Goal: Feedback & Contribution: Contribute content

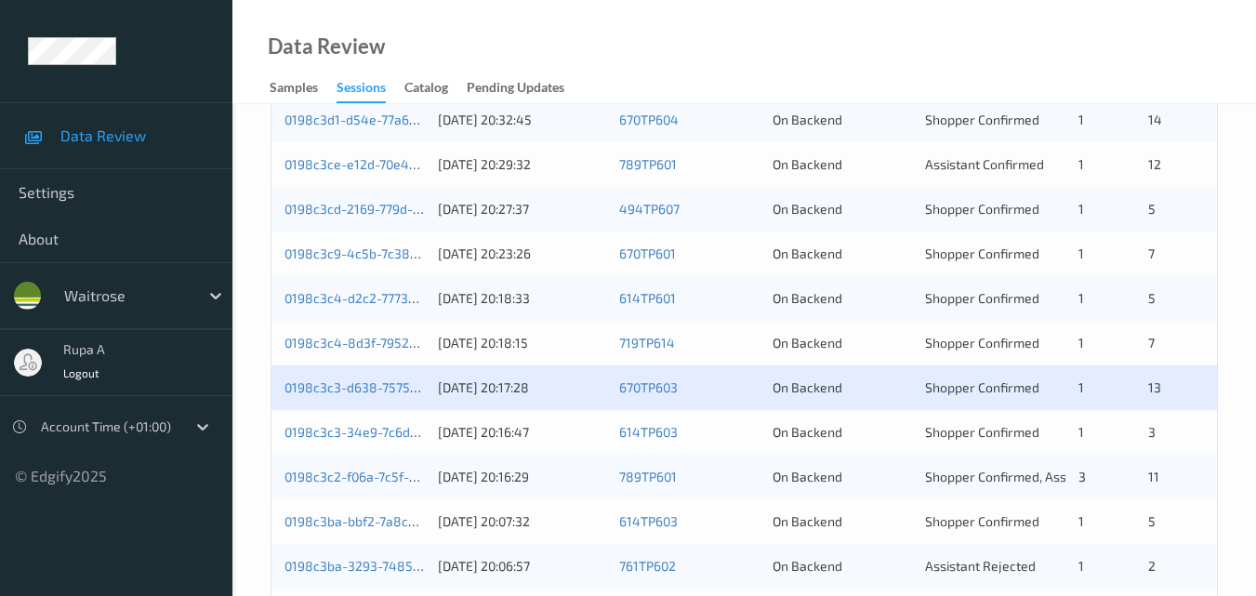
scroll to position [806, 0]
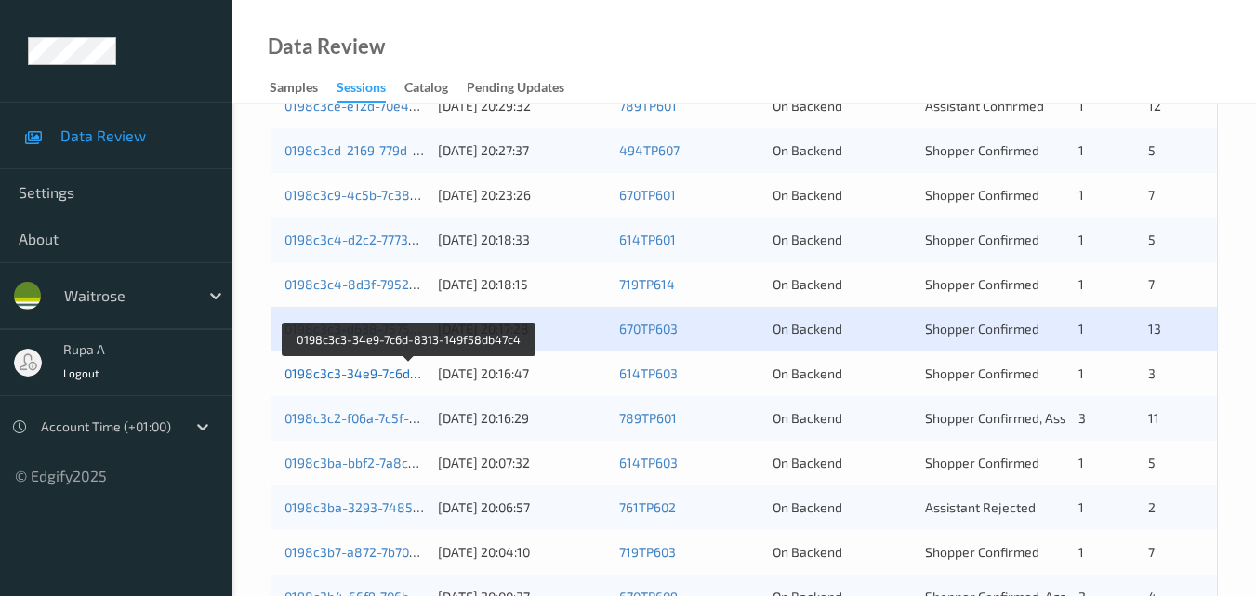
click at [391, 377] on link "0198c3c3-34e9-7c6d-8313-149f58db47c4" at bounding box center [411, 373] width 252 height 16
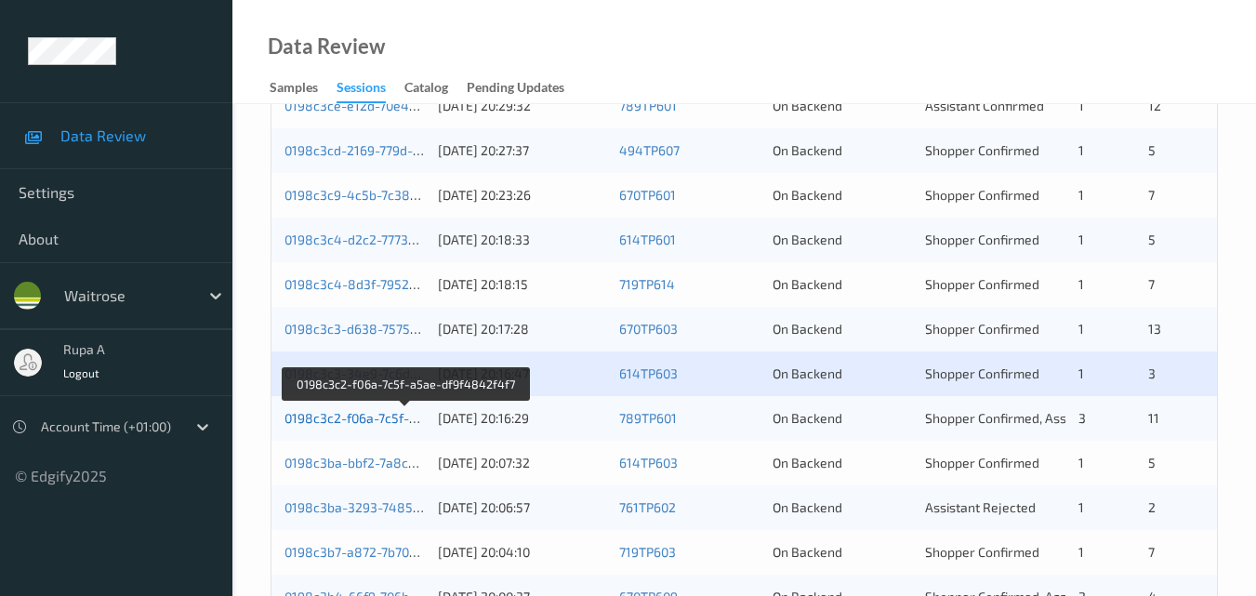
click at [395, 419] on link "0198c3c2-f06a-7c5f-a5ae-df9f4842f4f7" at bounding box center [405, 418] width 241 height 16
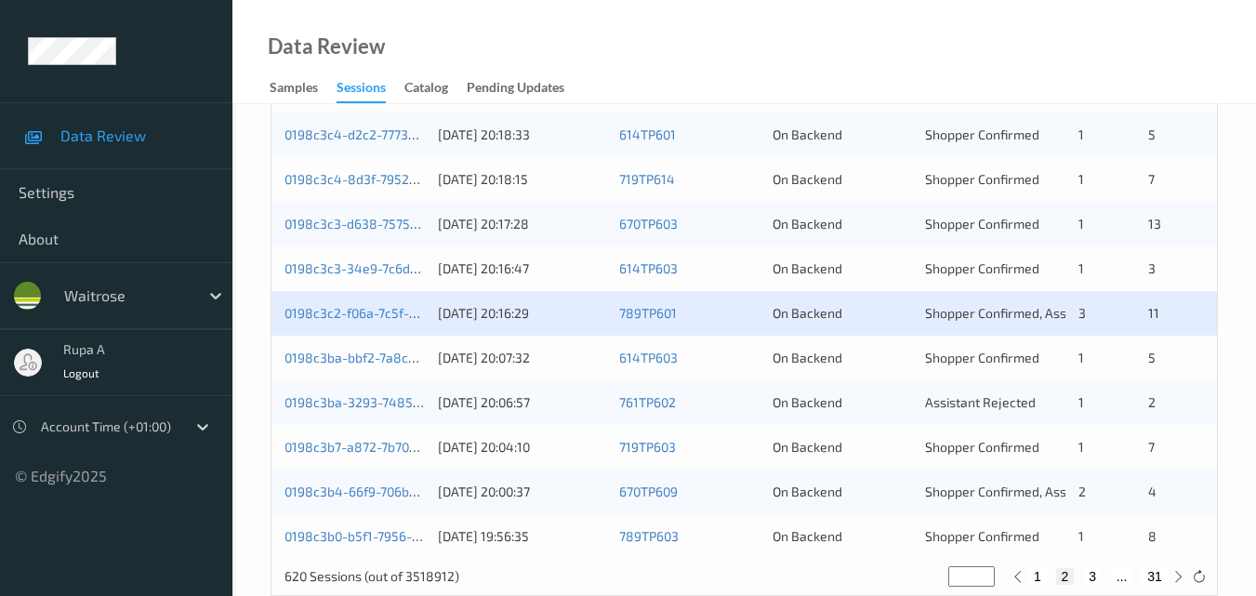
scroll to position [950, 0]
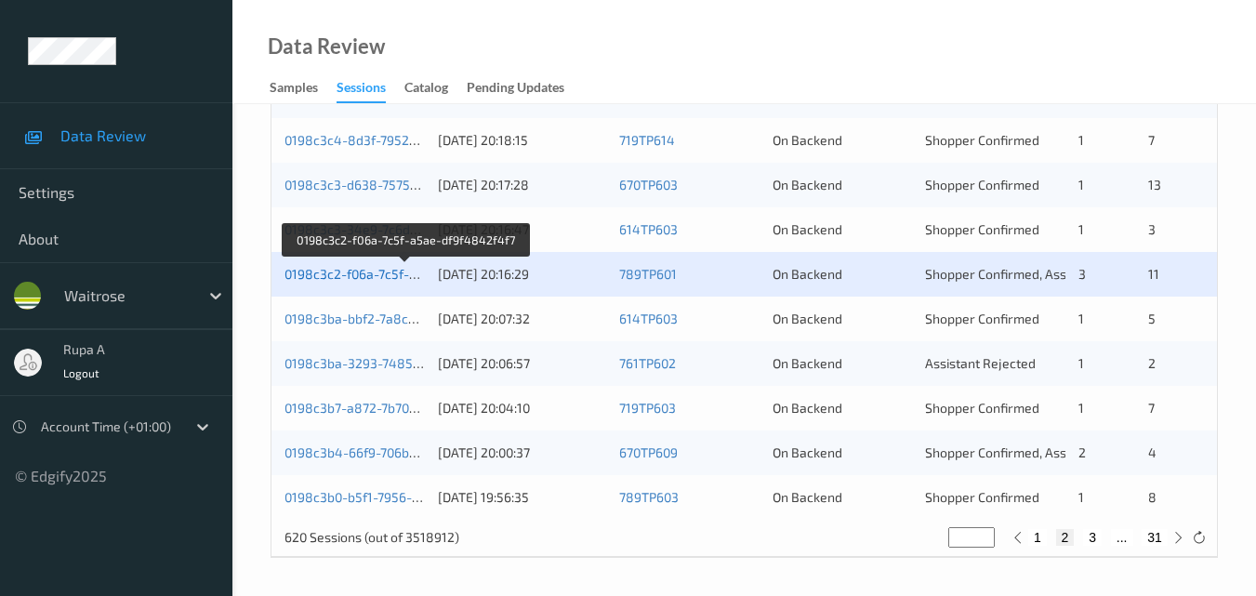
click at [374, 273] on link "0198c3c2-f06a-7c5f-a5ae-df9f4842f4f7" at bounding box center [405, 274] width 241 height 16
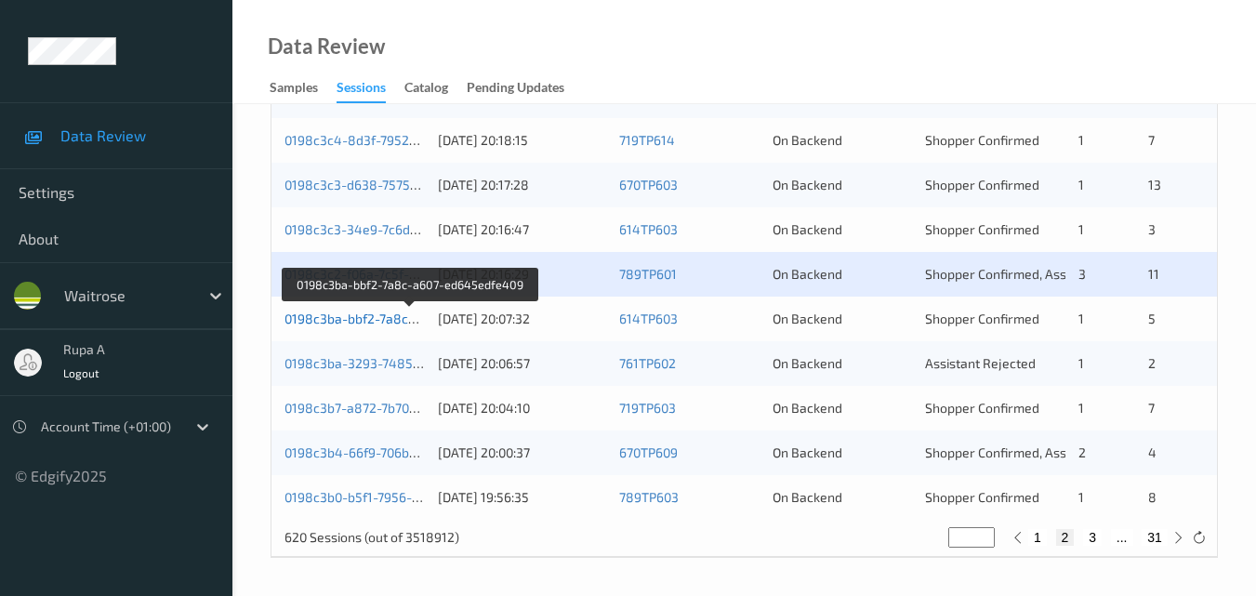
click at [394, 324] on link "0198c3ba-bbf2-7a8c-a607-ed645edfe409" at bounding box center [411, 319] width 252 height 16
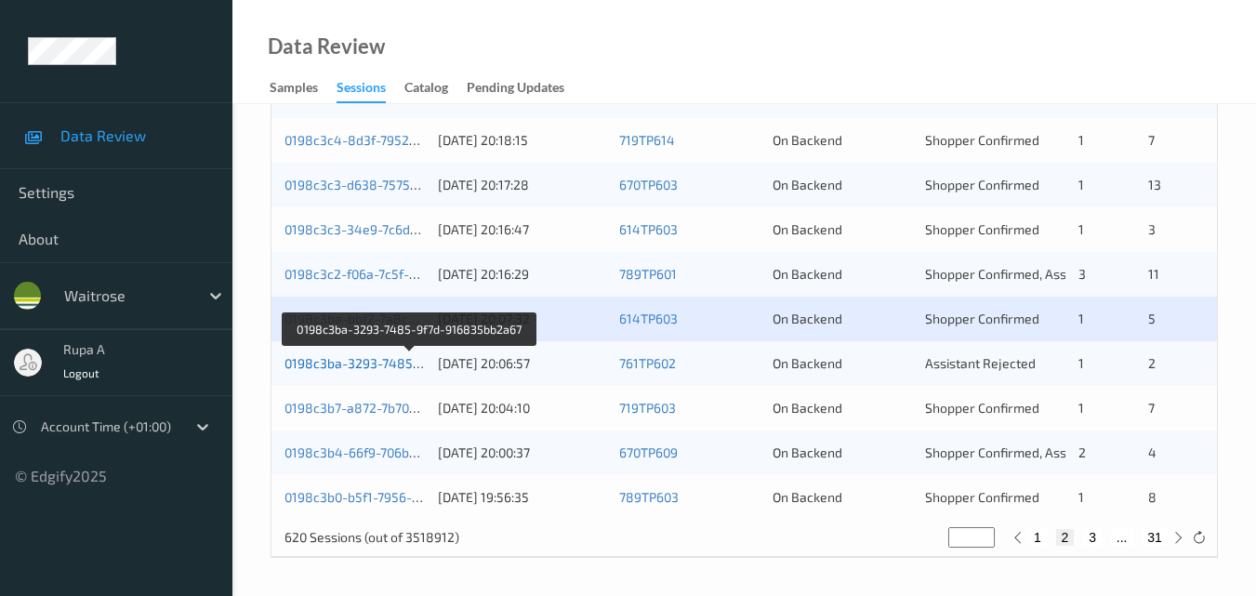
click at [377, 364] on link "0198c3ba-3293-7485-9f7d-916835bb2a67" at bounding box center [411, 363] width 253 height 16
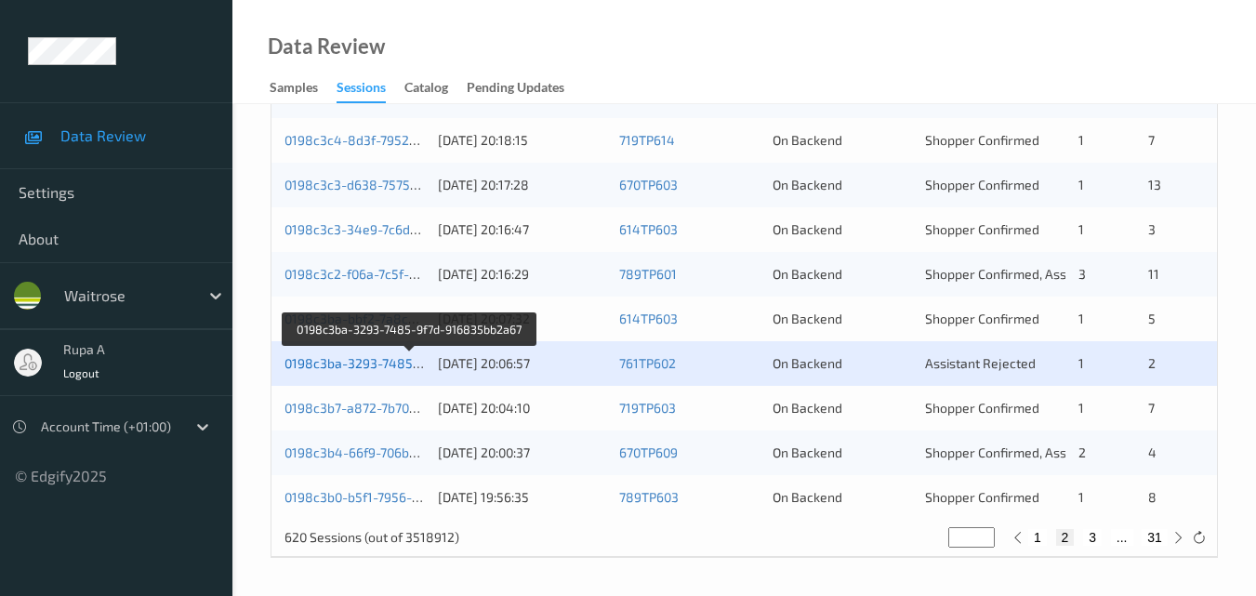
click at [379, 366] on link "0198c3ba-3293-7485-9f7d-916835bb2a67" at bounding box center [411, 363] width 253 height 16
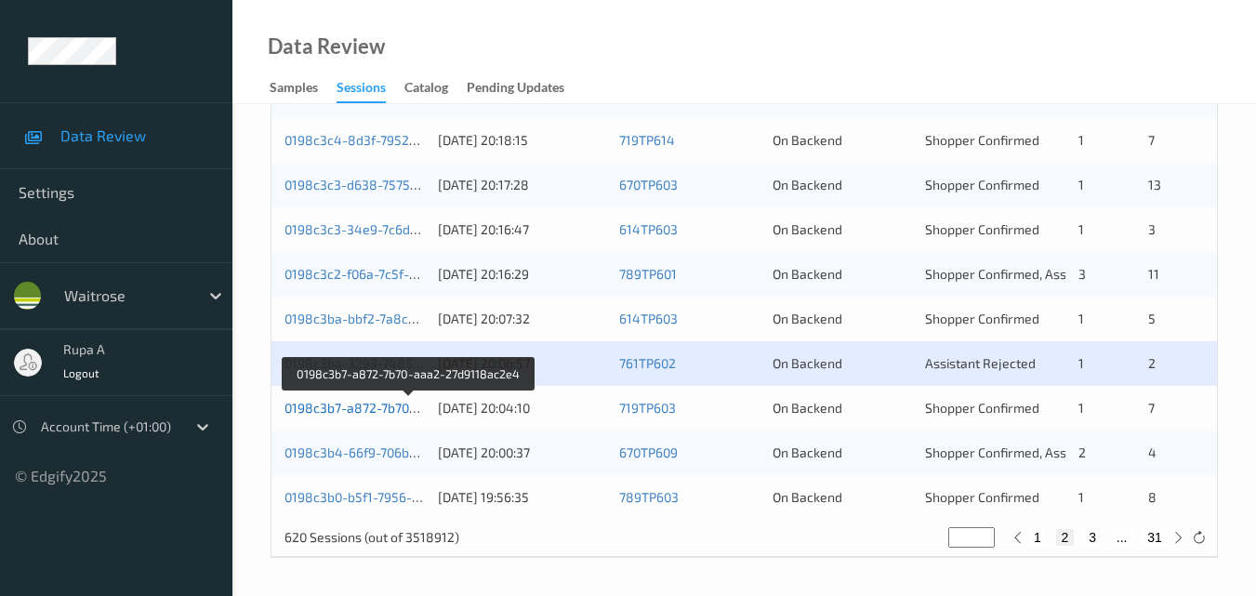
click at [377, 409] on link "0198c3b7-a872-7b70-aaa2-27d9118ac2e4" at bounding box center [410, 408] width 251 height 16
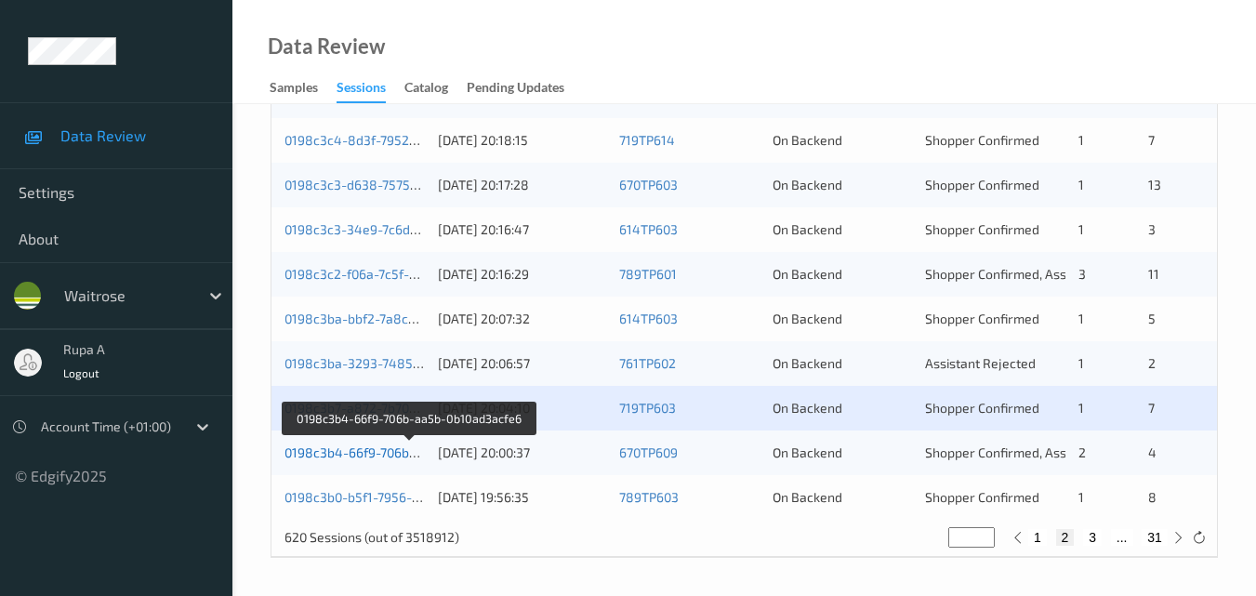
click at [374, 455] on link "0198c3b4-66f9-706b-aa5b-0b10ad3acfe6" at bounding box center [409, 452] width 249 height 16
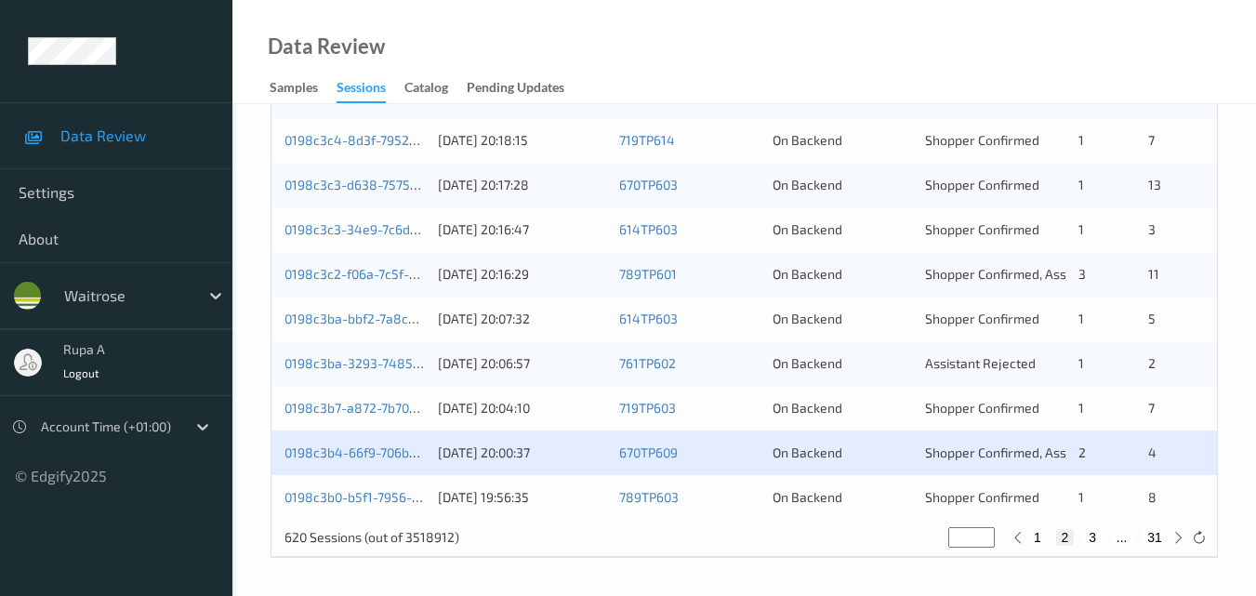
click at [525, 29] on div "Data Review Samples Sessions Catalog Pending Updates" at bounding box center [744, 52] width 1024 height 104
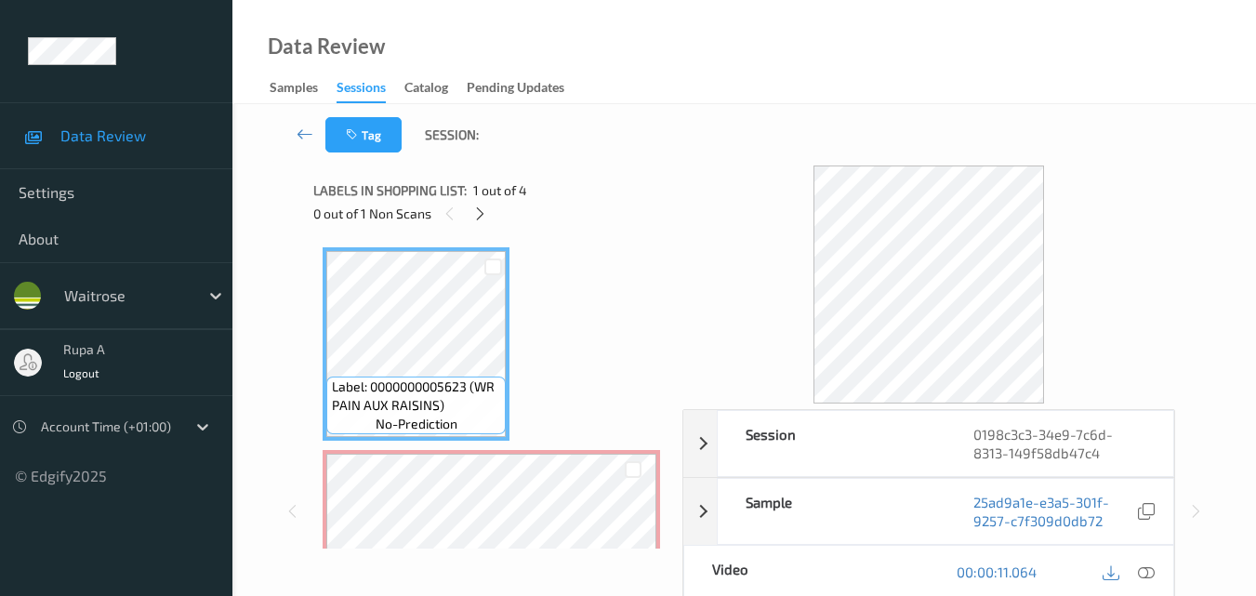
click at [651, 125] on div "Tag Session:" at bounding box center [744, 134] width 947 height 61
click at [473, 208] on icon at bounding box center [480, 213] width 16 height 17
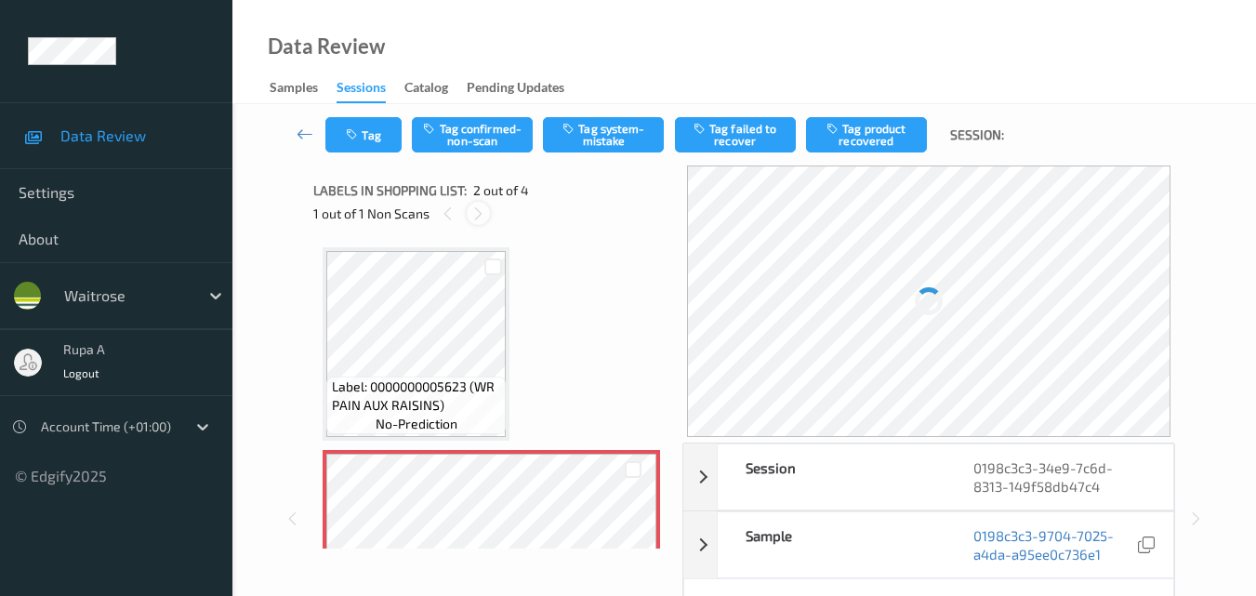
scroll to position [9, 0]
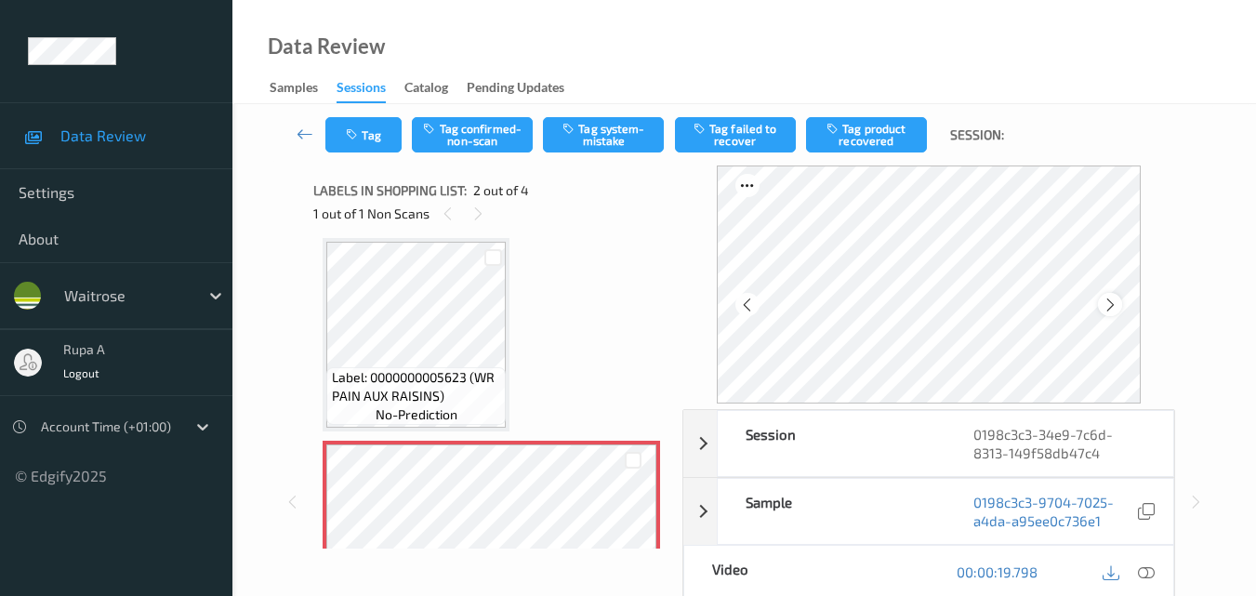
click at [1111, 313] on div at bounding box center [1109, 304] width 23 height 23
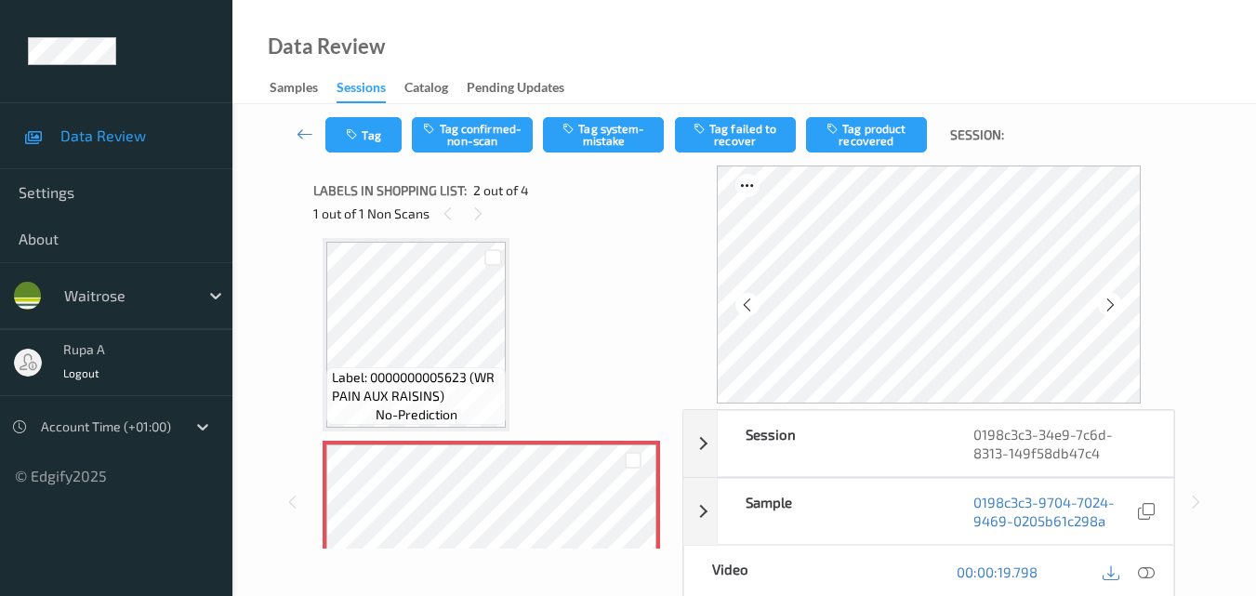
click at [1156, 576] on div at bounding box center [1146, 572] width 25 height 25
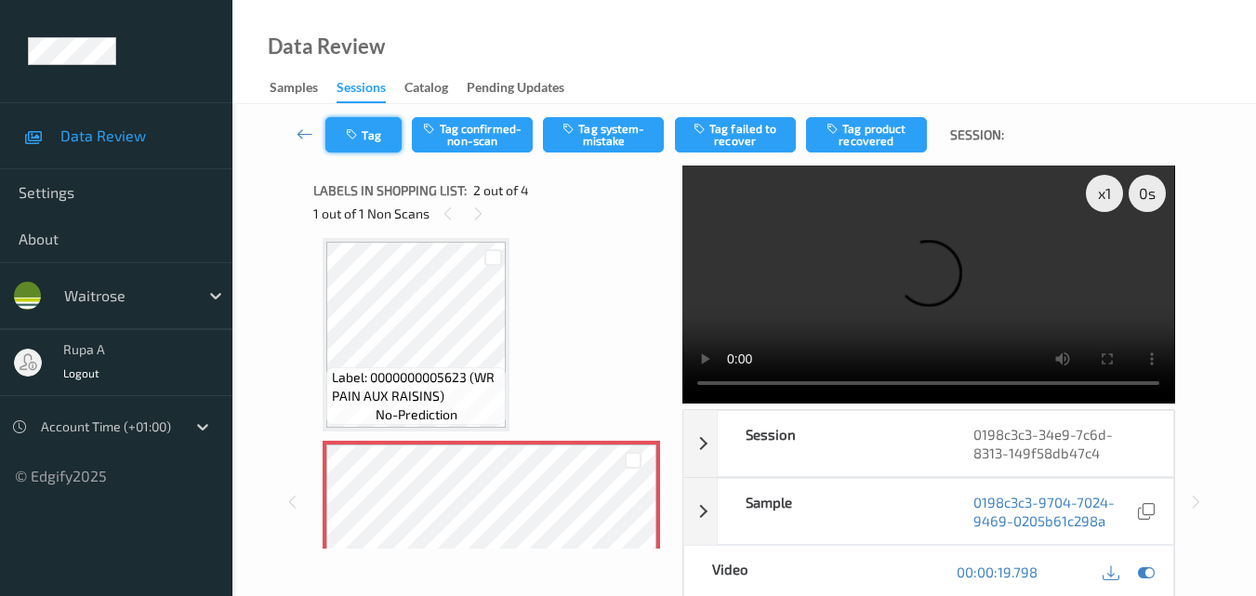
click at [359, 143] on button "Tag" at bounding box center [363, 134] width 76 height 35
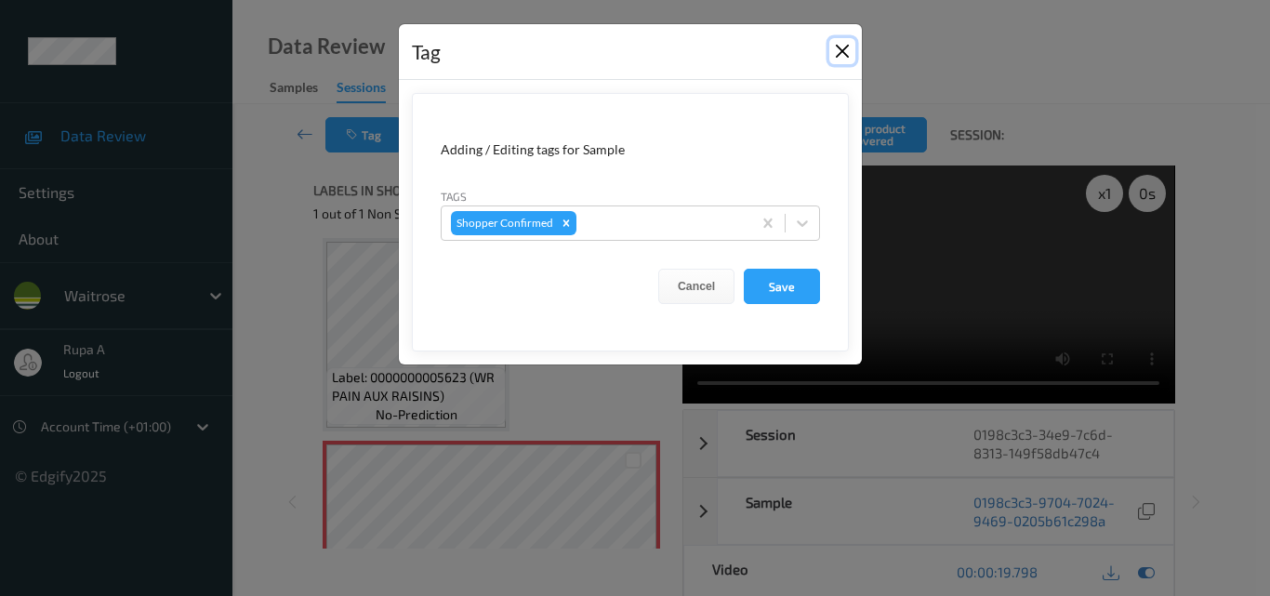
click at [838, 51] on button "Close" at bounding box center [842, 51] width 26 height 26
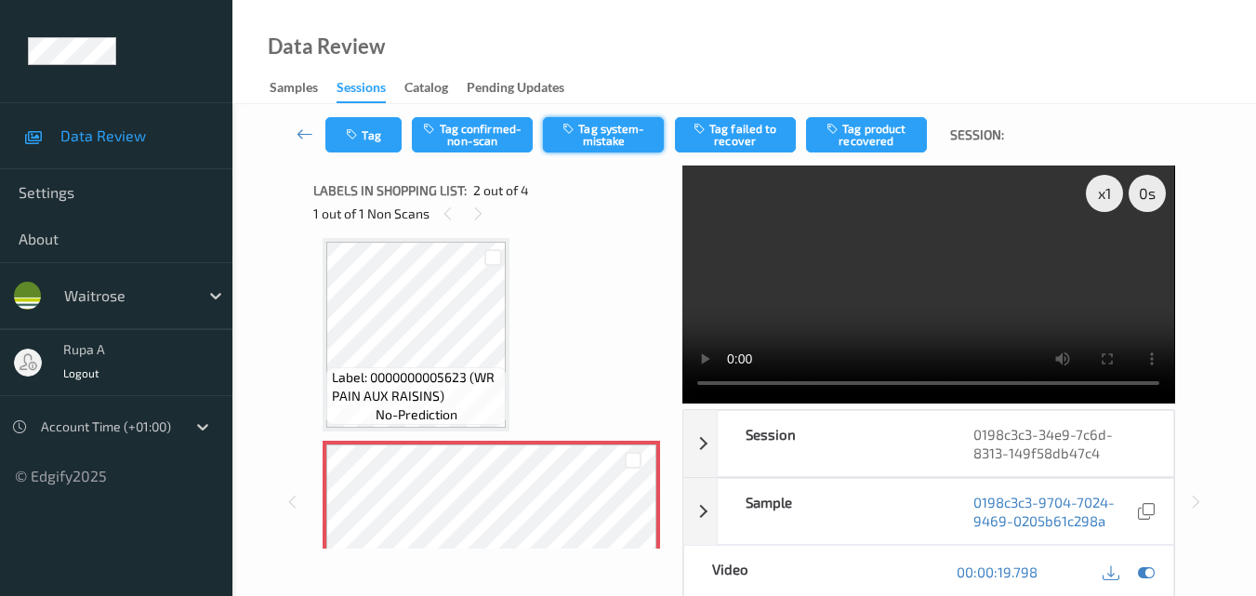
click at [623, 138] on button "Tag system-mistake" at bounding box center [603, 134] width 121 height 35
click at [340, 135] on button "Tag" at bounding box center [363, 134] width 76 height 35
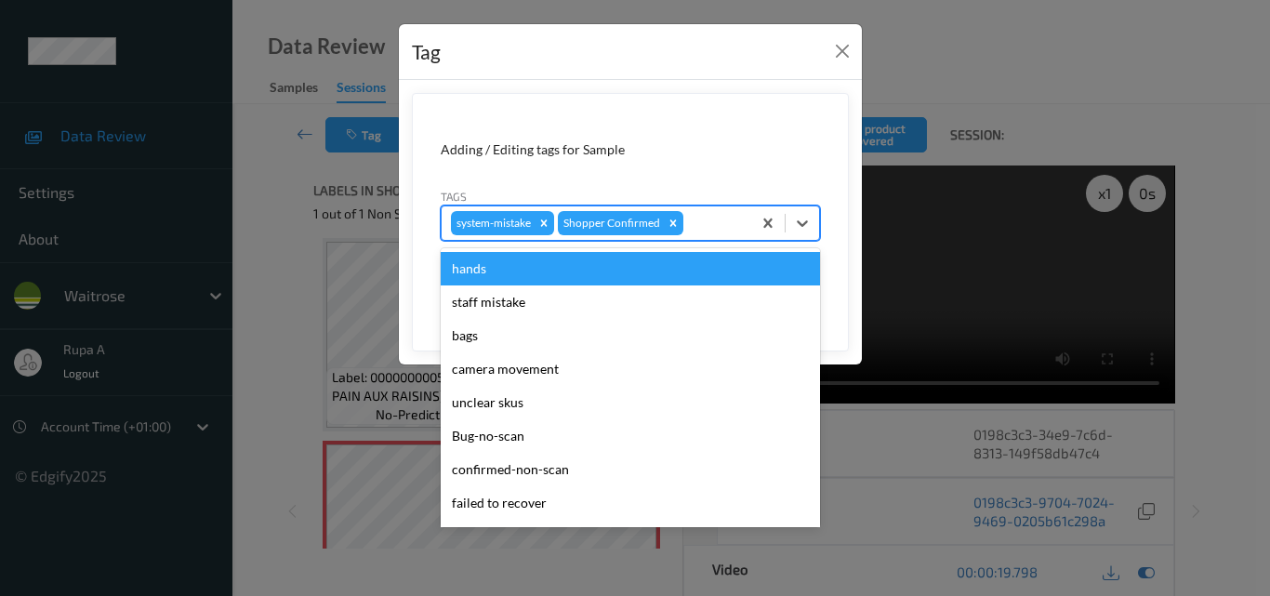
click at [706, 225] on div at bounding box center [714, 223] width 55 height 22
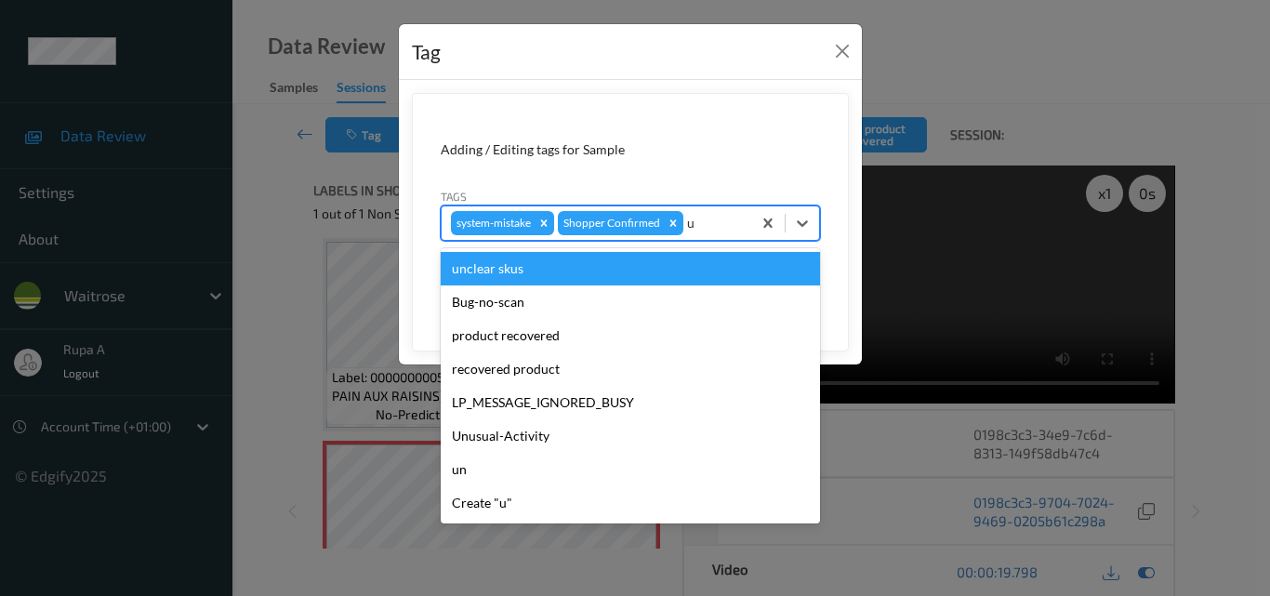
type input "un"
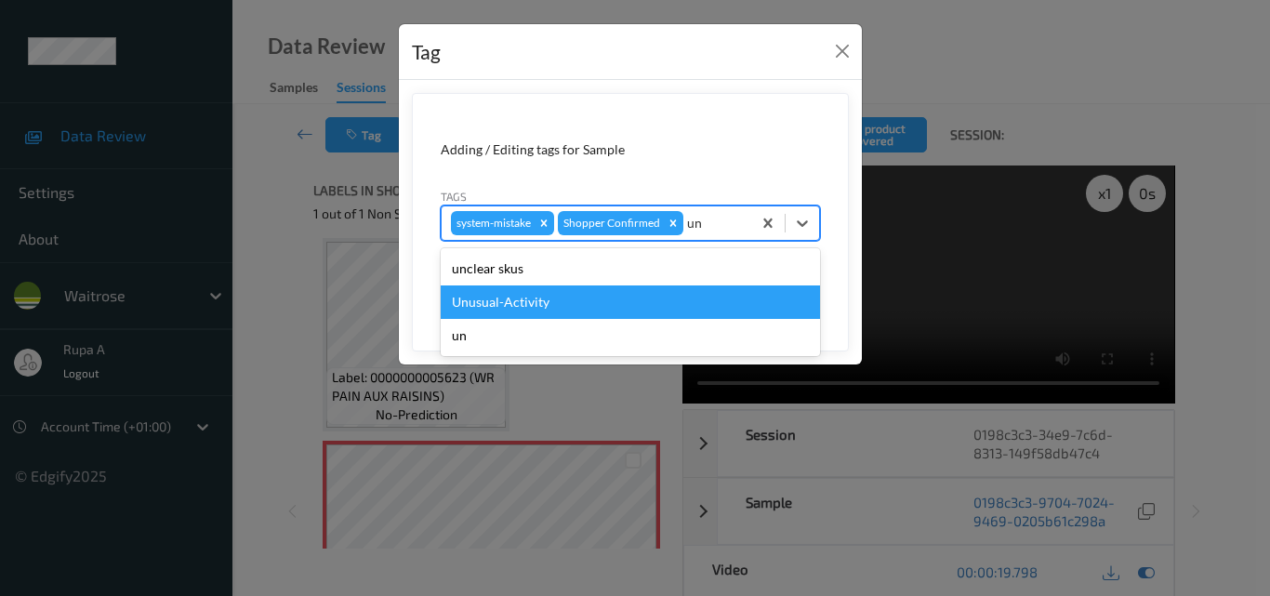
click at [549, 294] on div "Unusual-Activity" at bounding box center [630, 301] width 379 height 33
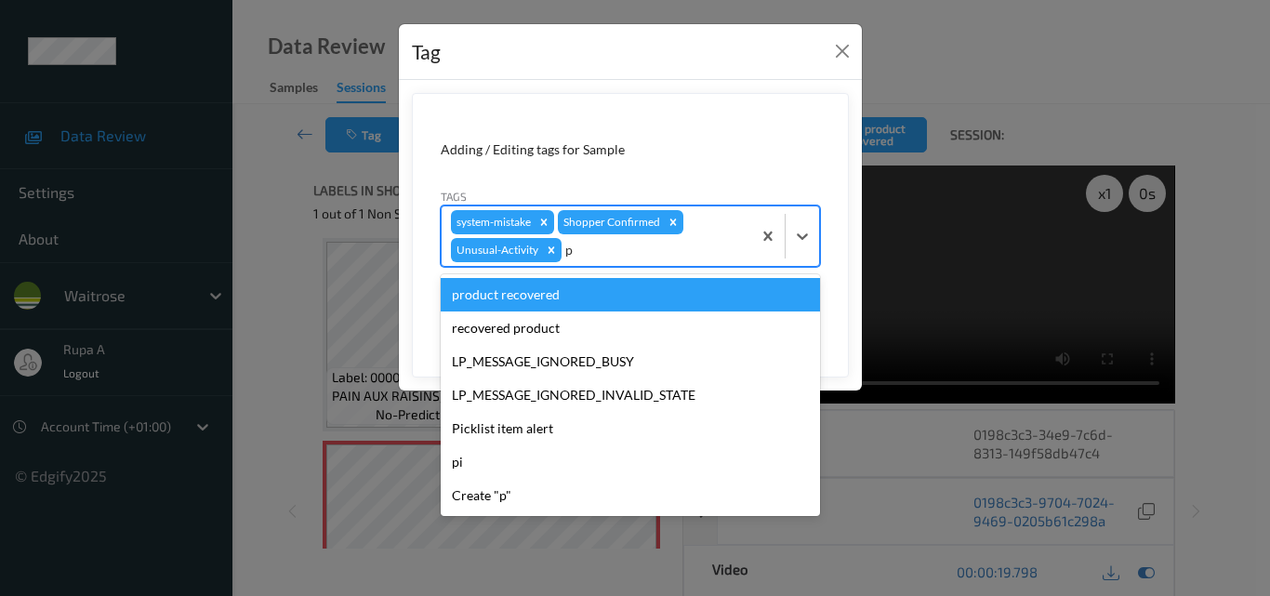
type input "pi"
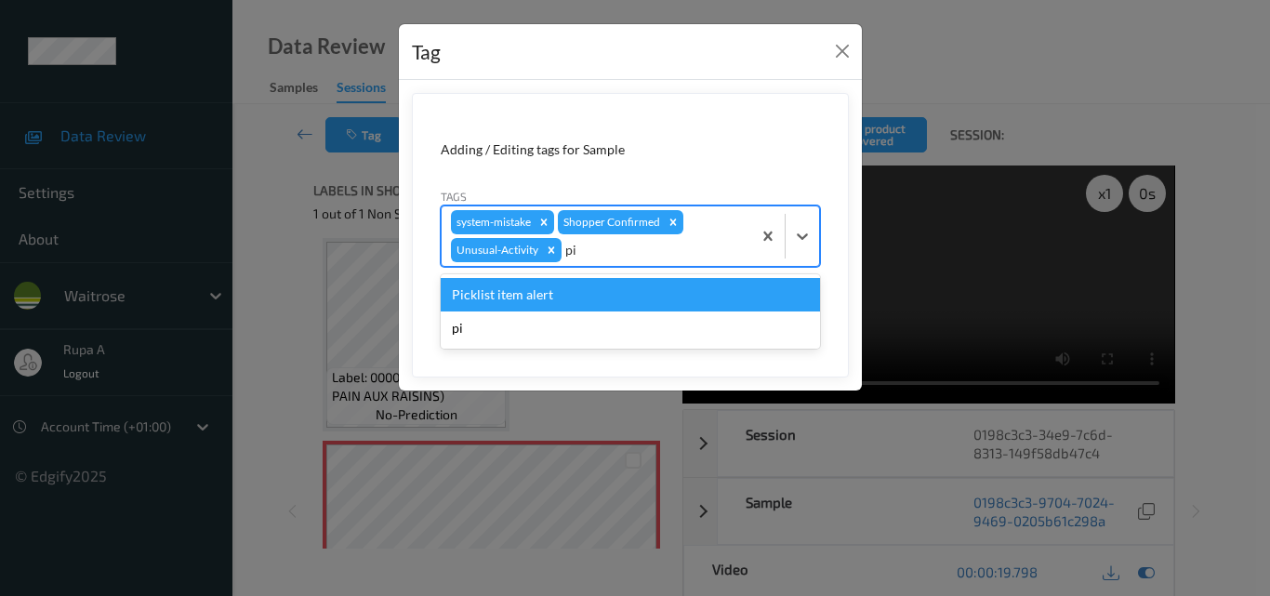
click at [538, 294] on div "Picklist item alert" at bounding box center [630, 294] width 379 height 33
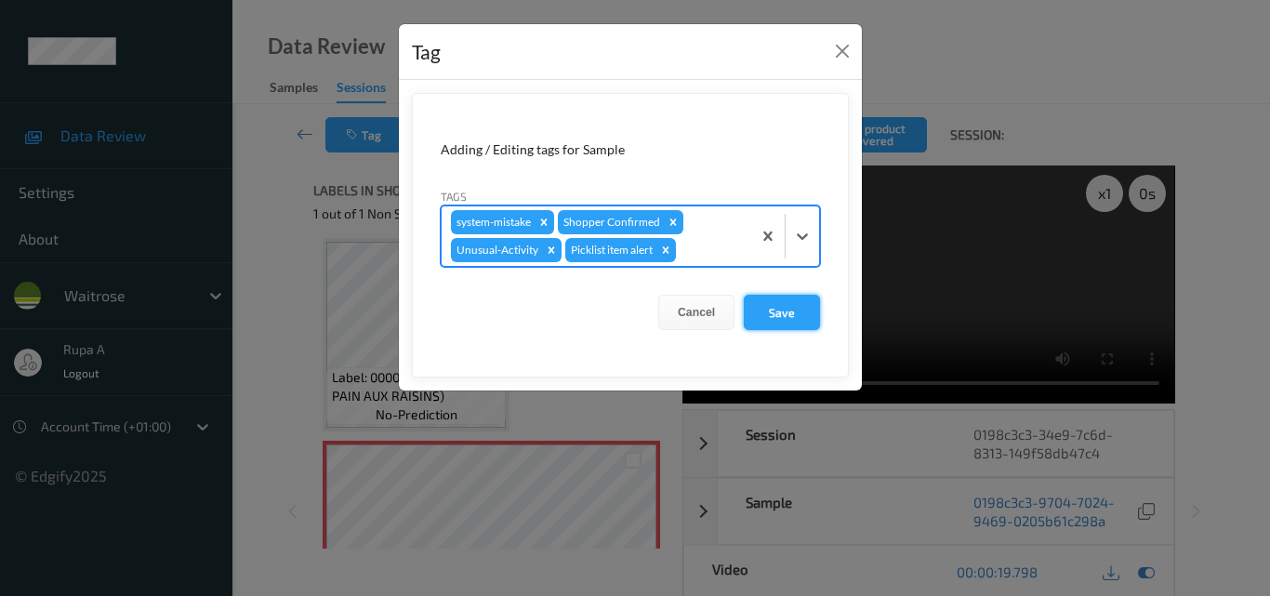
click at [792, 313] on button "Save" at bounding box center [782, 312] width 76 height 35
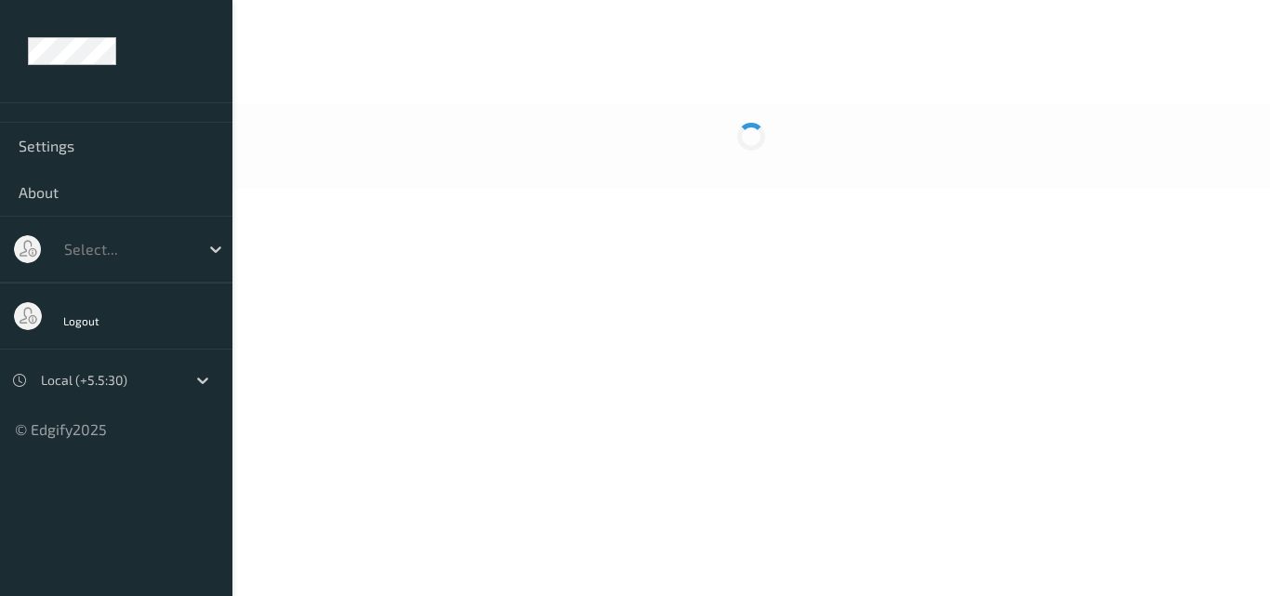
click at [556, 120] on div at bounding box center [751, 146] width 1038 height 85
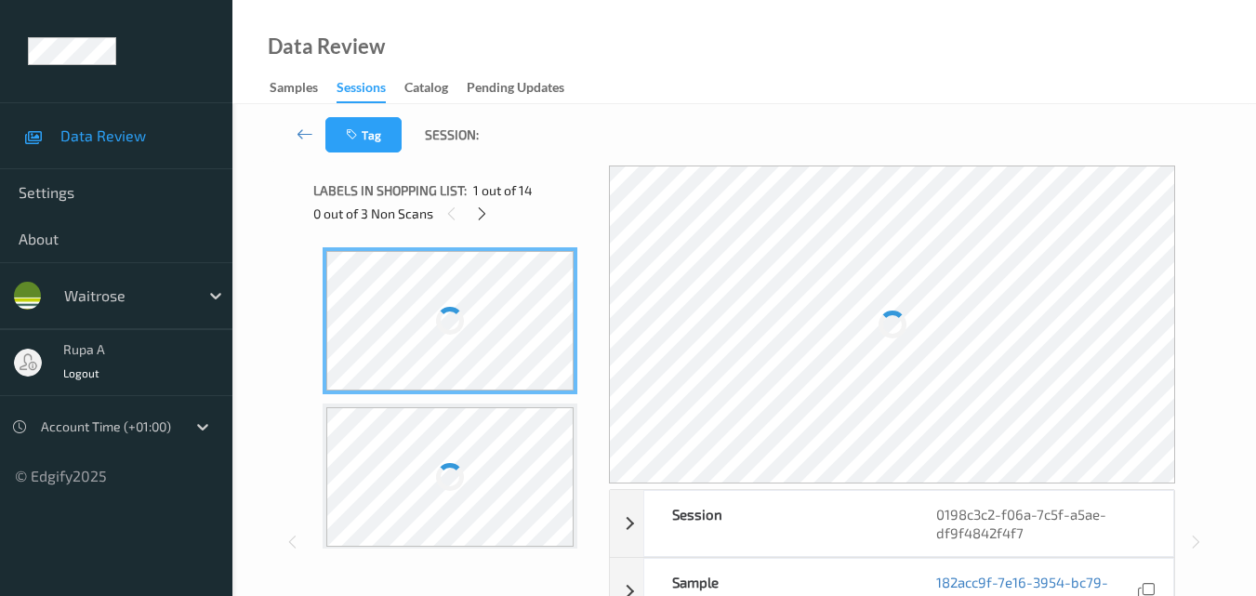
click at [566, 172] on div "Labels in shopping list: 1 out of 14 0 out of 3 Non Scans" at bounding box center [454, 202] width 283 height 73
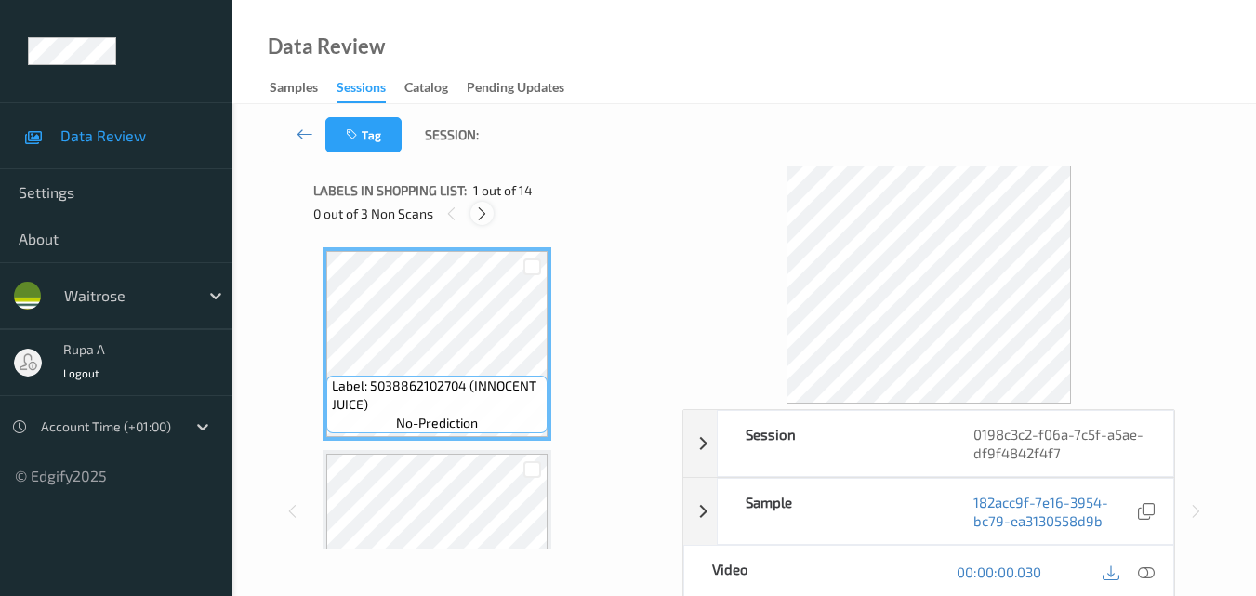
click at [483, 217] on icon at bounding box center [482, 213] width 16 height 17
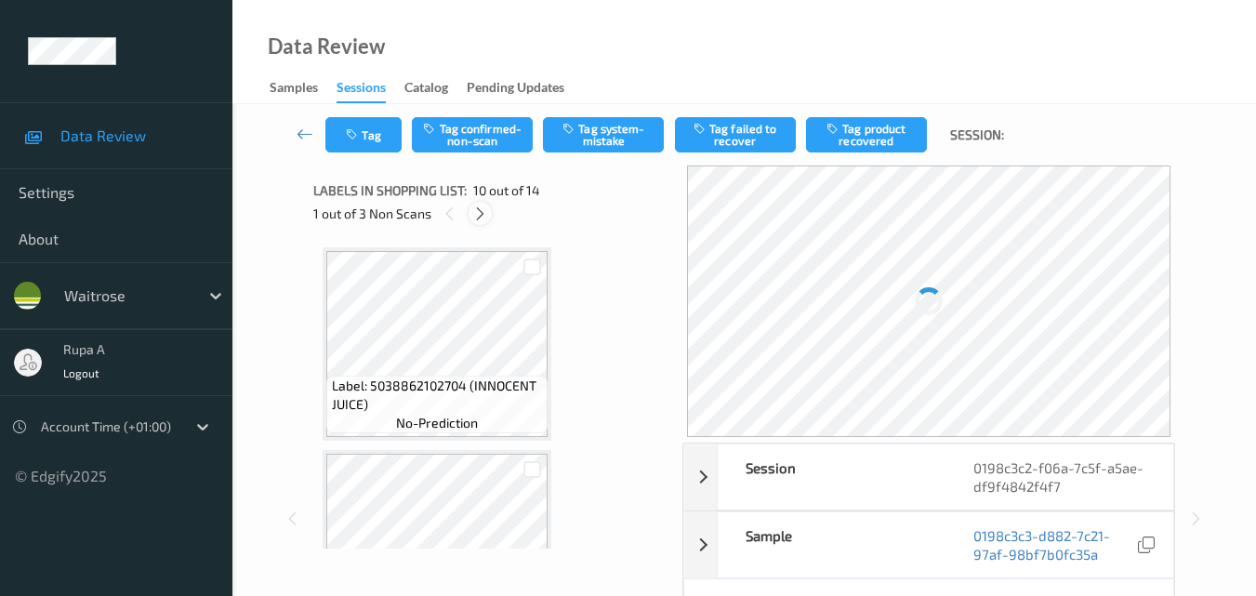
scroll to position [1631, 0]
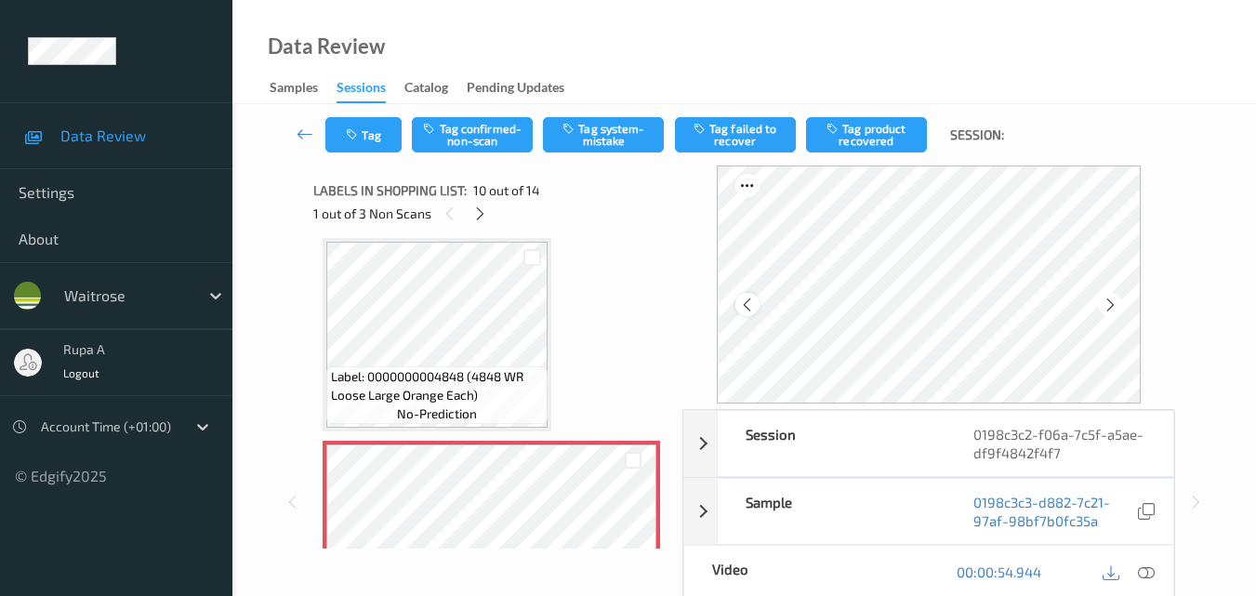
click at [747, 298] on icon at bounding box center [747, 305] width 16 height 17
click at [1119, 305] on icon at bounding box center [1111, 305] width 16 height 17
click at [1150, 576] on icon at bounding box center [1146, 571] width 17 height 17
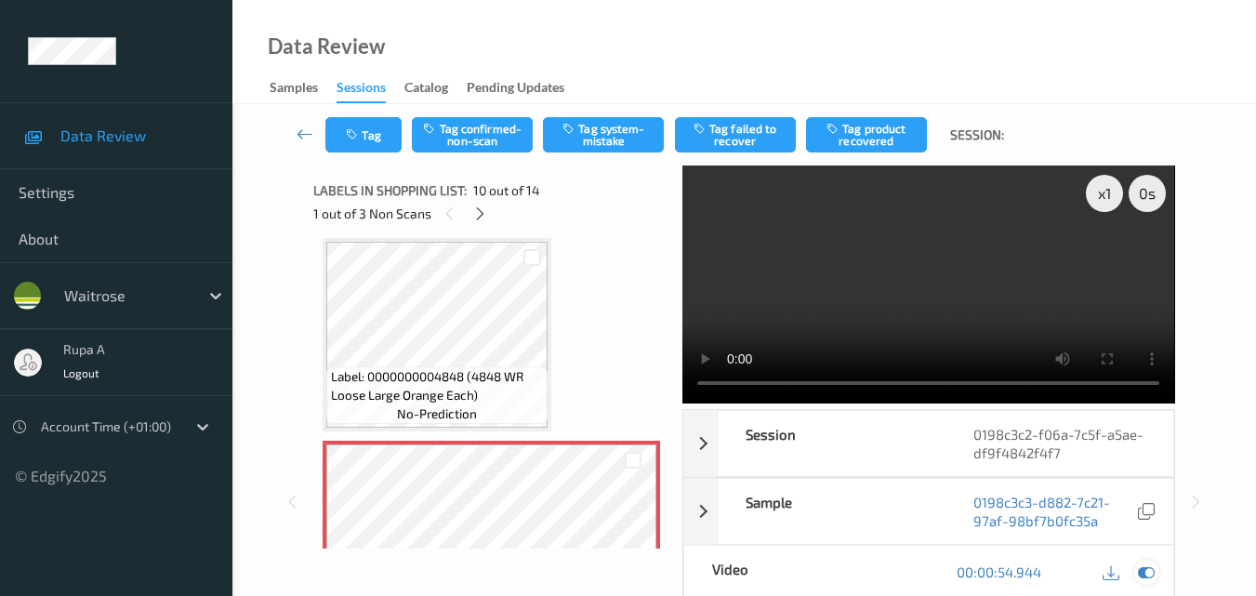
click at [1142, 576] on icon at bounding box center [1146, 571] width 17 height 17
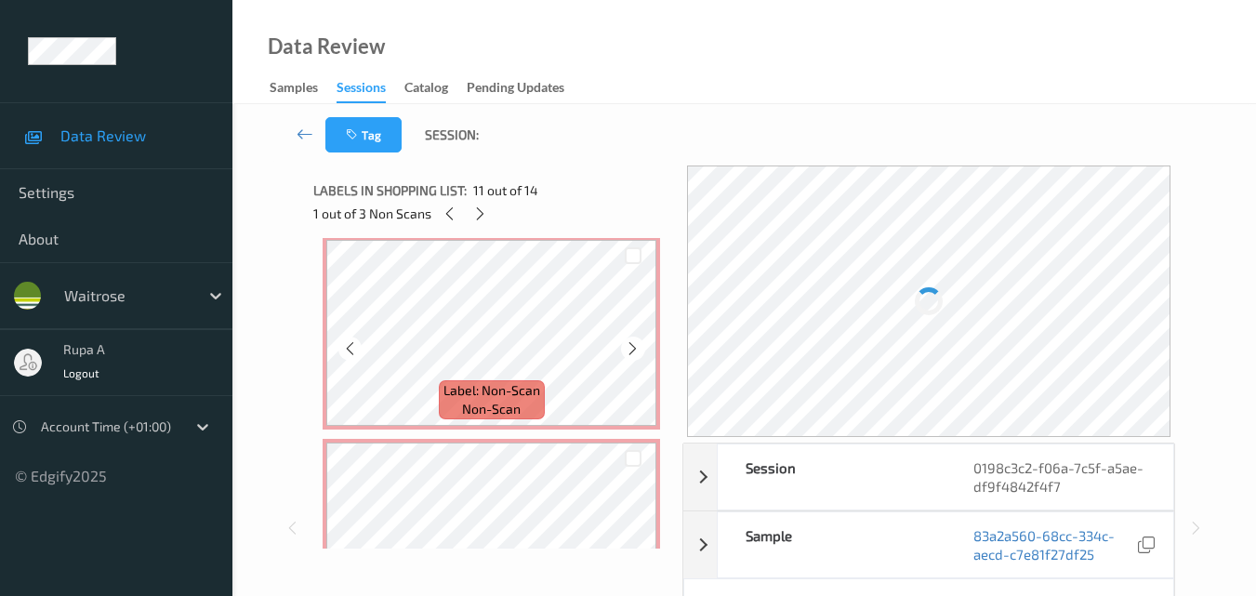
scroll to position [2468, 0]
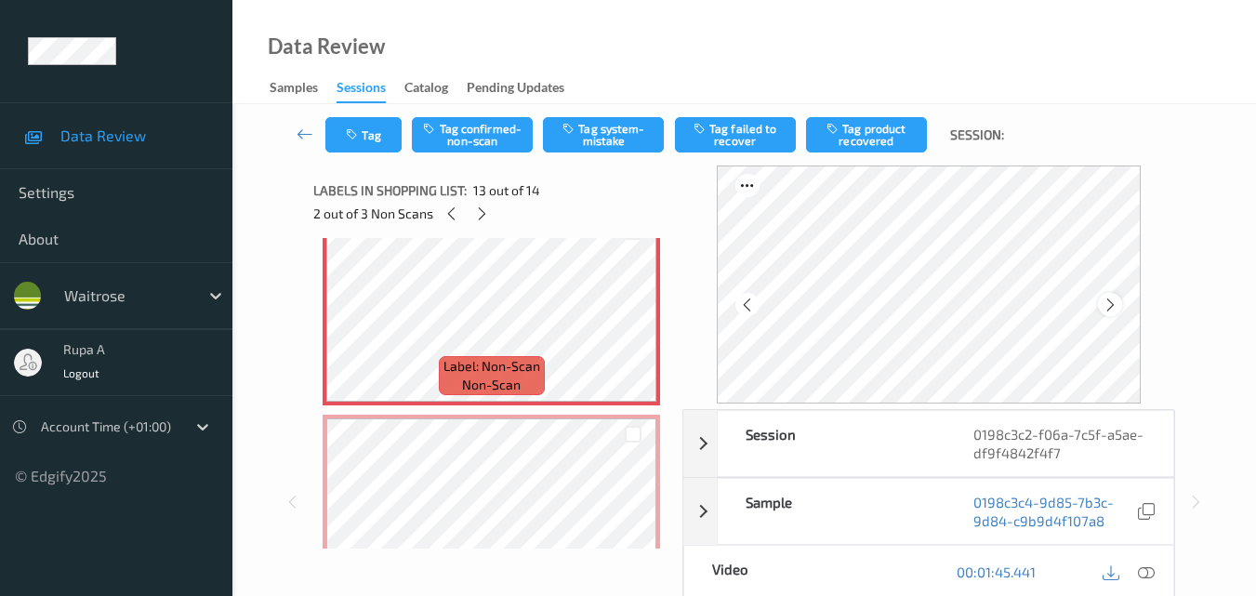
click at [1119, 300] on icon at bounding box center [1111, 305] width 16 height 17
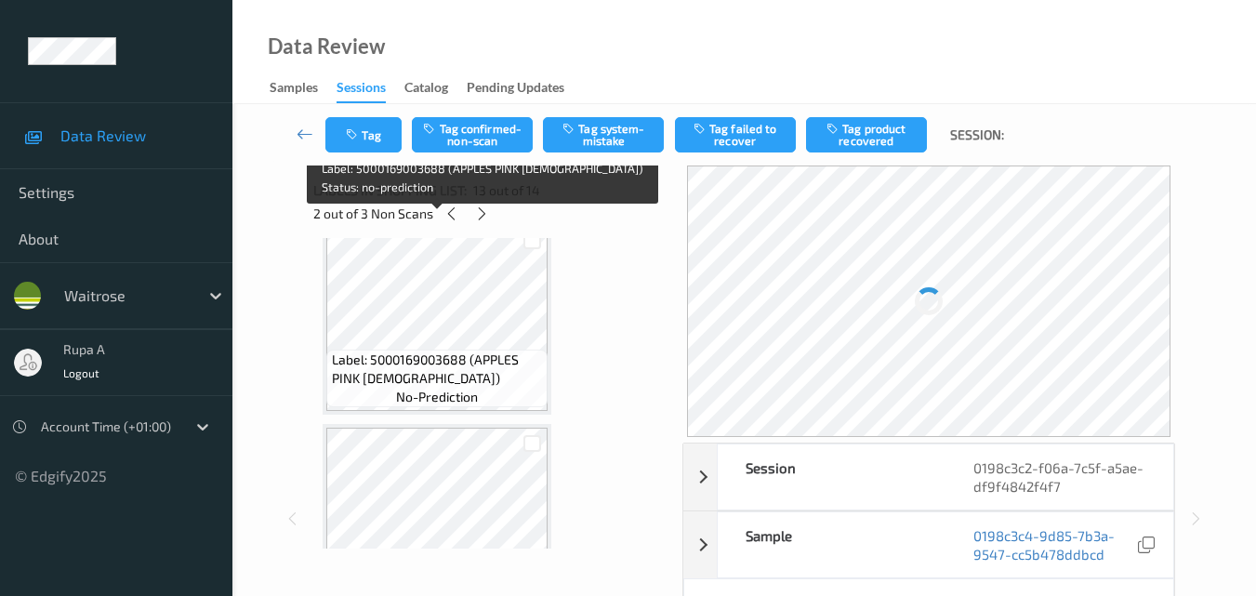
scroll to position [1817, 0]
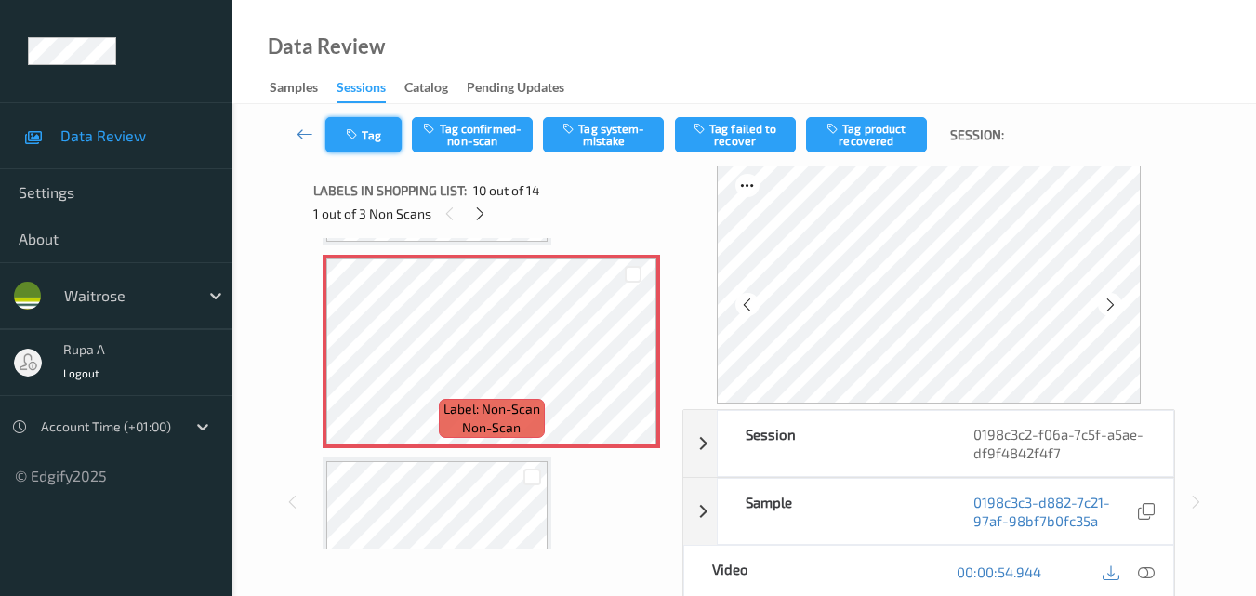
click at [377, 133] on button "Tag" at bounding box center [363, 134] width 76 height 35
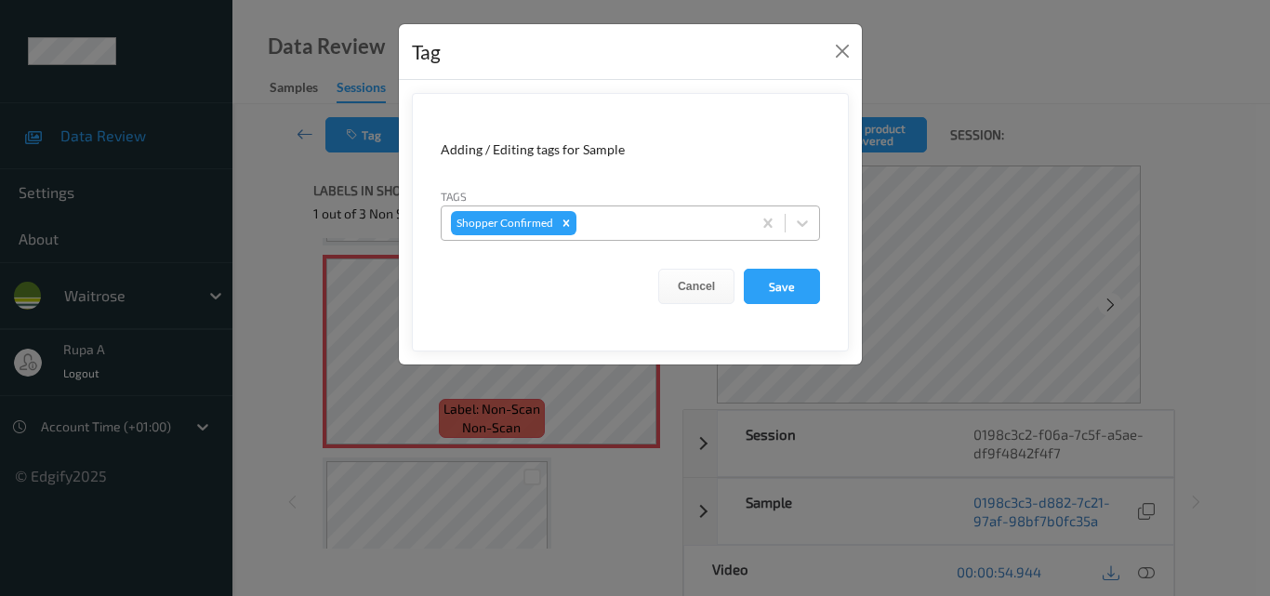
click at [665, 232] on div at bounding box center [661, 223] width 162 height 22
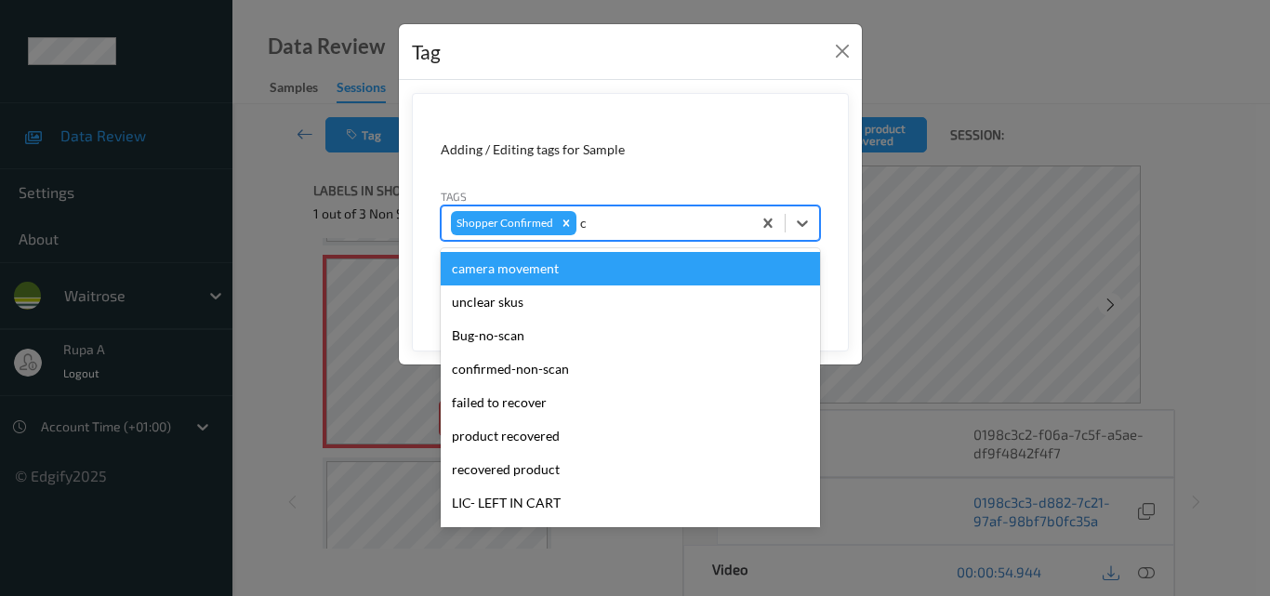
type input "co"
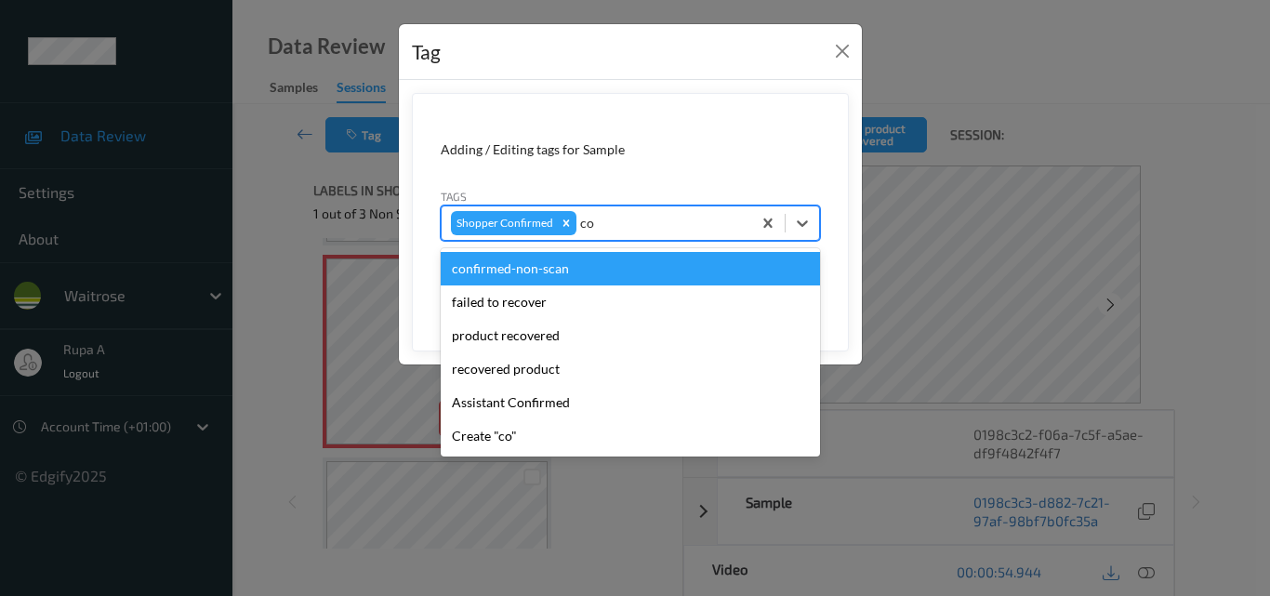
click at [549, 267] on div "confirmed-non-scan" at bounding box center [630, 268] width 379 height 33
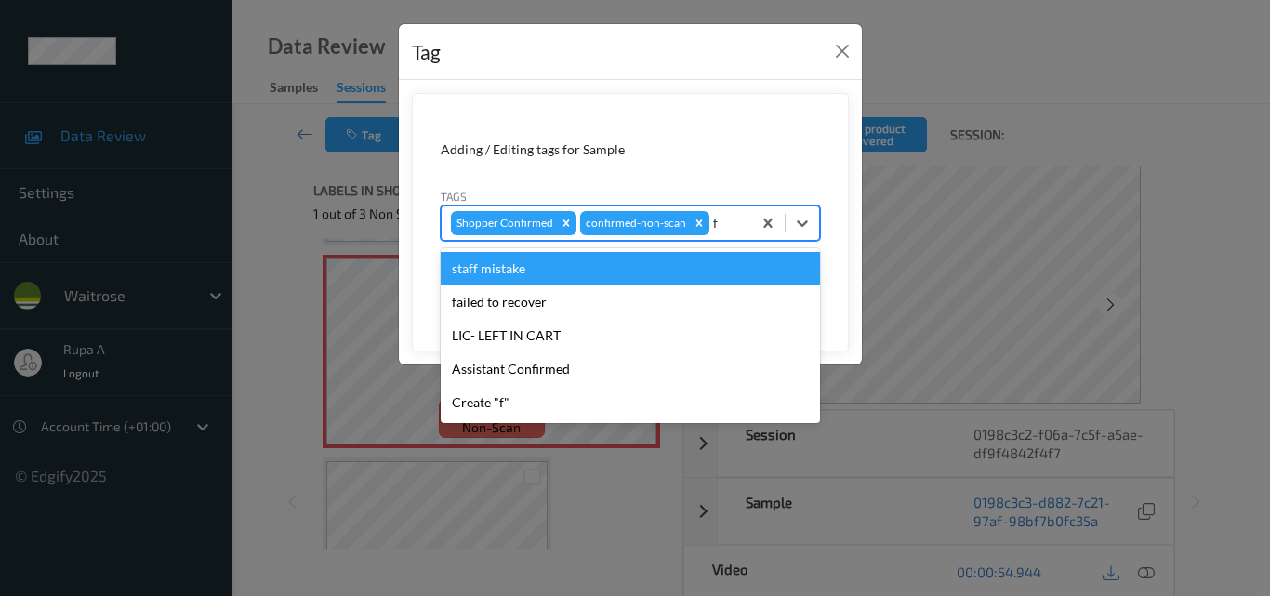
type input "fa"
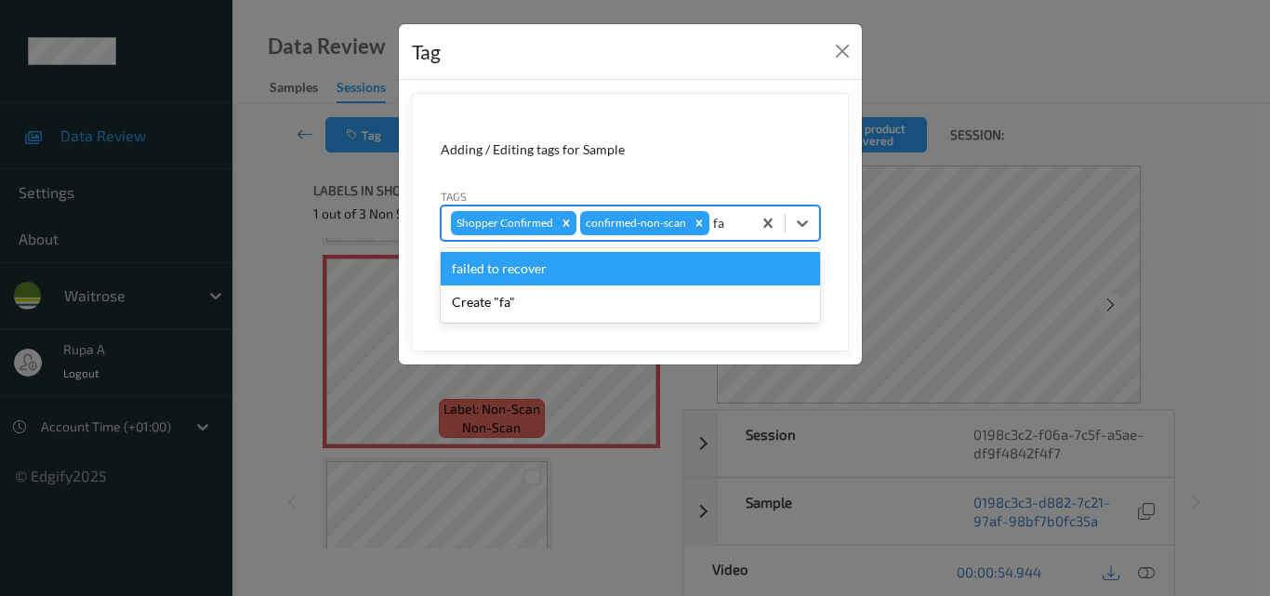
click at [555, 273] on div "failed to recover" at bounding box center [630, 268] width 379 height 33
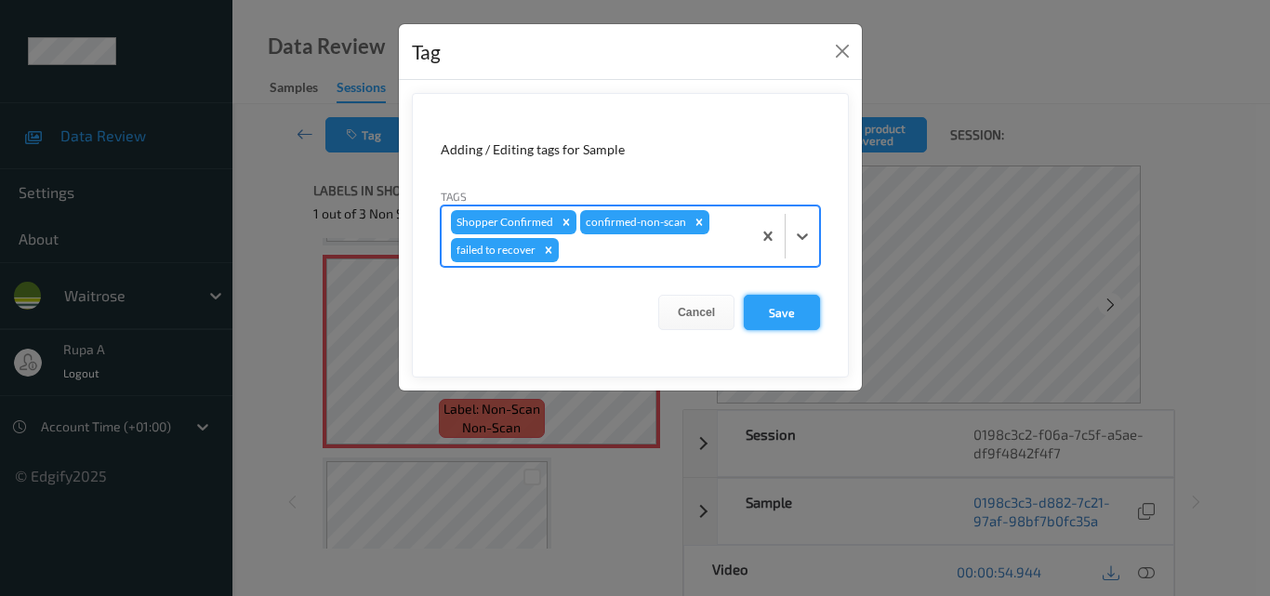
click at [797, 320] on button "Save" at bounding box center [782, 312] width 76 height 35
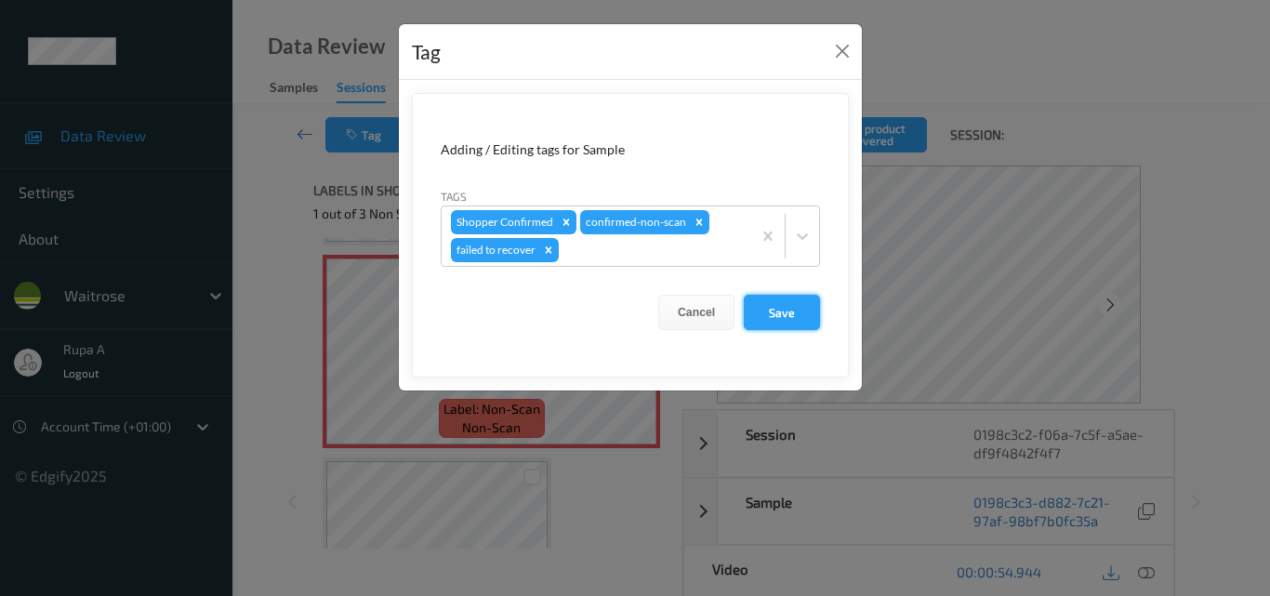
click at [777, 311] on button "Save" at bounding box center [782, 312] width 76 height 35
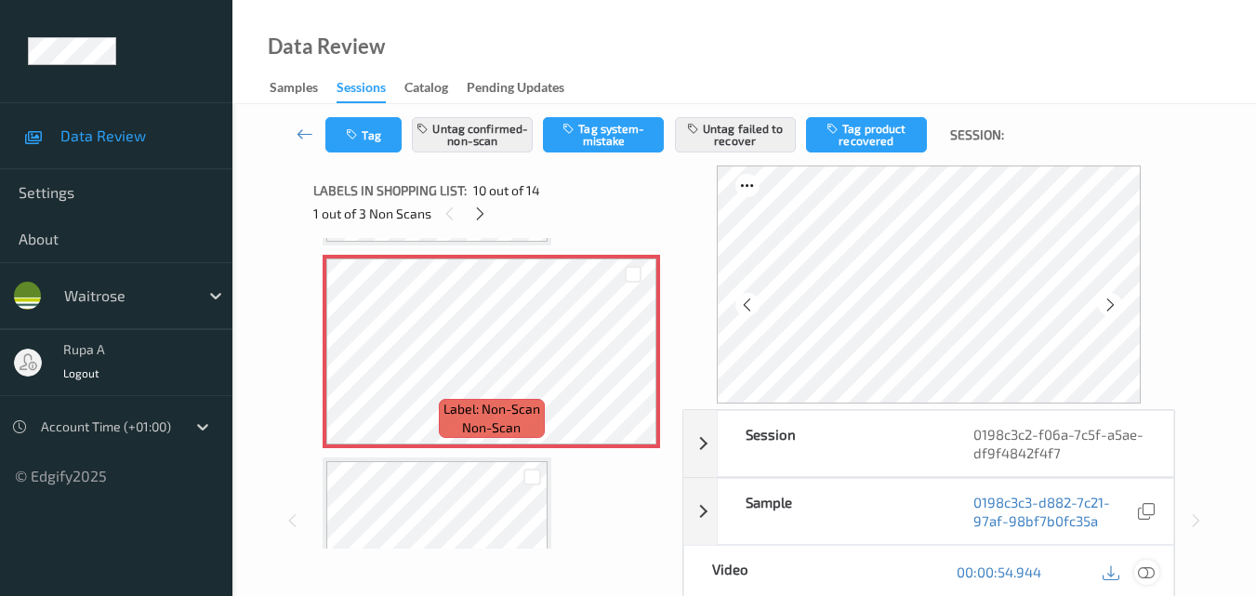
click at [1155, 570] on icon at bounding box center [1146, 571] width 17 height 17
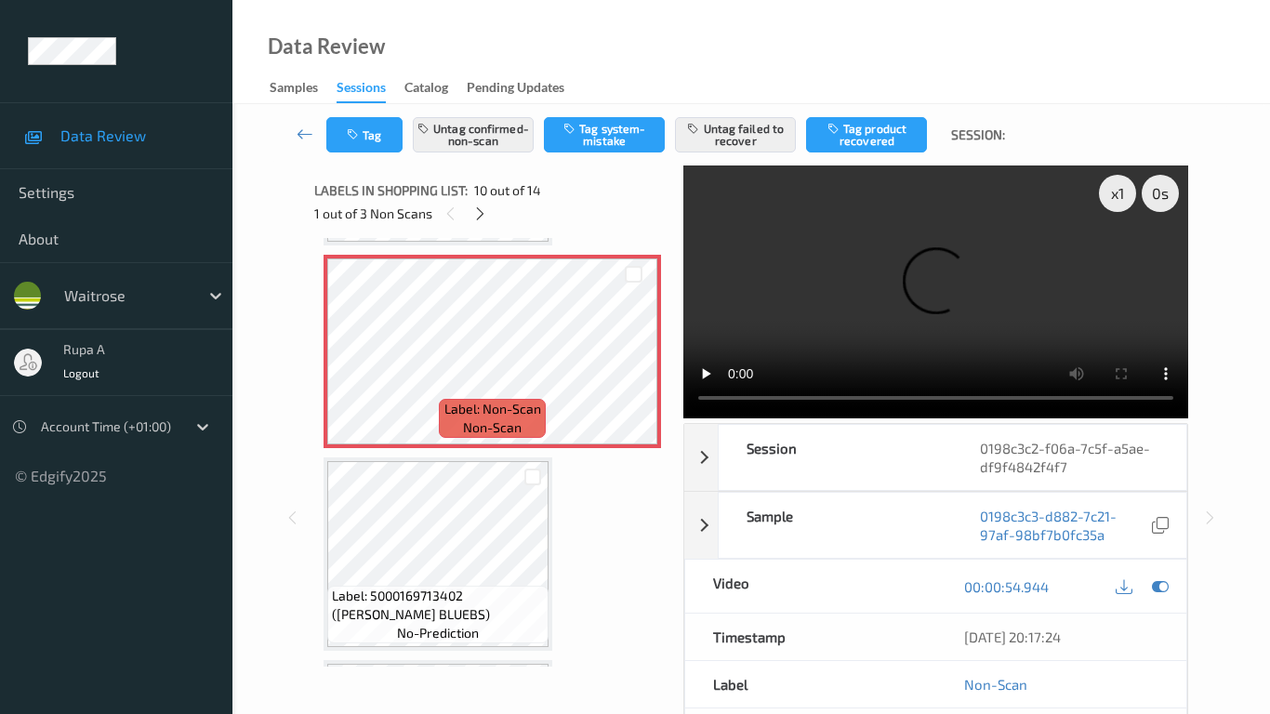
click at [683, 418] on video at bounding box center [935, 292] width 505 height 253
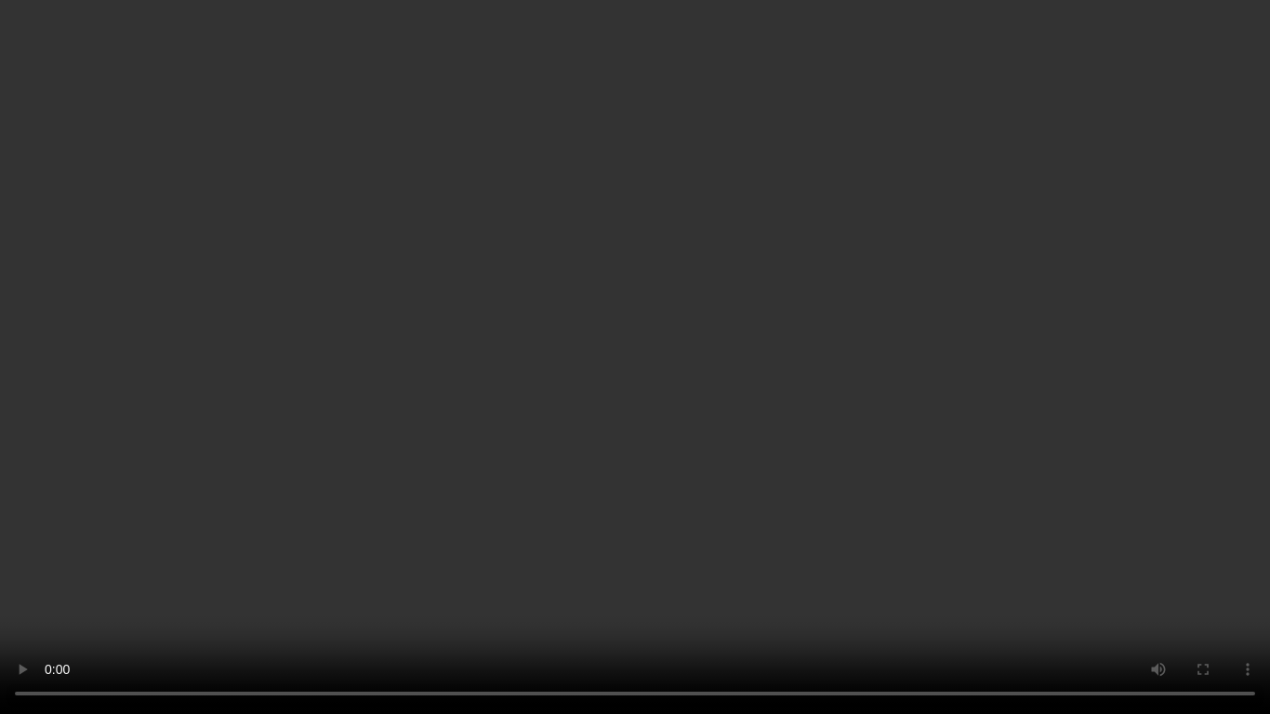
click at [885, 496] on video at bounding box center [635, 357] width 1270 height 714
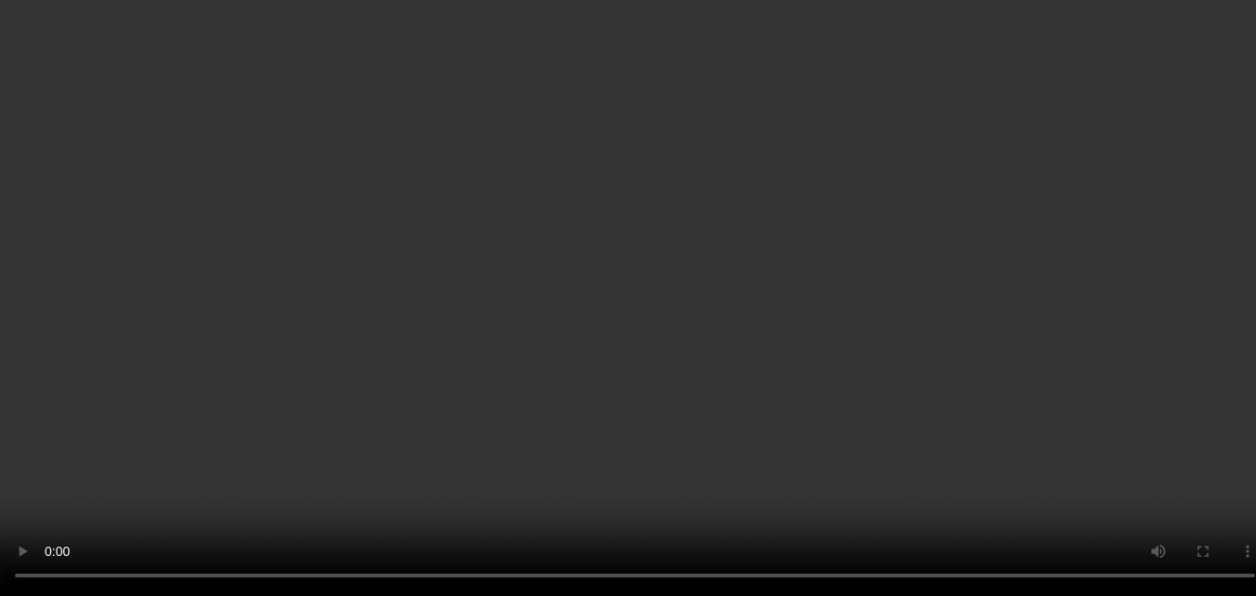
scroll to position [1724, 0]
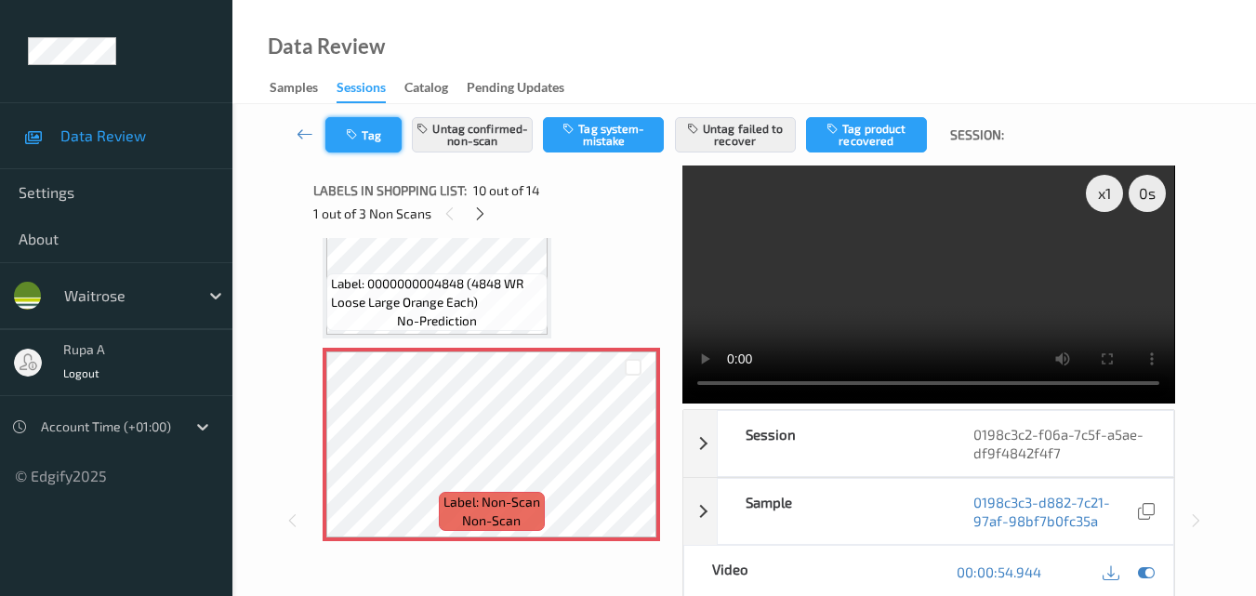
click at [391, 144] on button "Tag" at bounding box center [363, 134] width 76 height 35
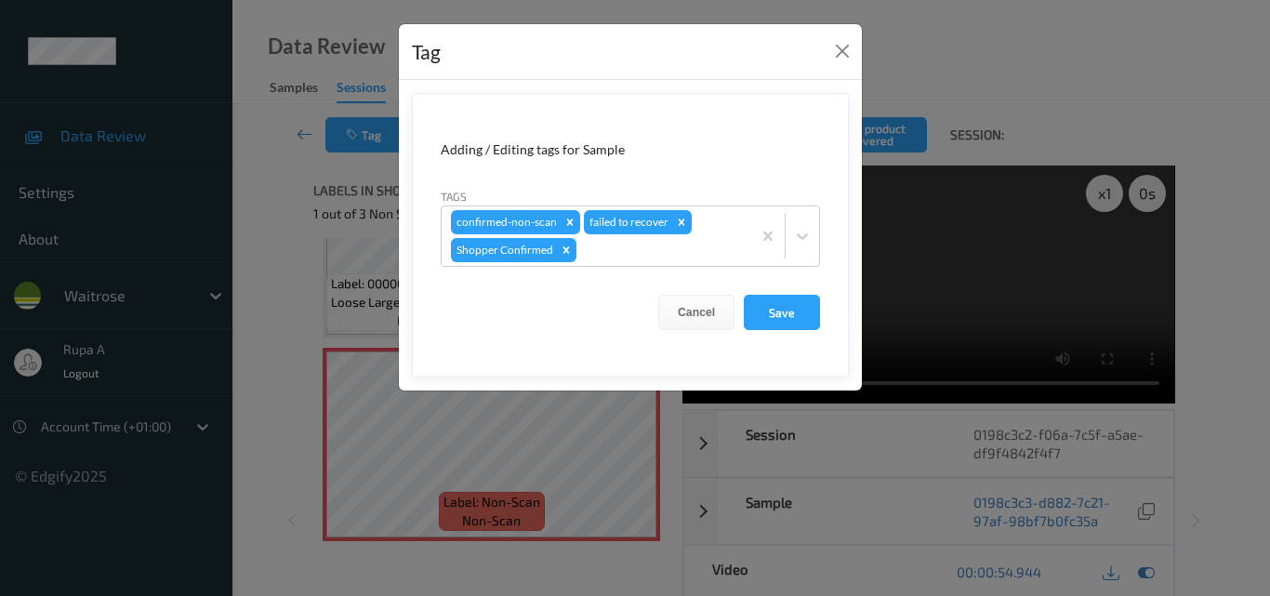
click at [855, 56] on div "Tag" at bounding box center [630, 52] width 463 height 57
click at [850, 52] on button "Close" at bounding box center [842, 51] width 26 height 26
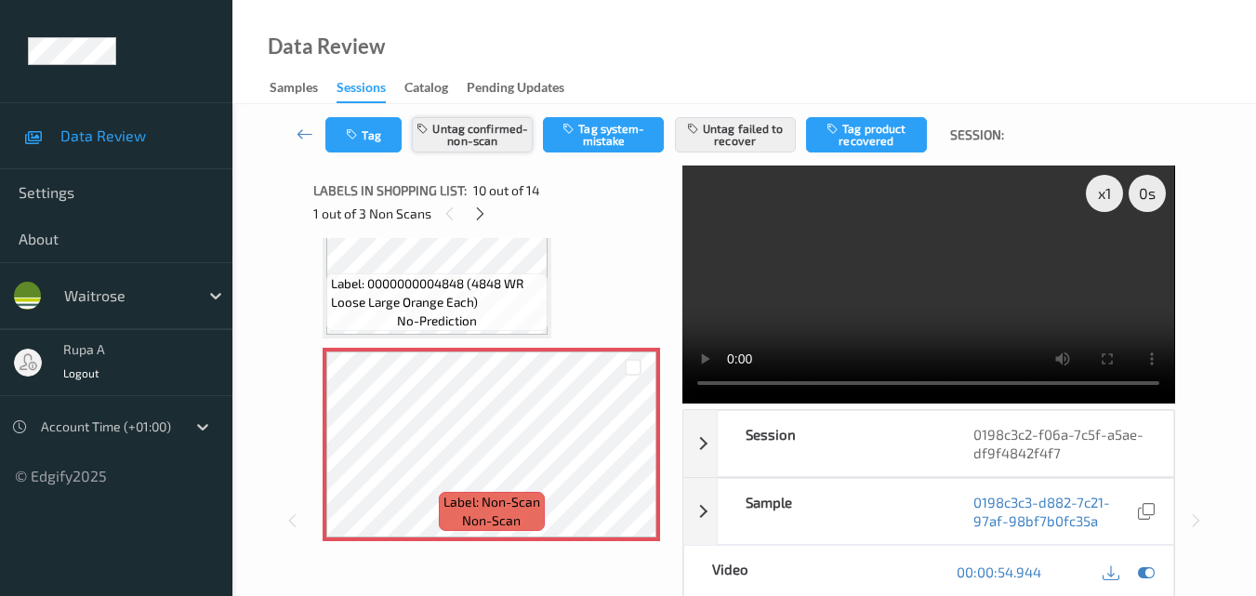
click at [468, 146] on button "Untag confirmed-non-scan" at bounding box center [472, 134] width 121 height 35
click at [503, 136] on button "Tag confirmed-non-scan" at bounding box center [472, 134] width 121 height 35
click at [381, 136] on button "Tag" at bounding box center [363, 134] width 76 height 35
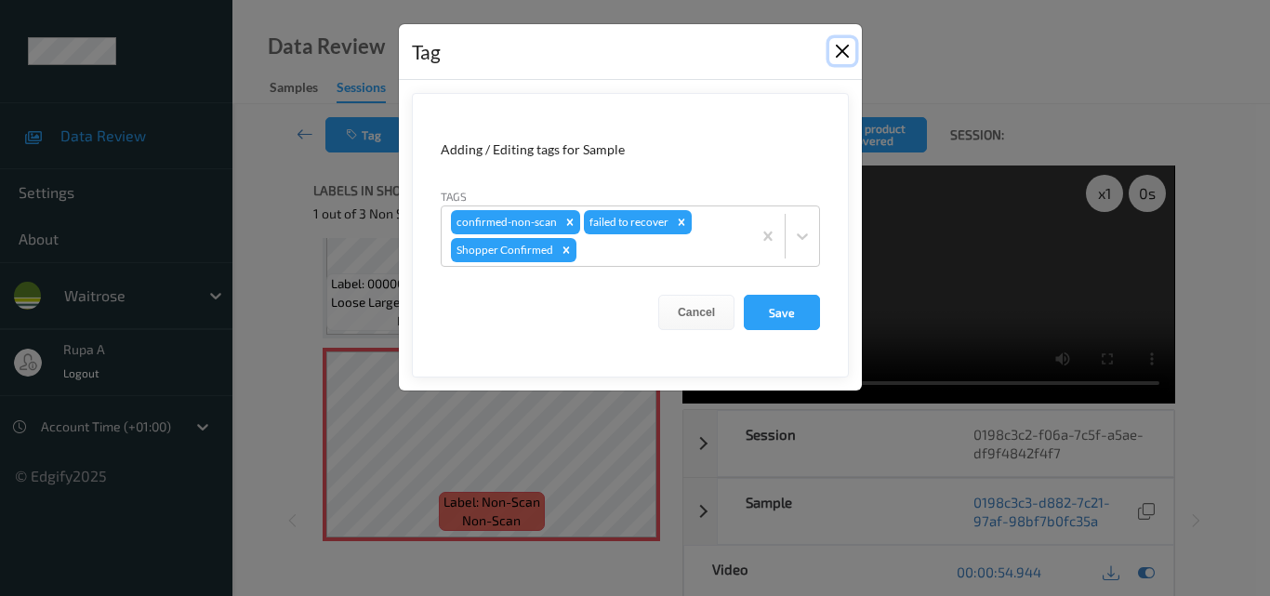
click at [845, 48] on button "Close" at bounding box center [842, 51] width 26 height 26
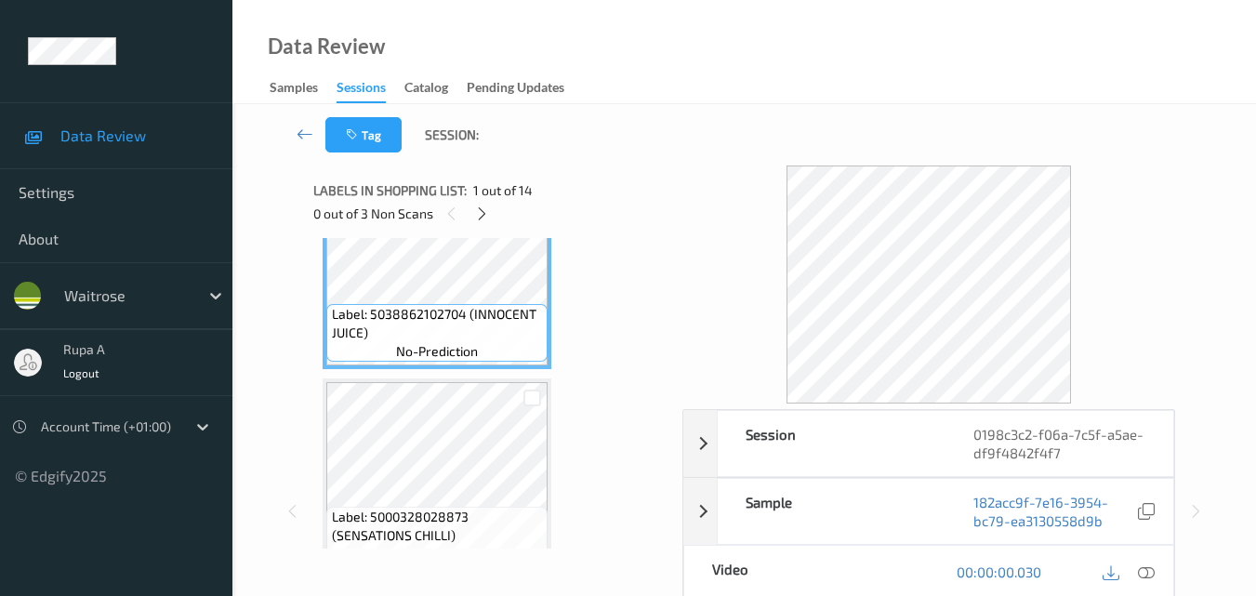
scroll to position [186, 0]
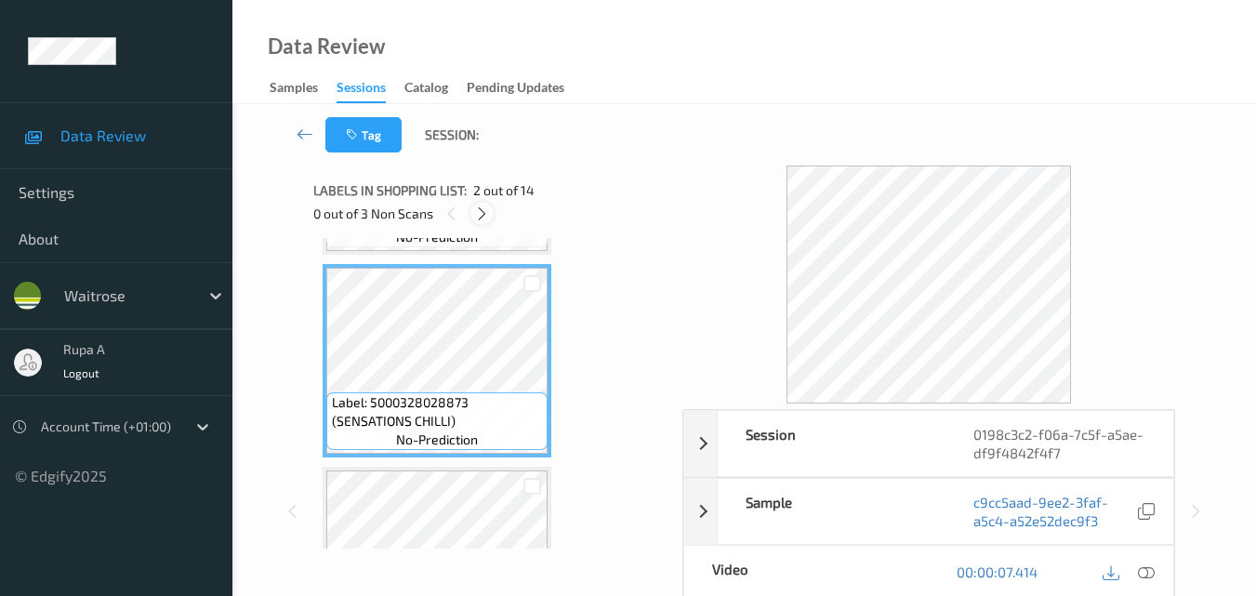
click at [483, 218] on icon at bounding box center [482, 213] width 16 height 17
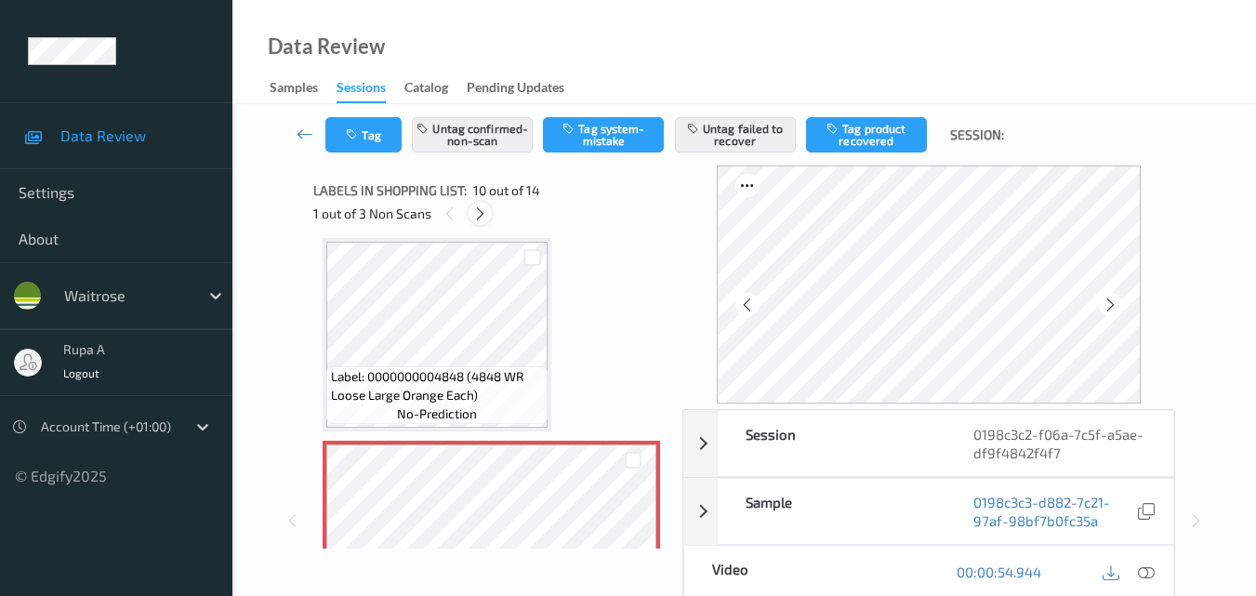
click at [483, 218] on icon at bounding box center [480, 213] width 16 height 17
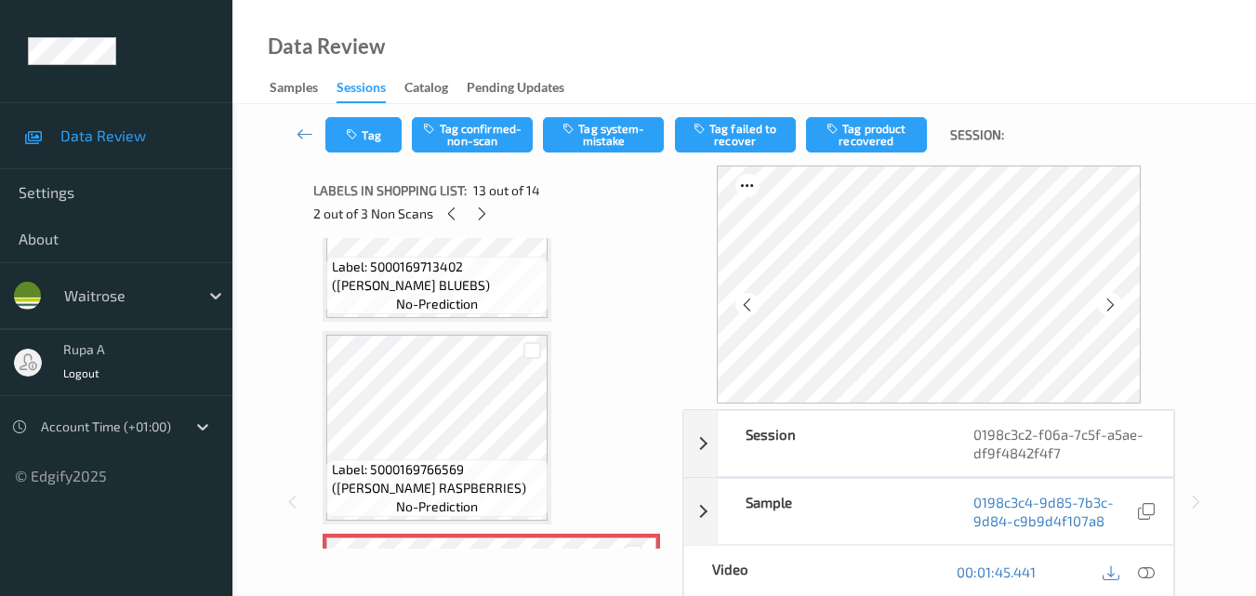
scroll to position [2053, 0]
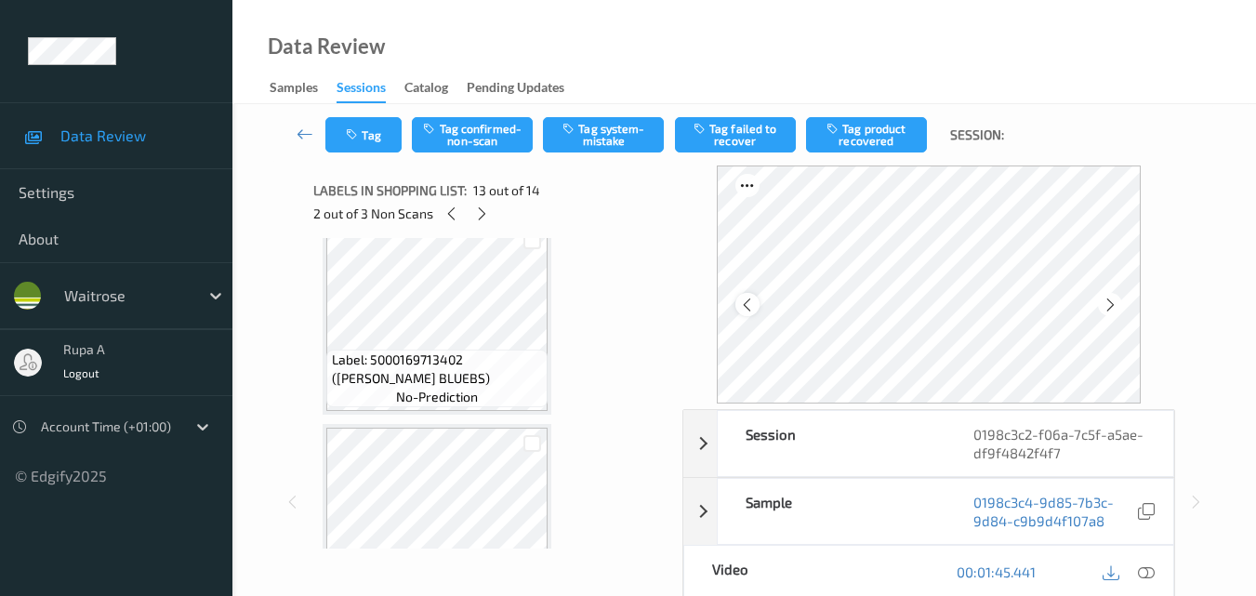
click at [755, 308] on icon at bounding box center [747, 305] width 16 height 17
click at [445, 210] on icon at bounding box center [452, 213] width 16 height 17
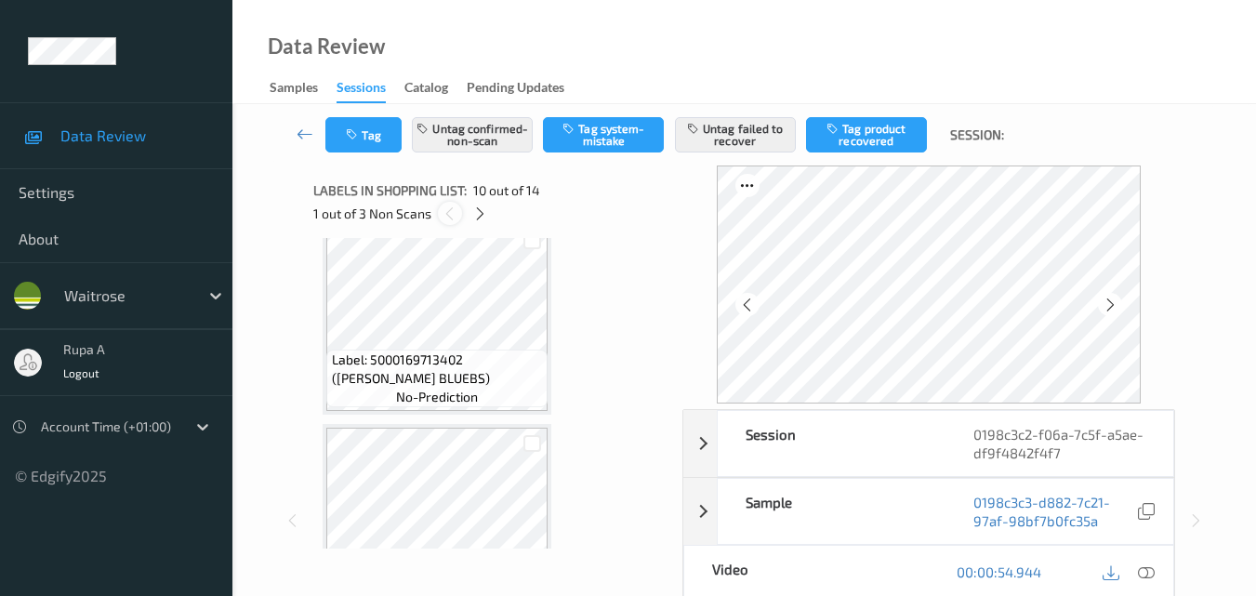
scroll to position [1631, 0]
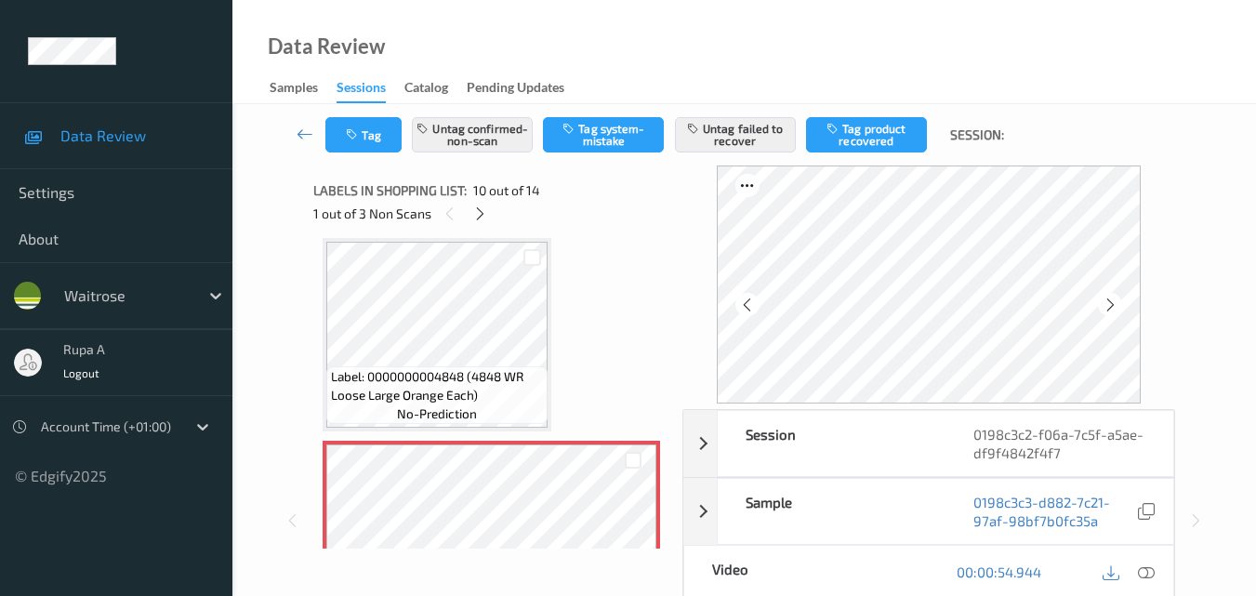
click at [1161, 579] on div "00:00:54.944" at bounding box center [1051, 572] width 245 height 53
click at [1153, 576] on icon at bounding box center [1146, 571] width 17 height 17
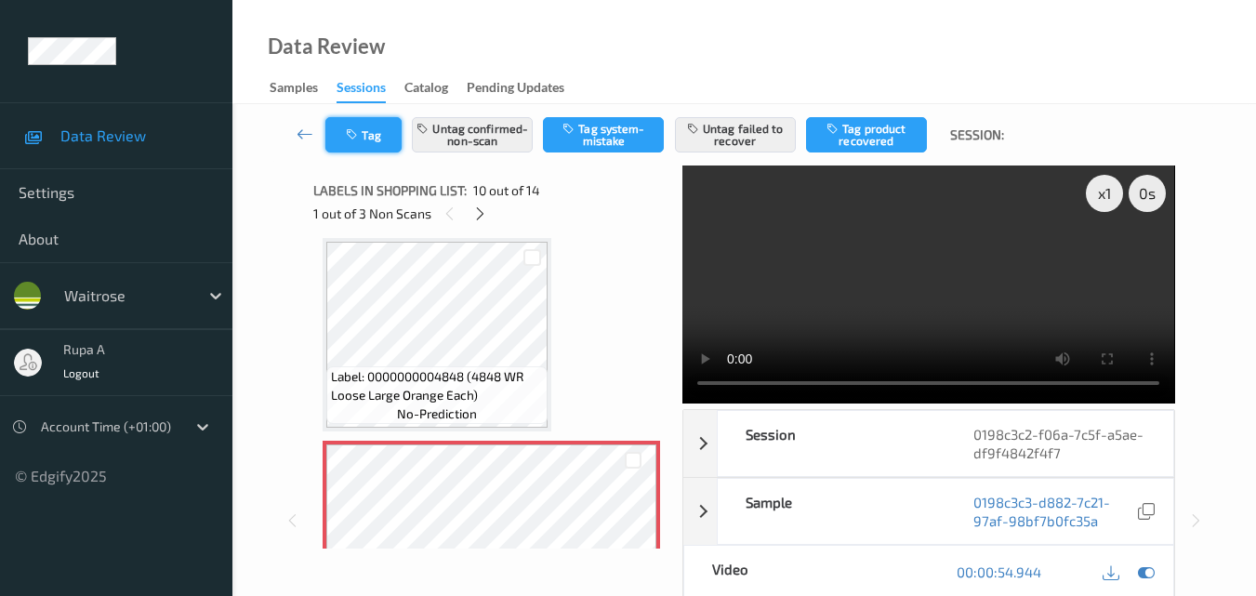
click at [371, 126] on button "Tag" at bounding box center [363, 134] width 76 height 35
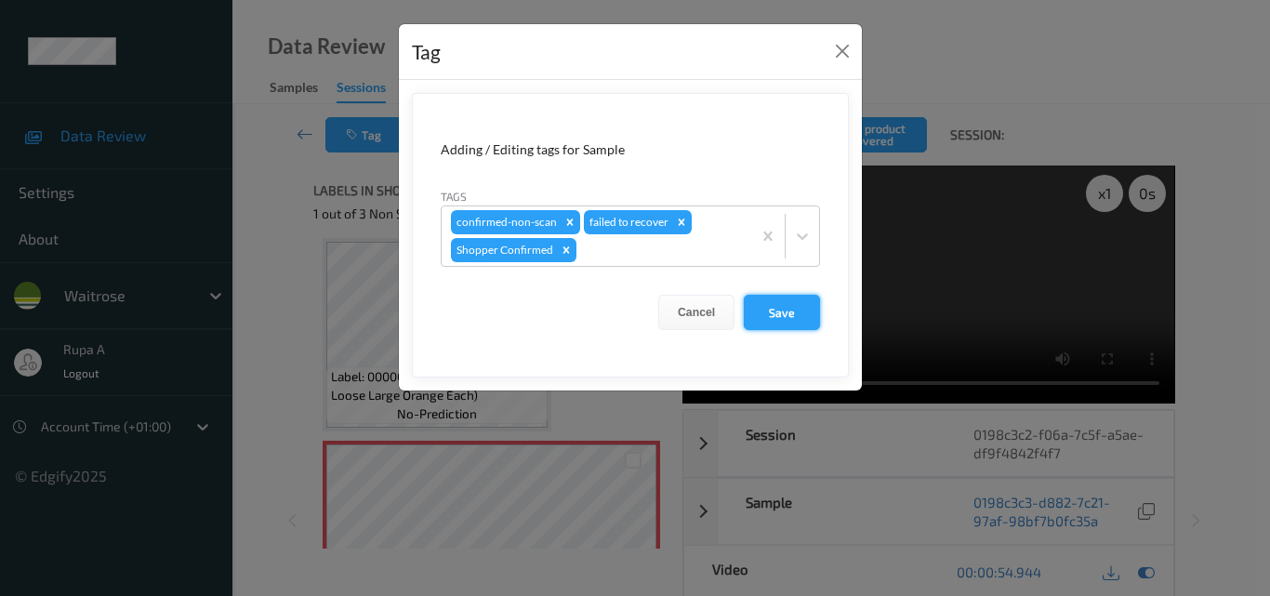
click at [805, 323] on button "Save" at bounding box center [782, 312] width 76 height 35
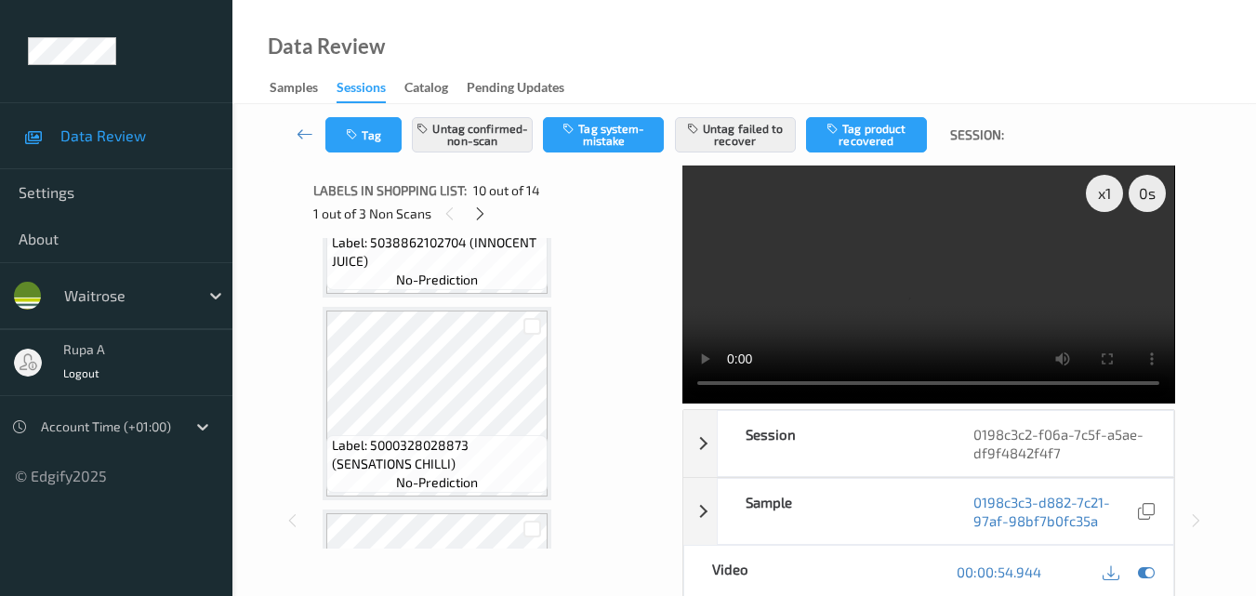
scroll to position [0, 0]
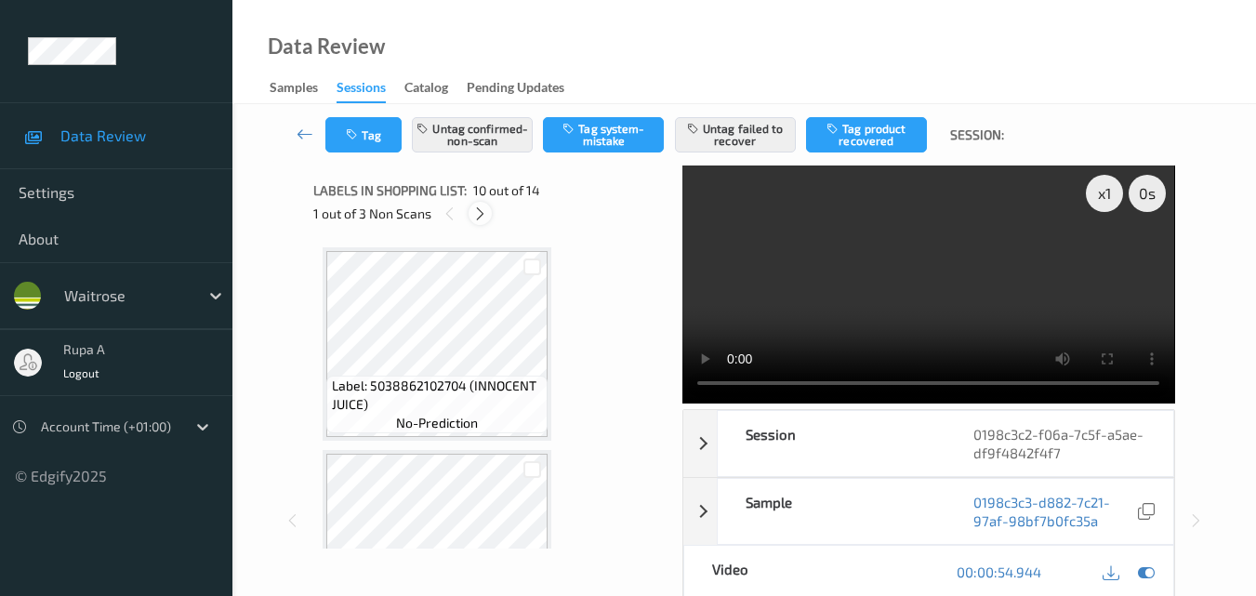
click at [482, 218] on icon at bounding box center [480, 213] width 16 height 17
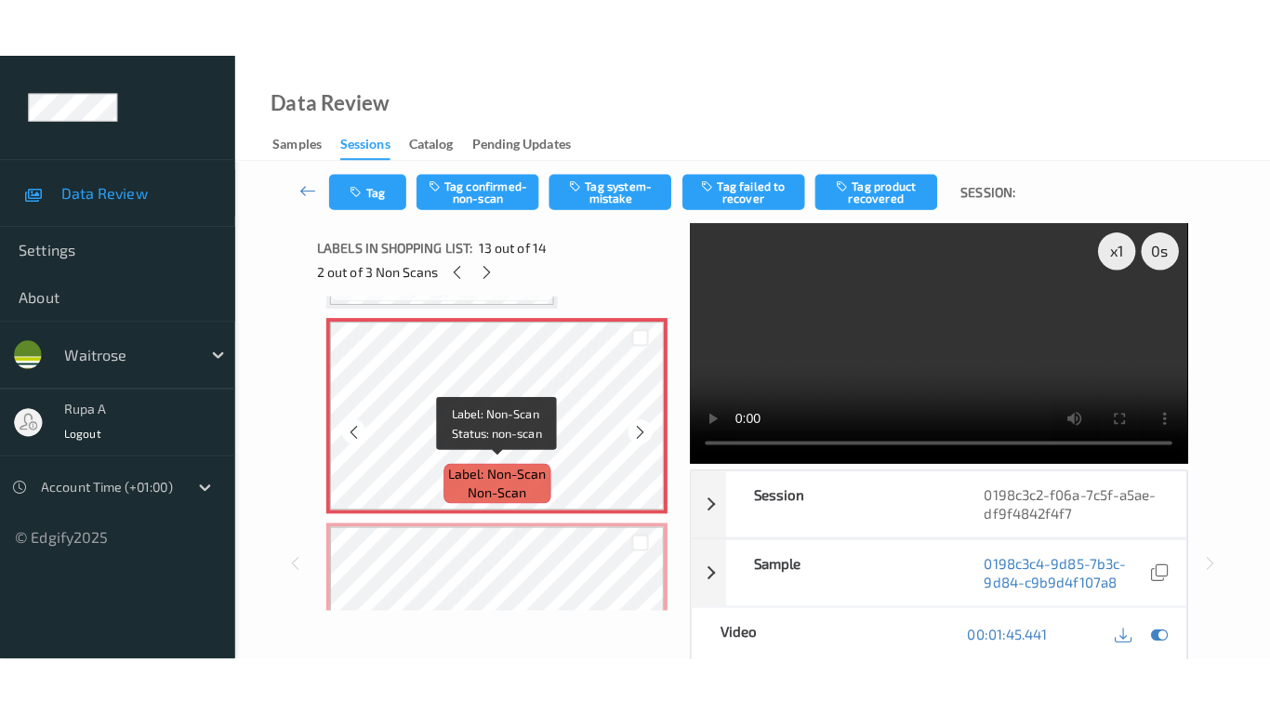
scroll to position [2425, 0]
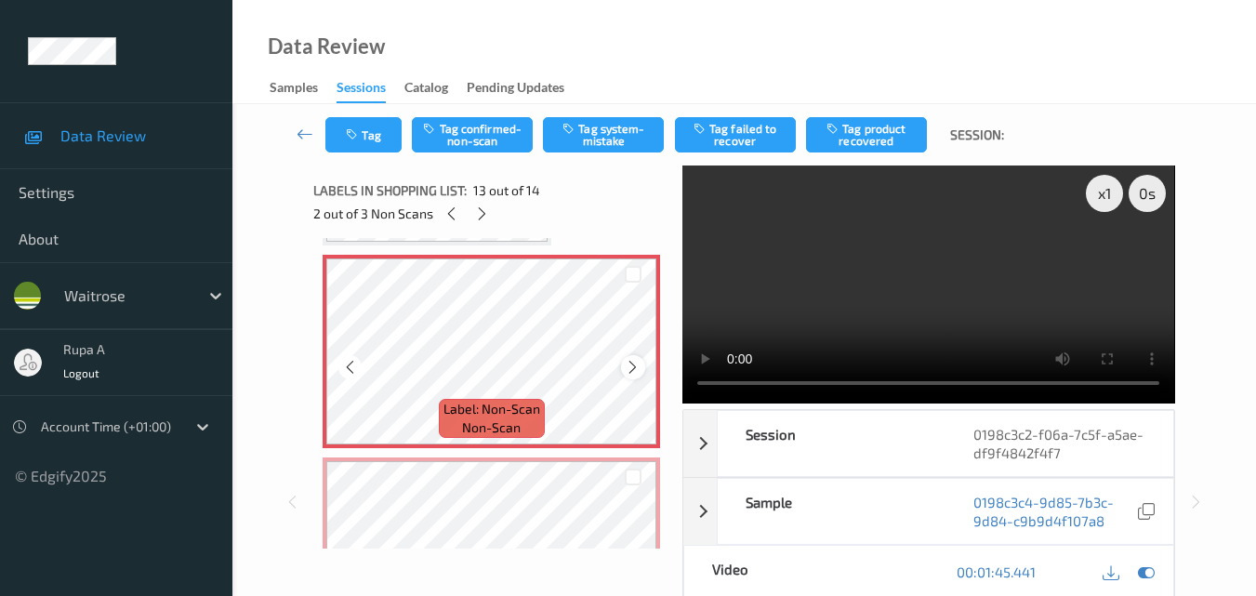
click at [643, 371] on div at bounding box center [632, 366] width 23 height 23
click at [1145, 566] on icon at bounding box center [1146, 571] width 17 height 17
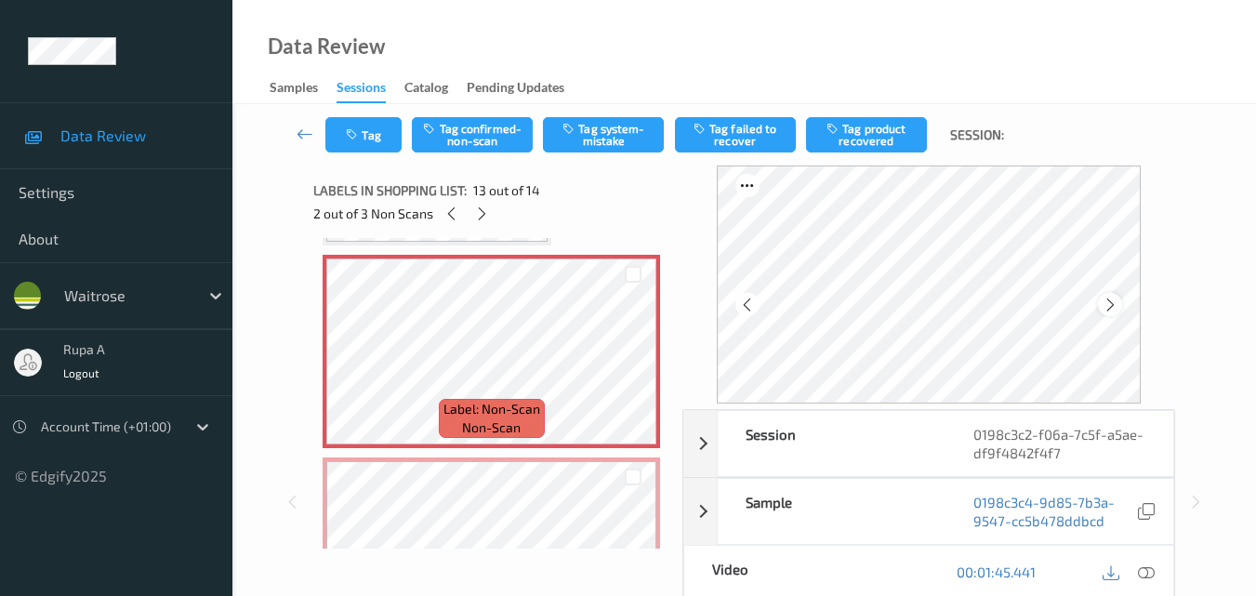
click at [1121, 304] on div at bounding box center [1109, 304] width 23 height 23
click at [1144, 575] on icon at bounding box center [1146, 571] width 17 height 17
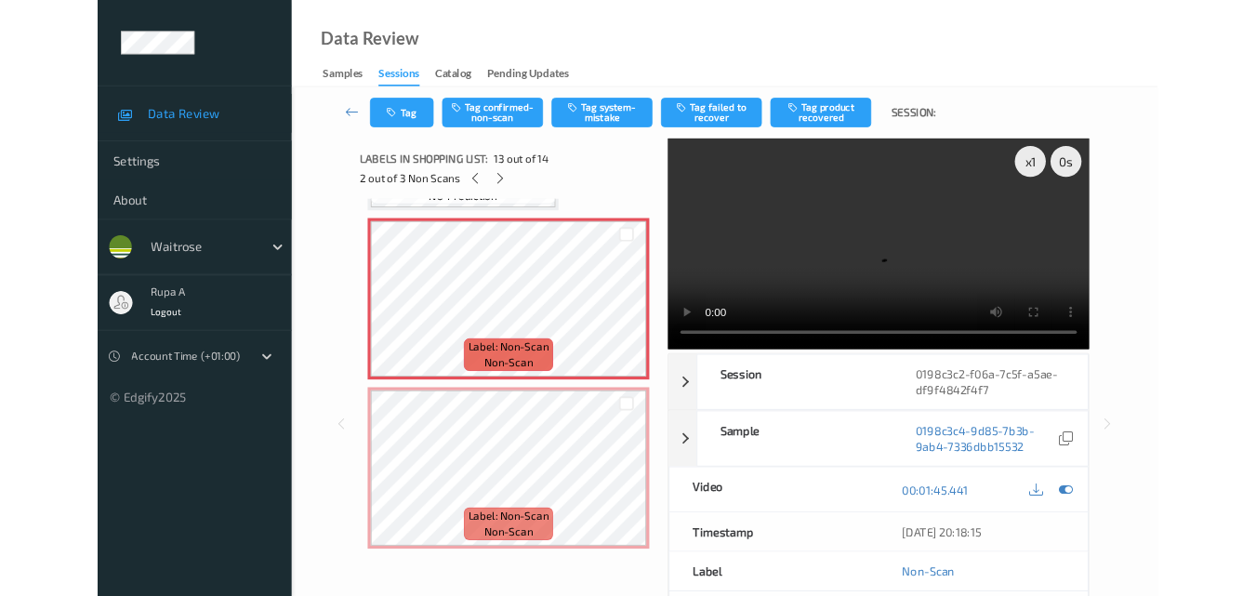
scroll to position [2418, 0]
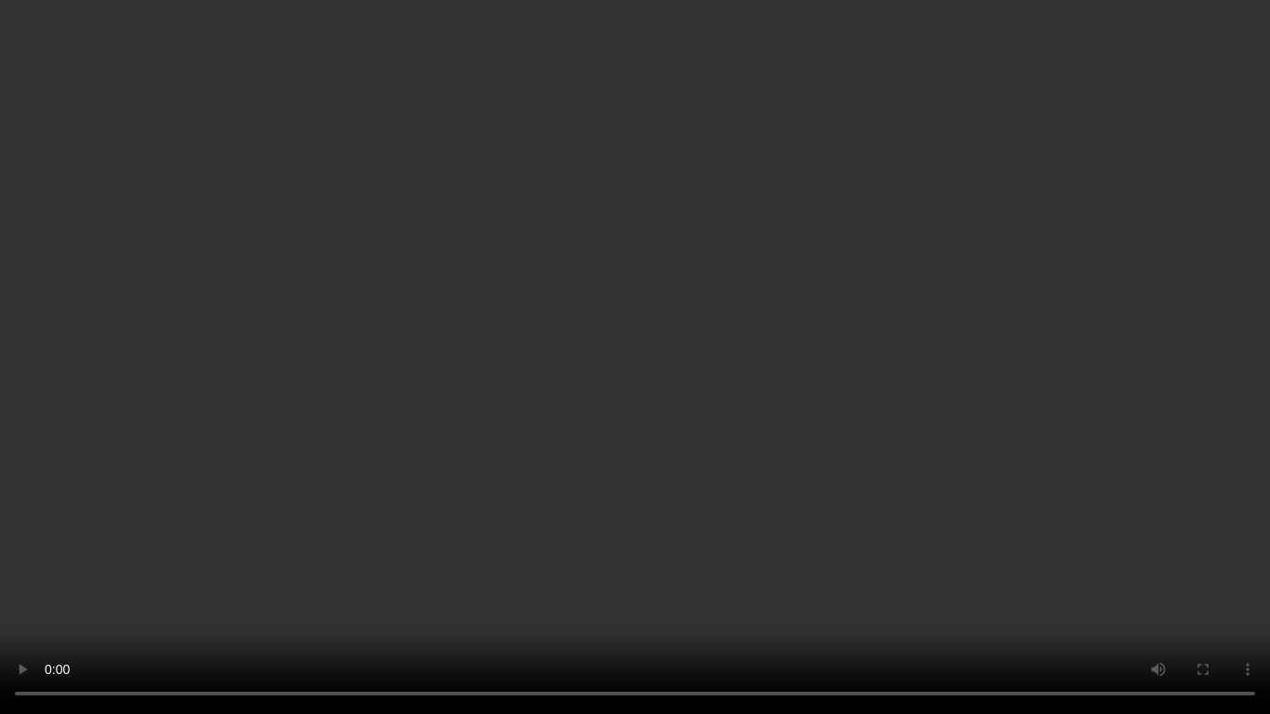
click at [1013, 536] on video at bounding box center [635, 357] width 1270 height 714
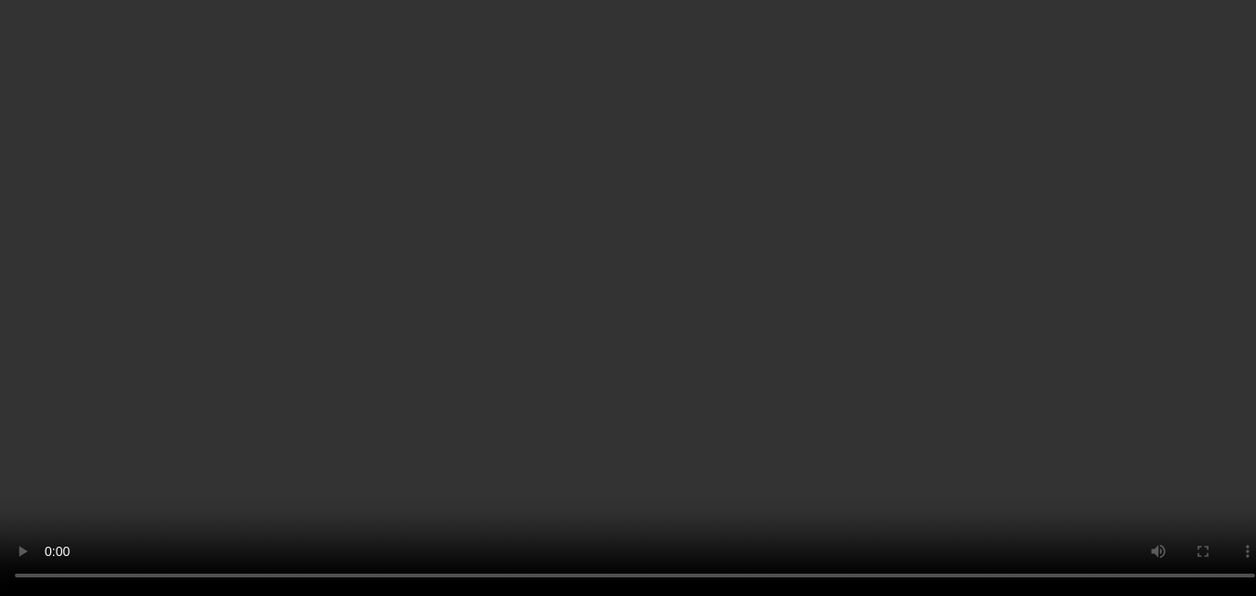
scroll to position [1860, 0]
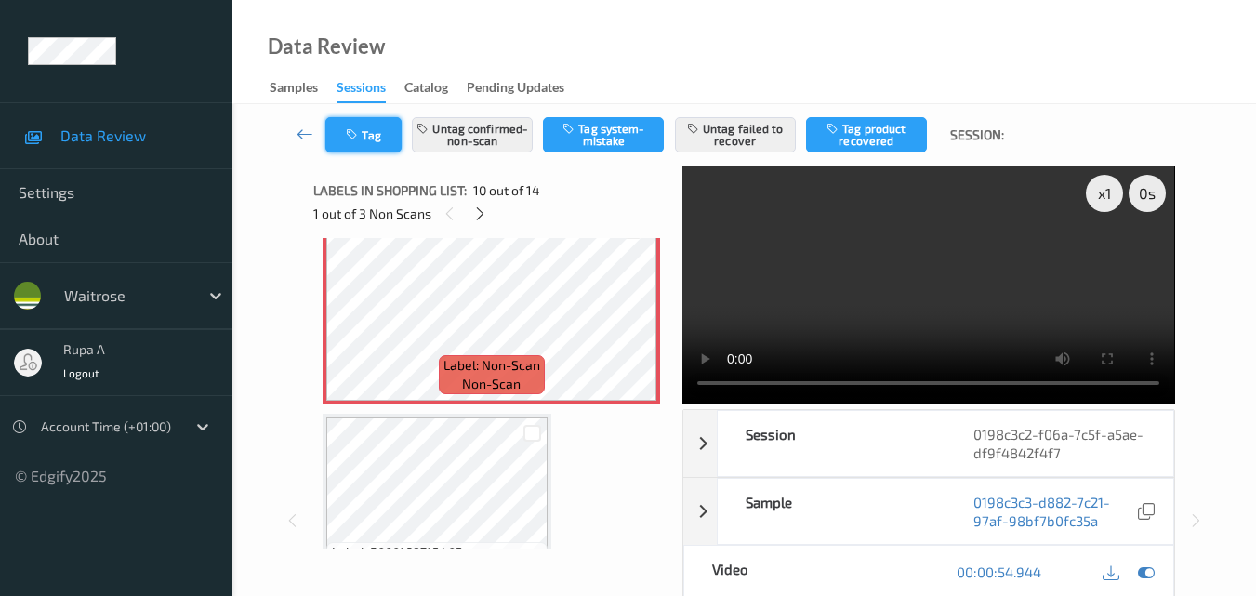
click at [383, 148] on button "Tag" at bounding box center [363, 134] width 76 height 35
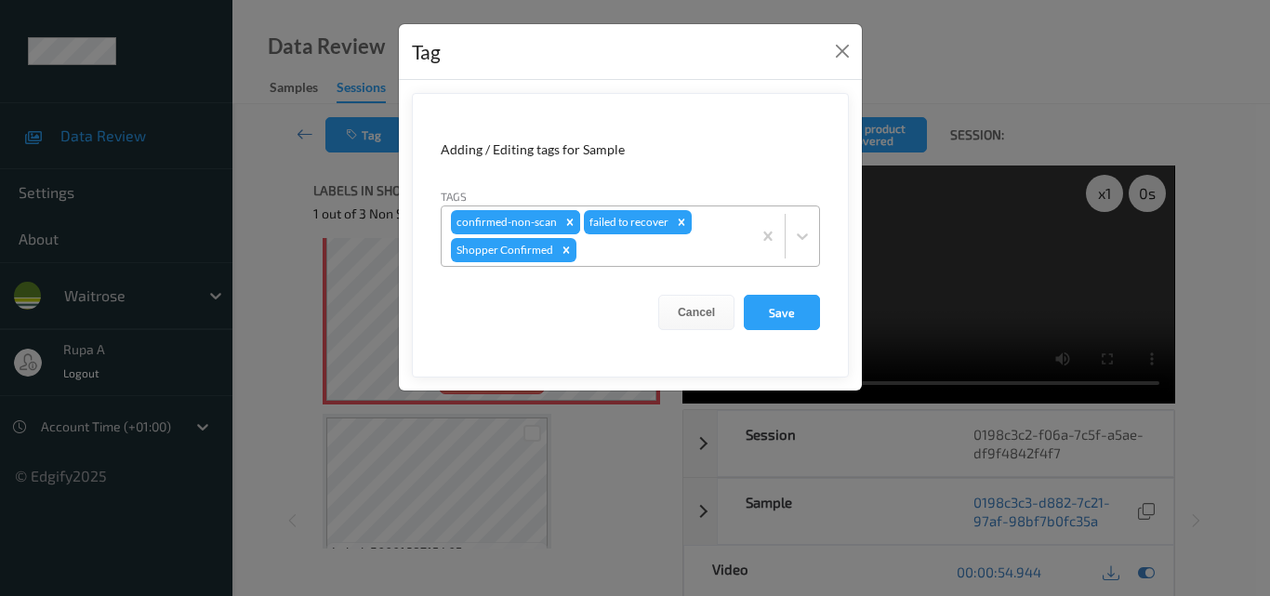
click at [568, 223] on icon "Remove confirmed-non-scan" at bounding box center [570, 221] width 7 height 7
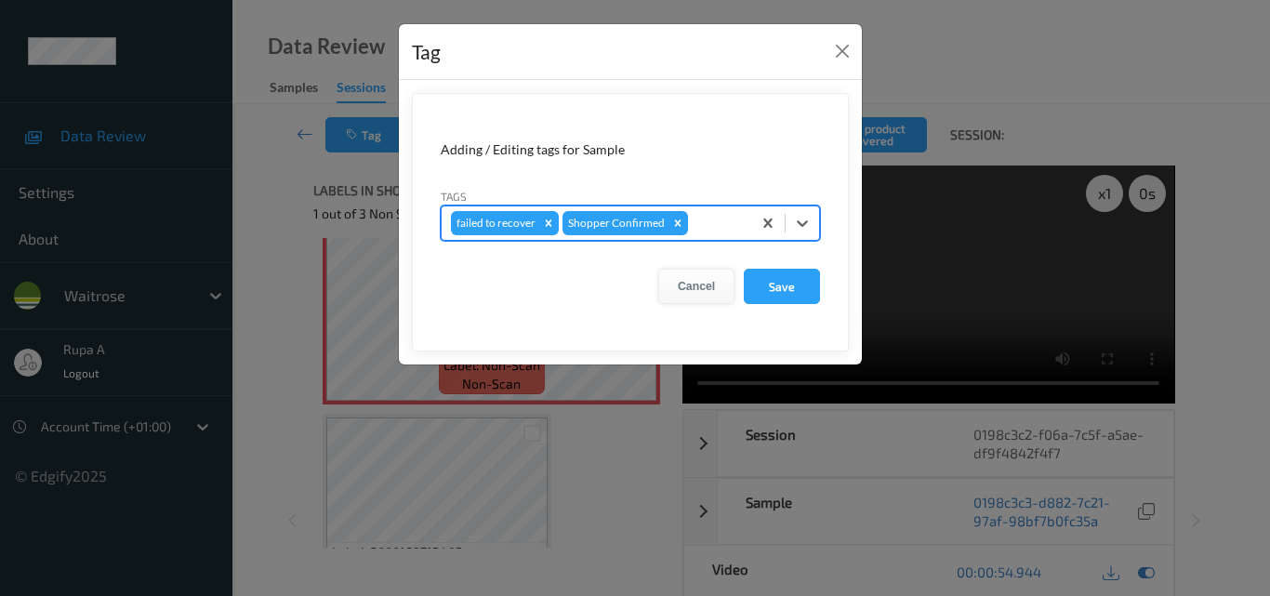
click at [687, 289] on button "Cancel" at bounding box center [696, 286] width 76 height 35
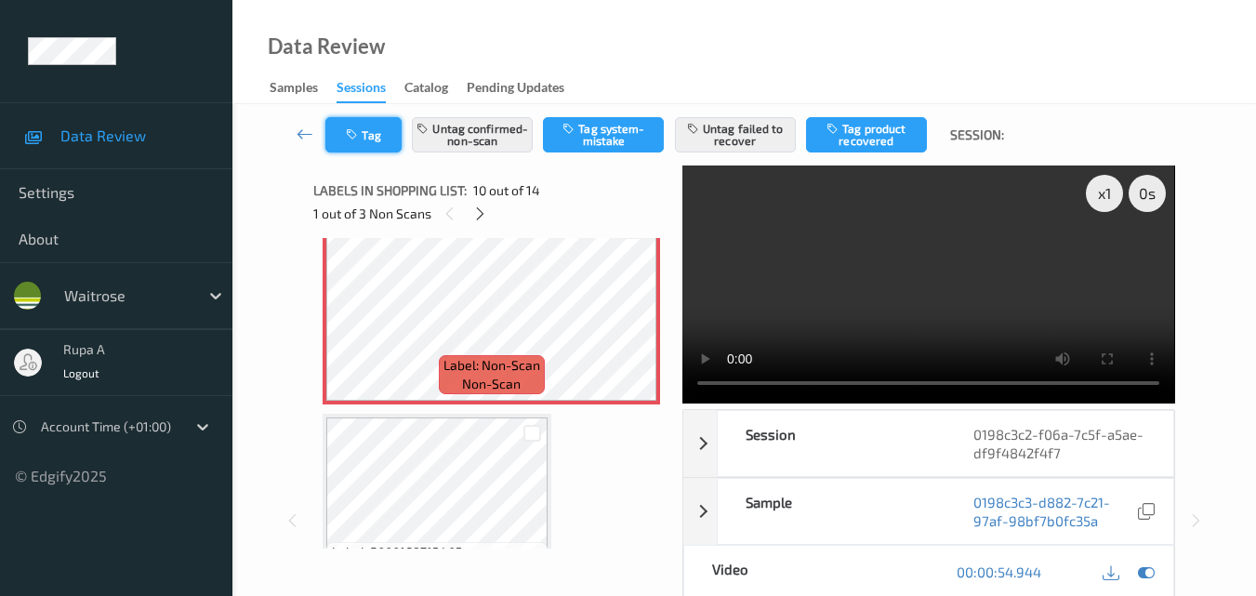
click at [371, 144] on button "Tag" at bounding box center [363, 134] width 76 height 35
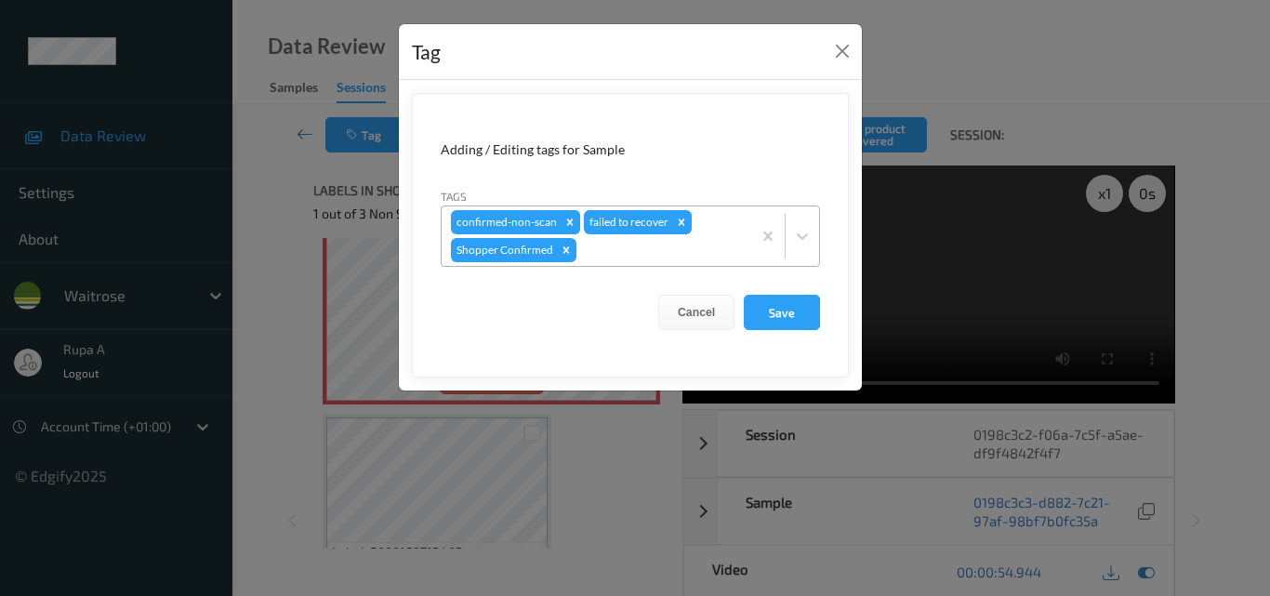
click at [567, 223] on icon "Remove confirmed-non-scan" at bounding box center [570, 221] width 7 height 7
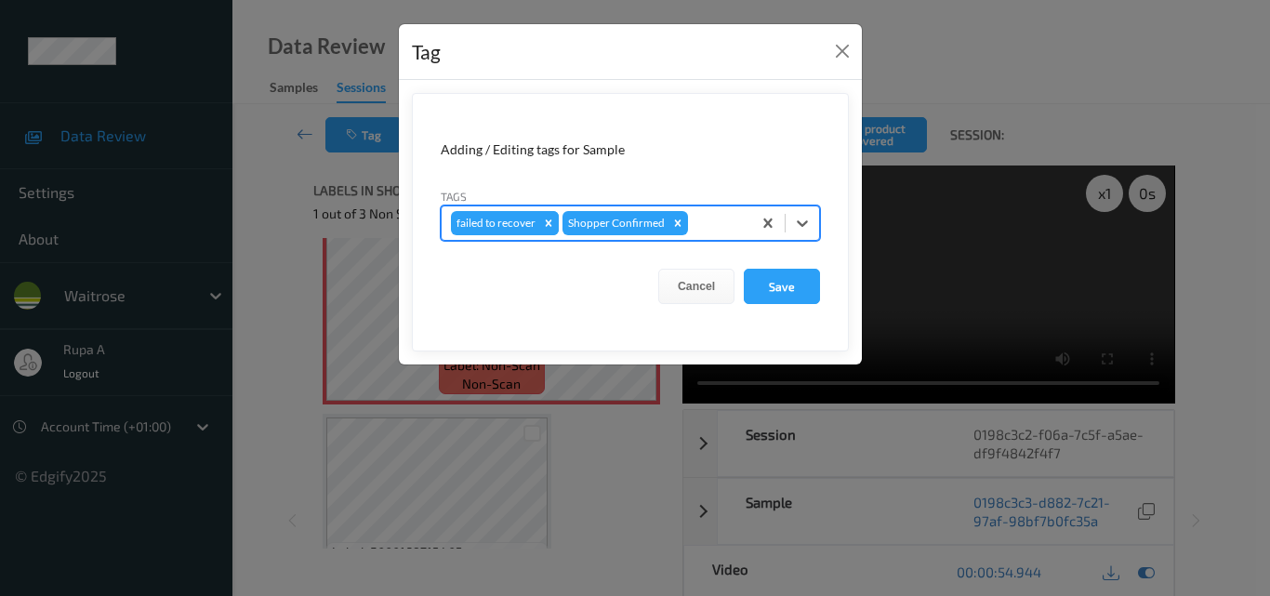
click at [549, 225] on icon "Remove failed to recover" at bounding box center [548, 223] width 13 height 13
click at [777, 286] on button "Save" at bounding box center [782, 286] width 76 height 35
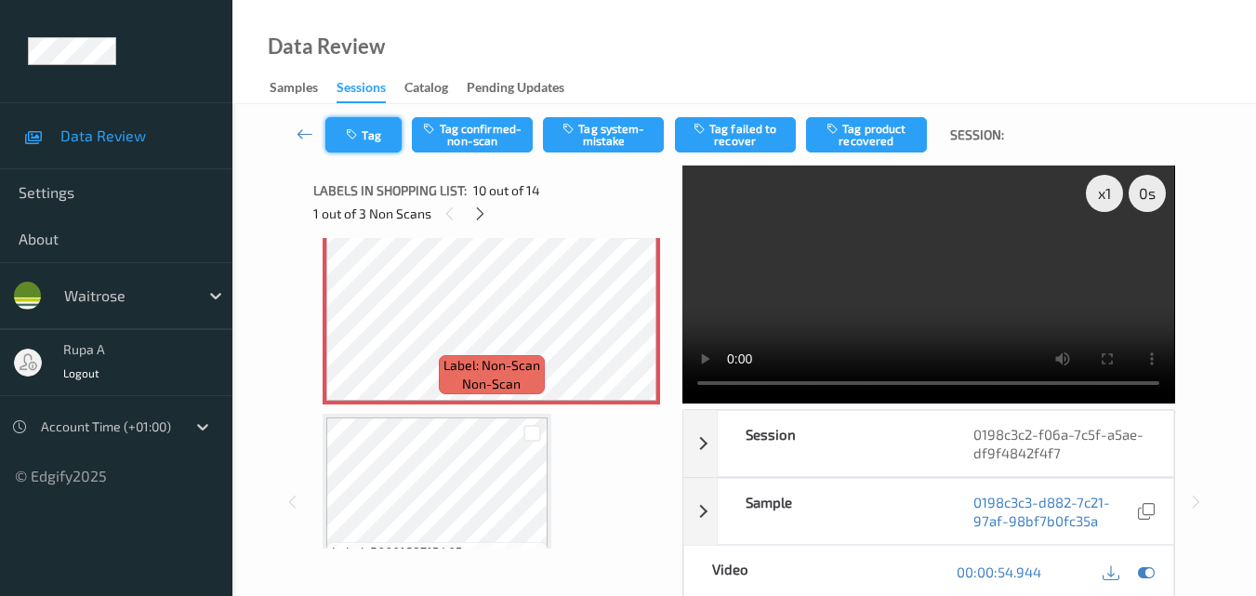
click at [369, 146] on button "Tag" at bounding box center [363, 134] width 76 height 35
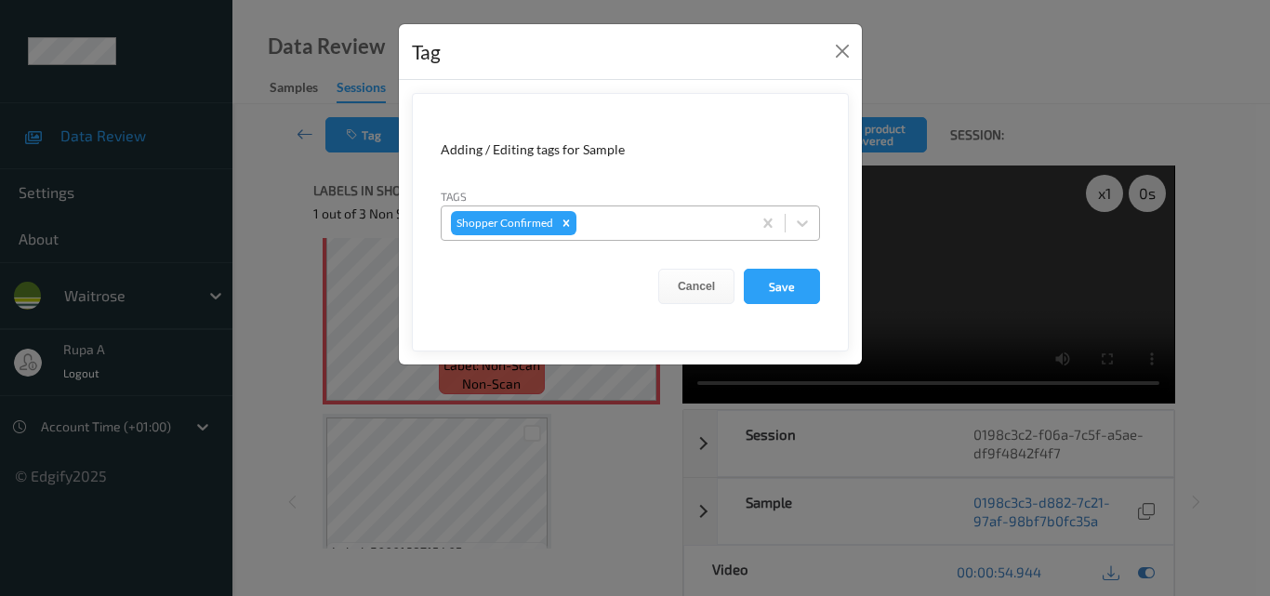
click at [647, 223] on div at bounding box center [661, 223] width 162 height 22
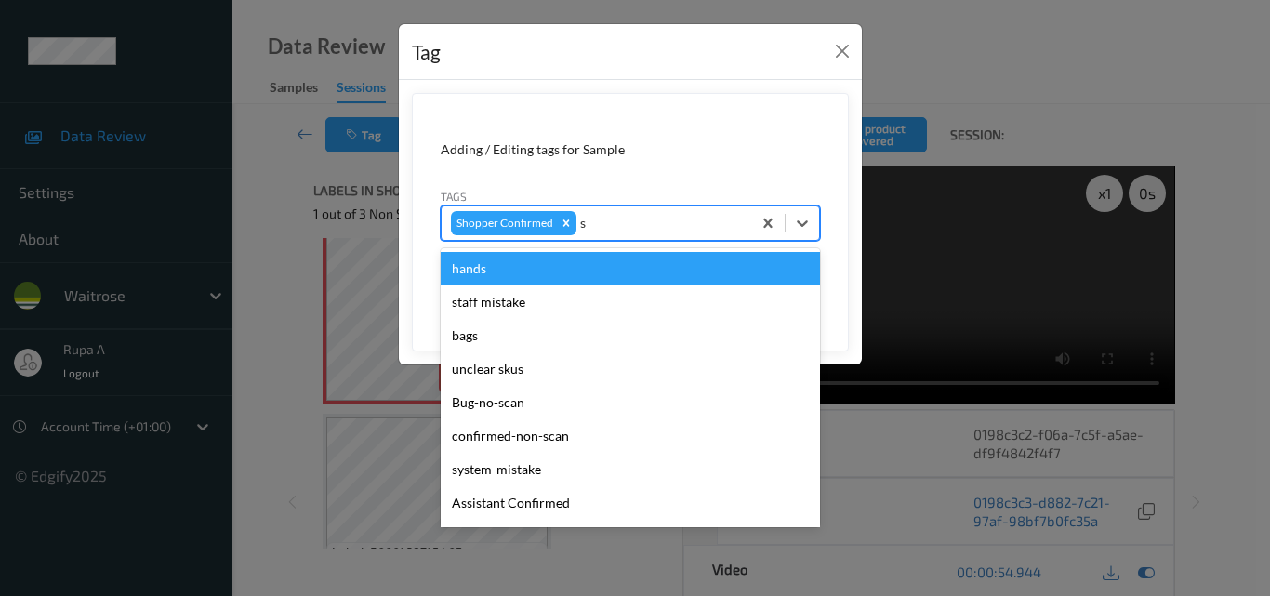
type input "sy"
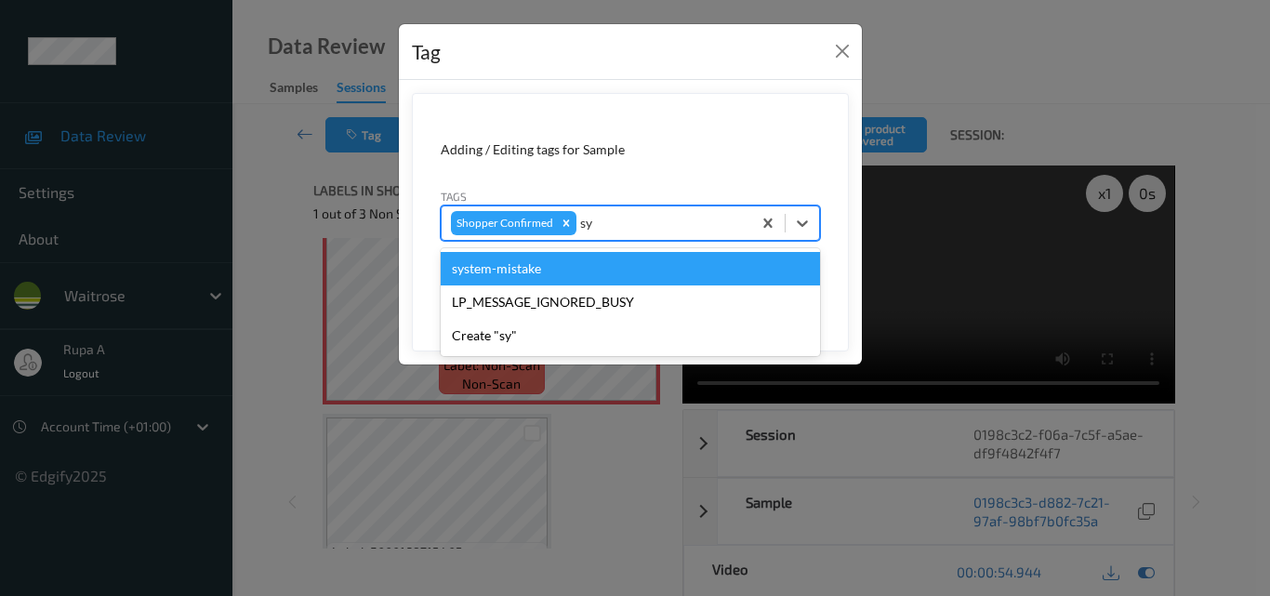
click at [535, 274] on div "system-mistake" at bounding box center [630, 268] width 379 height 33
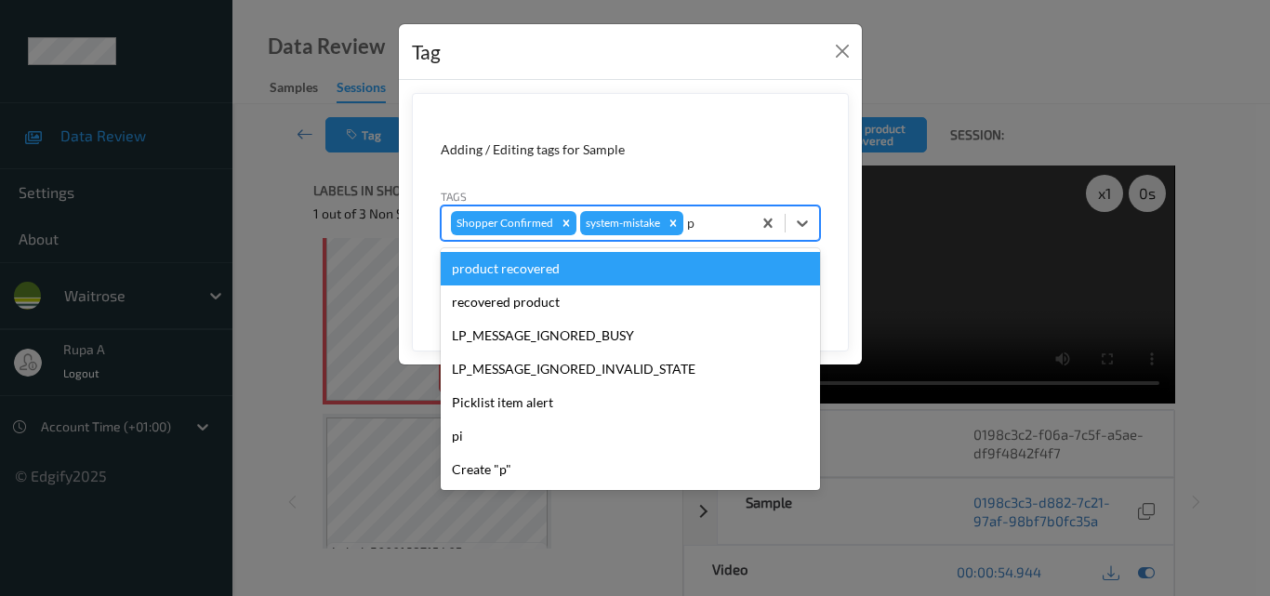
type input "pi"
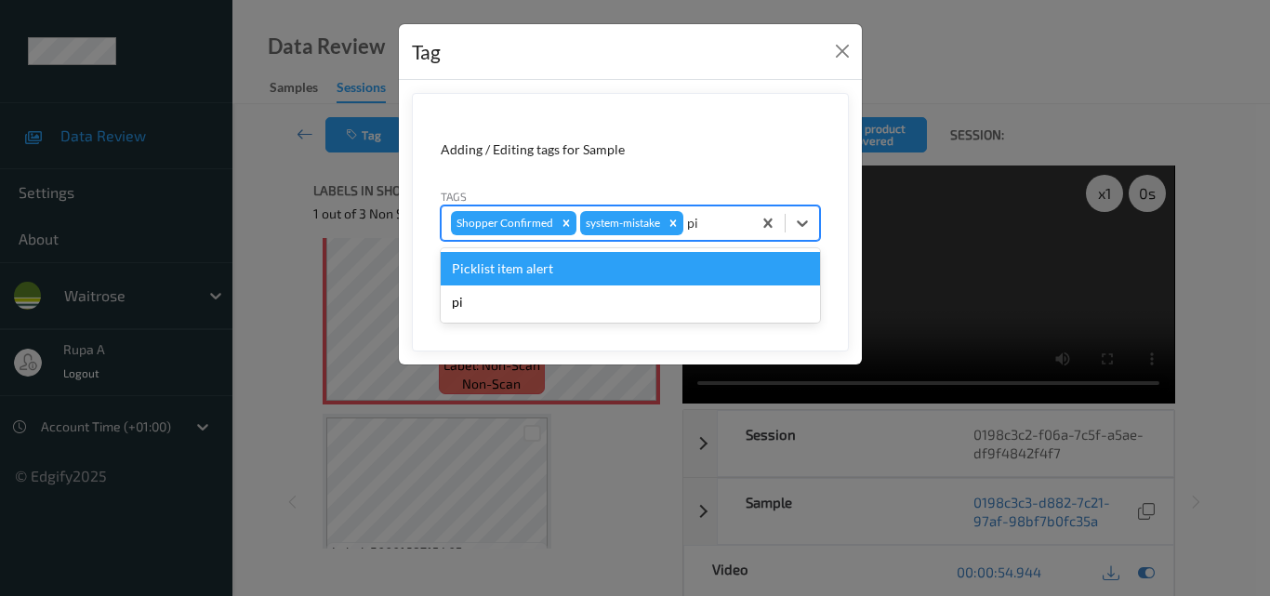
click at [587, 272] on div "Picklist item alert" at bounding box center [630, 268] width 379 height 33
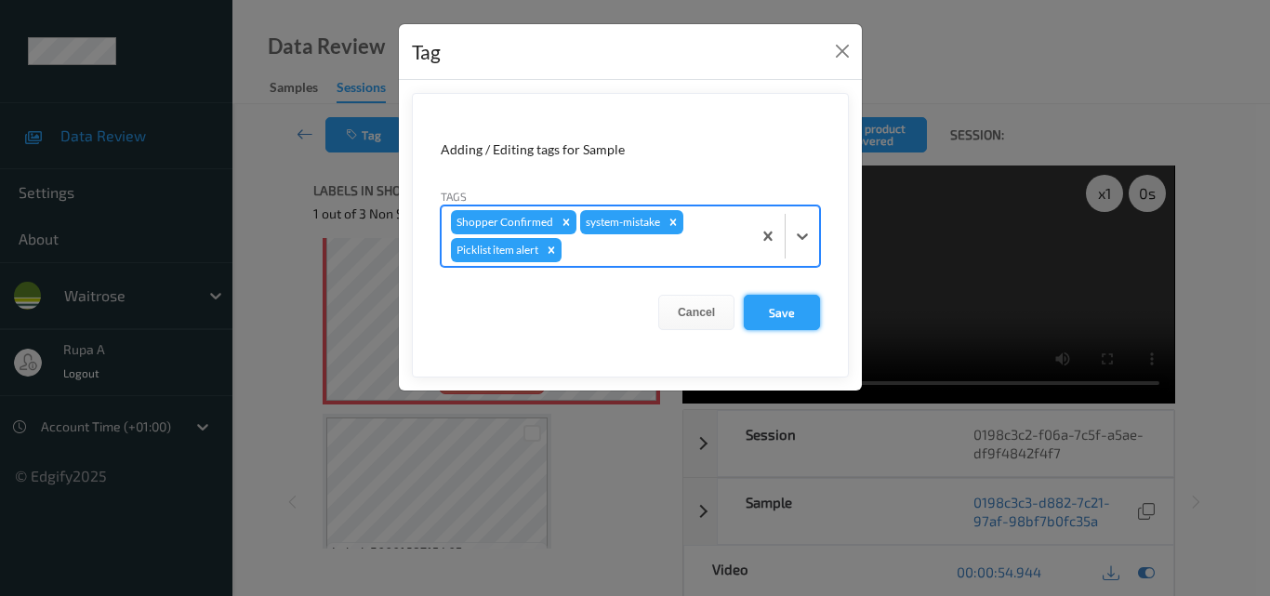
click at [776, 314] on button "Save" at bounding box center [782, 312] width 76 height 35
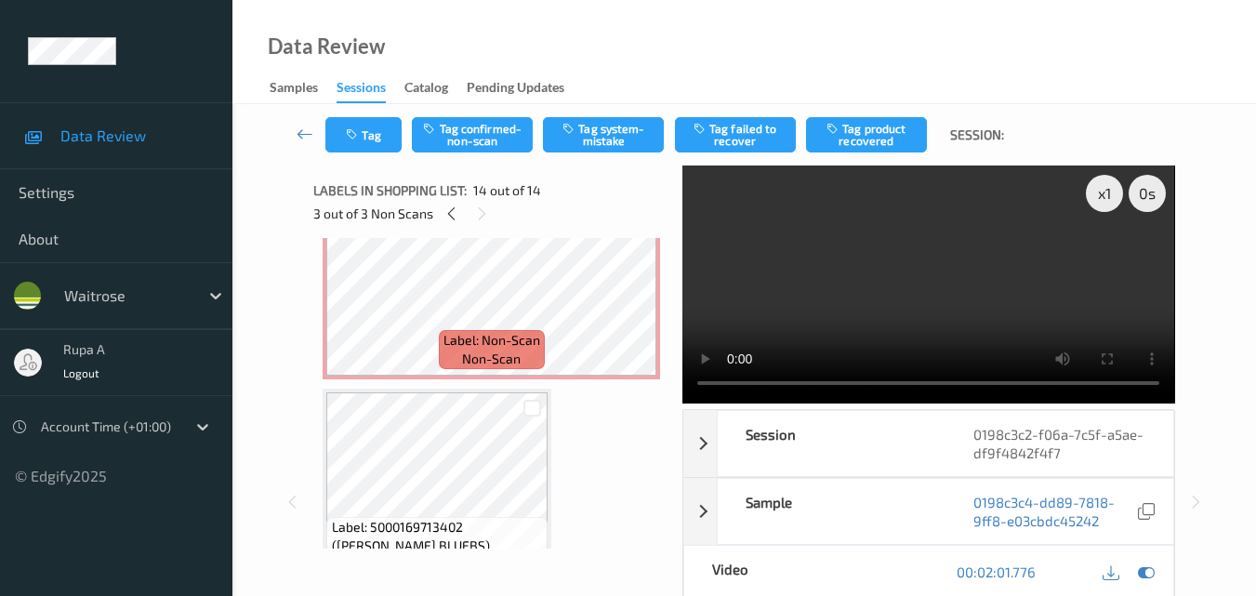
scroll to position [2258, 0]
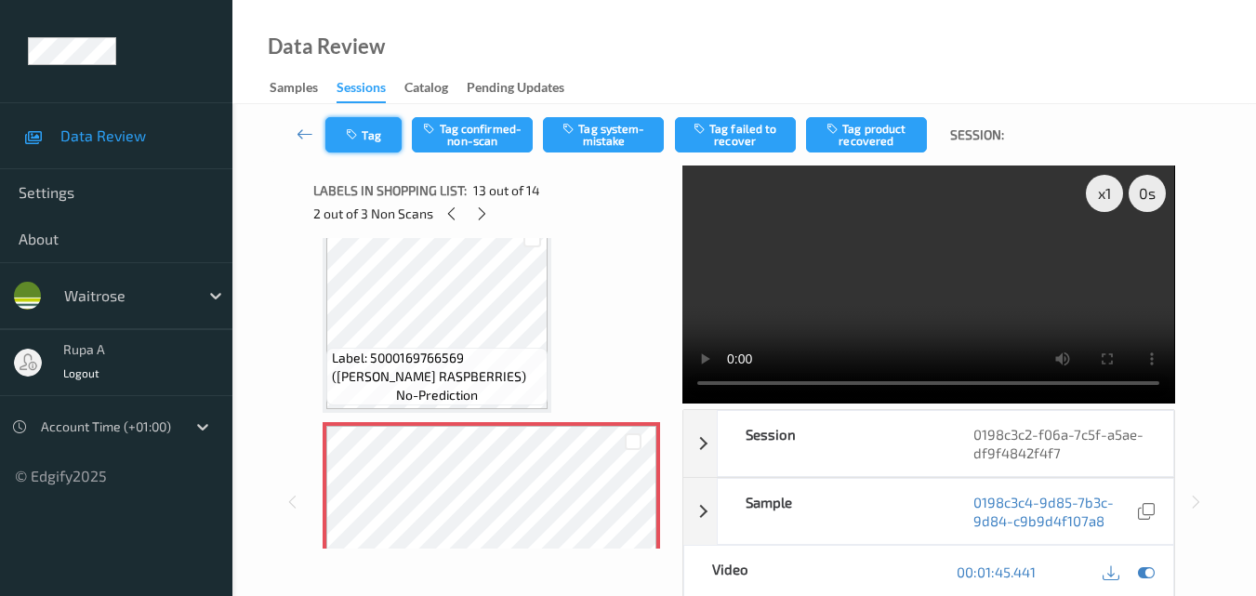
click at [335, 134] on button "Tag" at bounding box center [363, 134] width 76 height 35
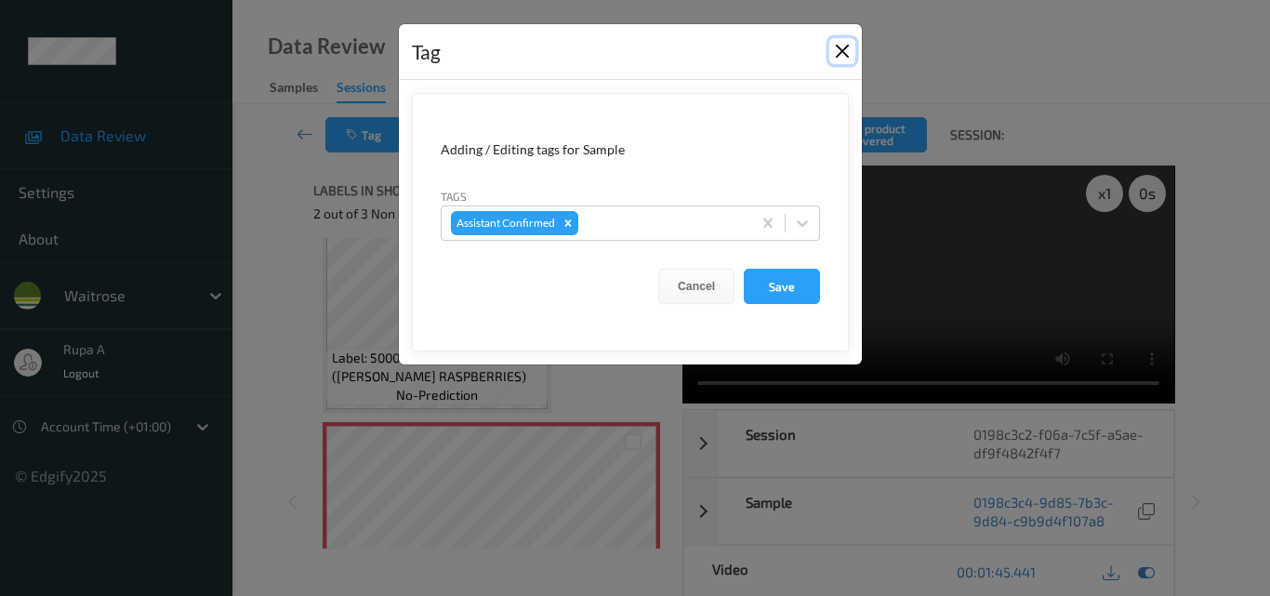
click at [836, 49] on button "Close" at bounding box center [842, 51] width 26 height 26
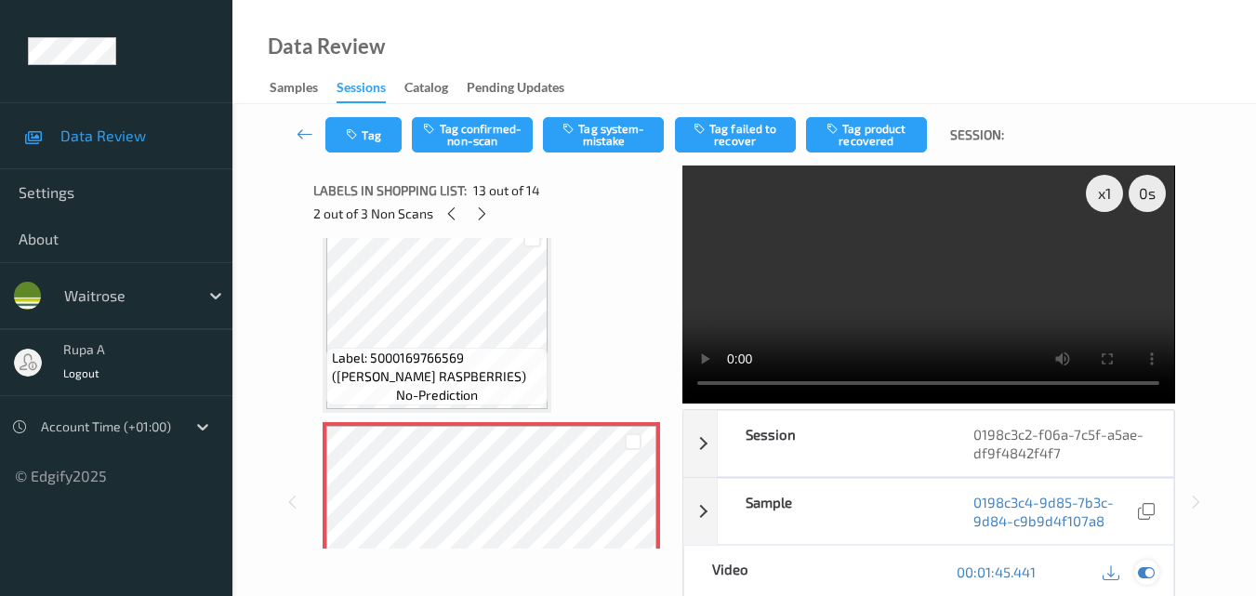
click at [1149, 573] on icon at bounding box center [1146, 571] width 17 height 17
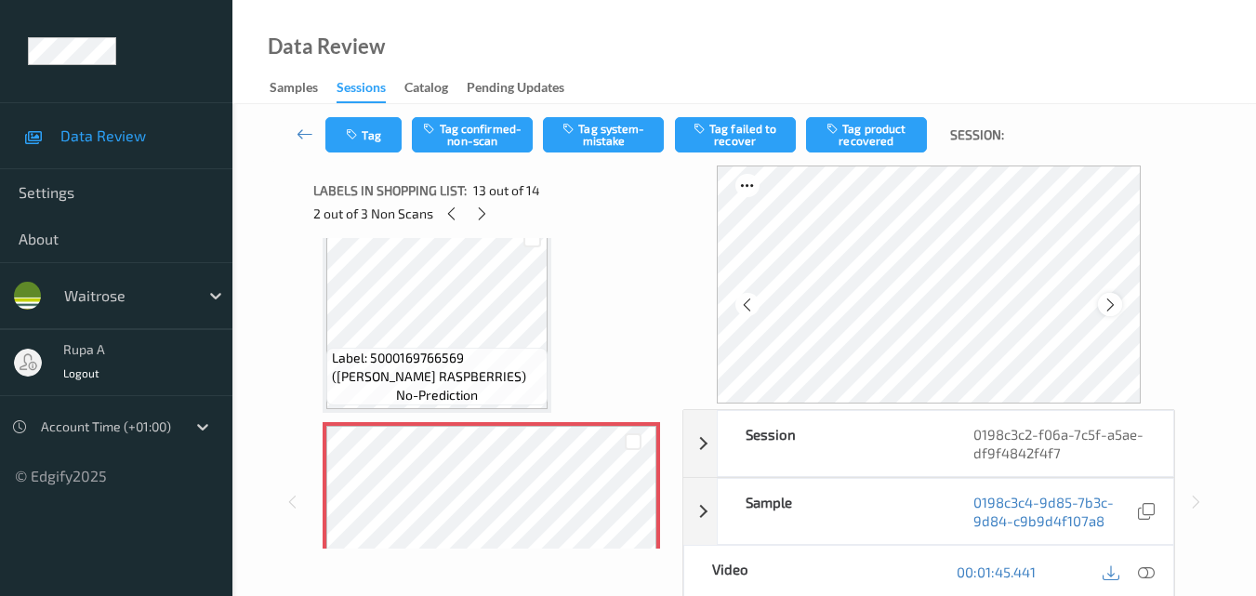
click at [1119, 298] on icon at bounding box center [1111, 305] width 16 height 17
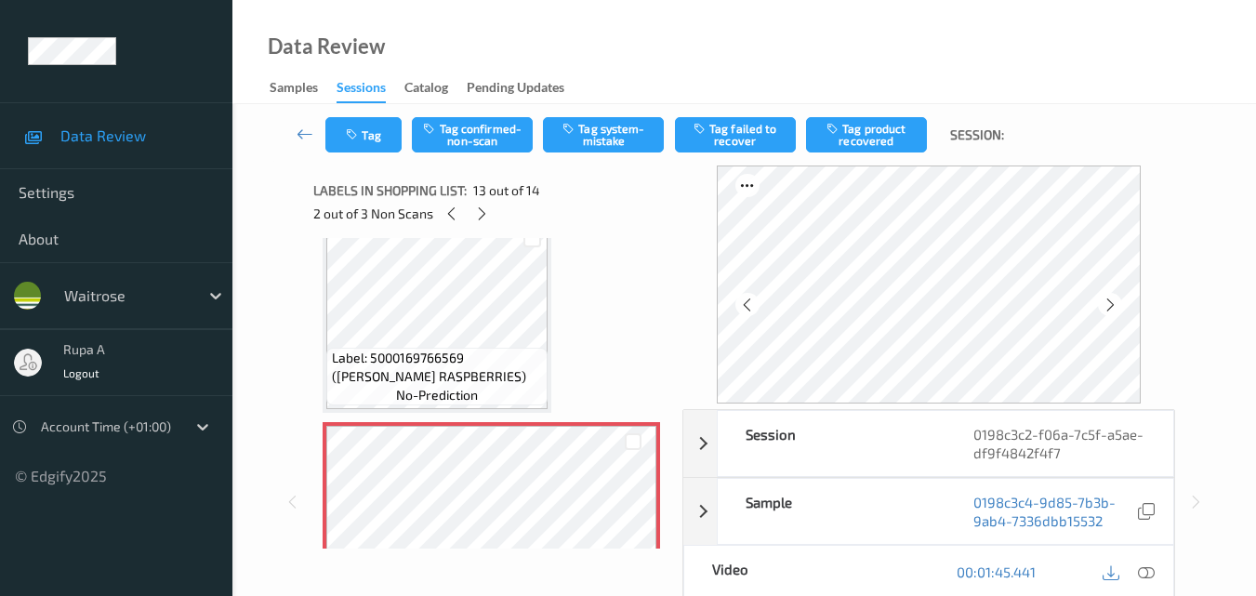
click at [1119, 298] on icon at bounding box center [1111, 305] width 16 height 17
click at [1145, 575] on icon at bounding box center [1146, 571] width 17 height 17
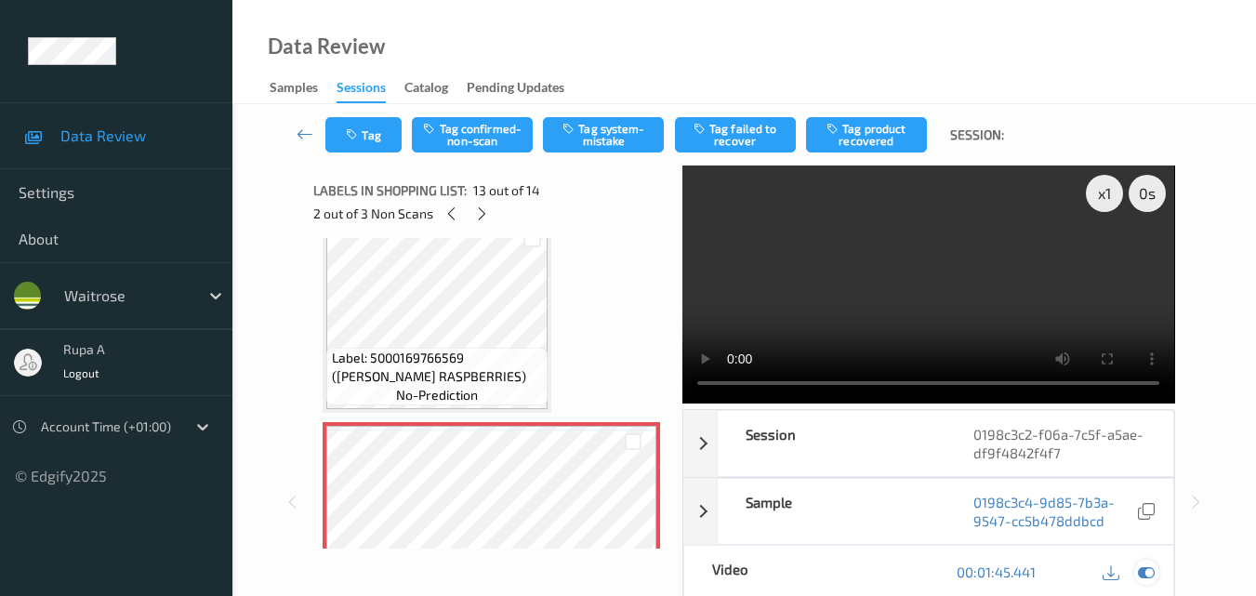
click at [1140, 575] on icon at bounding box center [1146, 571] width 17 height 17
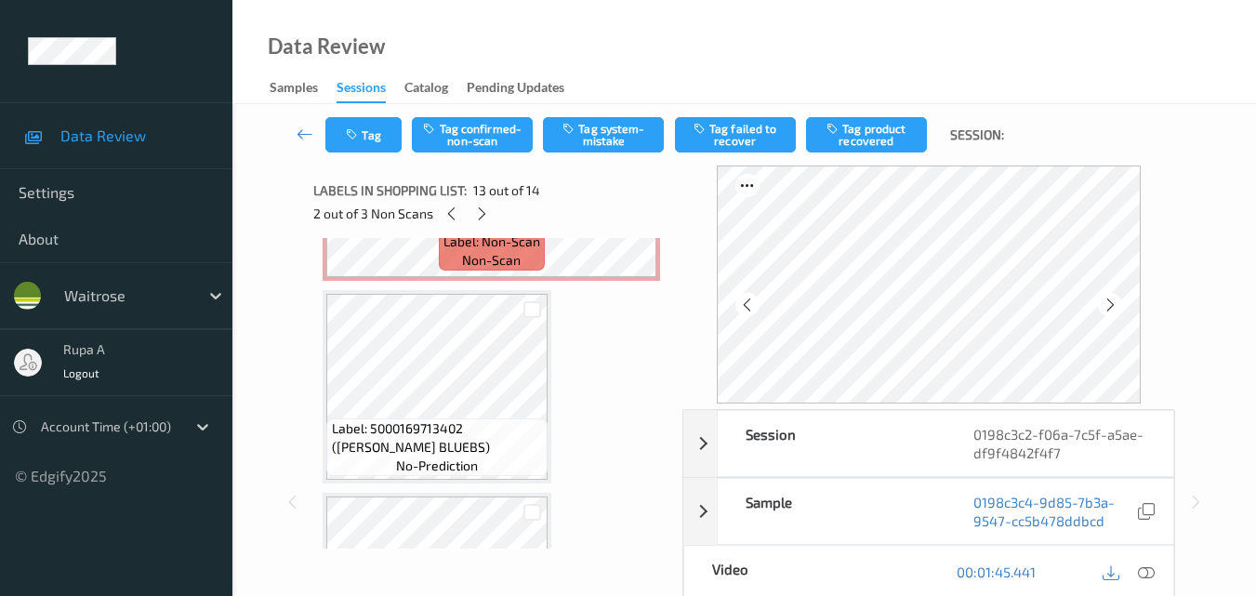
scroll to position [1979, 0]
click at [478, 214] on icon at bounding box center [482, 213] width 16 height 17
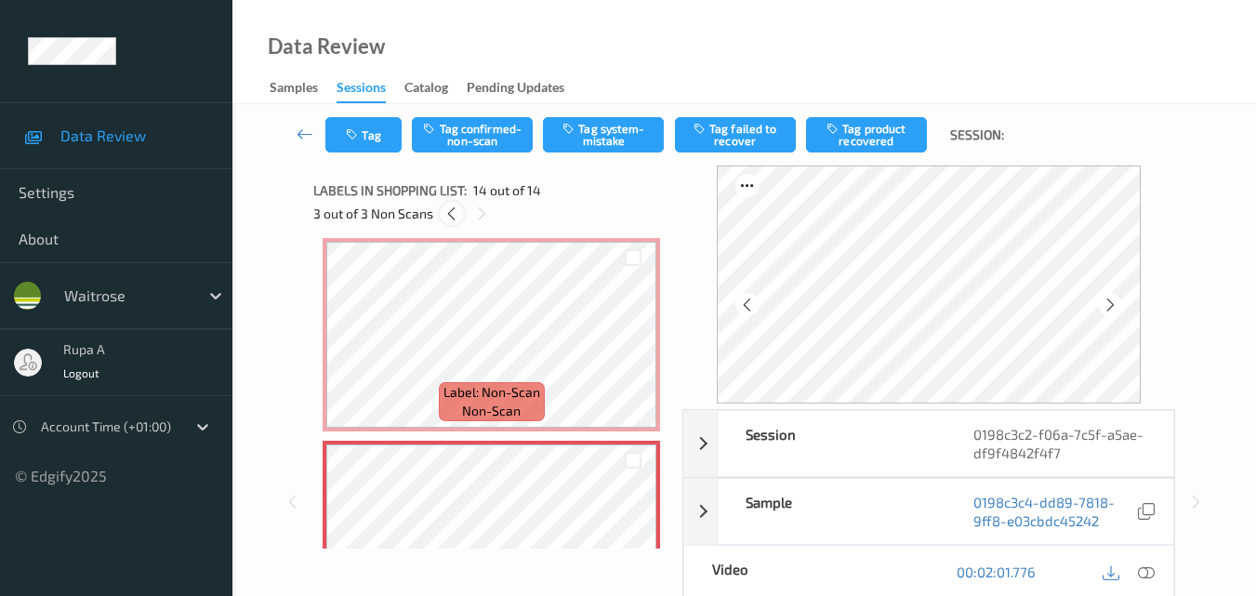
click at [454, 218] on icon at bounding box center [452, 213] width 16 height 17
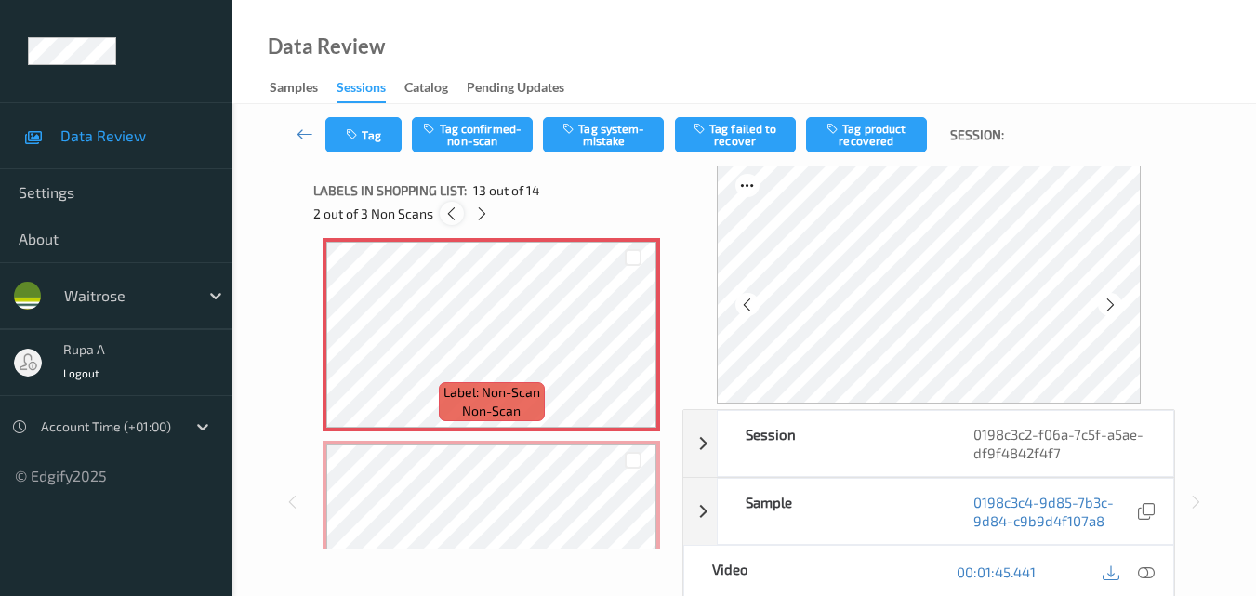
scroll to position [2239, 0]
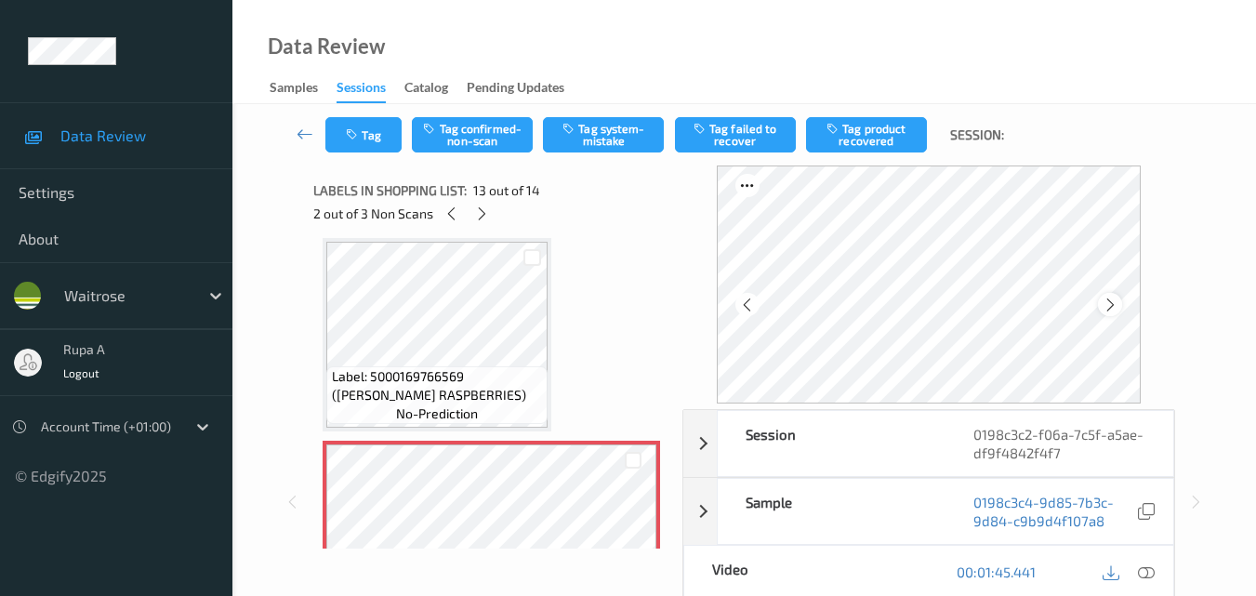
click at [1115, 303] on icon at bounding box center [1111, 305] width 16 height 17
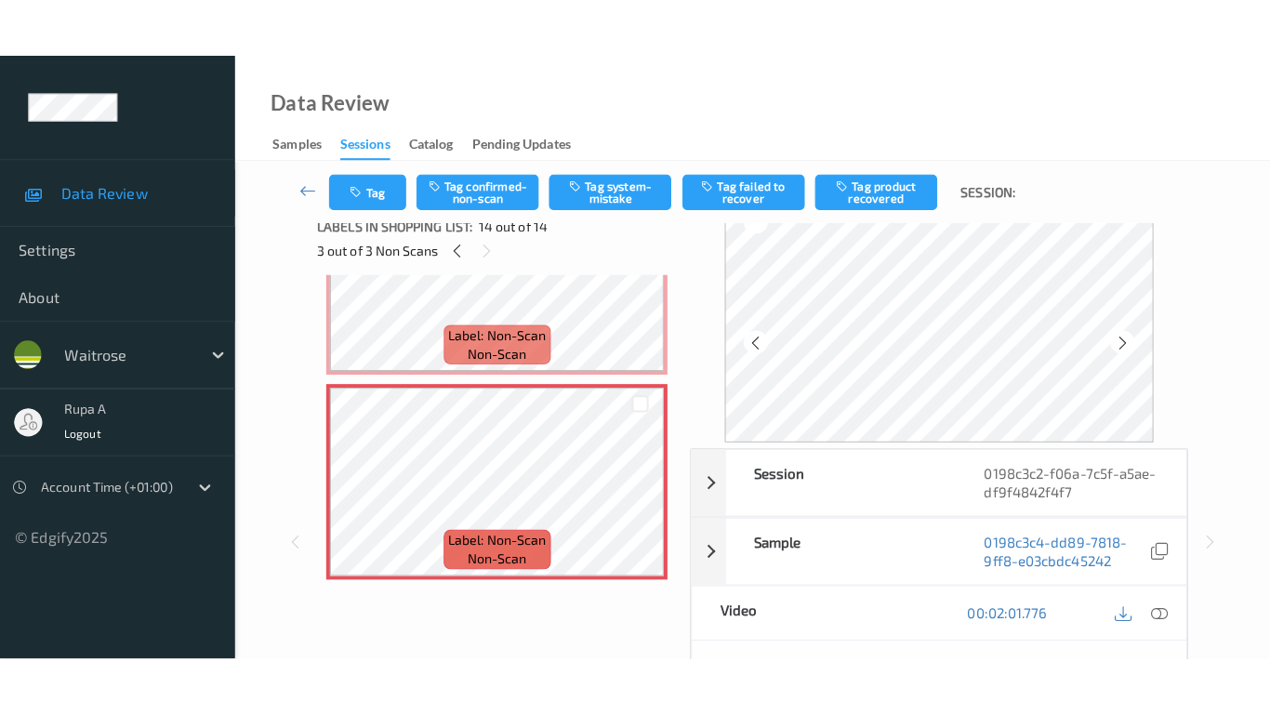
scroll to position [0, 0]
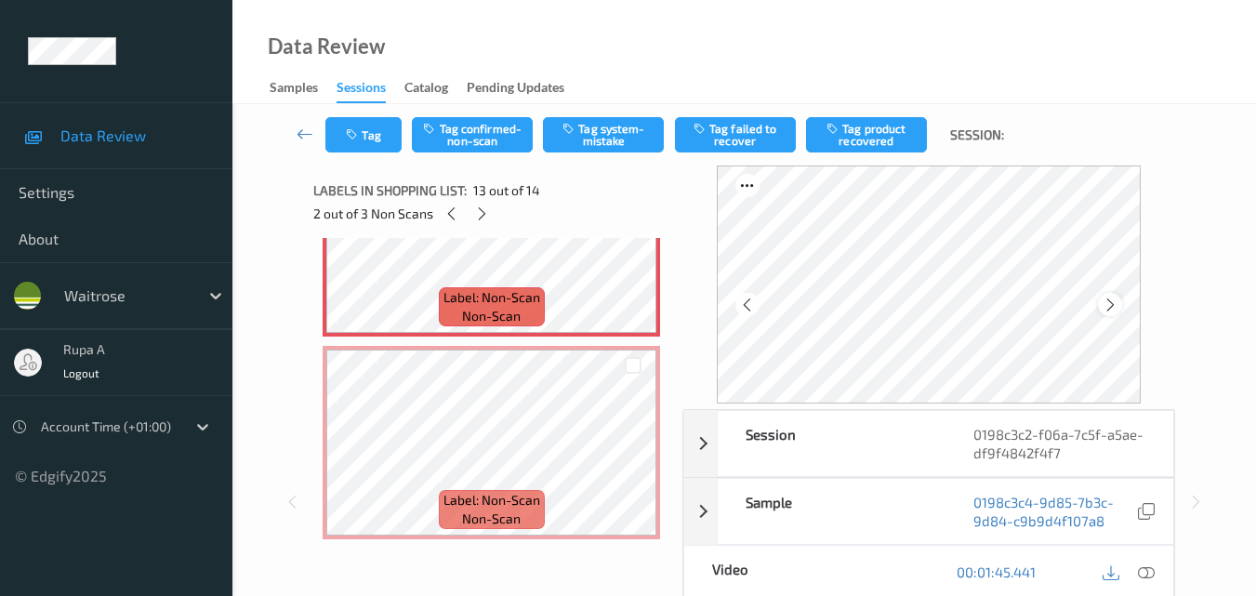
click at [1119, 300] on icon at bounding box center [1111, 305] width 16 height 17
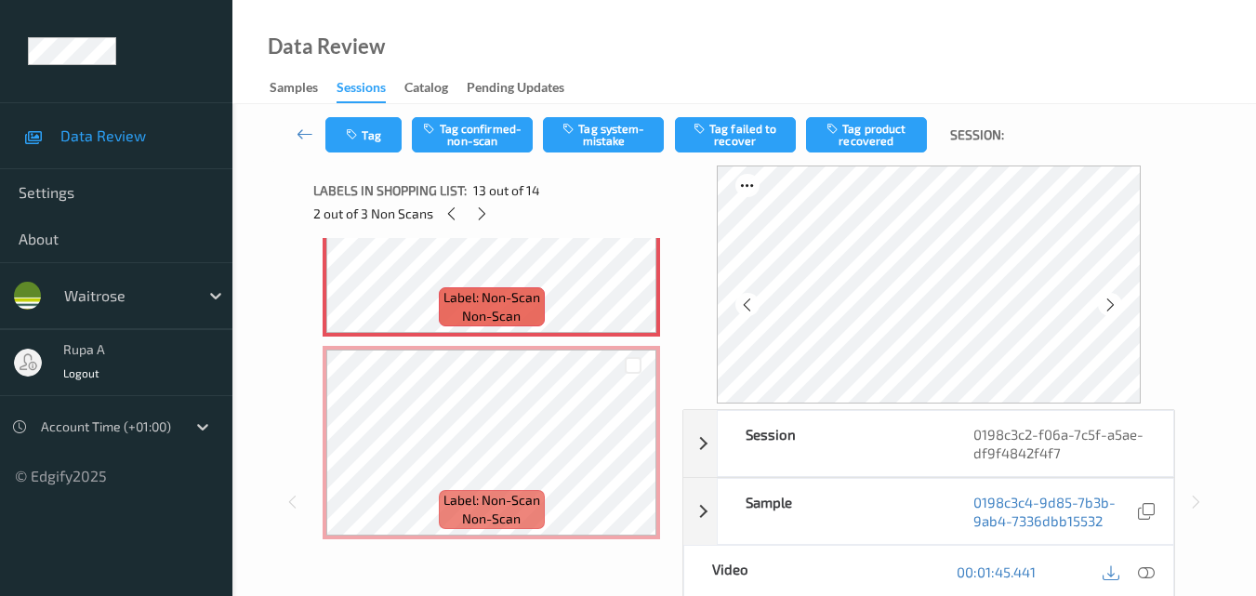
click at [1119, 300] on icon at bounding box center [1111, 305] width 16 height 17
click at [1153, 570] on icon at bounding box center [1146, 571] width 17 height 17
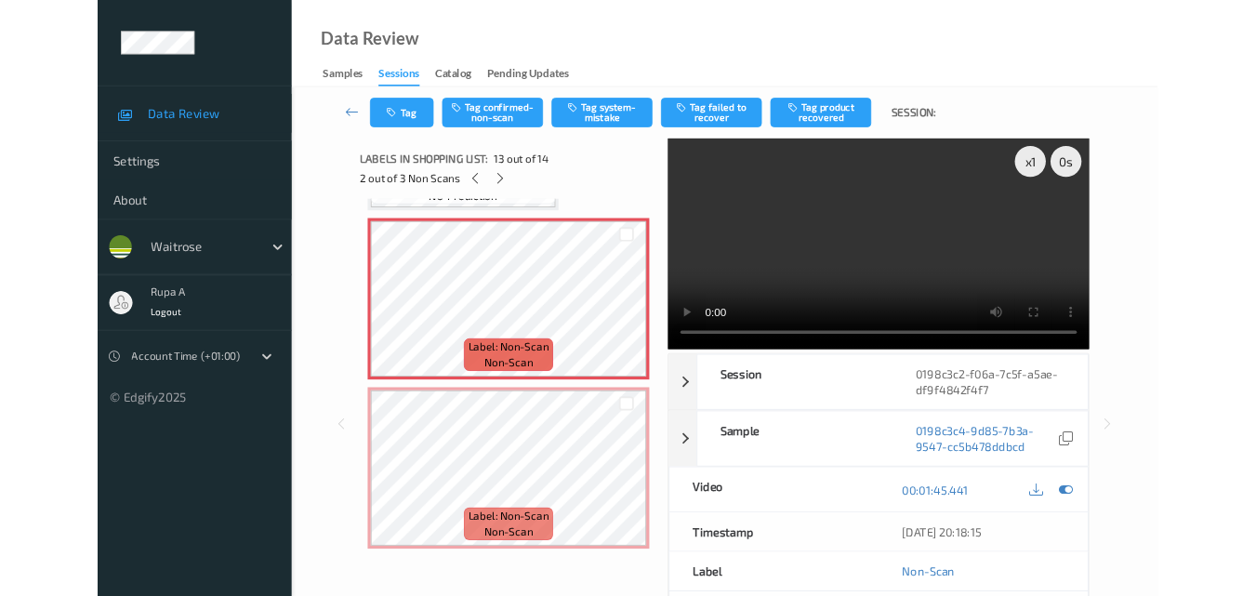
scroll to position [2418, 0]
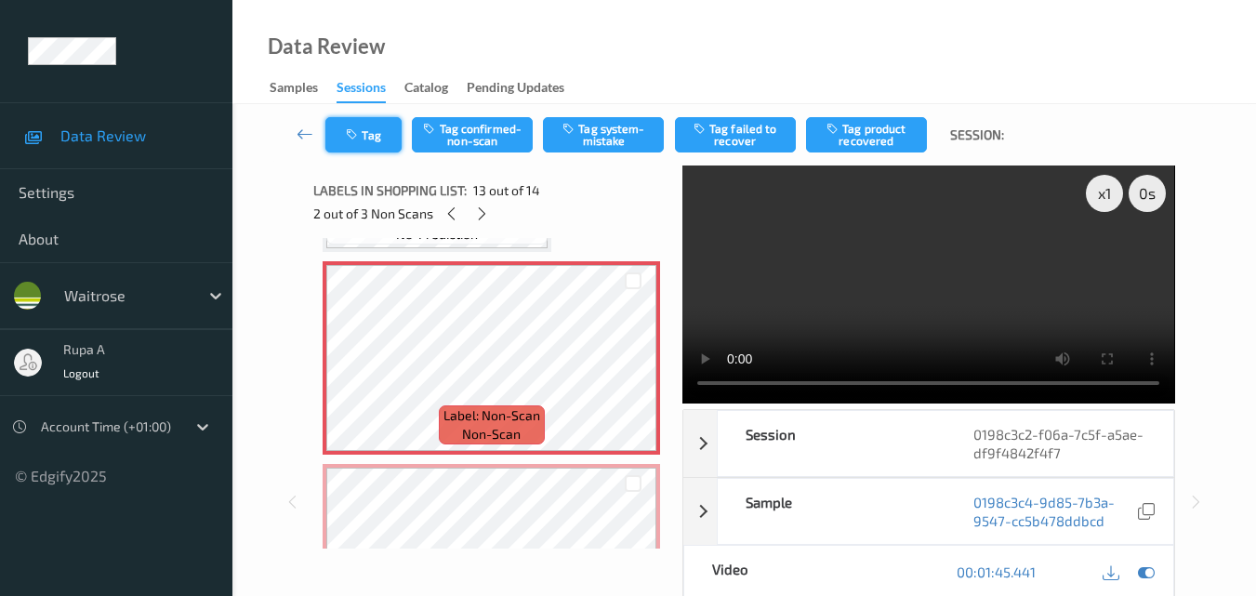
click at [366, 139] on button "Tag" at bounding box center [363, 134] width 76 height 35
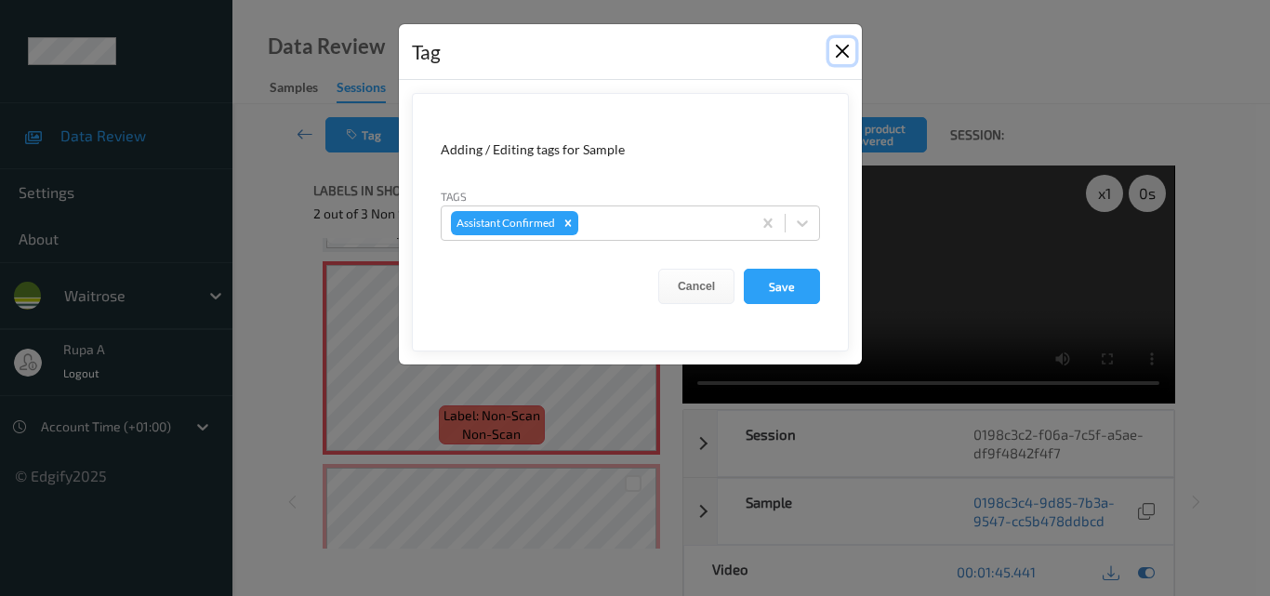
click at [846, 48] on button "Close" at bounding box center [842, 51] width 26 height 26
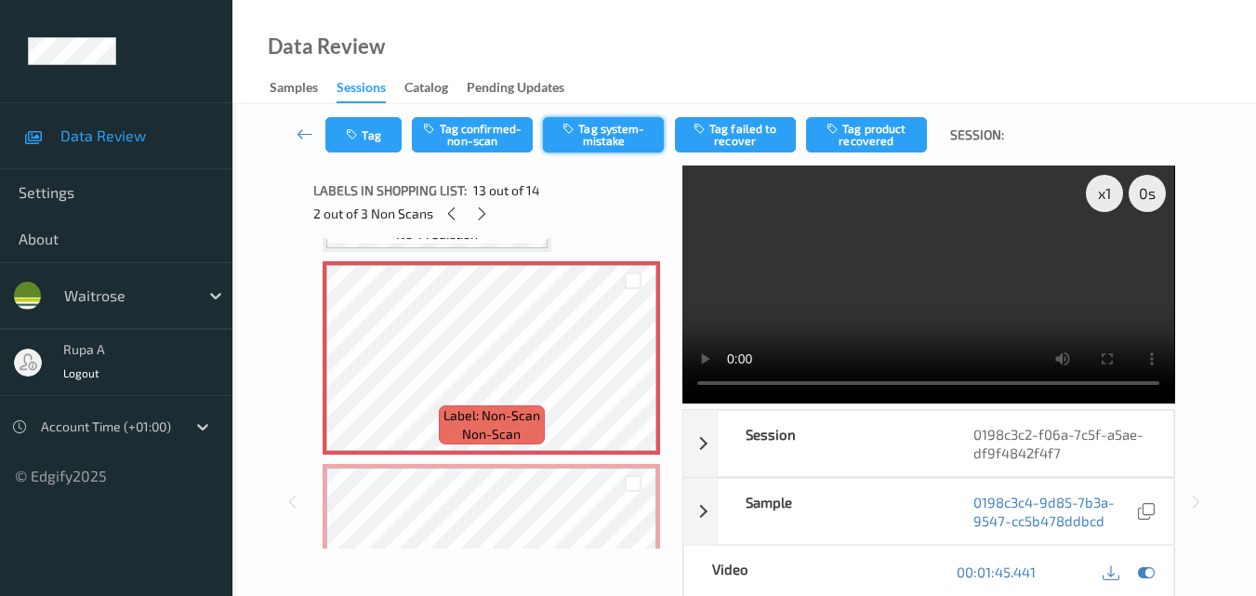
click at [583, 136] on button "Tag system-mistake" at bounding box center [603, 134] width 121 height 35
click at [379, 147] on button "Tag" at bounding box center [363, 134] width 76 height 35
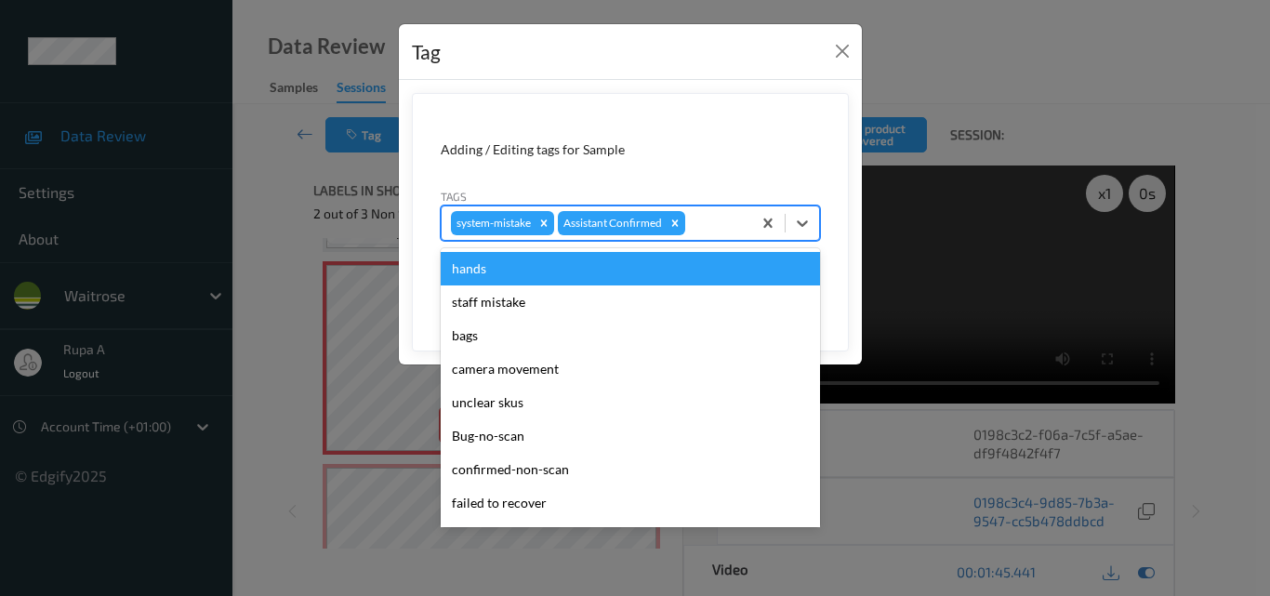
click at [716, 225] on div at bounding box center [715, 223] width 53 height 22
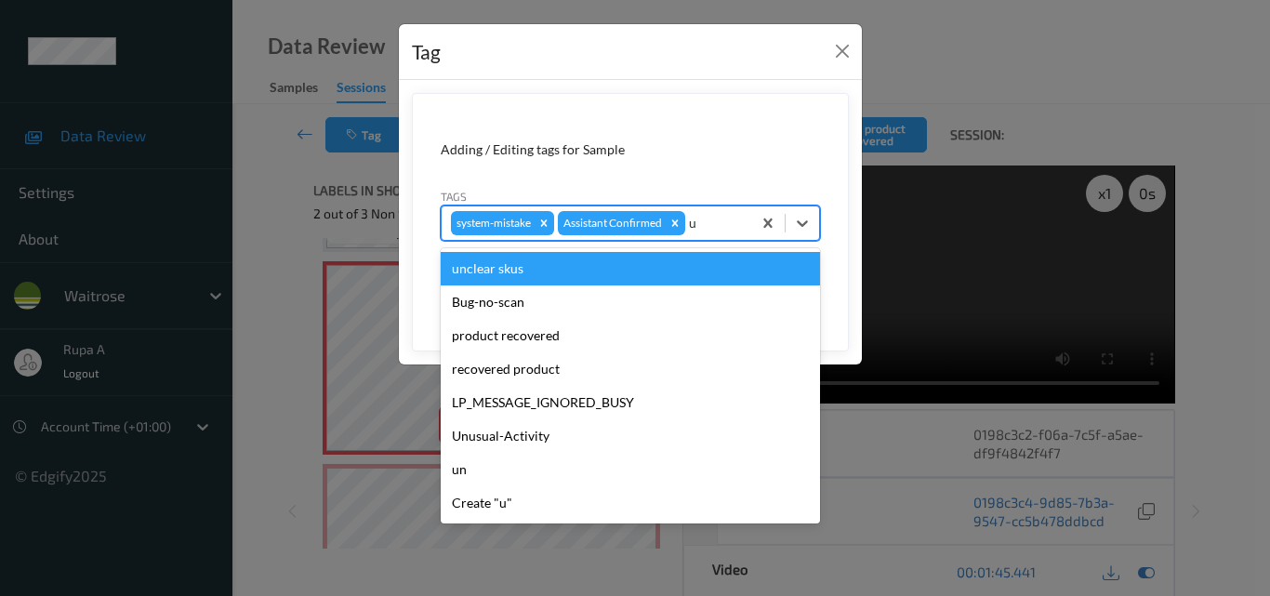
type input "un"
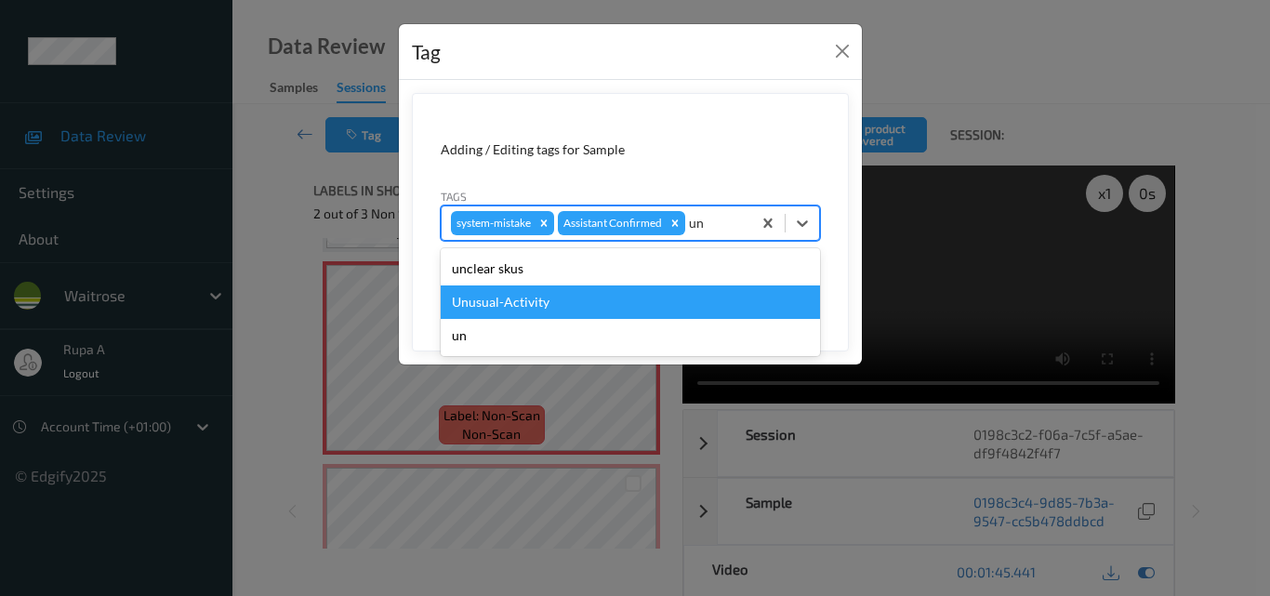
click at [535, 310] on div "Unusual-Activity" at bounding box center [630, 301] width 379 height 33
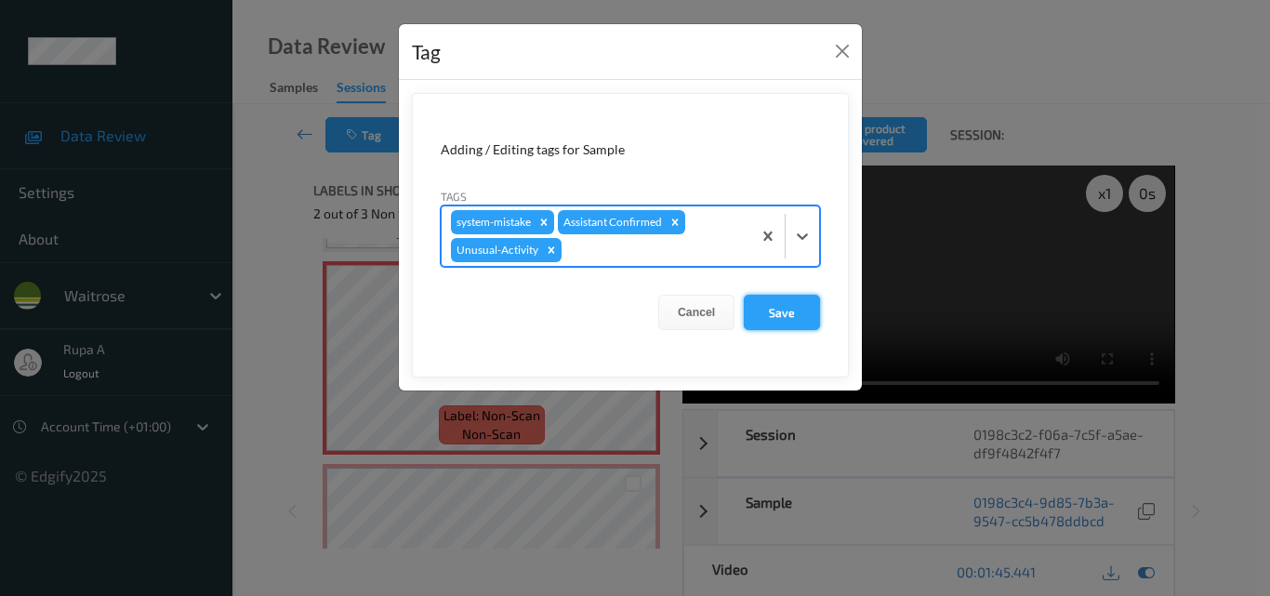
click at [774, 323] on button "Save" at bounding box center [782, 312] width 76 height 35
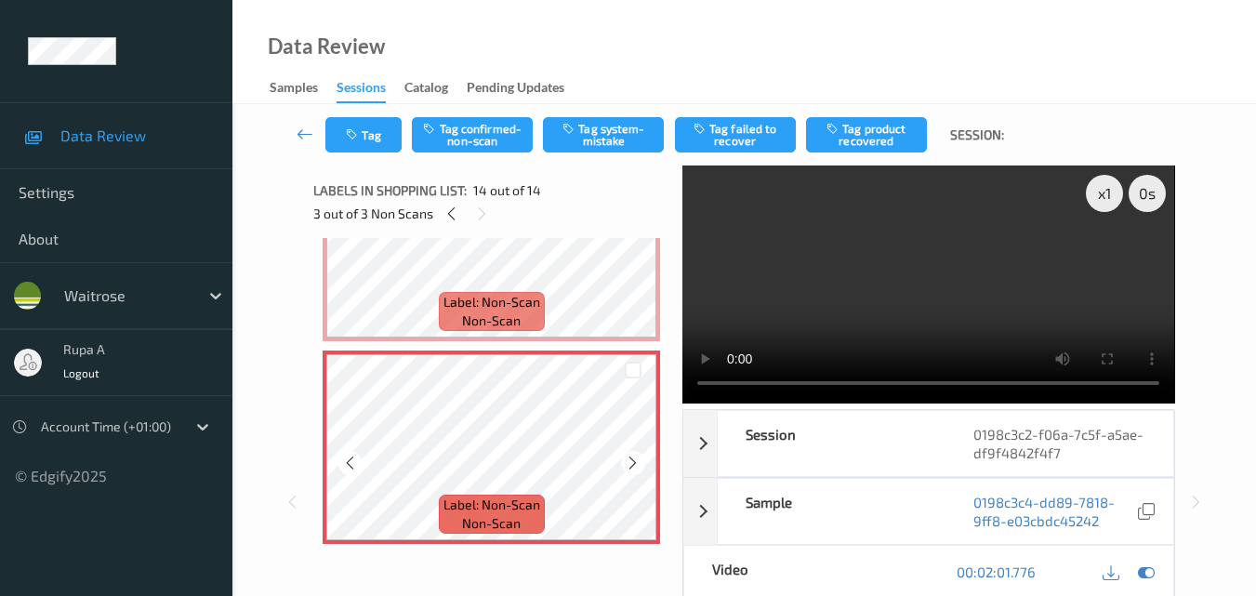
scroll to position [2536, 0]
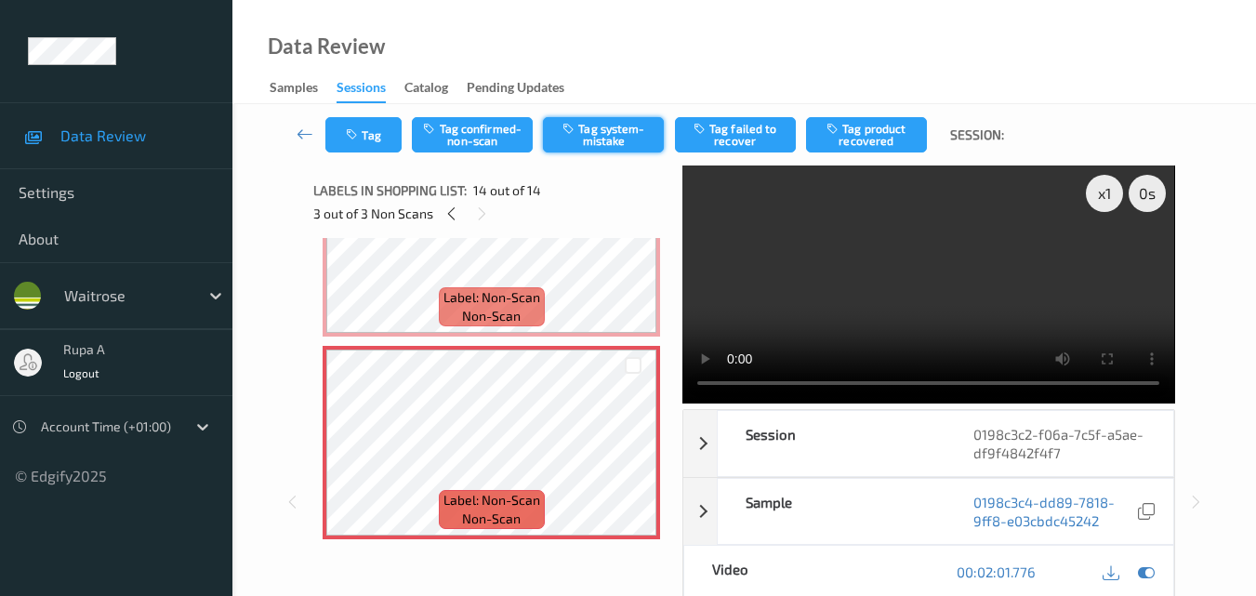
click at [569, 141] on button "Tag system-mistake" at bounding box center [603, 134] width 121 height 35
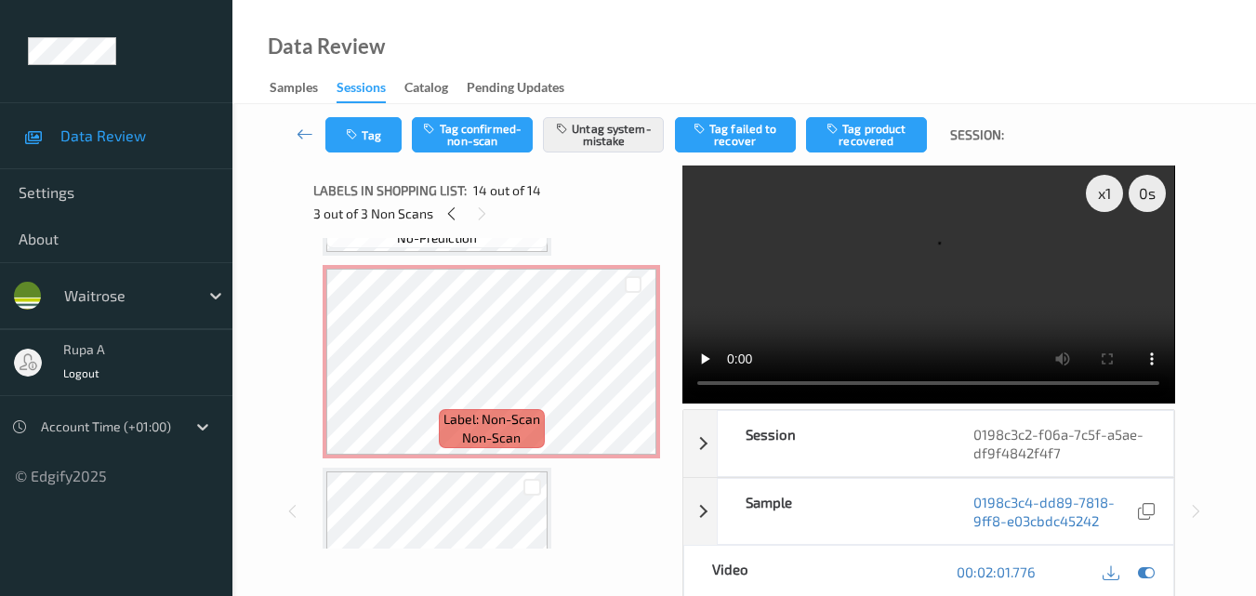
scroll to position [1793, 0]
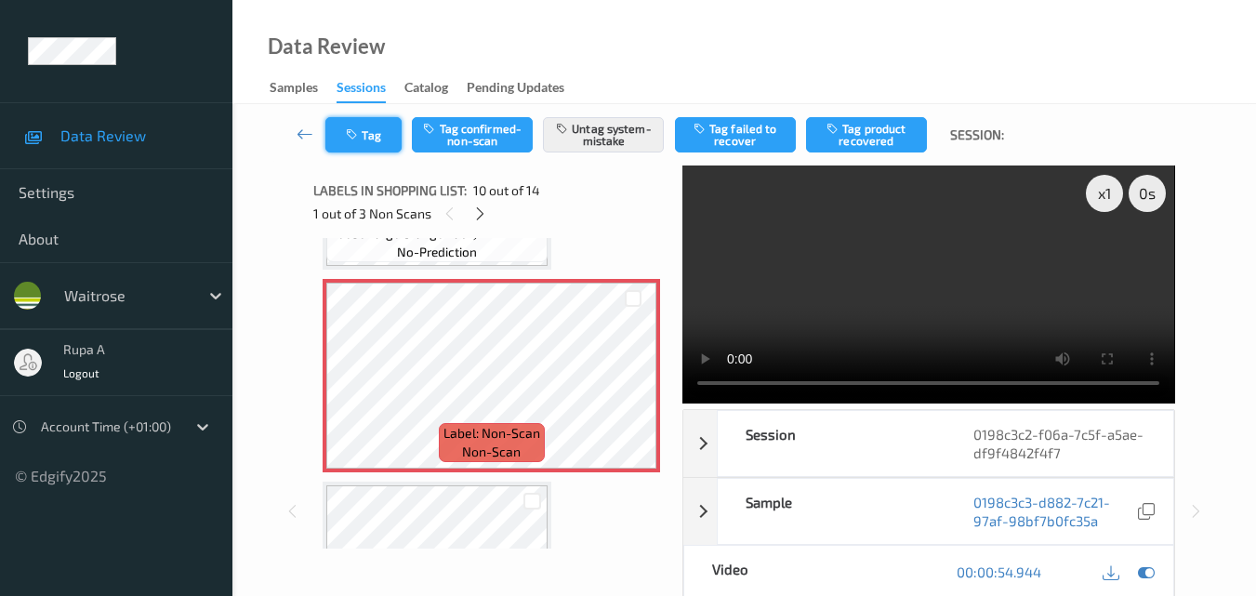
click at [361, 134] on icon "button" at bounding box center [354, 134] width 16 height 13
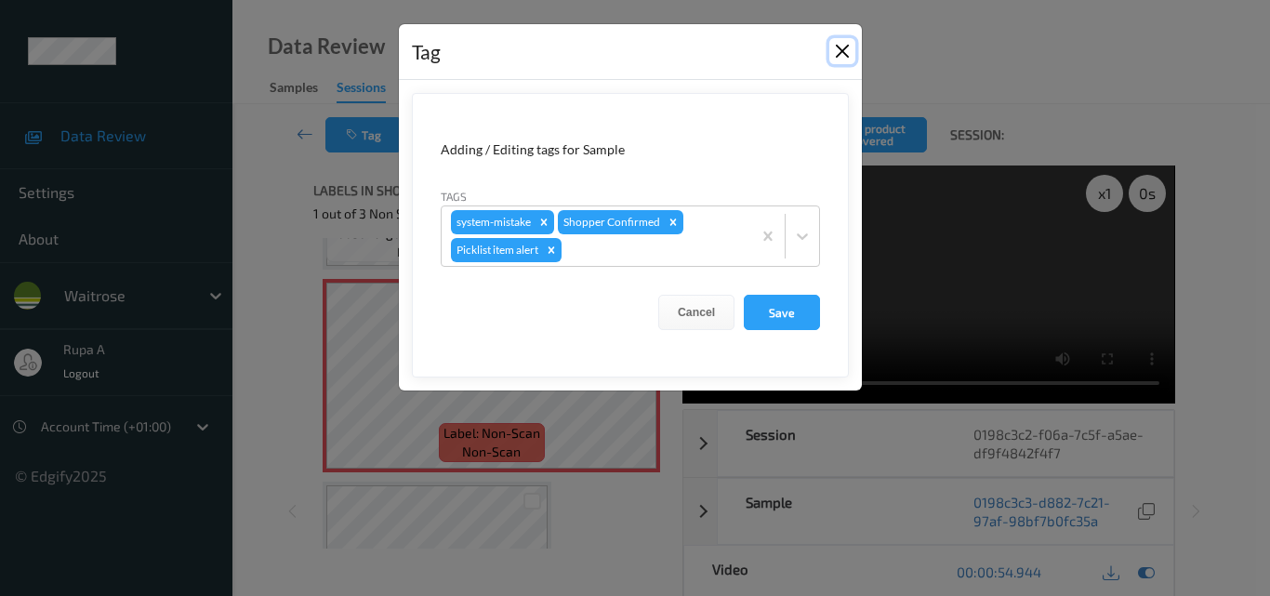
click at [838, 48] on button "Close" at bounding box center [842, 51] width 26 height 26
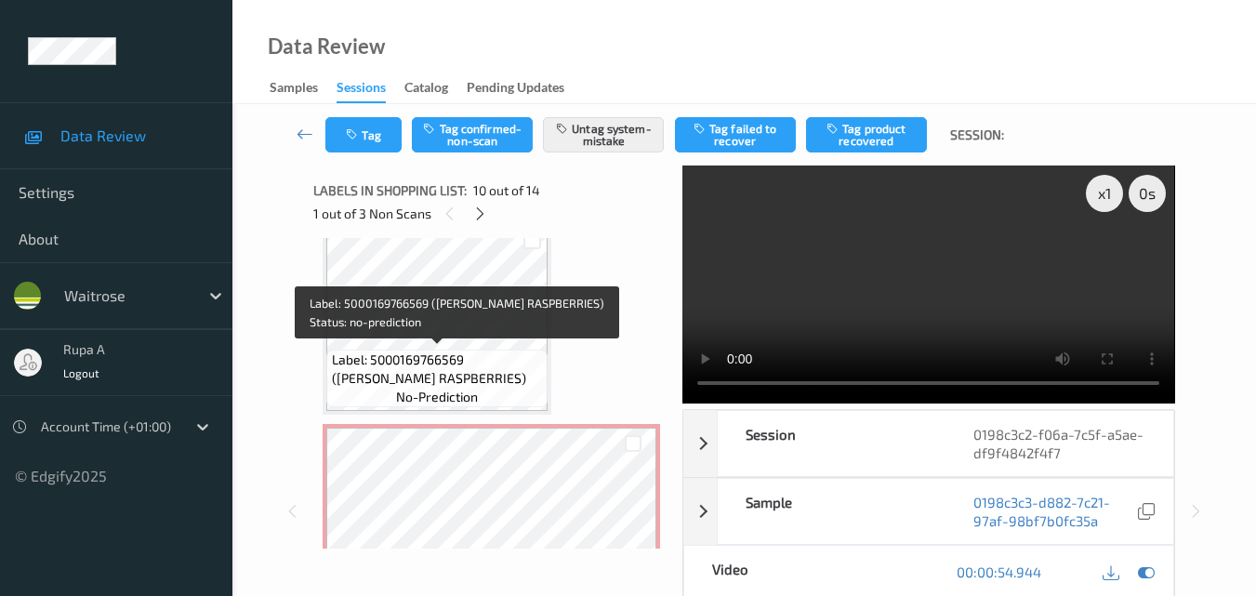
scroll to position [2258, 0]
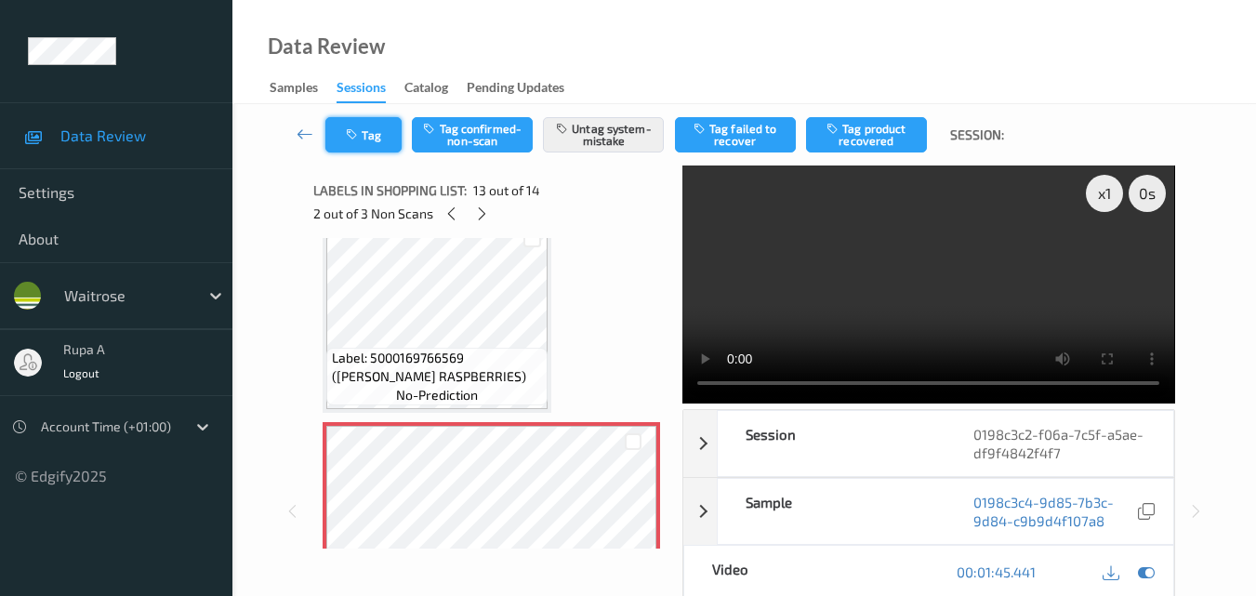
click at [392, 138] on button "Tag" at bounding box center [363, 134] width 76 height 35
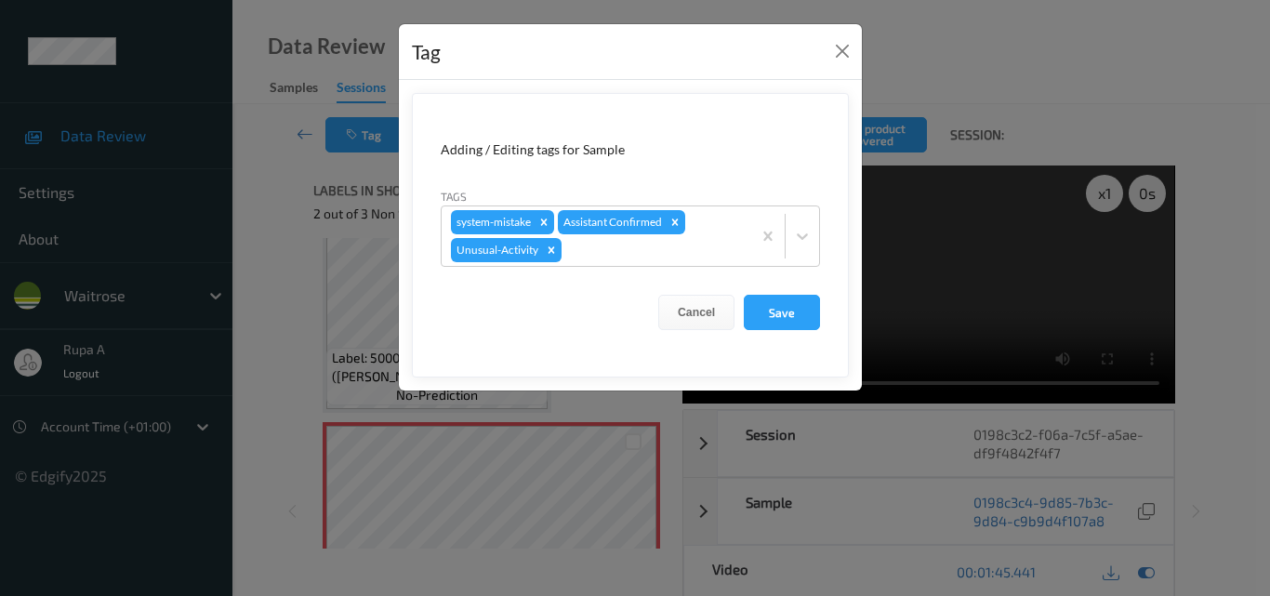
click at [855, 55] on div "Tag" at bounding box center [630, 52] width 463 height 57
click at [808, 314] on button "Save" at bounding box center [782, 312] width 76 height 35
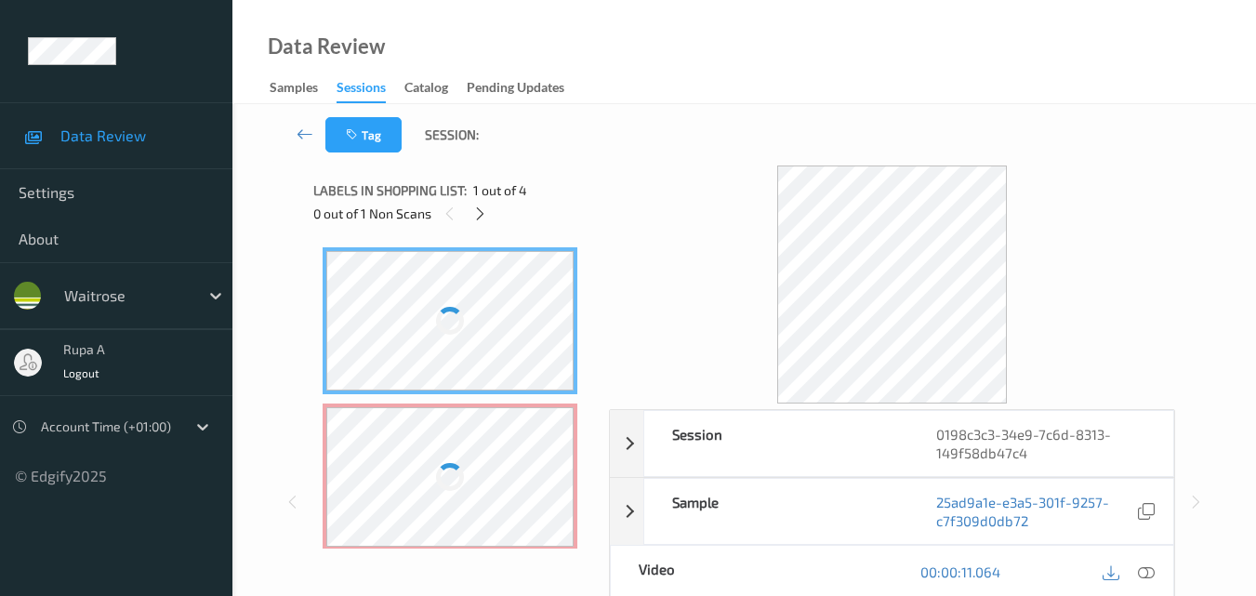
click at [630, 163] on div "Tag Session:" at bounding box center [744, 134] width 947 height 61
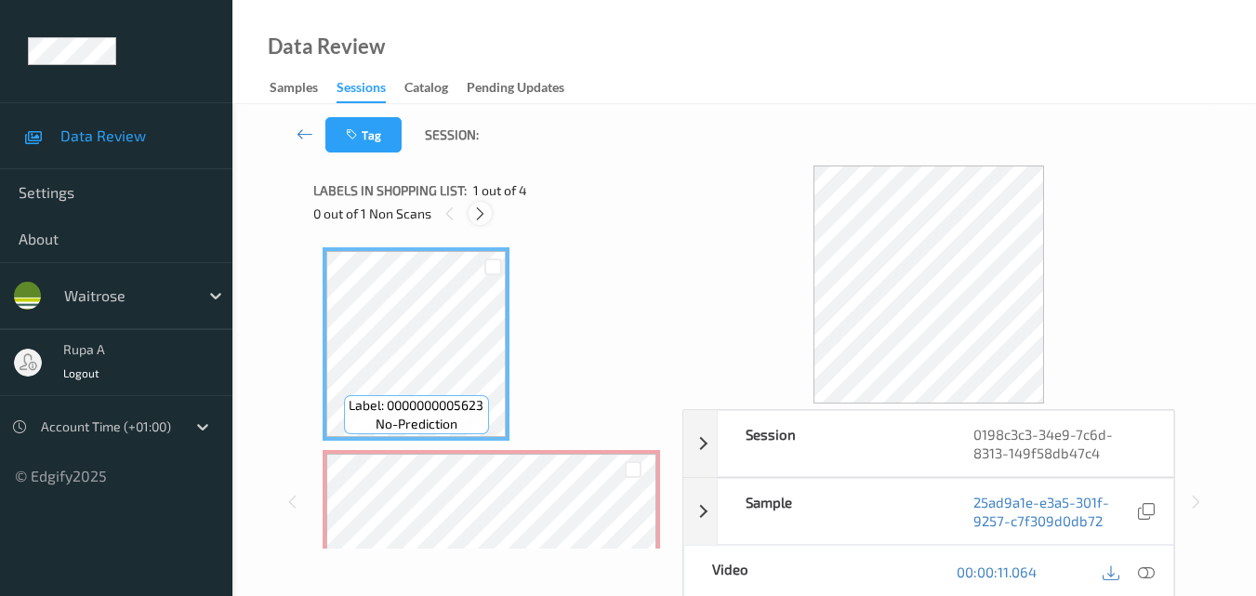
click at [488, 216] on div at bounding box center [480, 213] width 23 height 23
click at [481, 215] on icon at bounding box center [480, 213] width 16 height 17
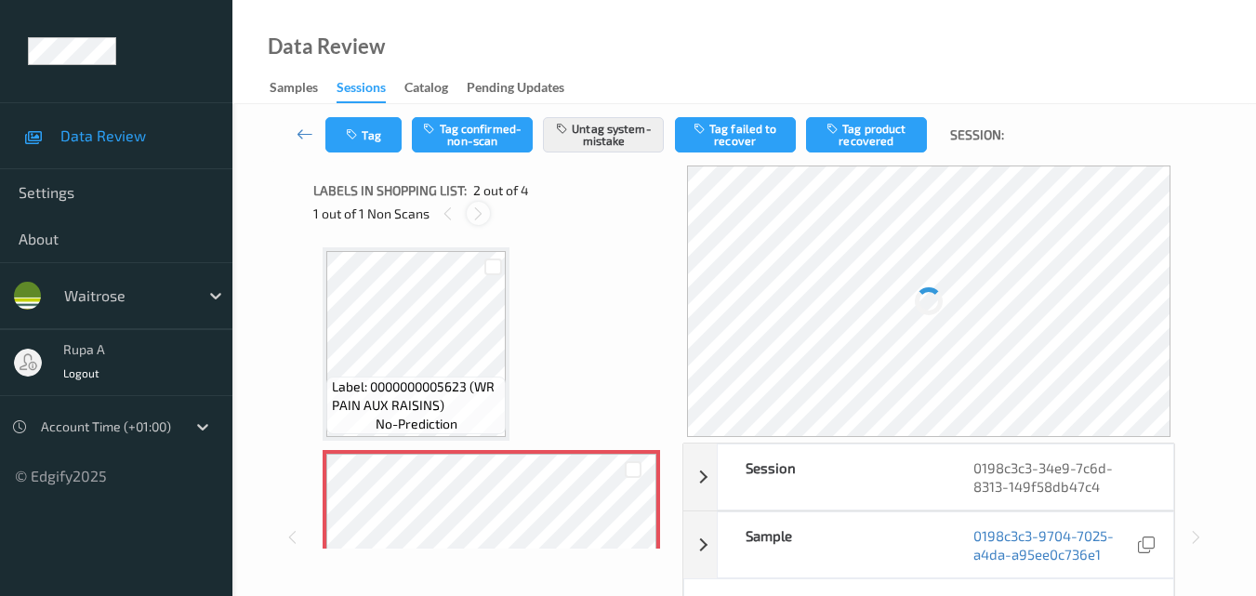
scroll to position [9, 0]
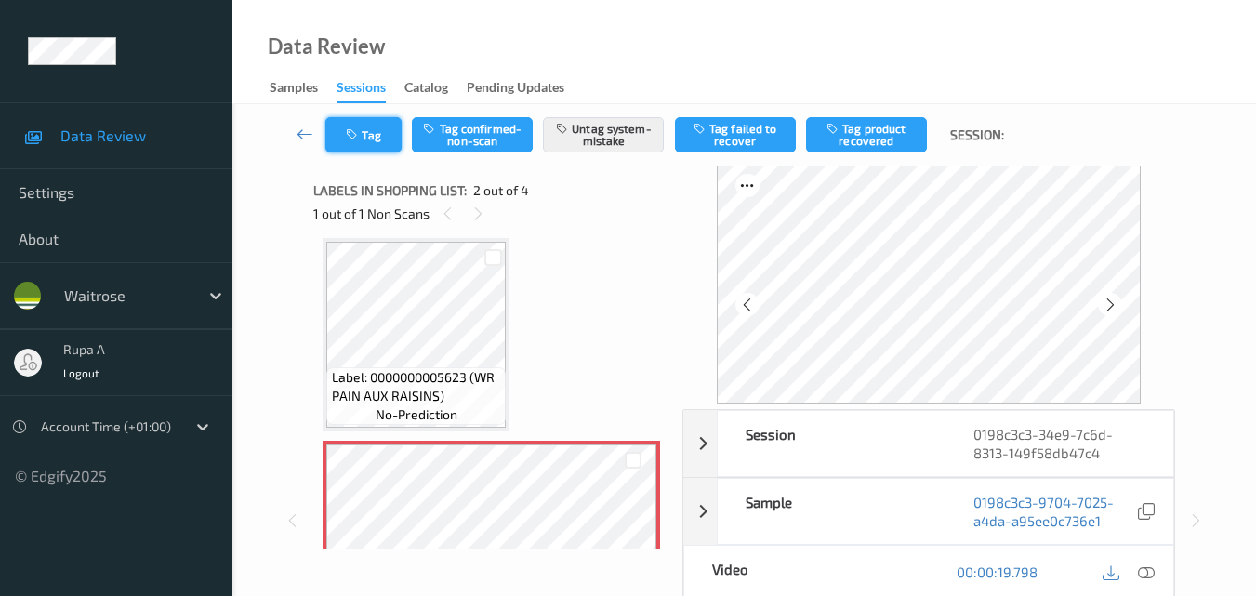
click at [368, 132] on button "Tag" at bounding box center [363, 134] width 76 height 35
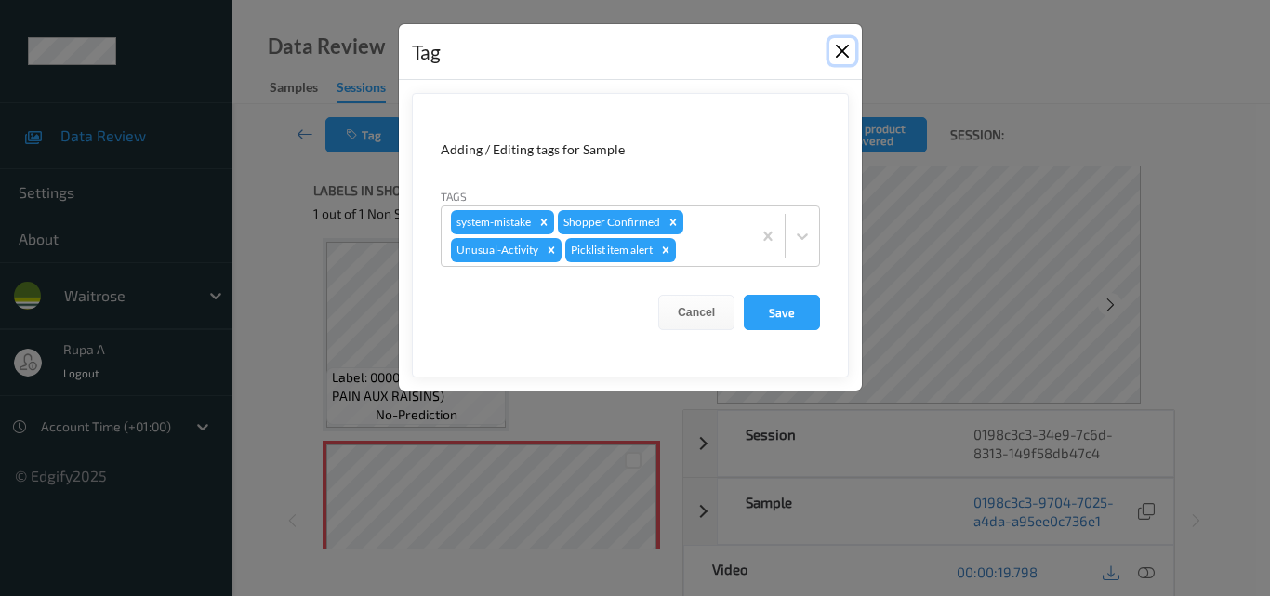
click at [842, 48] on button "Close" at bounding box center [842, 51] width 26 height 26
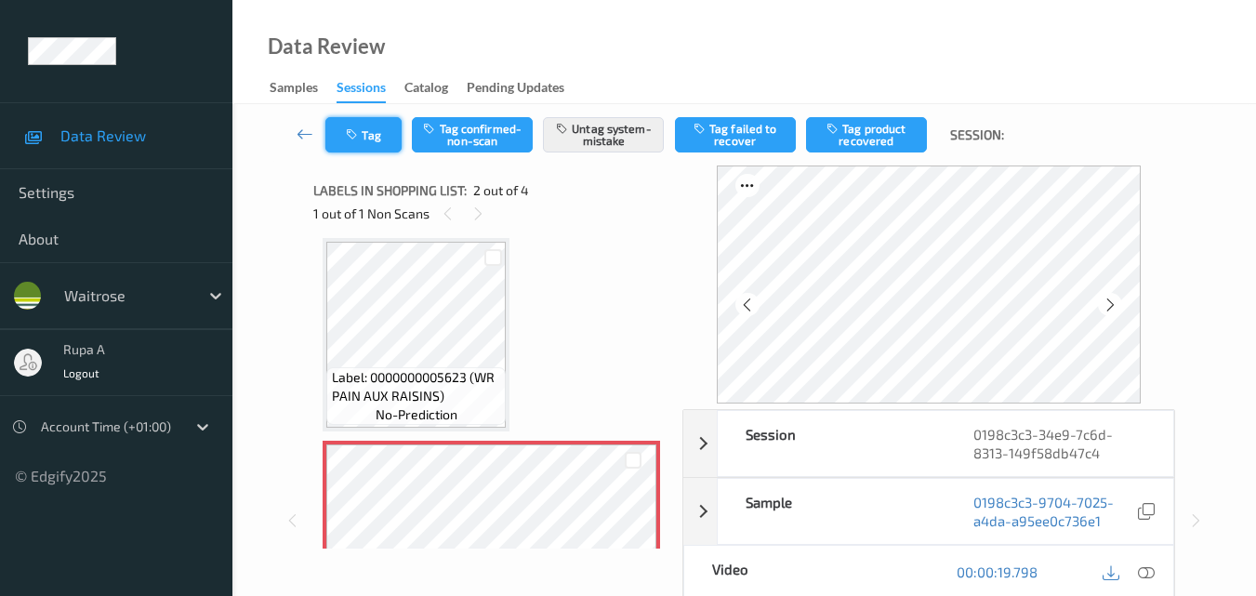
click at [345, 146] on button "Tag" at bounding box center [363, 134] width 76 height 35
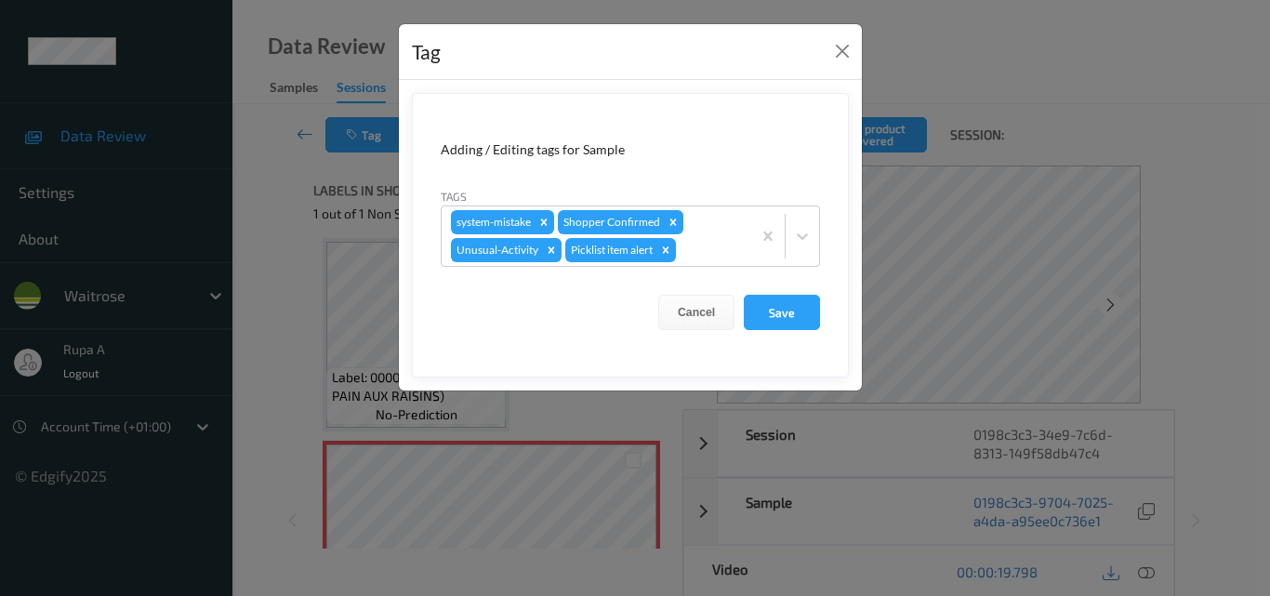
click at [821, 51] on div "Tag" at bounding box center [630, 52] width 463 height 57
click at [831, 51] on button "Close" at bounding box center [842, 51] width 26 height 26
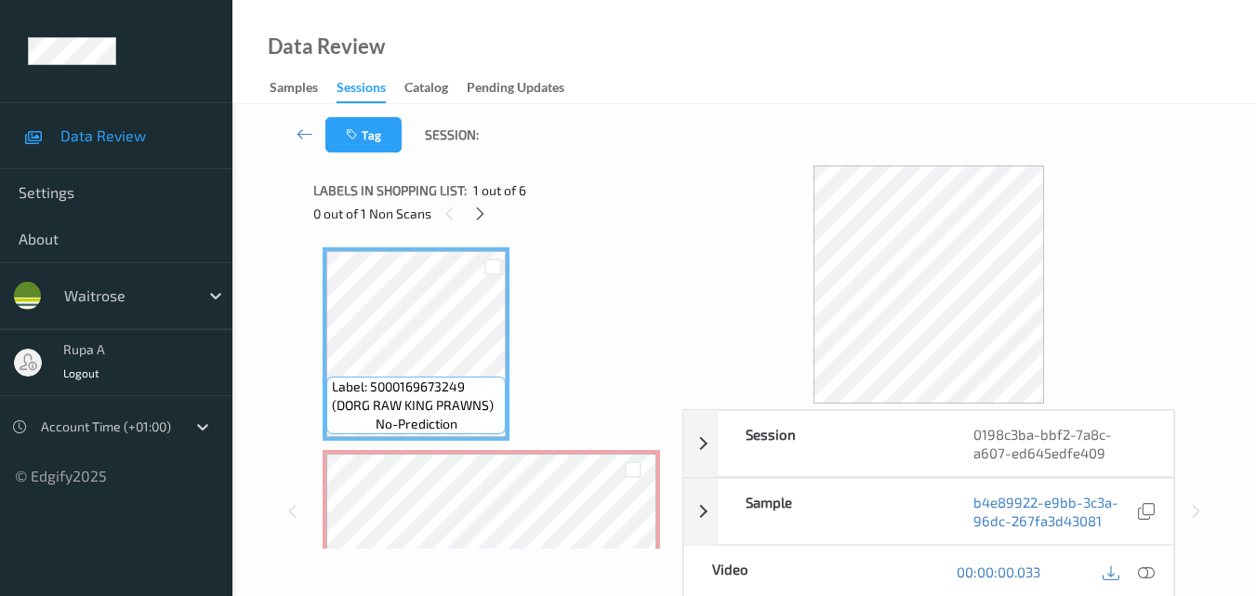
click at [480, 218] on icon at bounding box center [480, 213] width 16 height 17
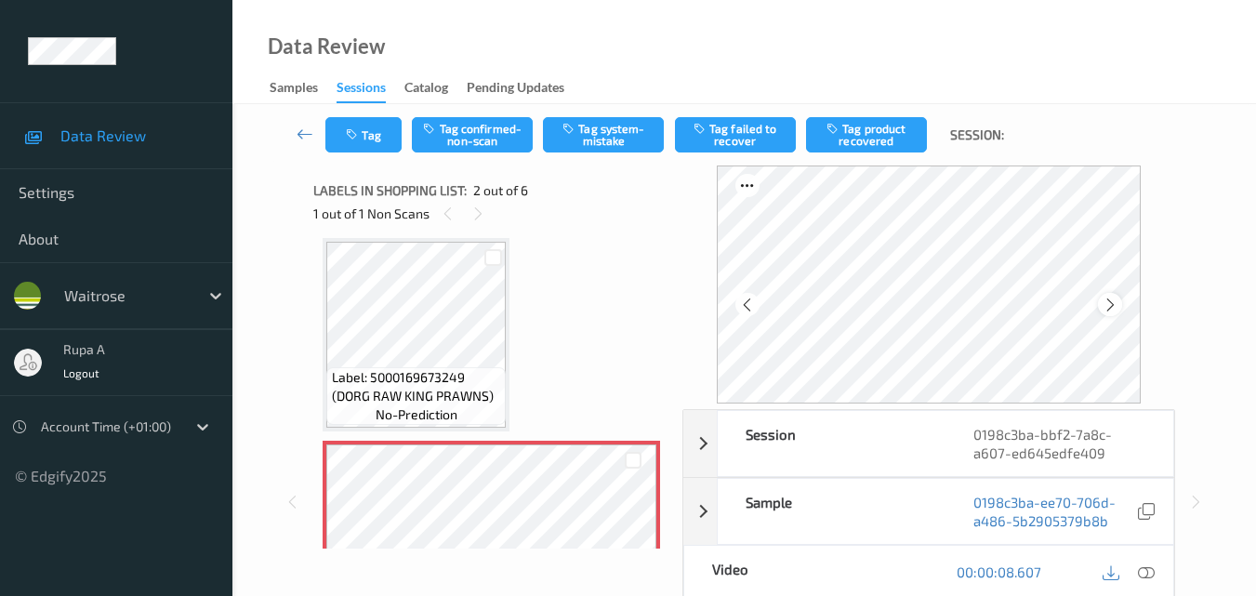
click at [1108, 302] on icon at bounding box center [1111, 305] width 16 height 17
click at [1154, 581] on div at bounding box center [1146, 572] width 25 height 25
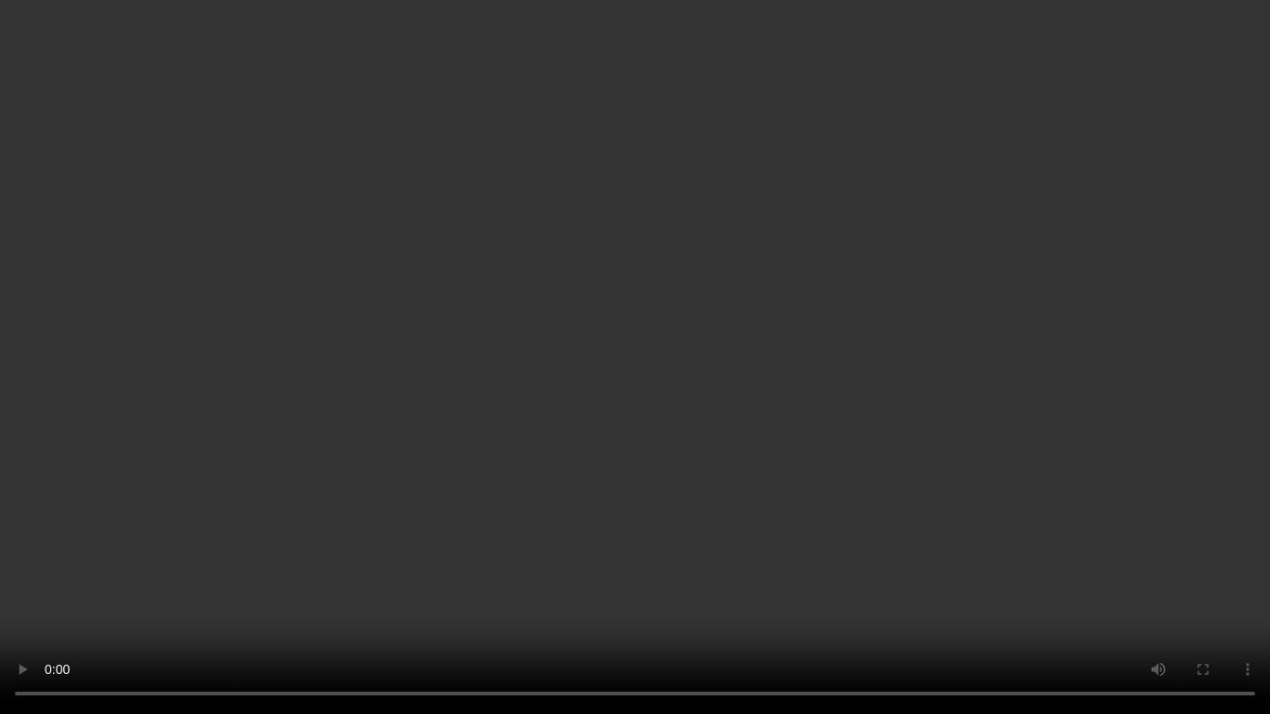
click at [1125, 541] on video at bounding box center [635, 357] width 1270 height 714
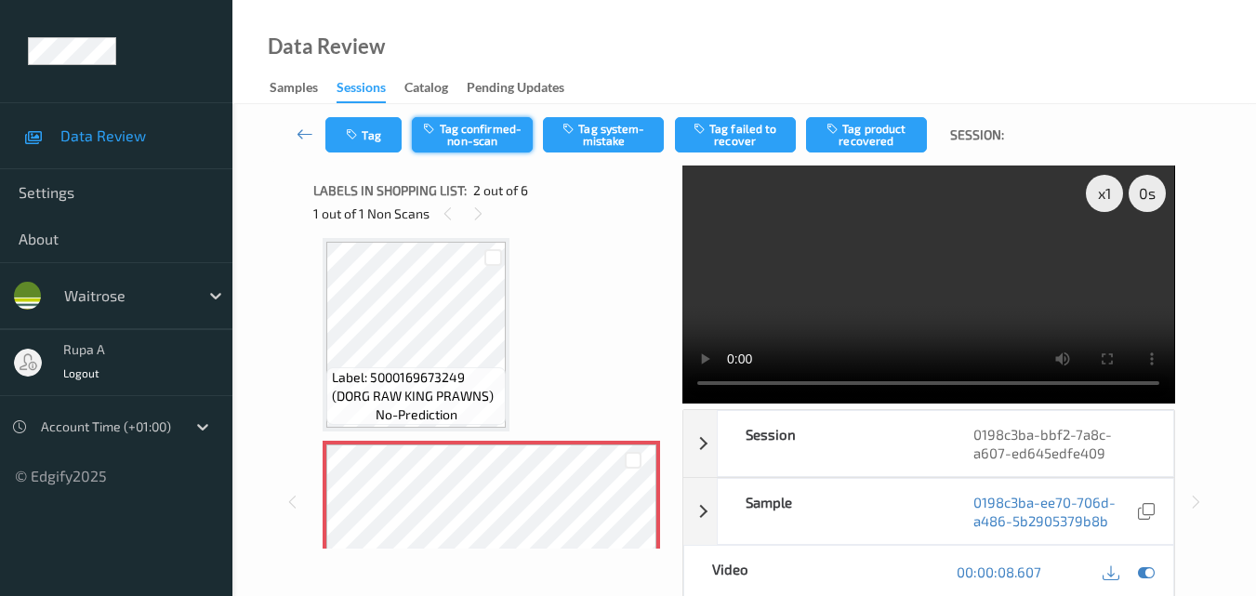
click at [508, 140] on button "Tag confirmed-non-scan" at bounding box center [472, 134] width 121 height 35
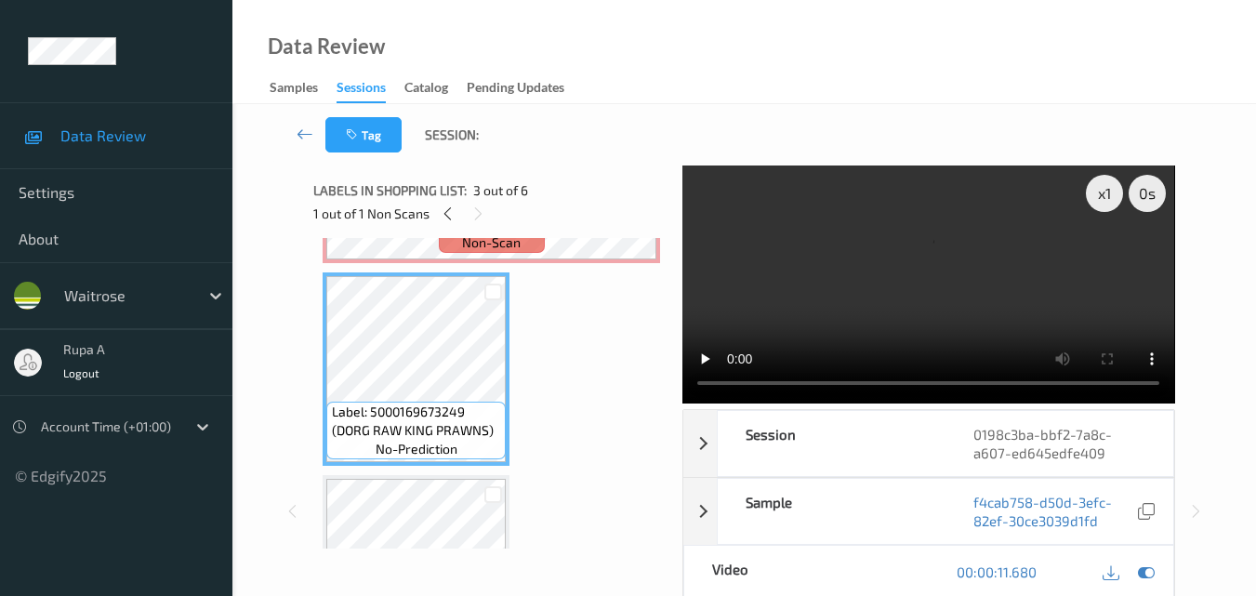
scroll to position [381, 0]
click at [1149, 563] on icon at bounding box center [1146, 571] width 17 height 17
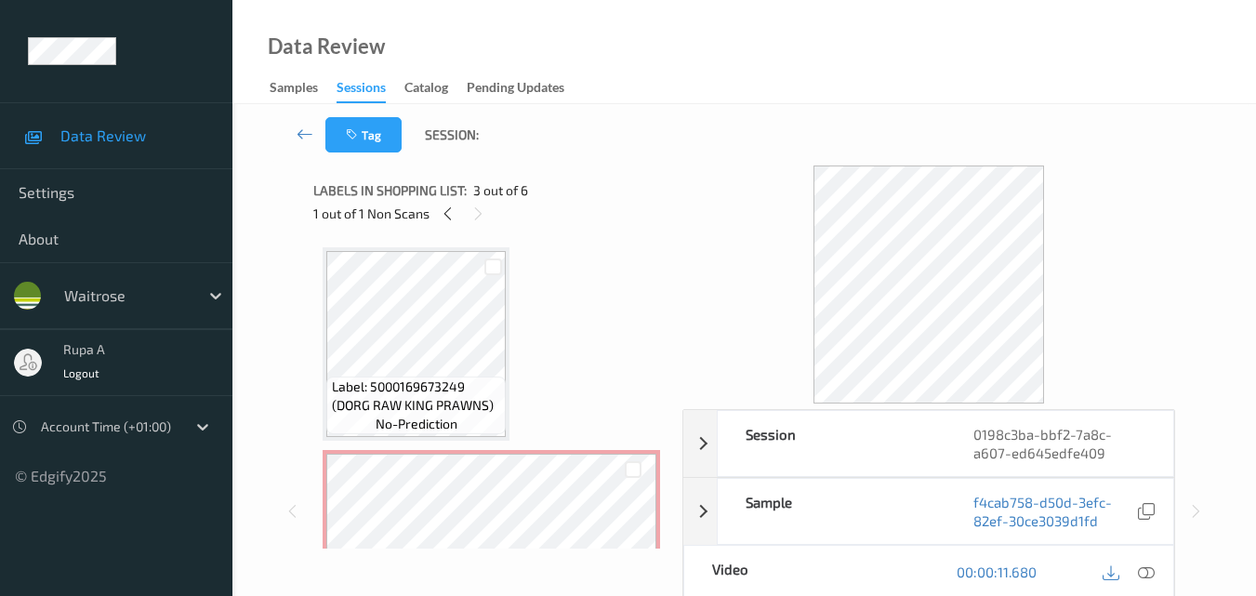
scroll to position [186, 0]
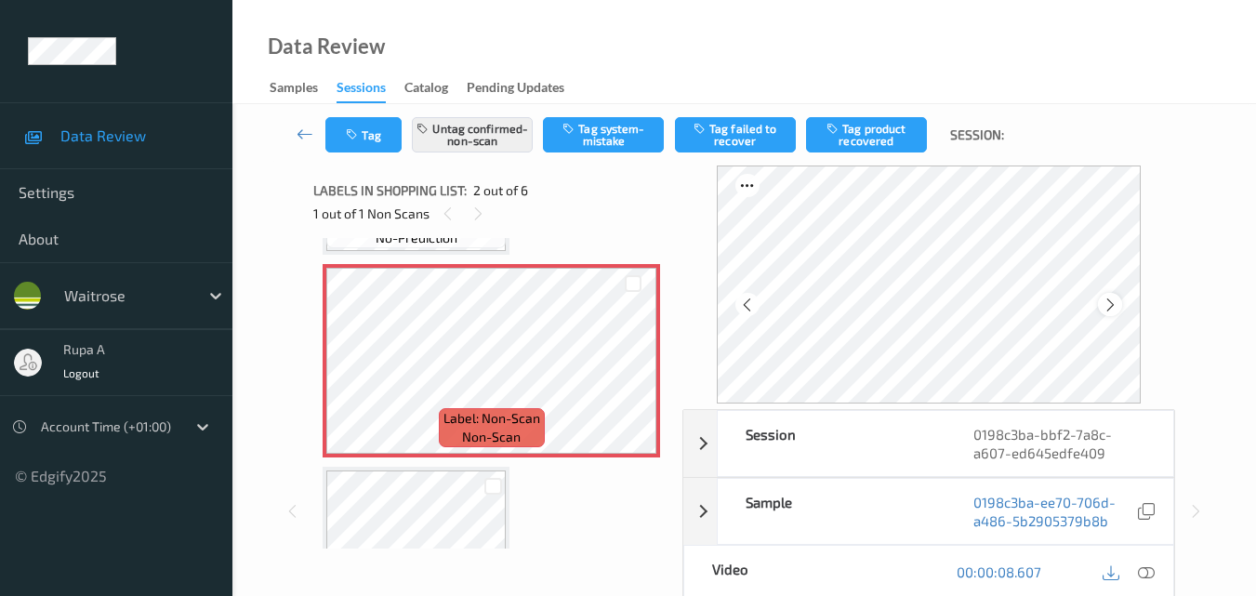
click at [1117, 306] on icon at bounding box center [1111, 305] width 16 height 17
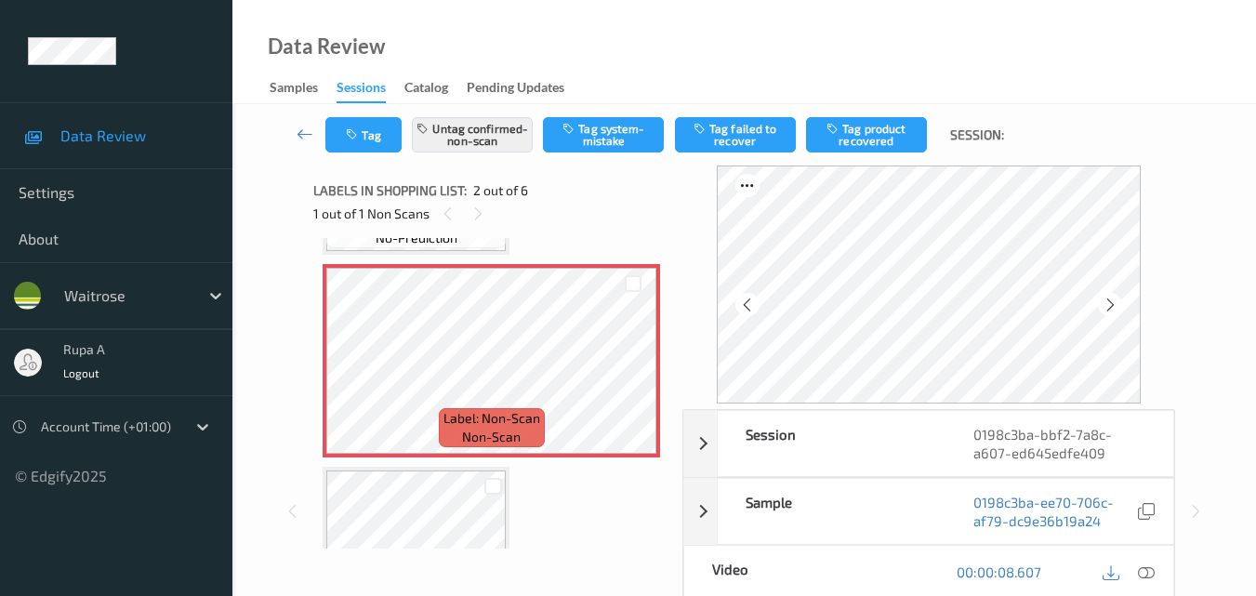
click at [1117, 306] on icon at bounding box center [1111, 305] width 16 height 17
click at [1150, 571] on icon at bounding box center [1146, 571] width 17 height 17
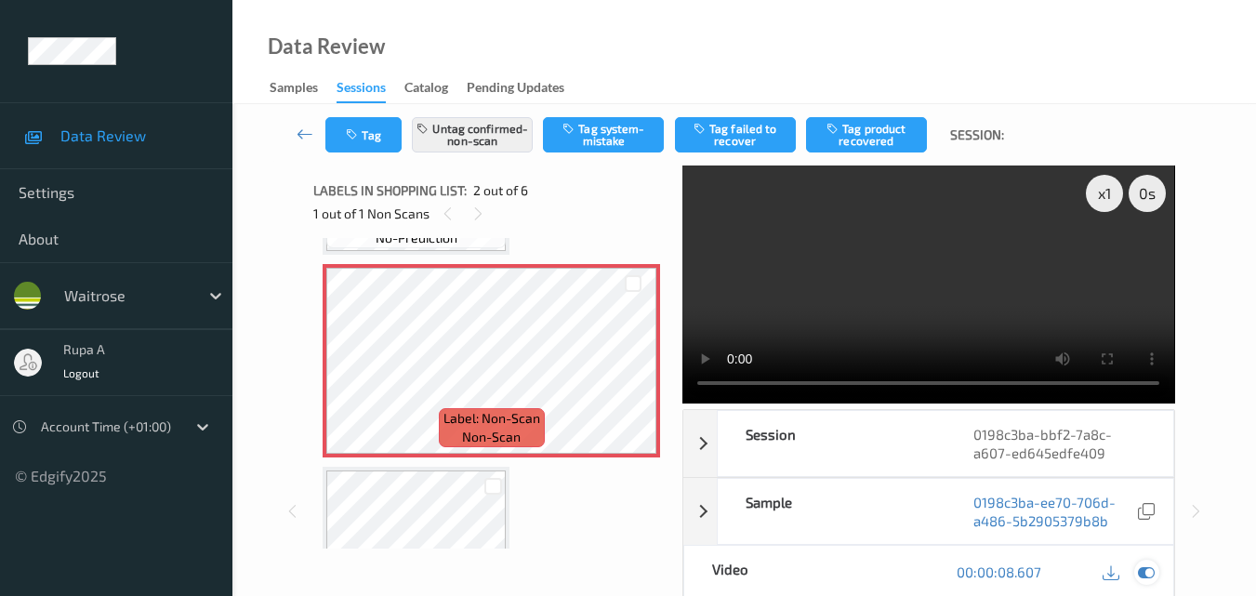
click at [1153, 577] on icon at bounding box center [1146, 571] width 17 height 17
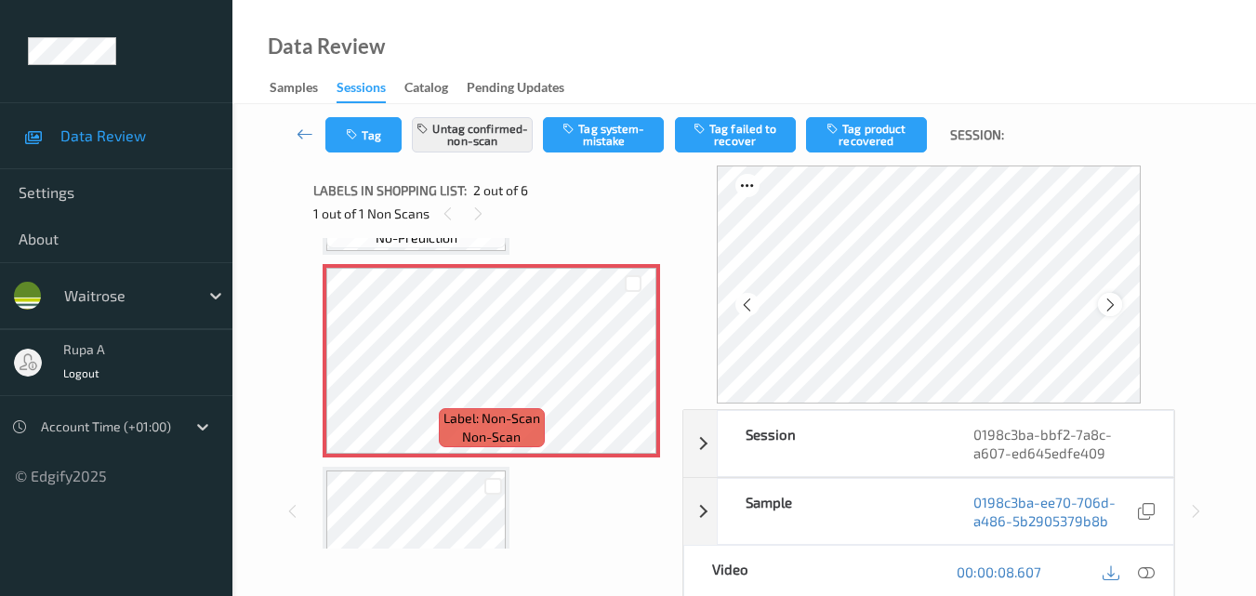
click at [1109, 308] on icon at bounding box center [1111, 305] width 16 height 17
click at [842, 144] on button "Tag product recovered" at bounding box center [866, 134] width 121 height 35
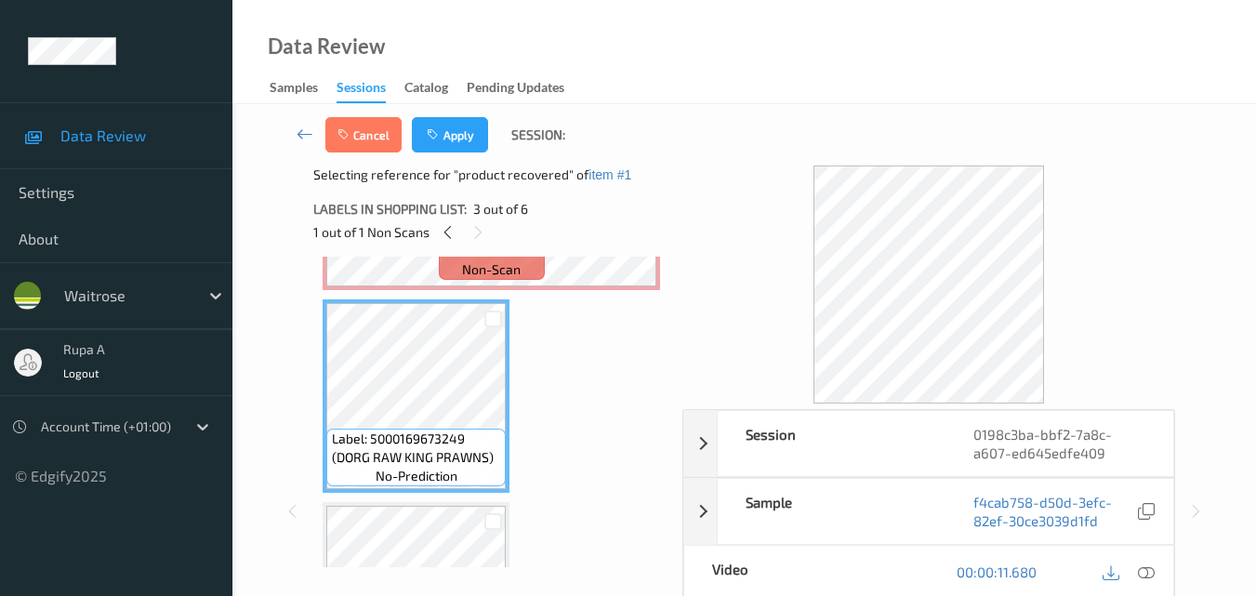
scroll to position [465, 0]
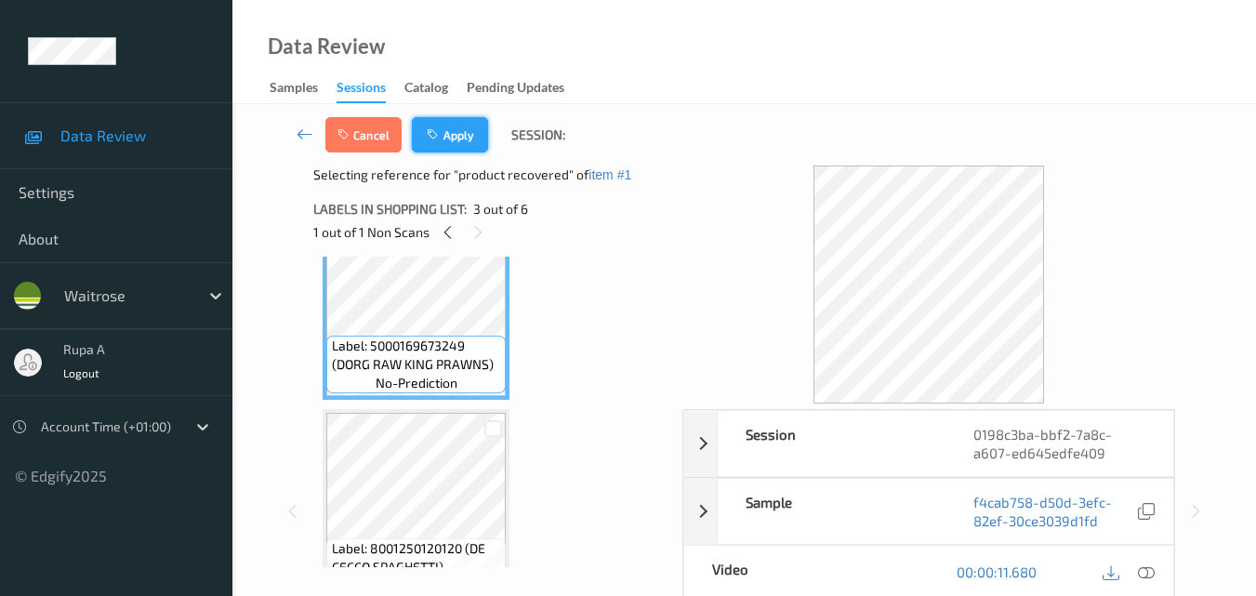
click at [447, 138] on button "Apply" at bounding box center [450, 134] width 76 height 35
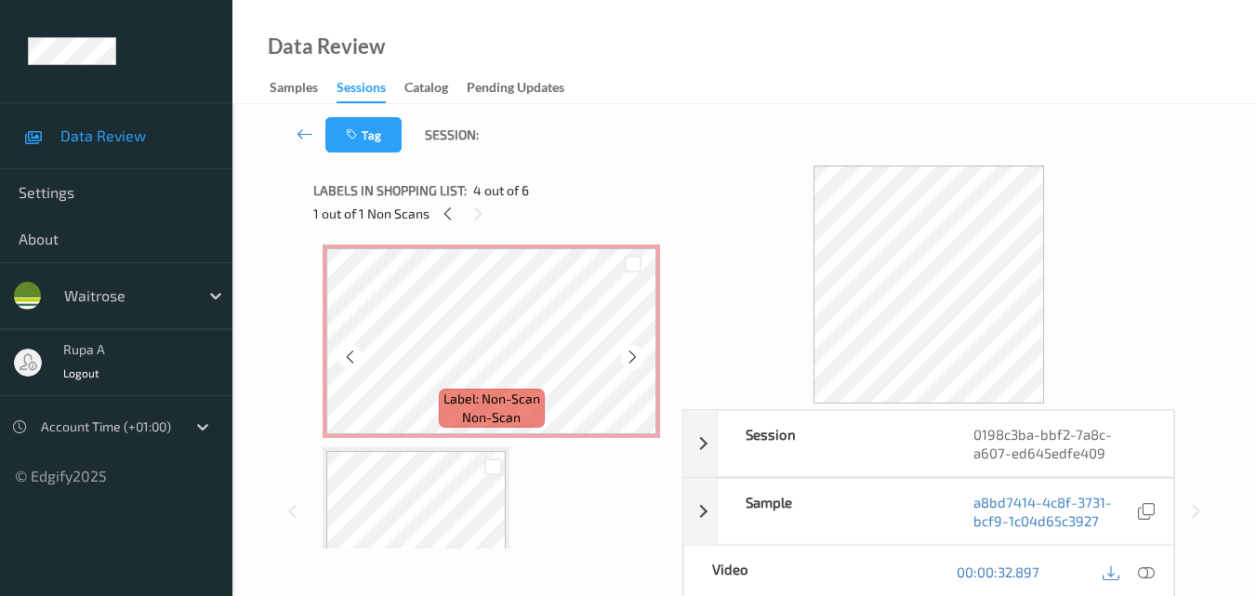
scroll to position [195, 0]
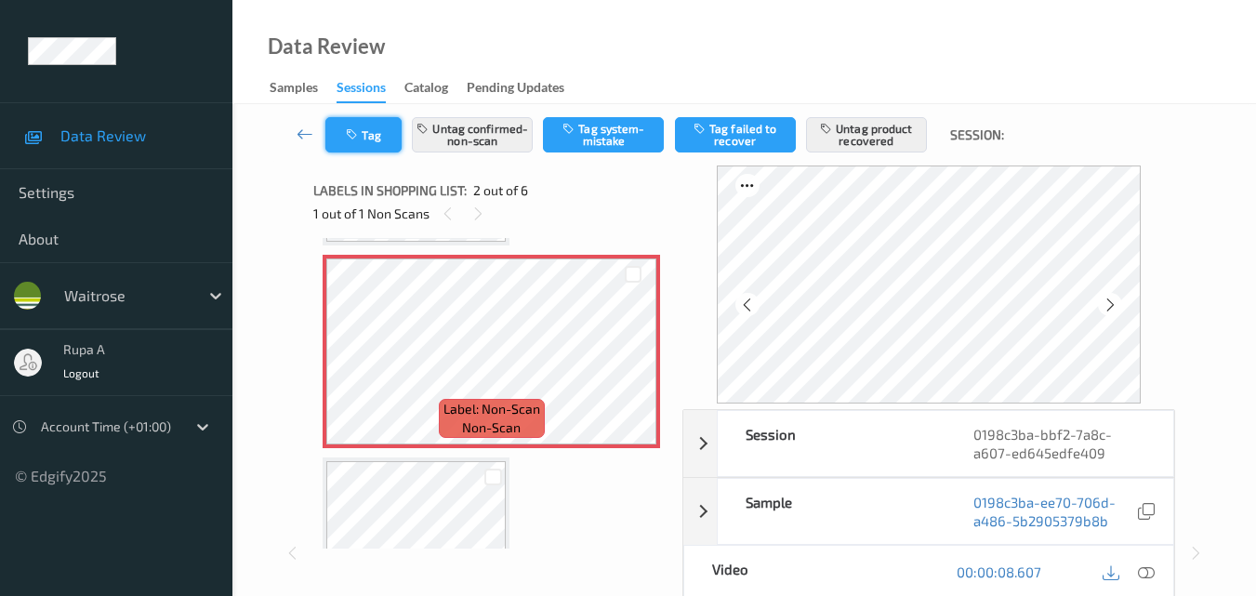
click at [339, 145] on button "Tag" at bounding box center [363, 134] width 76 height 35
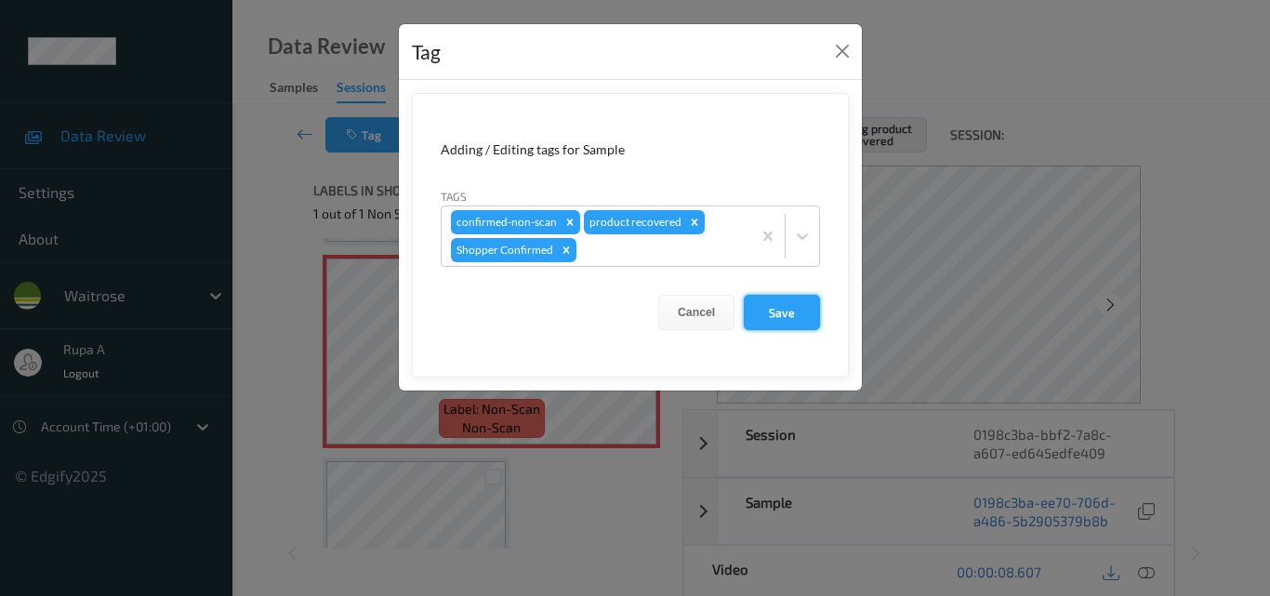
click at [787, 316] on button "Save" at bounding box center [782, 312] width 76 height 35
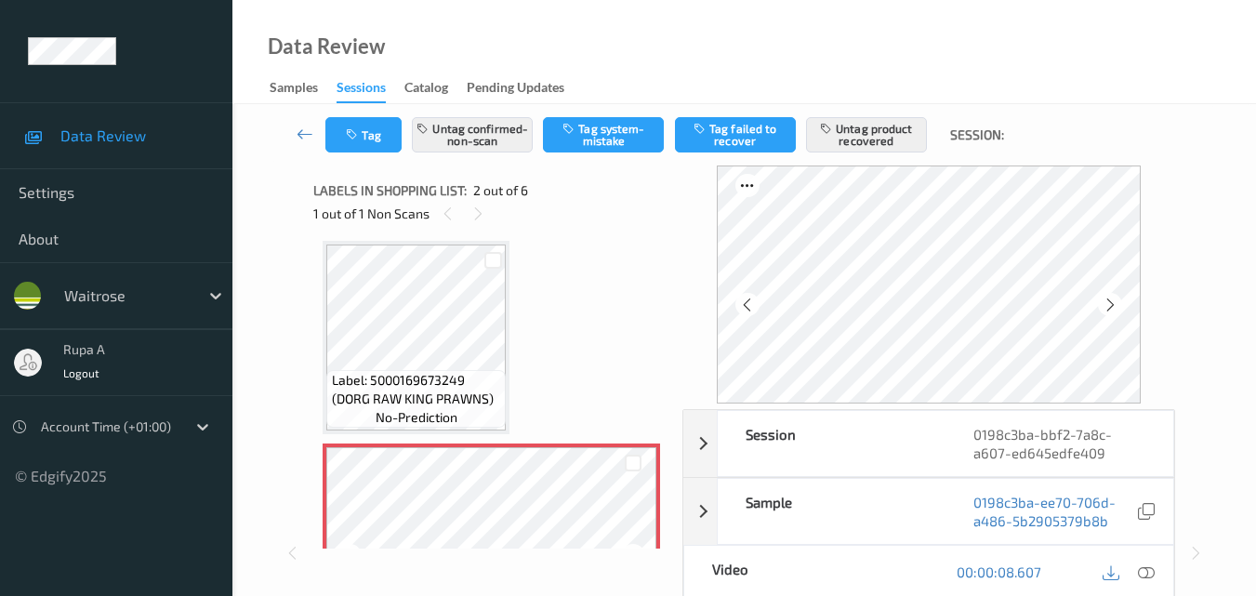
scroll to position [0, 0]
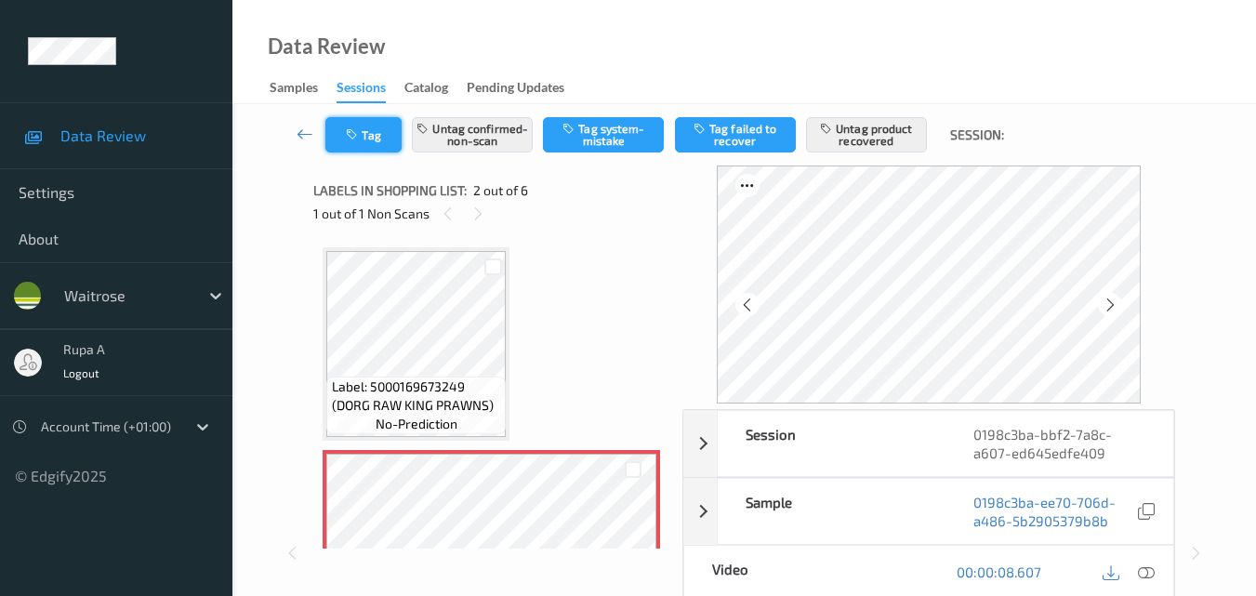
click at [380, 145] on button "Tag" at bounding box center [363, 134] width 76 height 35
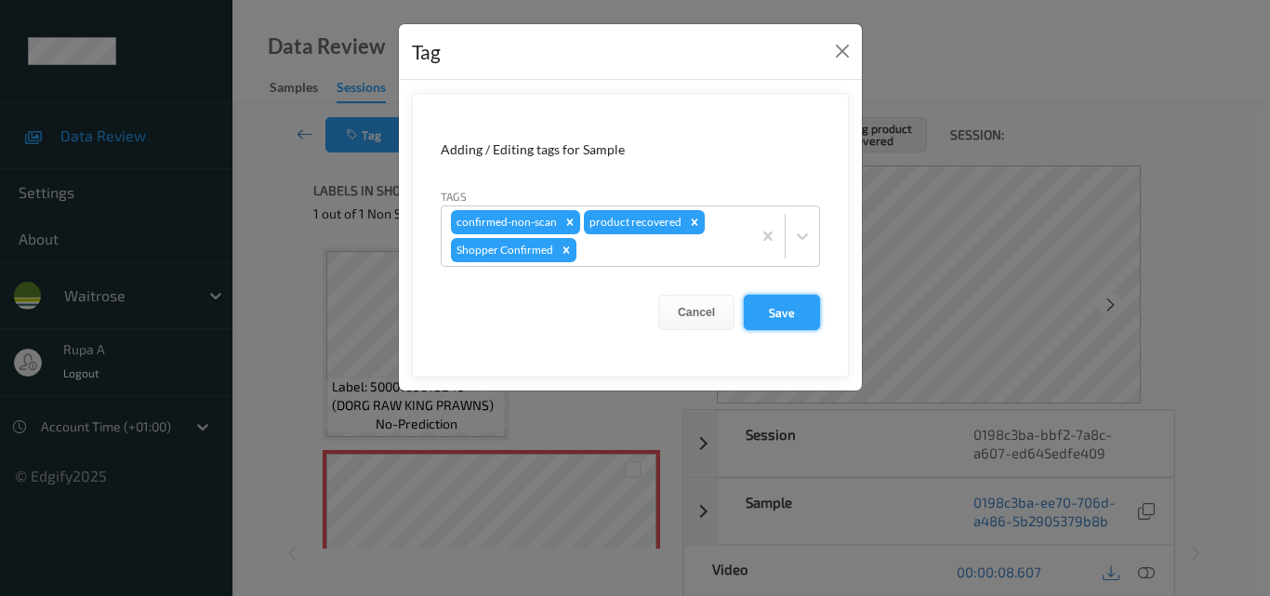
click at [780, 305] on button "Save" at bounding box center [782, 312] width 76 height 35
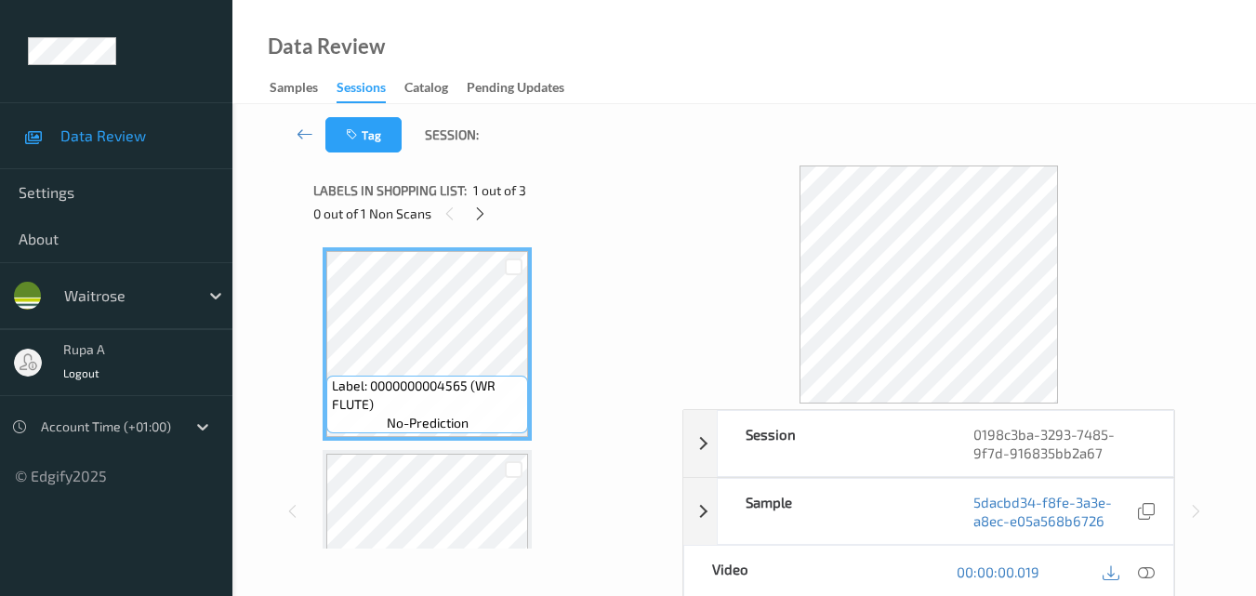
click at [528, 269] on div at bounding box center [513, 266] width 29 height 31
click at [484, 218] on icon at bounding box center [480, 213] width 16 height 17
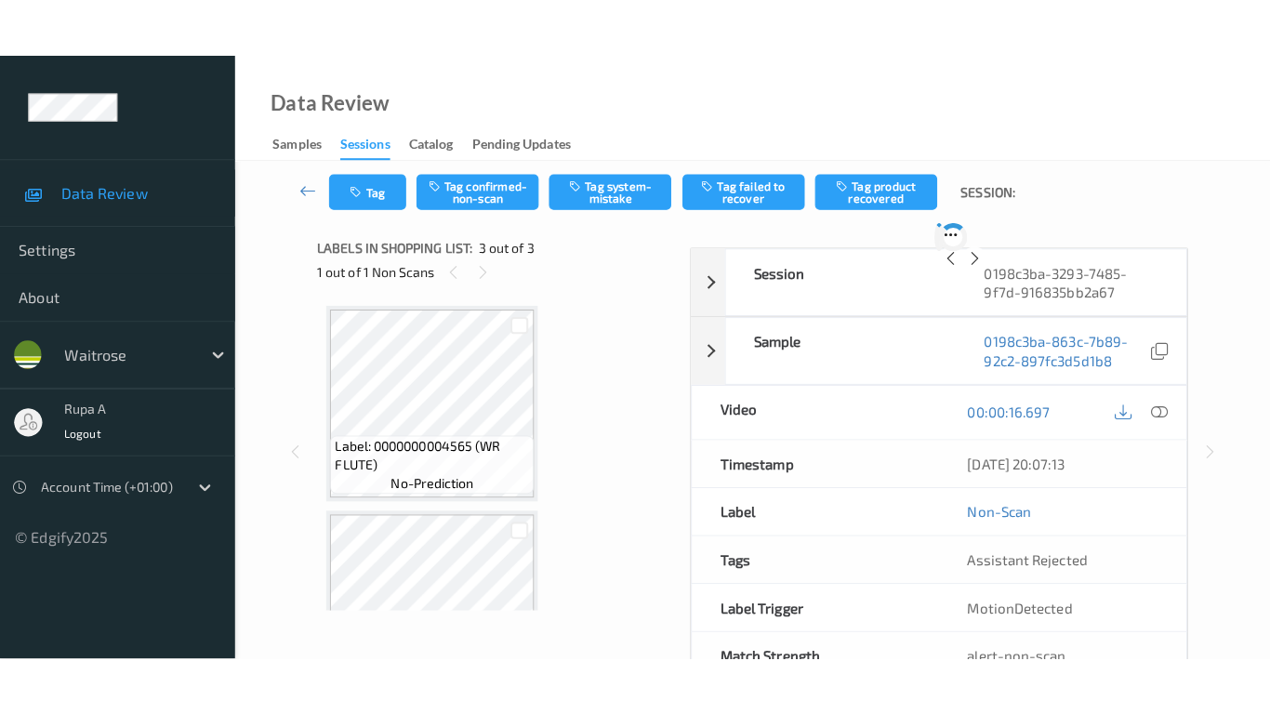
scroll to position [212, 0]
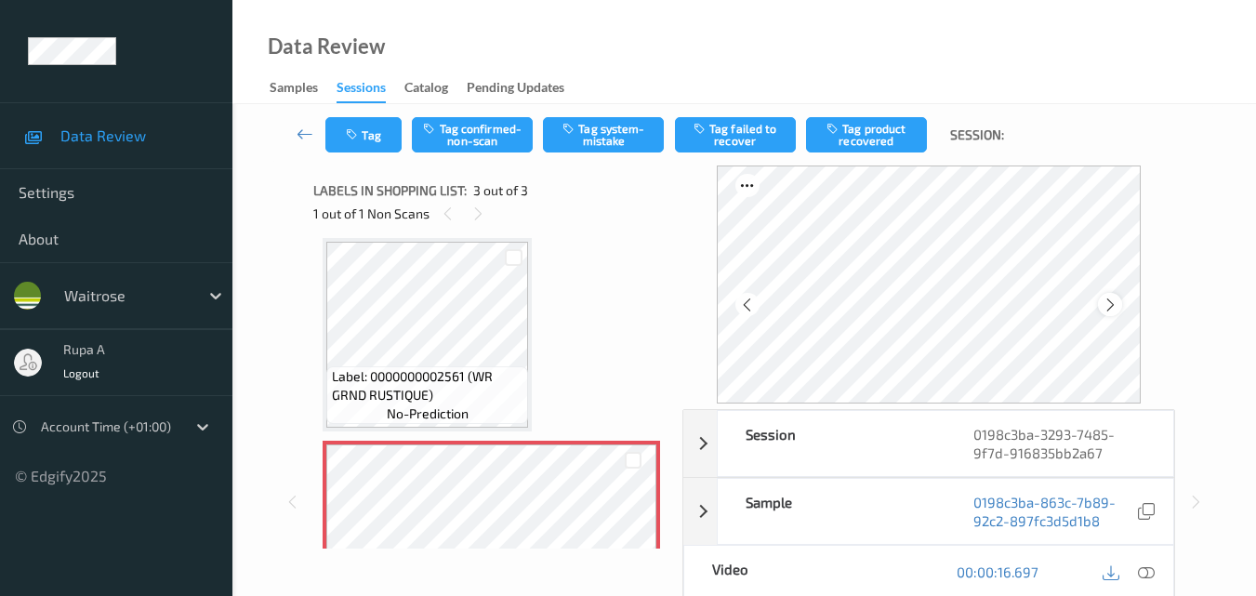
click at [1109, 313] on div at bounding box center [1109, 304] width 23 height 23
click at [1150, 576] on icon at bounding box center [1146, 571] width 17 height 17
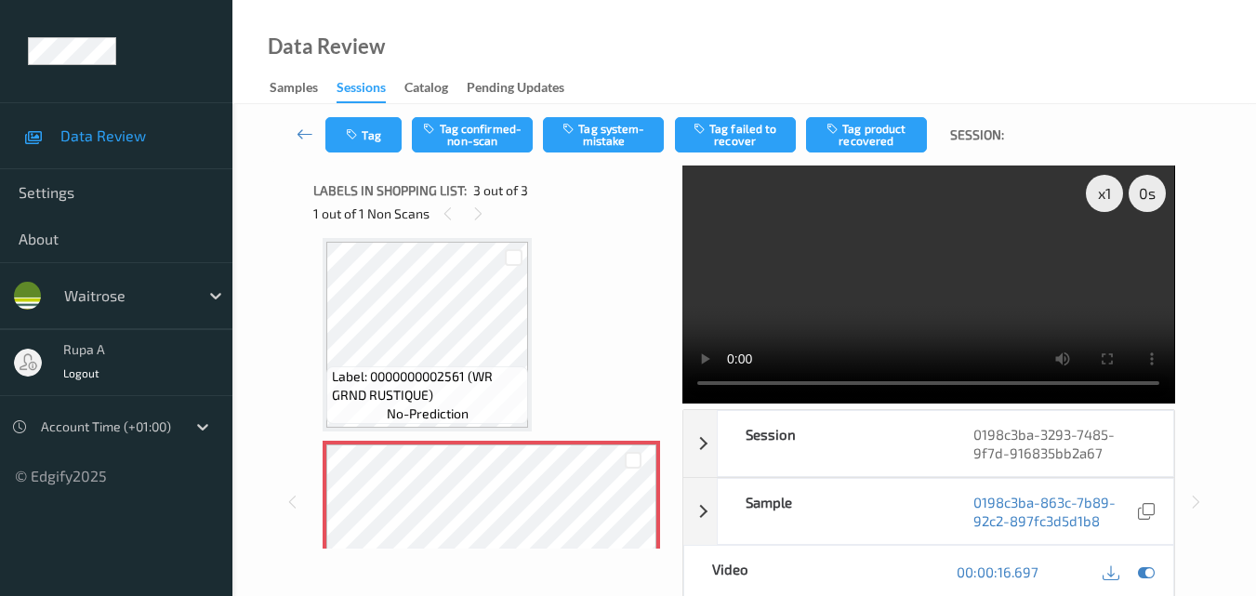
scroll to position [189, 0]
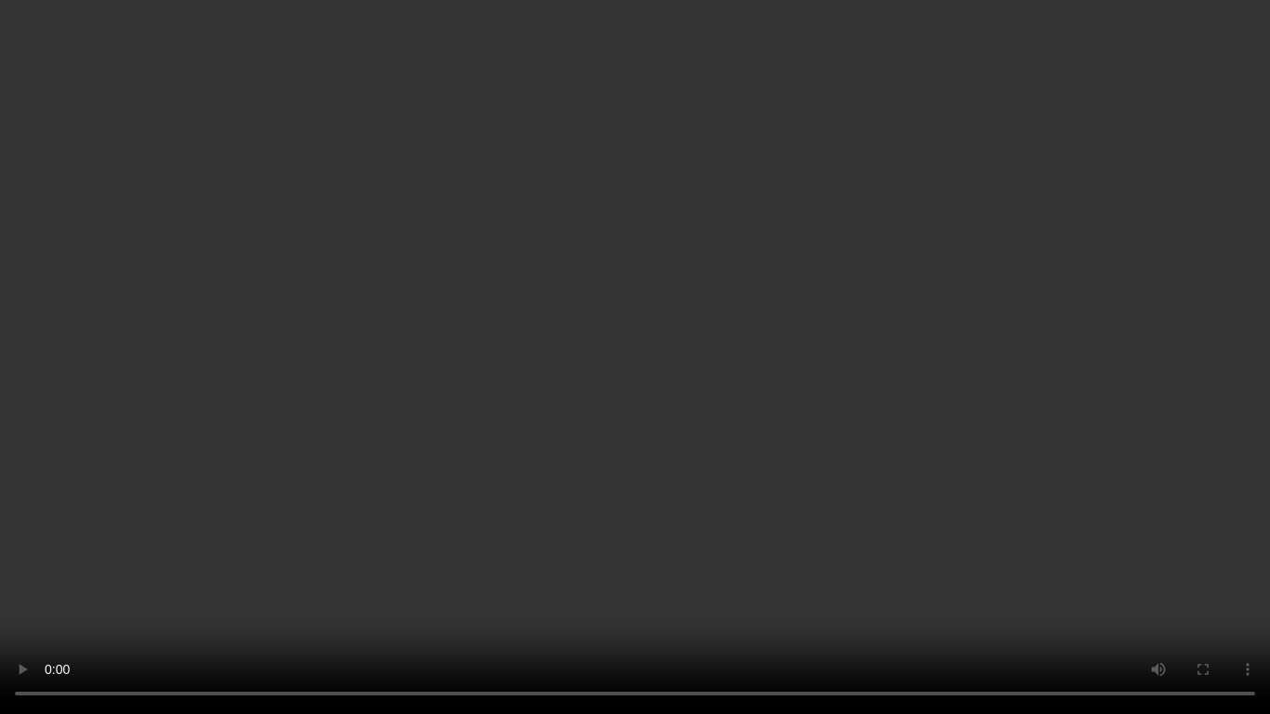
click at [1114, 519] on video at bounding box center [635, 357] width 1270 height 714
click at [1113, 518] on video at bounding box center [635, 357] width 1270 height 714
click at [309, 564] on video at bounding box center [635, 357] width 1270 height 714
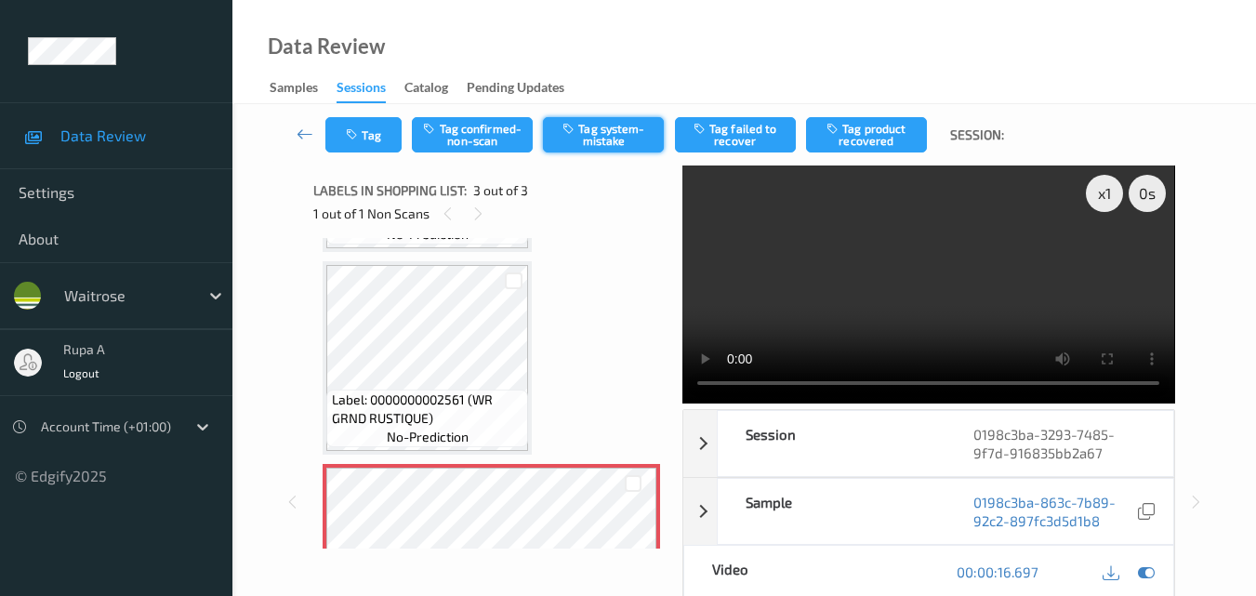
click at [615, 134] on button "Tag system-mistake" at bounding box center [603, 134] width 121 height 35
click at [344, 140] on button "Tag" at bounding box center [363, 134] width 76 height 35
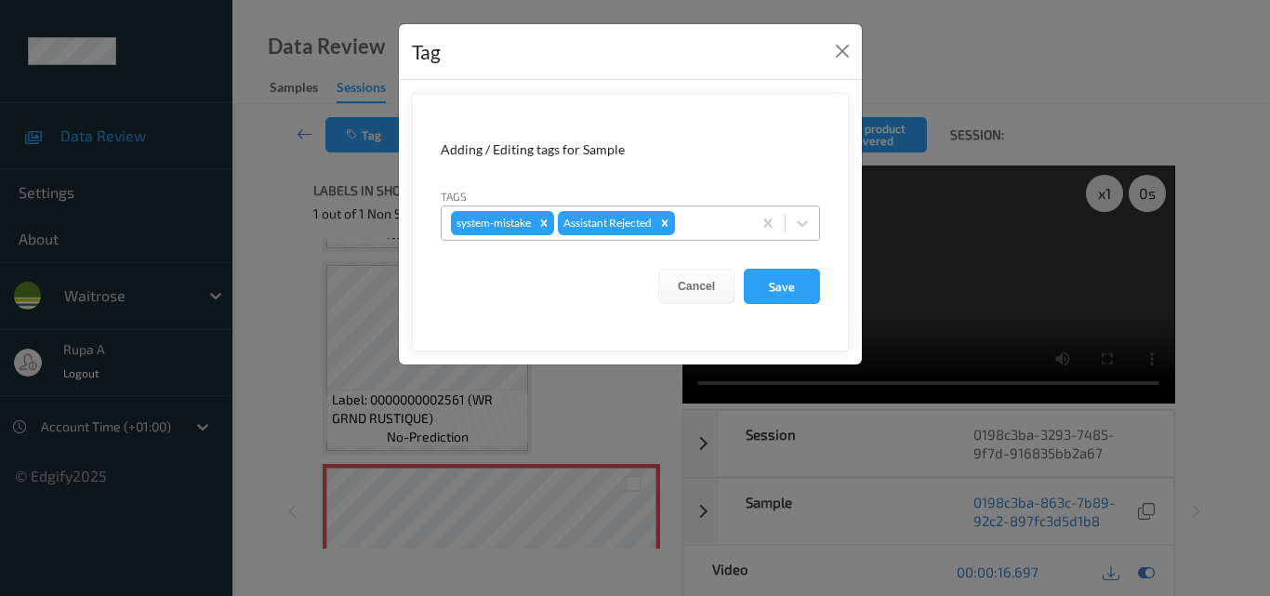
click at [704, 227] on div at bounding box center [710, 223] width 63 height 22
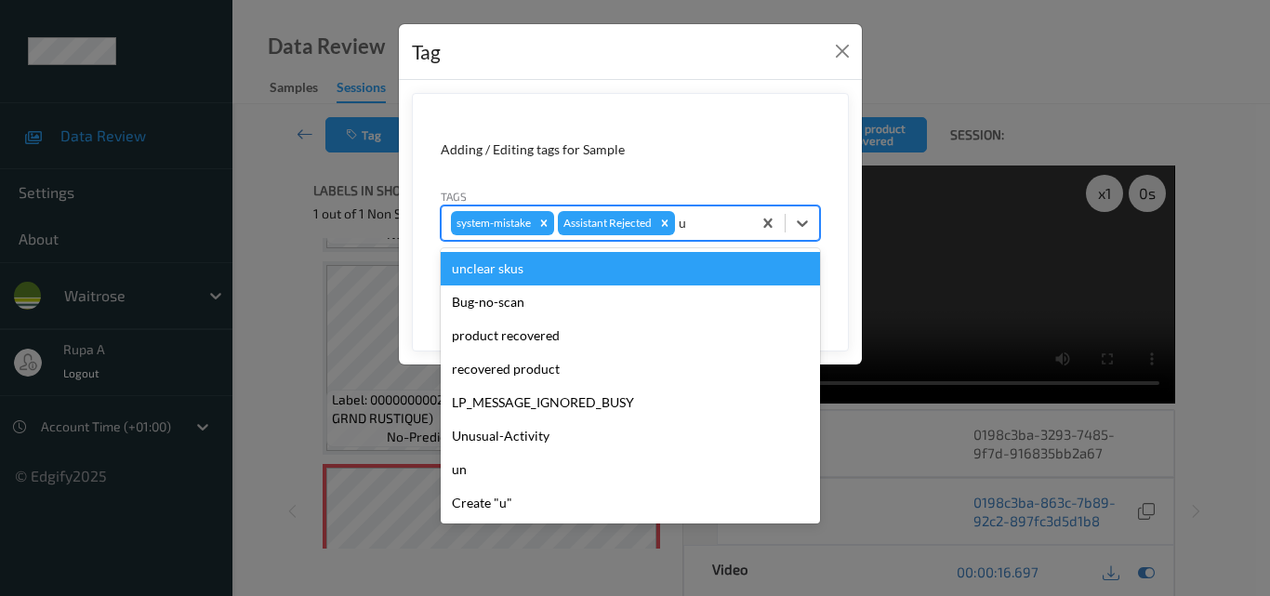
type input "un"
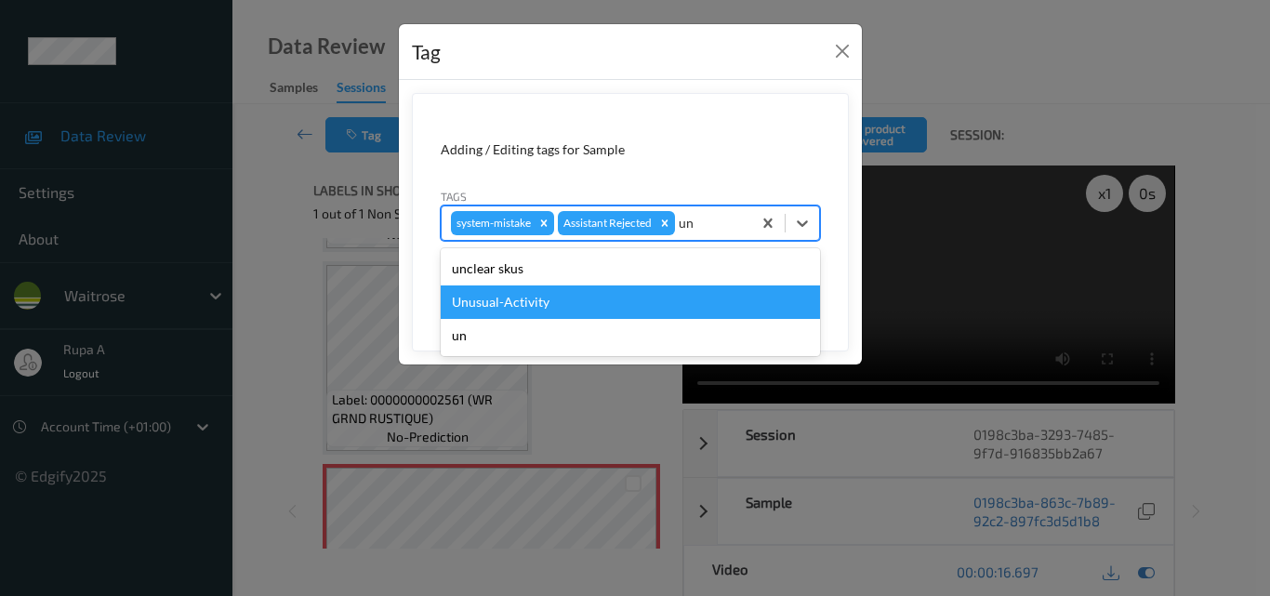
click at [547, 297] on div "Unusual-Activity" at bounding box center [630, 301] width 379 height 33
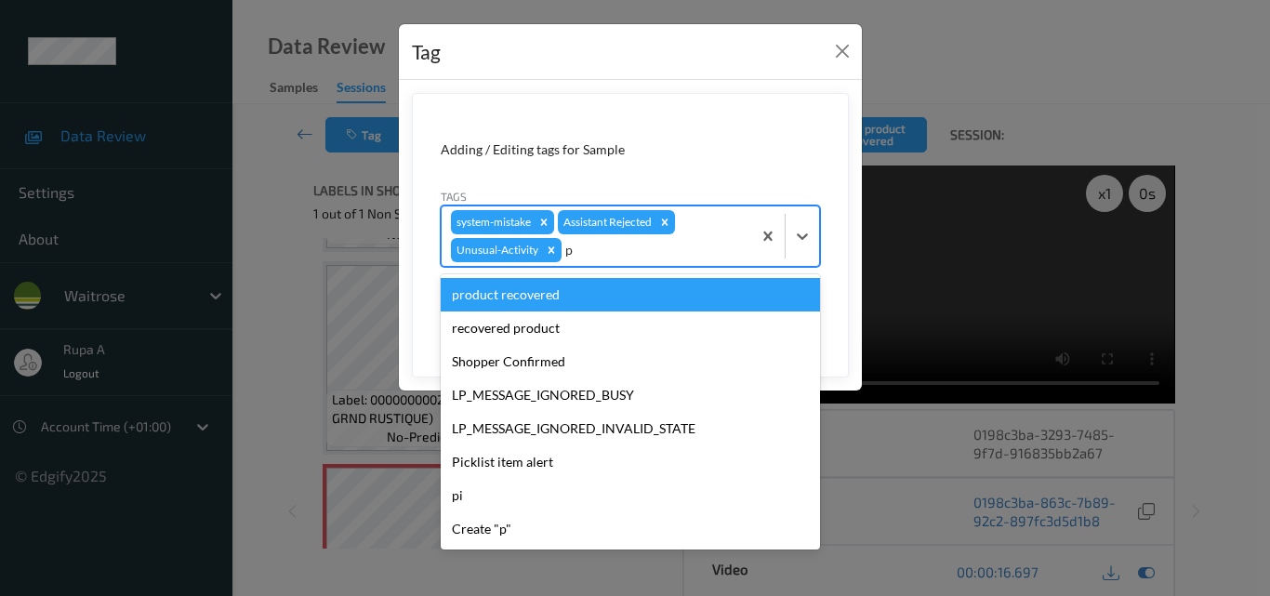
type input "pi"
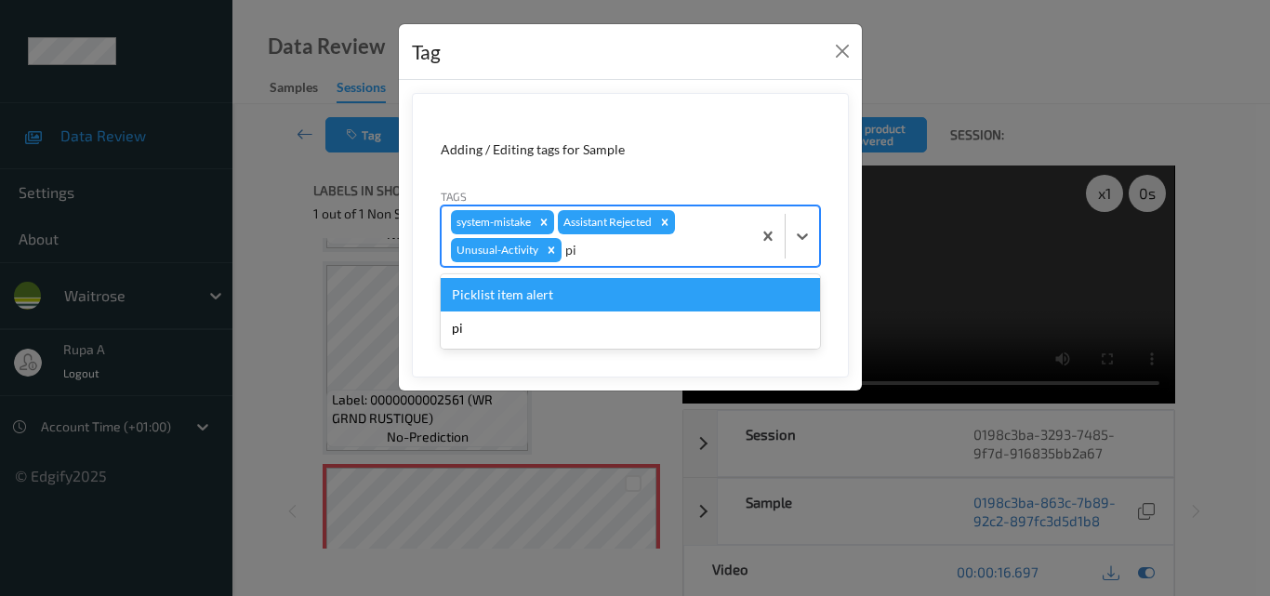
click at [539, 292] on div "Picklist item alert" at bounding box center [630, 294] width 379 height 33
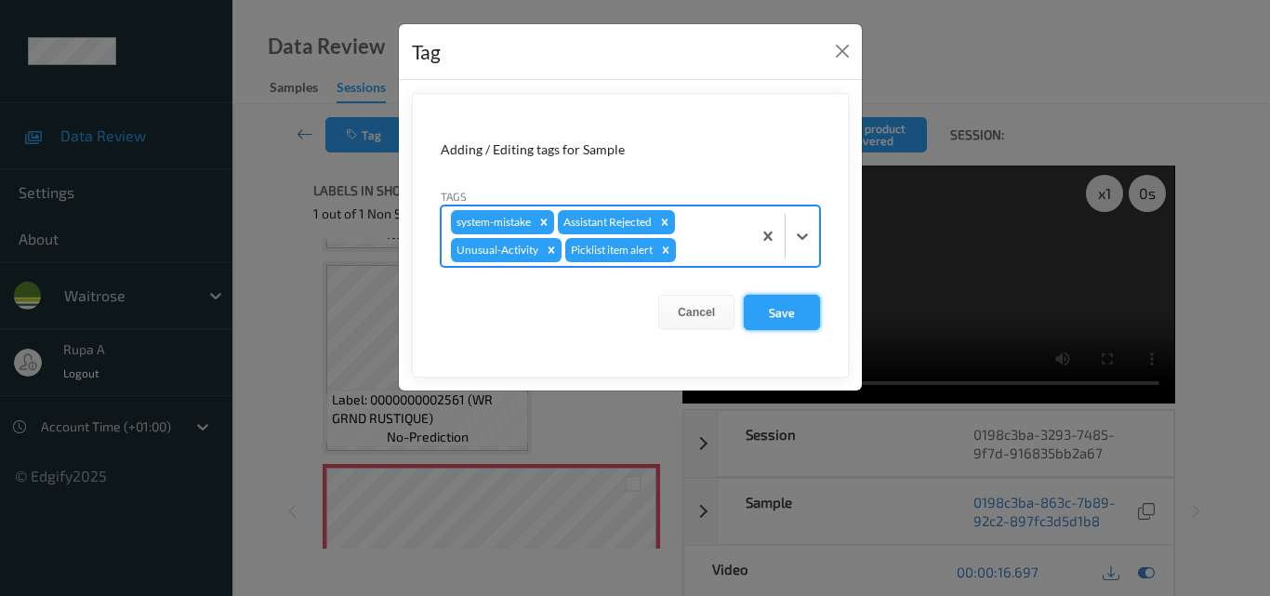
click at [763, 316] on button "Save" at bounding box center [782, 312] width 76 height 35
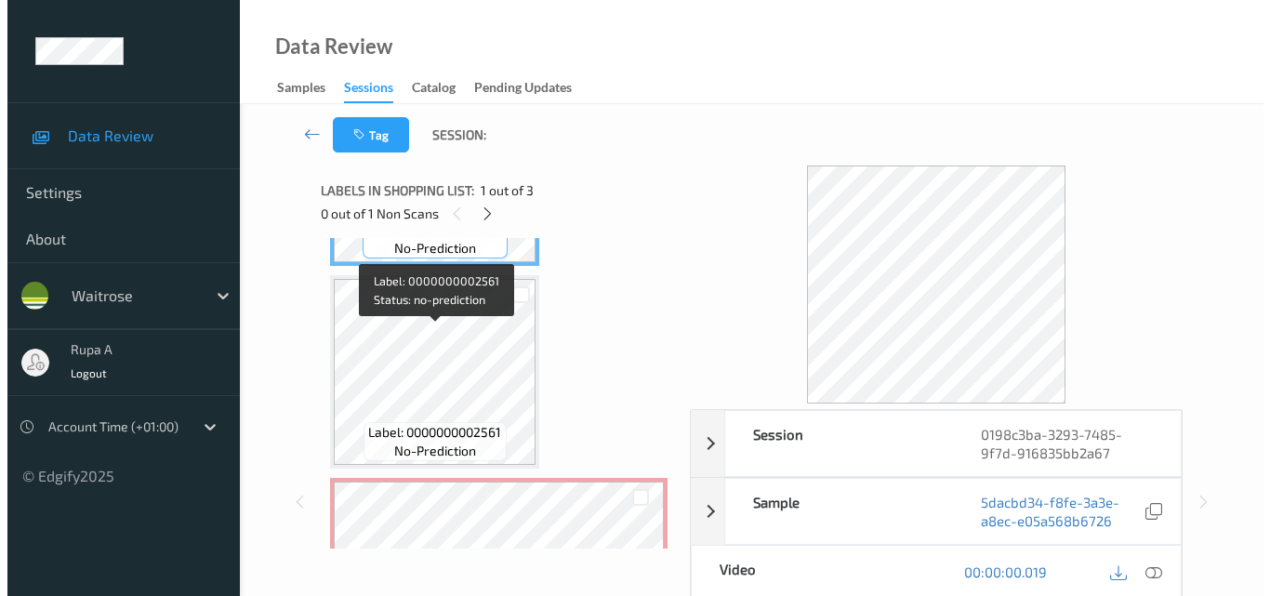
scroll to position [279, 0]
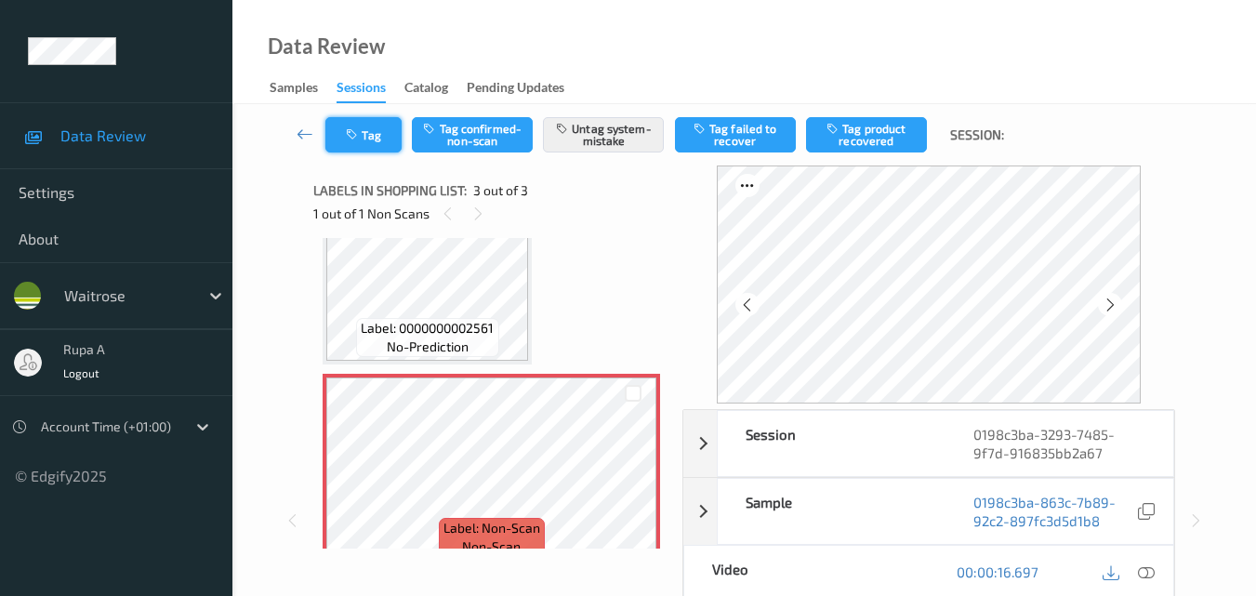
click at [368, 146] on button "Tag" at bounding box center [363, 134] width 76 height 35
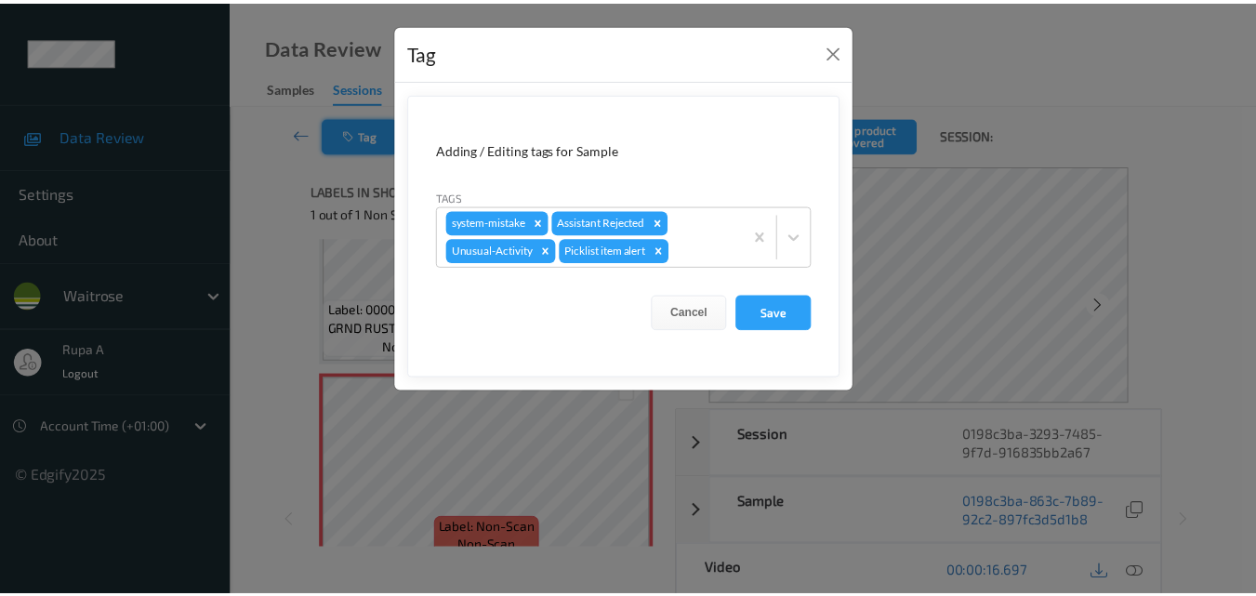
scroll to position [260, 0]
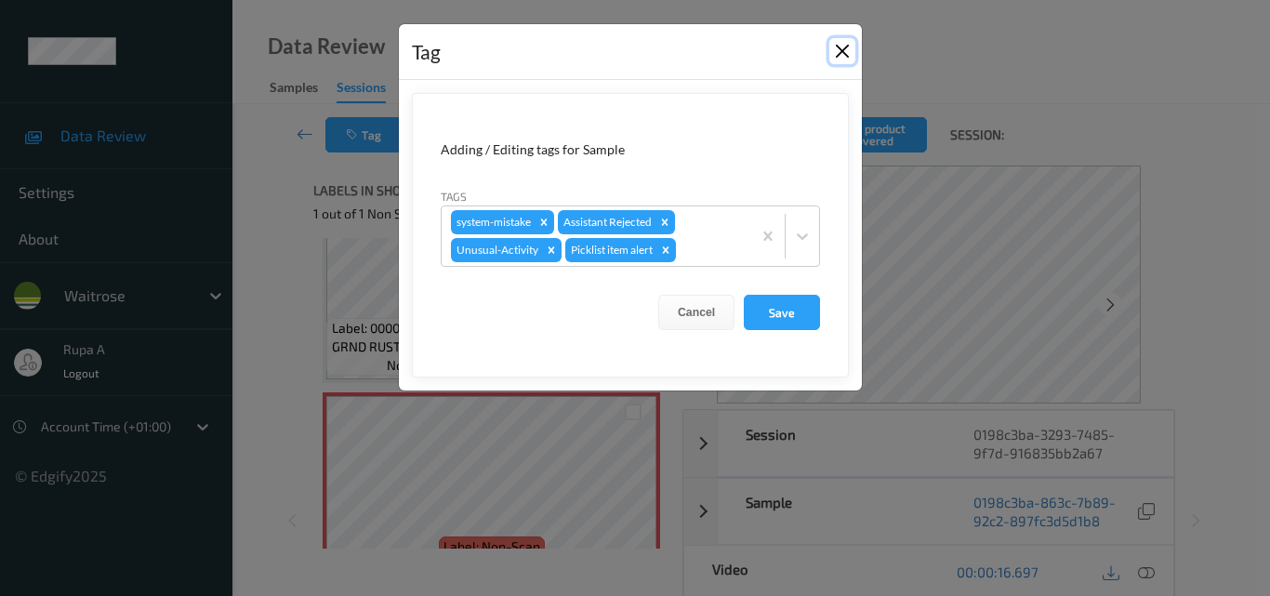
click at [850, 52] on button "Close" at bounding box center [842, 51] width 26 height 26
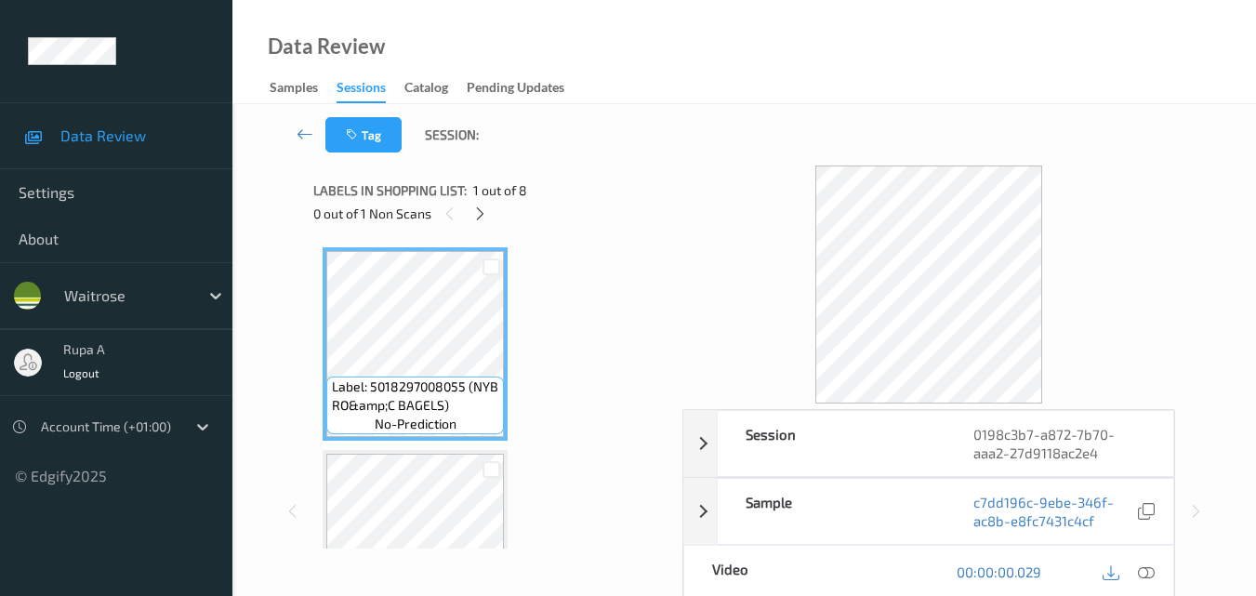
click at [722, 174] on div at bounding box center [928, 285] width 492 height 238
click at [484, 219] on icon at bounding box center [480, 213] width 16 height 17
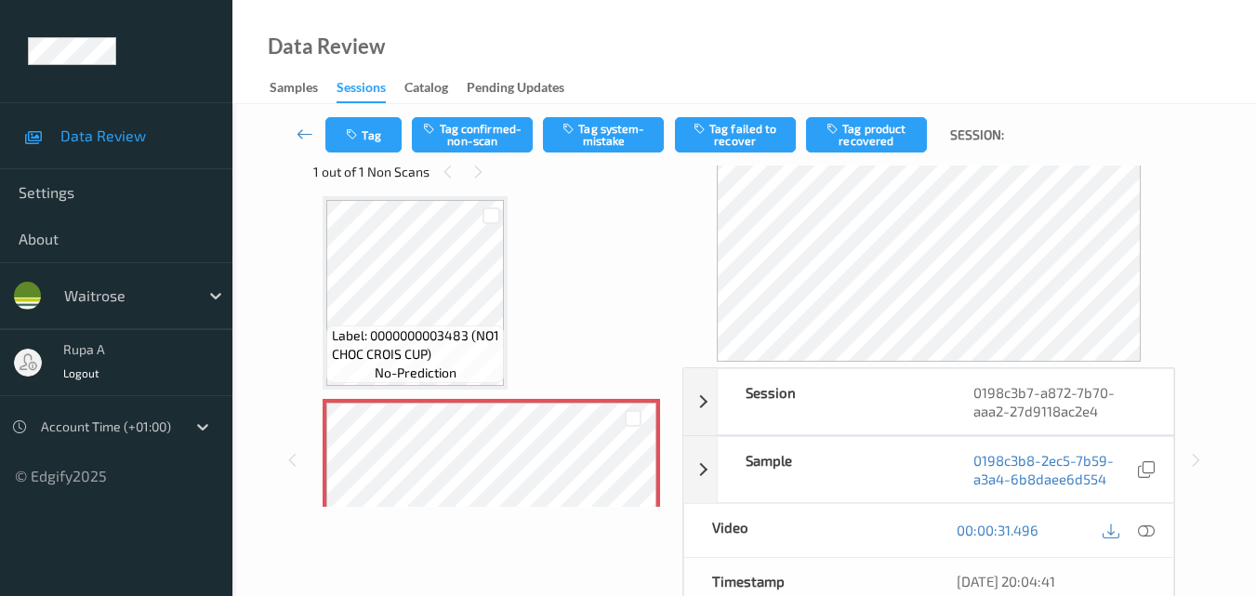
scroll to position [93, 0]
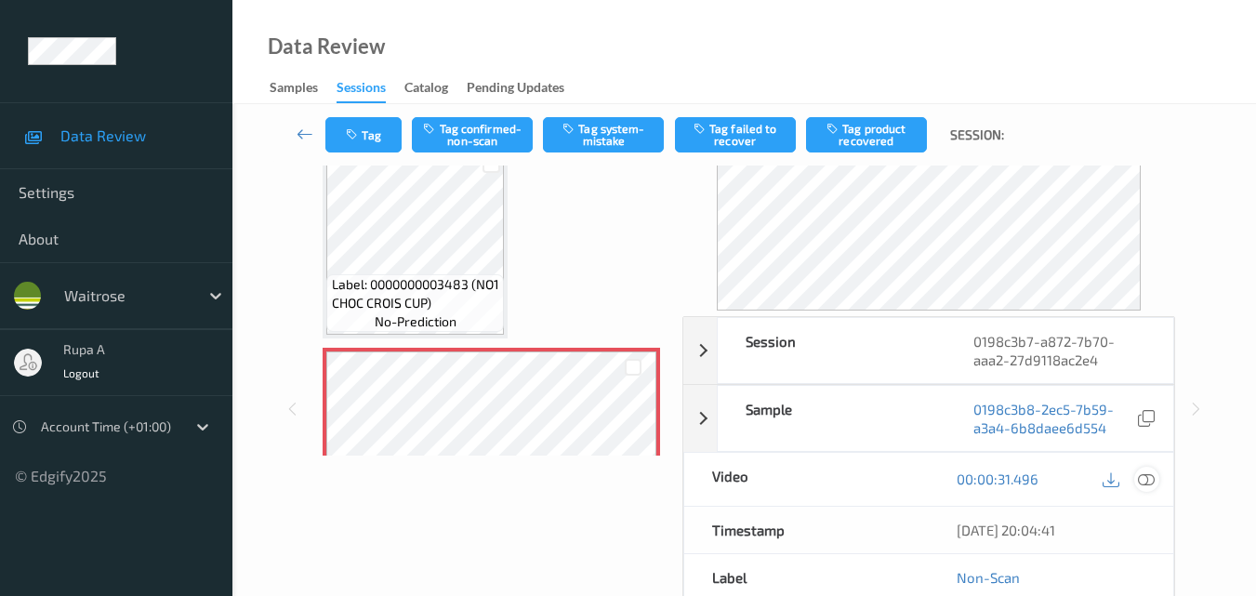
click at [1145, 478] on icon at bounding box center [1146, 478] width 17 height 17
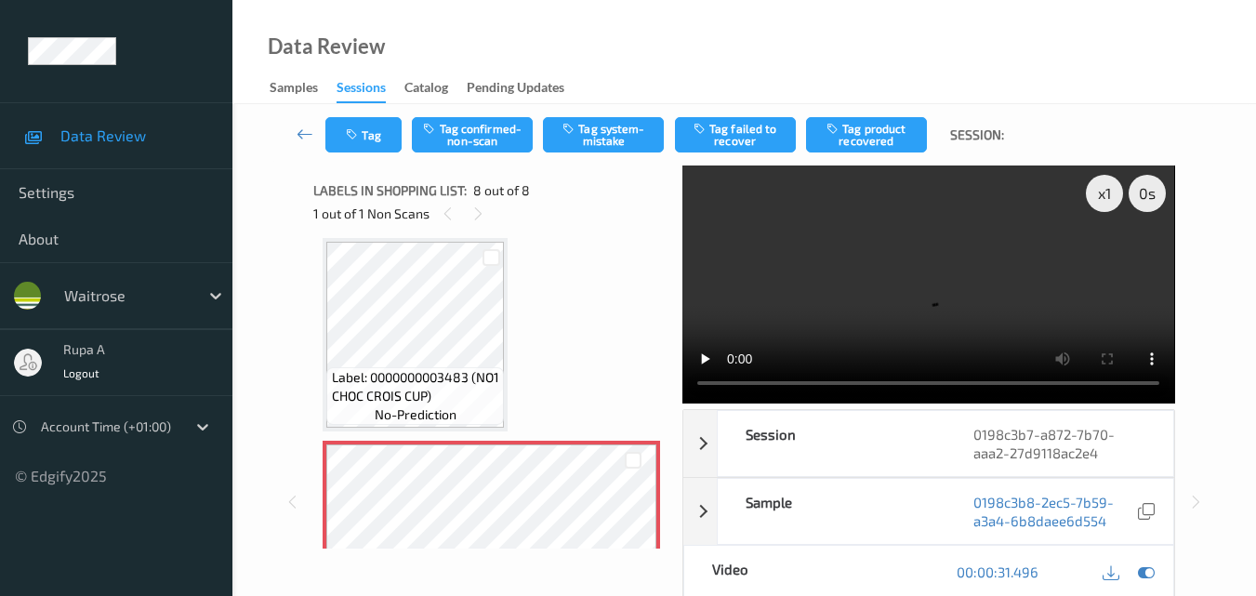
scroll to position [1202, 0]
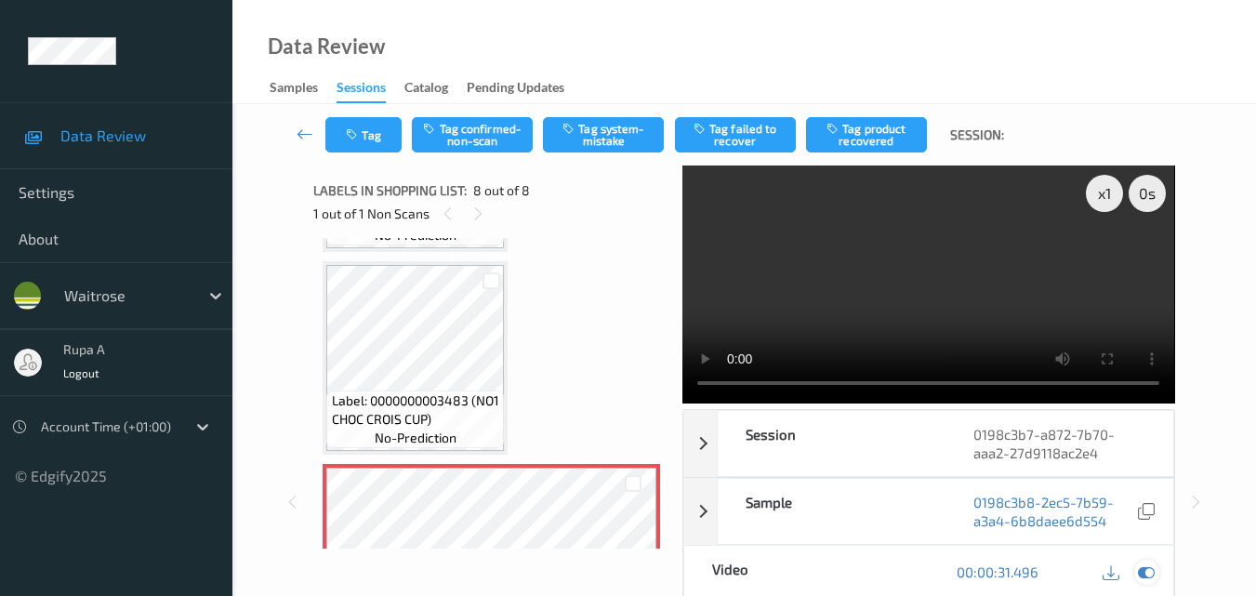
click at [1152, 576] on icon at bounding box center [1146, 571] width 17 height 17
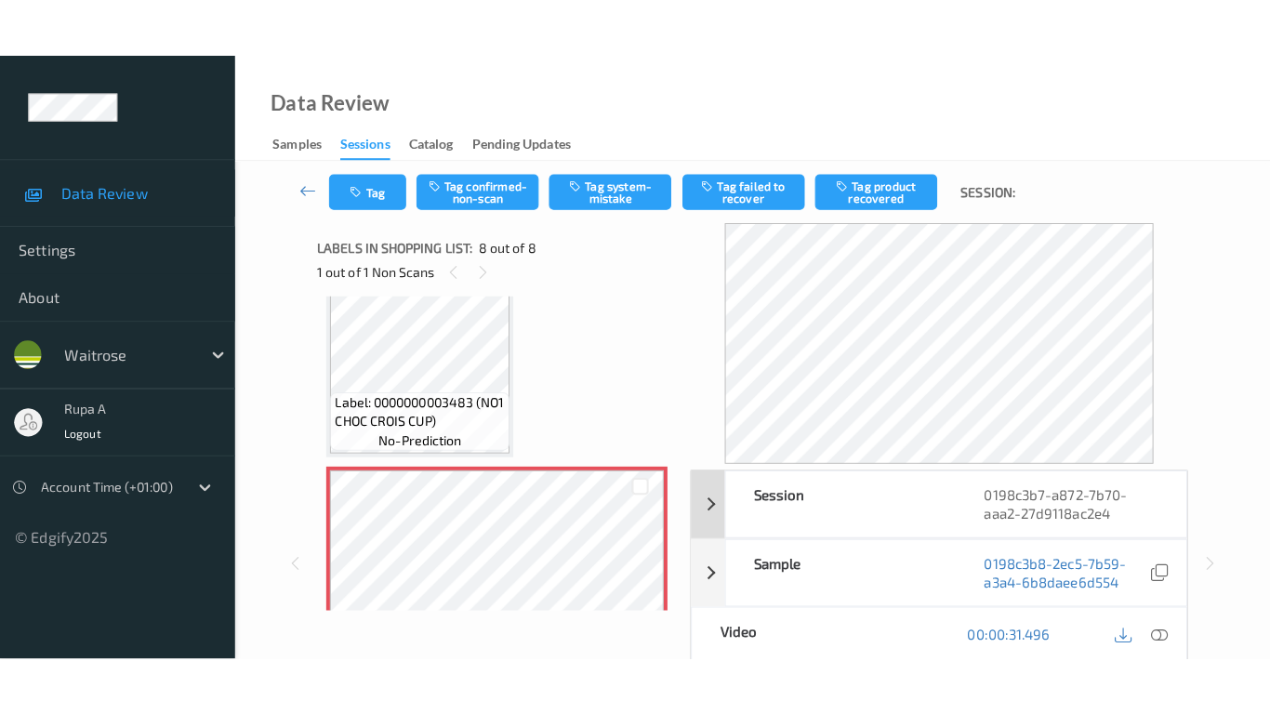
scroll to position [1295, 0]
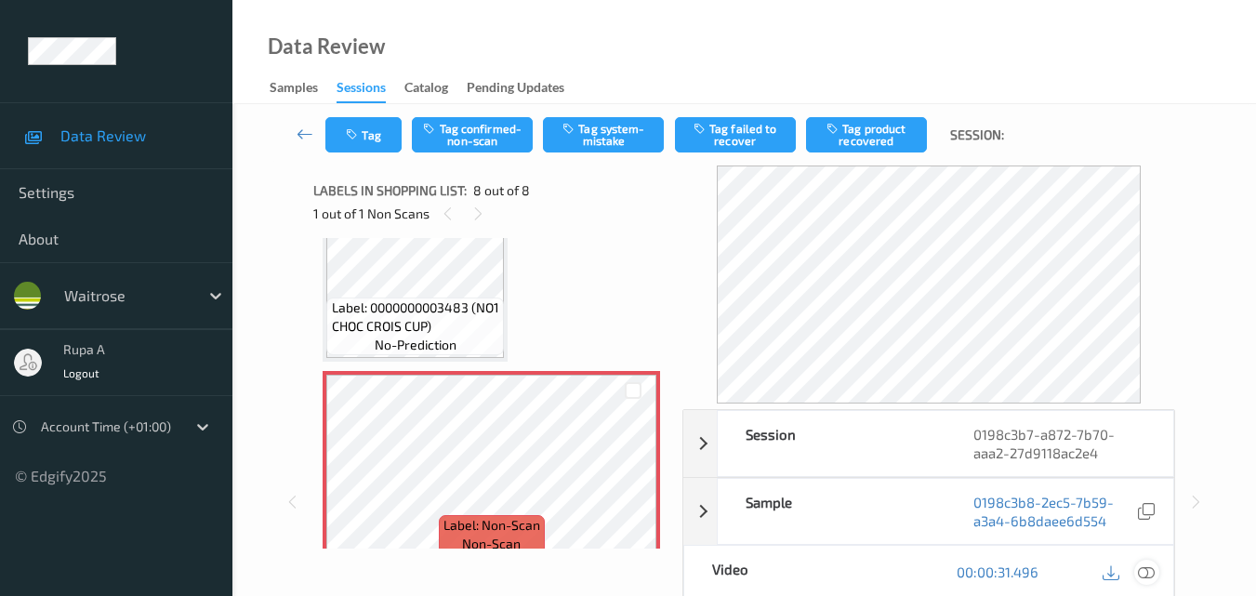
click at [1151, 572] on icon at bounding box center [1146, 571] width 17 height 17
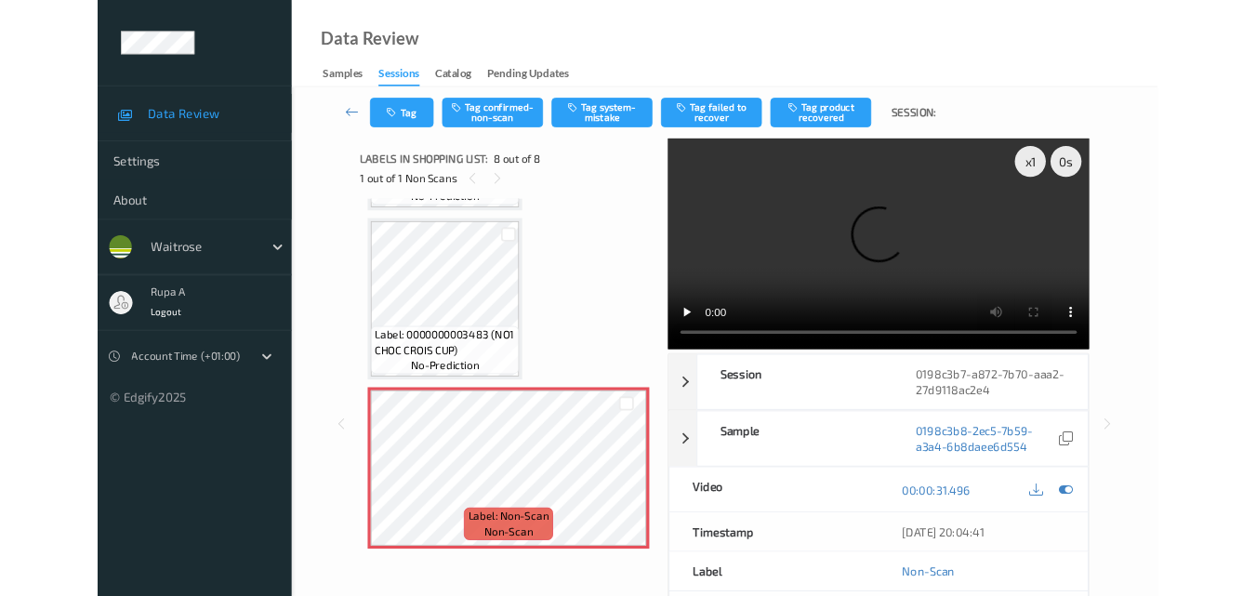
scroll to position [1202, 0]
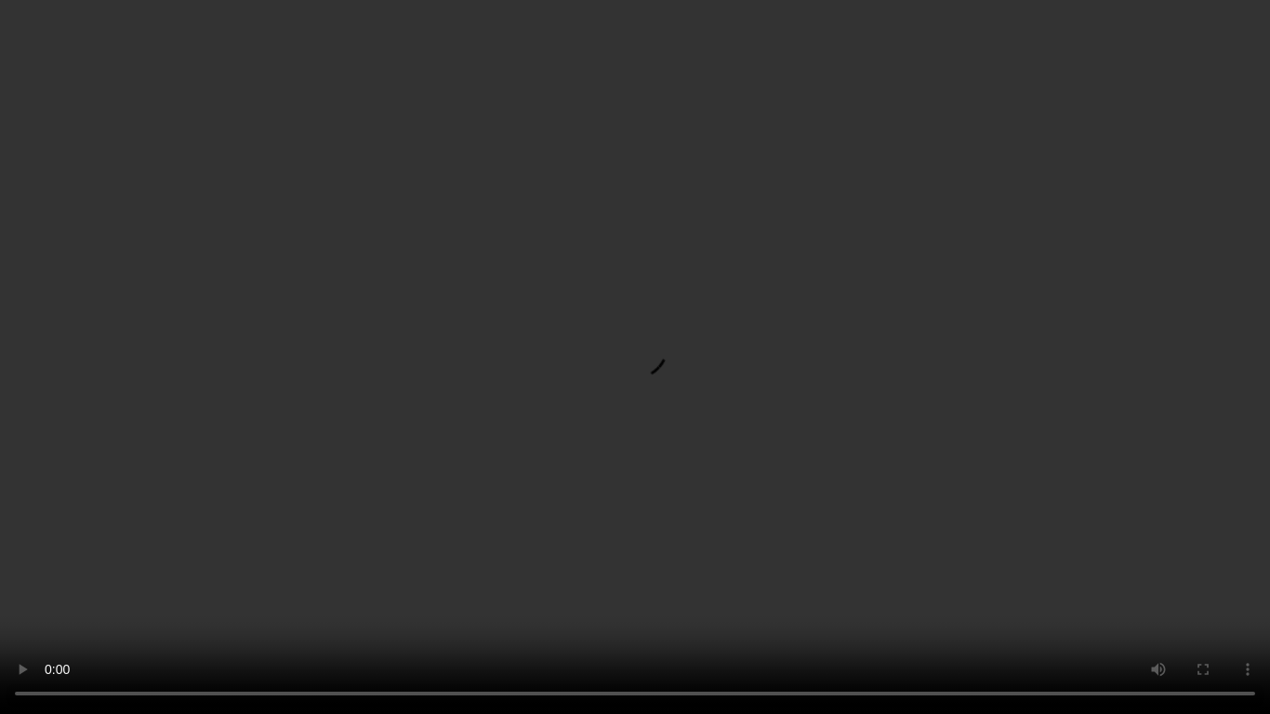
click at [0, 595] on video at bounding box center [635, 357] width 1270 height 714
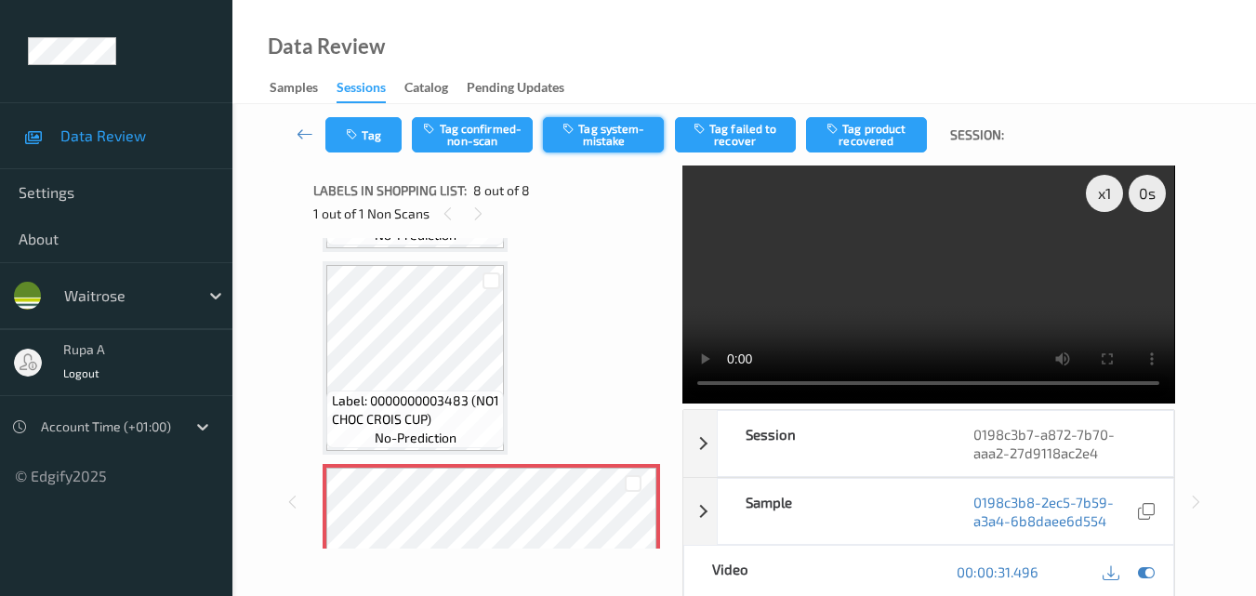
click at [601, 141] on button "Tag system-mistake" at bounding box center [603, 134] width 121 height 35
click at [385, 148] on button "Tag" at bounding box center [363, 134] width 76 height 35
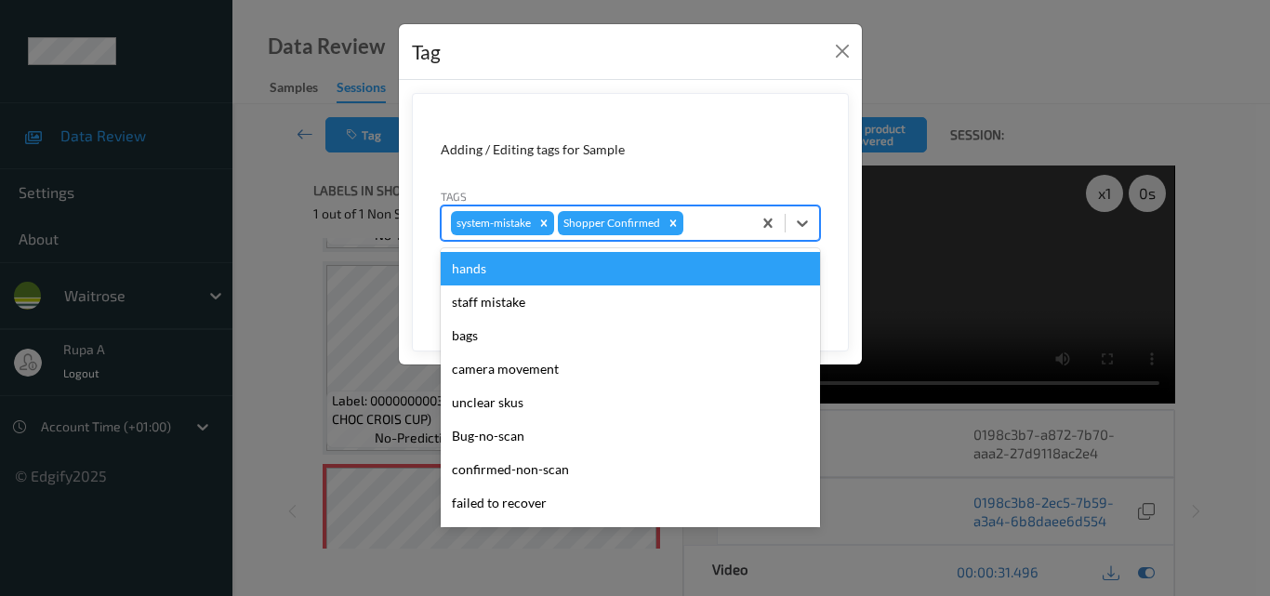
click at [710, 227] on div at bounding box center [714, 223] width 55 height 22
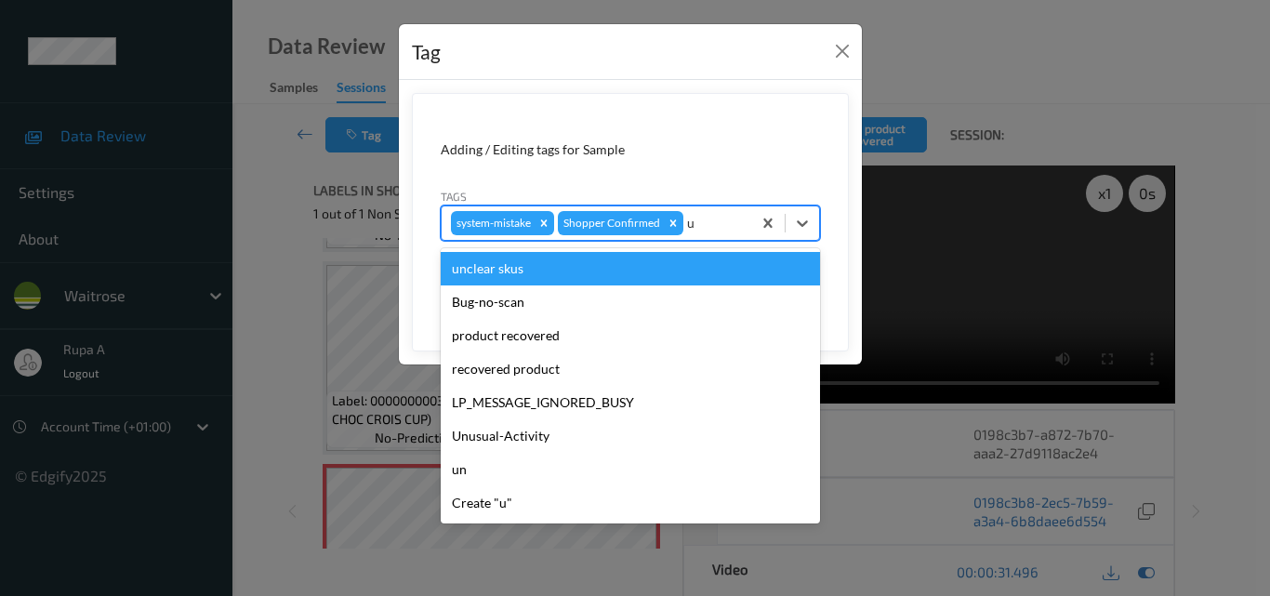
type input "un"
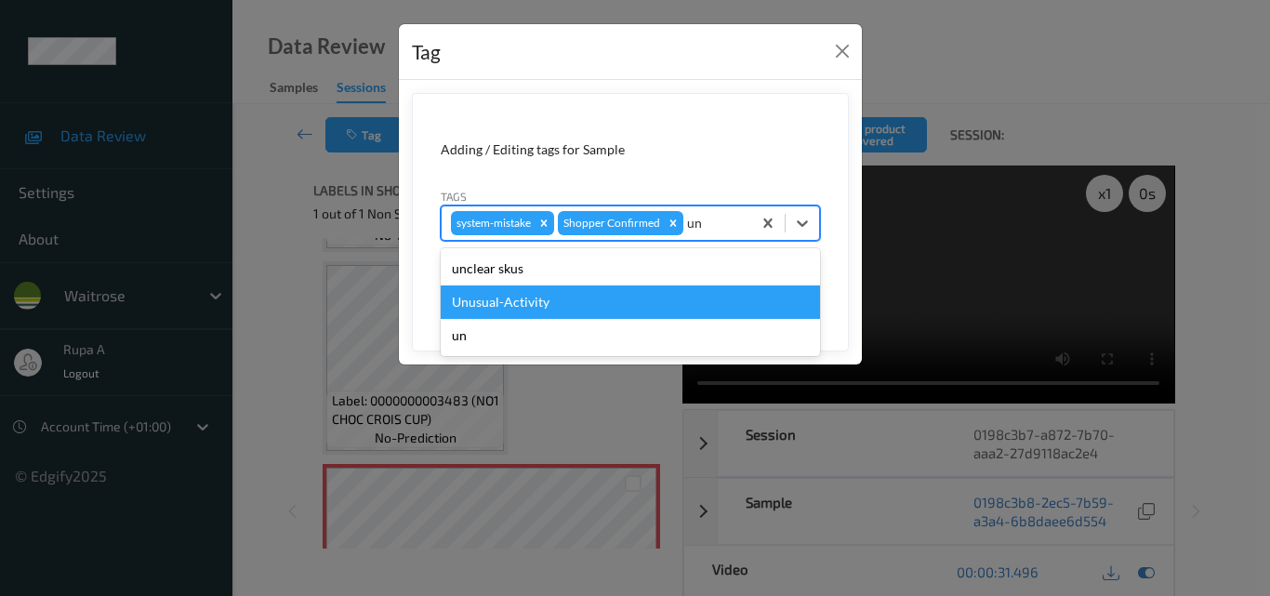
click at [531, 300] on div "Unusual-Activity" at bounding box center [630, 301] width 379 height 33
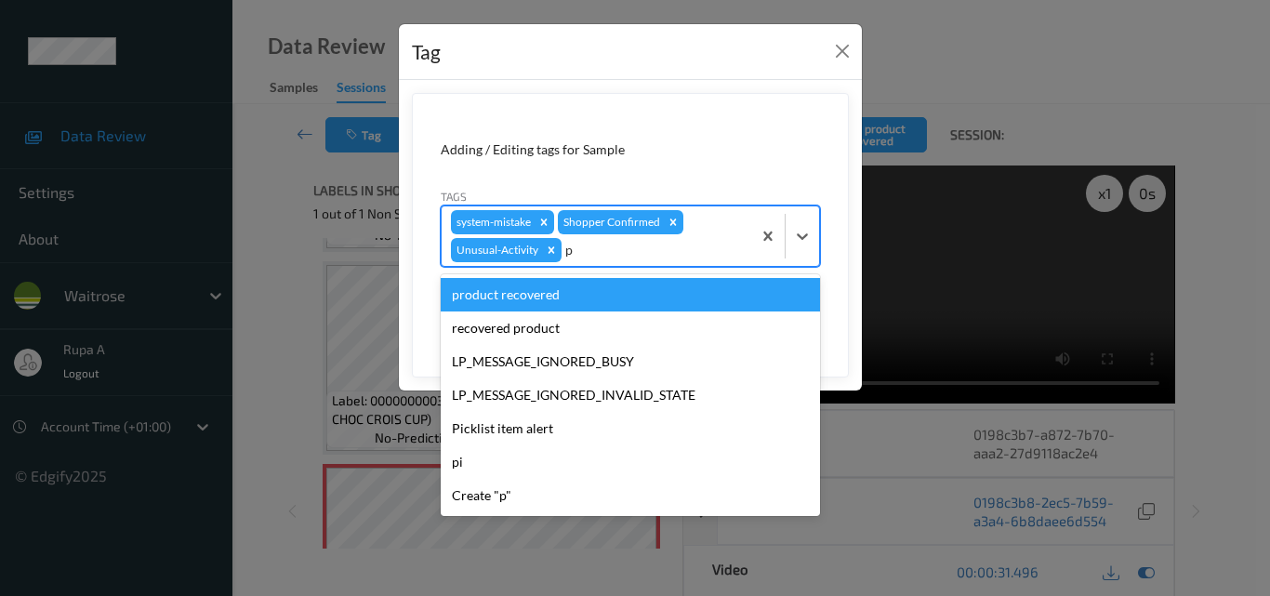
type input "pi"
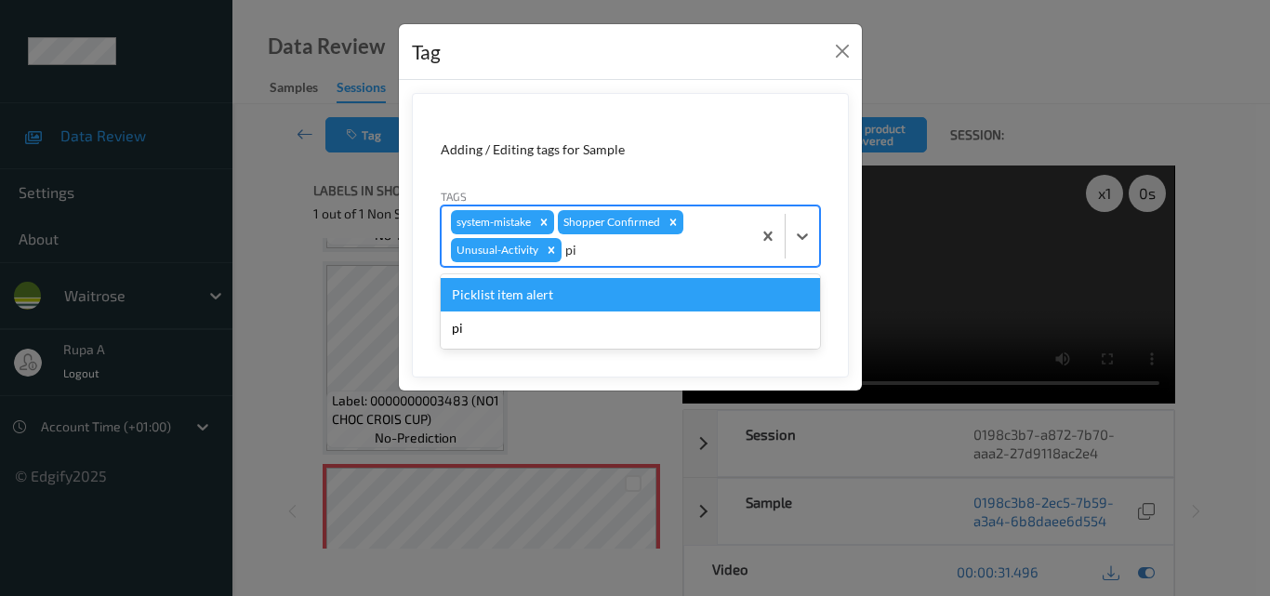
click at [549, 294] on div "Picklist item alert" at bounding box center [630, 294] width 379 height 33
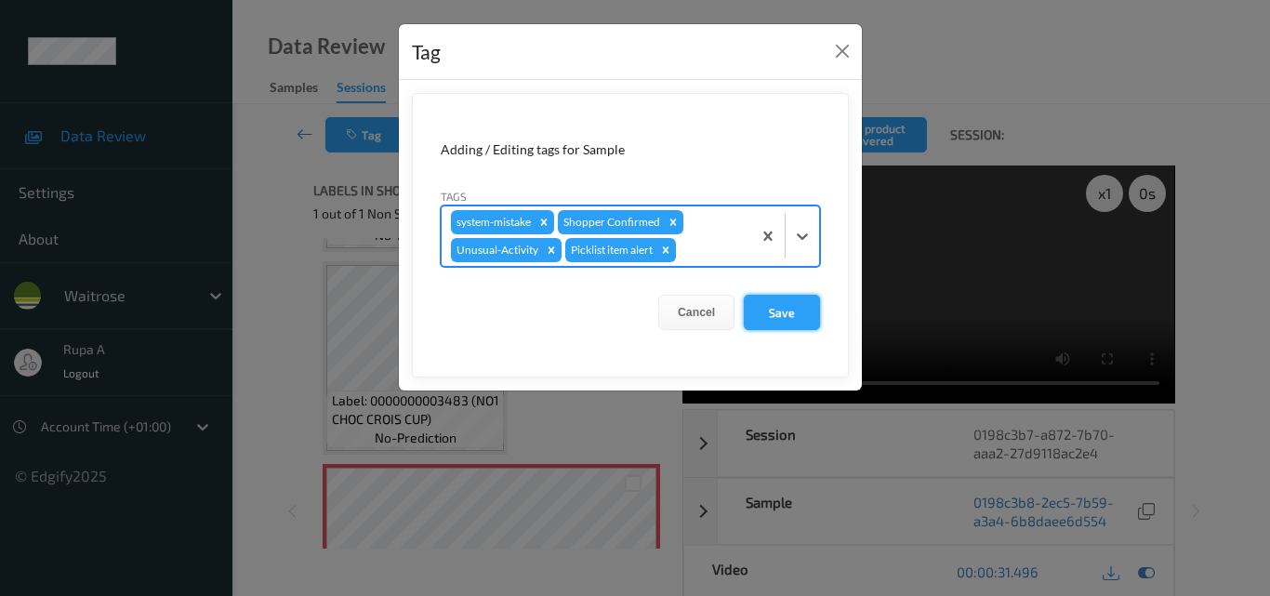
click at [775, 316] on button "Save" at bounding box center [782, 312] width 76 height 35
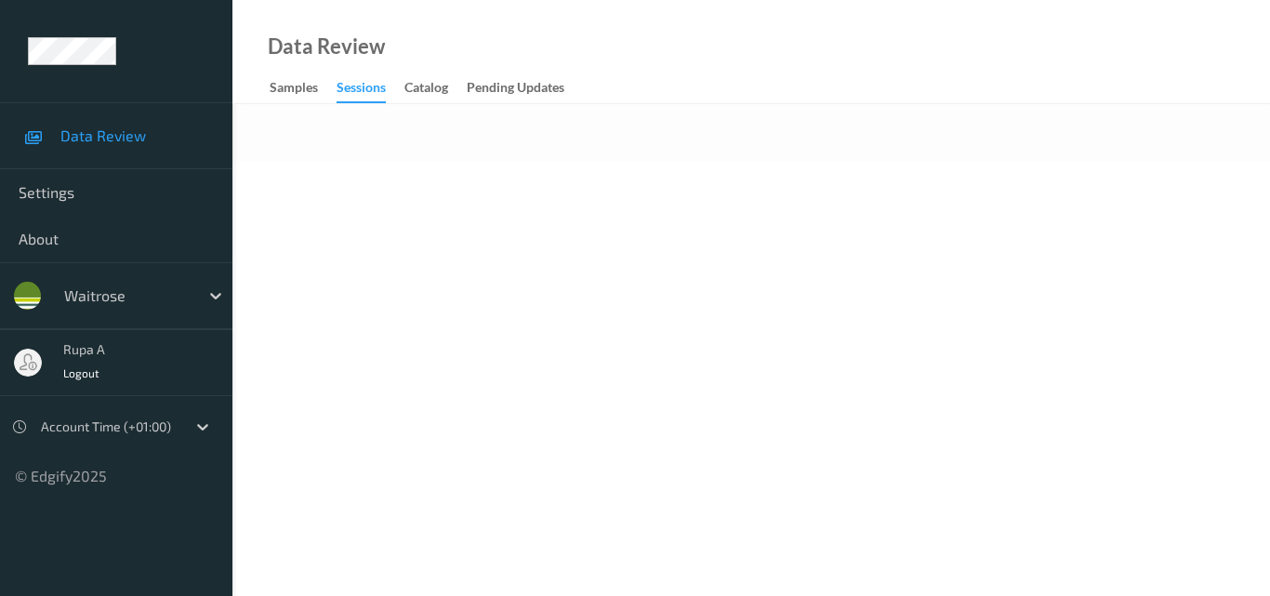
click at [720, 2] on div "Data Review Samples Sessions Catalog Pending Updates" at bounding box center [751, 52] width 1038 height 104
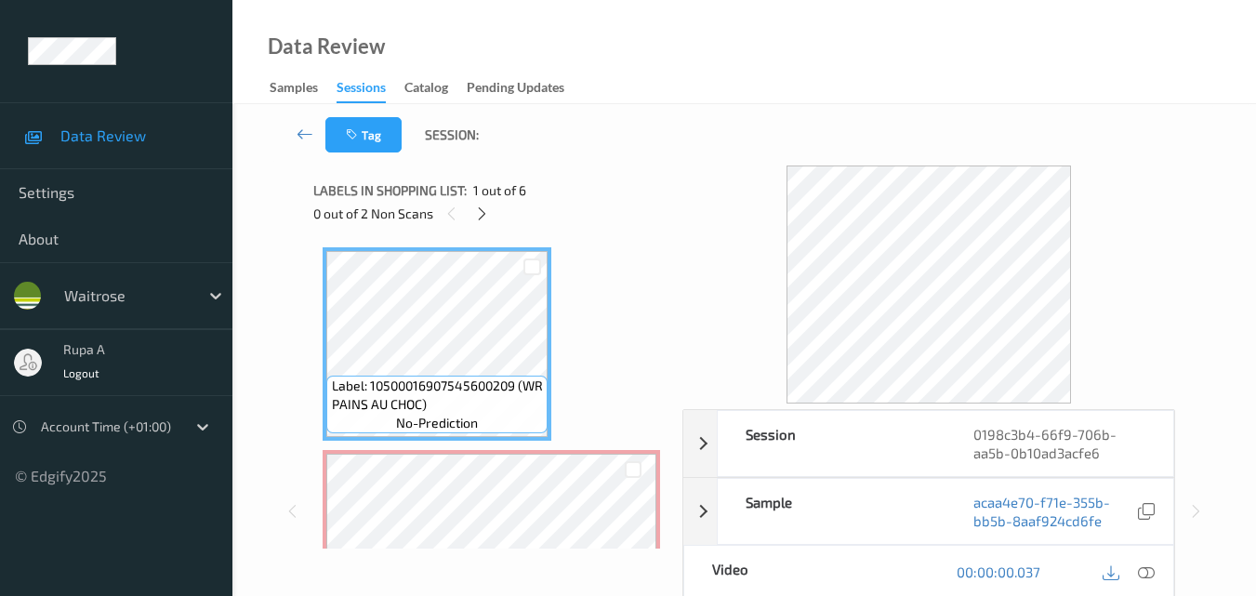
click at [632, 188] on div "Labels in shopping list: 1 out of 6" at bounding box center [491, 190] width 356 height 23
click at [481, 209] on icon at bounding box center [482, 213] width 16 height 17
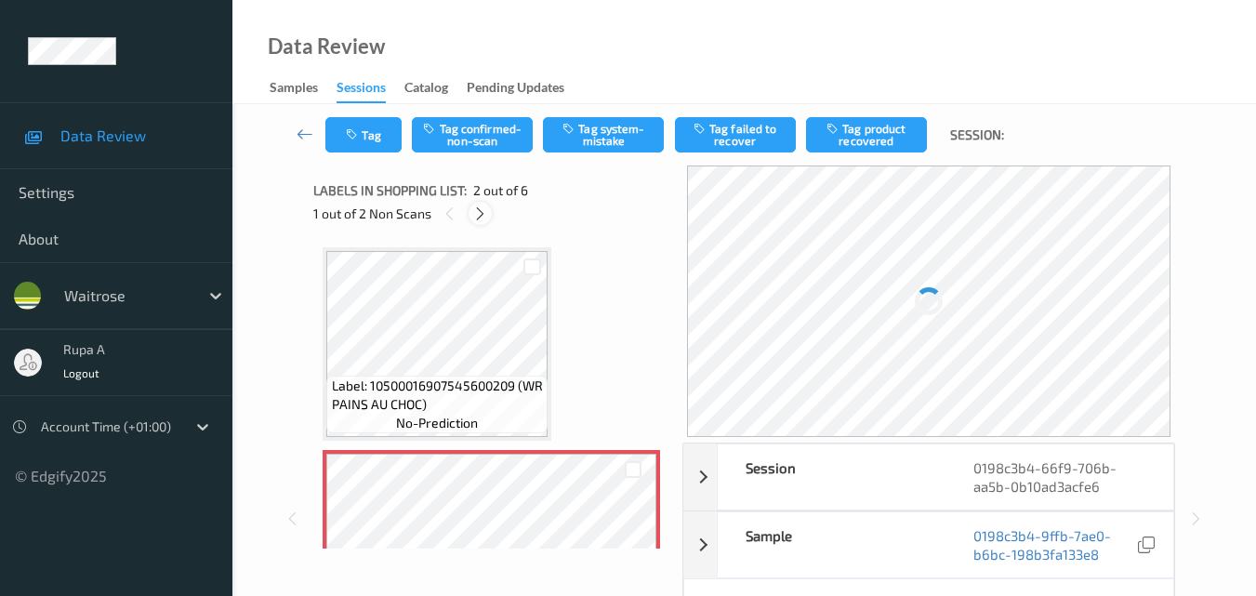
scroll to position [9, 0]
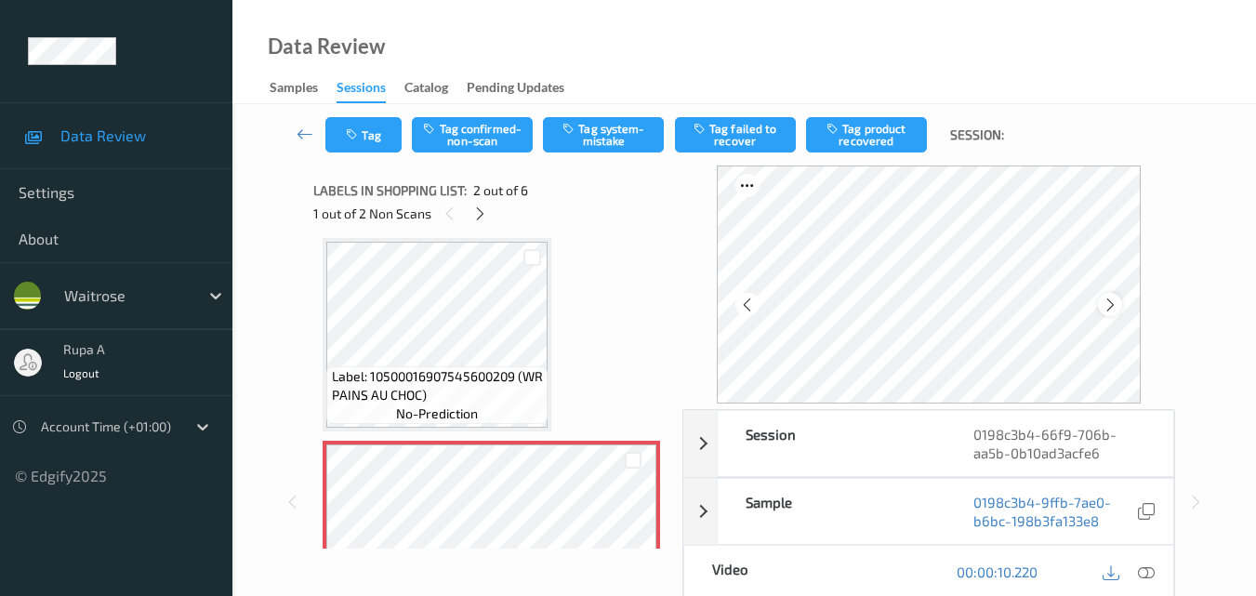
click at [1121, 313] on div at bounding box center [1109, 304] width 23 height 23
click at [1144, 569] on icon at bounding box center [1146, 571] width 17 height 17
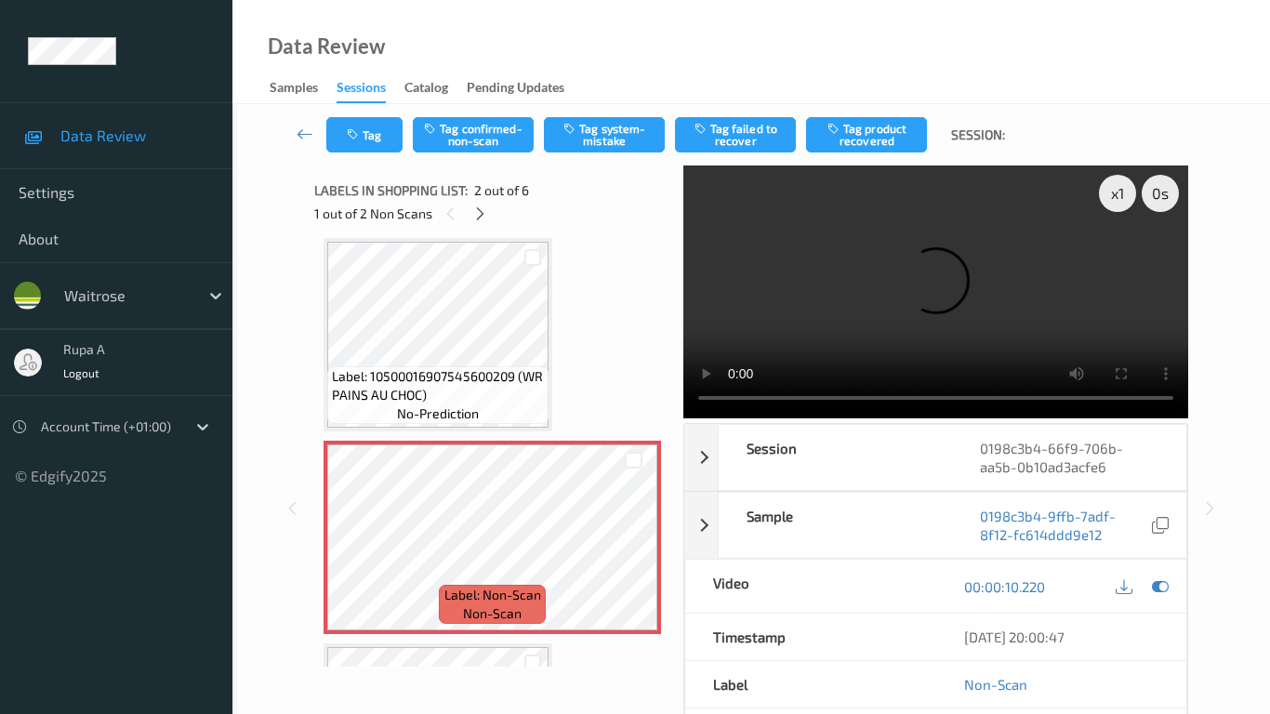
click at [683, 418] on video at bounding box center [935, 292] width 505 height 253
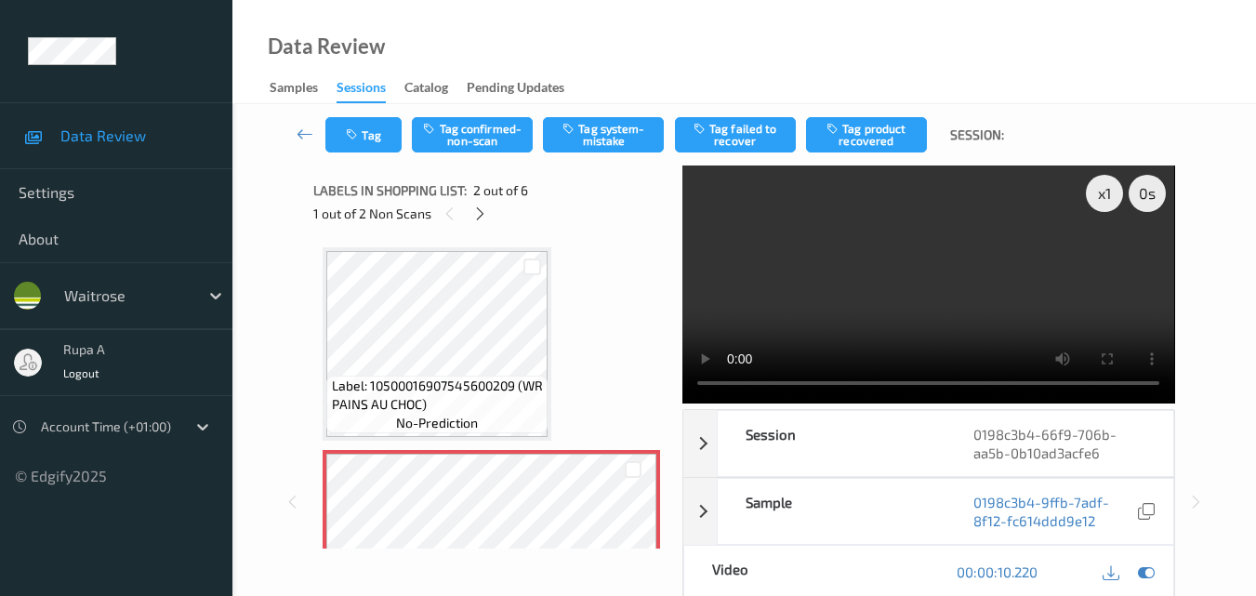
scroll to position [93, 0]
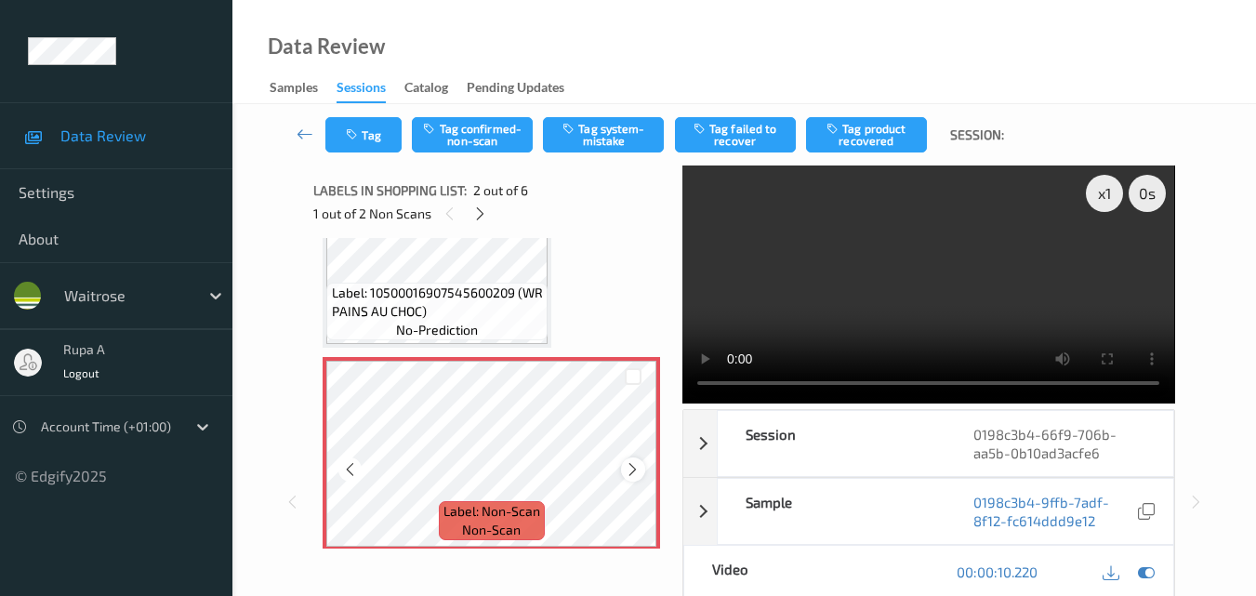
click at [629, 469] on icon at bounding box center [633, 469] width 16 height 17
click at [1156, 565] on div at bounding box center [1146, 572] width 25 height 25
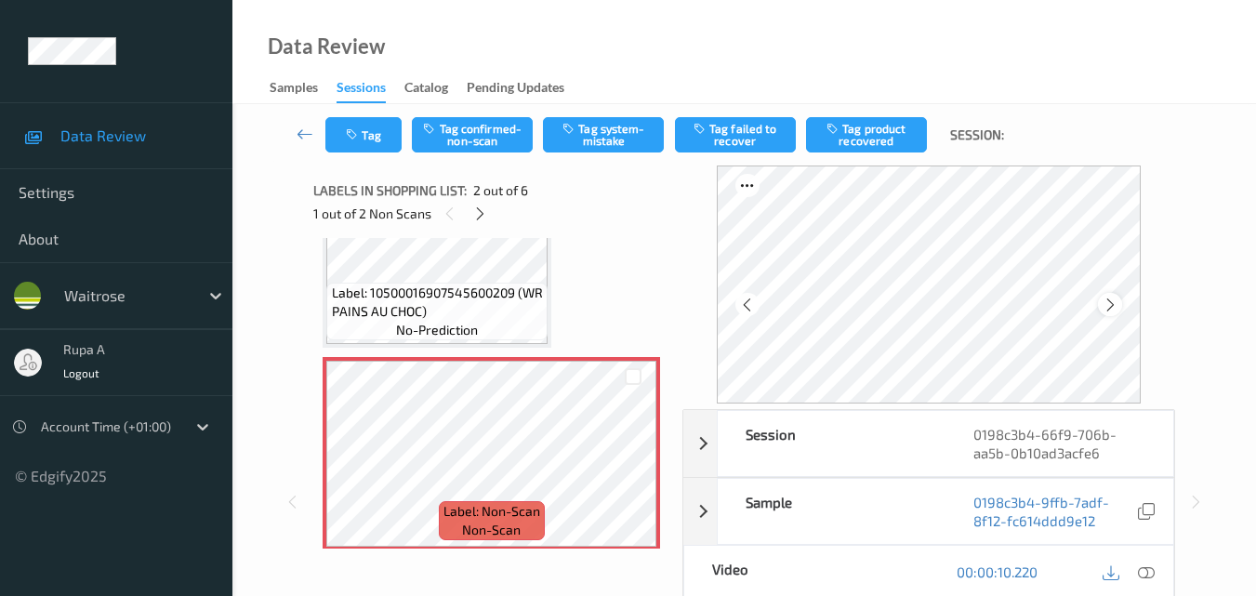
click at [1107, 299] on icon at bounding box center [1111, 305] width 16 height 17
click at [1145, 576] on icon at bounding box center [1146, 571] width 17 height 17
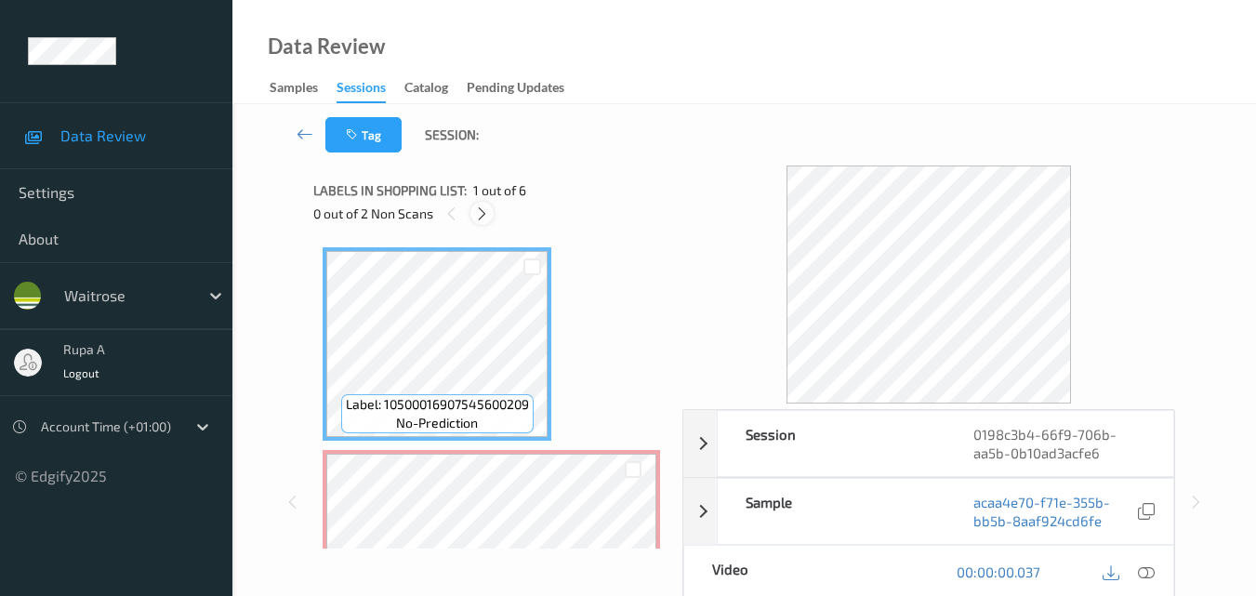
click at [480, 214] on icon at bounding box center [482, 213] width 16 height 17
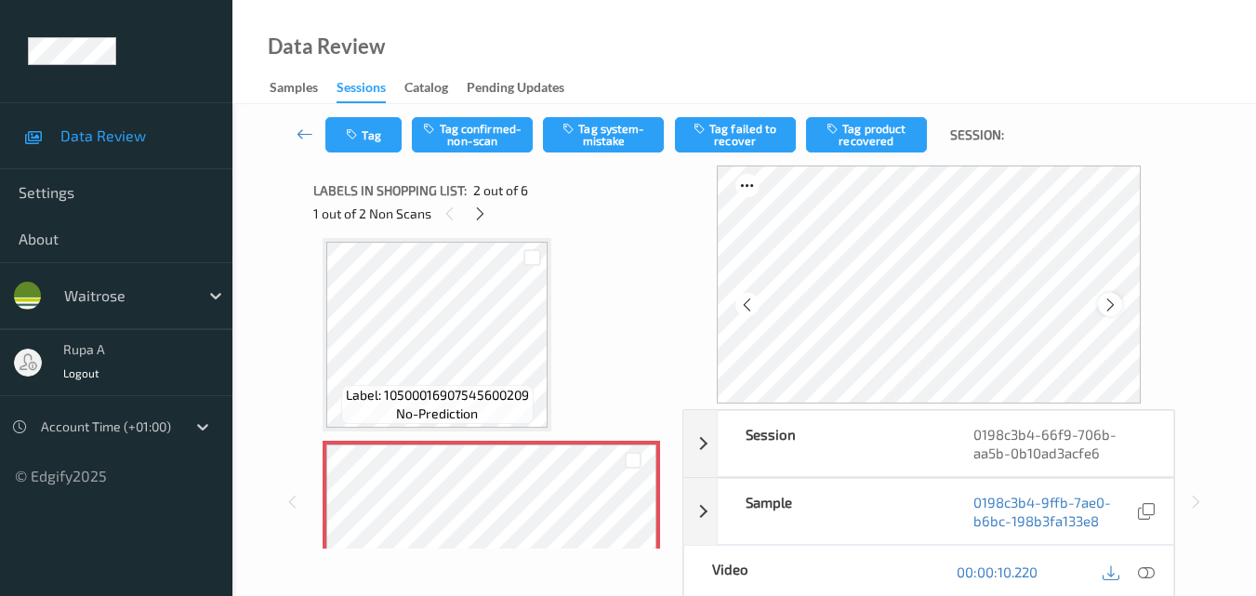
click at [1106, 308] on div at bounding box center [1109, 304] width 23 height 23
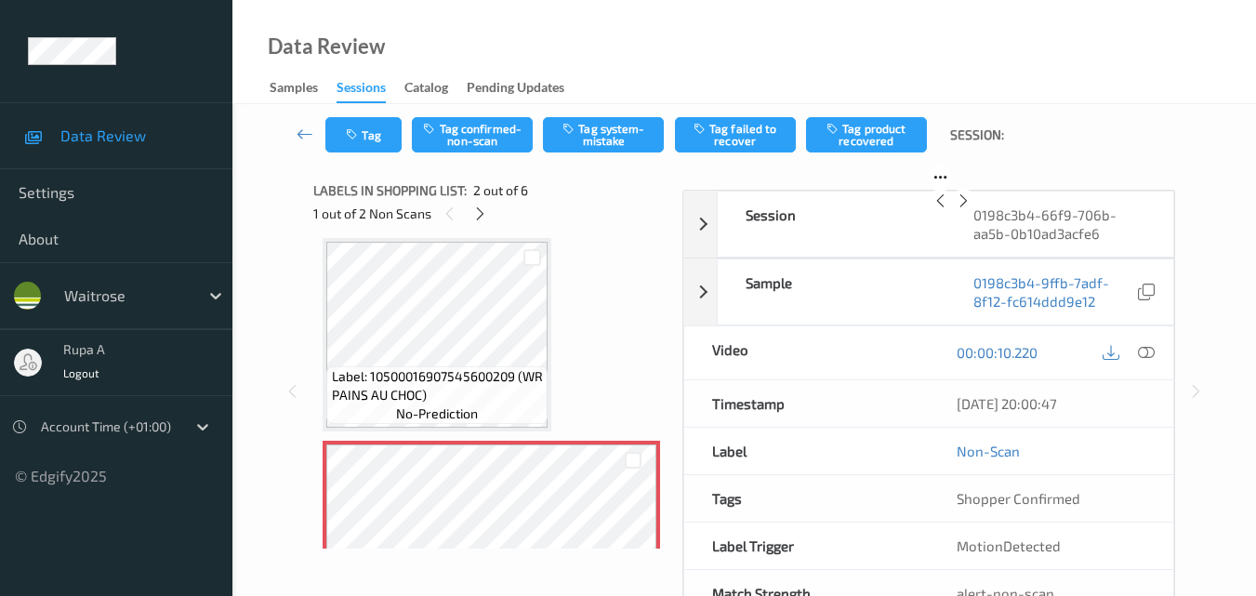
click at [972, 209] on icon at bounding box center [964, 200] width 16 height 17
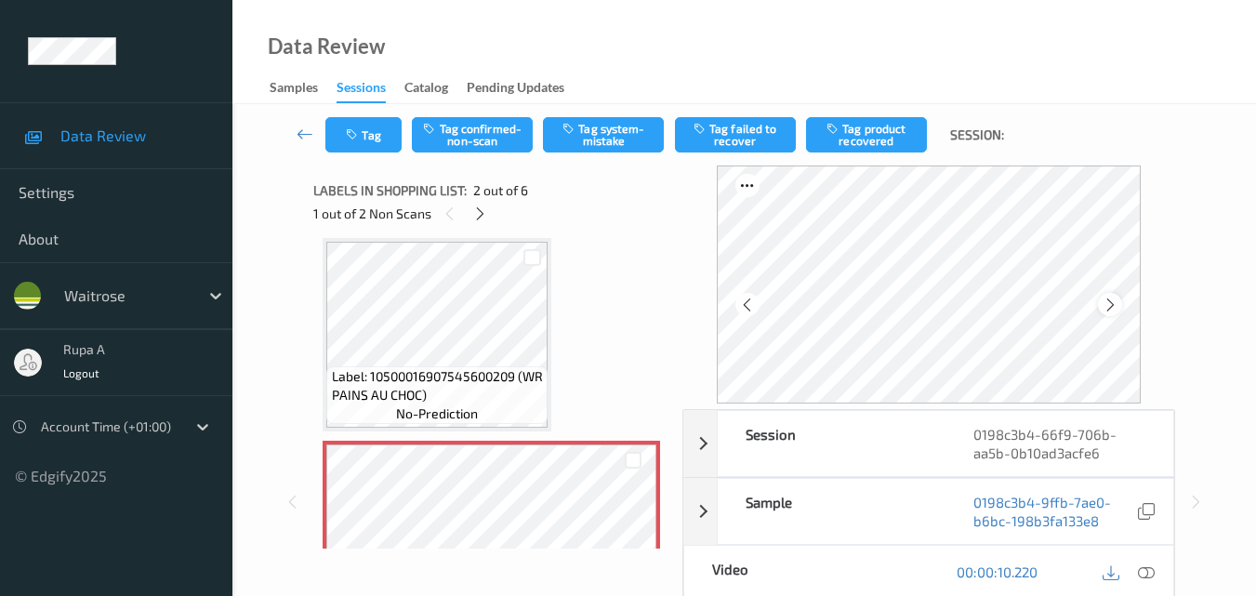
click at [1112, 306] on icon at bounding box center [1111, 305] width 16 height 17
click at [1112, 304] on icon at bounding box center [1111, 305] width 16 height 17
click at [1149, 579] on icon at bounding box center [1146, 571] width 17 height 17
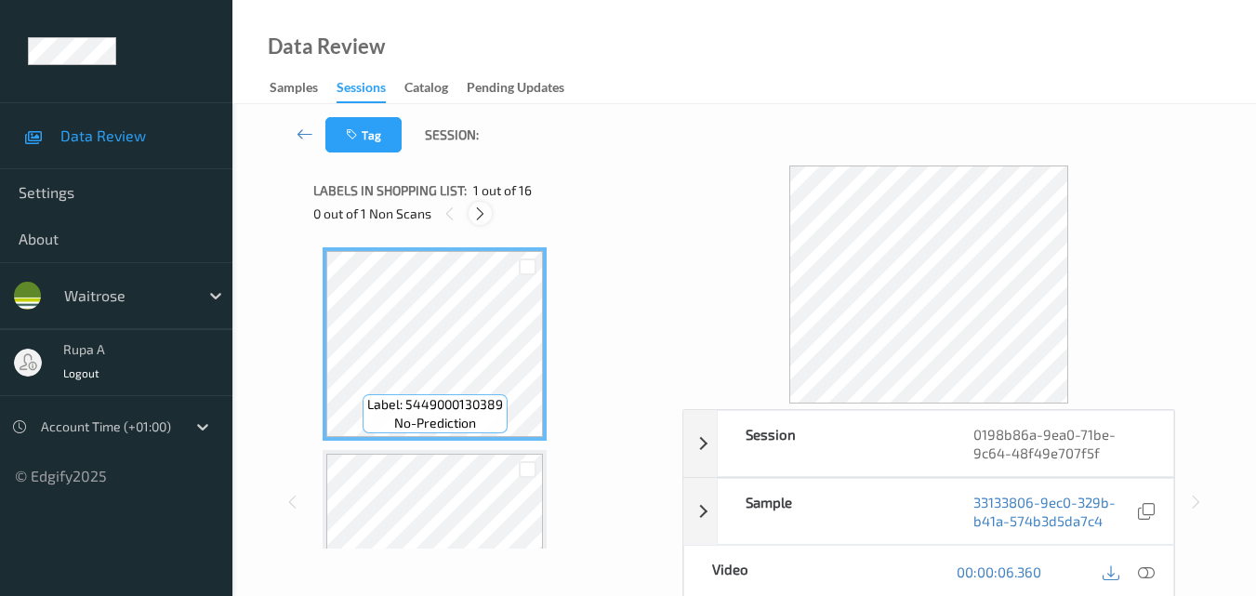
click at [485, 212] on icon at bounding box center [480, 213] width 16 height 17
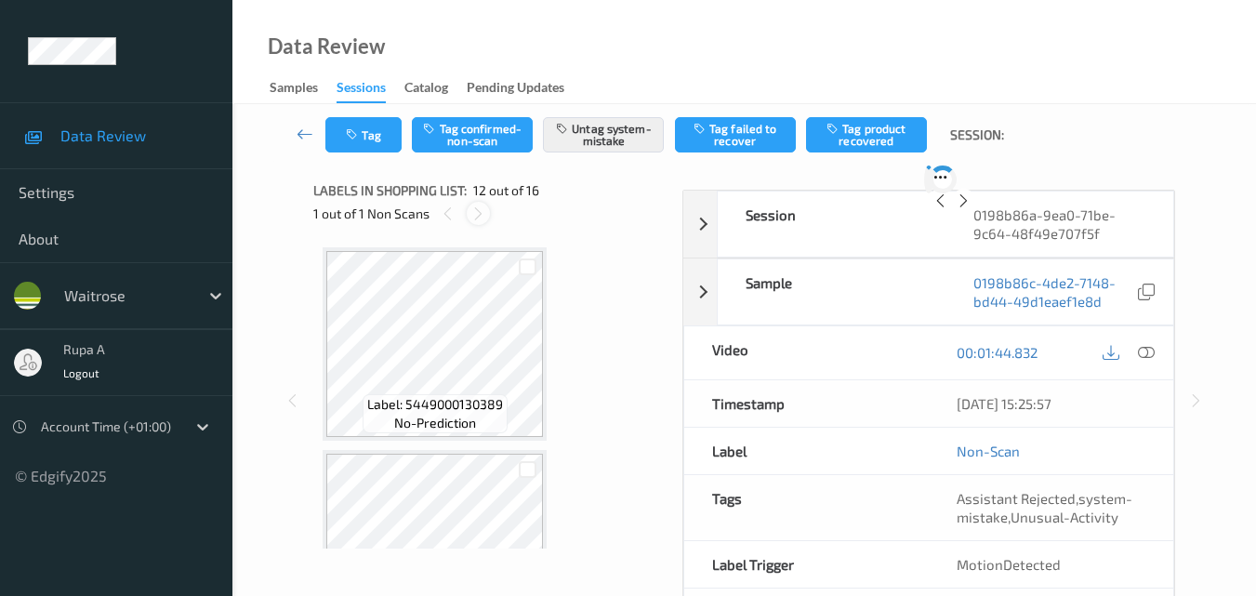
scroll to position [2036, 0]
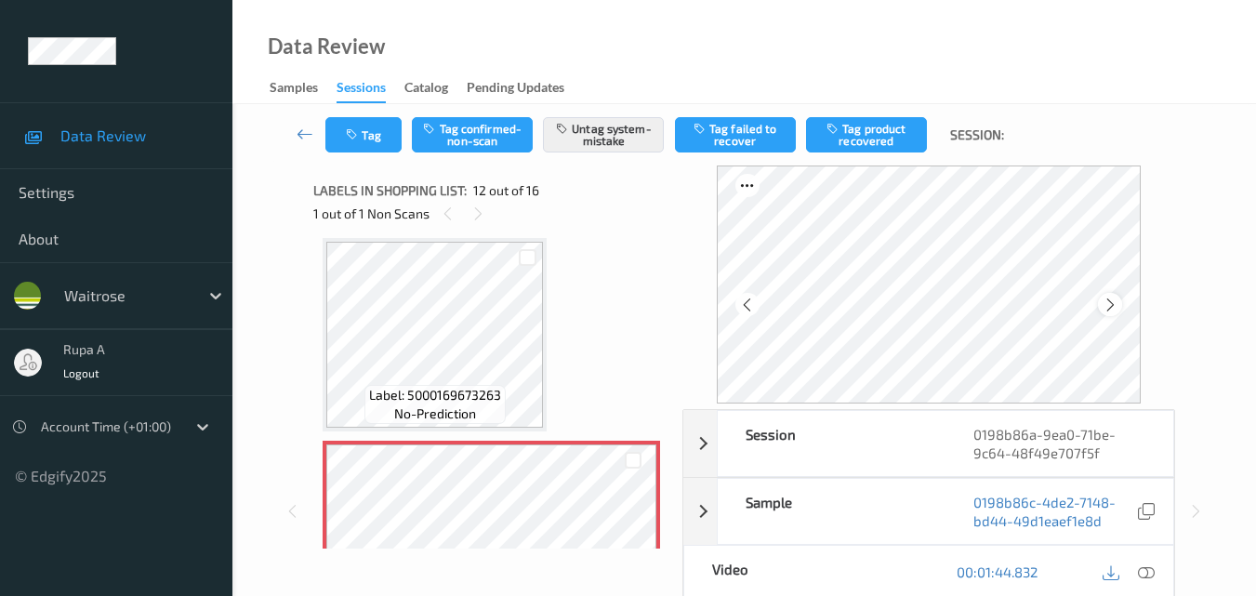
click at [1118, 300] on icon at bounding box center [1111, 305] width 16 height 17
click at [375, 144] on button "Tag" at bounding box center [363, 134] width 76 height 35
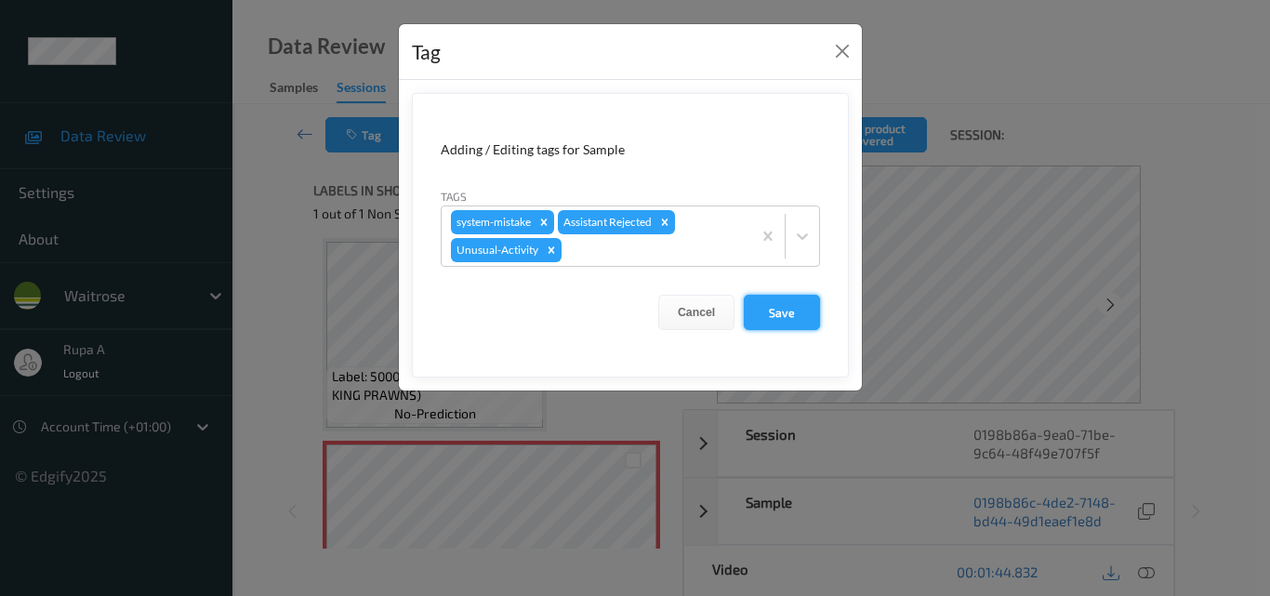
click at [808, 325] on button "Save" at bounding box center [782, 312] width 76 height 35
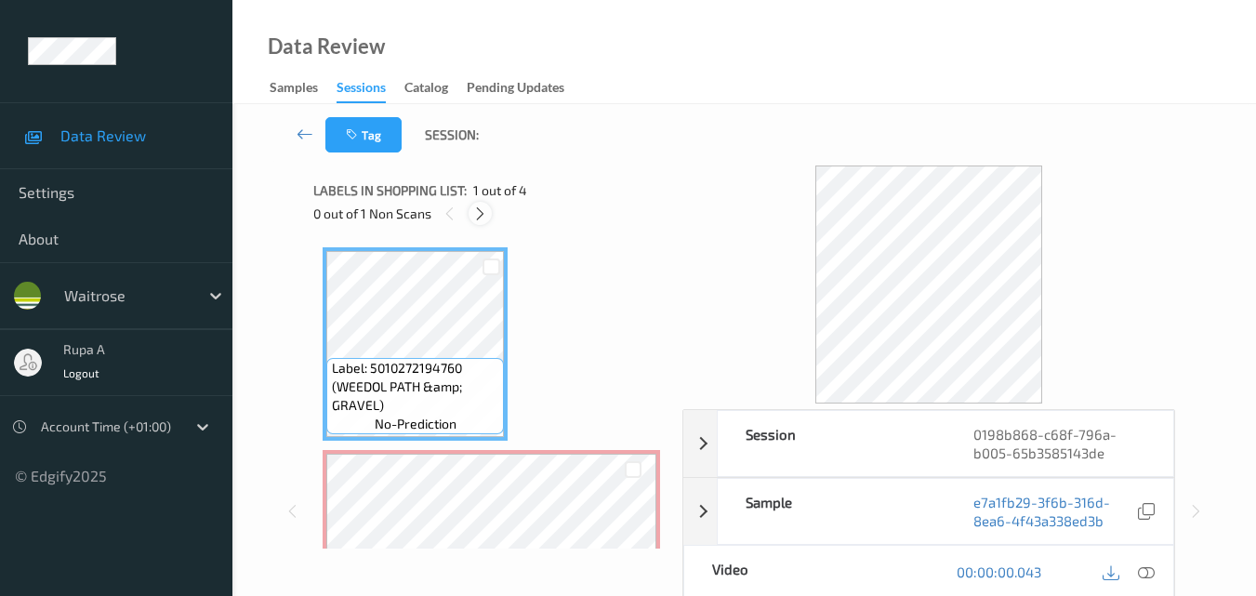
click at [483, 215] on icon at bounding box center [480, 213] width 16 height 17
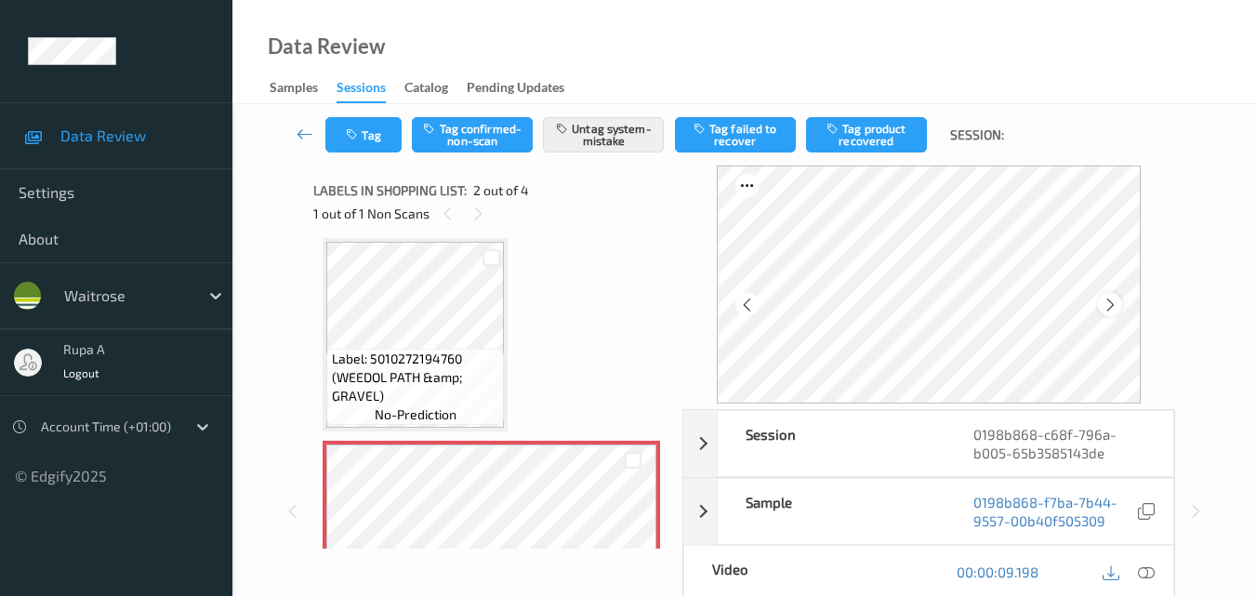
click at [1121, 298] on div at bounding box center [1109, 304] width 23 height 23
click at [1119, 297] on icon at bounding box center [1111, 305] width 16 height 17
click at [361, 140] on icon "button" at bounding box center [354, 134] width 16 height 13
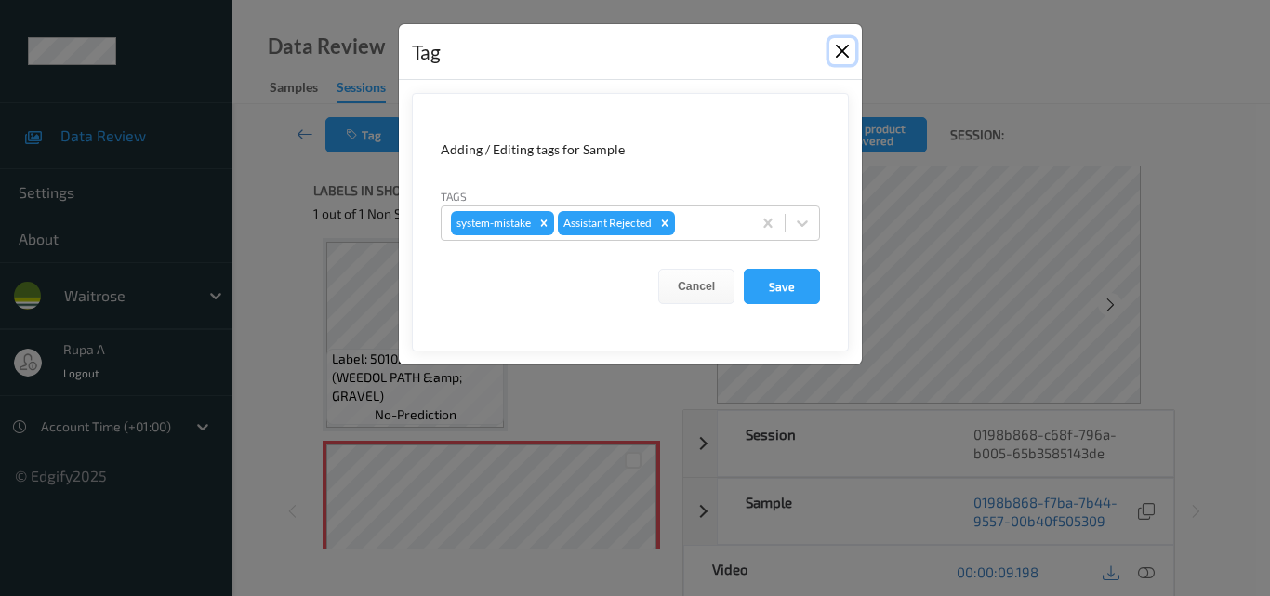
click at [839, 47] on button "Close" at bounding box center [842, 51] width 26 height 26
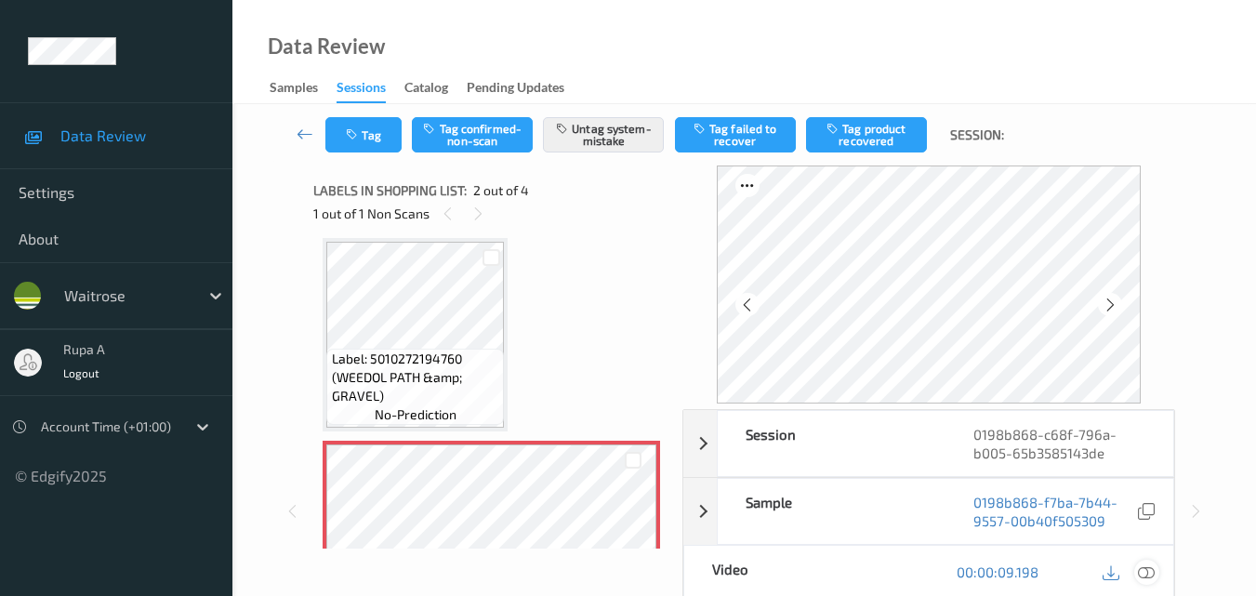
click at [1145, 572] on icon at bounding box center [1146, 571] width 17 height 17
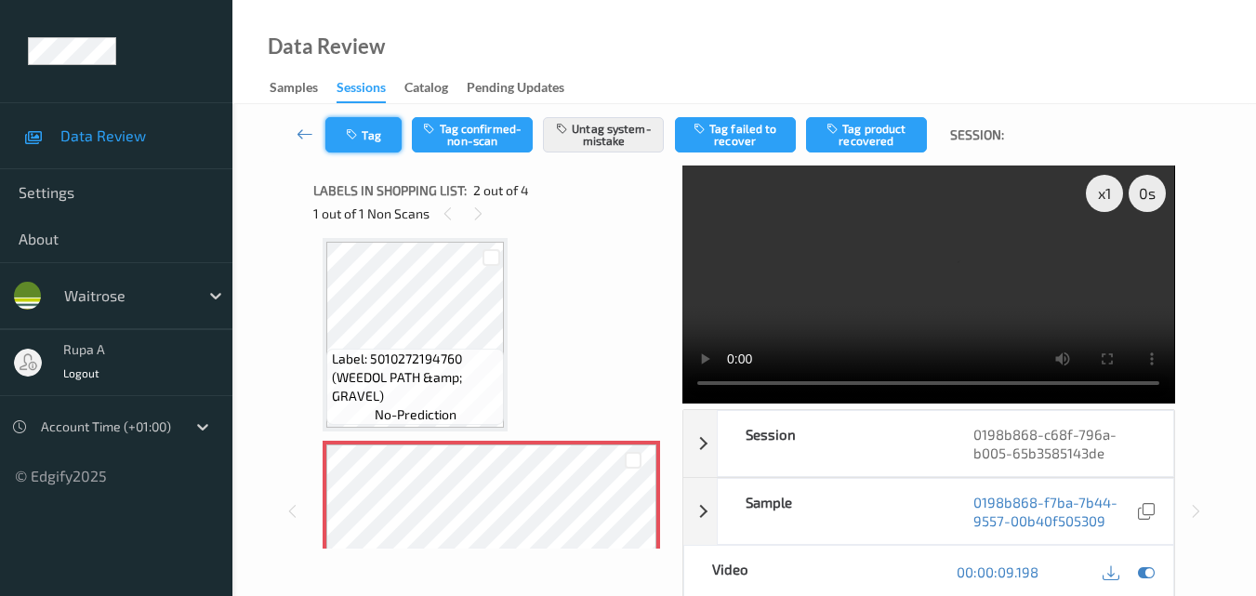
click at [358, 139] on icon "button" at bounding box center [354, 134] width 16 height 13
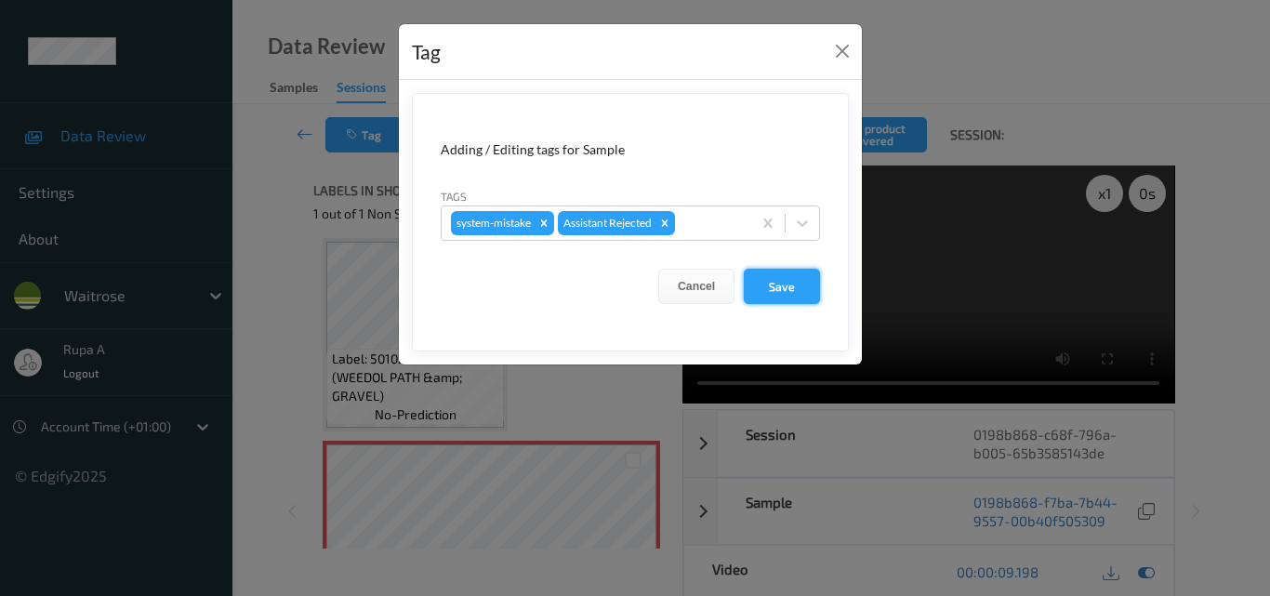
click at [783, 294] on button "Save" at bounding box center [782, 286] width 76 height 35
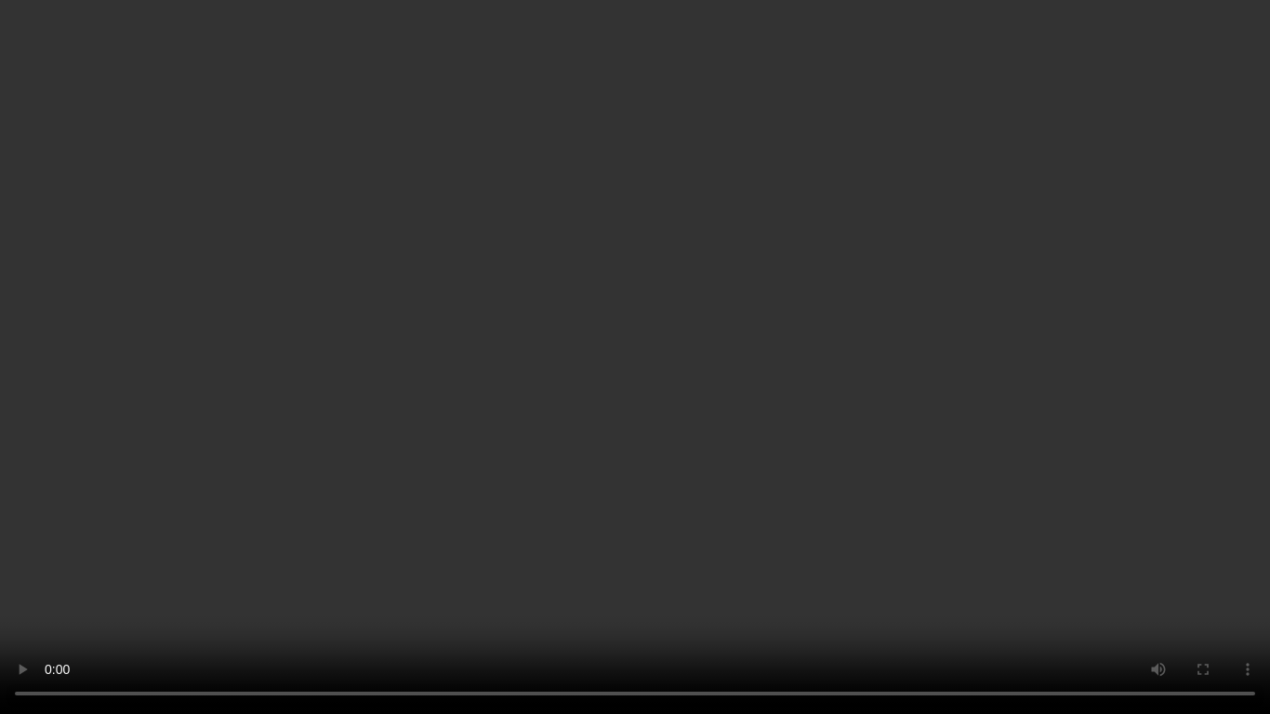
click at [1269, 595] on video at bounding box center [635, 357] width 1270 height 714
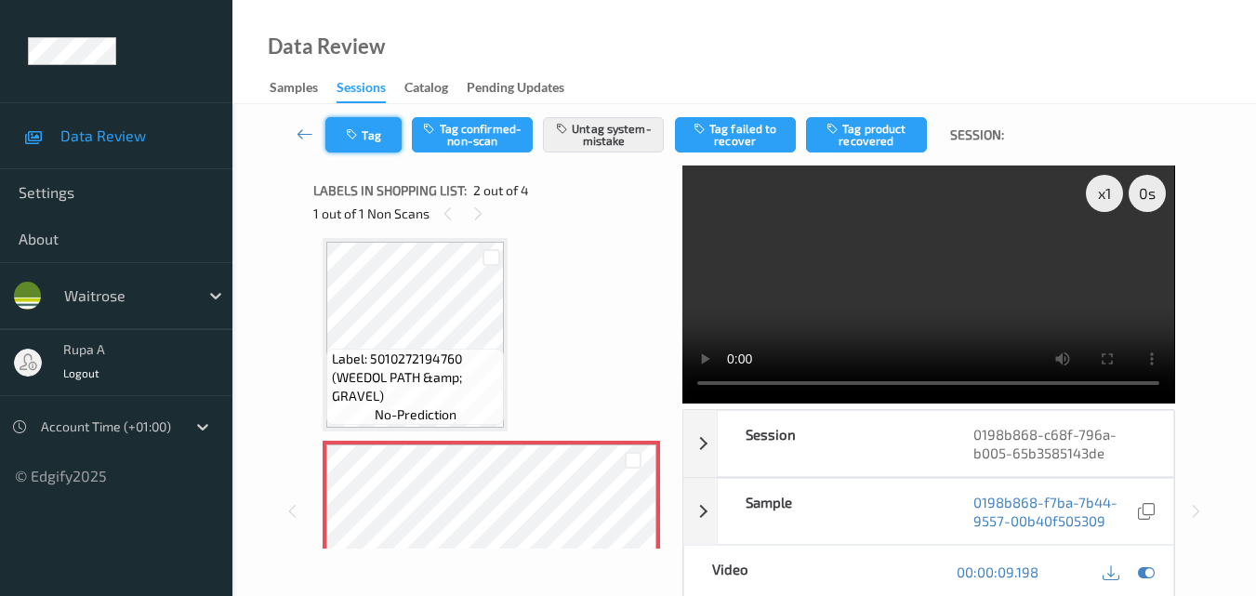
click at [365, 127] on button "Tag" at bounding box center [363, 134] width 76 height 35
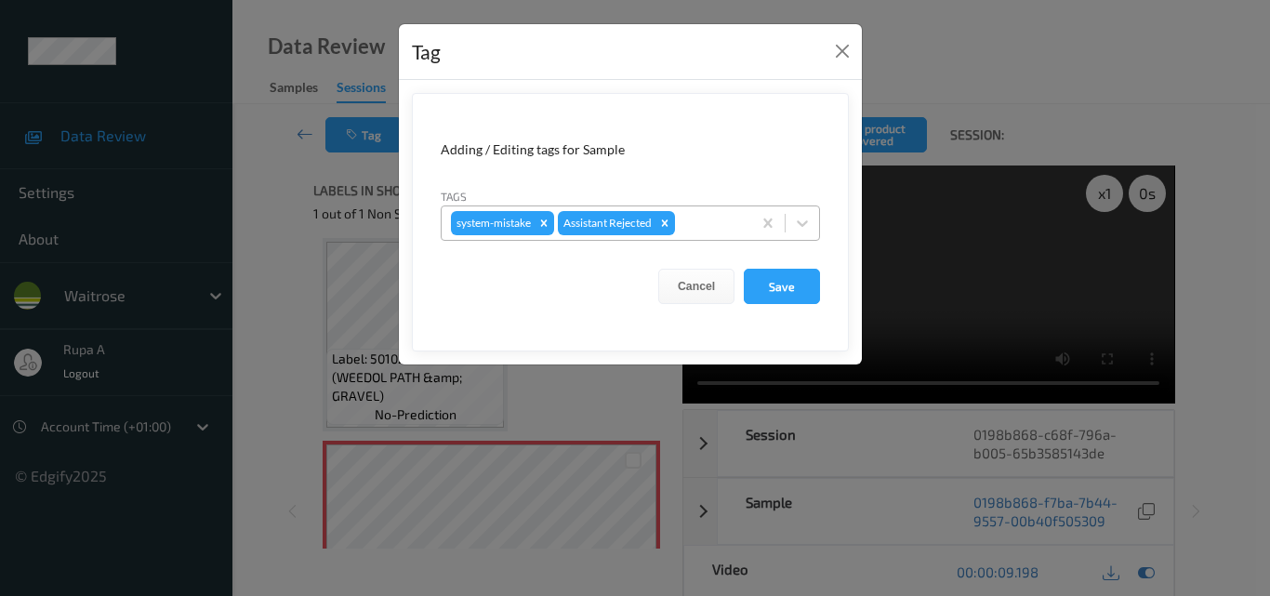
click at [741, 219] on div at bounding box center [710, 223] width 63 height 22
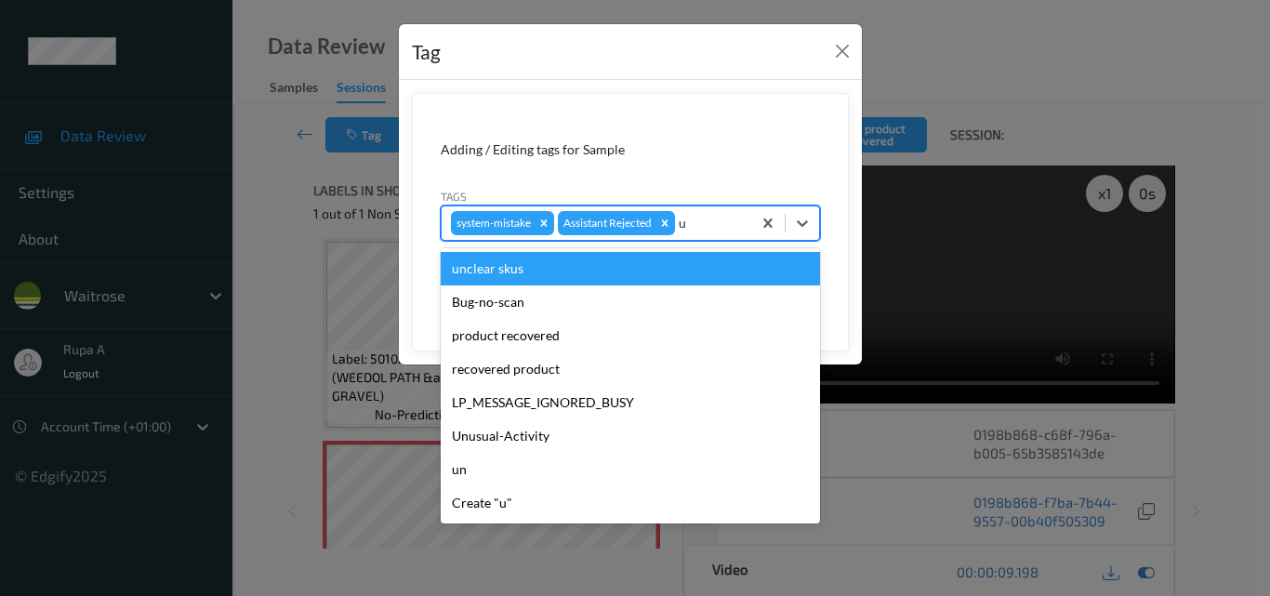
type input "un"
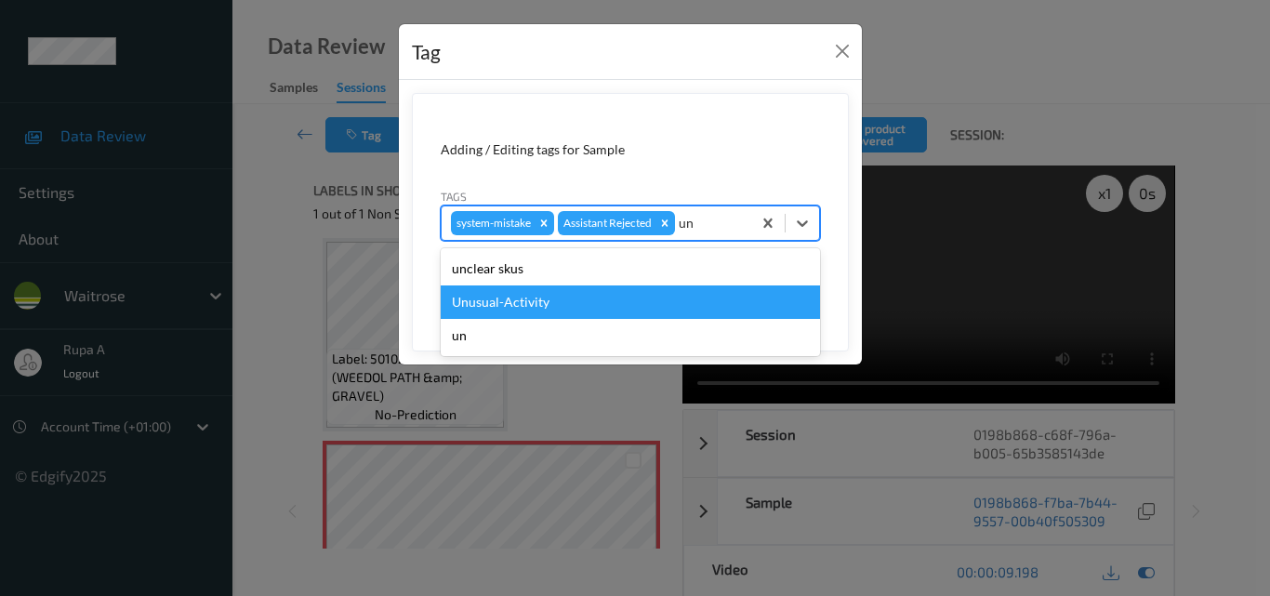
click at [470, 309] on div "Unusual-Activity" at bounding box center [630, 301] width 379 height 33
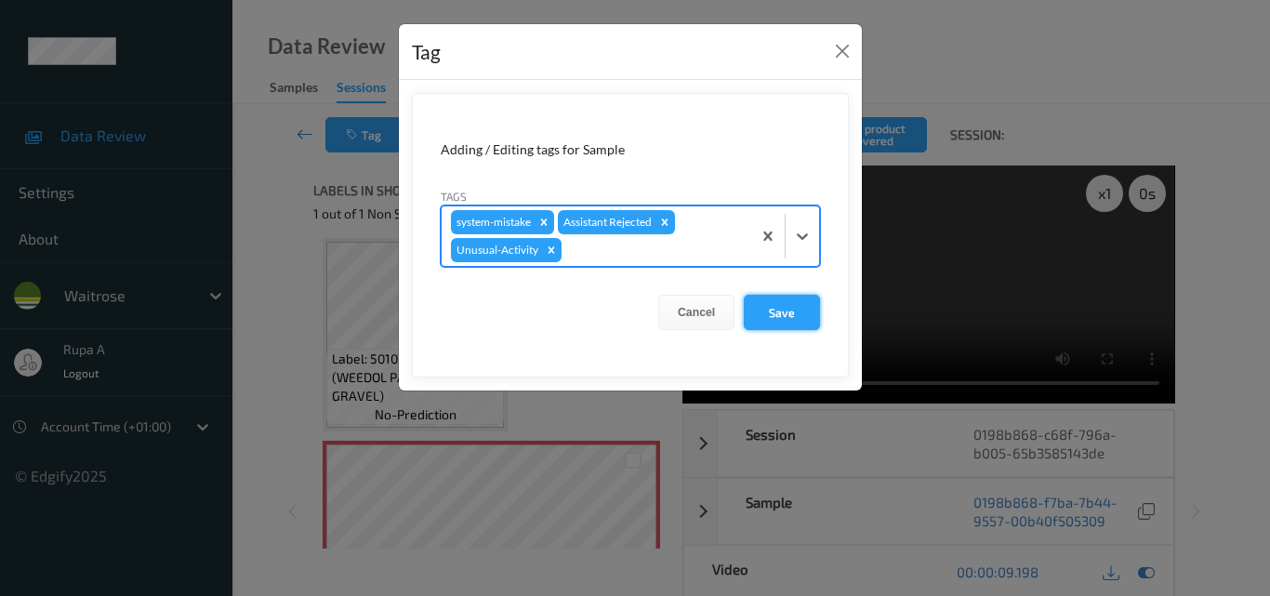
click at [787, 317] on button "Save" at bounding box center [782, 312] width 76 height 35
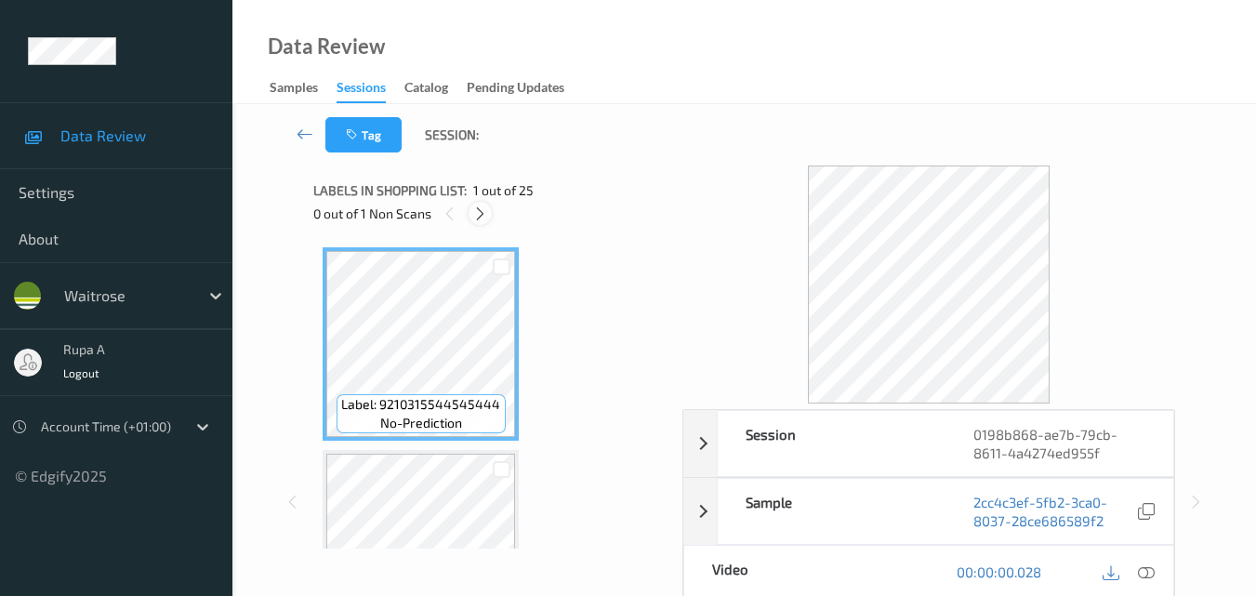
click at [481, 218] on icon at bounding box center [480, 213] width 16 height 17
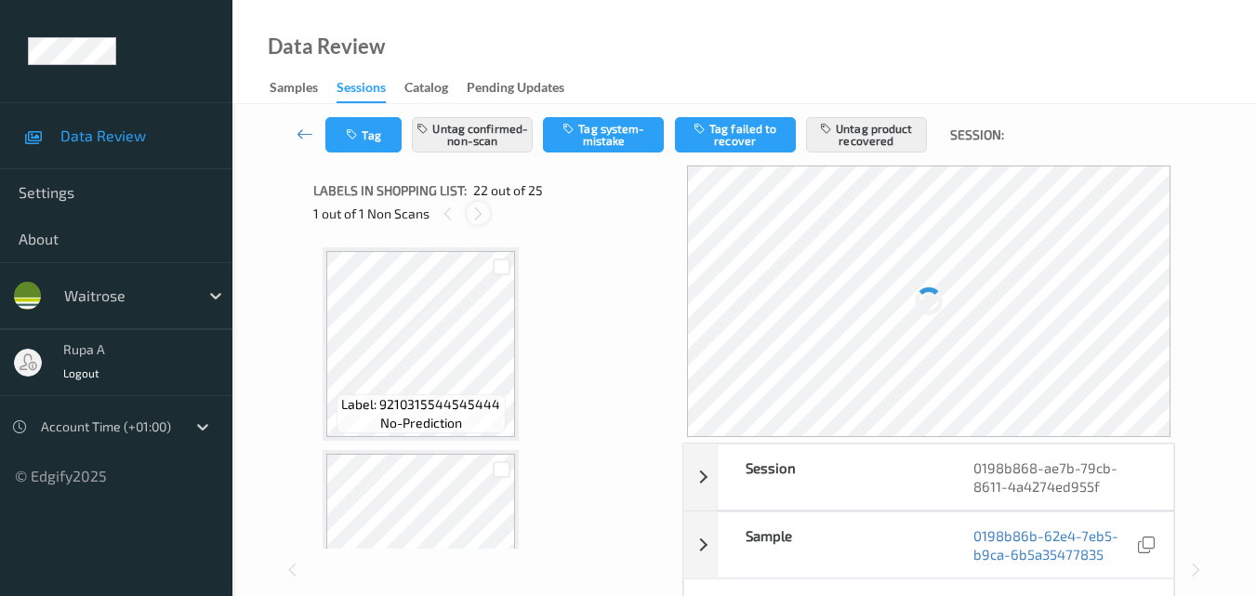
scroll to position [4063, 0]
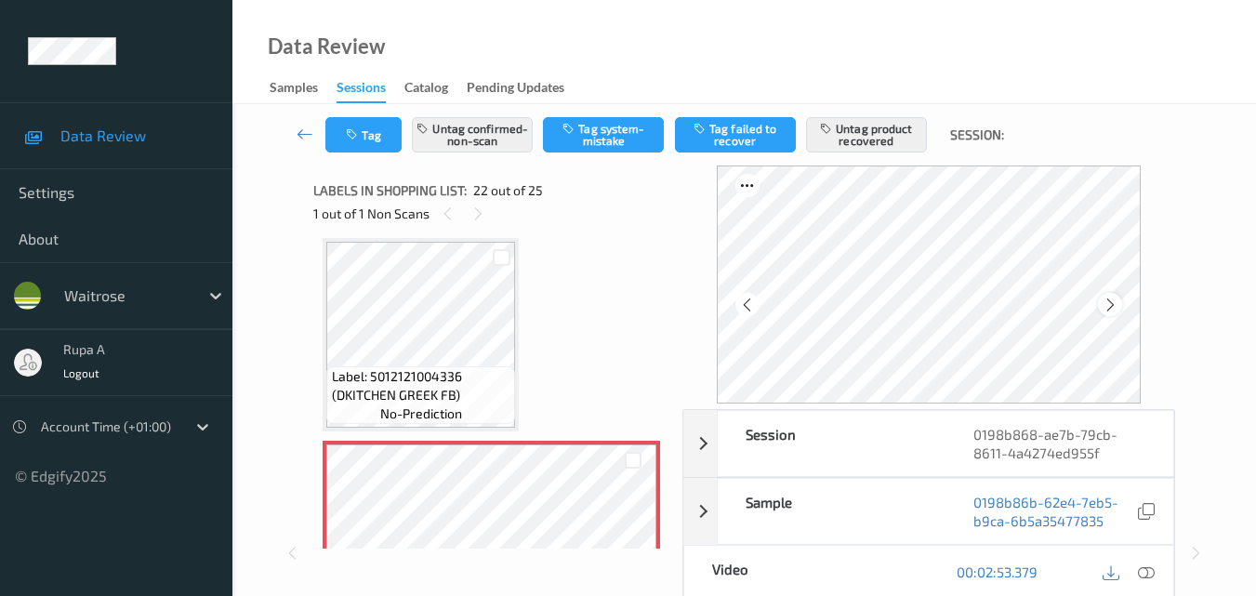
click at [1118, 302] on icon at bounding box center [1111, 305] width 16 height 17
click at [1119, 301] on icon at bounding box center [1111, 305] width 16 height 17
click at [348, 134] on icon "button" at bounding box center [354, 134] width 16 height 13
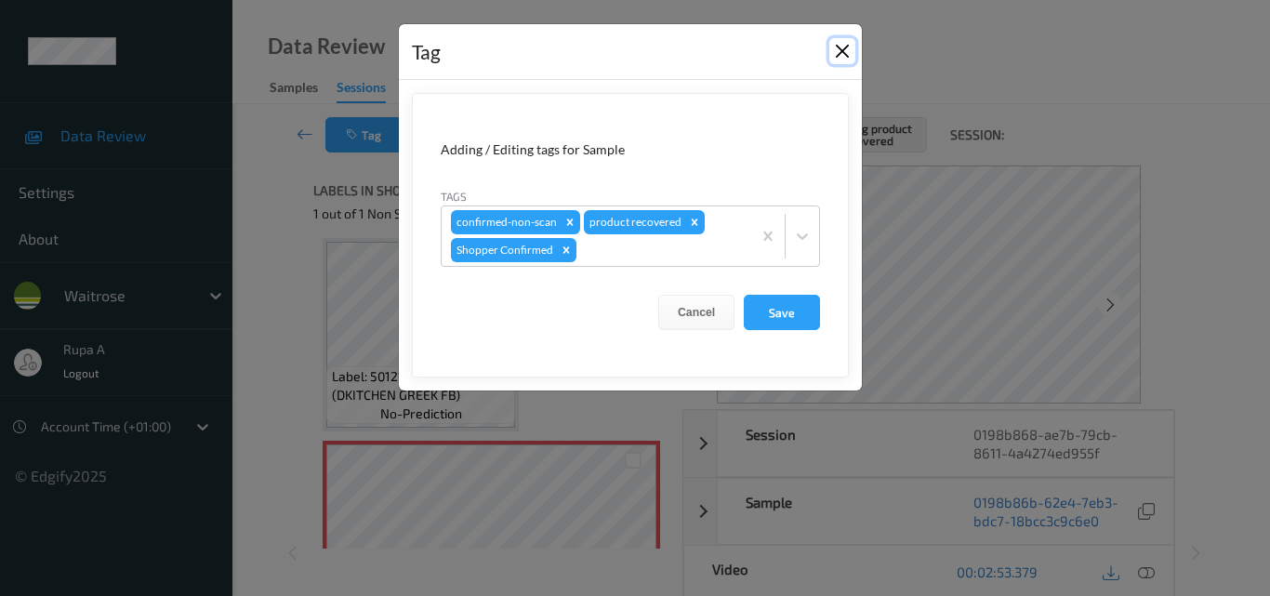
click at [848, 57] on button "Close" at bounding box center [842, 51] width 26 height 26
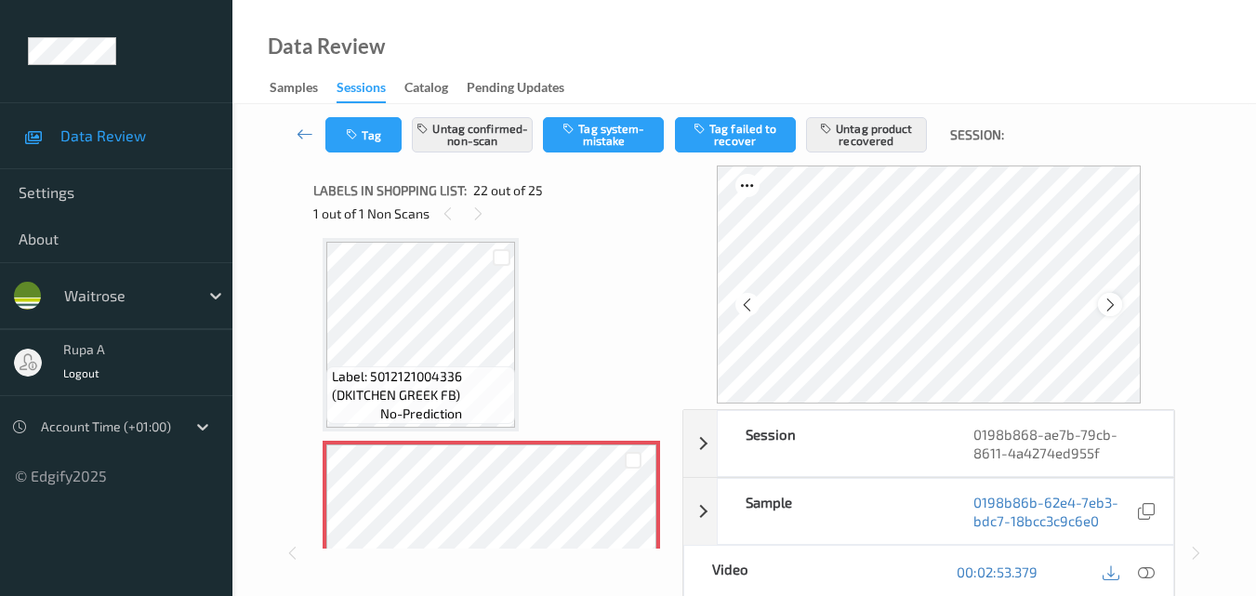
click at [1107, 310] on icon at bounding box center [1111, 305] width 16 height 17
click at [395, 141] on button "Tag" at bounding box center [363, 134] width 76 height 35
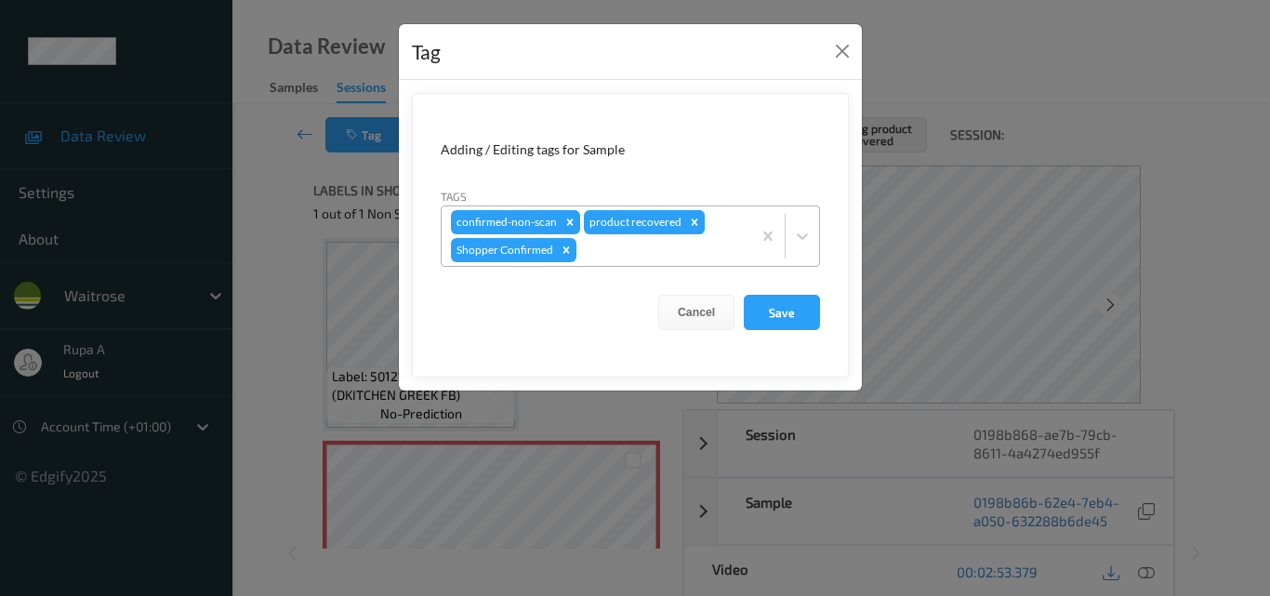
click at [688, 224] on icon "Remove product recovered" at bounding box center [694, 222] width 13 height 13
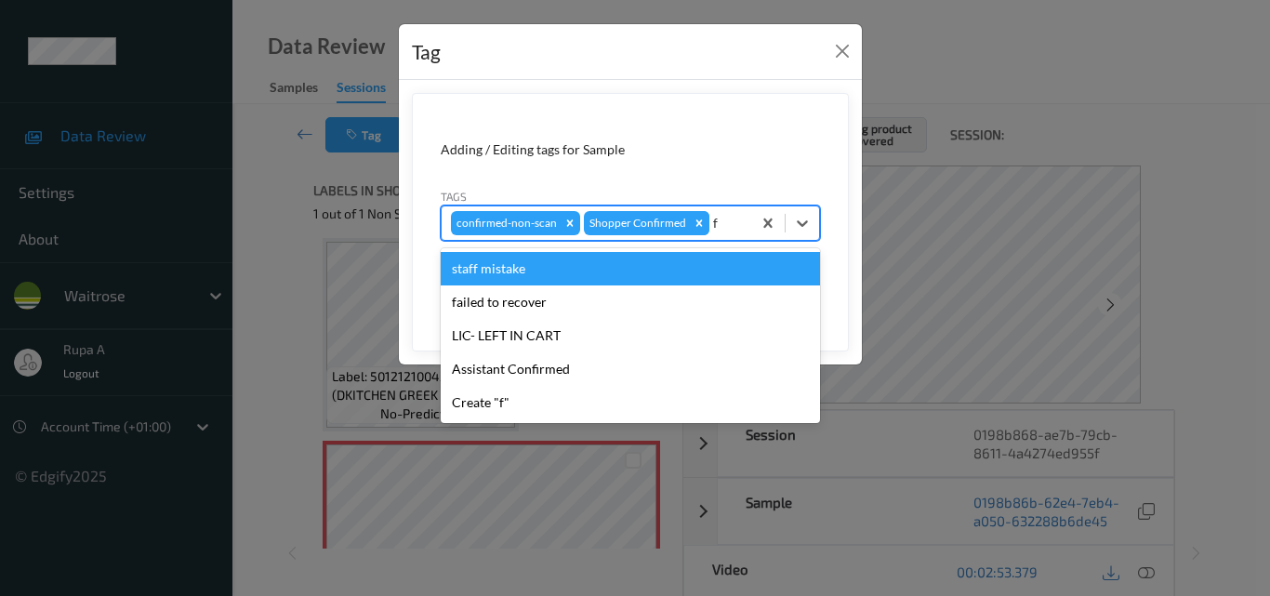
type input "fa"
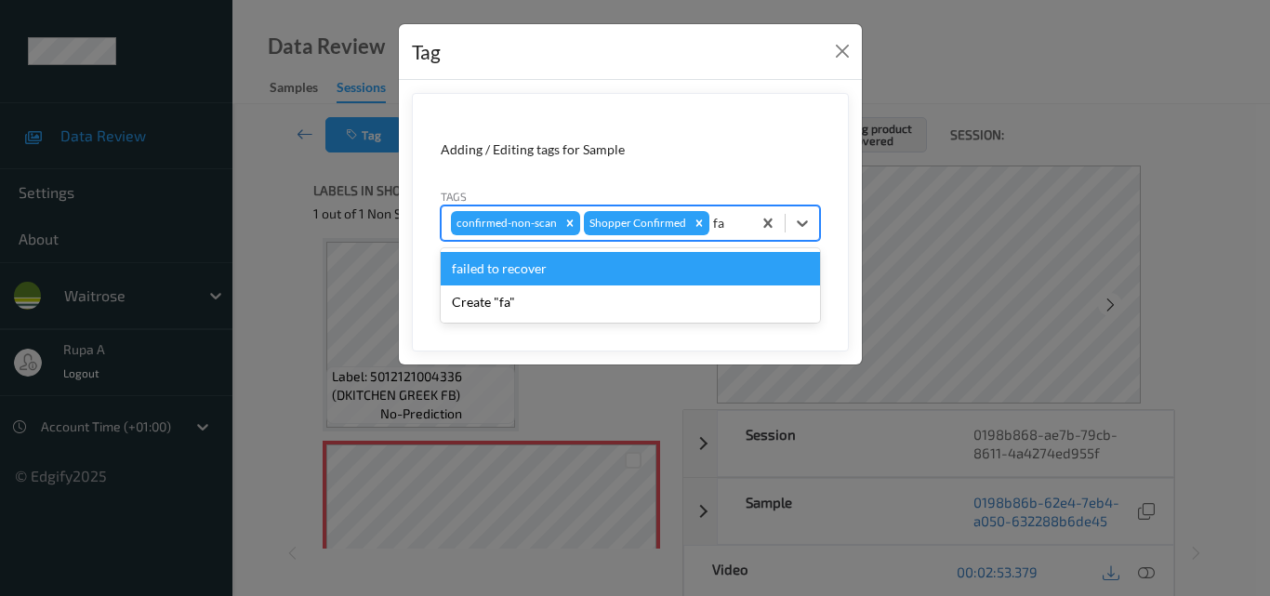
click at [528, 261] on div "failed to recover" at bounding box center [630, 268] width 379 height 33
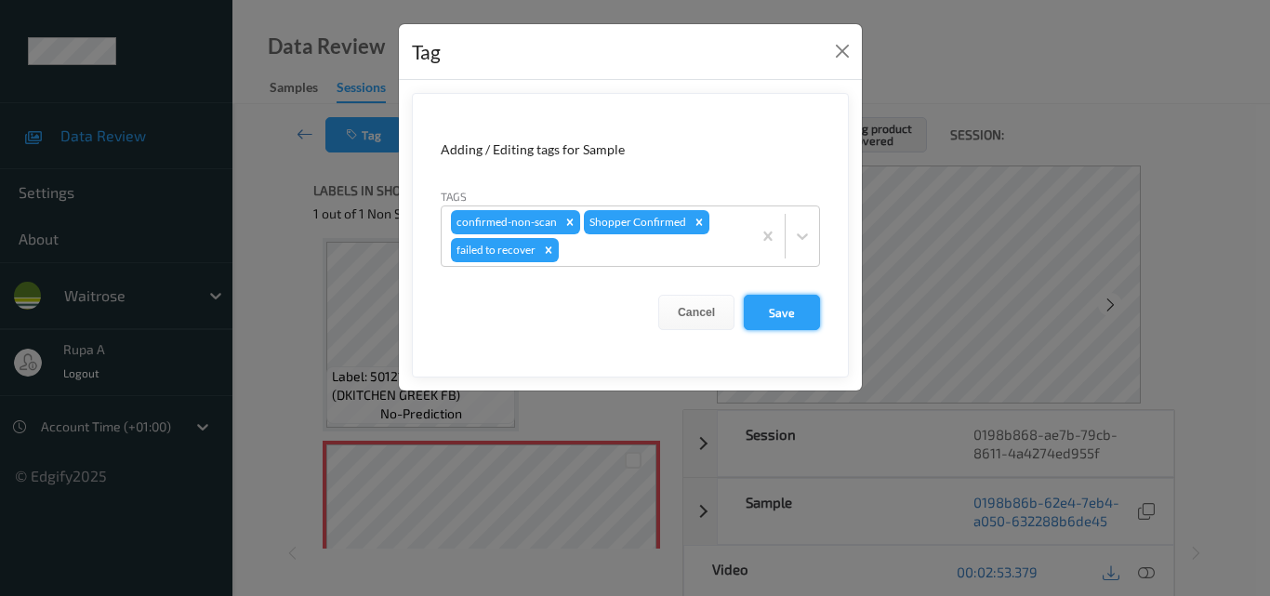
click at [793, 319] on button "Save" at bounding box center [782, 312] width 76 height 35
click at [779, 314] on button "Save" at bounding box center [782, 312] width 76 height 35
click at [775, 314] on button "Save" at bounding box center [782, 312] width 76 height 35
click at [779, 314] on button "Save" at bounding box center [782, 312] width 76 height 35
click at [791, 320] on button "Save" at bounding box center [782, 312] width 76 height 35
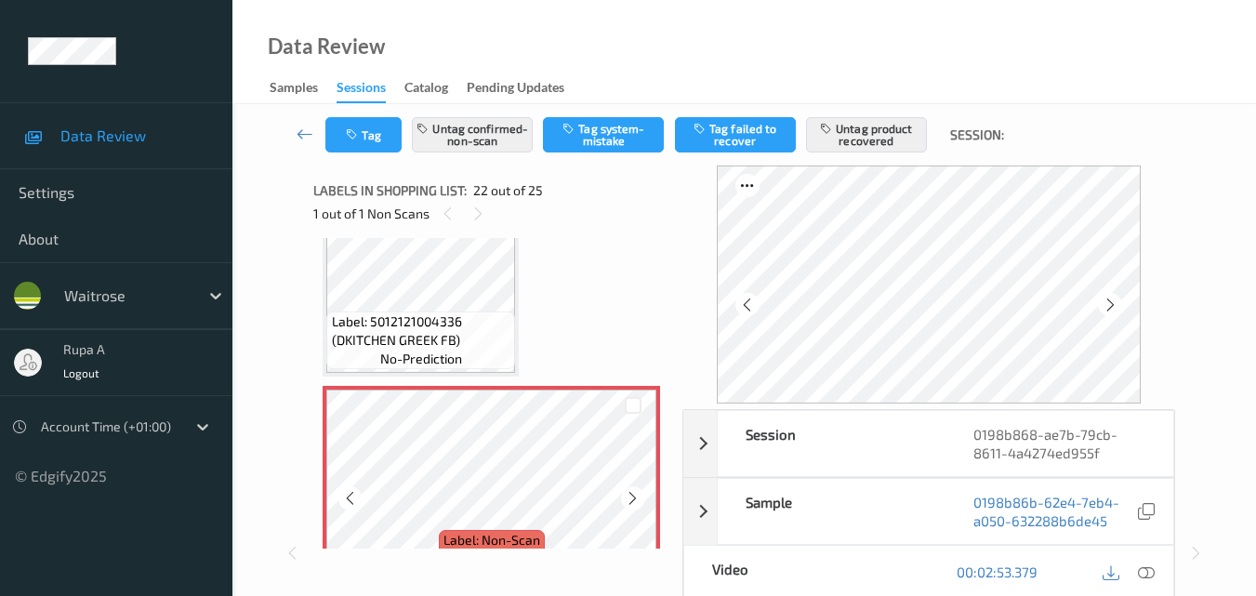
scroll to position [4156, 0]
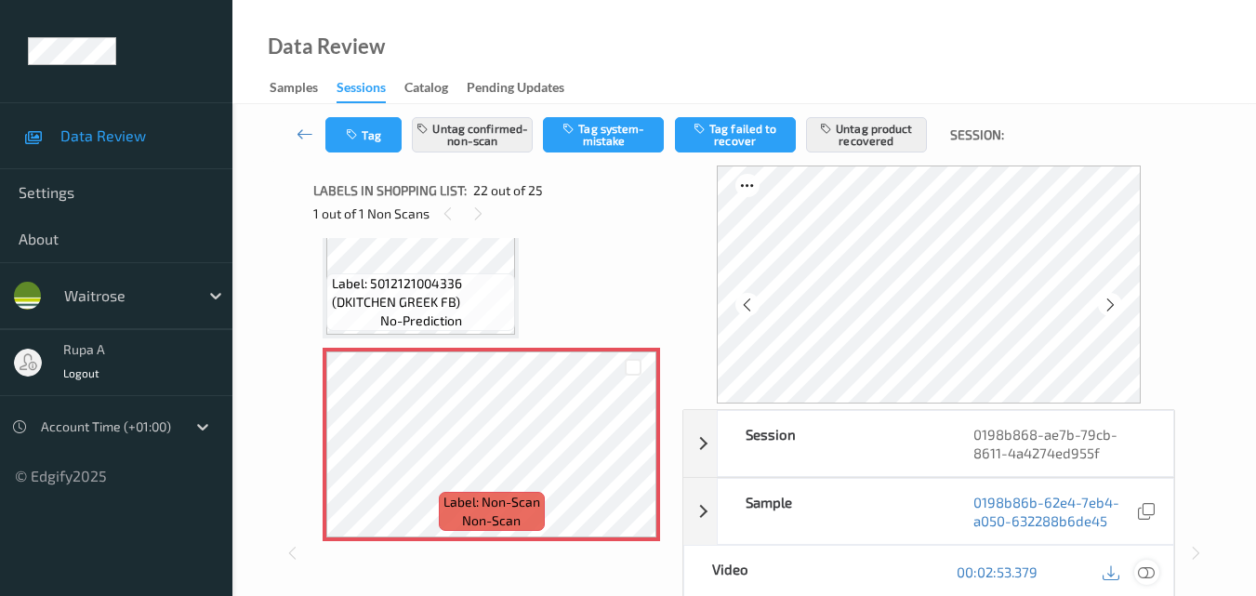
click at [1146, 574] on icon at bounding box center [1146, 571] width 17 height 17
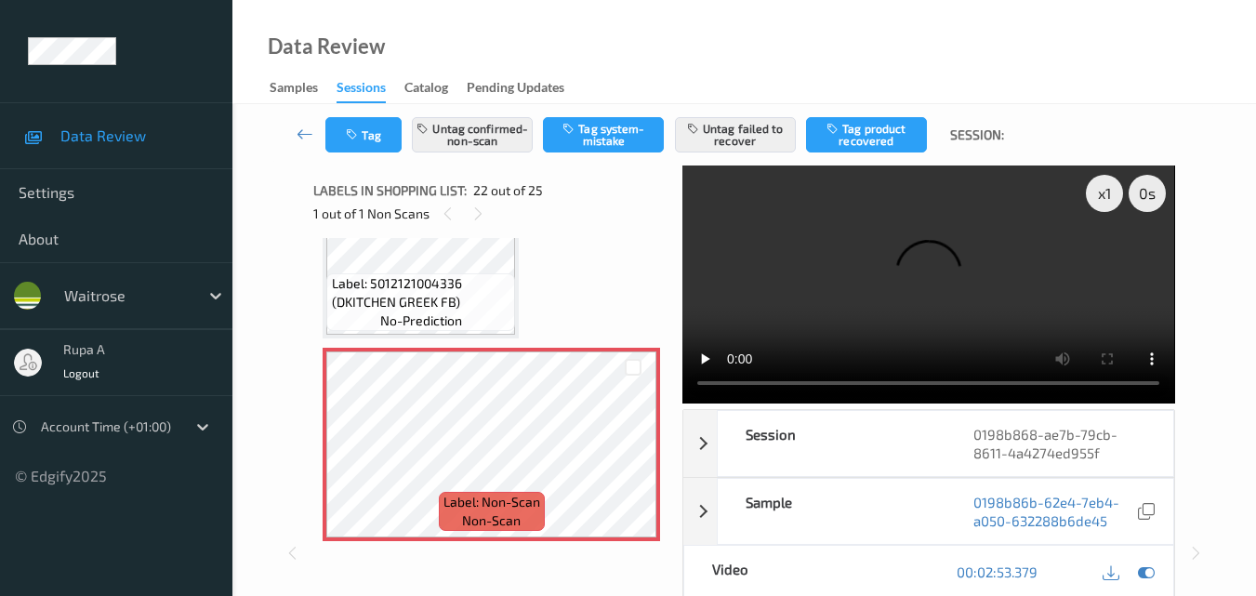
click at [1109, 479] on div "0198b86b-62e4-7eb4-a050-632288b6de45" at bounding box center [1060, 511] width 228 height 65
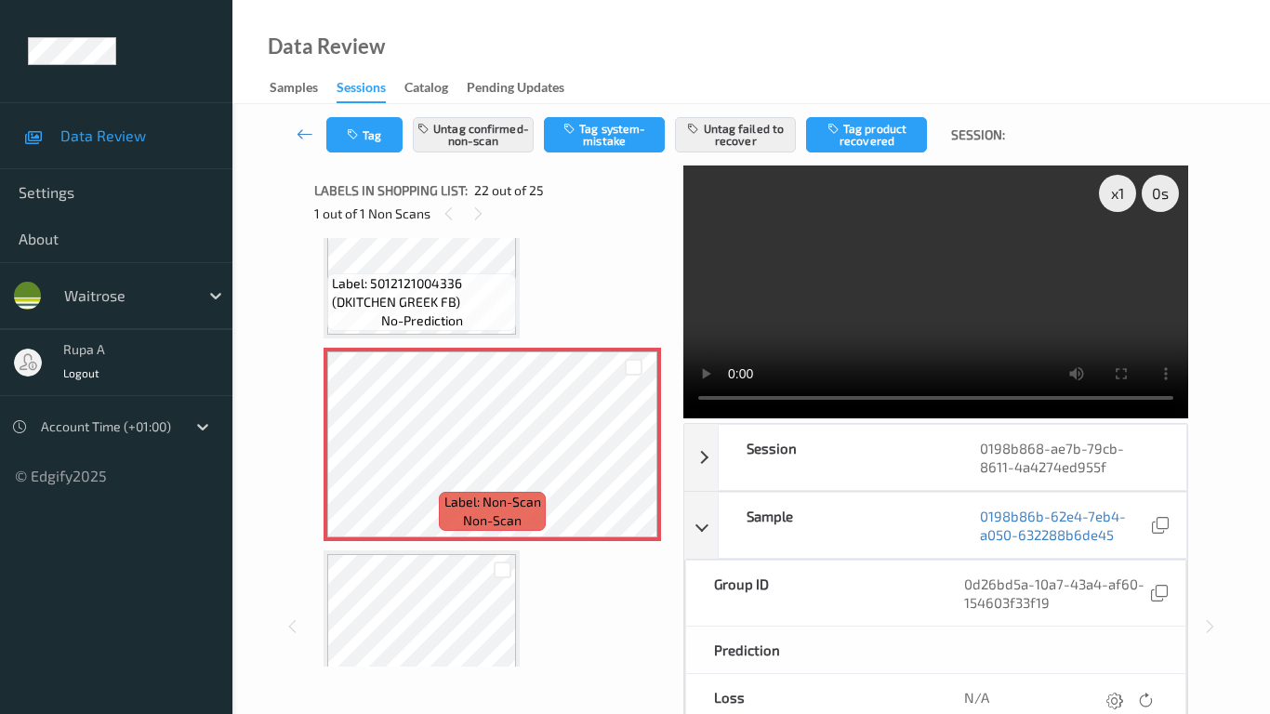
click at [963, 418] on video at bounding box center [935, 292] width 505 height 253
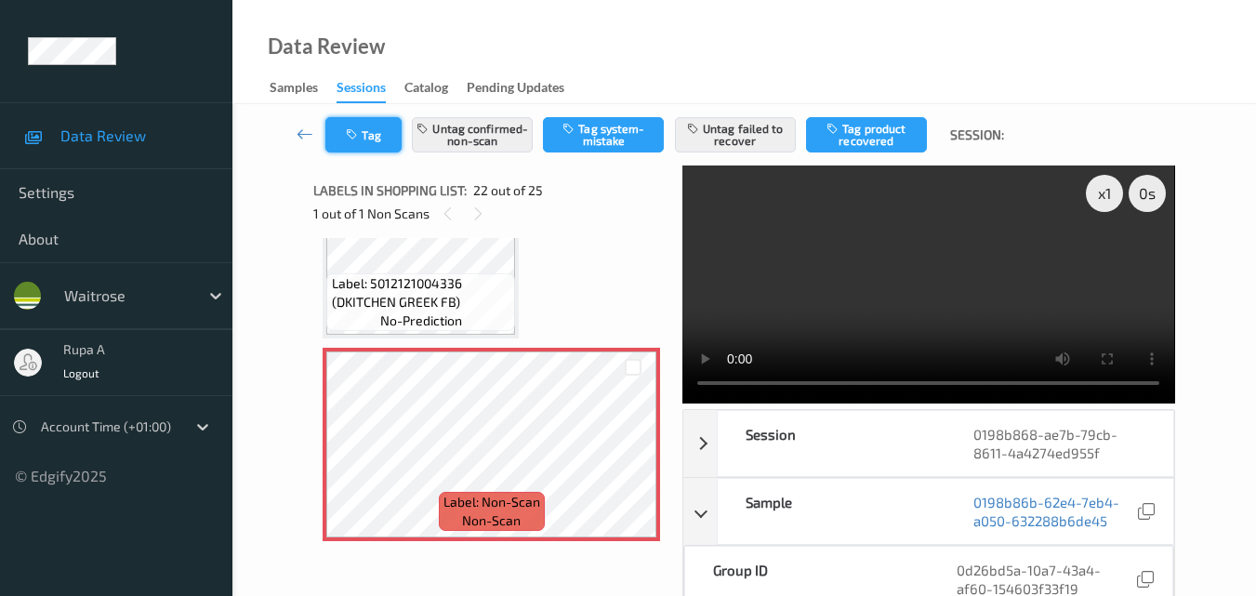
click at [368, 146] on button "Tag" at bounding box center [363, 134] width 76 height 35
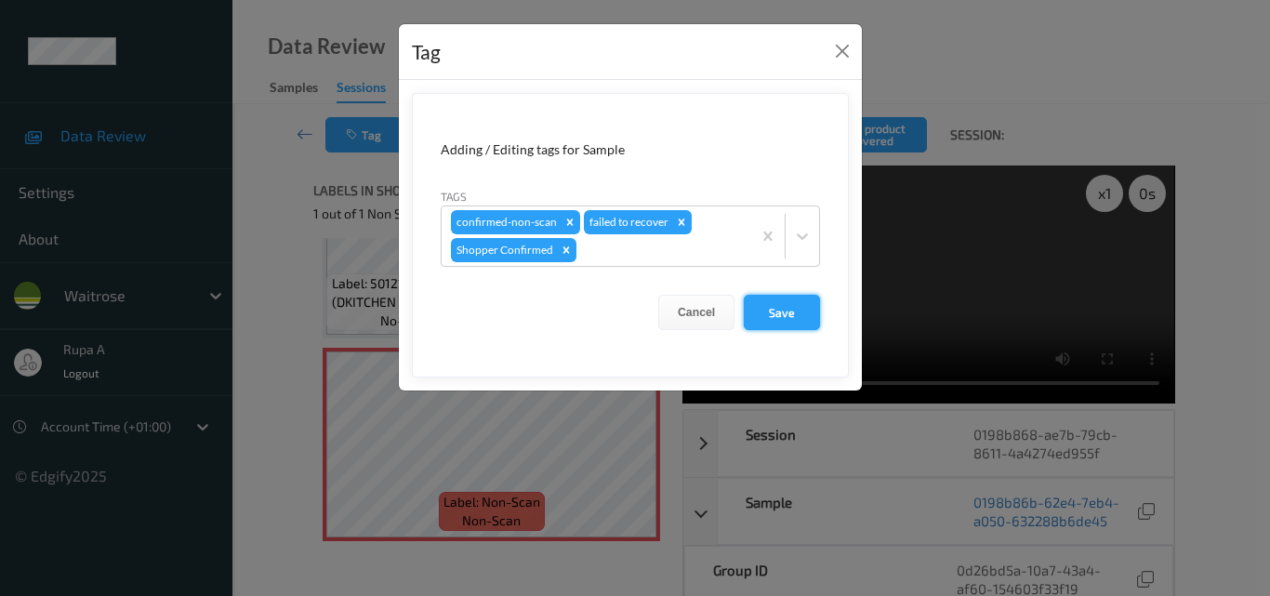
click at [762, 317] on button "Save" at bounding box center [782, 312] width 76 height 35
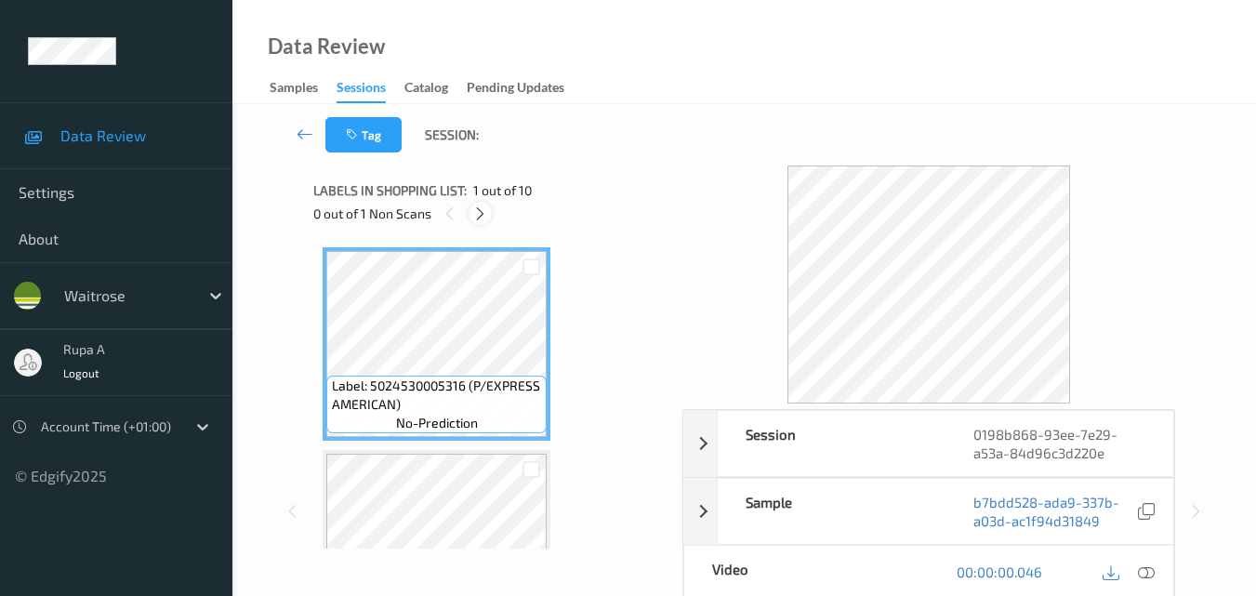
click at [476, 210] on icon at bounding box center [480, 213] width 16 height 17
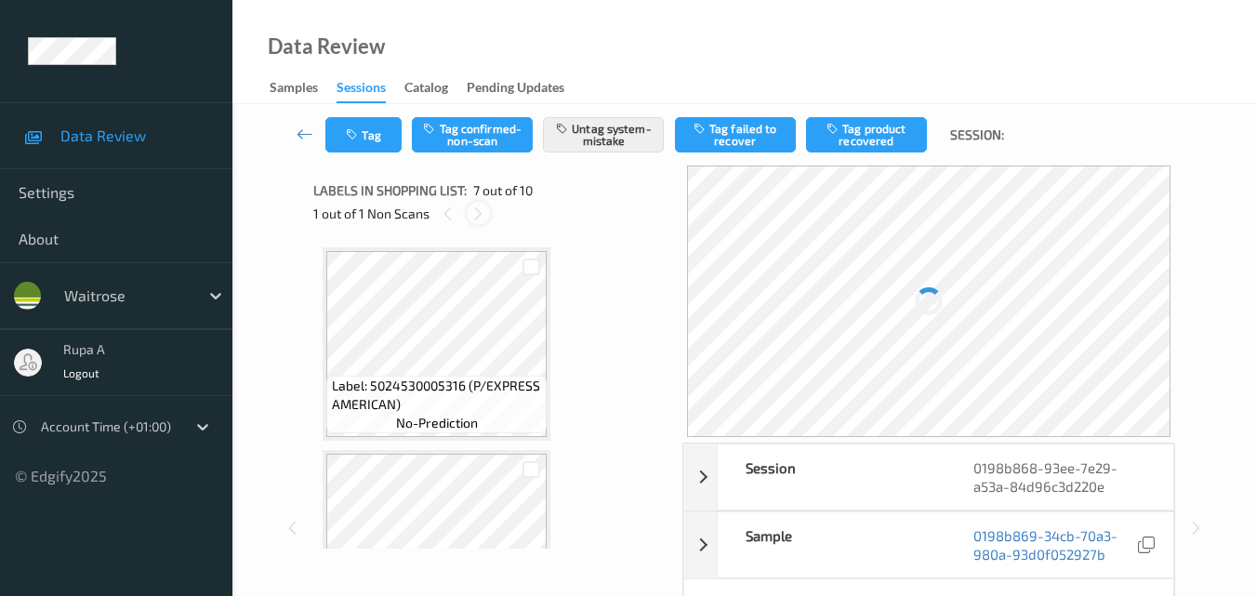
scroll to position [1023, 0]
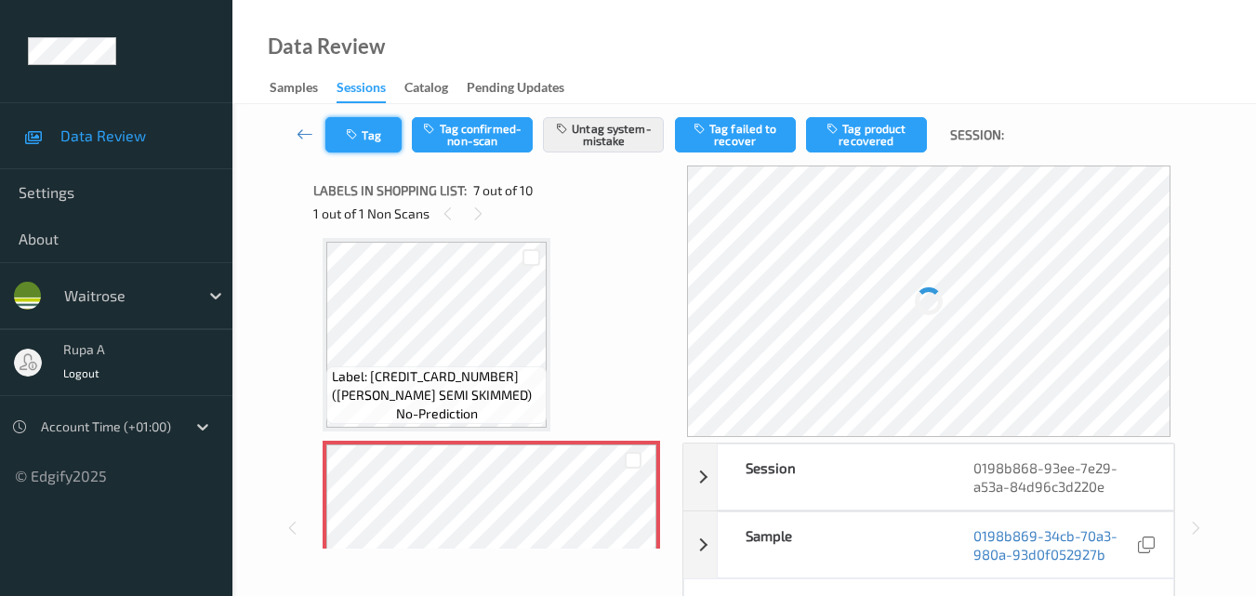
click at [380, 138] on button "Tag" at bounding box center [363, 134] width 76 height 35
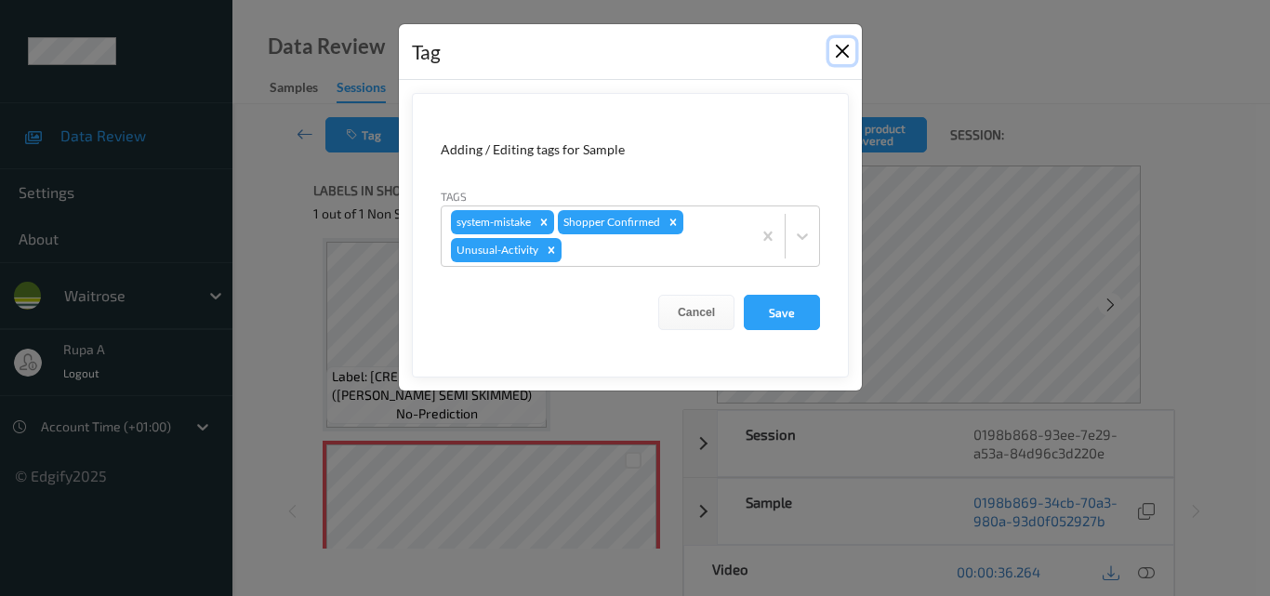
click at [844, 48] on button "Close" at bounding box center [842, 51] width 26 height 26
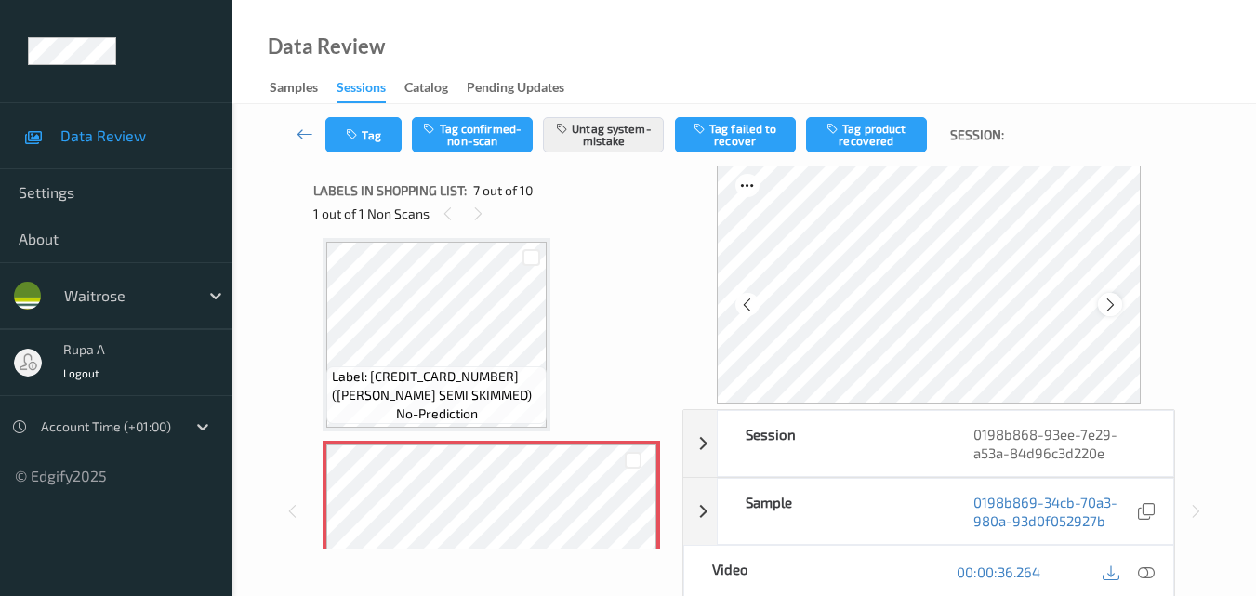
click at [1119, 310] on icon at bounding box center [1111, 305] width 16 height 17
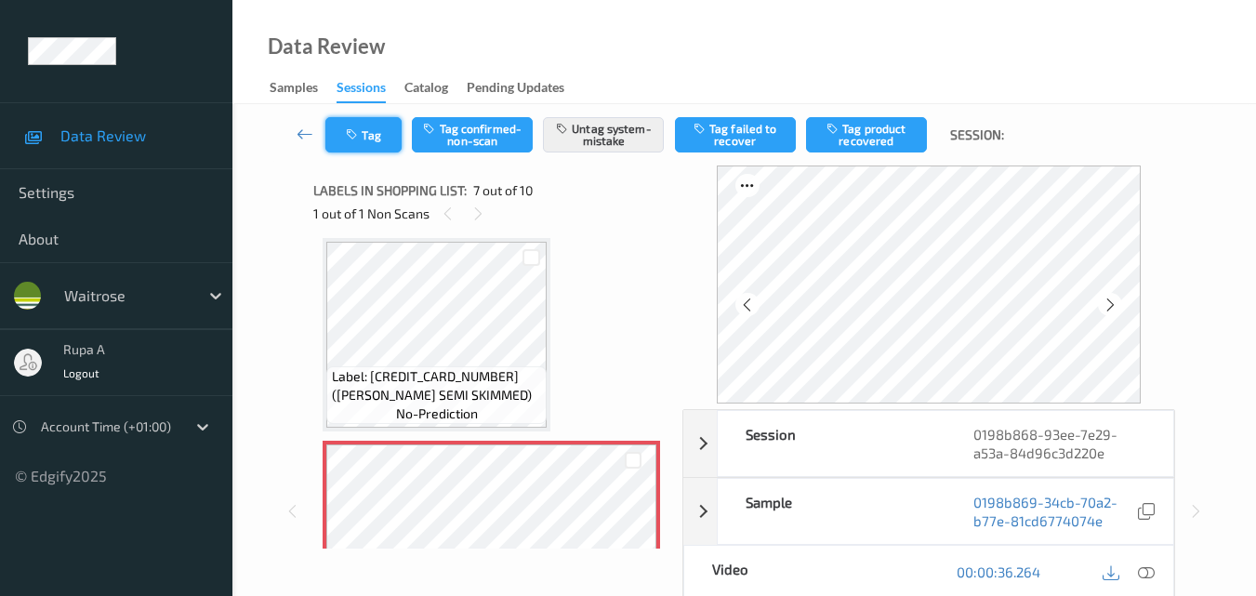
click at [373, 136] on button "Tag" at bounding box center [363, 134] width 76 height 35
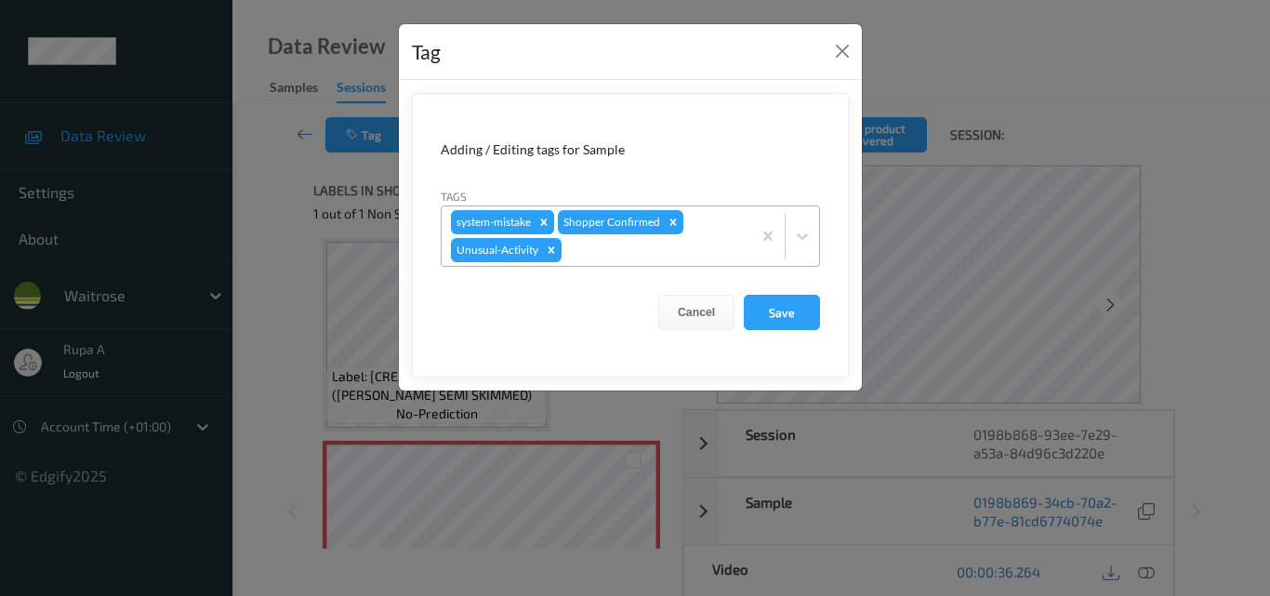
click at [547, 226] on icon "Remove system-mistake" at bounding box center [543, 222] width 13 height 13
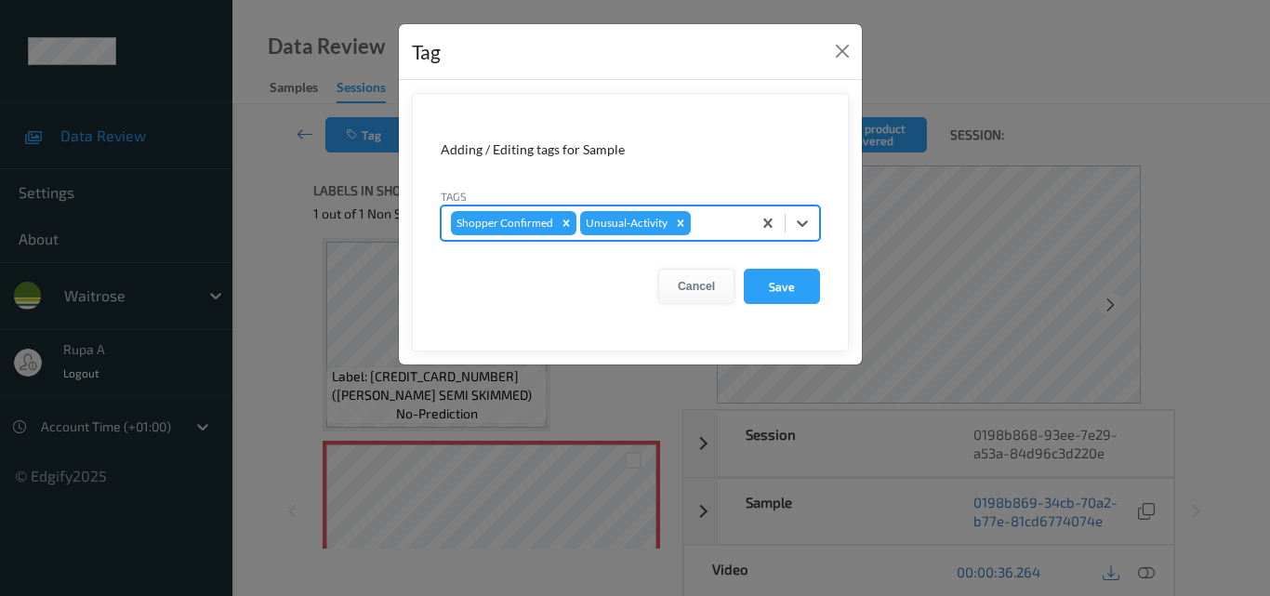
click at [713, 288] on button "Cancel" at bounding box center [696, 286] width 76 height 35
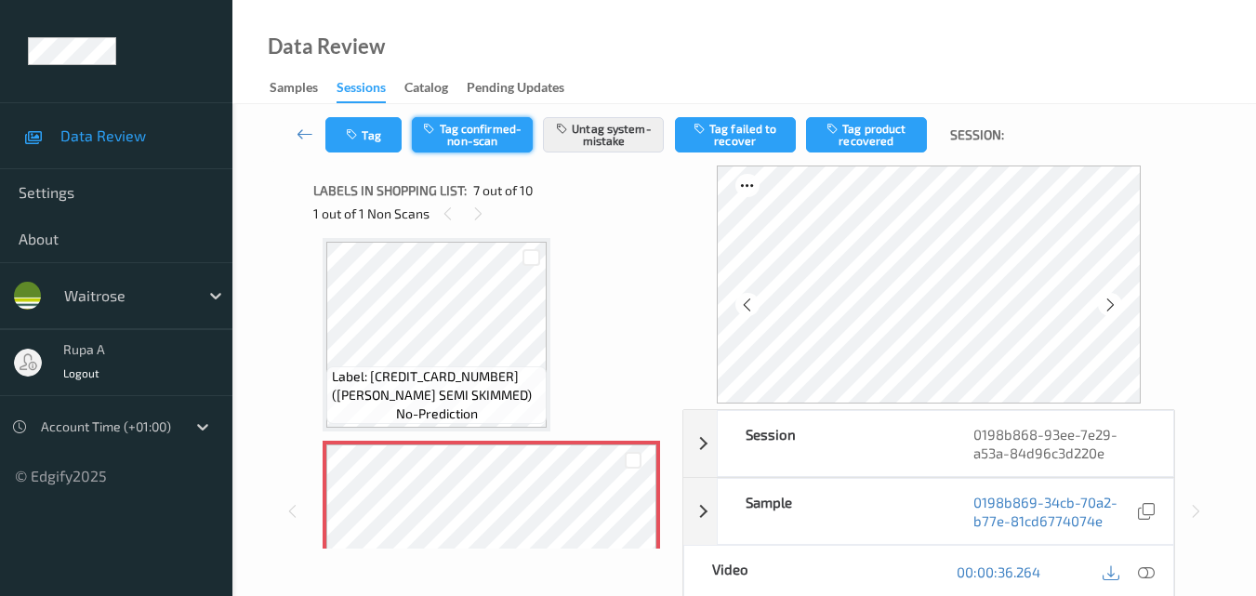
click at [500, 144] on button "Tag confirmed-non-scan" at bounding box center [472, 134] width 121 height 35
click at [615, 139] on button "Untag system-mistake" at bounding box center [603, 134] width 121 height 35
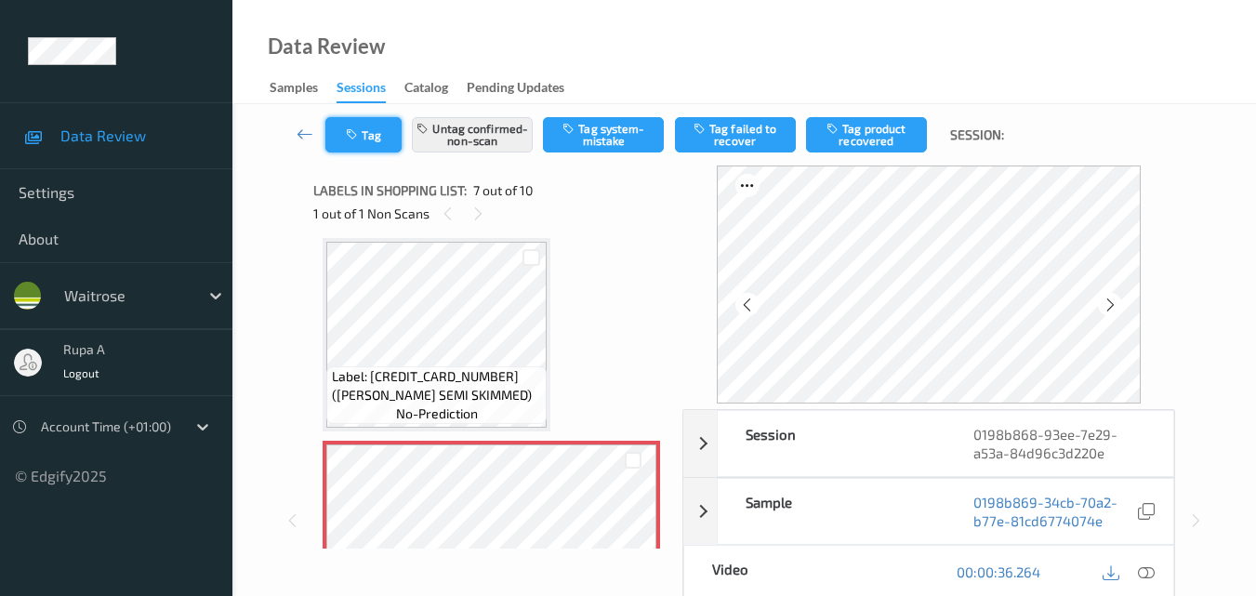
click at [377, 149] on button "Tag" at bounding box center [363, 134] width 76 height 35
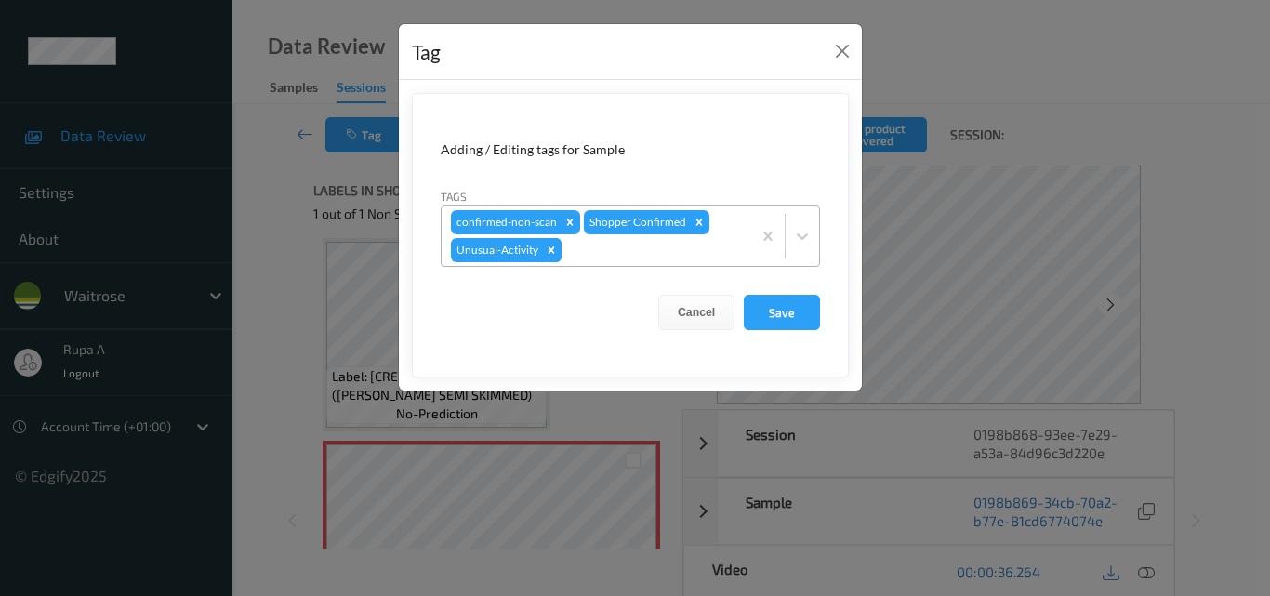
click at [556, 248] on icon "Remove Unusual-Activity" at bounding box center [551, 250] width 13 height 13
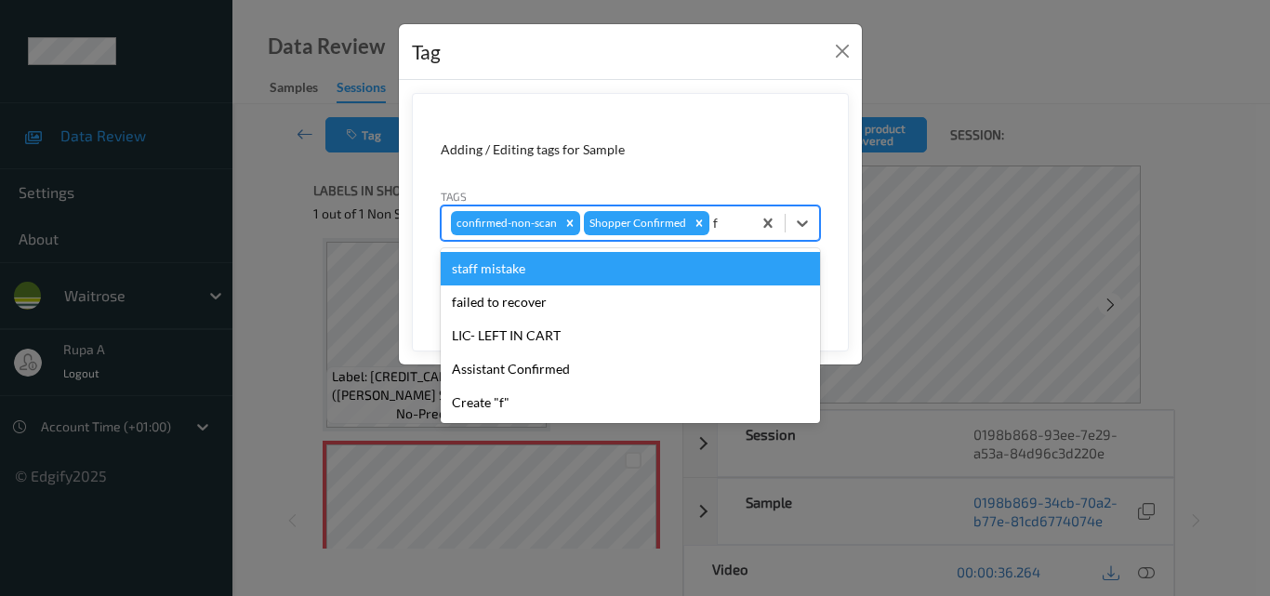
type input "fa"
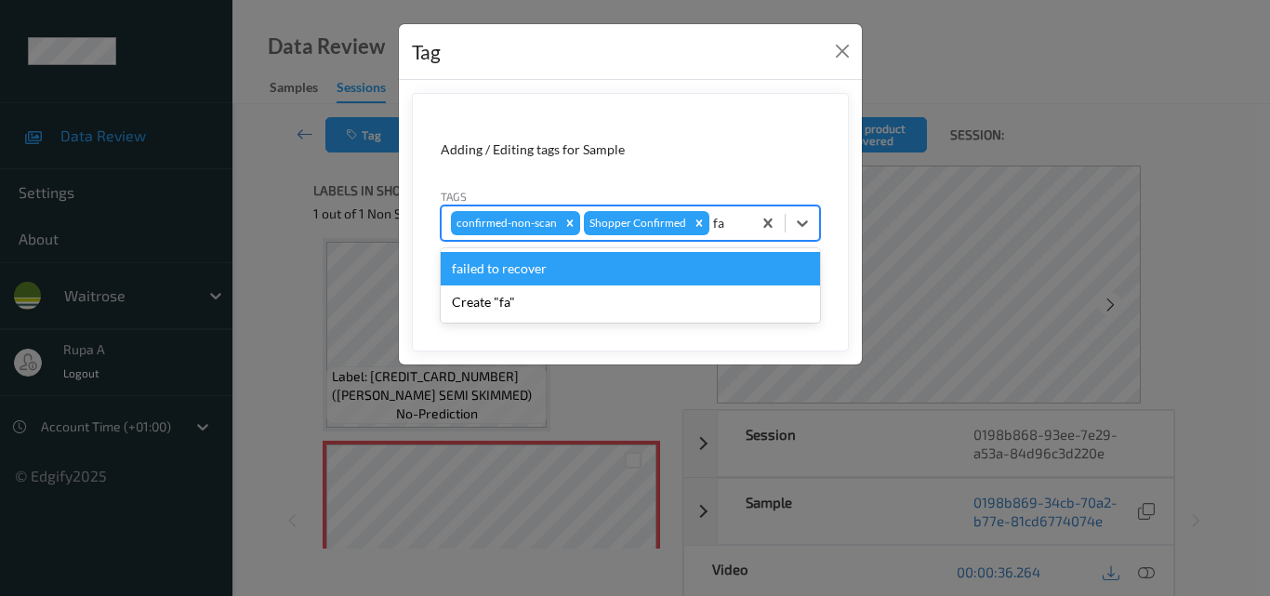
click at [630, 265] on div "failed to recover" at bounding box center [630, 268] width 379 height 33
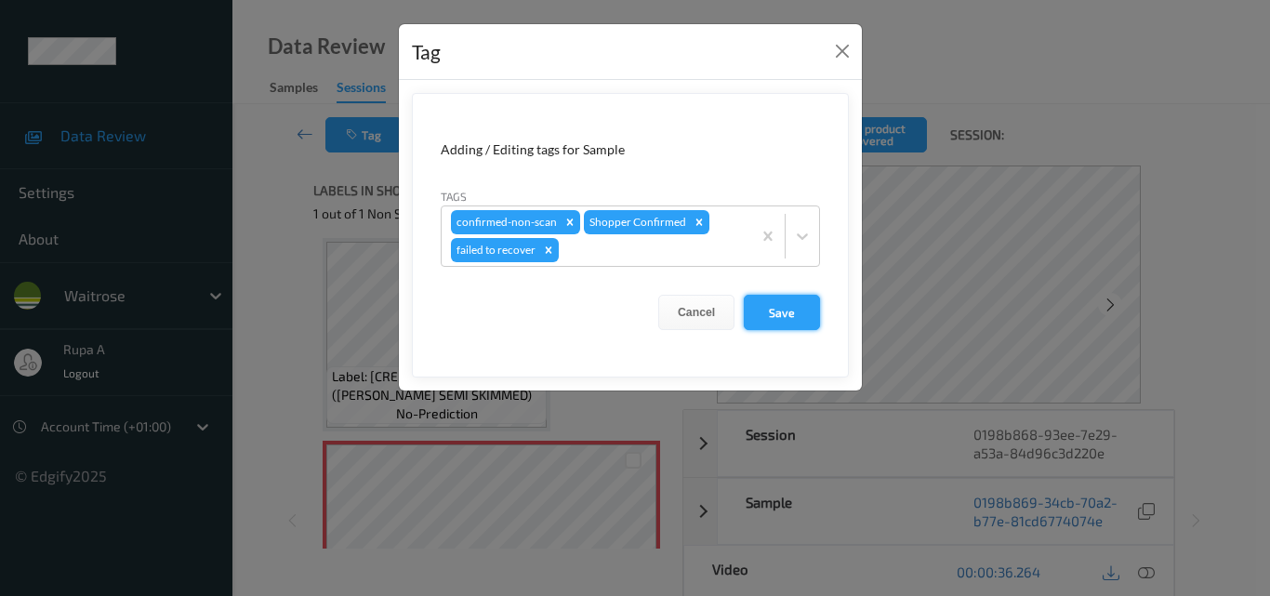
click at [800, 312] on button "Save" at bounding box center [782, 312] width 76 height 35
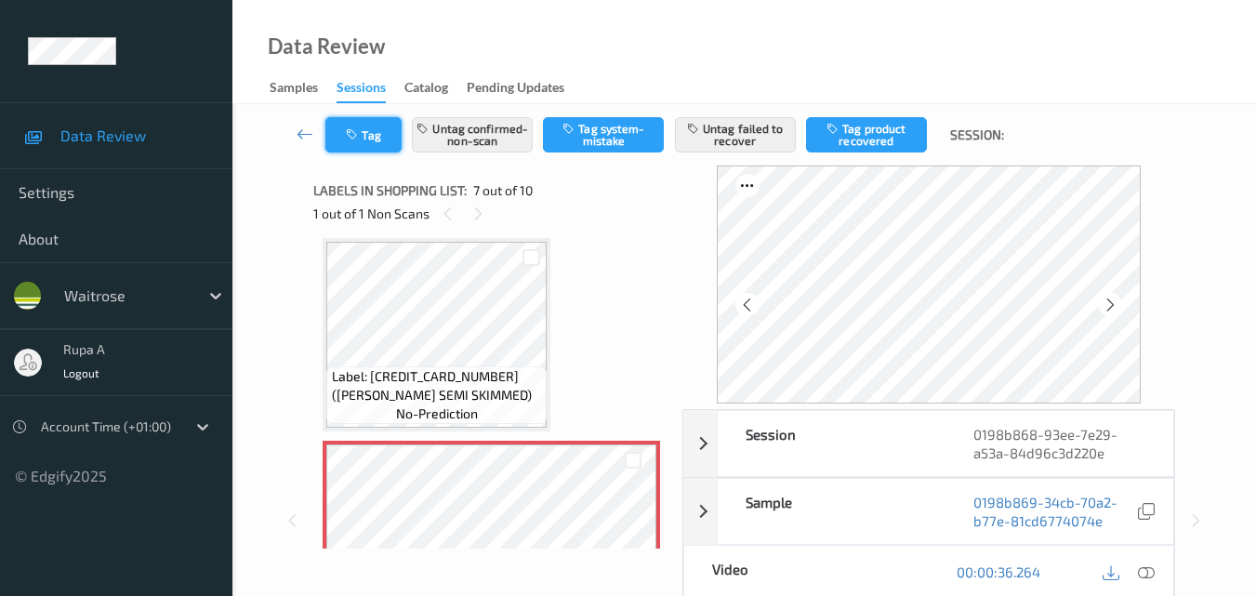
click at [347, 134] on icon "button" at bounding box center [354, 134] width 16 height 13
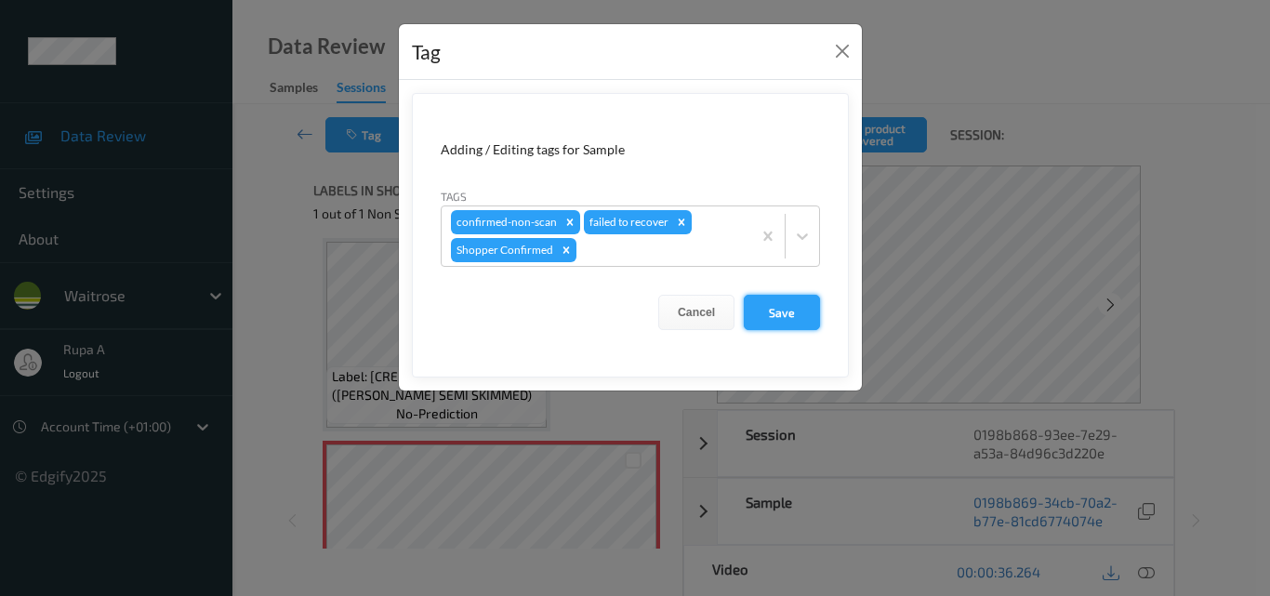
click at [801, 315] on button "Save" at bounding box center [782, 312] width 76 height 35
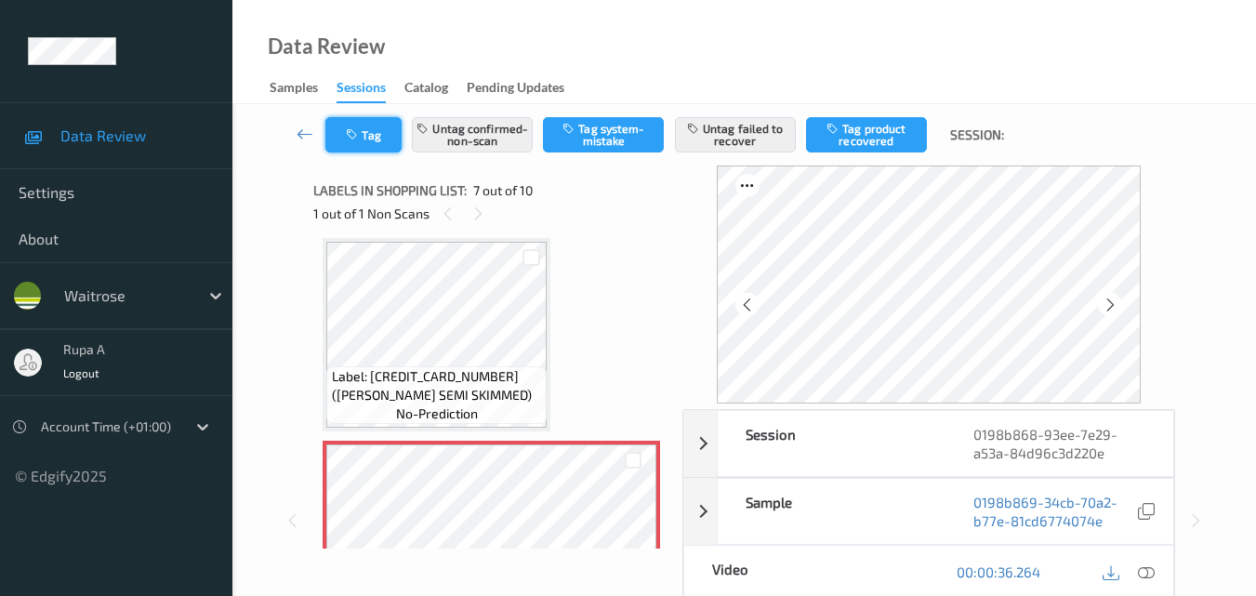
click at [359, 147] on button "Tag" at bounding box center [363, 134] width 76 height 35
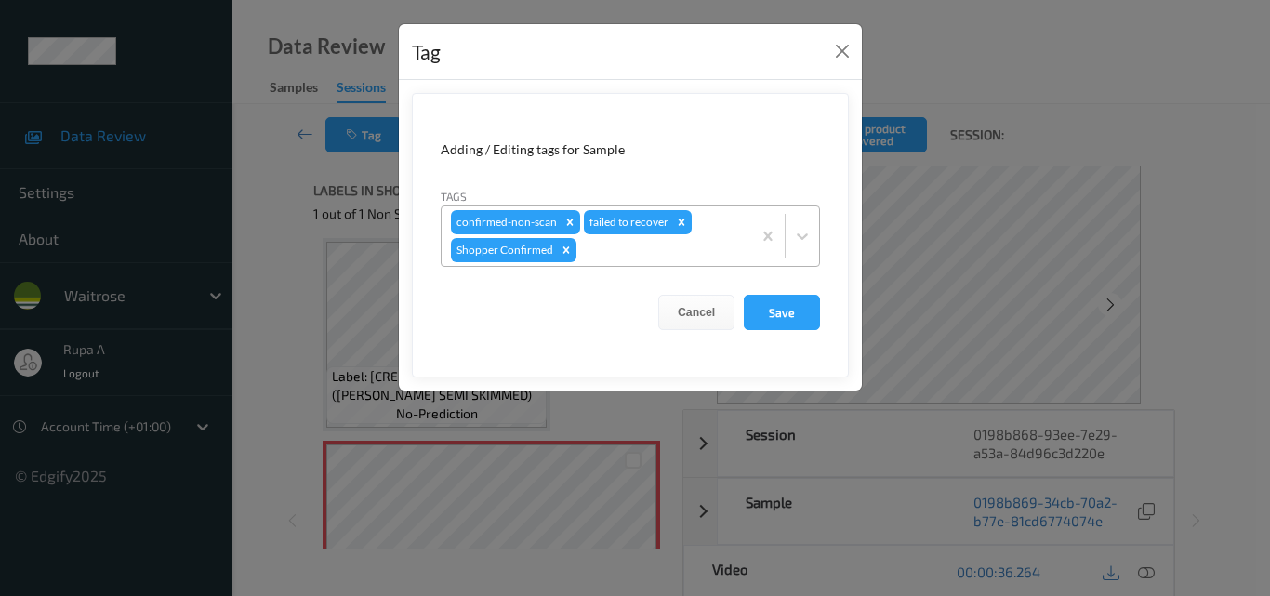
click at [635, 250] on div at bounding box center [661, 250] width 162 height 22
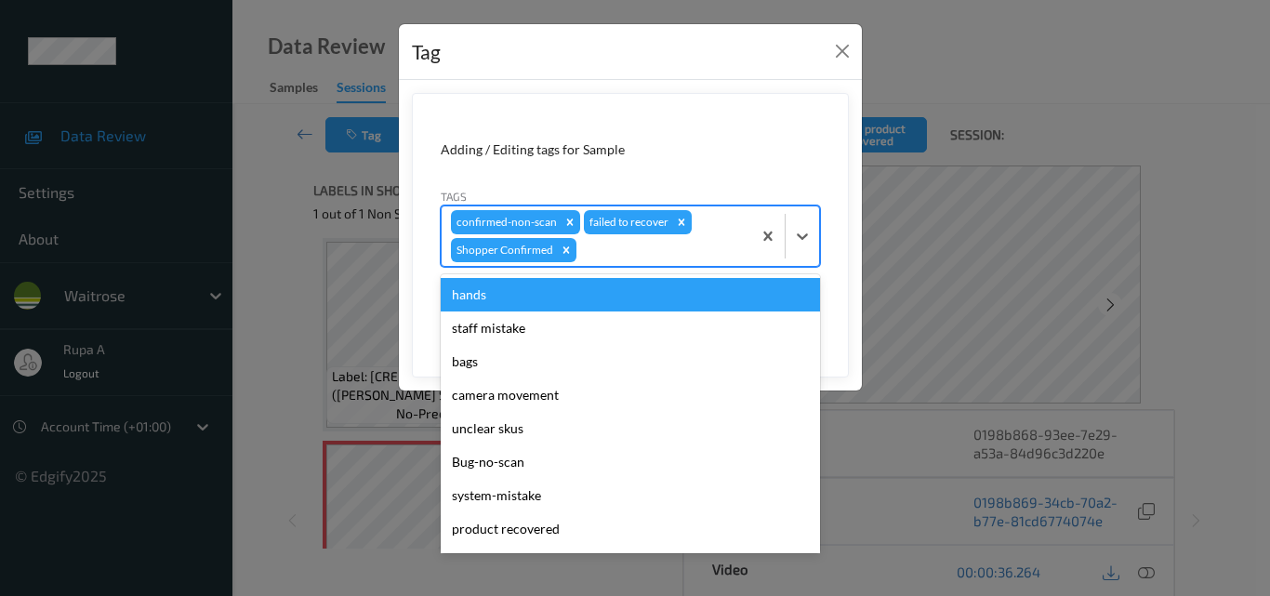
click at [729, 135] on form "Adding / Editing tags for Sample Tags option hands focused, 1 of 18. 18 results…" at bounding box center [630, 235] width 437 height 285
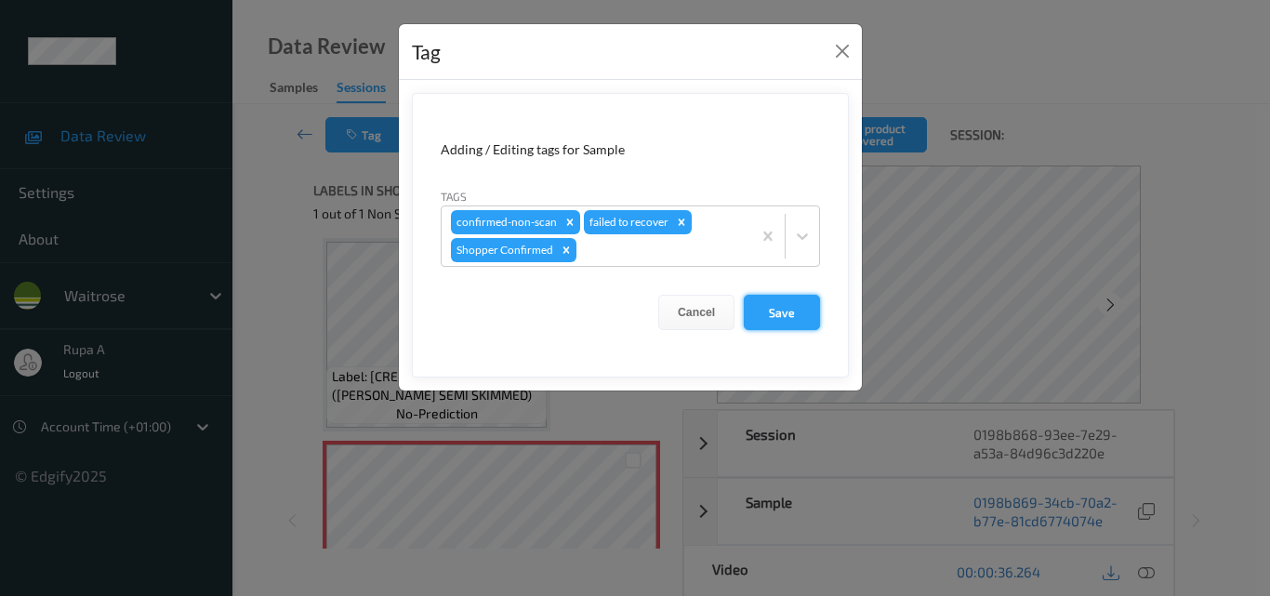
click at [783, 323] on button "Save" at bounding box center [782, 312] width 76 height 35
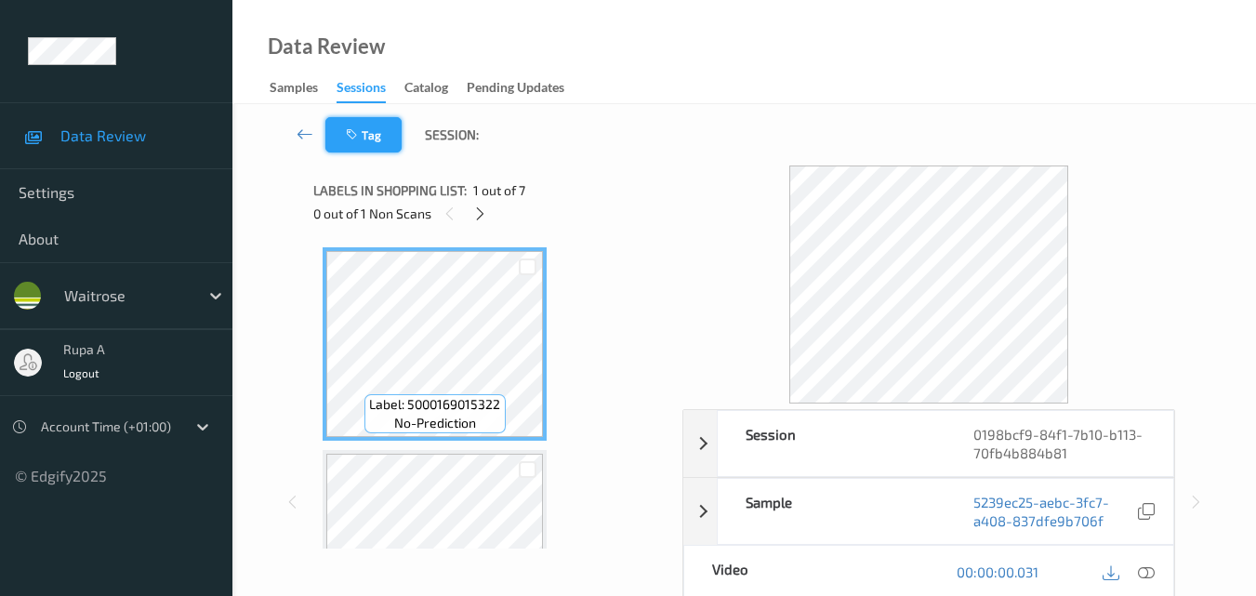
click at [326, 146] on button "Tag" at bounding box center [363, 134] width 76 height 35
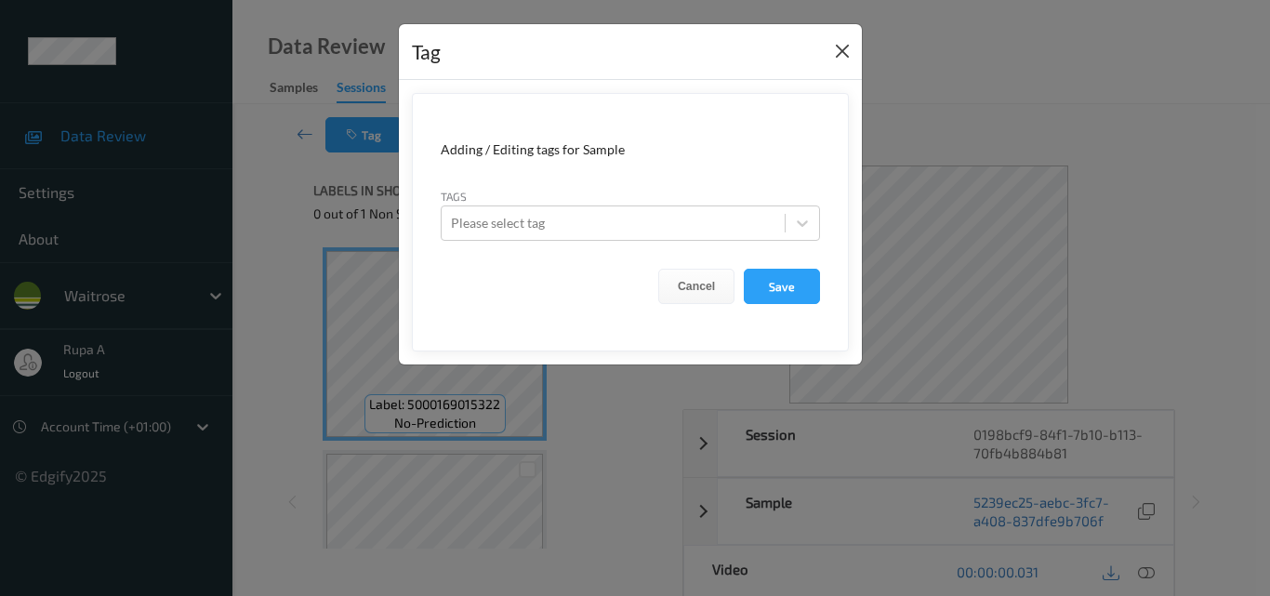
click at [835, 46] on div "Tag" at bounding box center [630, 52] width 463 height 57
click at [851, 50] on button "Close" at bounding box center [842, 51] width 26 height 26
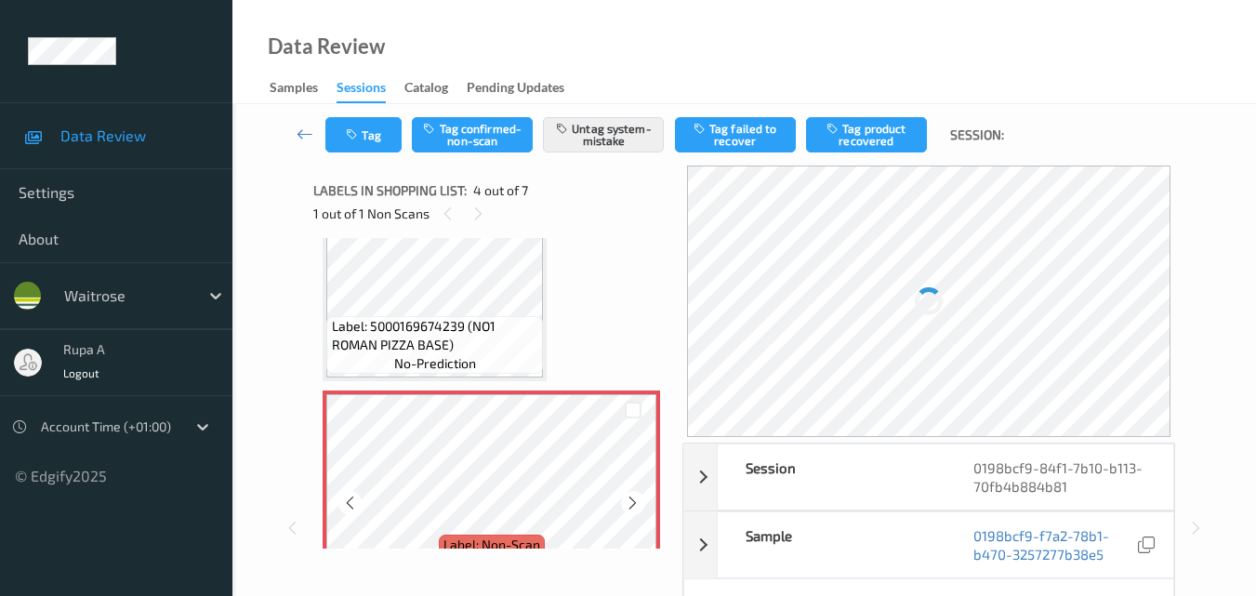
scroll to position [446, 0]
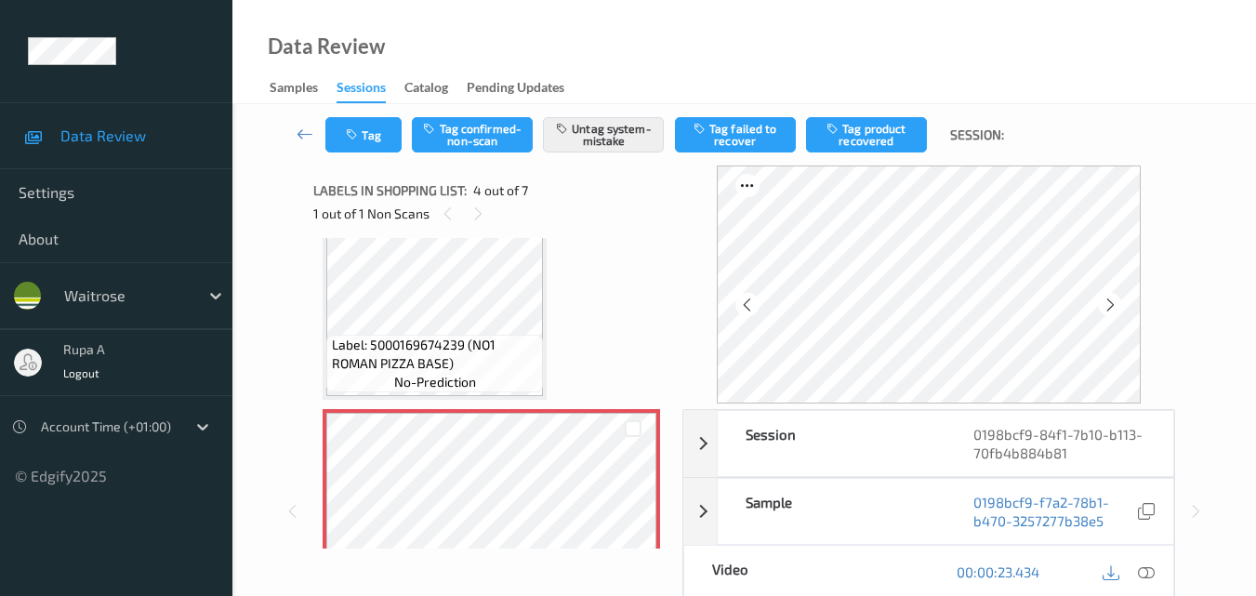
click at [368, 157] on div "Tag Tag confirmed-non-scan Untag system-mistake Tag failed to recover Tag produ…" at bounding box center [744, 134] width 947 height 61
click at [367, 135] on button "Tag" at bounding box center [363, 134] width 76 height 35
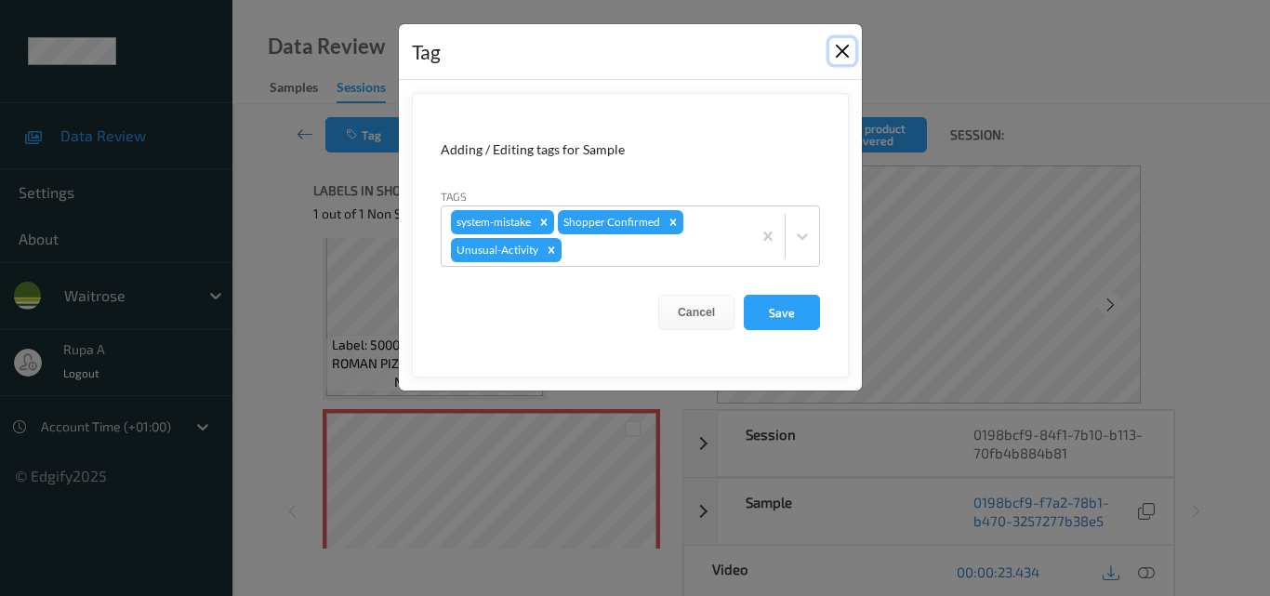
click at [848, 47] on button "Close" at bounding box center [842, 51] width 26 height 26
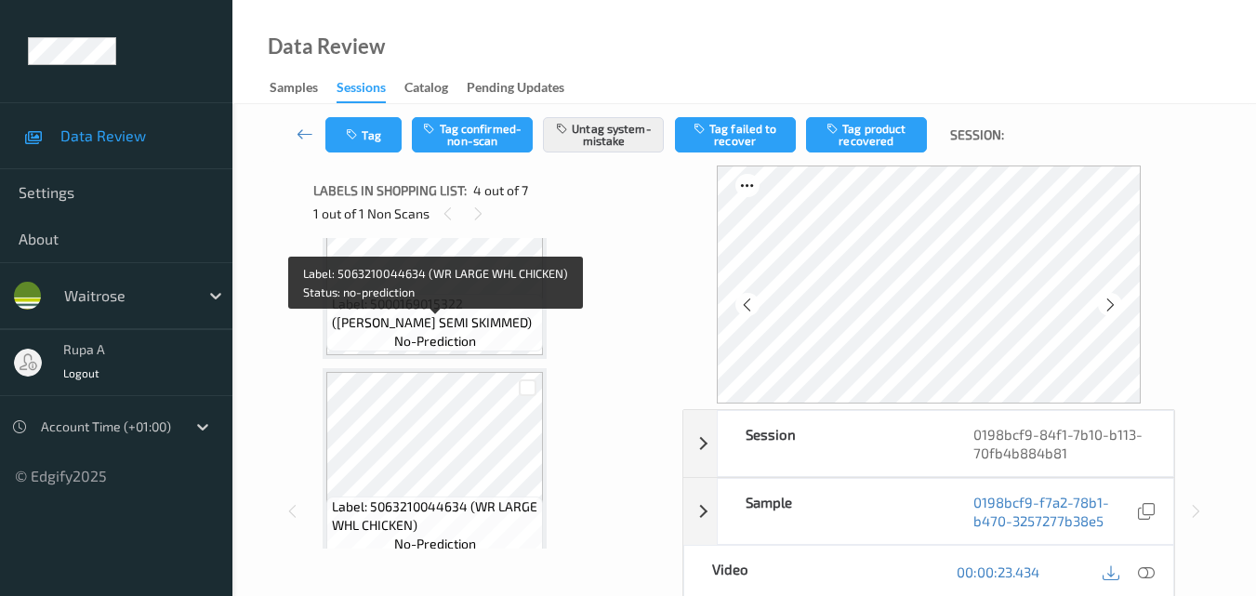
scroll to position [0, 0]
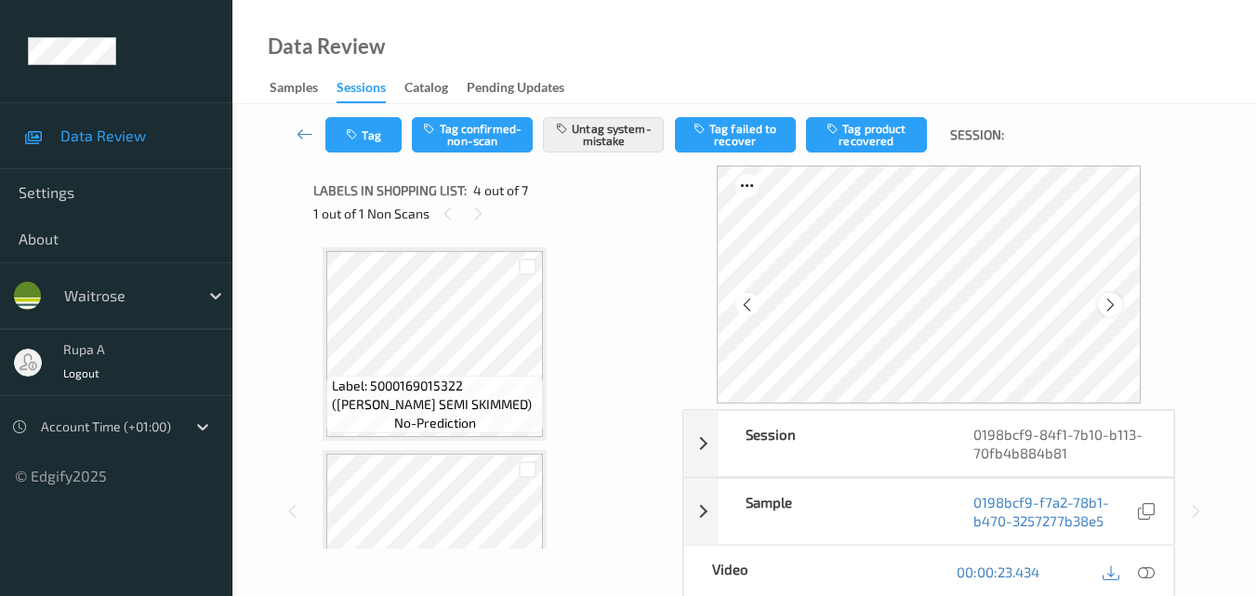
click at [1119, 301] on icon at bounding box center [1111, 305] width 16 height 17
click at [1146, 574] on icon at bounding box center [1146, 571] width 17 height 17
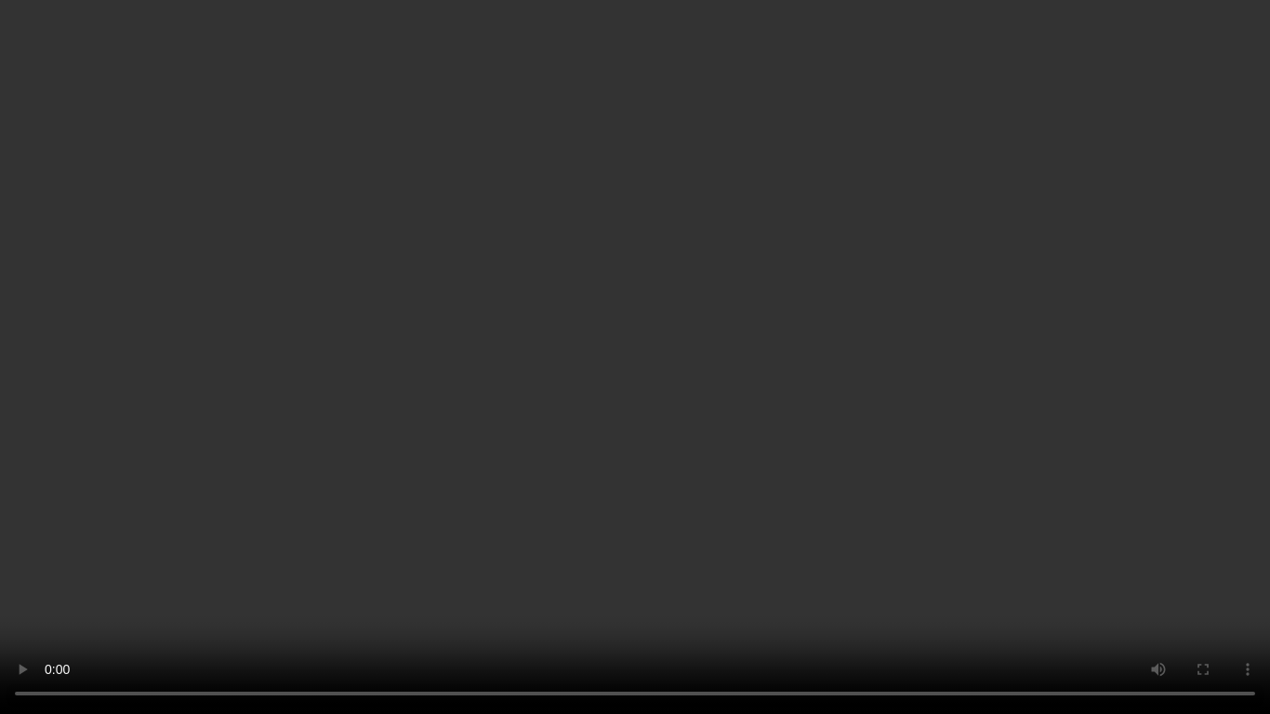
click at [275, 477] on video at bounding box center [635, 357] width 1270 height 714
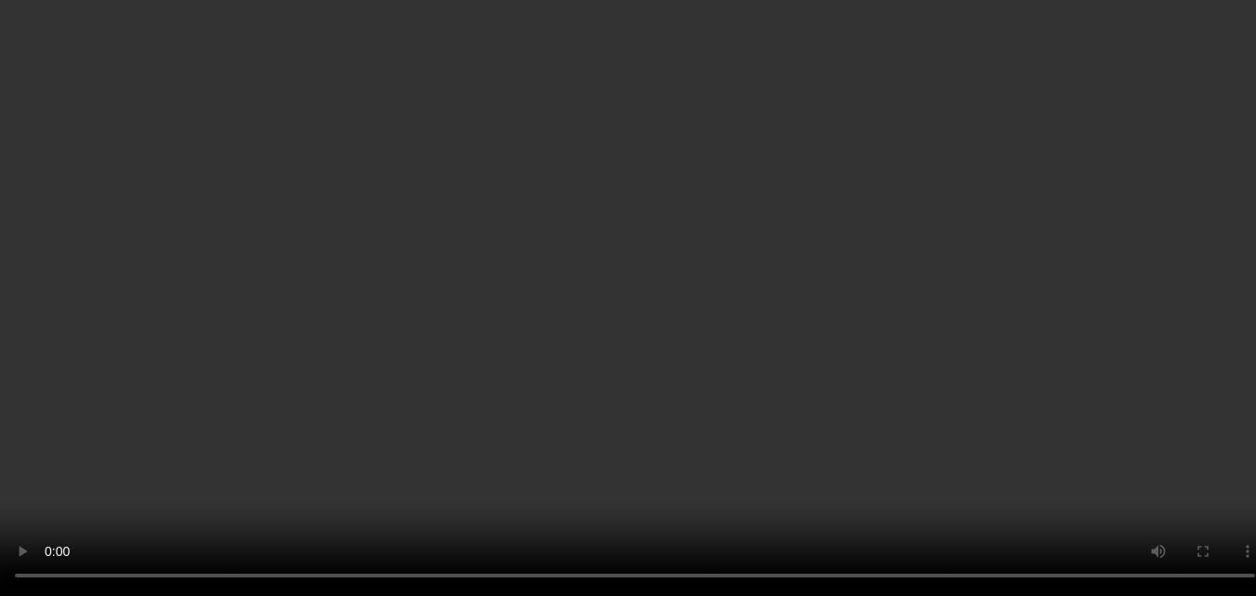
scroll to position [279, 0]
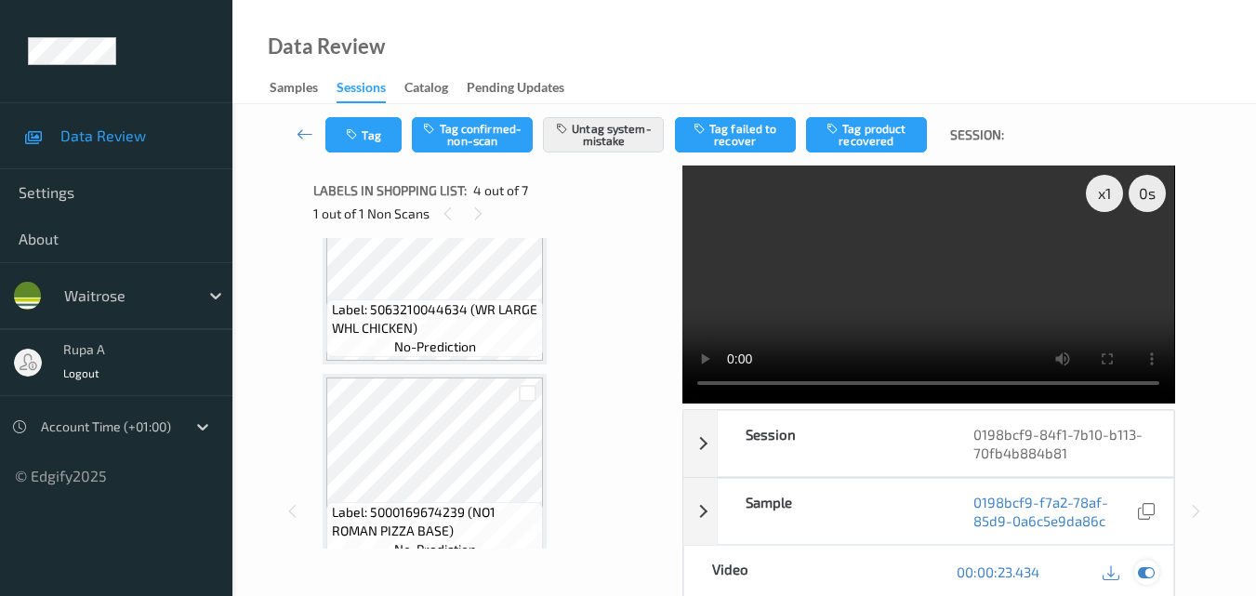
click at [1149, 569] on icon at bounding box center [1146, 571] width 17 height 17
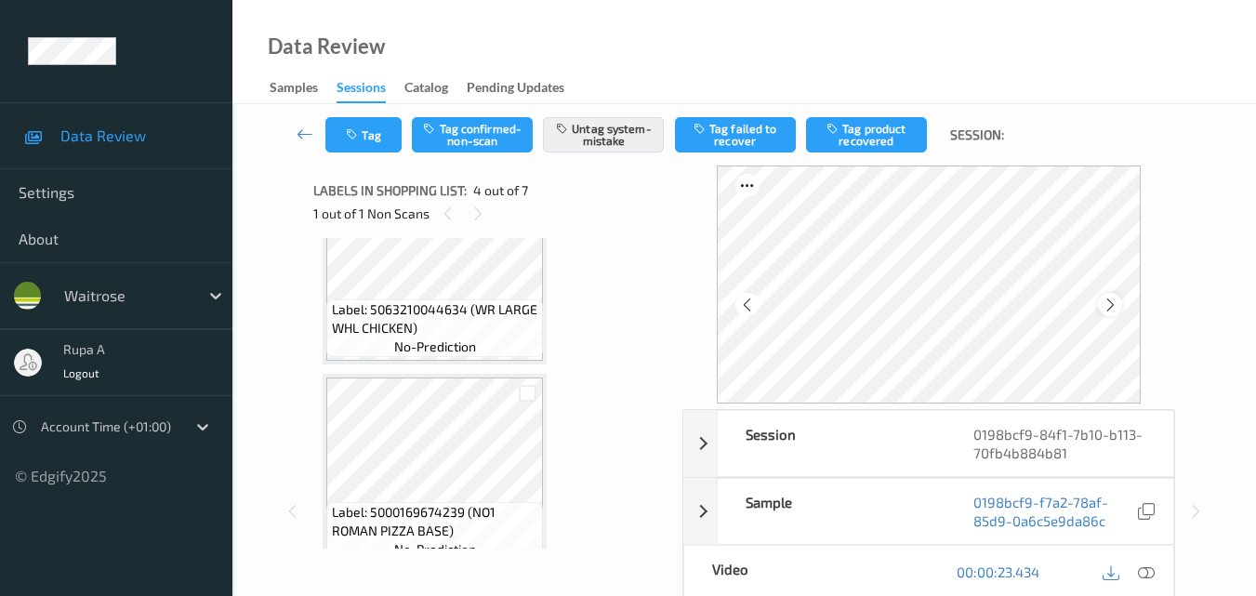
click at [1111, 299] on icon at bounding box center [1111, 305] width 16 height 17
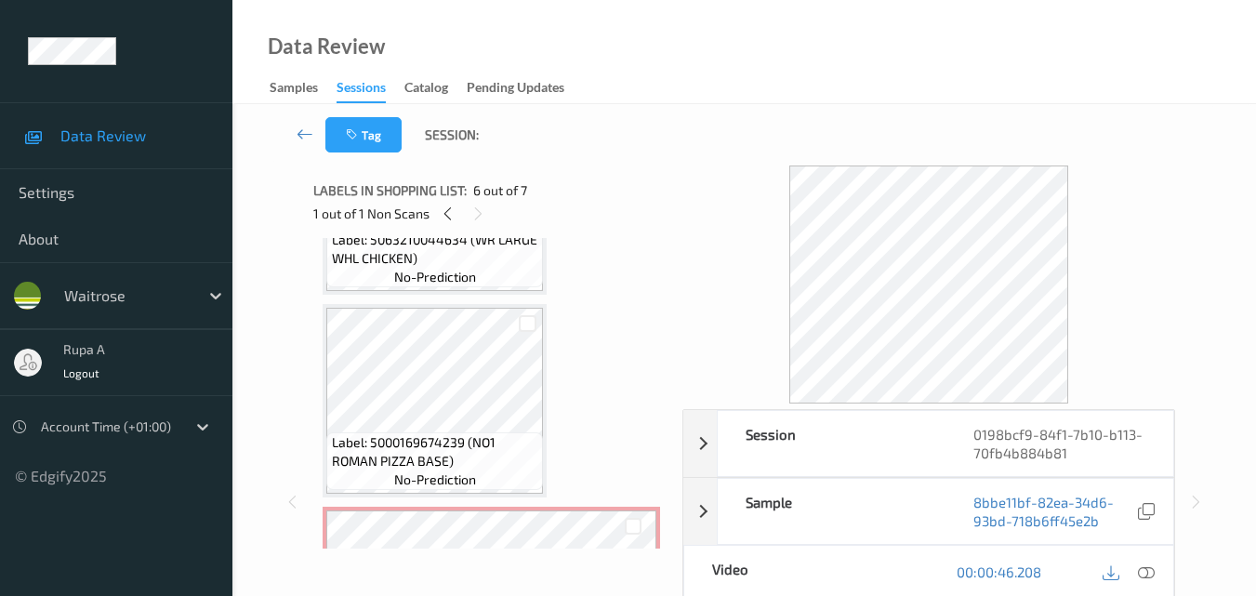
scroll to position [372, 0]
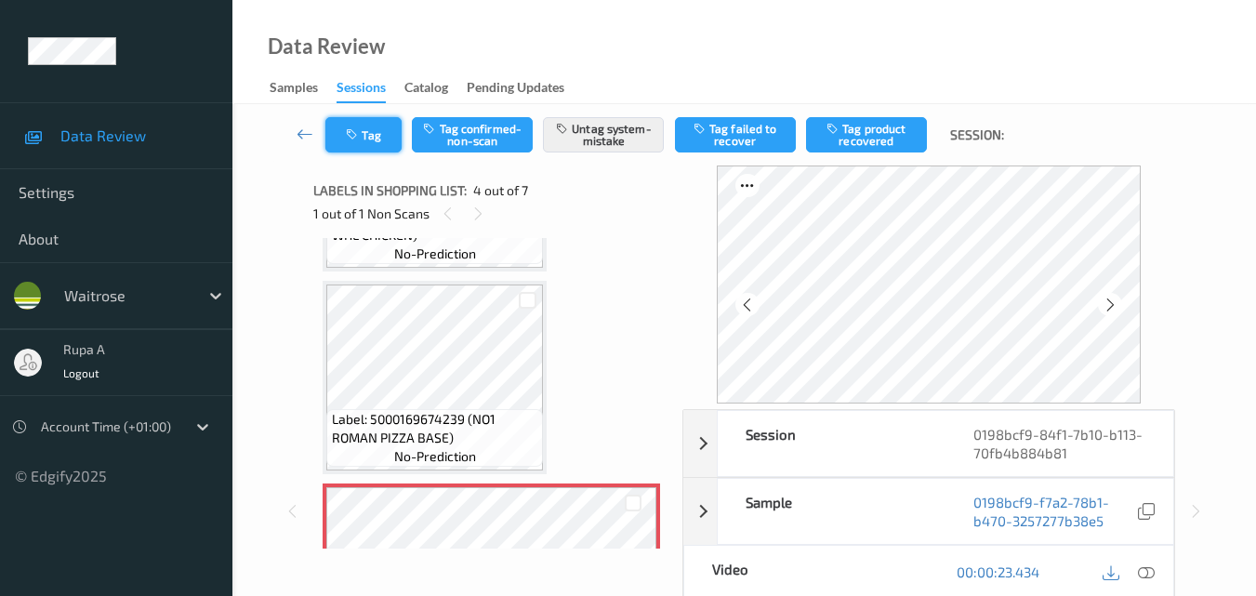
click at [338, 141] on button "Tag" at bounding box center [363, 134] width 76 height 35
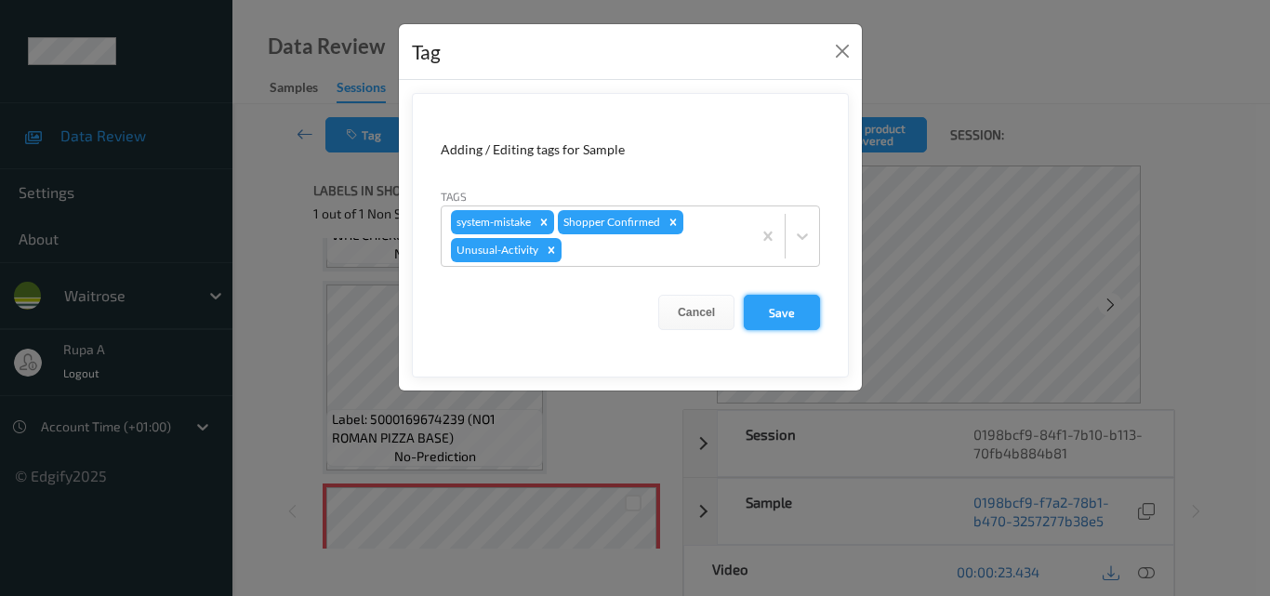
click at [781, 321] on button "Save" at bounding box center [782, 312] width 76 height 35
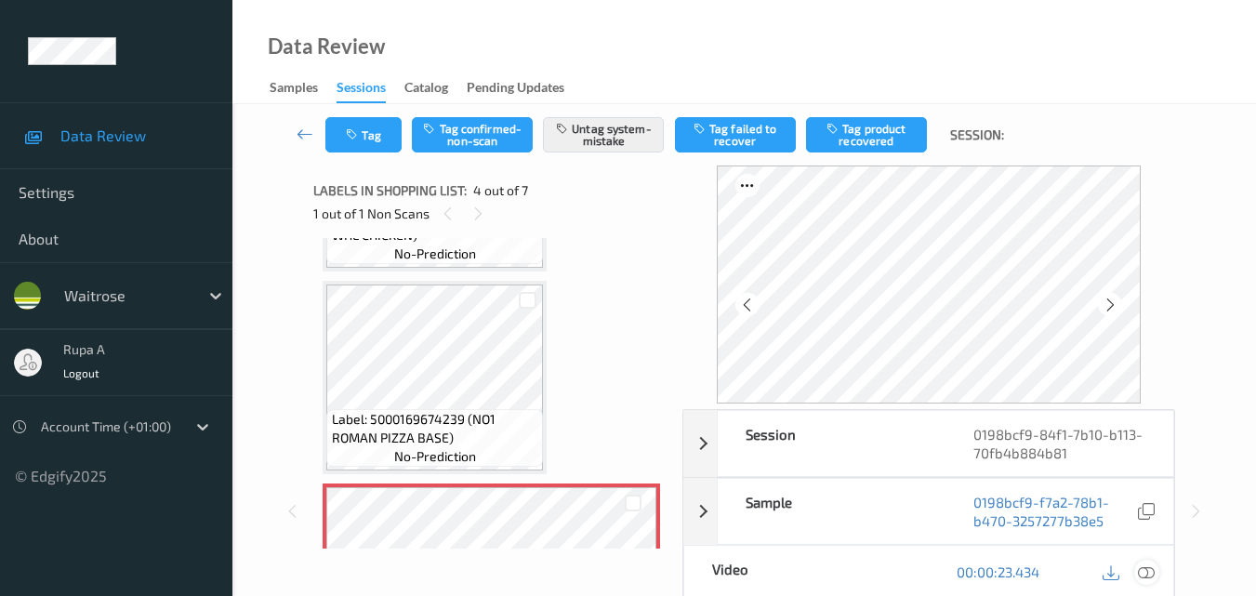
click at [1151, 566] on icon at bounding box center [1146, 571] width 17 height 17
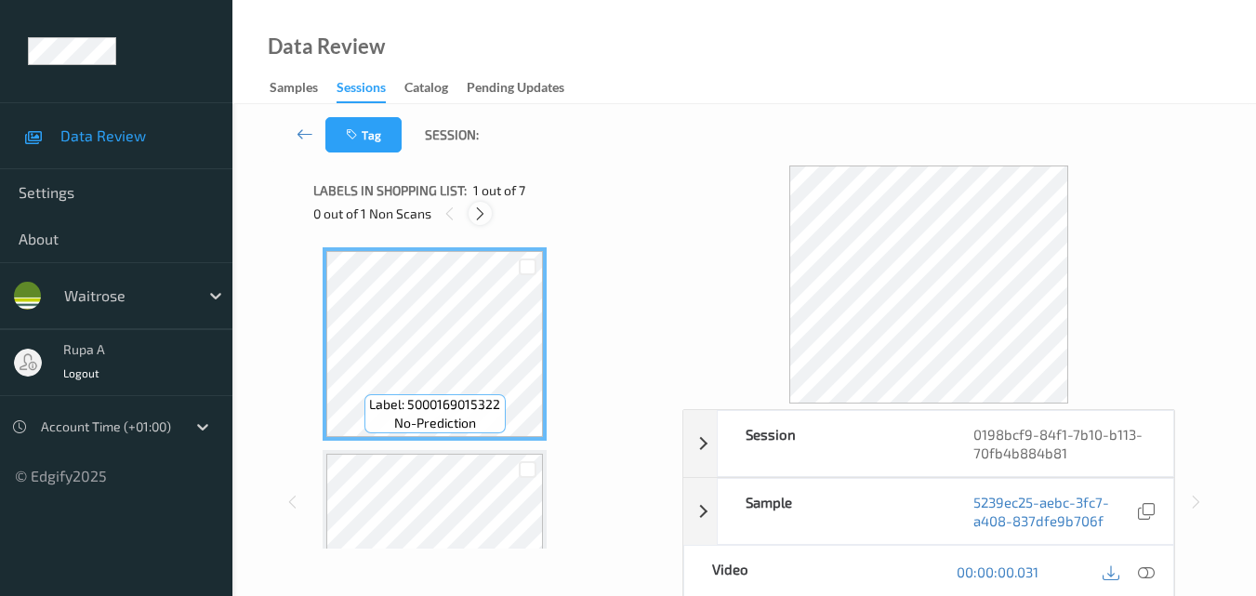
click at [480, 218] on icon at bounding box center [480, 213] width 16 height 17
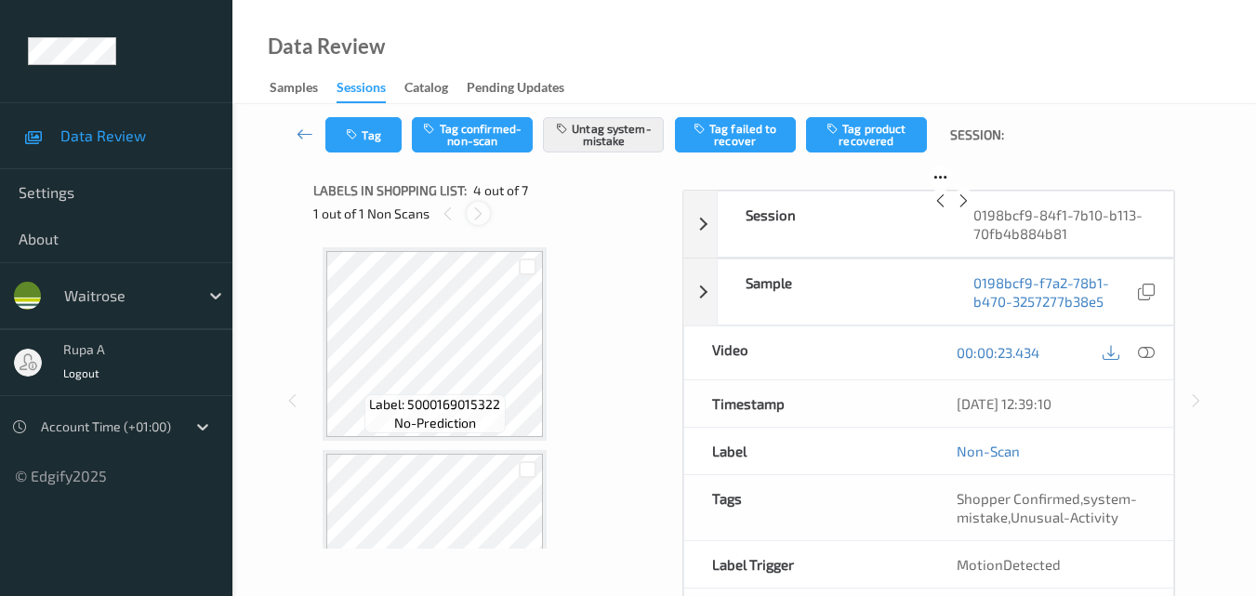
scroll to position [415, 0]
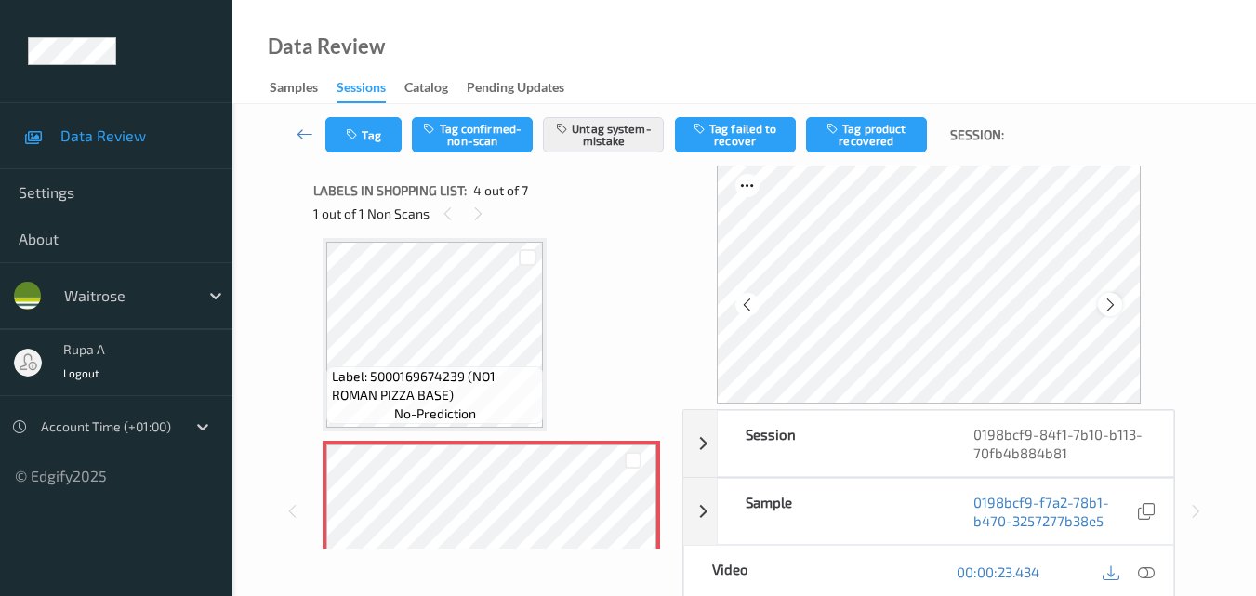
click at [1112, 304] on icon at bounding box center [1111, 305] width 16 height 17
click at [1145, 568] on icon at bounding box center [1146, 571] width 17 height 17
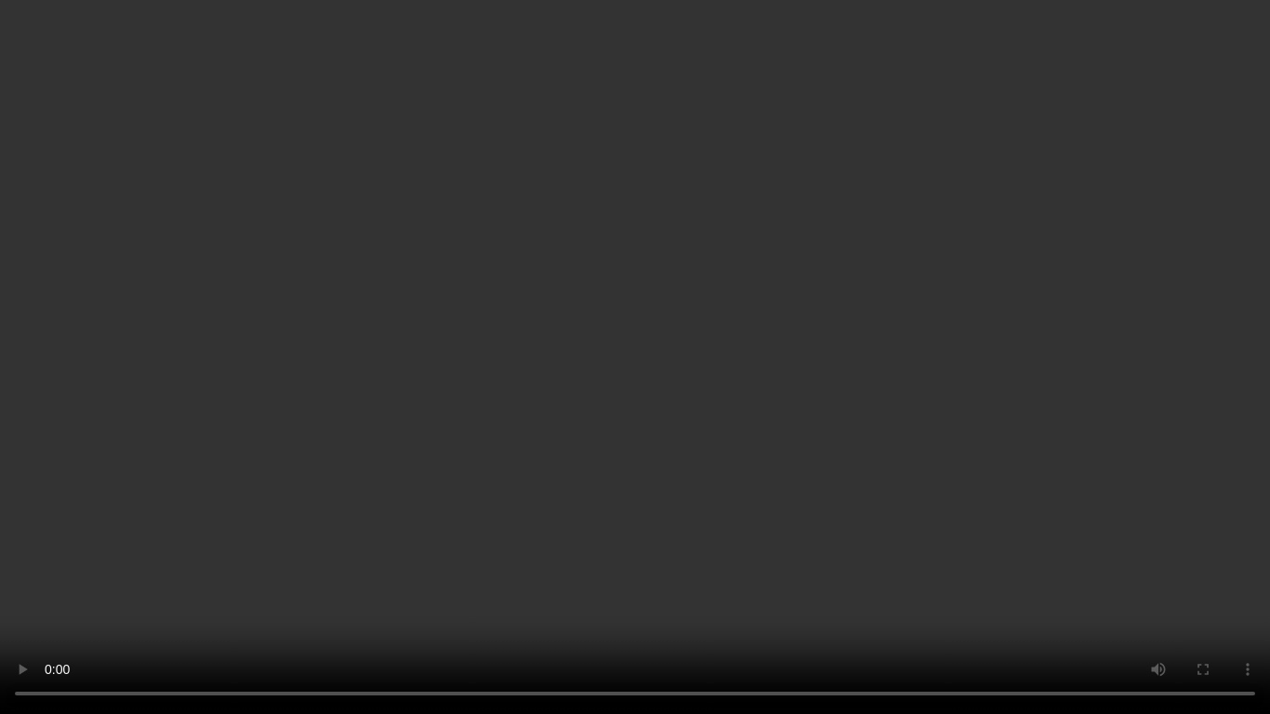
click at [625, 383] on video at bounding box center [635, 357] width 1270 height 714
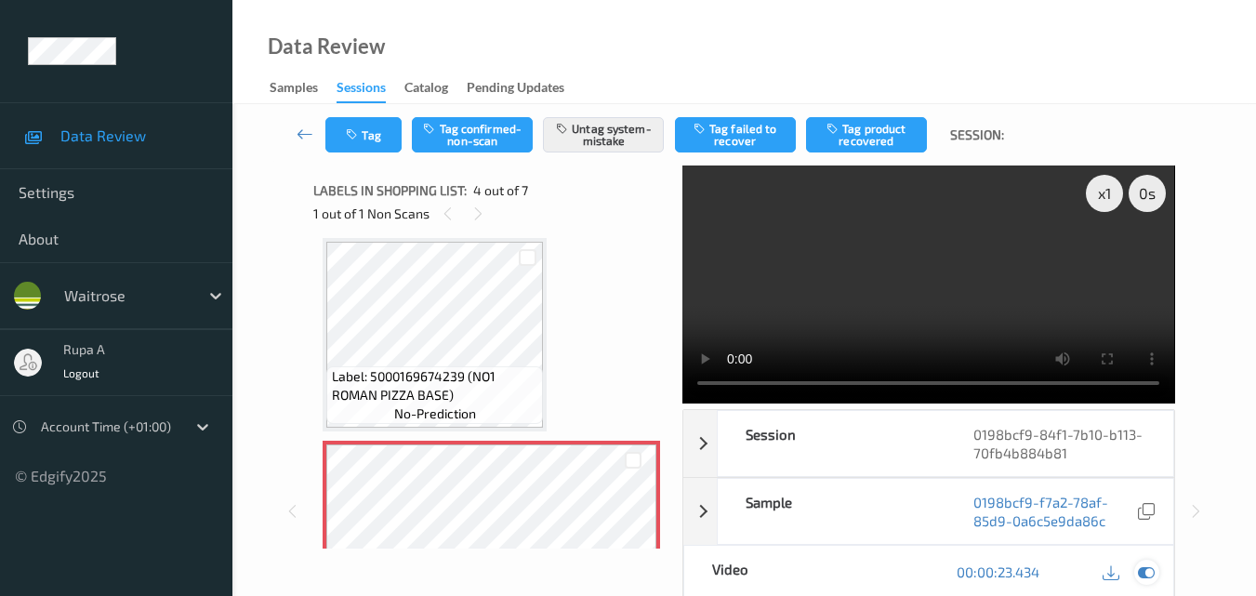
click at [1150, 577] on icon at bounding box center [1146, 571] width 17 height 17
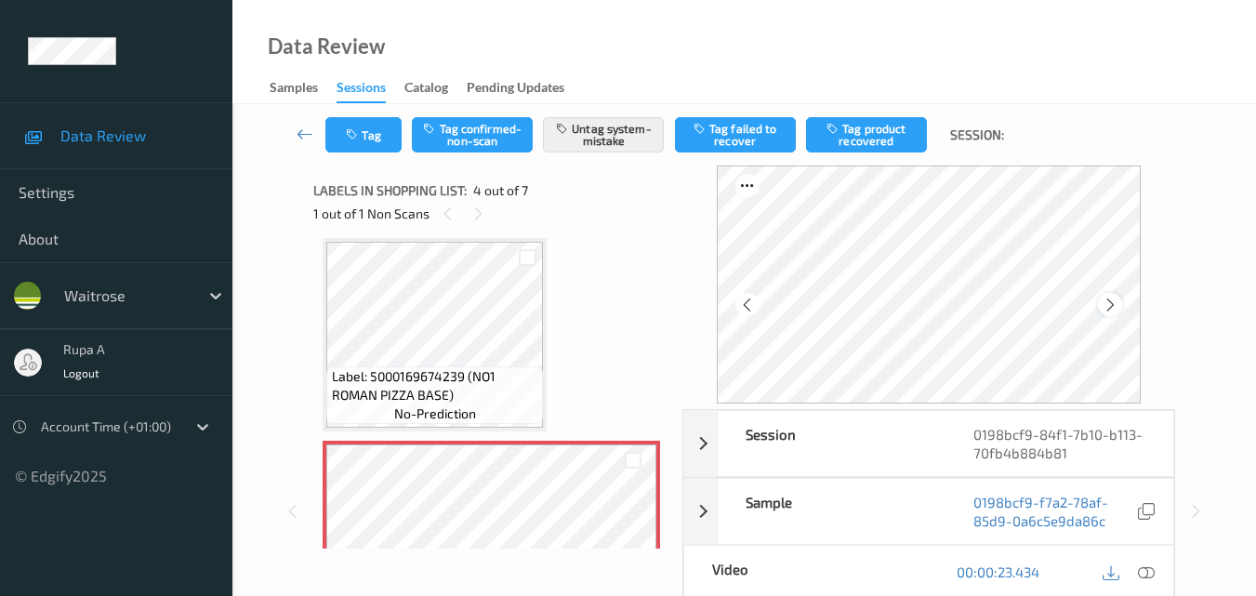
click at [1115, 293] on div at bounding box center [1109, 304] width 23 height 23
click at [1116, 294] on div at bounding box center [1109, 304] width 23 height 23
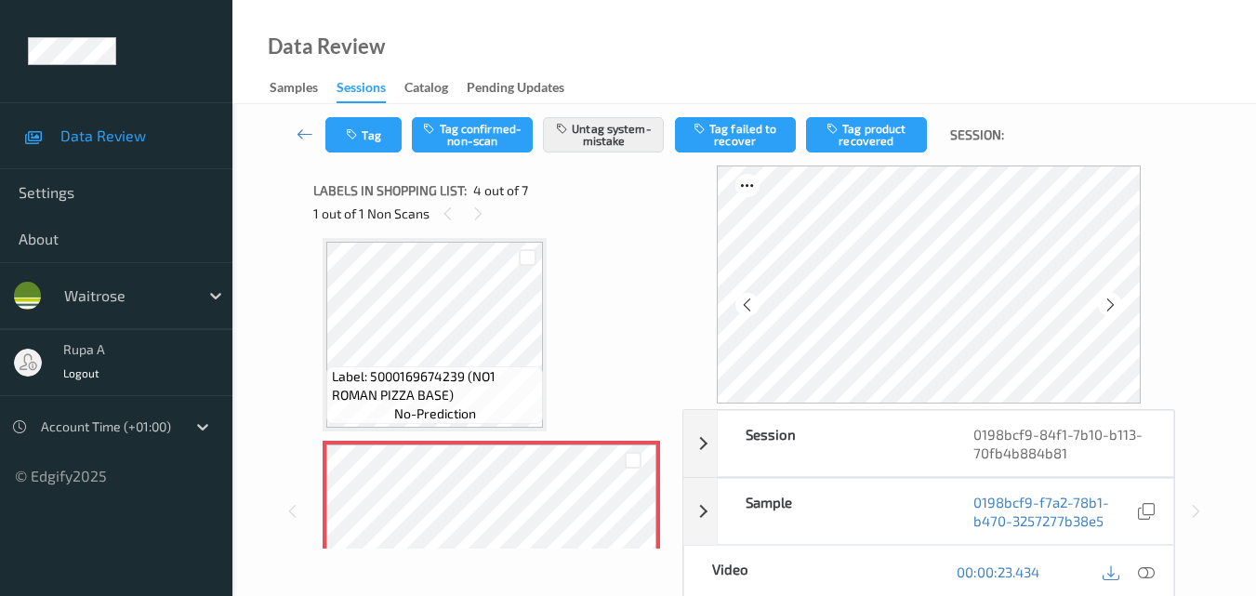
click at [1116, 294] on div at bounding box center [1109, 304] width 23 height 23
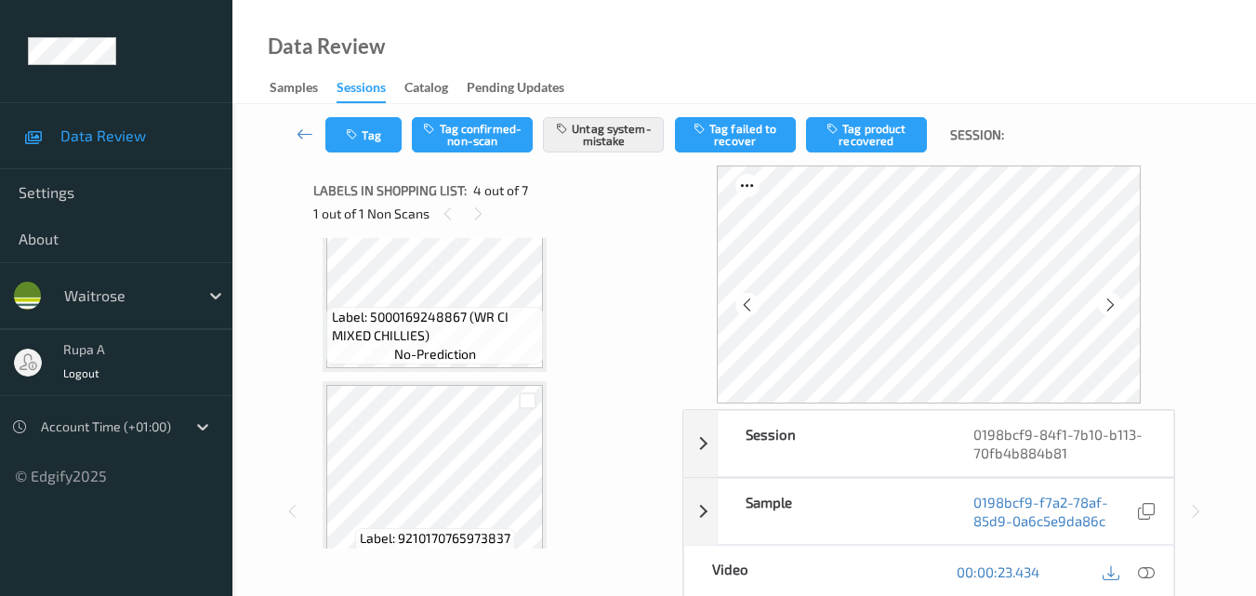
scroll to position [973, 0]
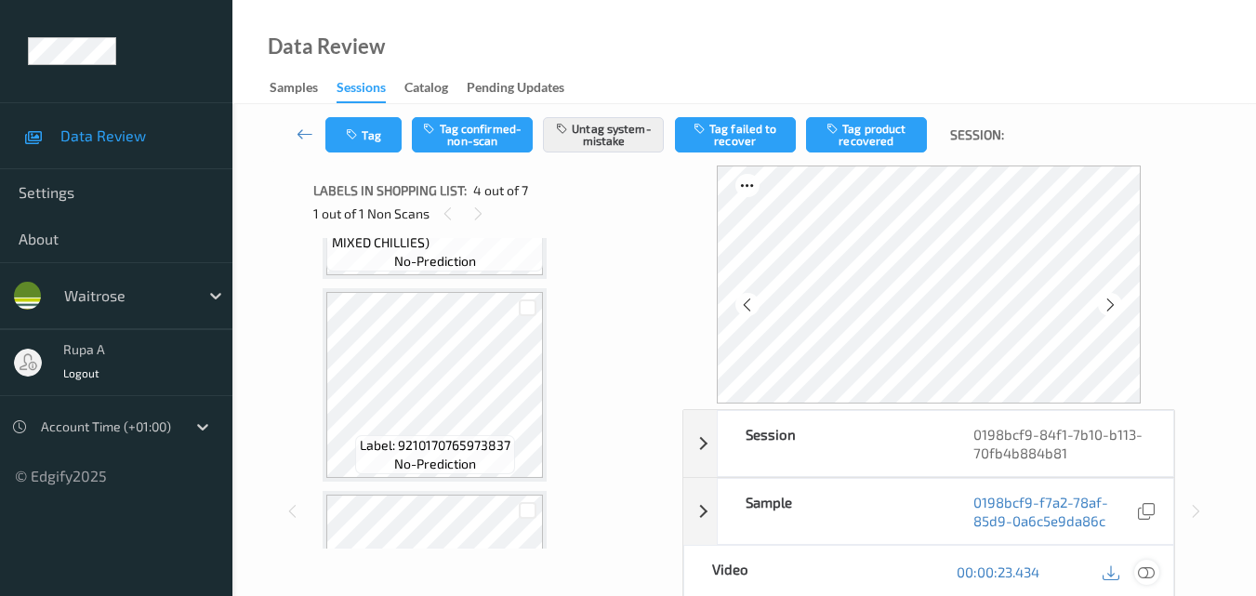
click at [1150, 566] on icon at bounding box center [1146, 571] width 17 height 17
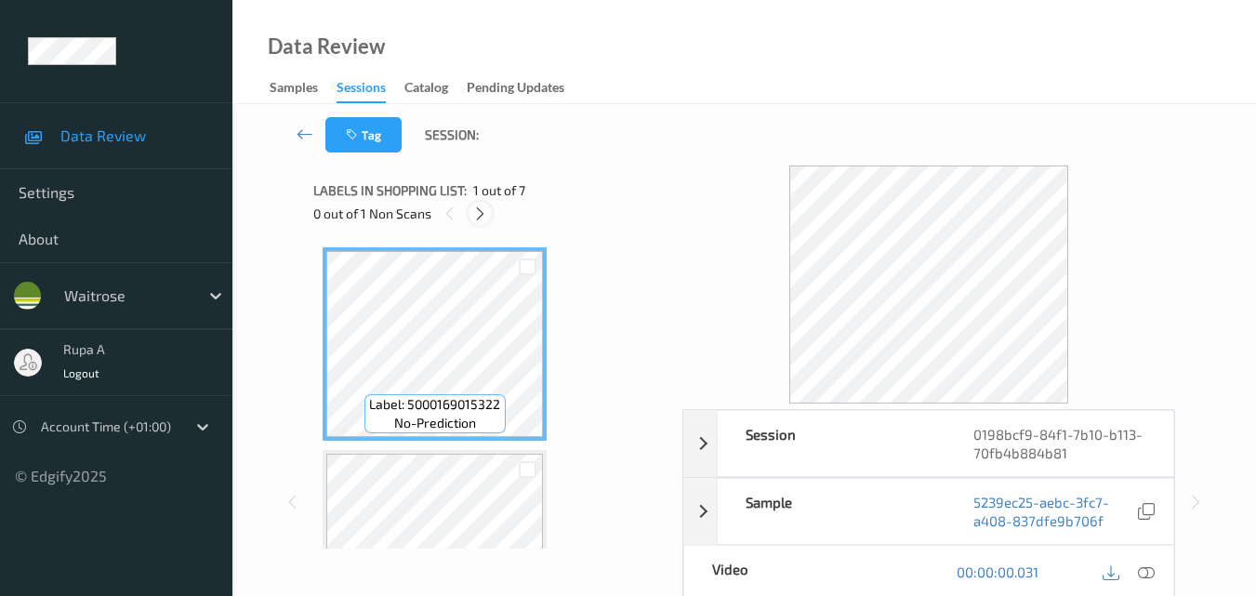
click at [478, 216] on icon at bounding box center [480, 213] width 16 height 17
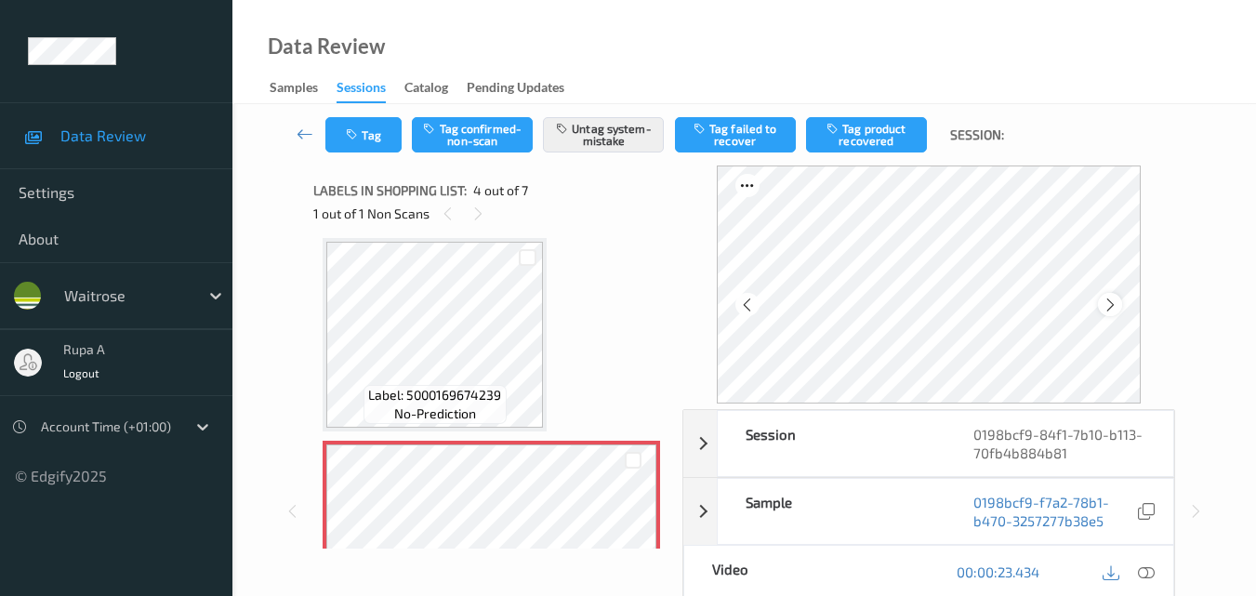
click at [1119, 298] on icon at bounding box center [1111, 305] width 16 height 17
click at [1134, 571] on div at bounding box center [1146, 572] width 25 height 25
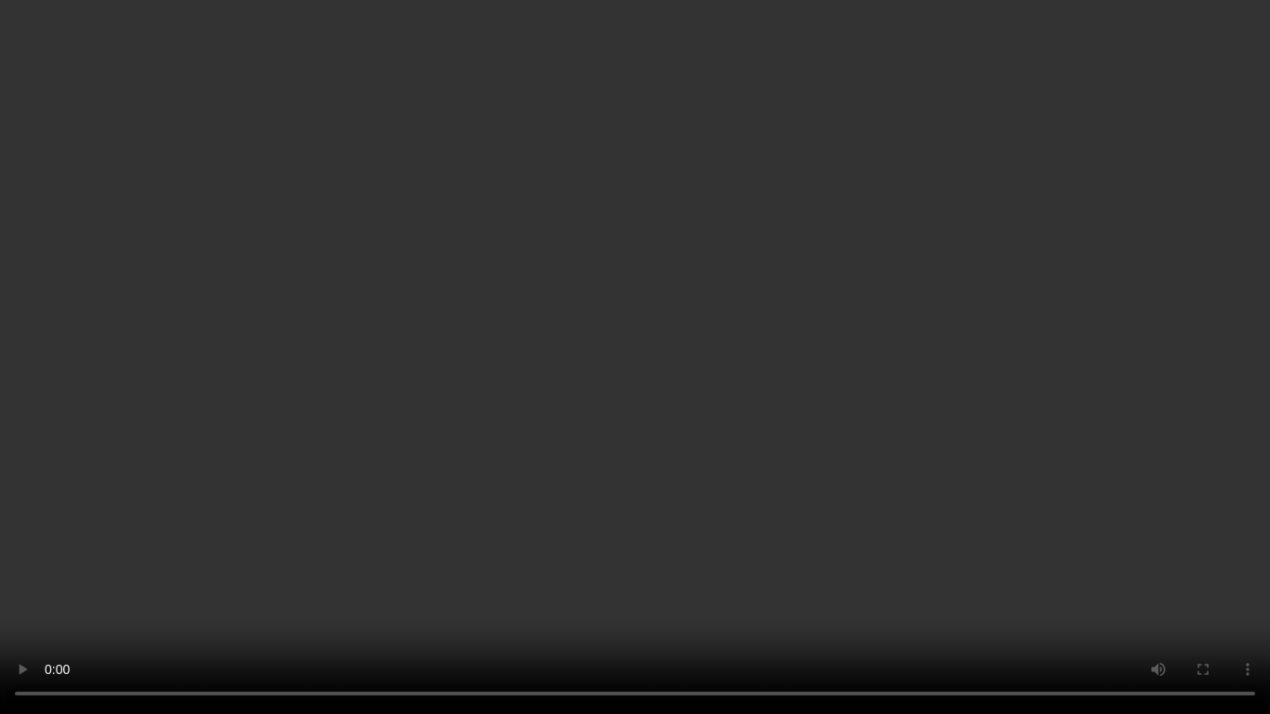
click at [1254, 536] on video at bounding box center [635, 357] width 1270 height 714
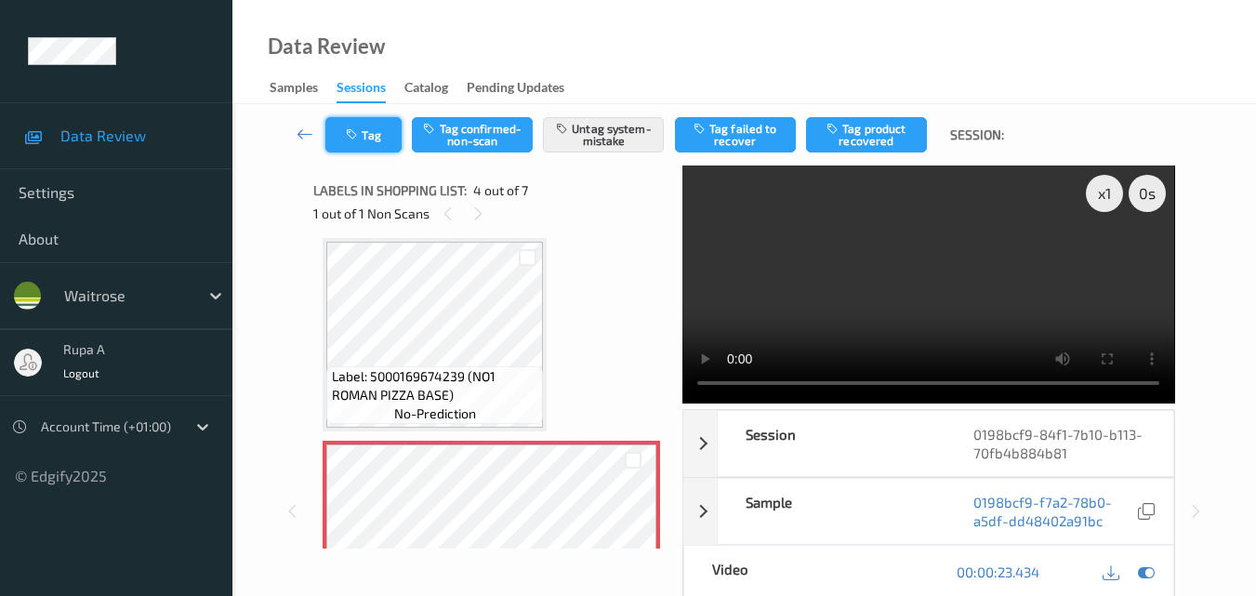
click at [391, 134] on button "Tag" at bounding box center [363, 134] width 76 height 35
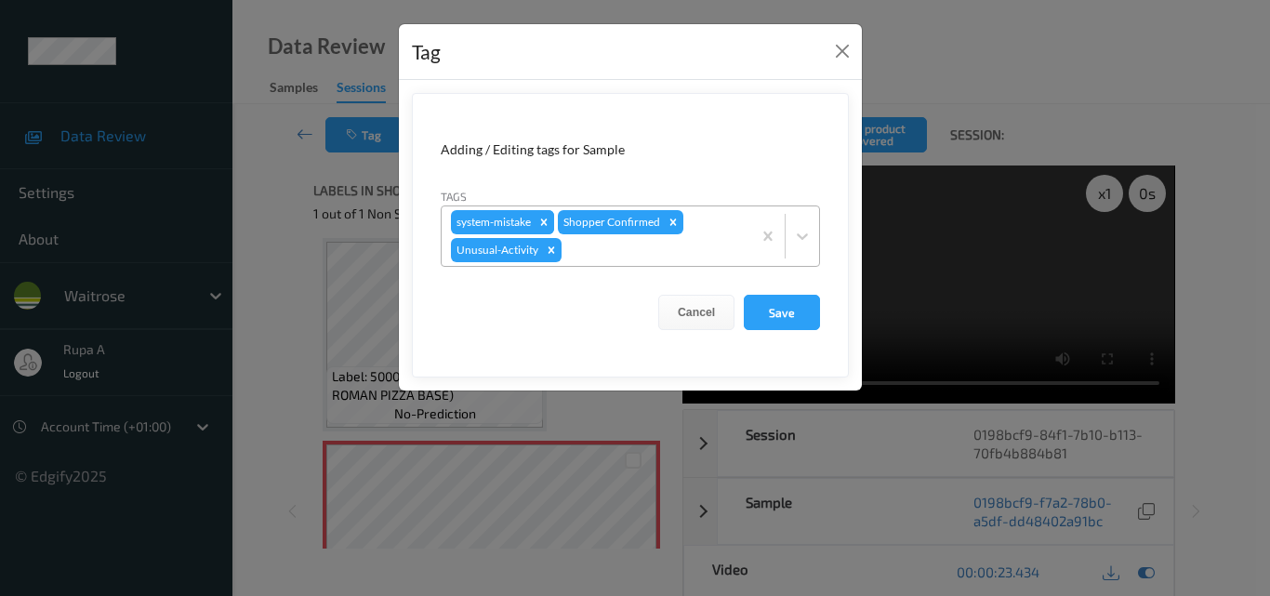
click at [536, 220] on div "Remove system-mistake" at bounding box center [544, 222] width 20 height 24
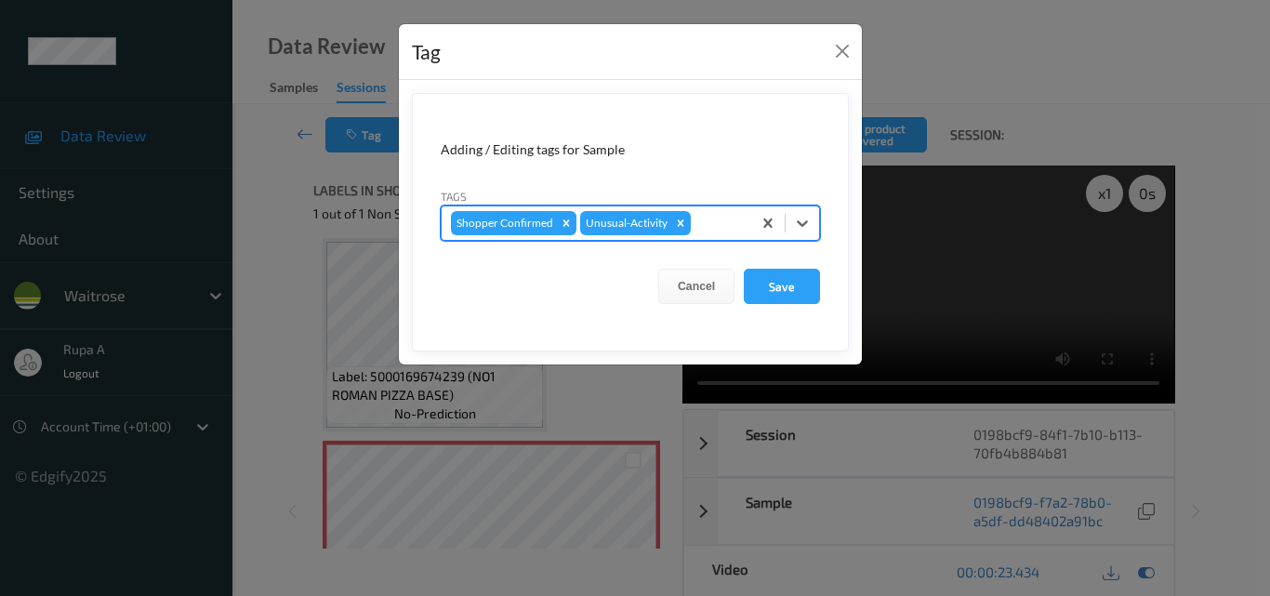
click at [676, 224] on icon "Remove Unusual-Activity" at bounding box center [680, 223] width 13 height 13
click at [678, 222] on div at bounding box center [661, 223] width 162 height 22
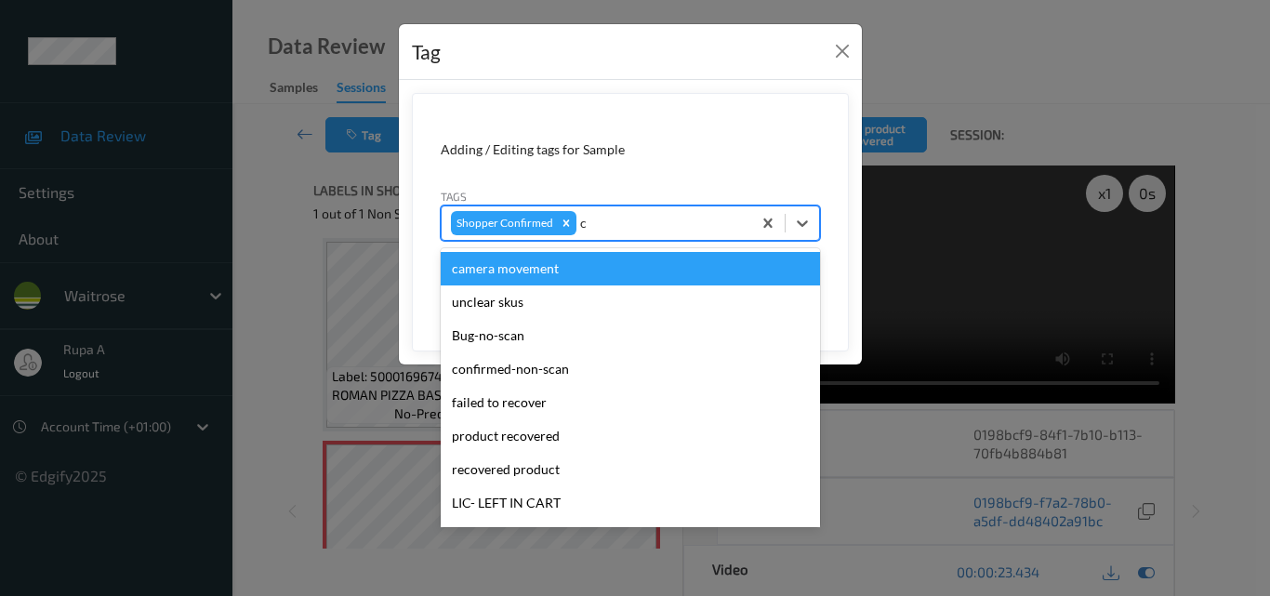
type input "co"
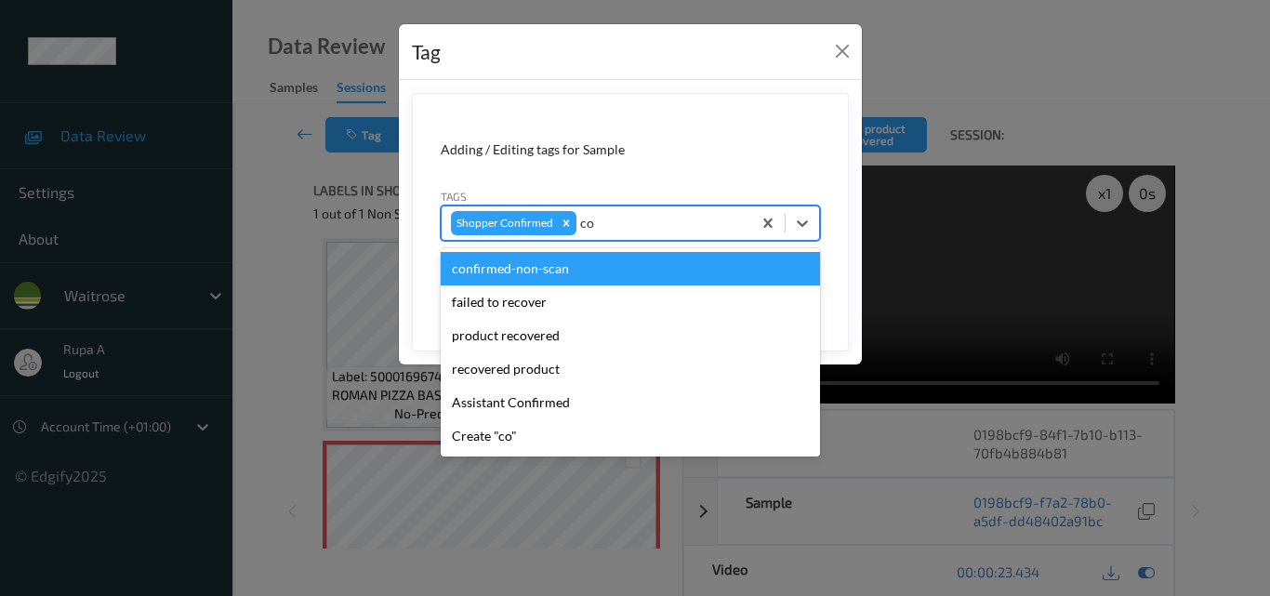
click at [587, 271] on div "confirmed-non-scan" at bounding box center [630, 268] width 379 height 33
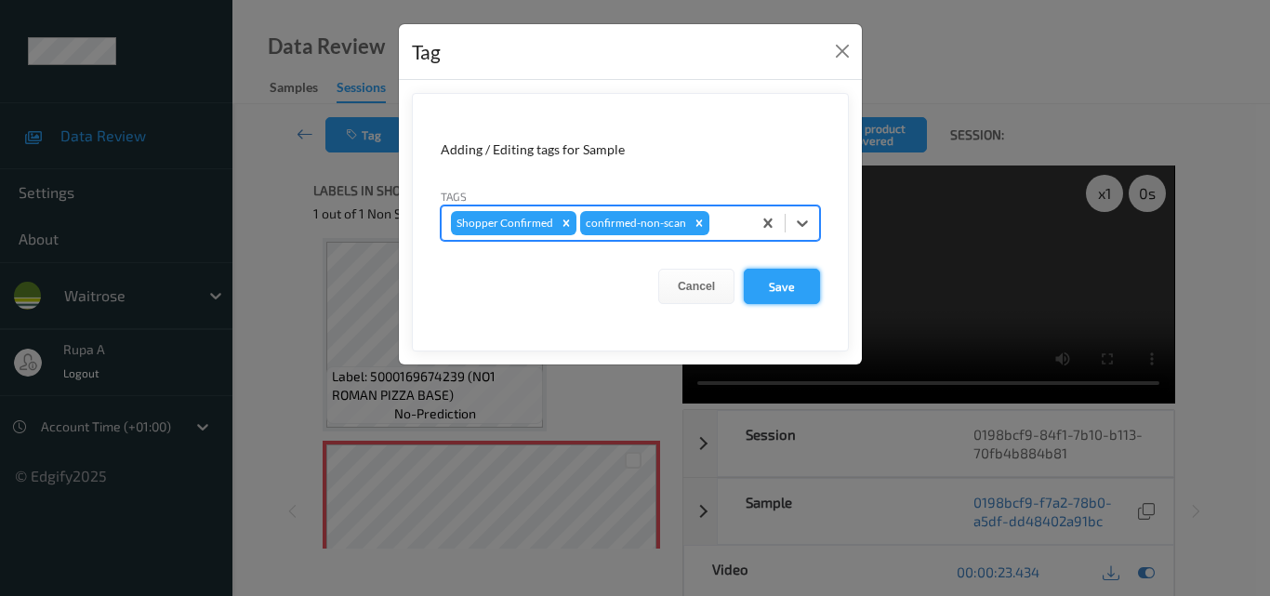
click at [785, 288] on button "Save" at bounding box center [782, 286] width 76 height 35
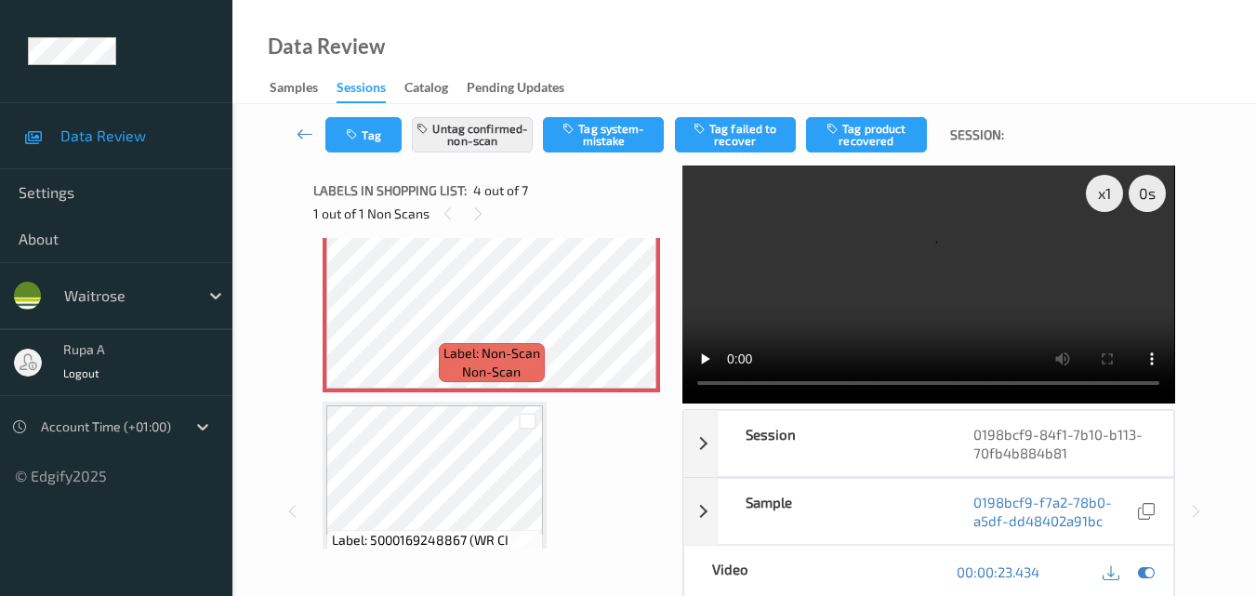
scroll to position [694, 0]
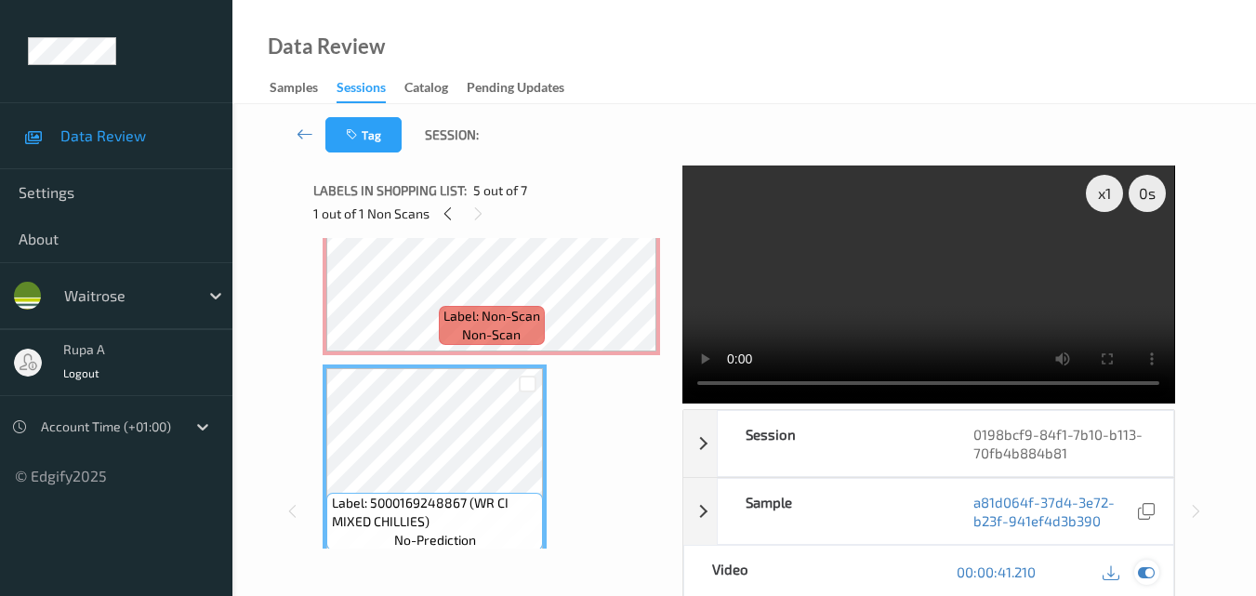
click at [1145, 563] on icon at bounding box center [1146, 571] width 17 height 17
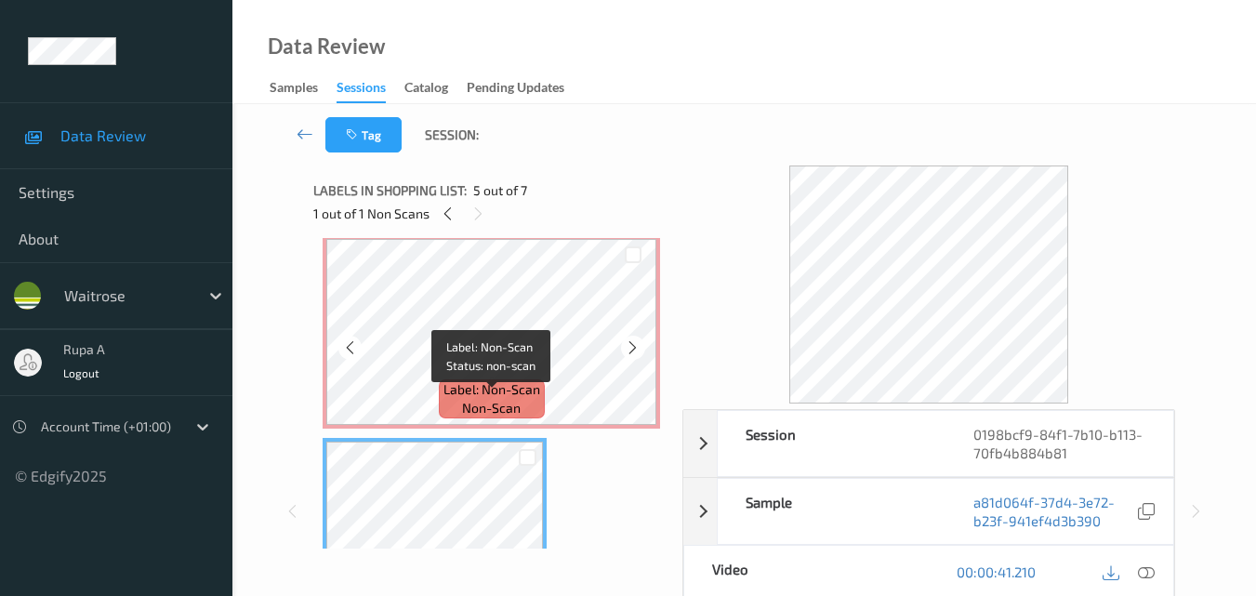
scroll to position [601, 0]
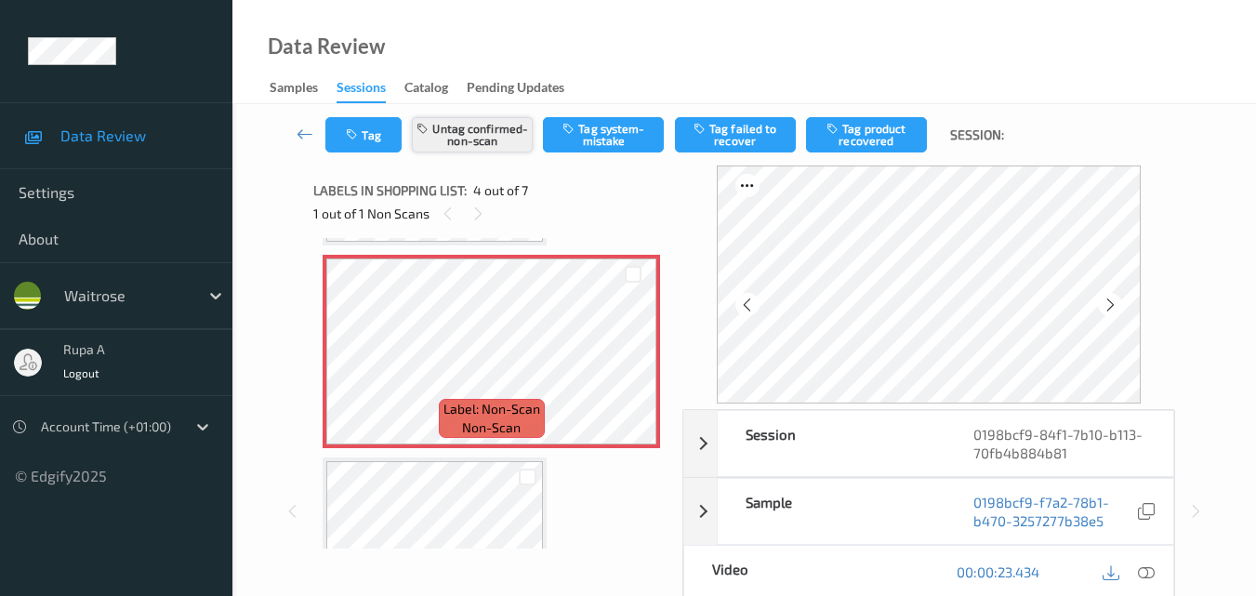
click at [465, 139] on button "Untag confirmed-non-scan" at bounding box center [472, 134] width 121 height 35
click at [498, 140] on button "Tag confirmed-non-scan" at bounding box center [472, 134] width 121 height 35
click at [859, 143] on button "Tag product recovered" at bounding box center [866, 134] width 121 height 35
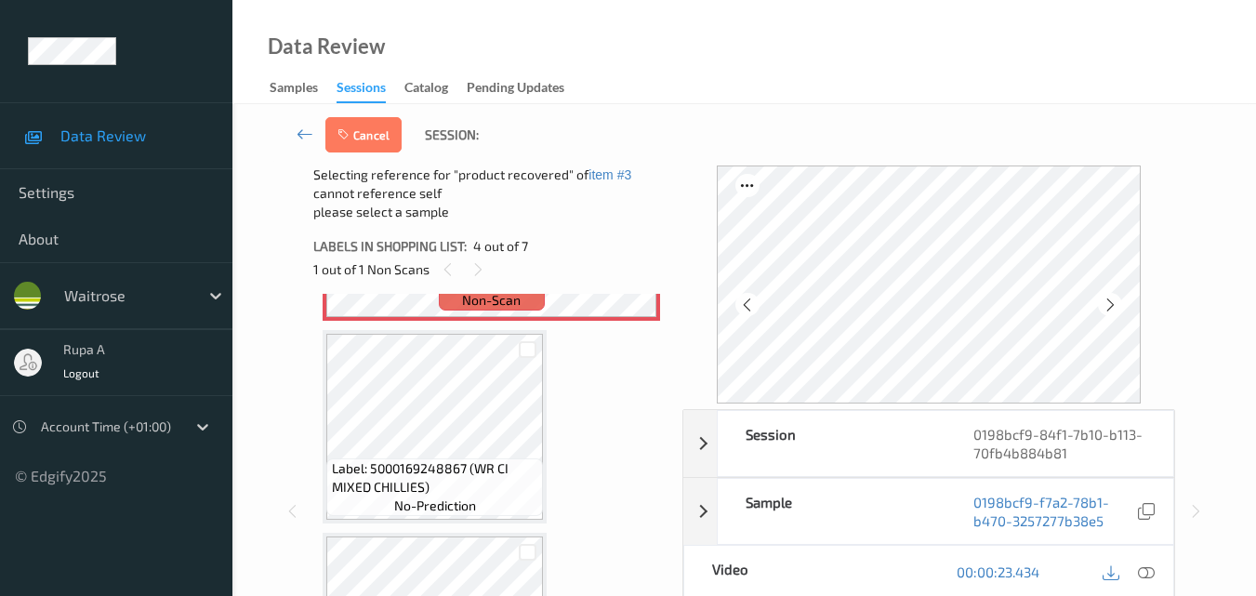
scroll to position [787, 0]
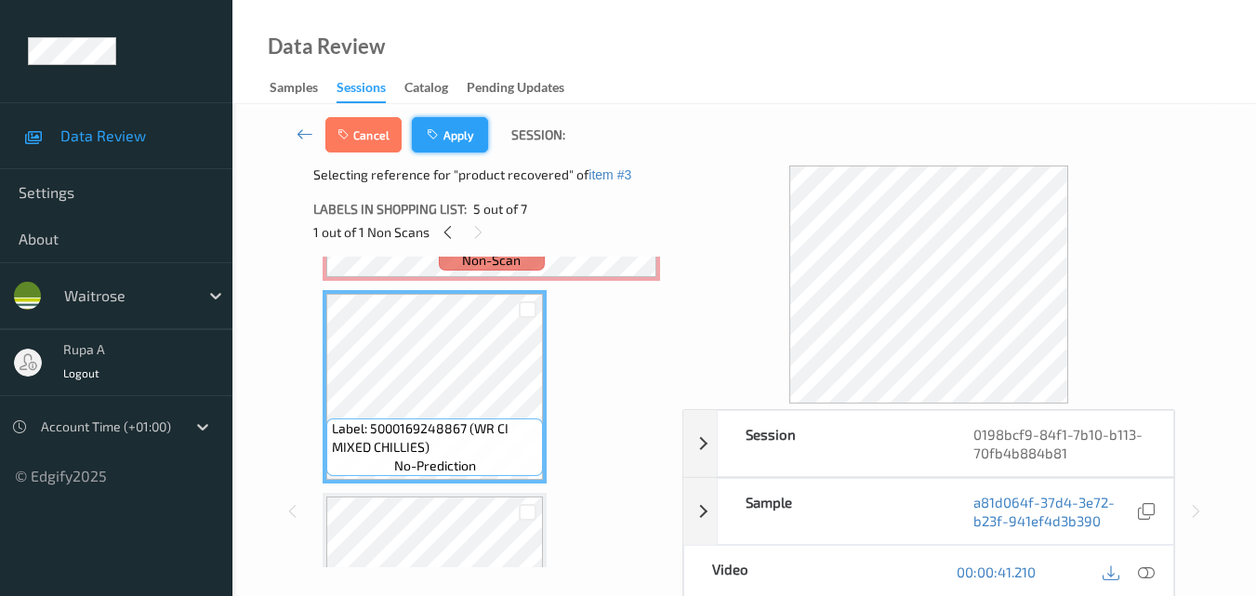
click at [451, 129] on button "Apply" at bounding box center [450, 134] width 76 height 35
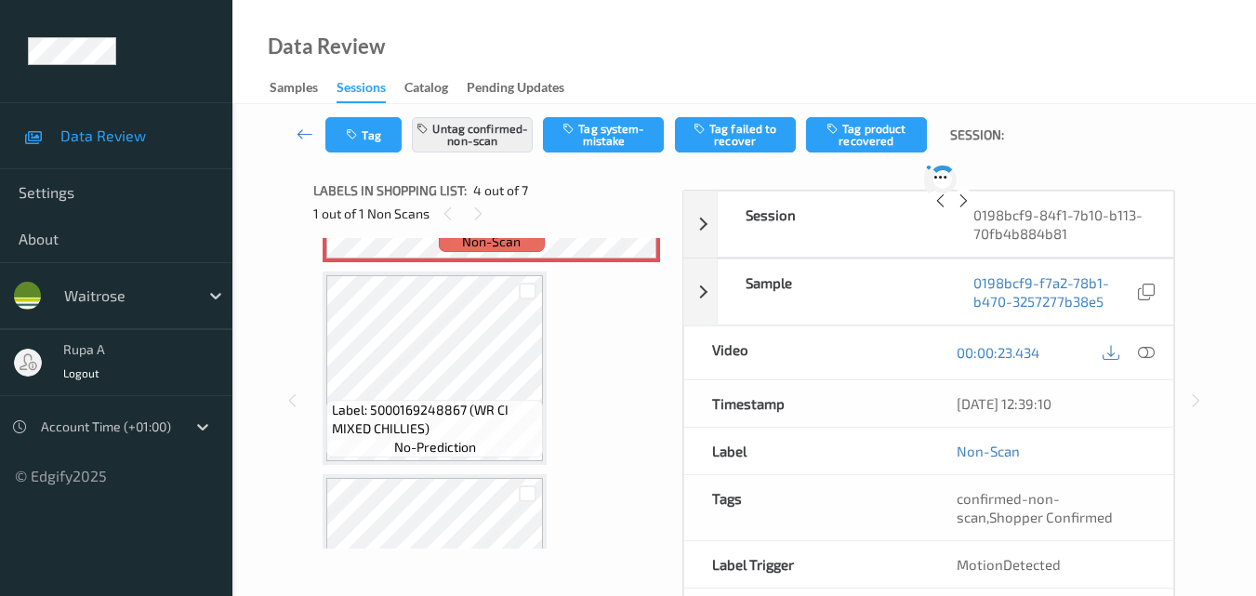
scroll to position [415, 0]
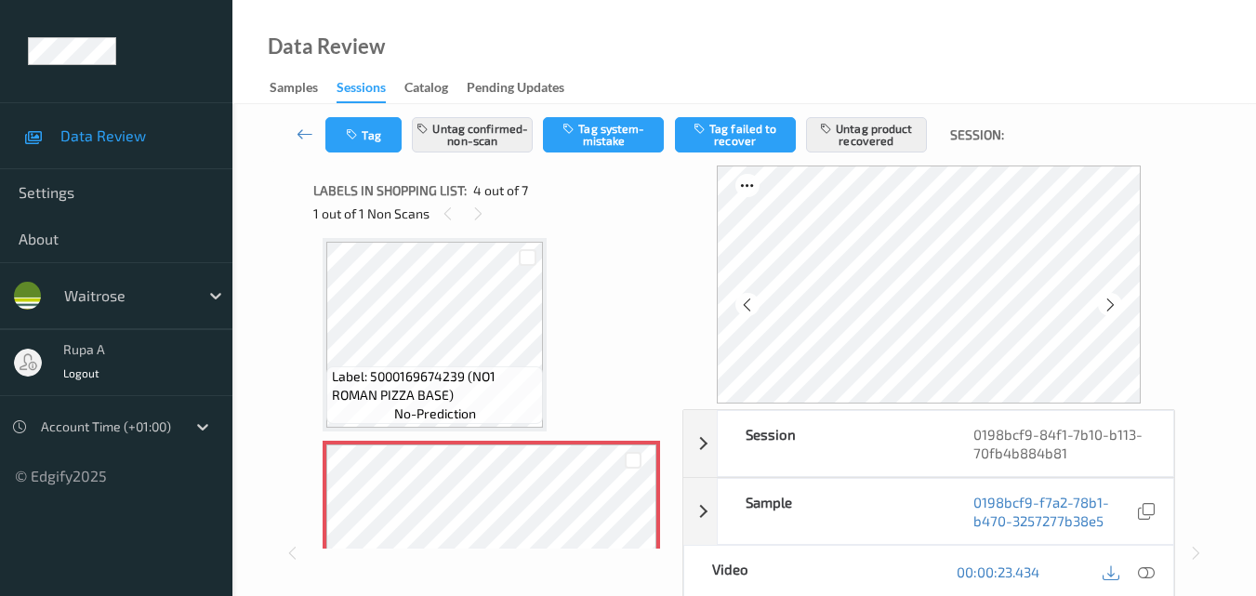
click at [674, 48] on div "Data Review Samples Sessions Catalog Pending Updates" at bounding box center [744, 52] width 1024 height 104
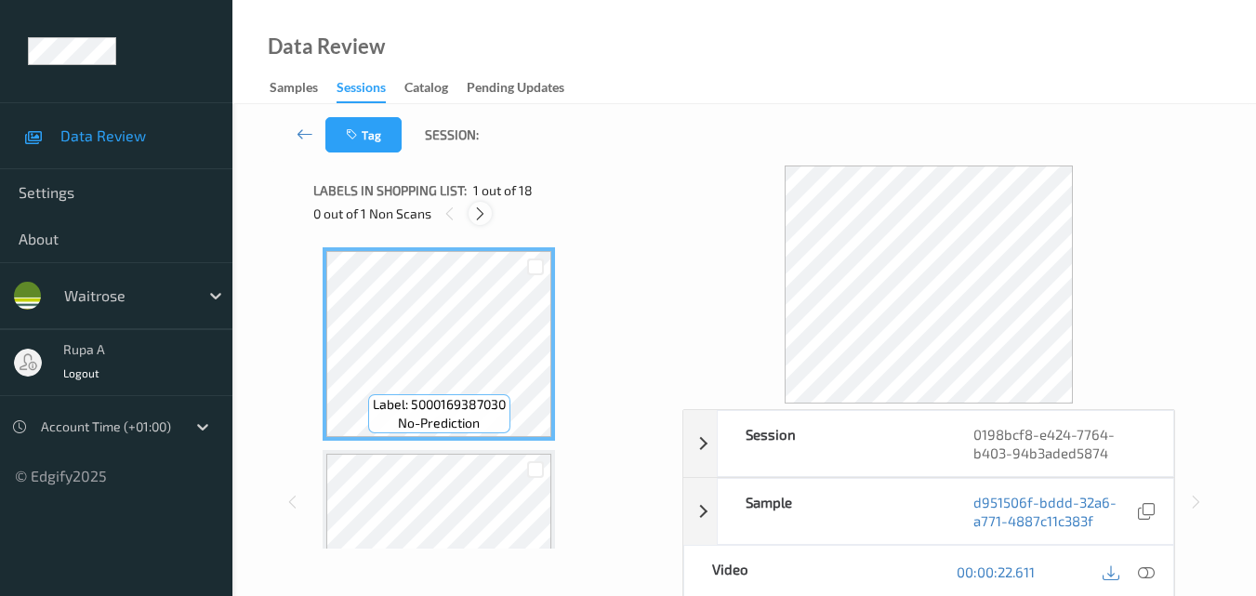
click at [469, 214] on div at bounding box center [480, 213] width 23 height 23
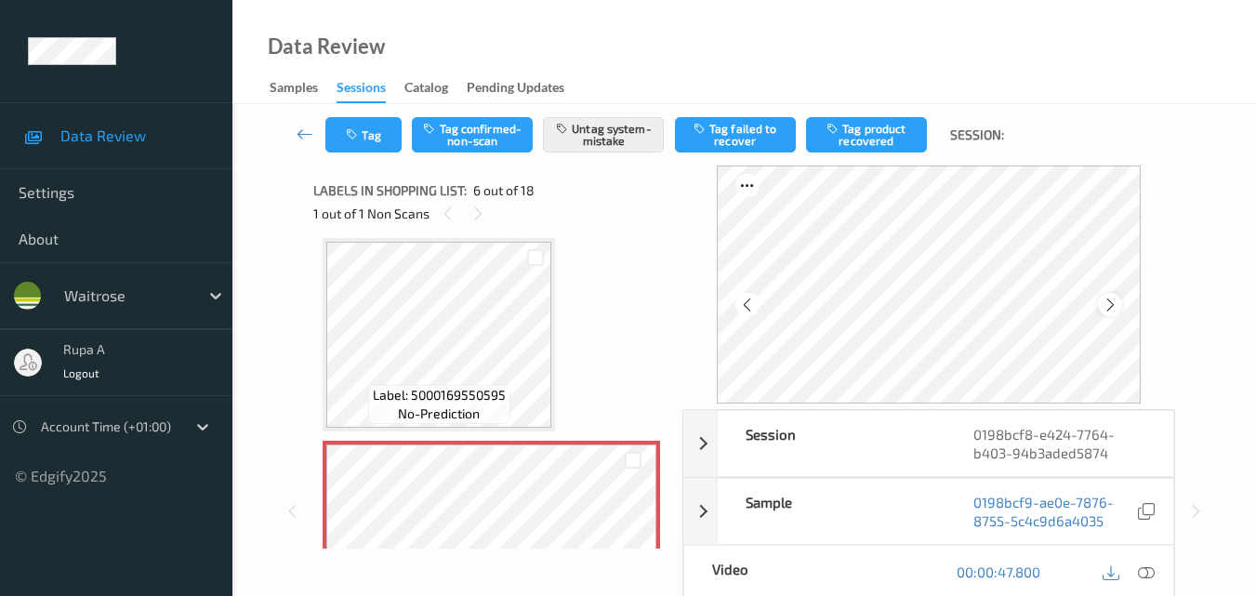
click at [1106, 308] on div at bounding box center [1109, 304] width 23 height 23
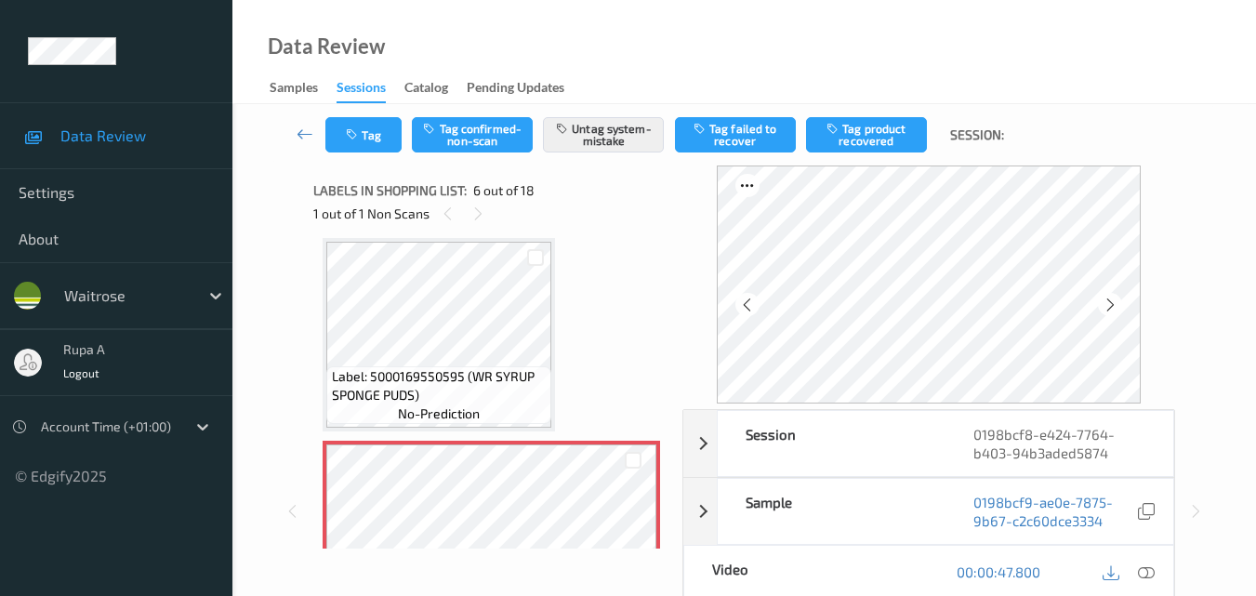
click at [1106, 308] on div at bounding box center [1109, 304] width 23 height 23
click at [1153, 571] on icon at bounding box center [1146, 571] width 17 height 17
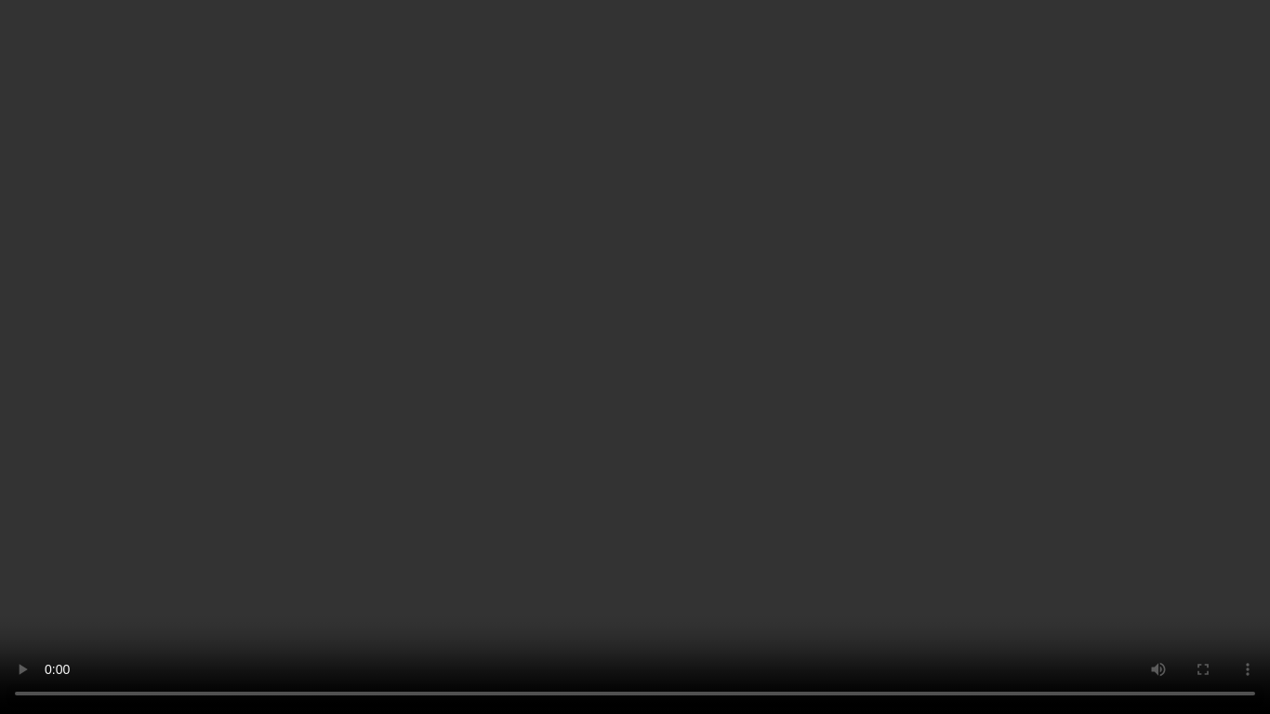
click at [1192, 595] on video at bounding box center [635, 357] width 1270 height 714
click at [625, 469] on video at bounding box center [635, 357] width 1270 height 714
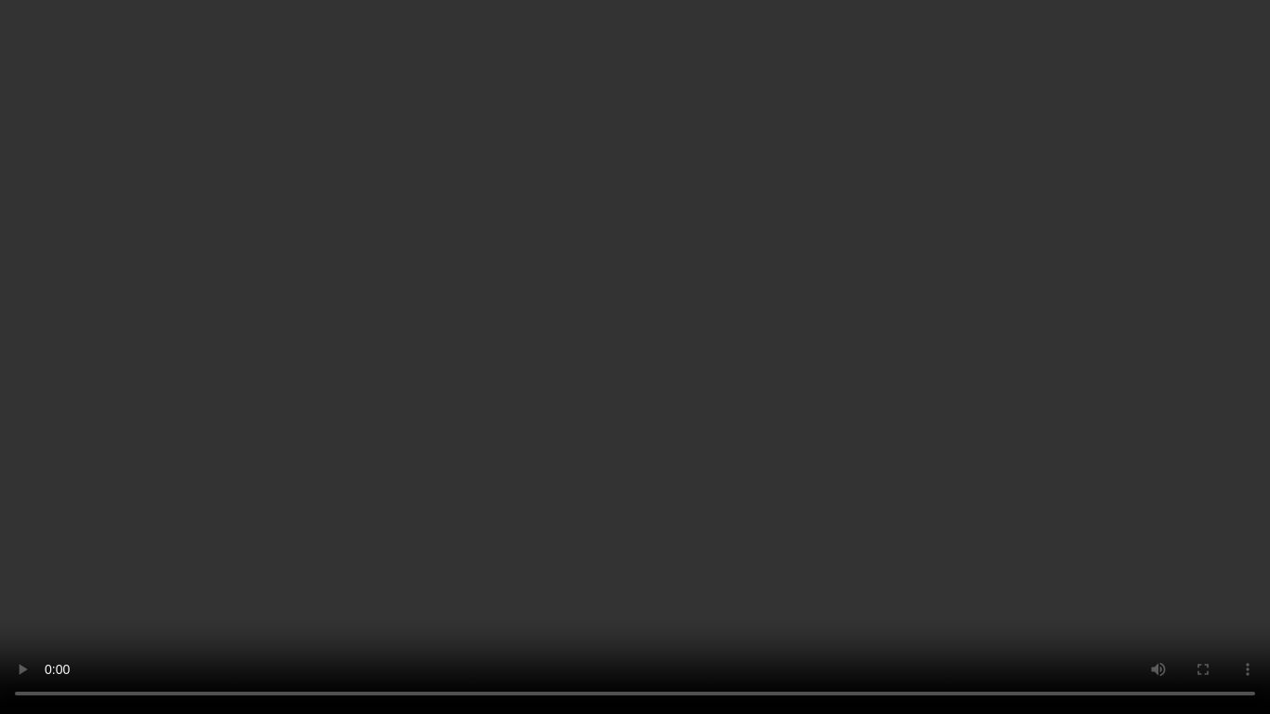
click at [625, 469] on video at bounding box center [635, 357] width 1270 height 714
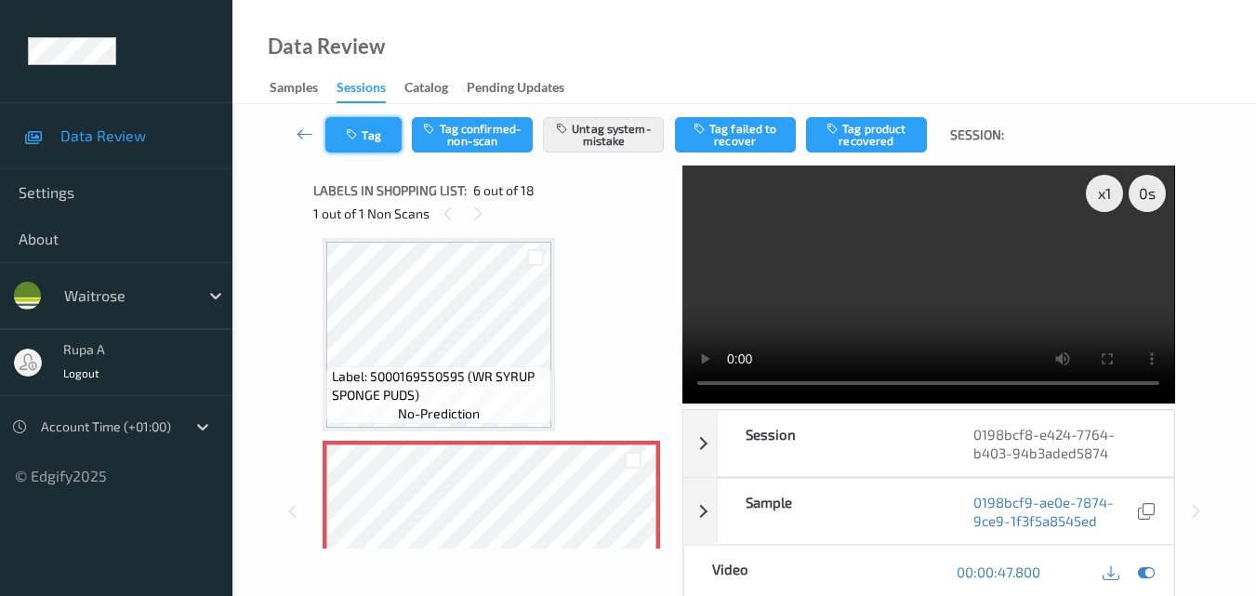
click at [363, 143] on button "Tag" at bounding box center [363, 134] width 76 height 35
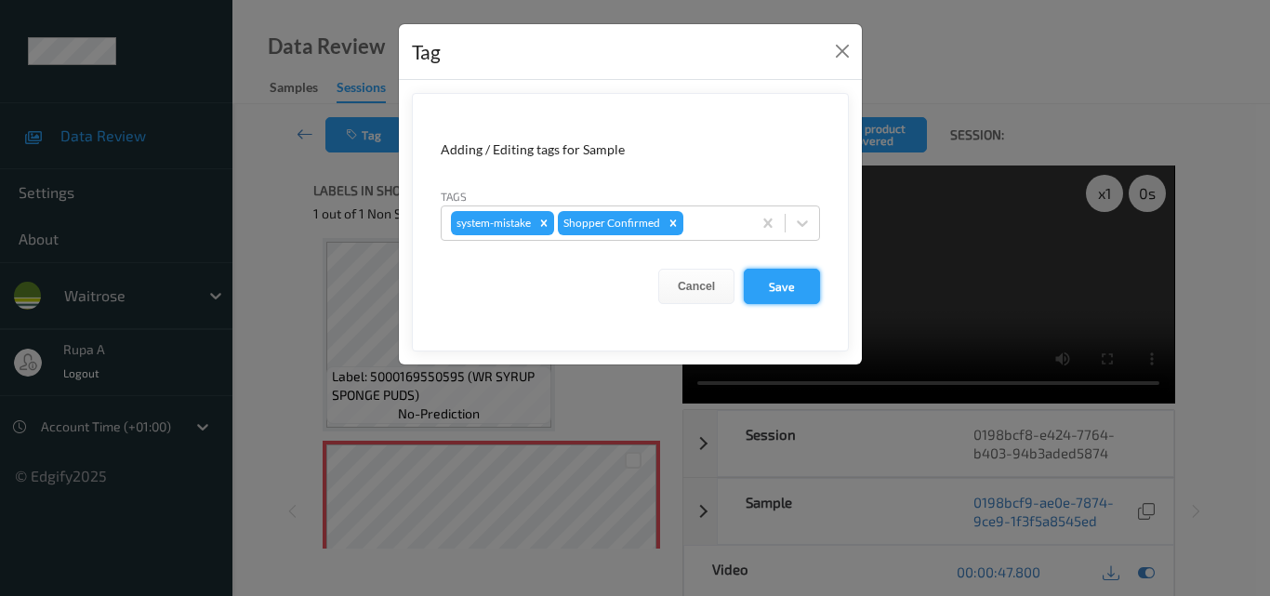
click at [784, 279] on button "Save" at bounding box center [782, 286] width 76 height 35
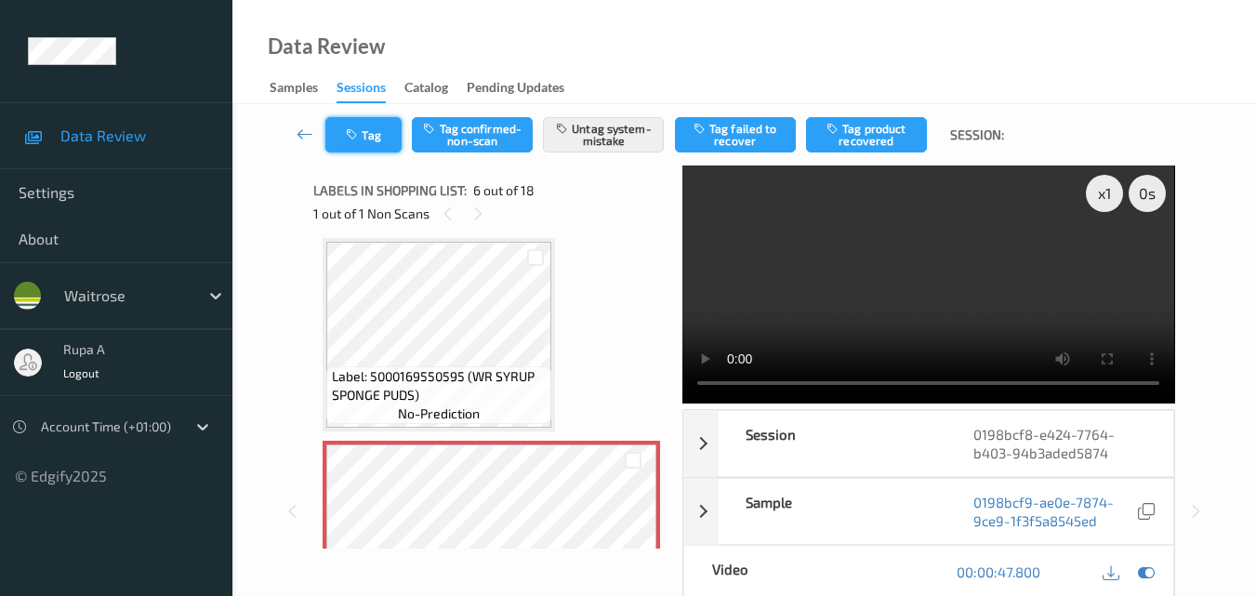
click at [377, 140] on button "Tag" at bounding box center [363, 134] width 76 height 35
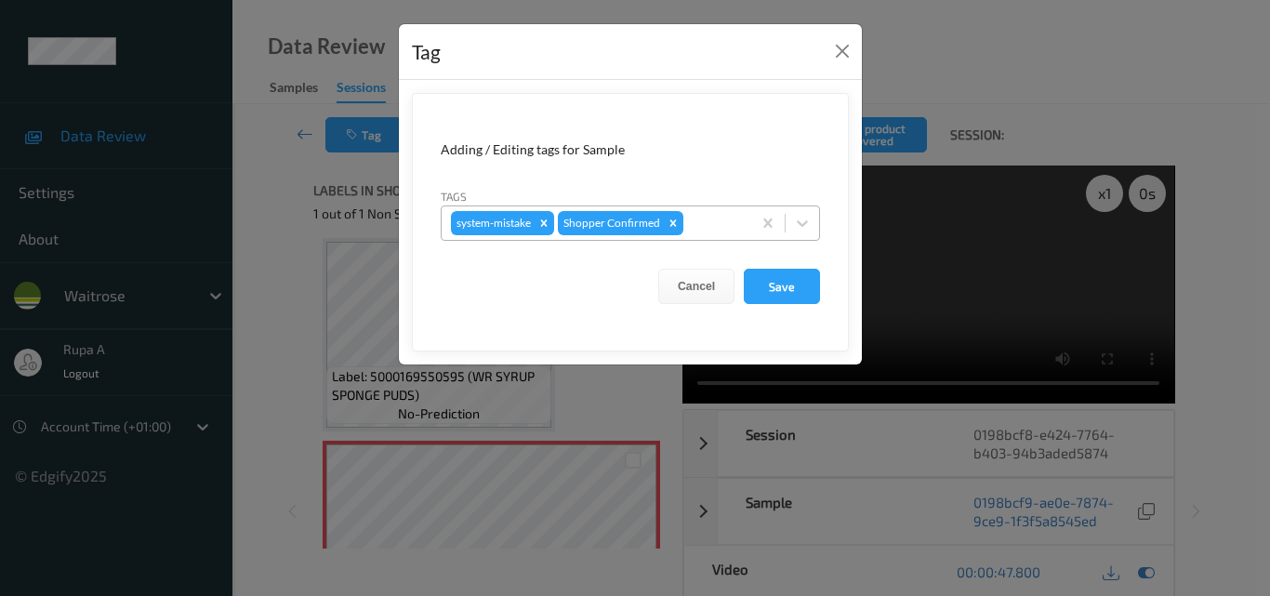
click at [737, 239] on div "system-mistake Shopper Confirmed" at bounding box center [630, 222] width 379 height 35
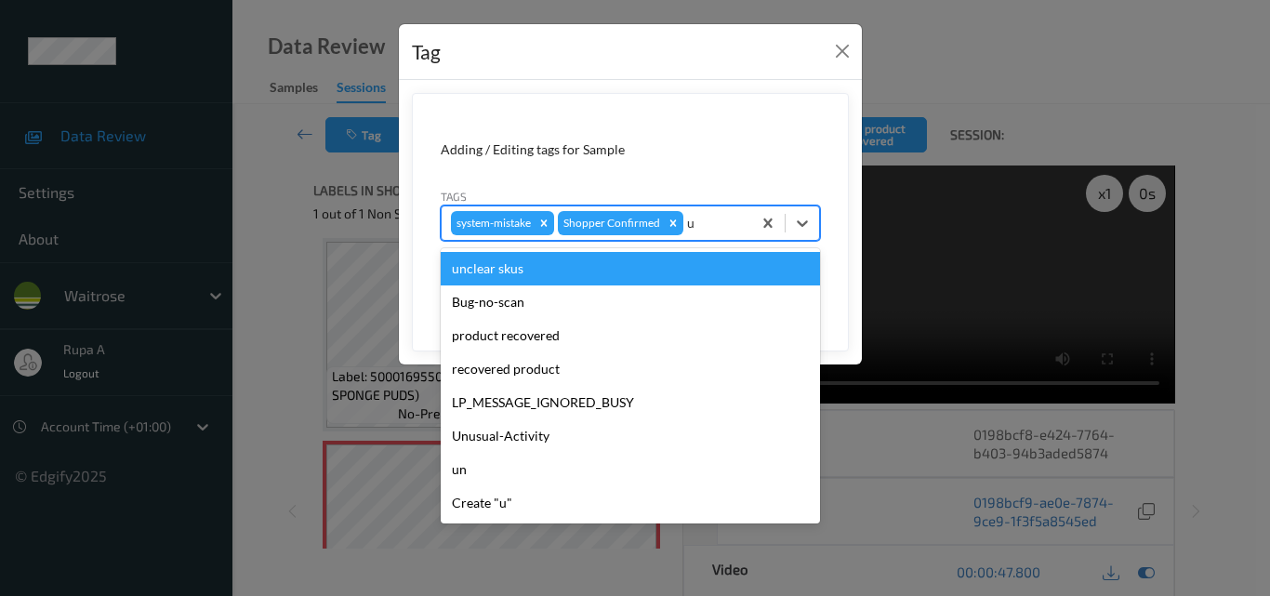
type input "un"
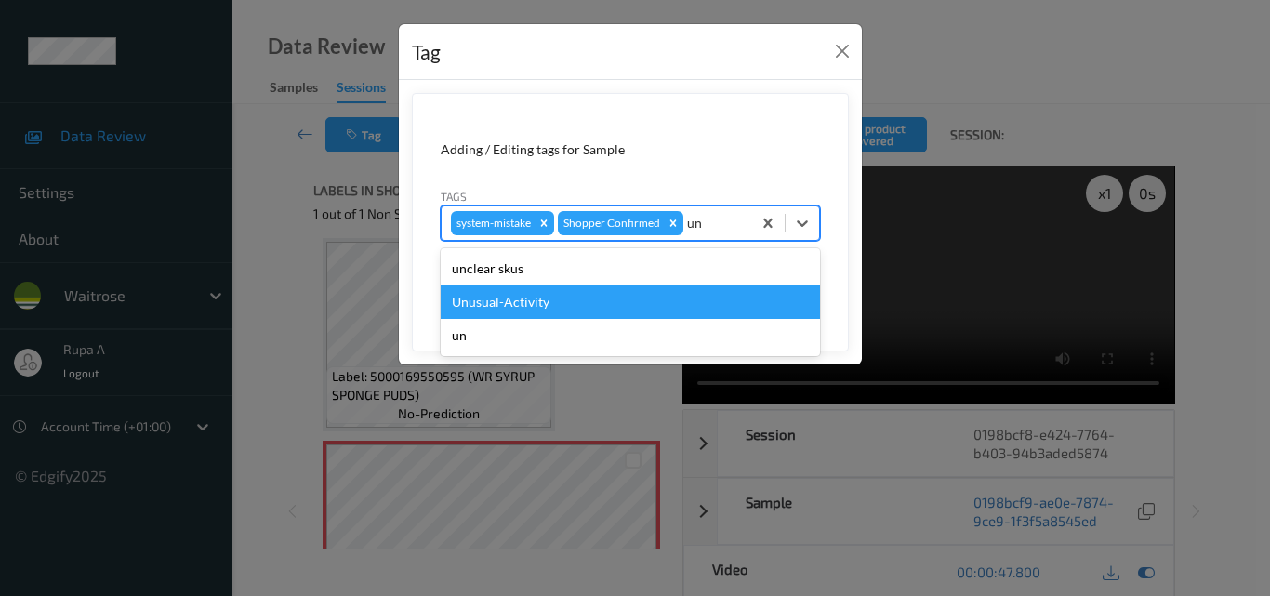
click at [507, 306] on div "Unusual-Activity" at bounding box center [630, 301] width 379 height 33
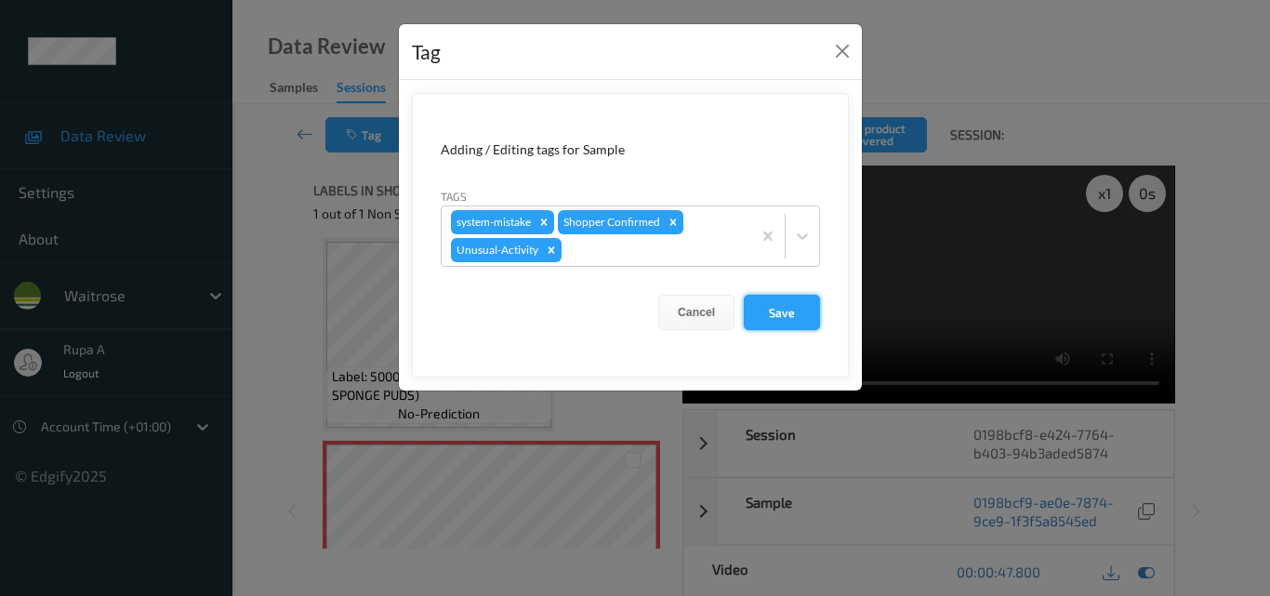
click at [765, 312] on button "Save" at bounding box center [782, 312] width 76 height 35
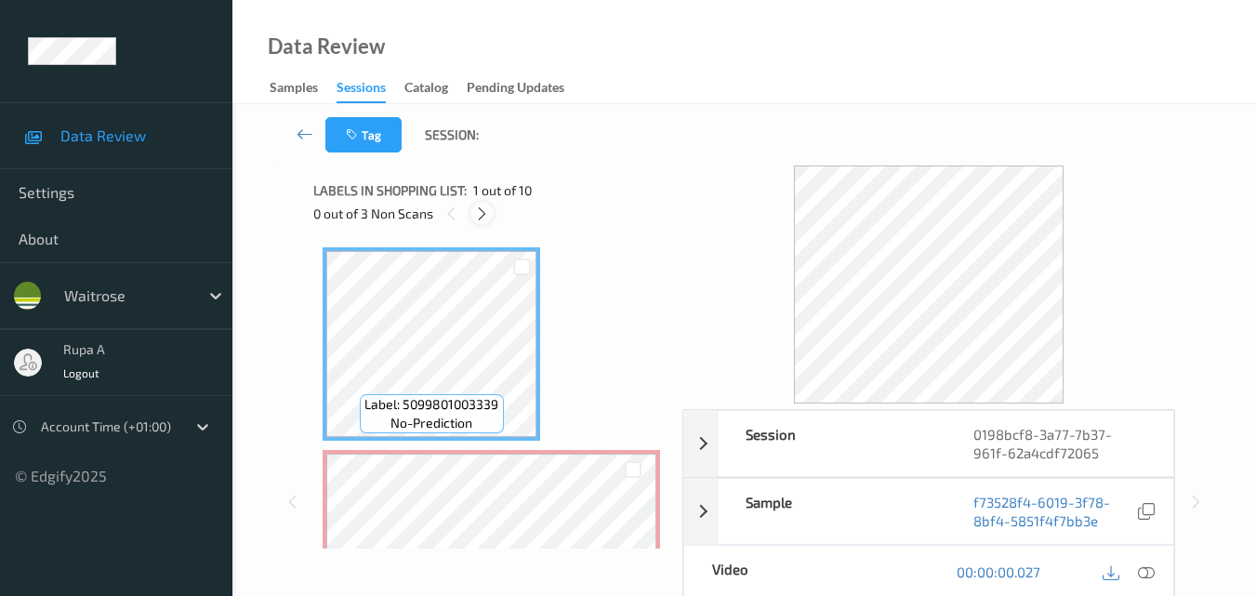
click at [483, 215] on icon at bounding box center [482, 213] width 16 height 17
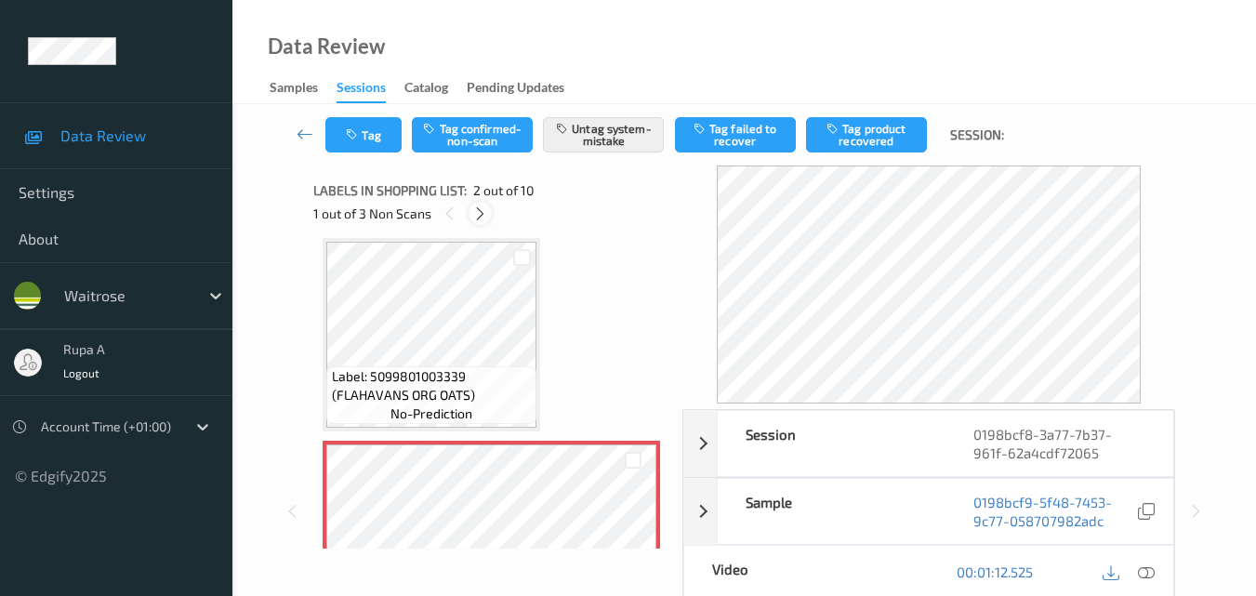
click at [480, 225] on div at bounding box center [480, 213] width 23 height 23
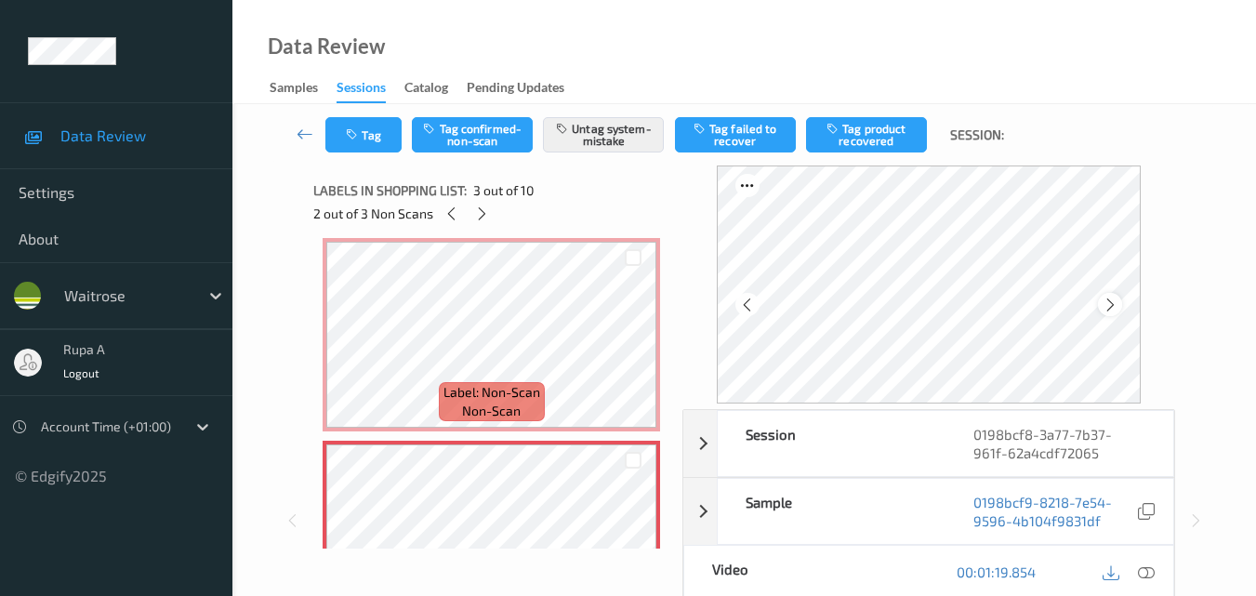
click at [1118, 306] on icon at bounding box center [1111, 305] width 16 height 17
click at [380, 130] on button "Tag" at bounding box center [363, 134] width 76 height 35
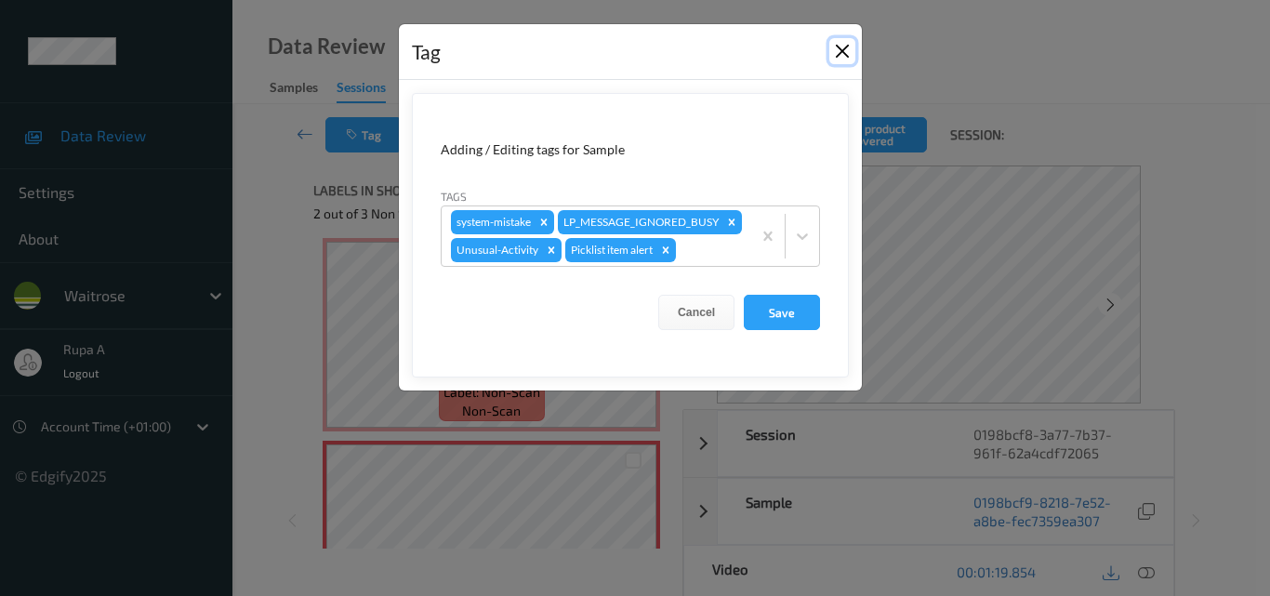
click at [839, 58] on button "Close" at bounding box center [842, 51] width 26 height 26
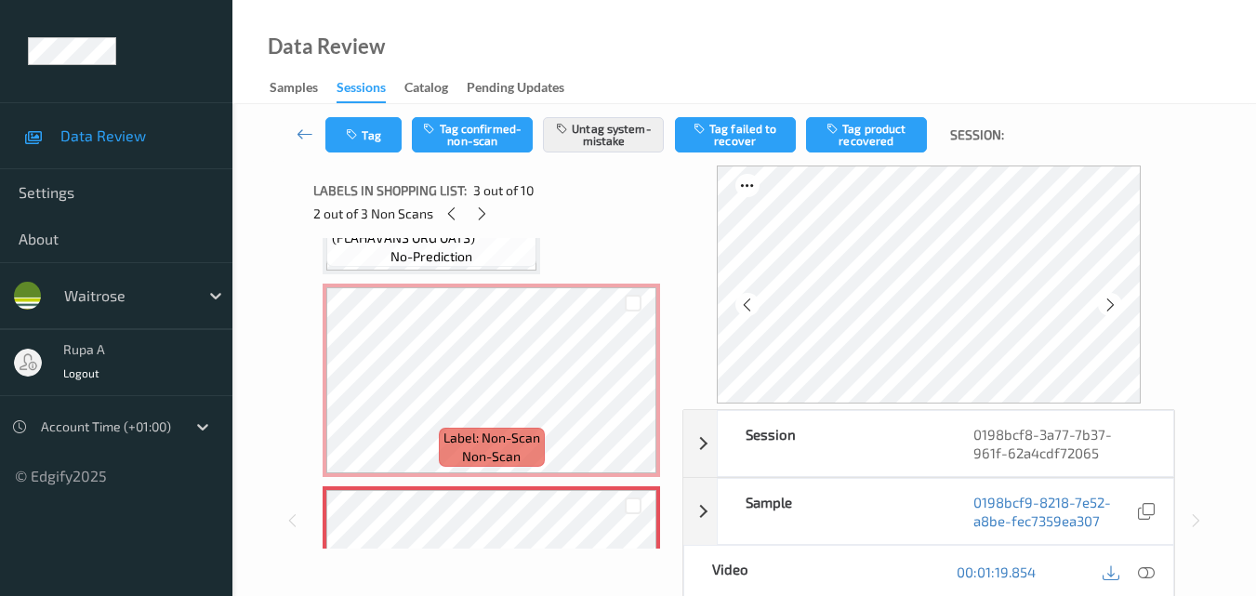
scroll to position [119, 0]
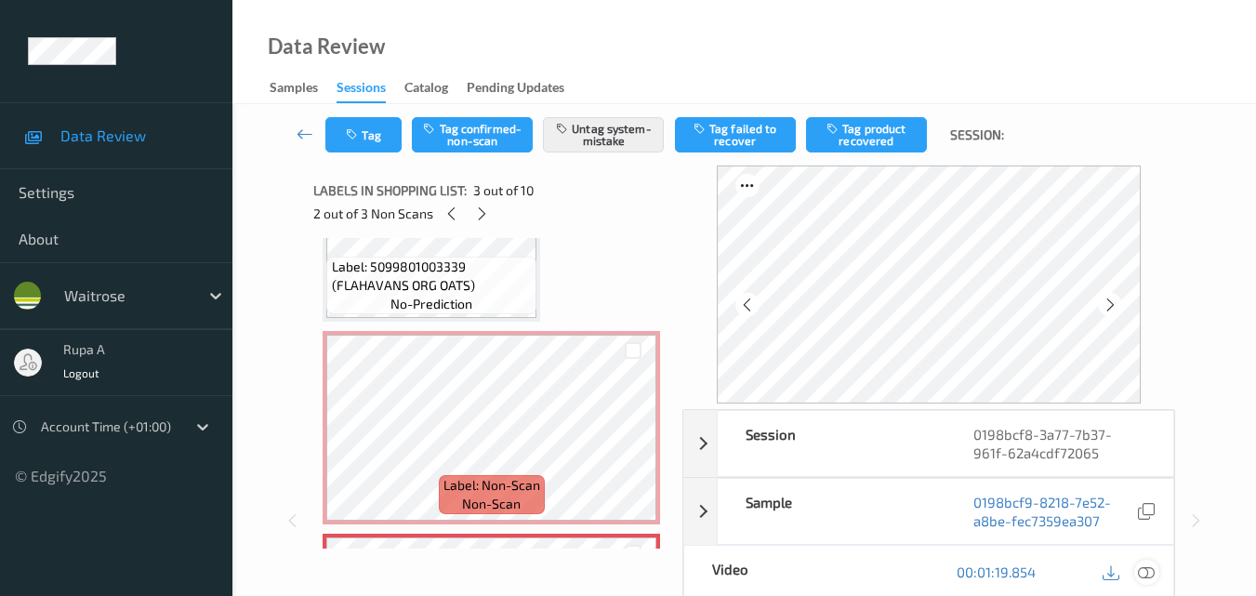
click at [1136, 573] on div at bounding box center [1146, 572] width 25 height 25
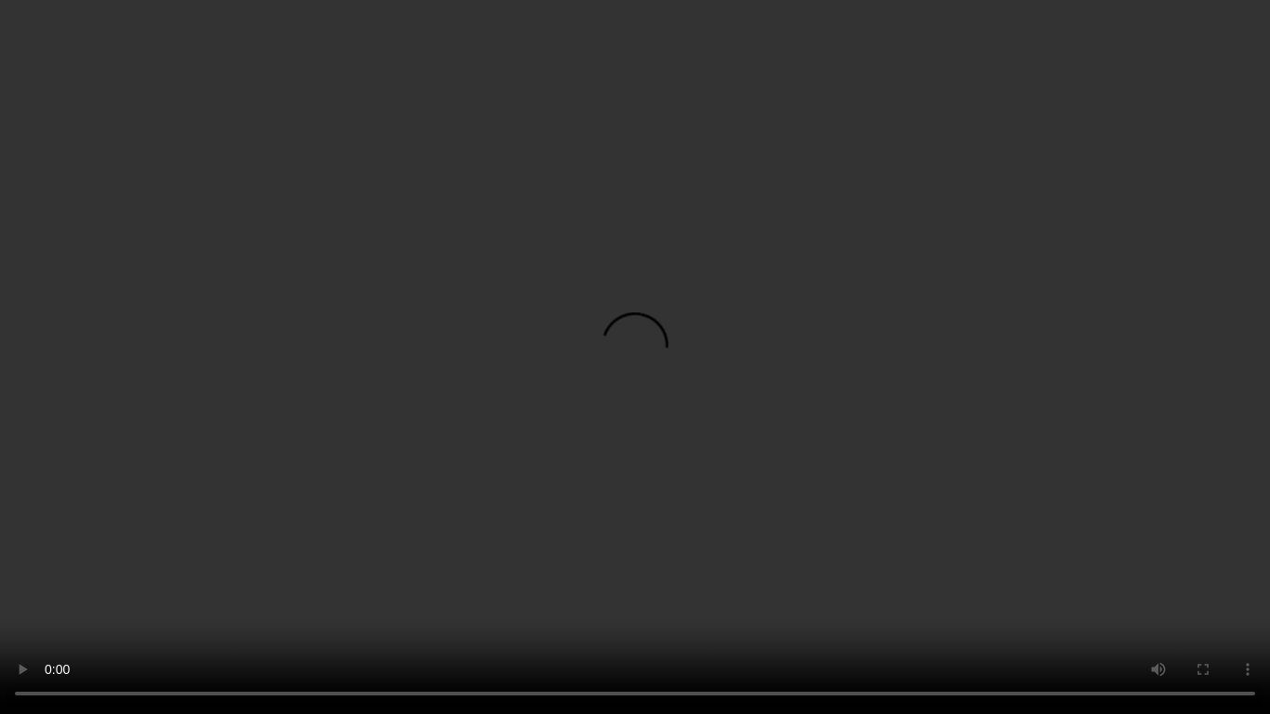
click at [0, 595] on video at bounding box center [635, 357] width 1270 height 714
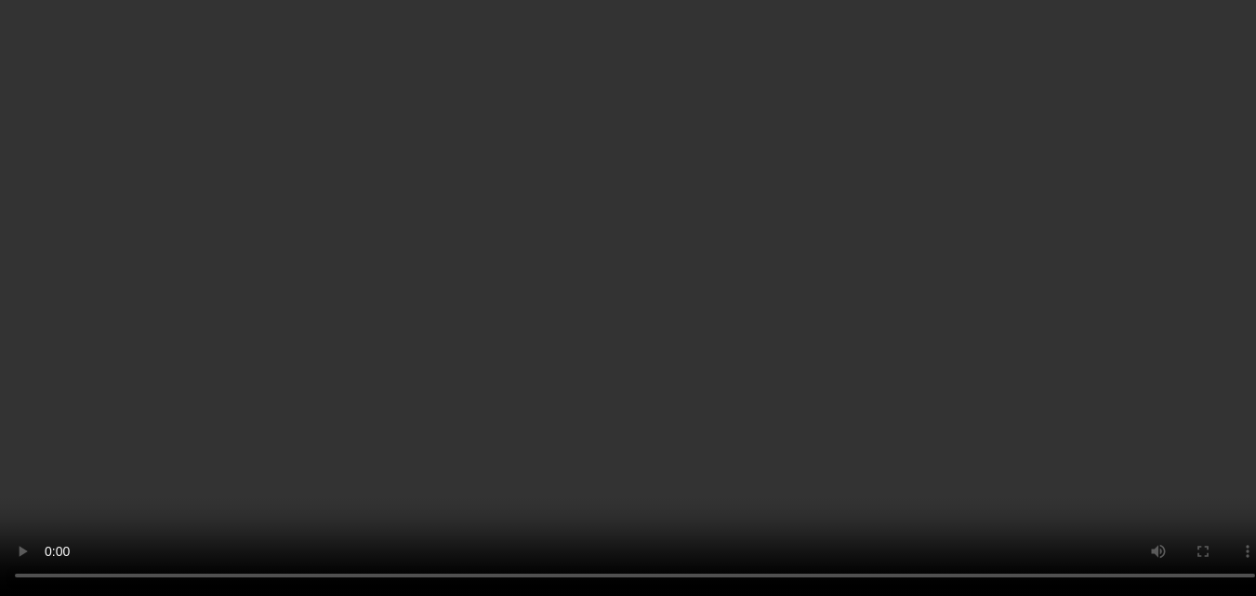
scroll to position [0, 0]
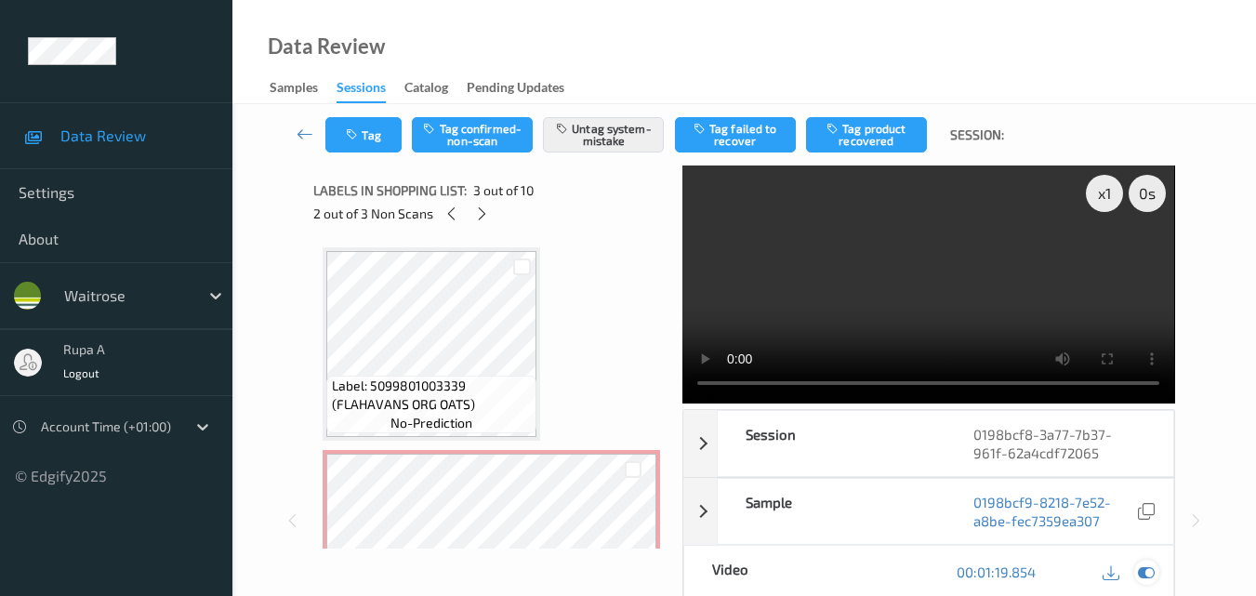
click at [1153, 571] on icon at bounding box center [1146, 571] width 17 height 17
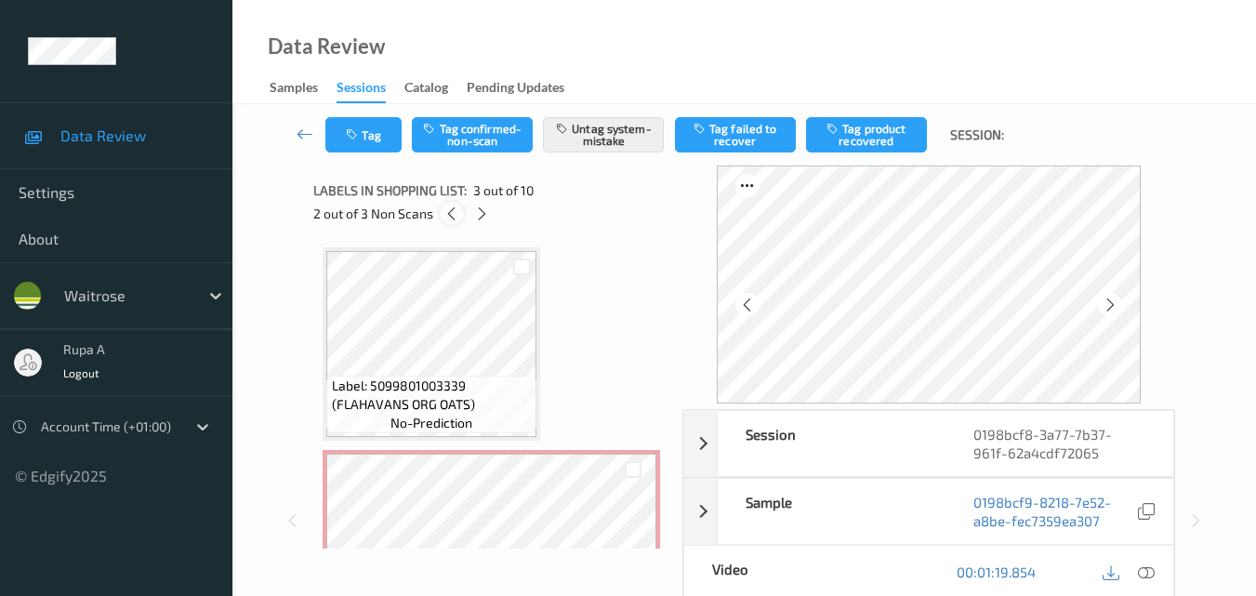
click at [450, 215] on icon at bounding box center [452, 213] width 16 height 17
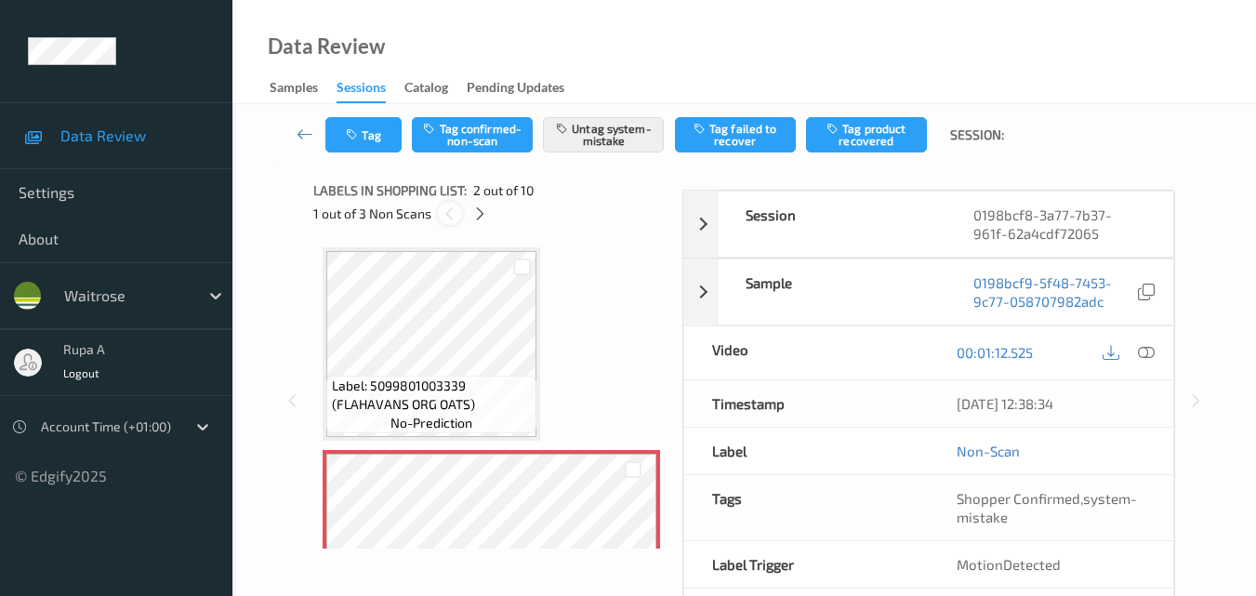
scroll to position [9, 0]
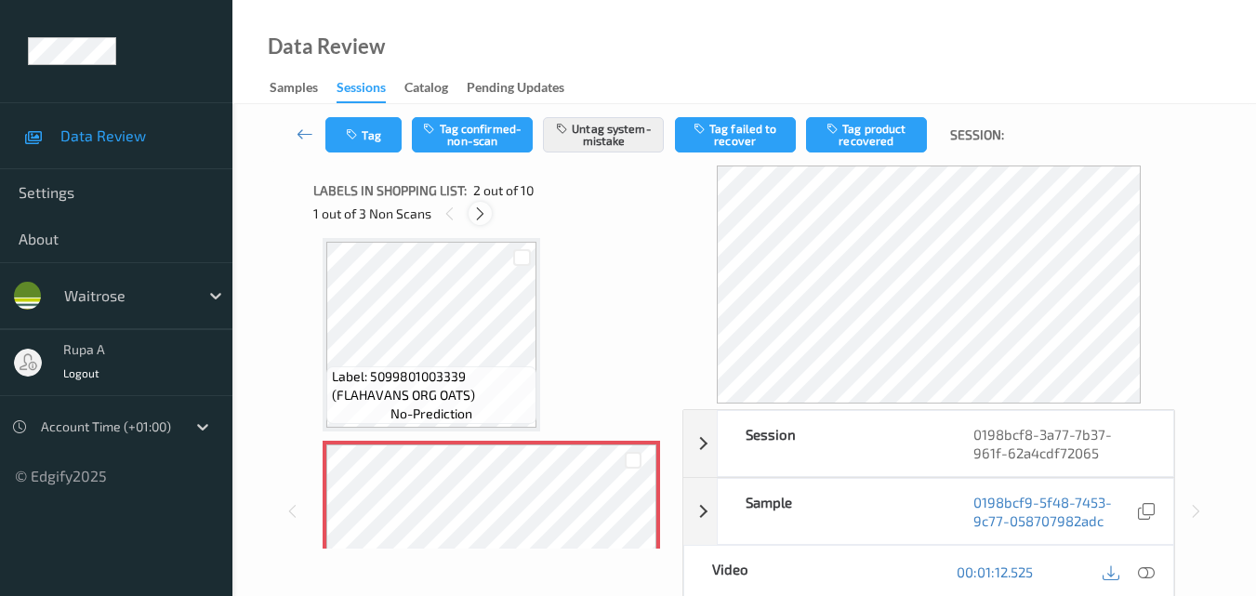
click at [486, 215] on icon at bounding box center [480, 213] width 16 height 17
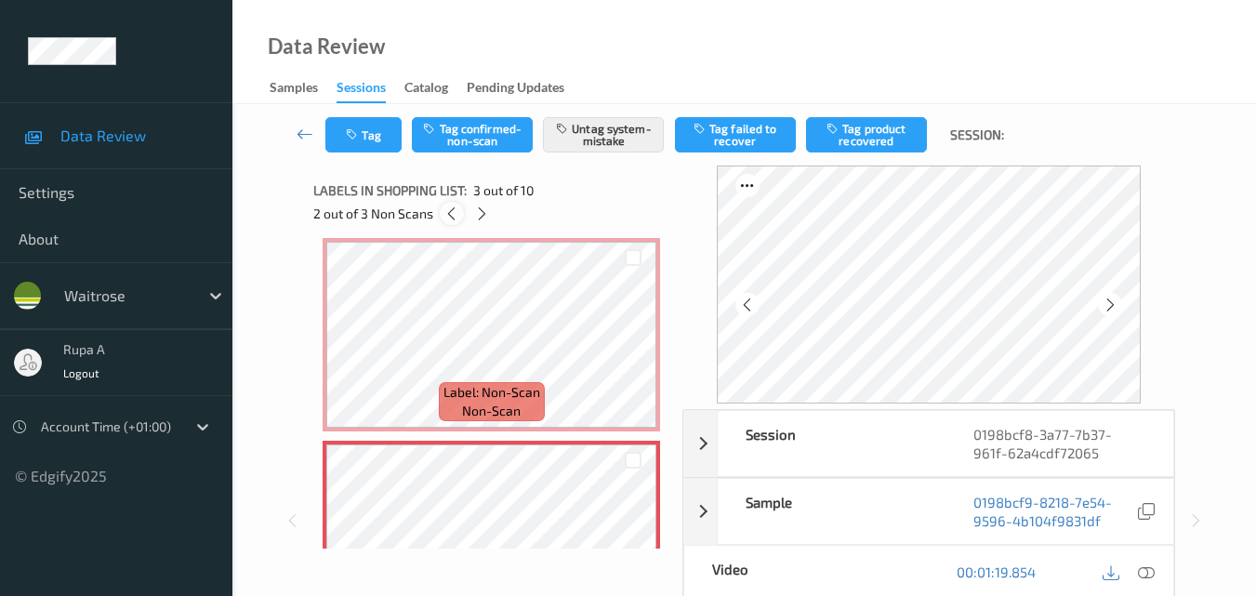
click at [445, 216] on icon at bounding box center [452, 213] width 16 height 17
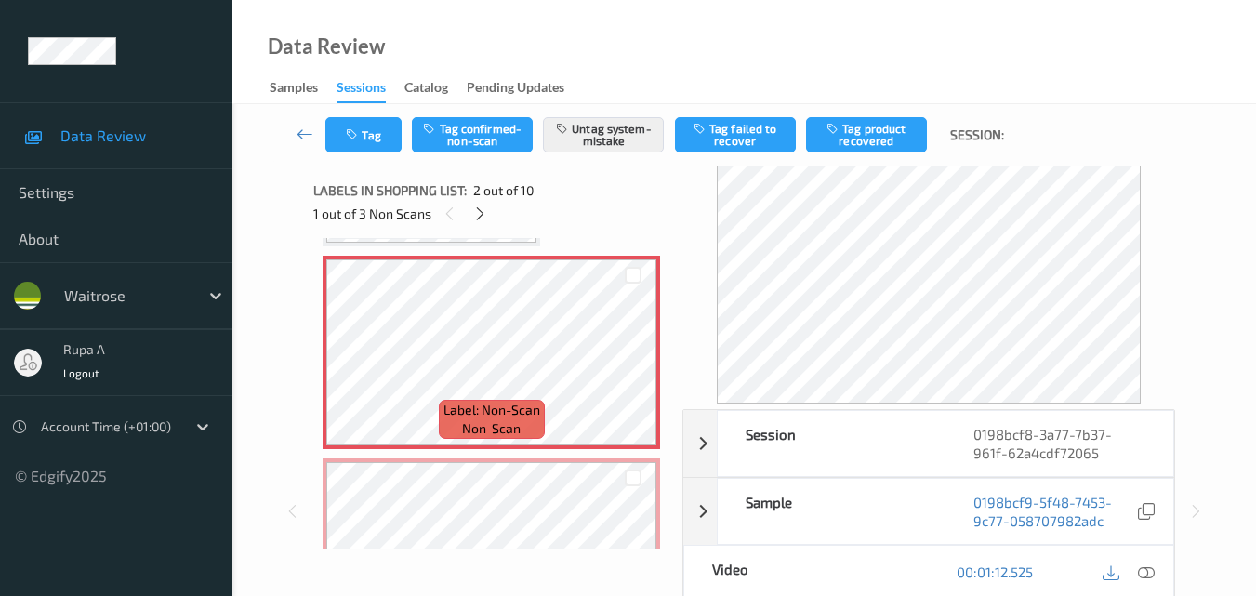
scroll to position [195, 0]
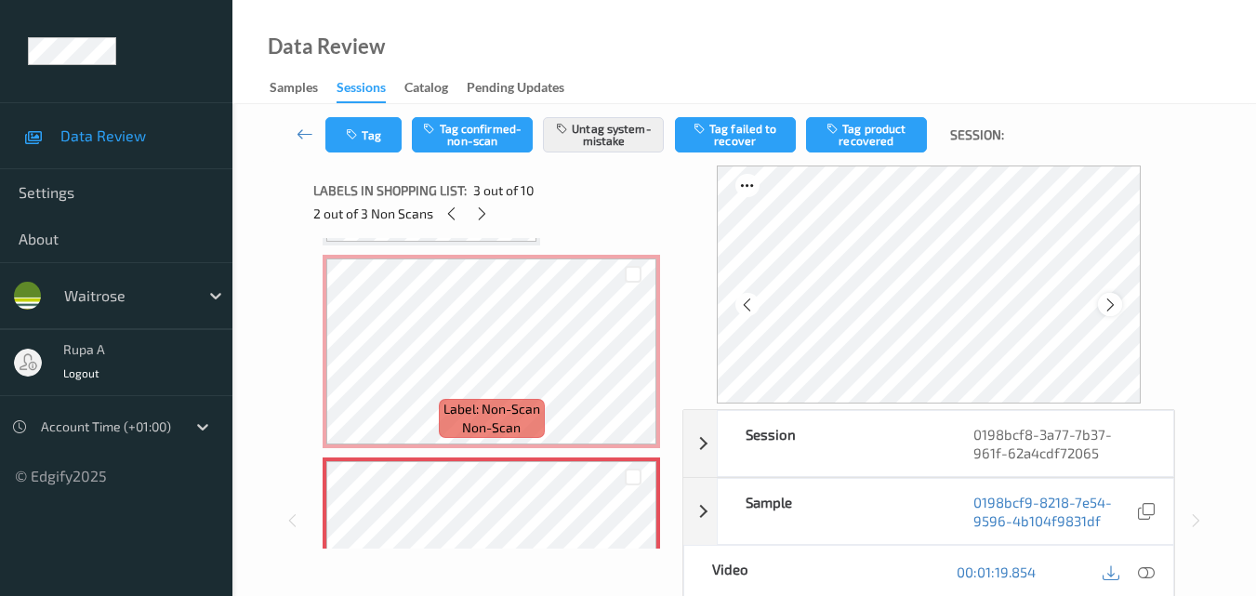
click at [1121, 308] on div at bounding box center [1109, 304] width 23 height 23
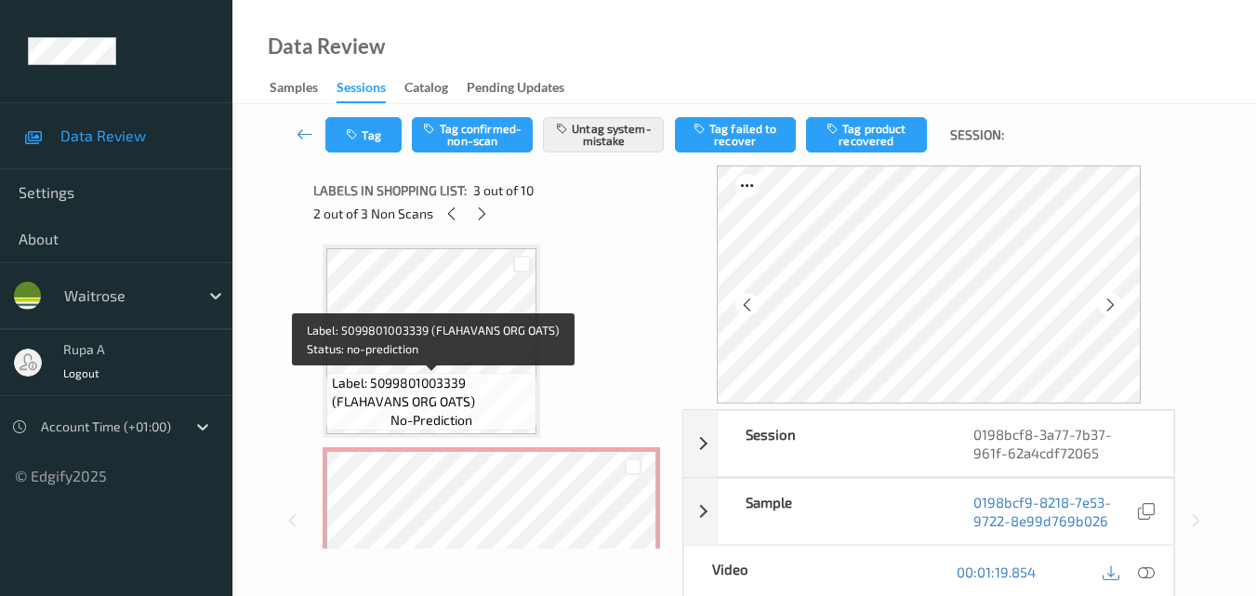
scroll to position [0, 0]
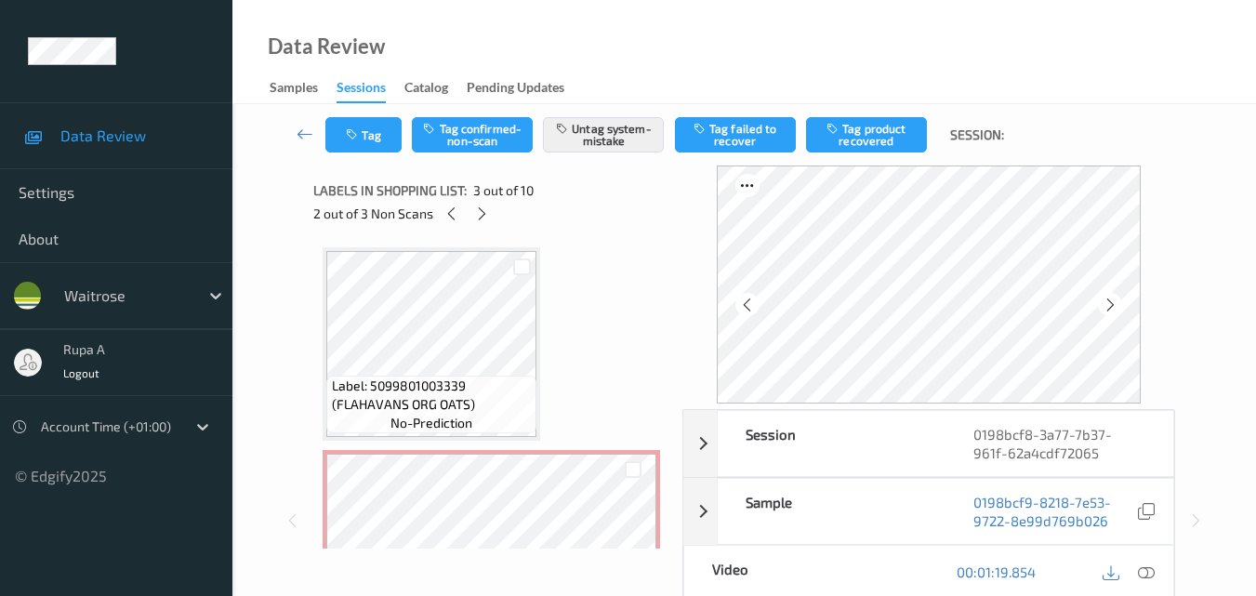
click at [439, 225] on div "2 out of 3 Non Scans" at bounding box center [491, 213] width 356 height 23
click at [444, 216] on icon at bounding box center [452, 213] width 16 height 17
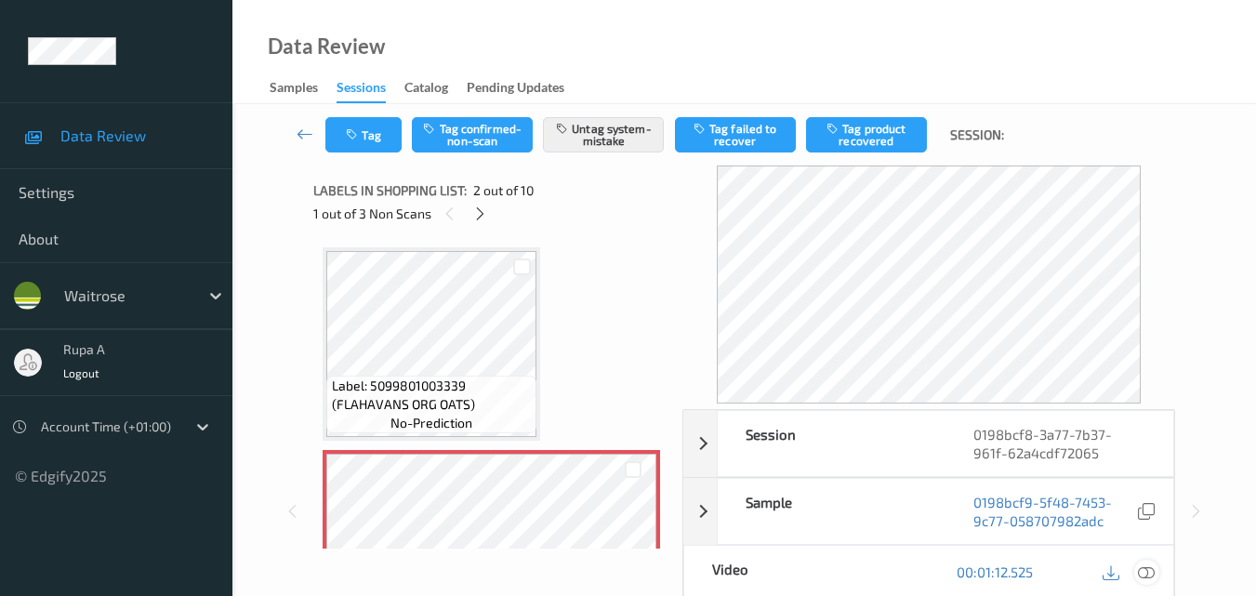
click at [1153, 569] on icon at bounding box center [1146, 571] width 17 height 17
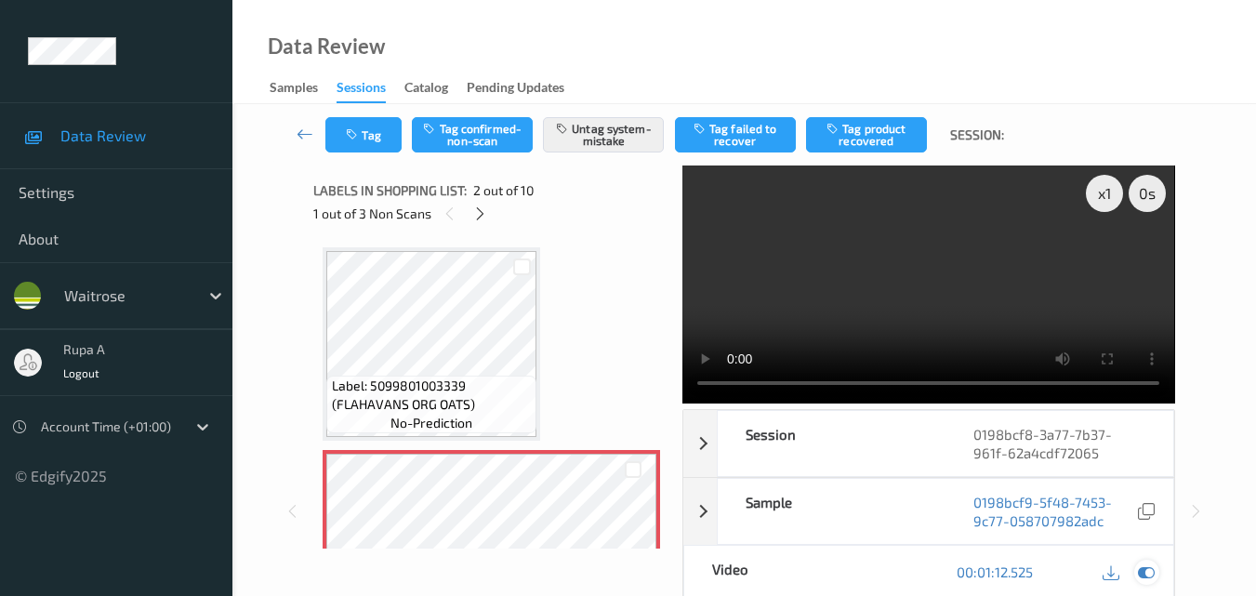
click at [1144, 573] on icon at bounding box center [1146, 571] width 17 height 17
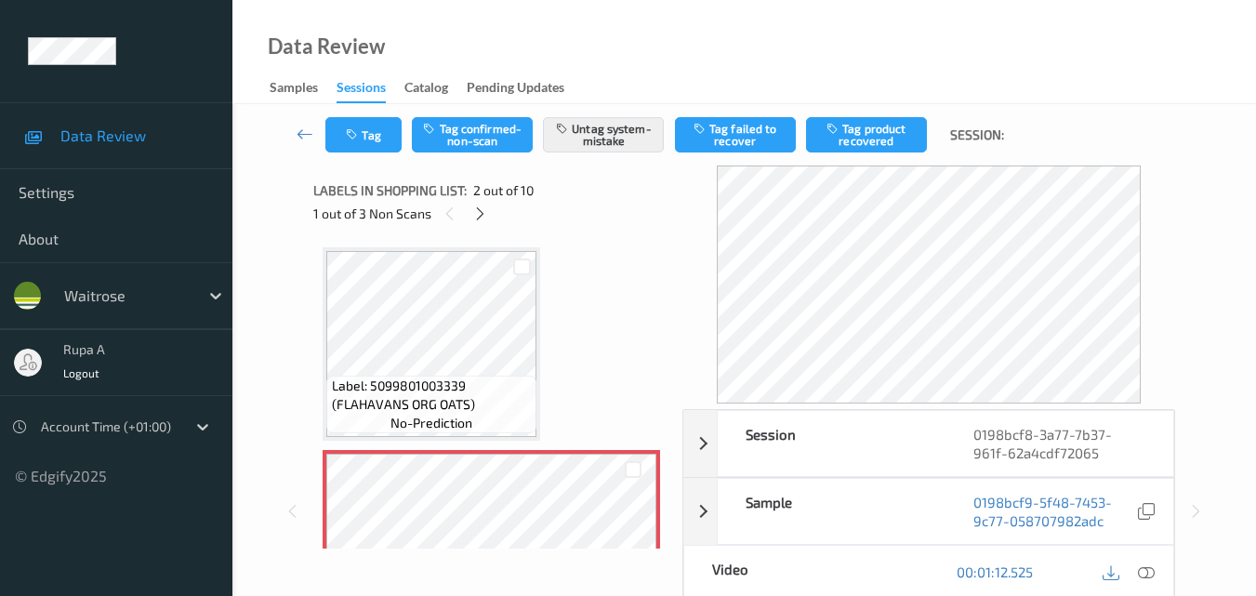
click at [1154, 576] on icon at bounding box center [1146, 571] width 17 height 17
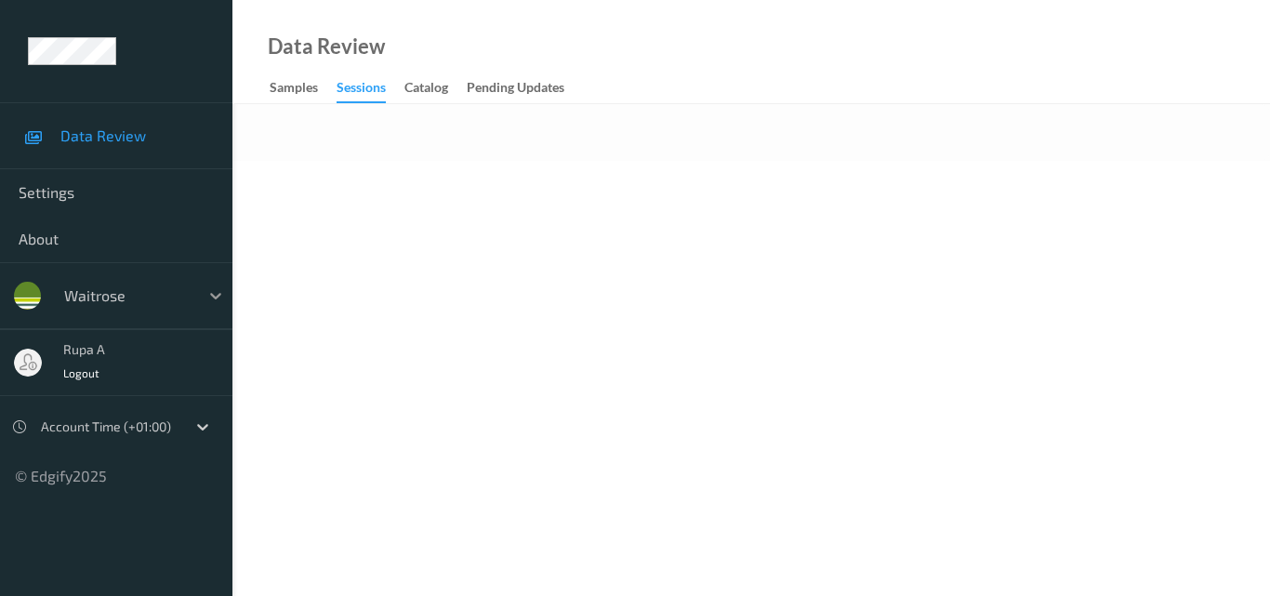
click at [205, 289] on div at bounding box center [215, 295] width 33 height 33
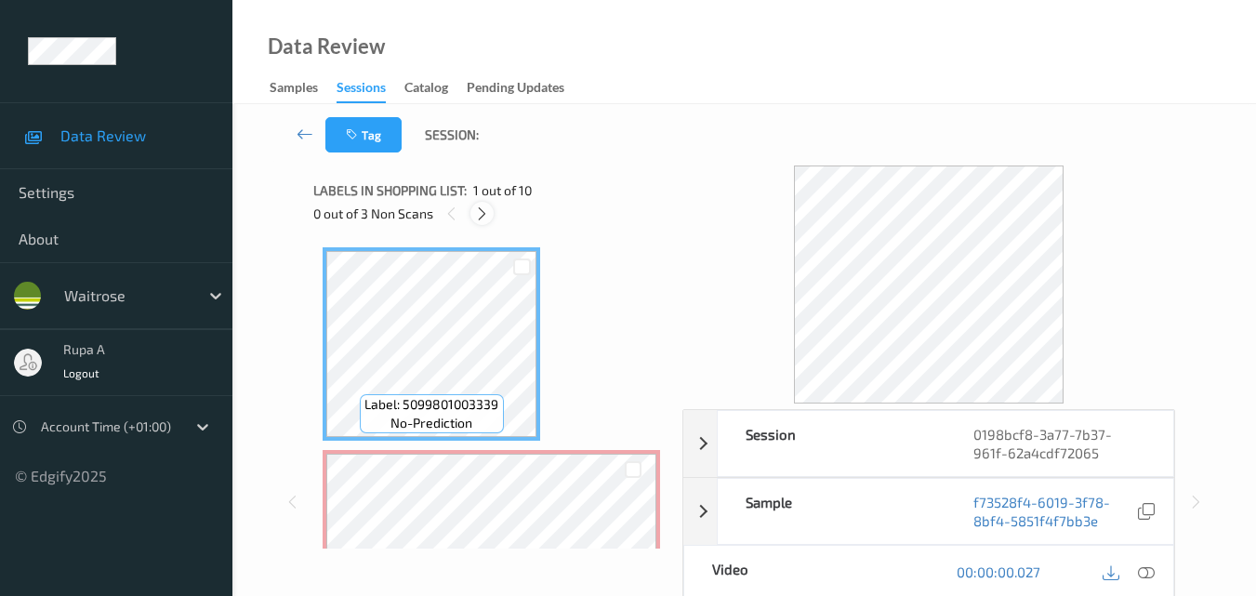
click at [483, 219] on icon at bounding box center [482, 213] width 16 height 17
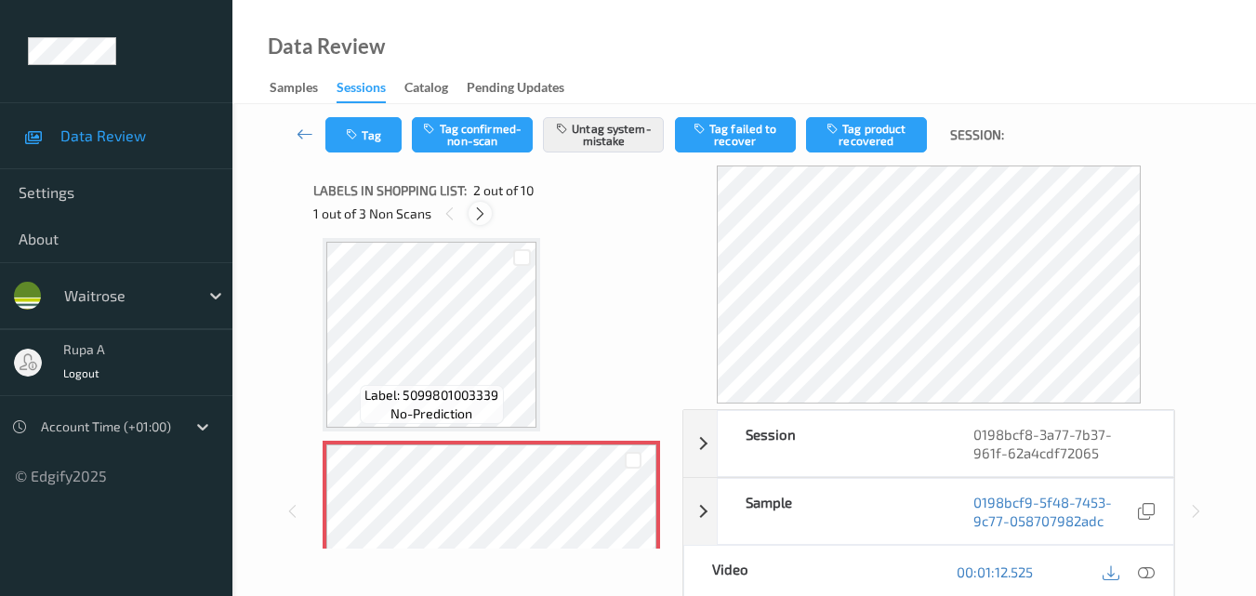
click at [475, 218] on icon at bounding box center [480, 213] width 16 height 17
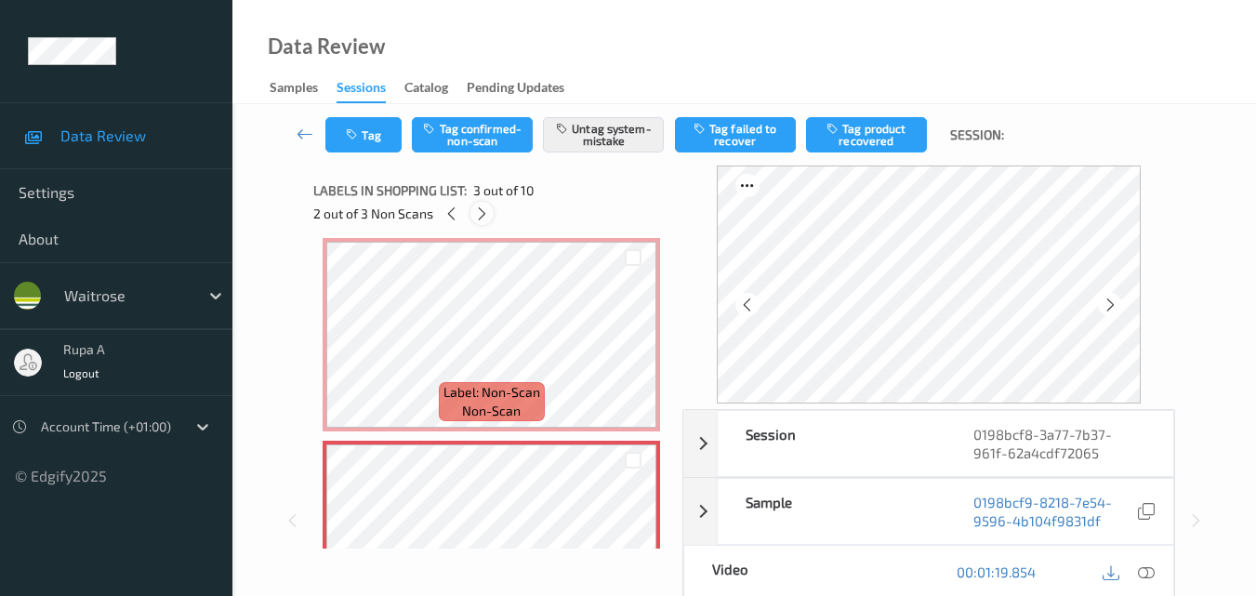
click at [480, 217] on icon at bounding box center [482, 213] width 16 height 17
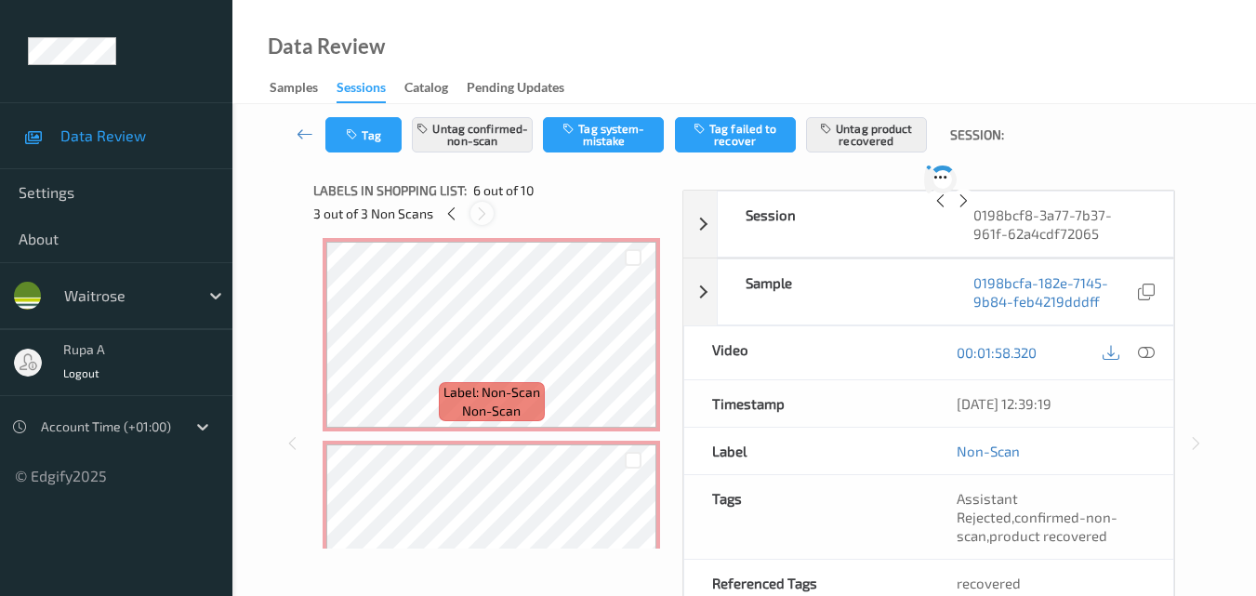
scroll to position [820, 0]
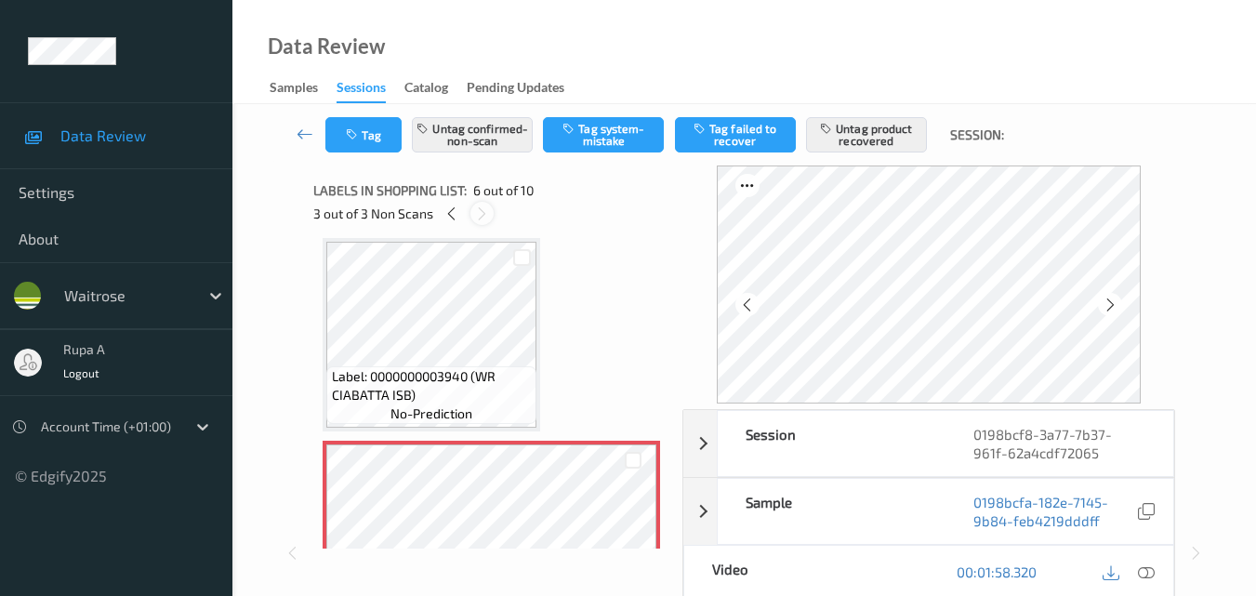
click at [480, 217] on icon at bounding box center [482, 213] width 16 height 17
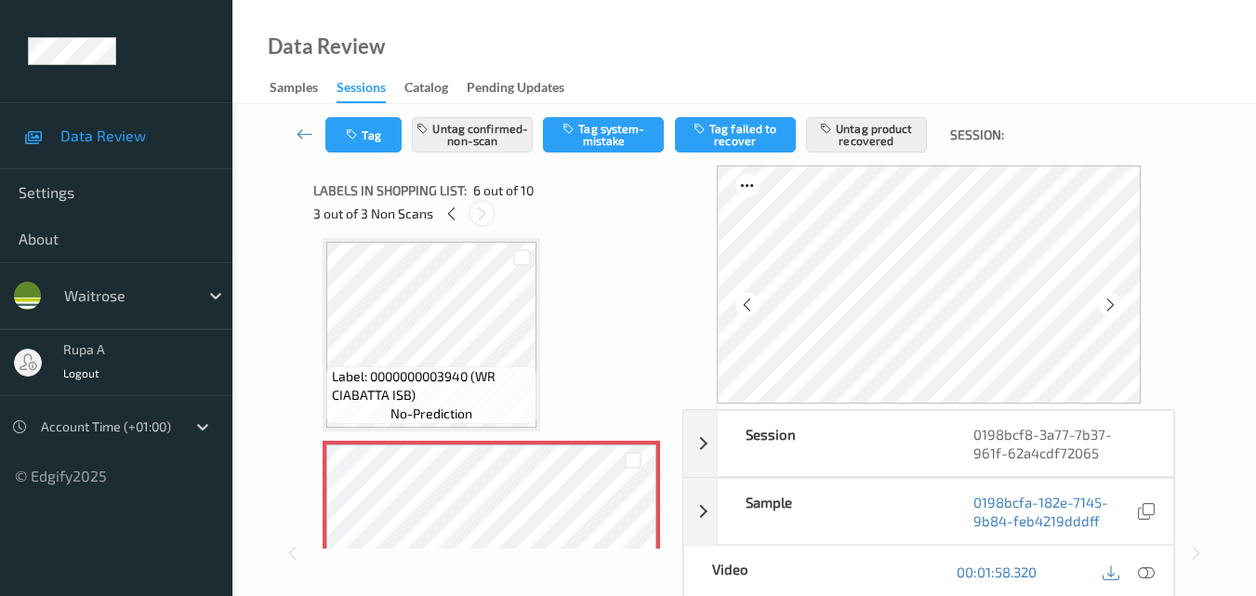
click at [480, 217] on icon at bounding box center [482, 213] width 16 height 17
click at [745, 308] on icon at bounding box center [747, 305] width 16 height 17
click at [747, 308] on icon at bounding box center [747, 305] width 16 height 17
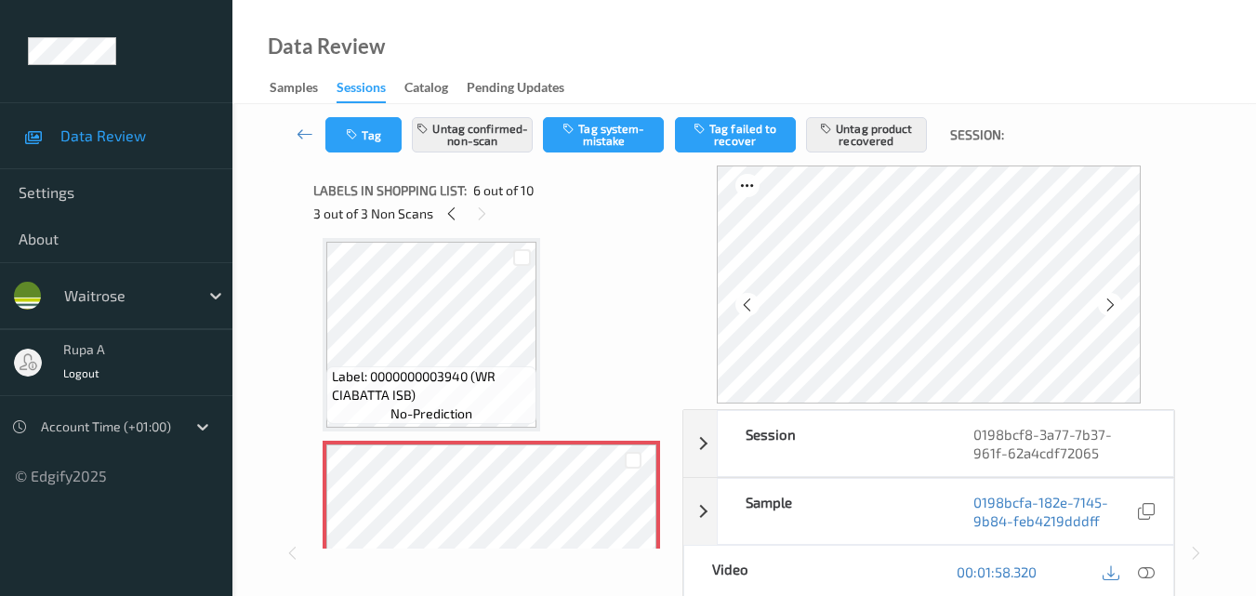
click at [747, 308] on icon at bounding box center [747, 305] width 16 height 17
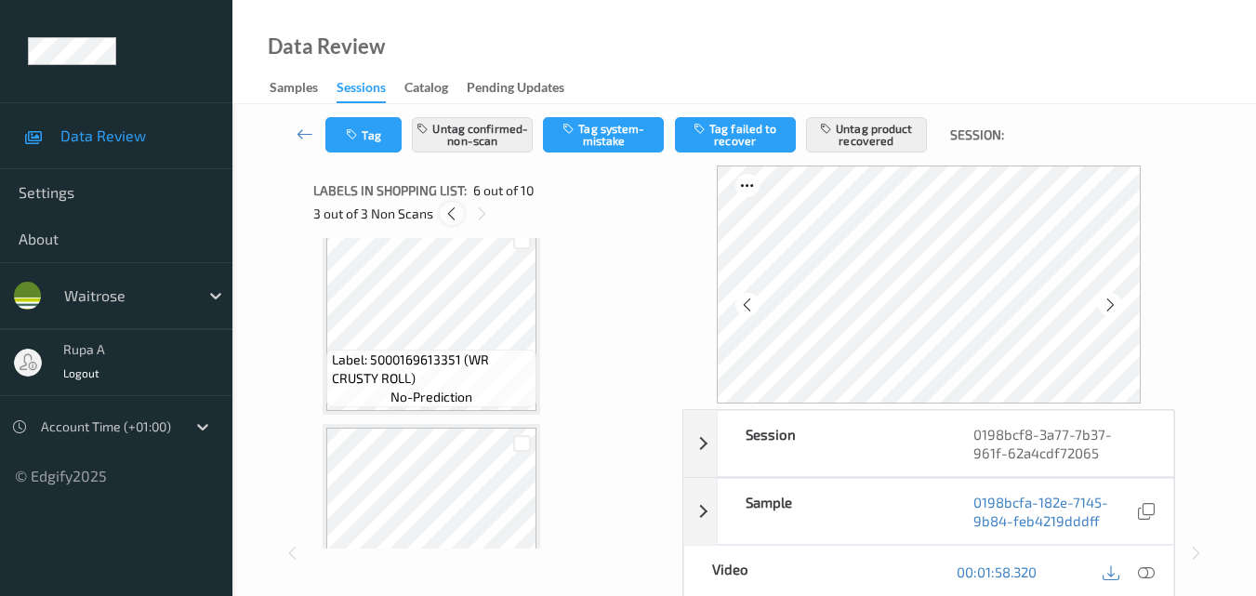
click at [447, 219] on icon at bounding box center [452, 213] width 16 height 17
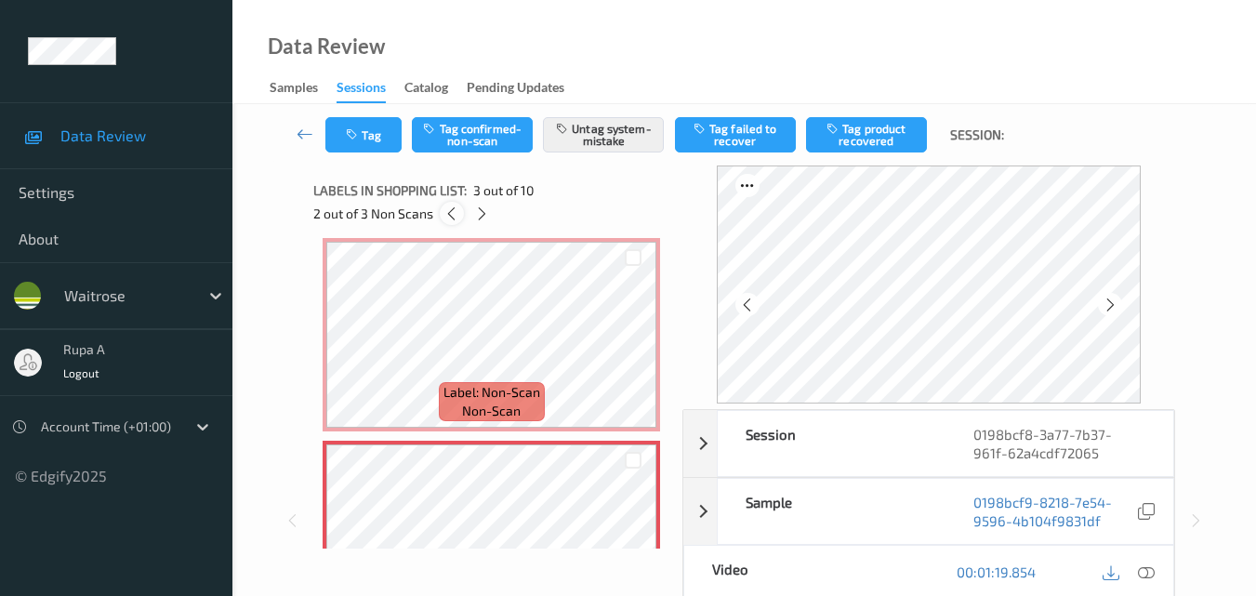
click at [447, 219] on icon at bounding box center [452, 213] width 16 height 17
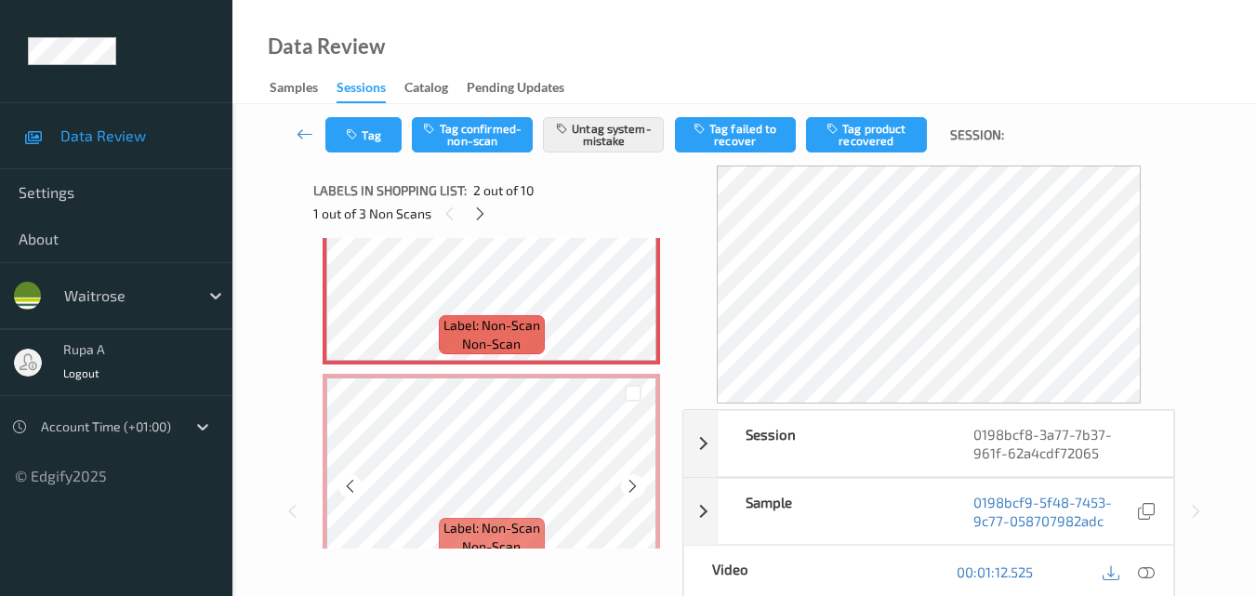
scroll to position [186, 0]
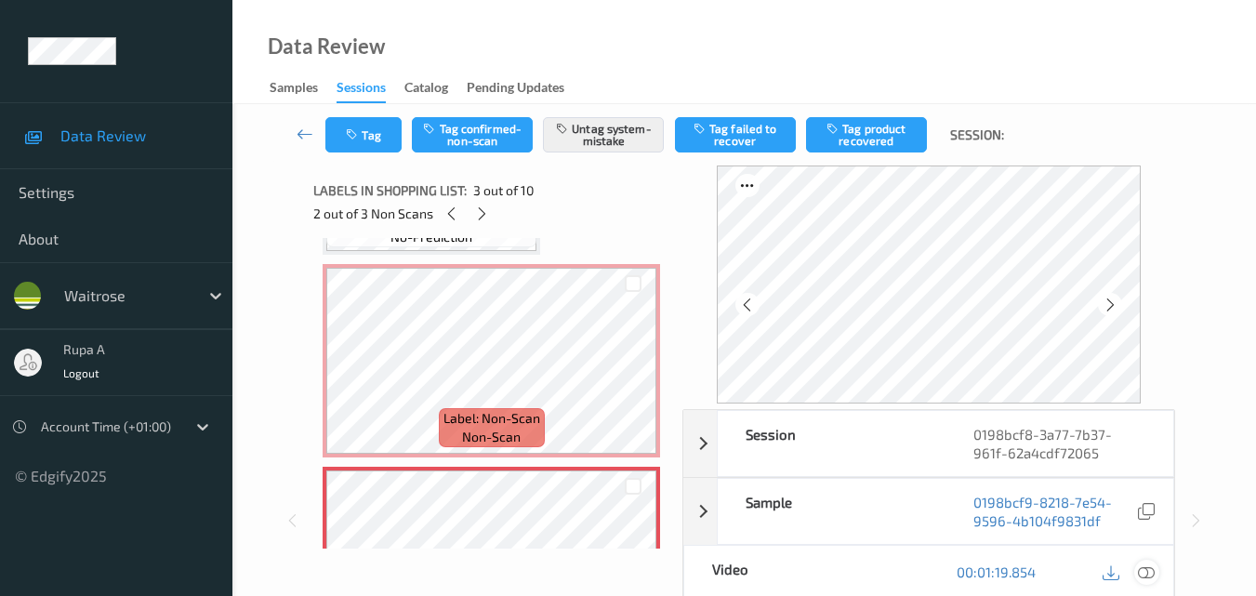
click at [1141, 567] on icon at bounding box center [1146, 571] width 17 height 17
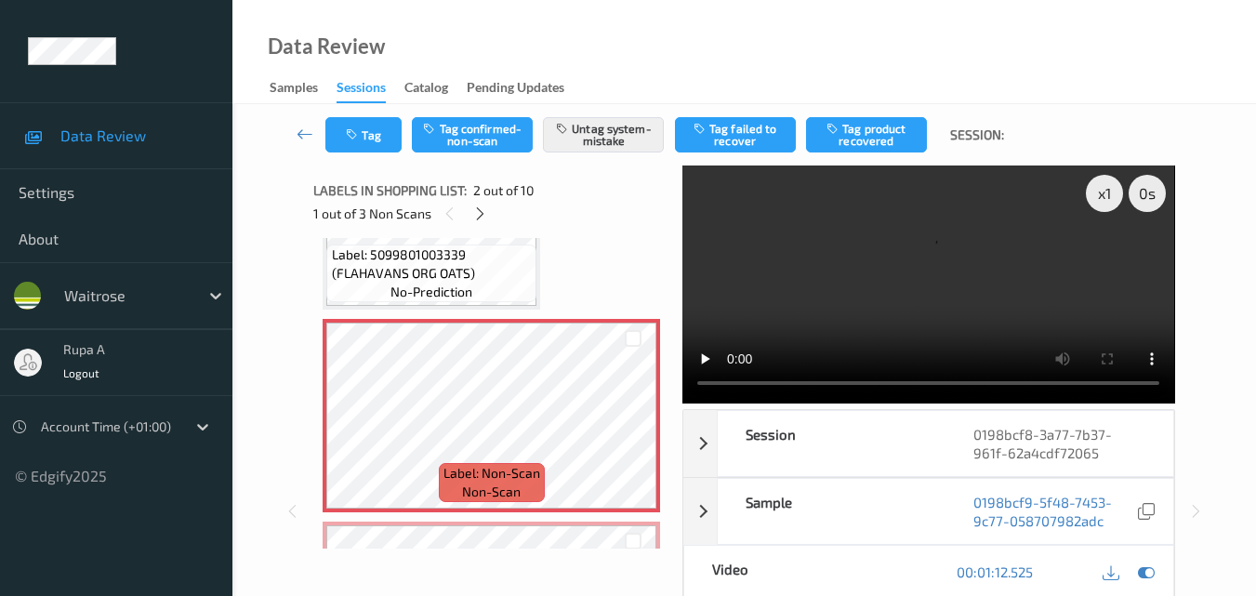
scroll to position [93, 0]
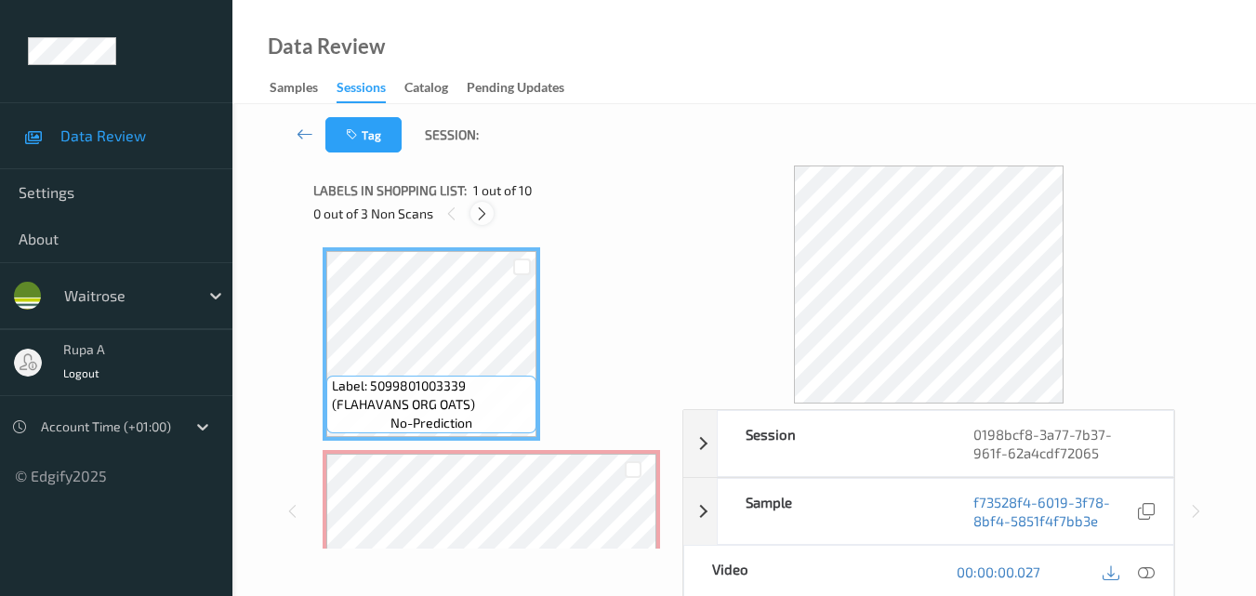
click at [483, 219] on icon at bounding box center [482, 213] width 16 height 17
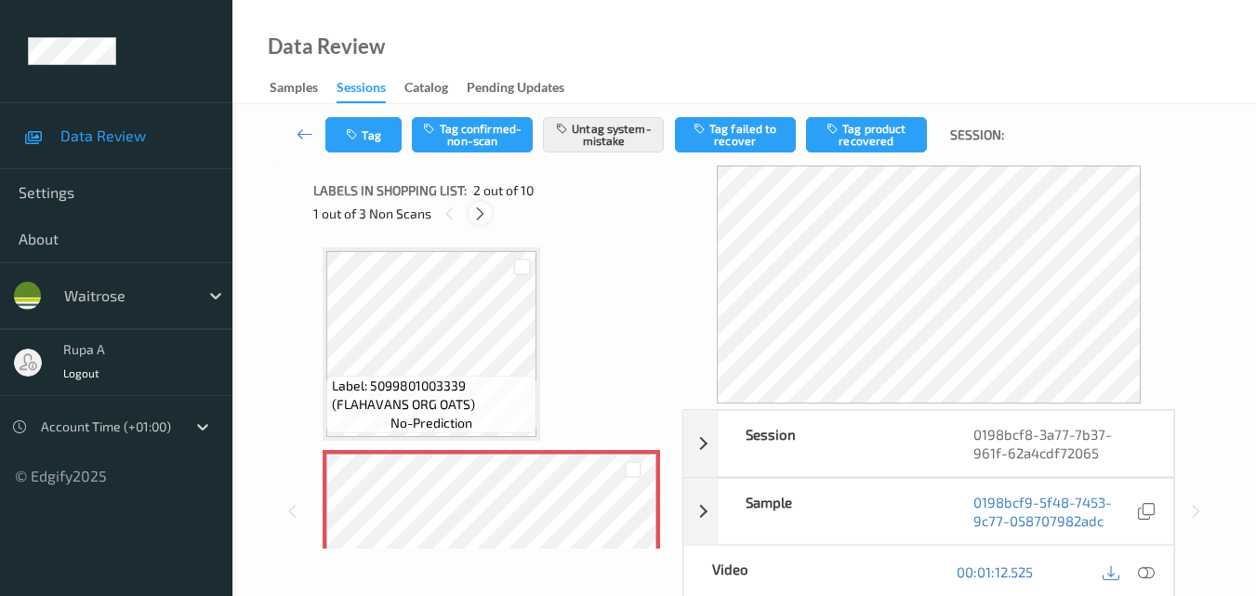
scroll to position [9, 0]
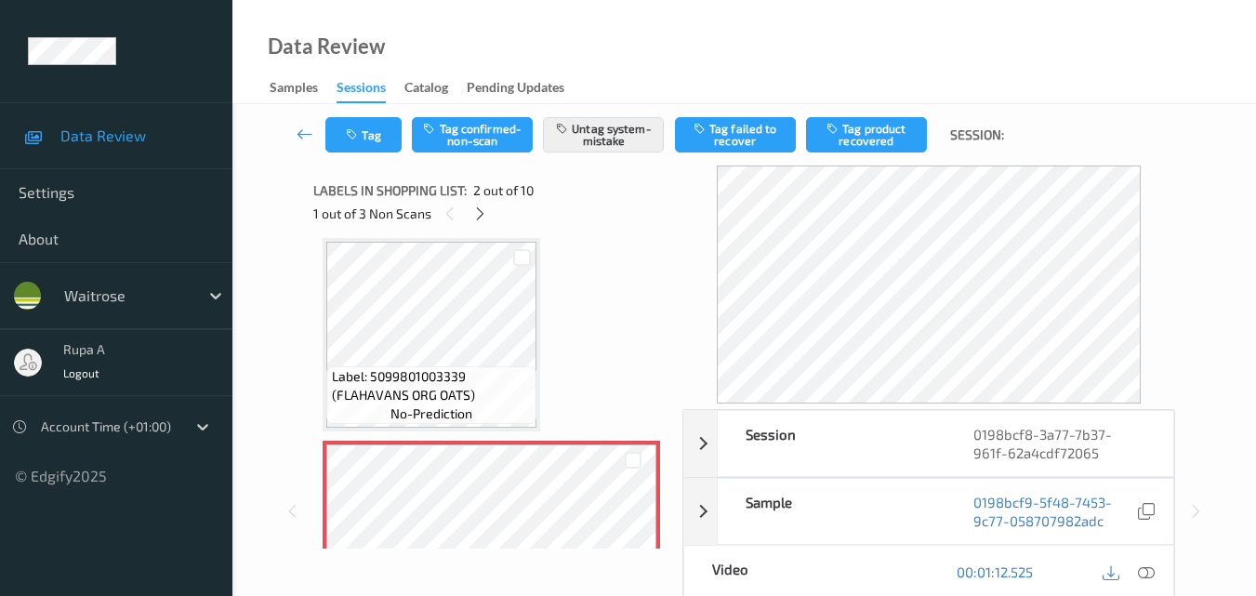
click at [1145, 575] on icon at bounding box center [1146, 571] width 17 height 17
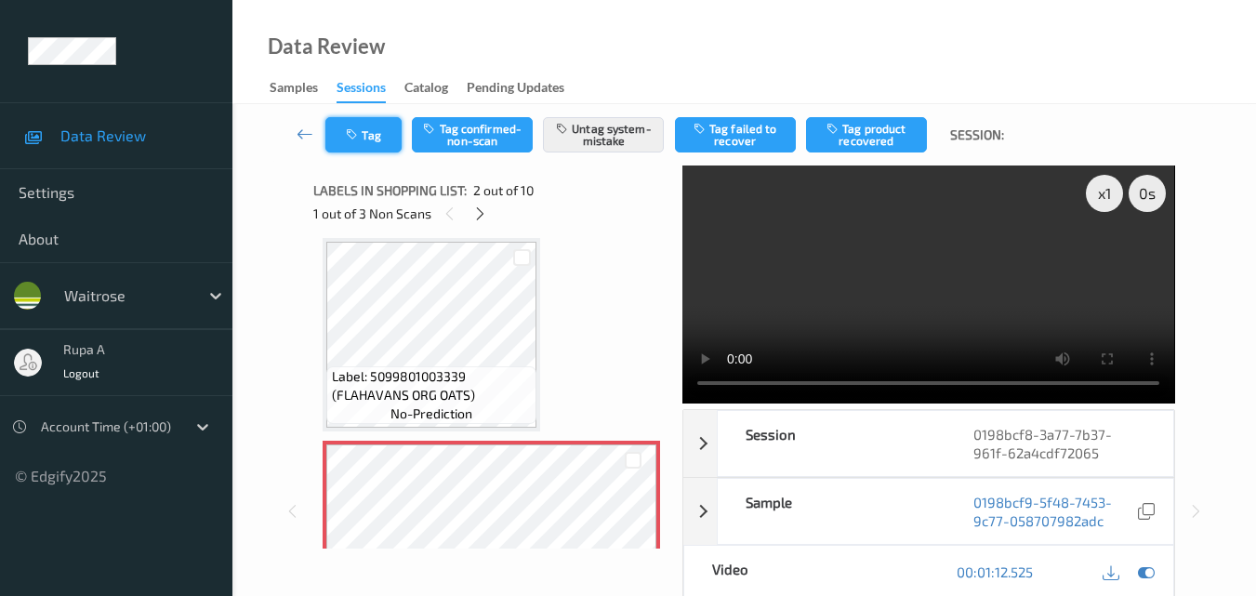
click at [366, 126] on button "Tag" at bounding box center [363, 134] width 76 height 35
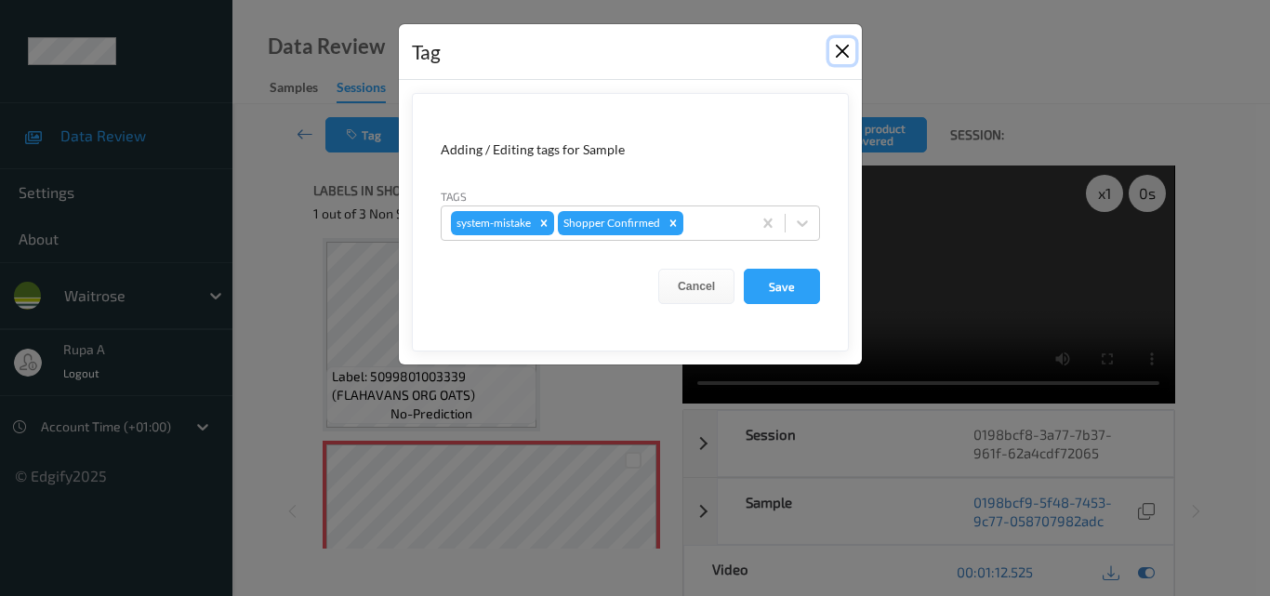
click at [845, 54] on button "Close" at bounding box center [842, 51] width 26 height 26
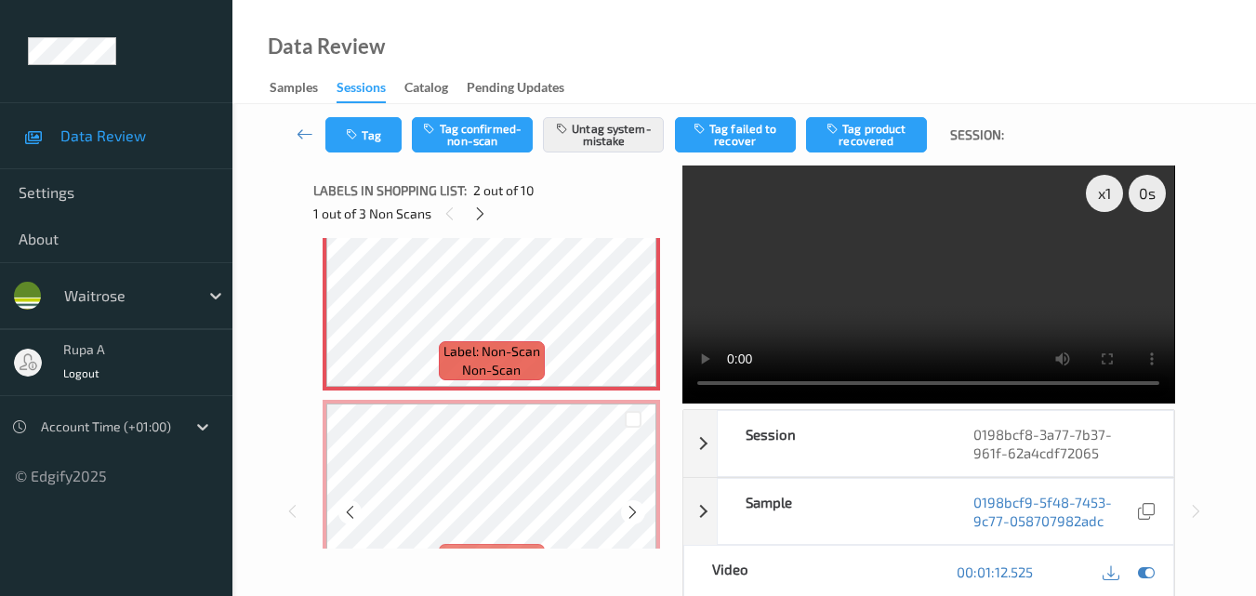
scroll to position [288, 0]
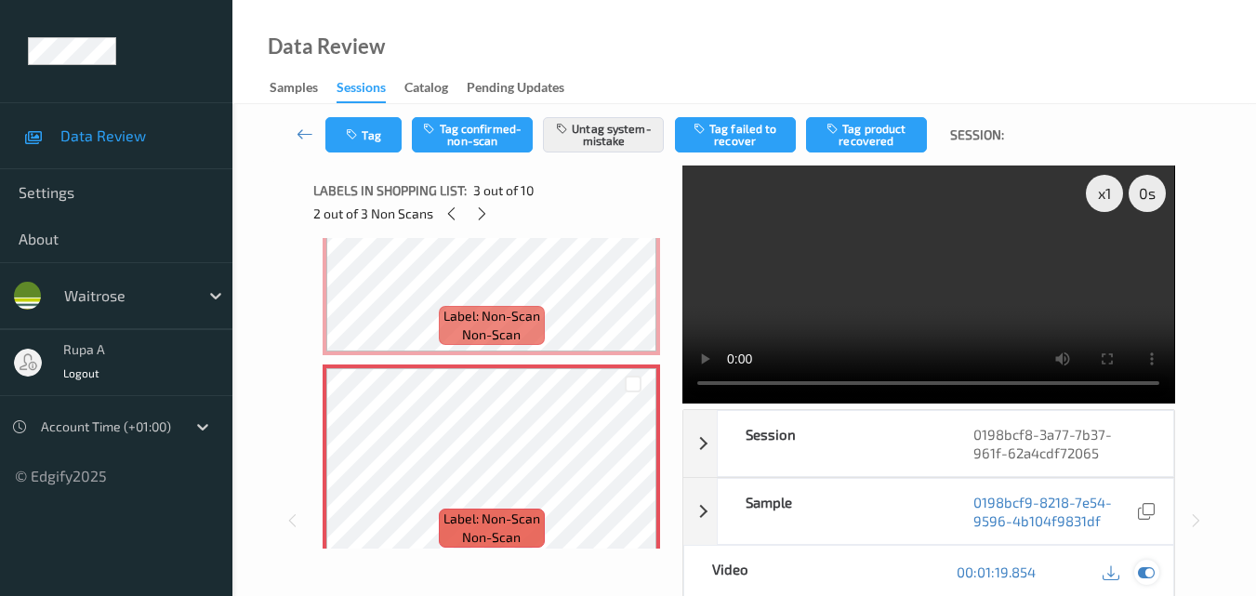
click at [1152, 571] on icon at bounding box center [1146, 571] width 17 height 17
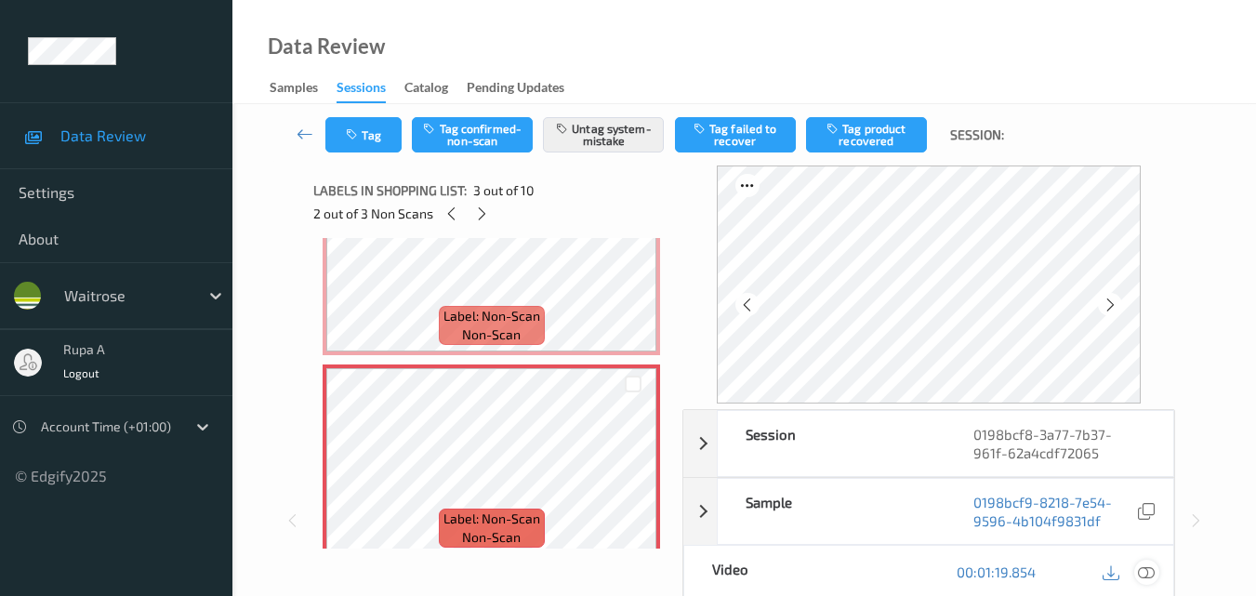
click at [1149, 565] on icon at bounding box center [1146, 571] width 17 height 17
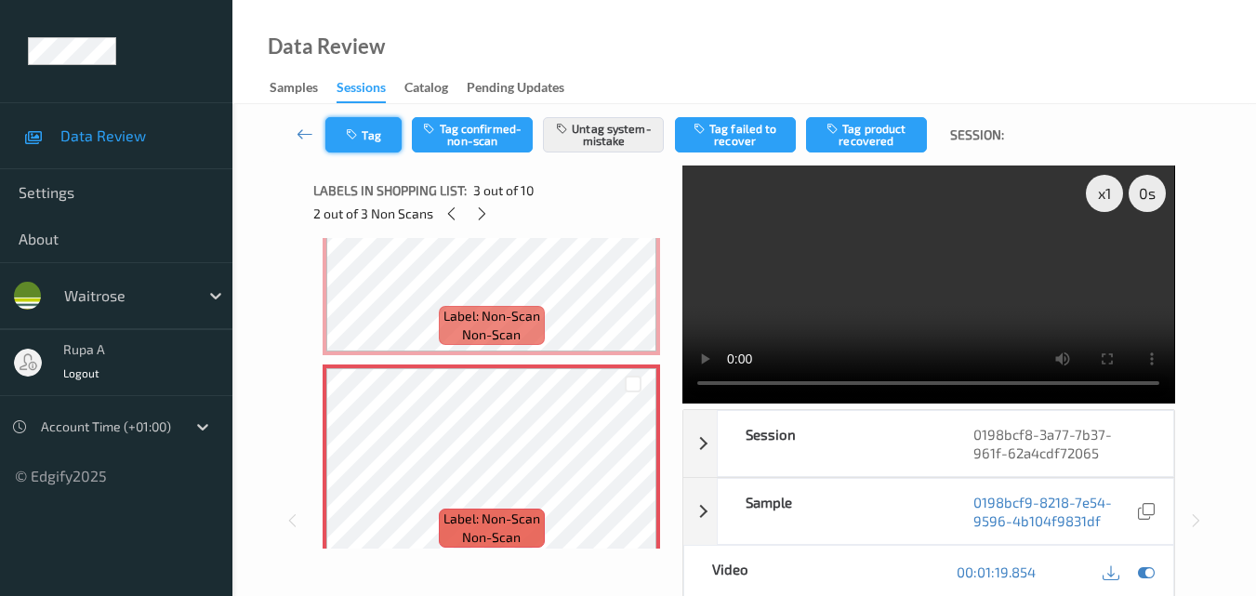
click at [365, 150] on button "Tag" at bounding box center [363, 134] width 76 height 35
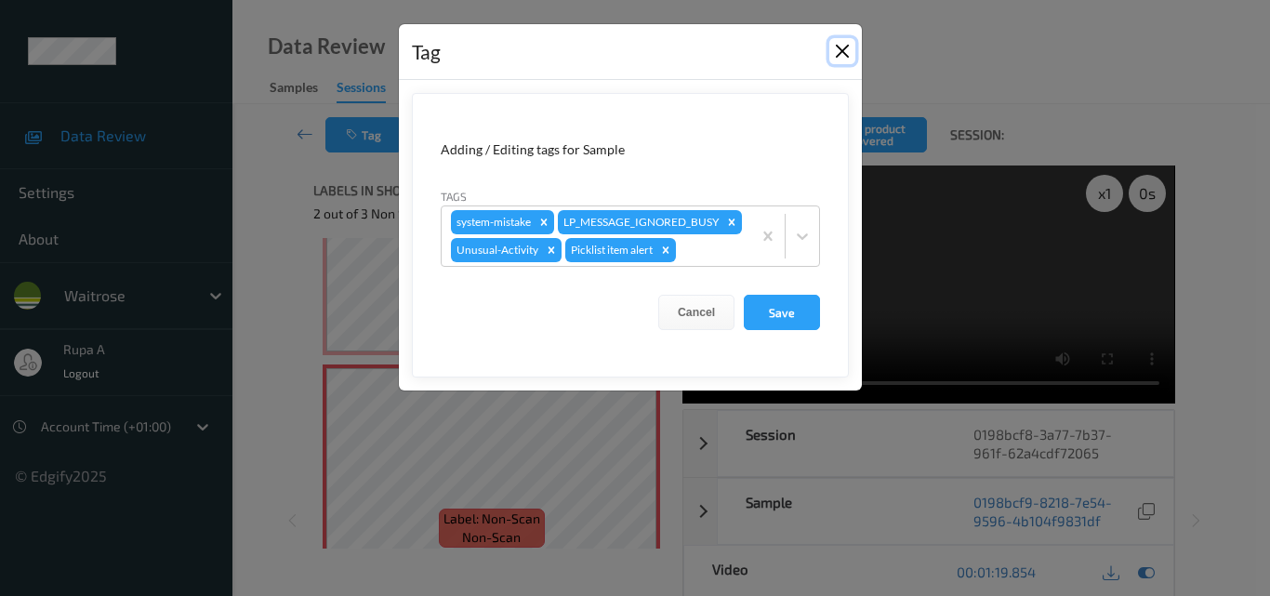
click at [833, 52] on button "Close" at bounding box center [842, 51] width 26 height 26
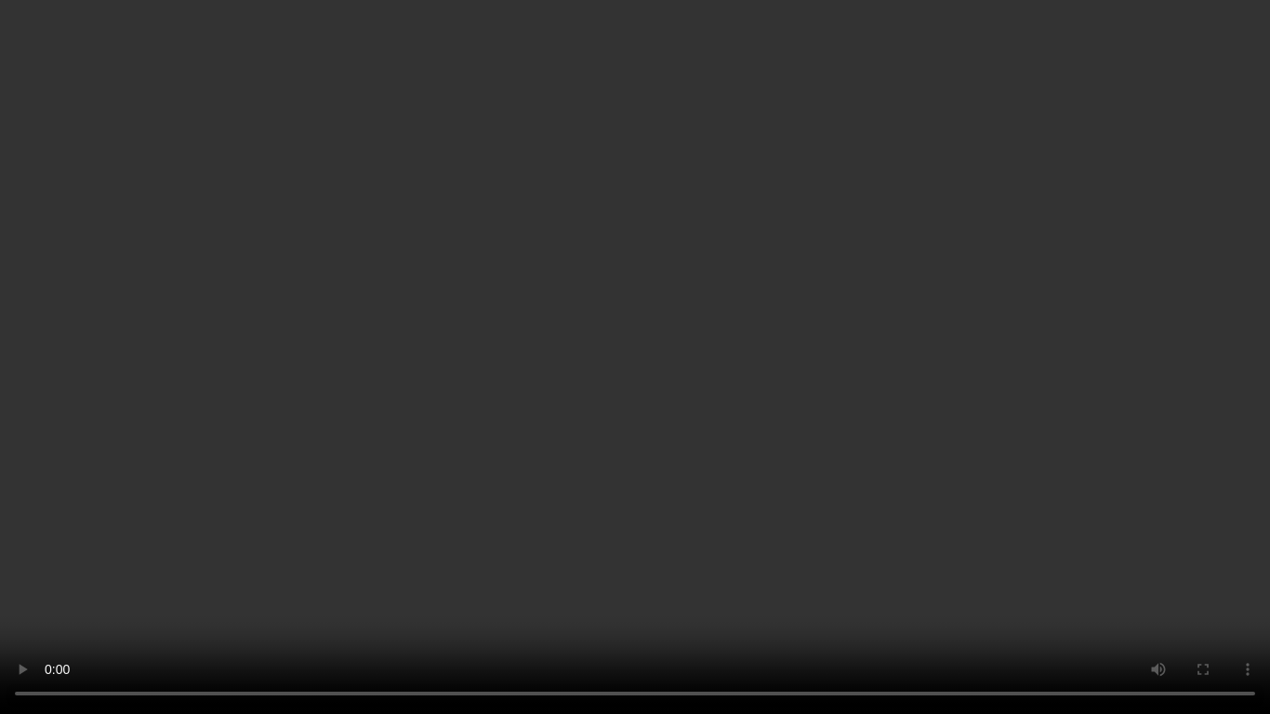
click at [659, 197] on video at bounding box center [635, 357] width 1270 height 714
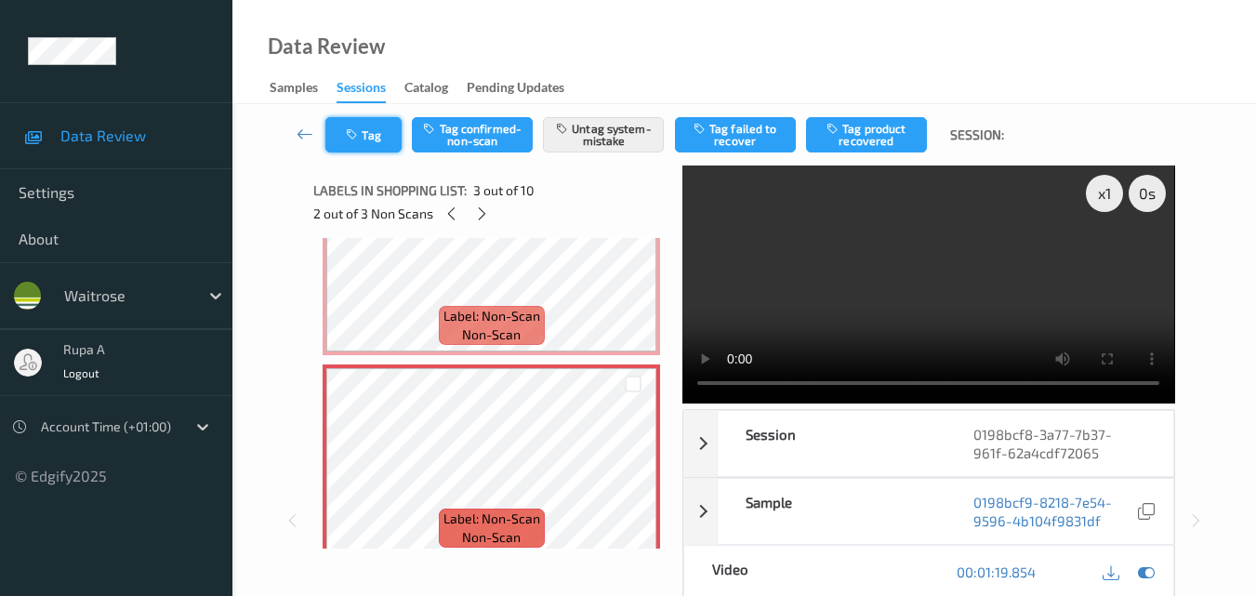
click at [348, 135] on button "Tag" at bounding box center [363, 134] width 76 height 35
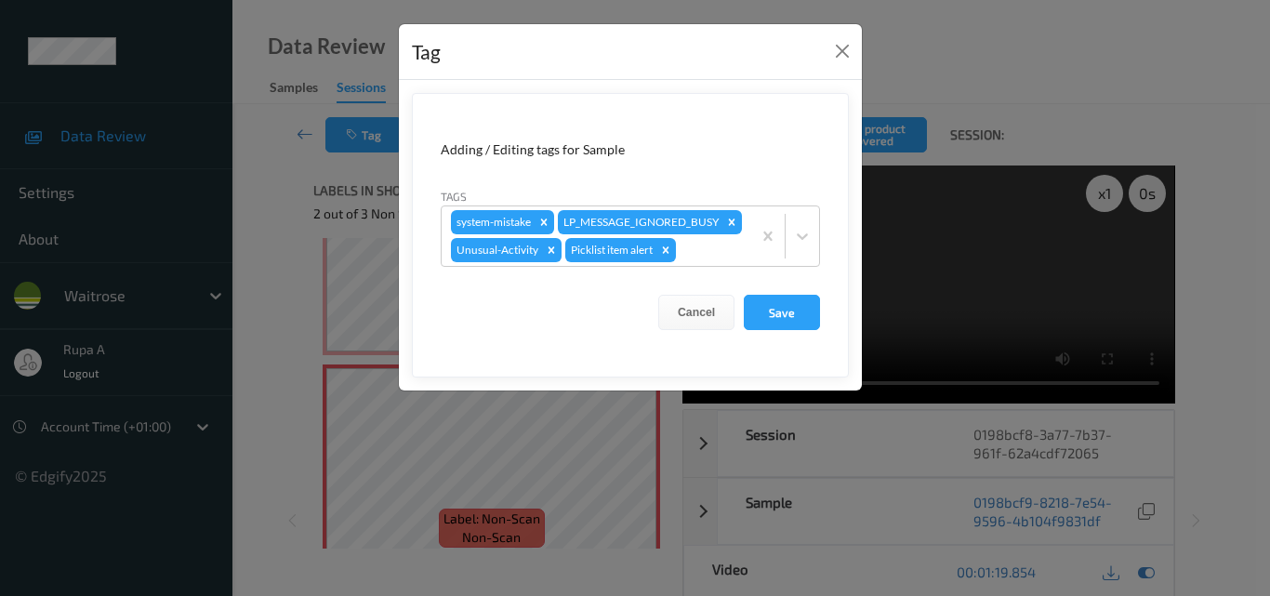
click at [855, 54] on div "Tag" at bounding box center [630, 52] width 463 height 57
click at [809, 330] on button "Save" at bounding box center [782, 312] width 76 height 35
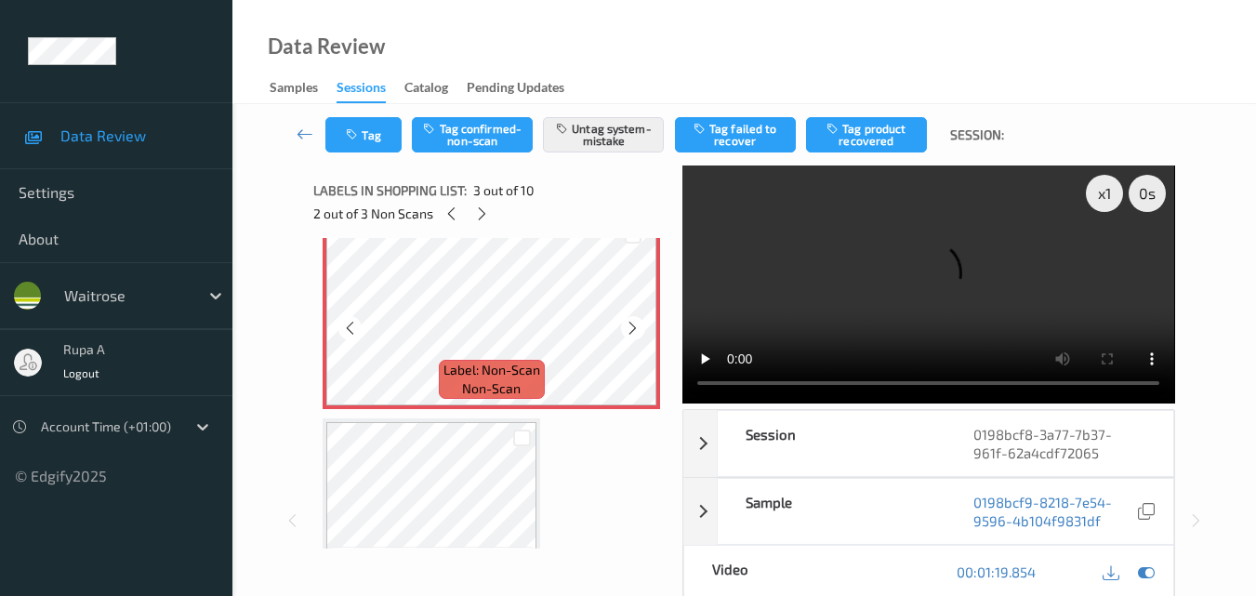
scroll to position [474, 0]
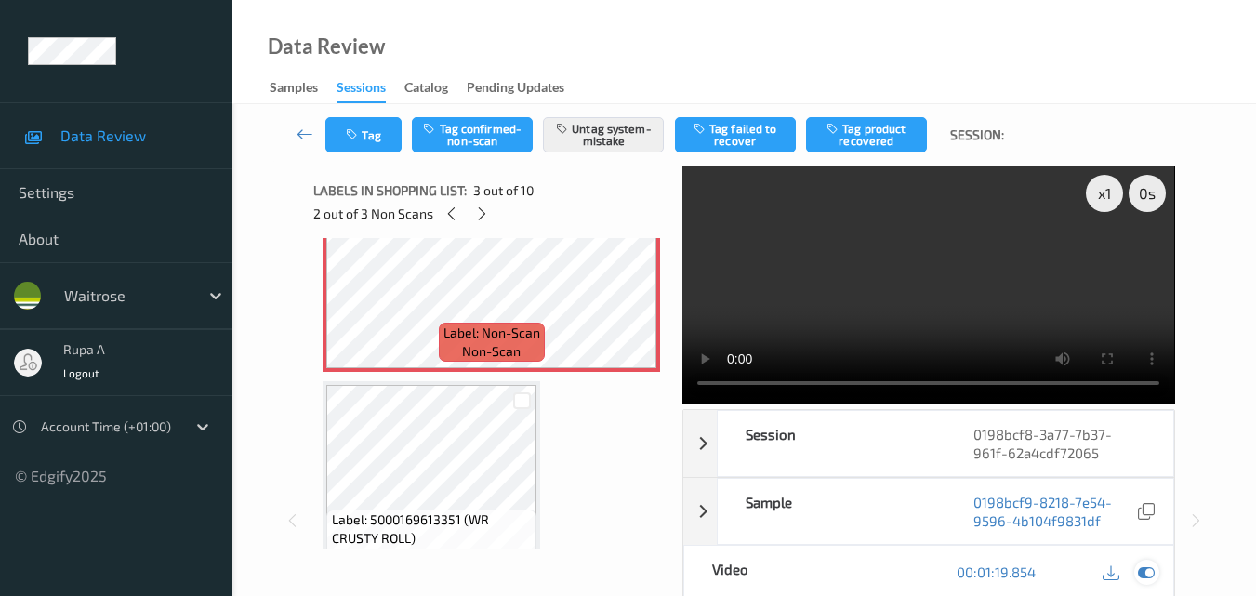
click at [1143, 563] on icon at bounding box center [1146, 571] width 17 height 17
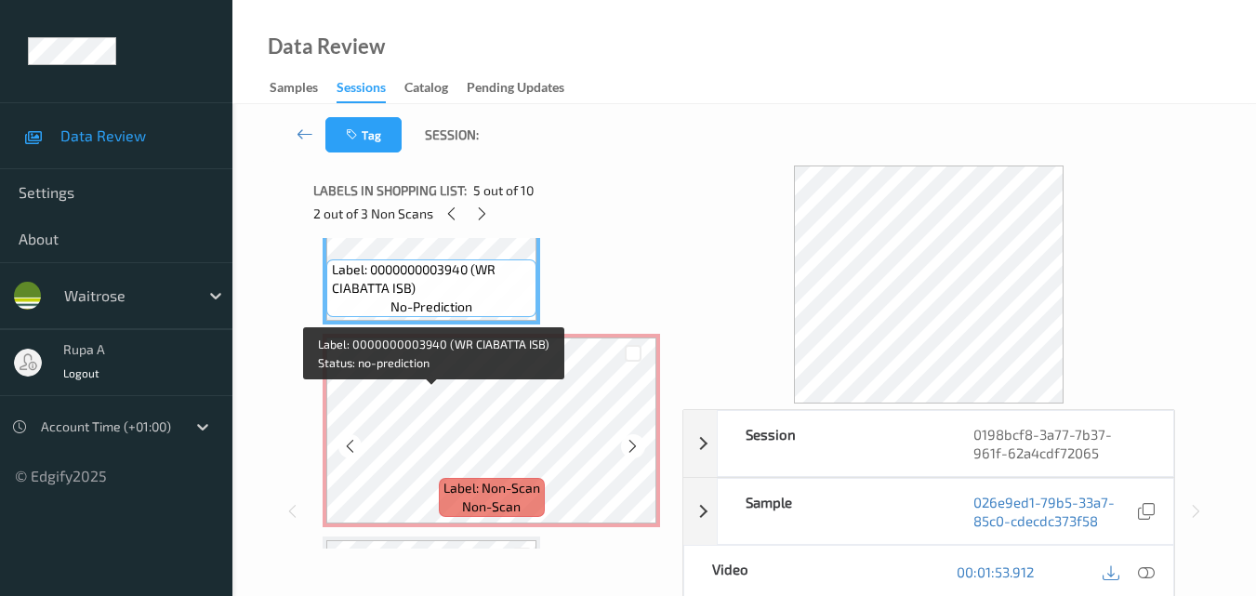
scroll to position [939, 0]
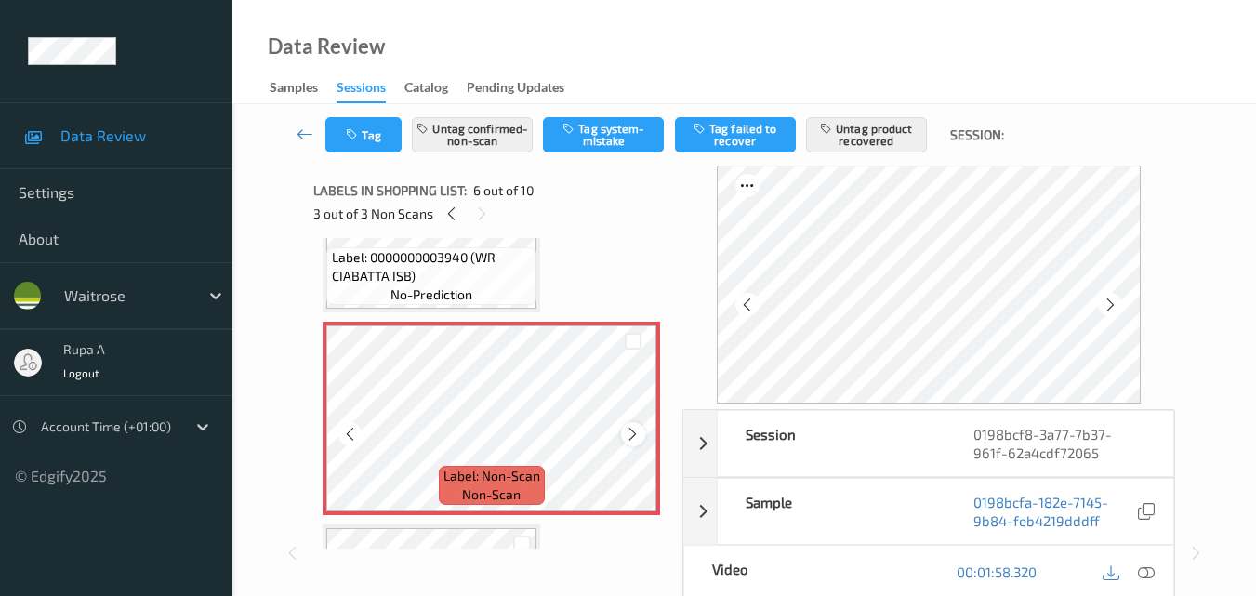
click at [636, 437] on icon at bounding box center [633, 434] width 16 height 17
click at [1112, 297] on icon at bounding box center [1111, 305] width 16 height 17
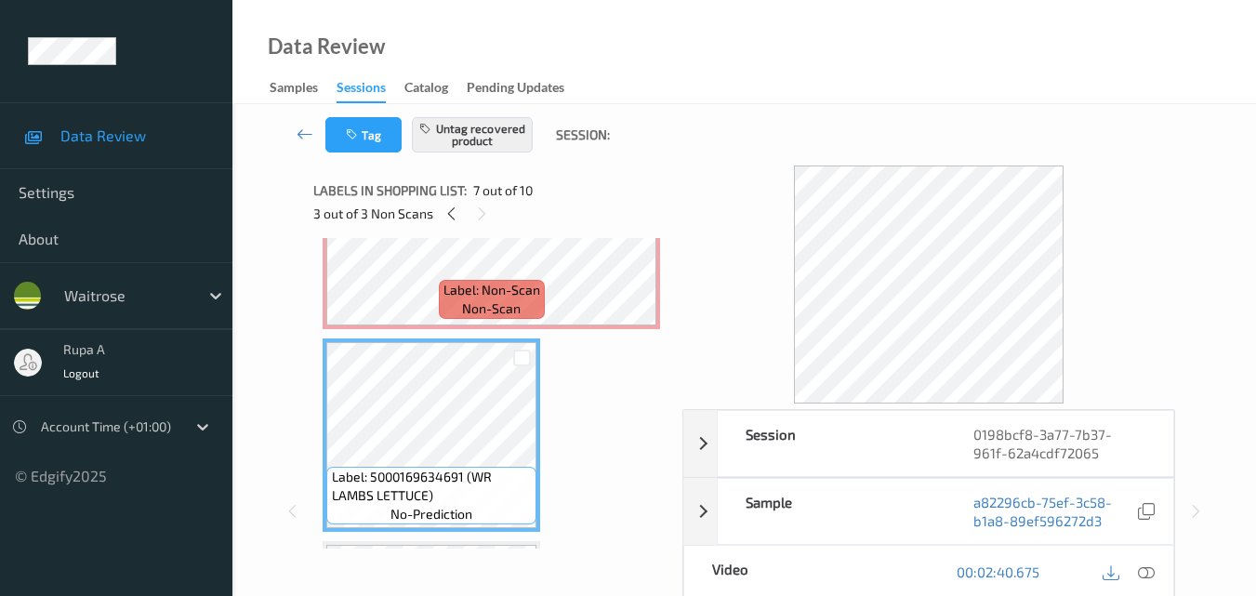
scroll to position [1032, 0]
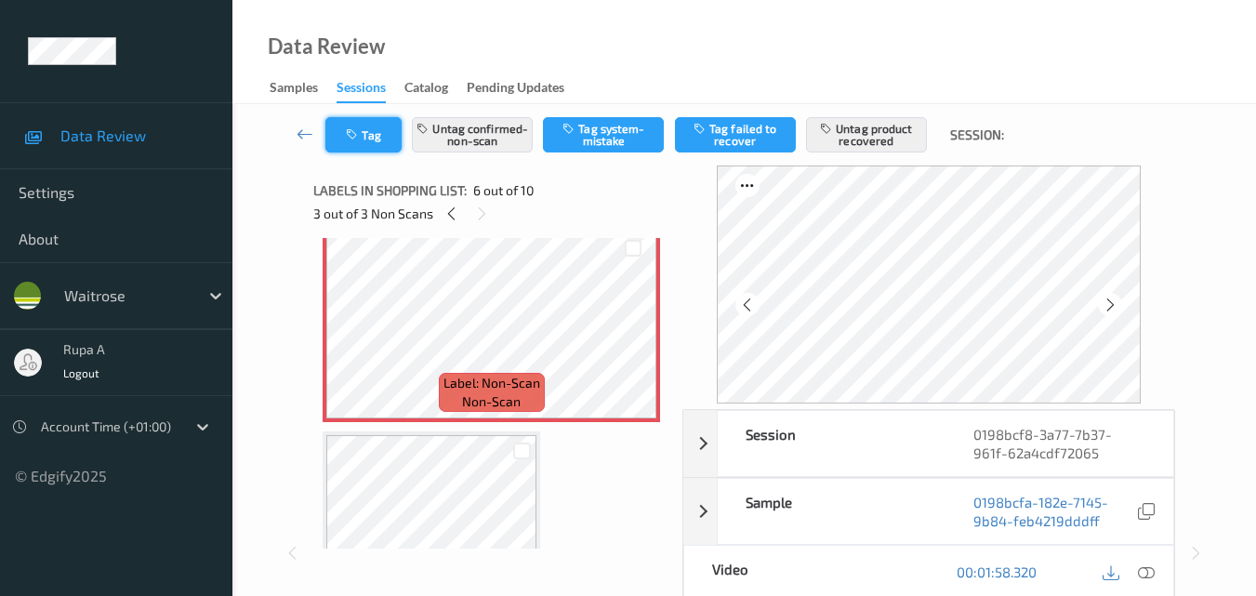
click at [364, 145] on button "Tag" at bounding box center [363, 134] width 76 height 35
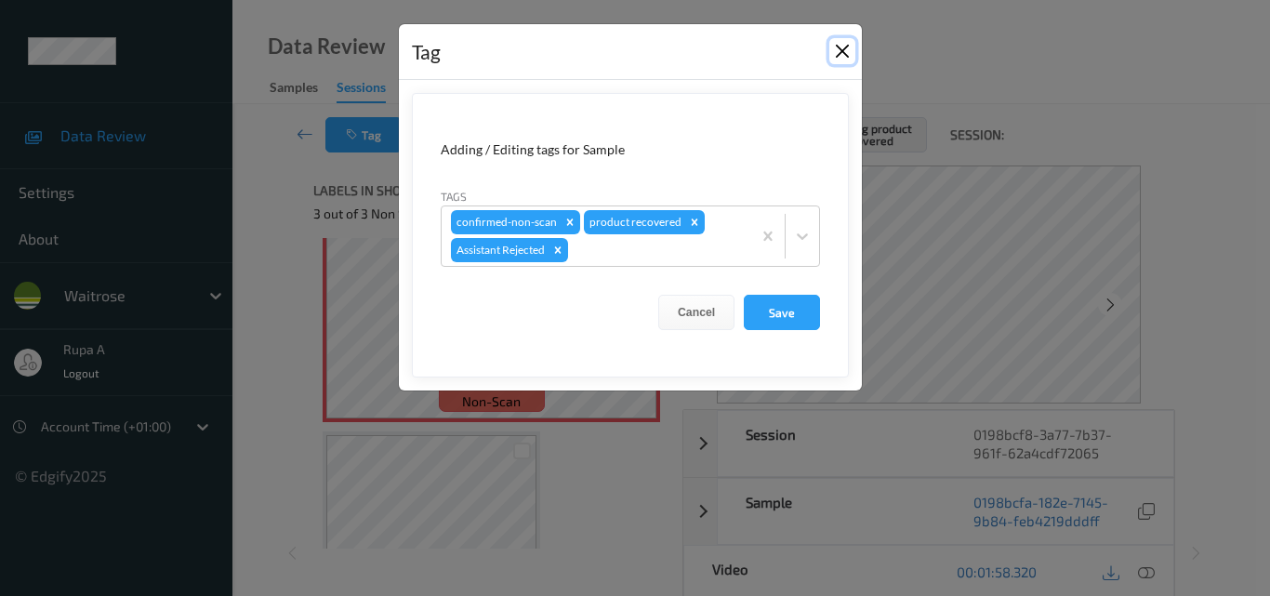
click at [843, 50] on button "Close" at bounding box center [842, 51] width 26 height 26
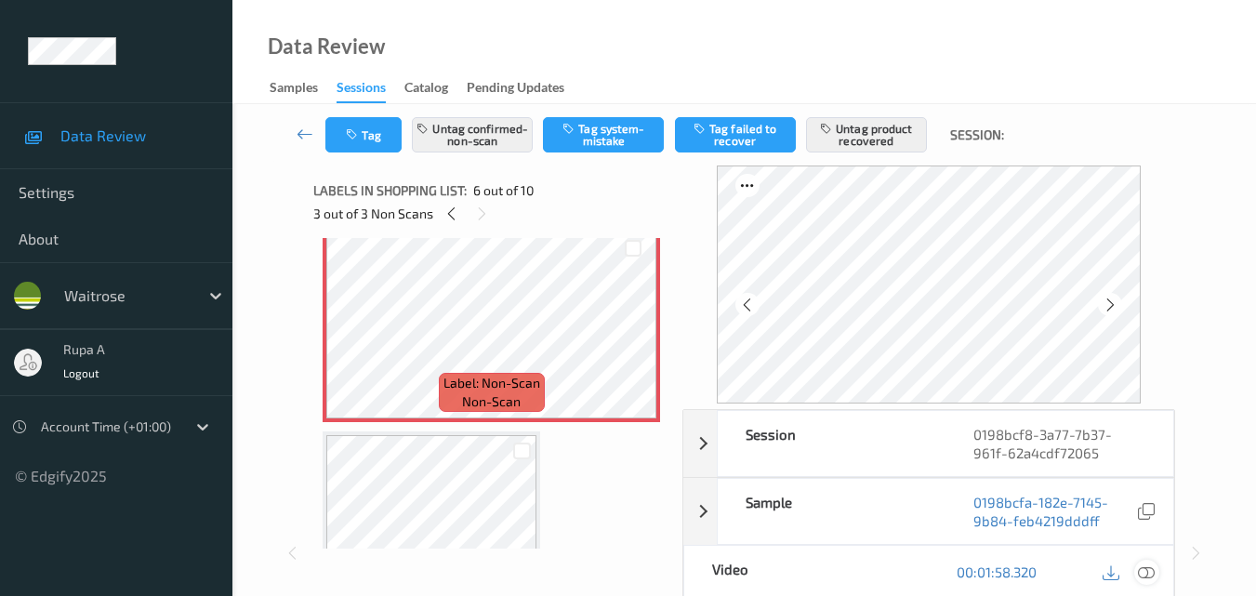
click at [1145, 576] on icon at bounding box center [1146, 571] width 17 height 17
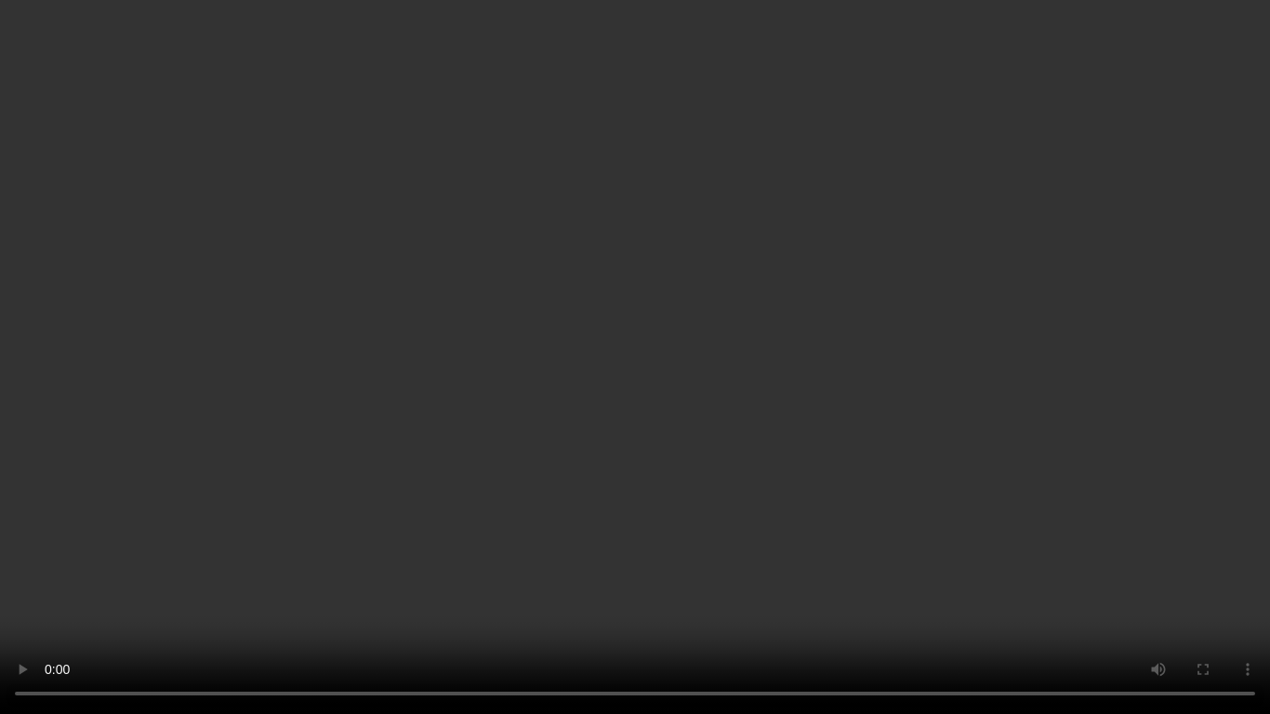
click at [655, 595] on video at bounding box center [635, 357] width 1270 height 714
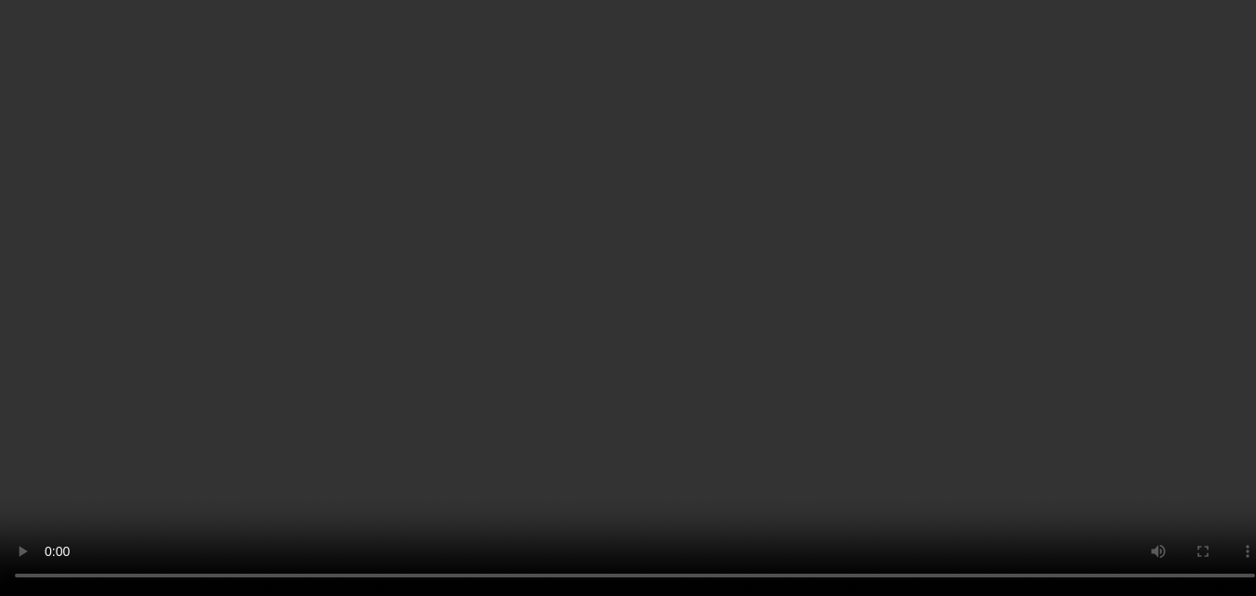
scroll to position [1125, 0]
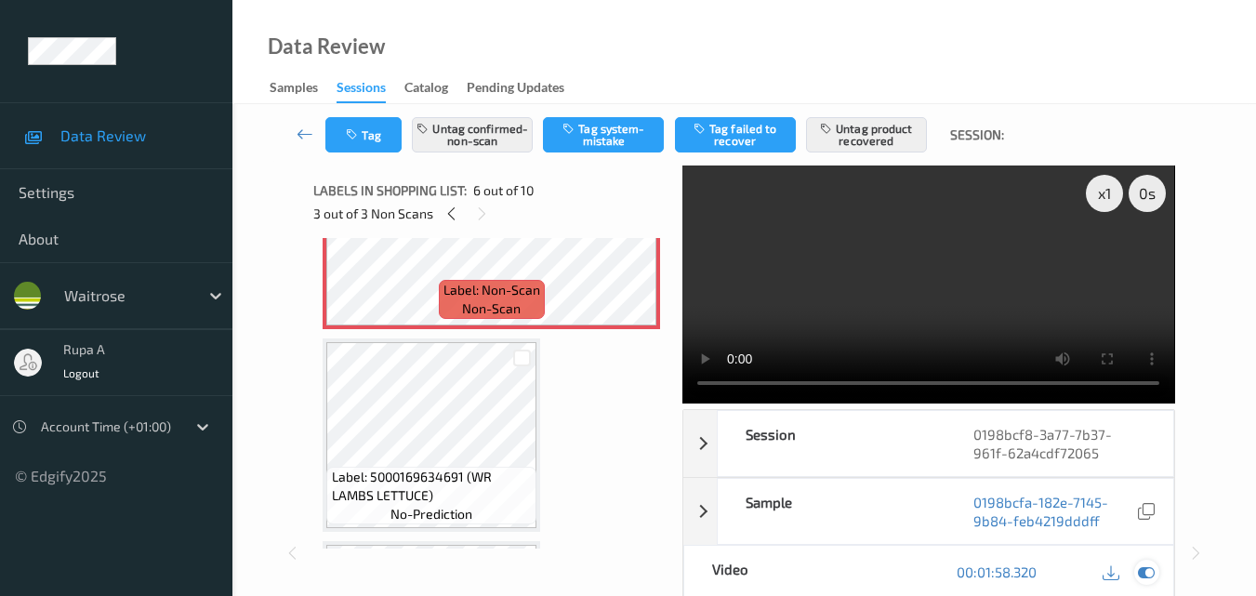
click at [1153, 572] on icon at bounding box center [1146, 571] width 17 height 17
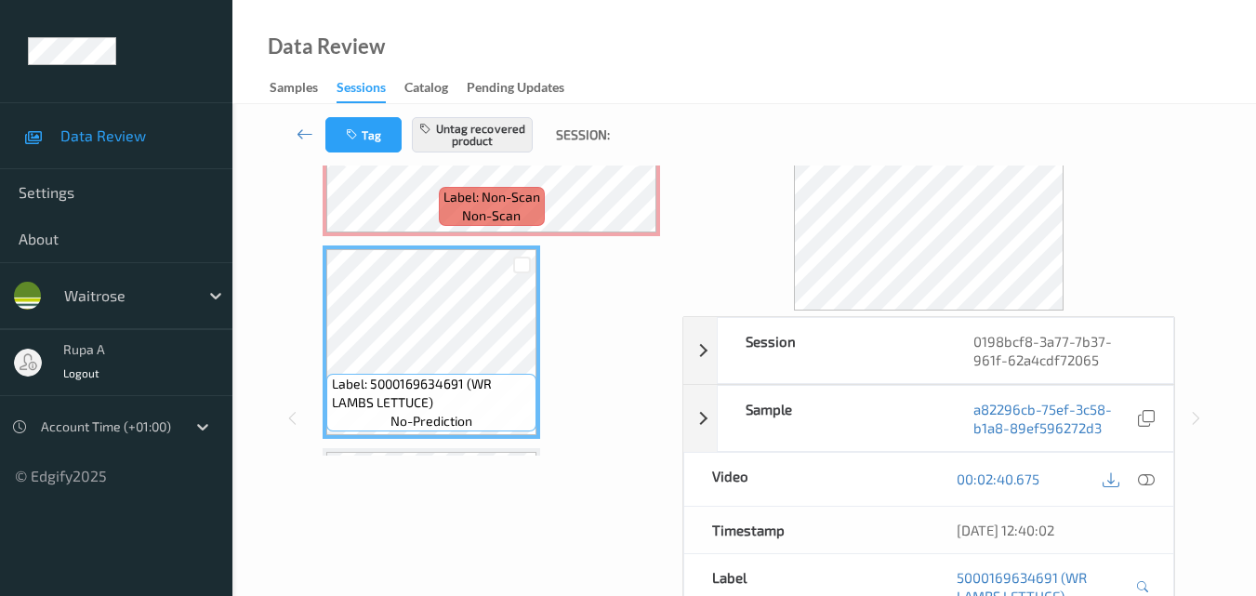
scroll to position [1032, 0]
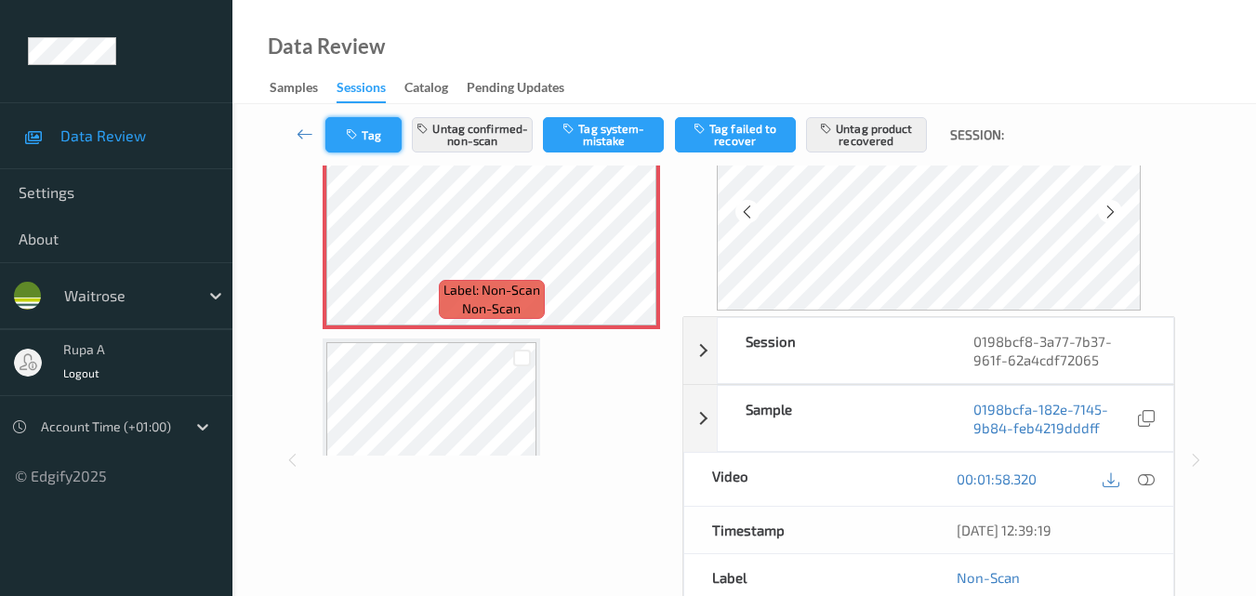
click at [390, 148] on button "Tag" at bounding box center [363, 134] width 76 height 35
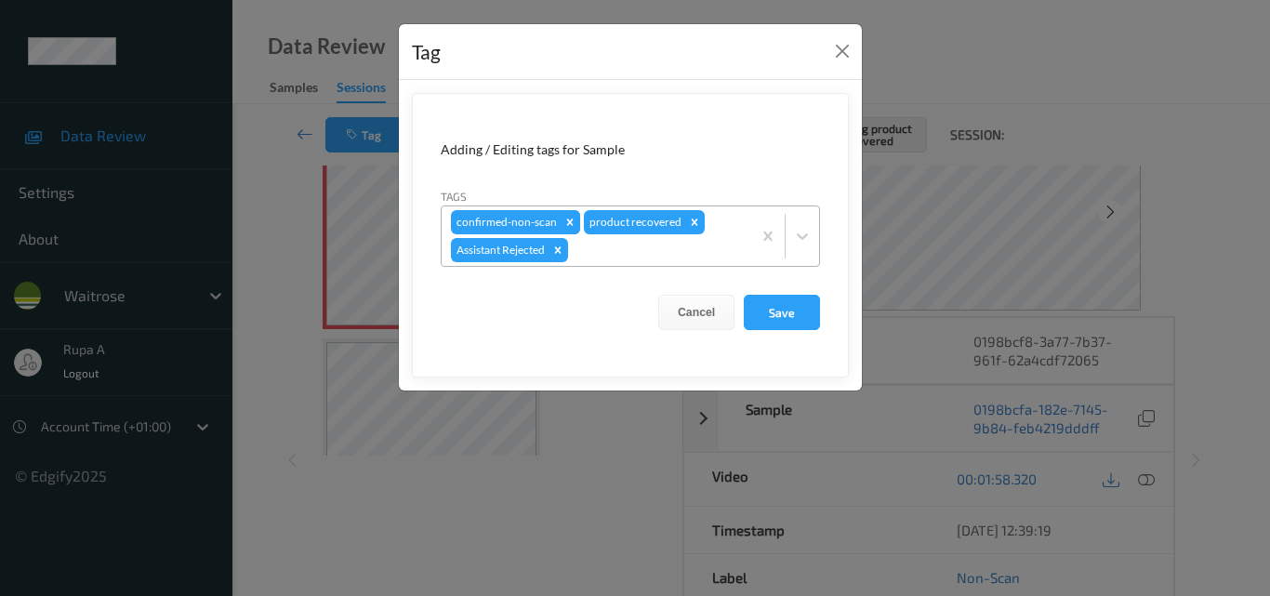
click at [571, 220] on icon "Remove confirmed-non-scan" at bounding box center [569, 222] width 13 height 13
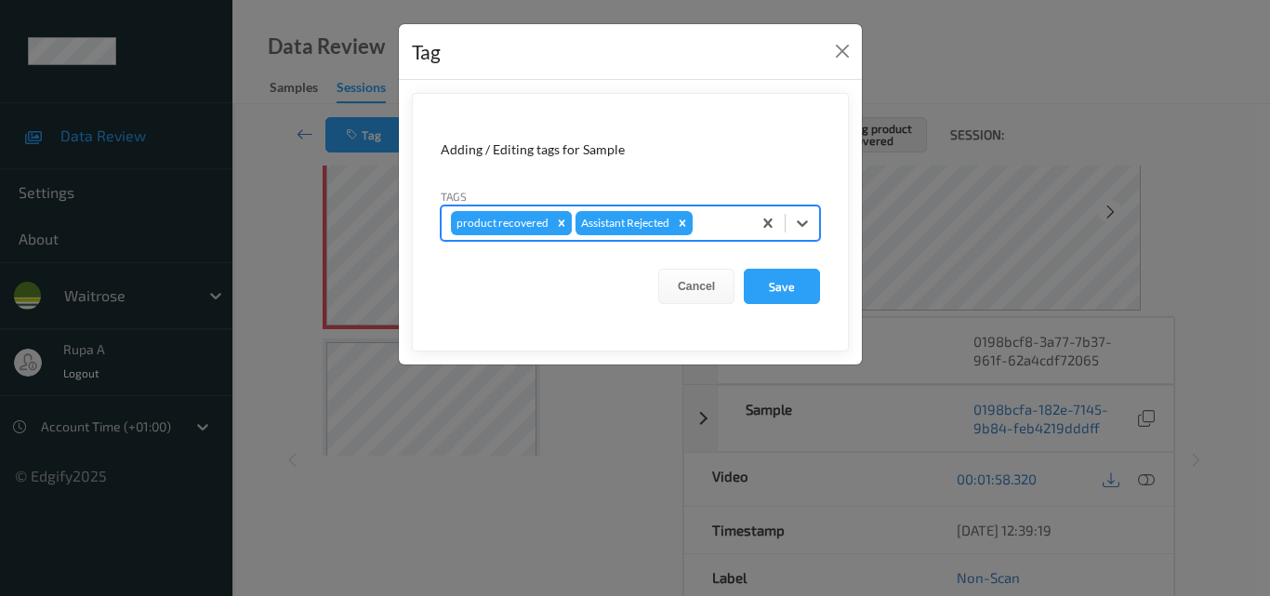
click at [563, 223] on icon "Remove product recovered" at bounding box center [561, 223] width 13 height 13
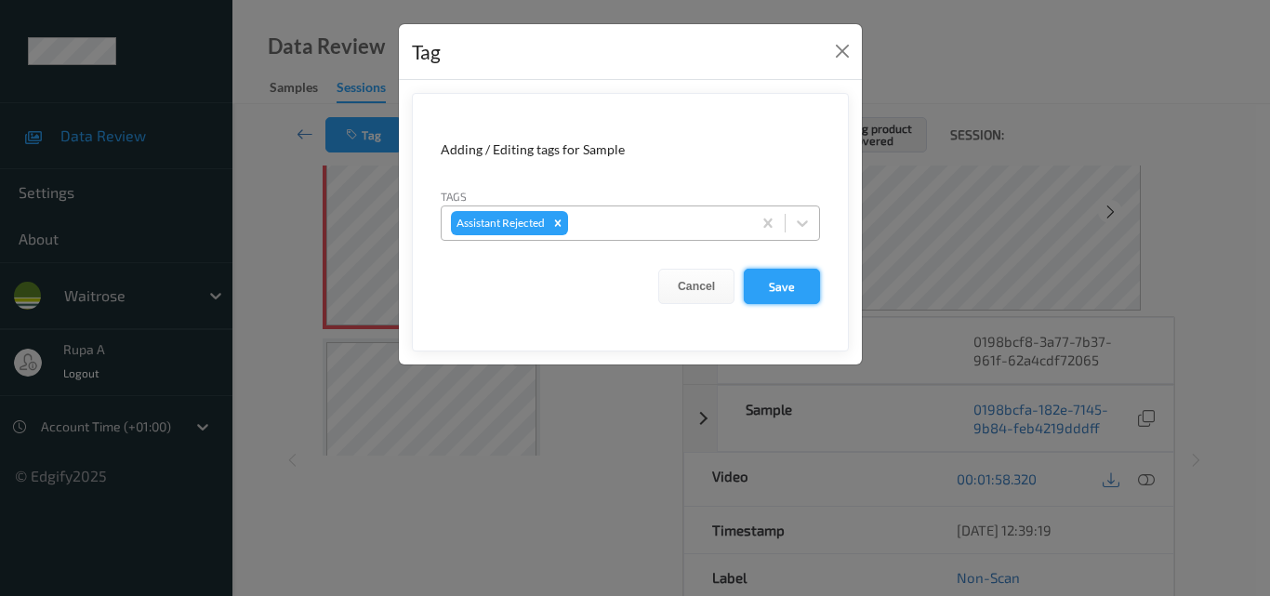
click at [782, 280] on button "Save" at bounding box center [782, 286] width 76 height 35
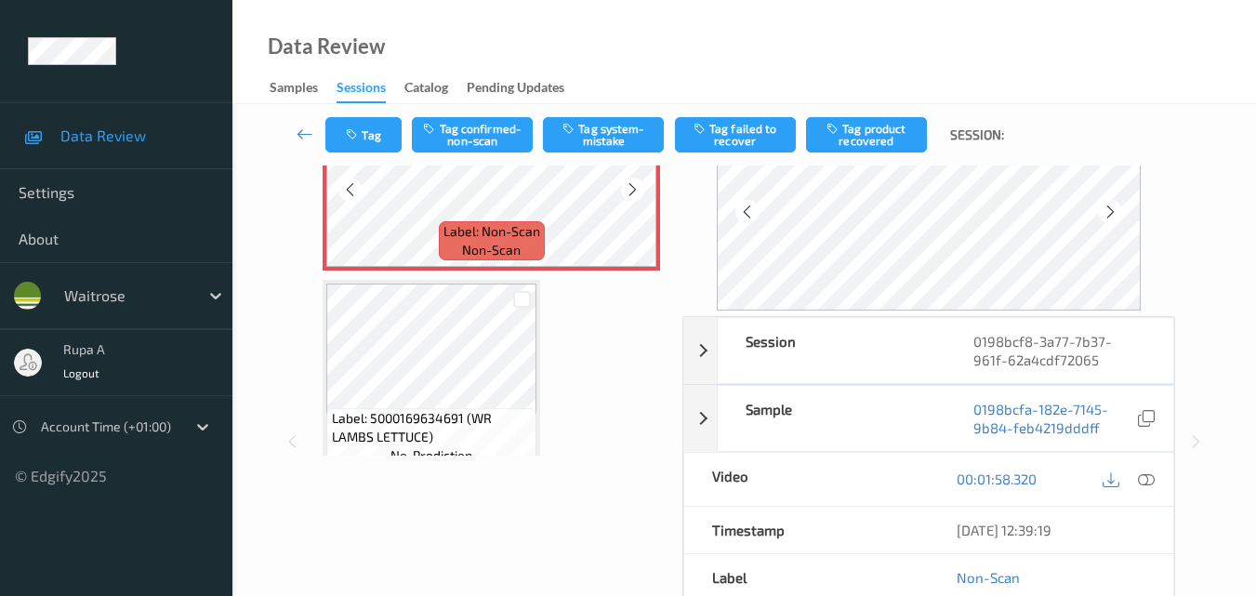
scroll to position [1125, 0]
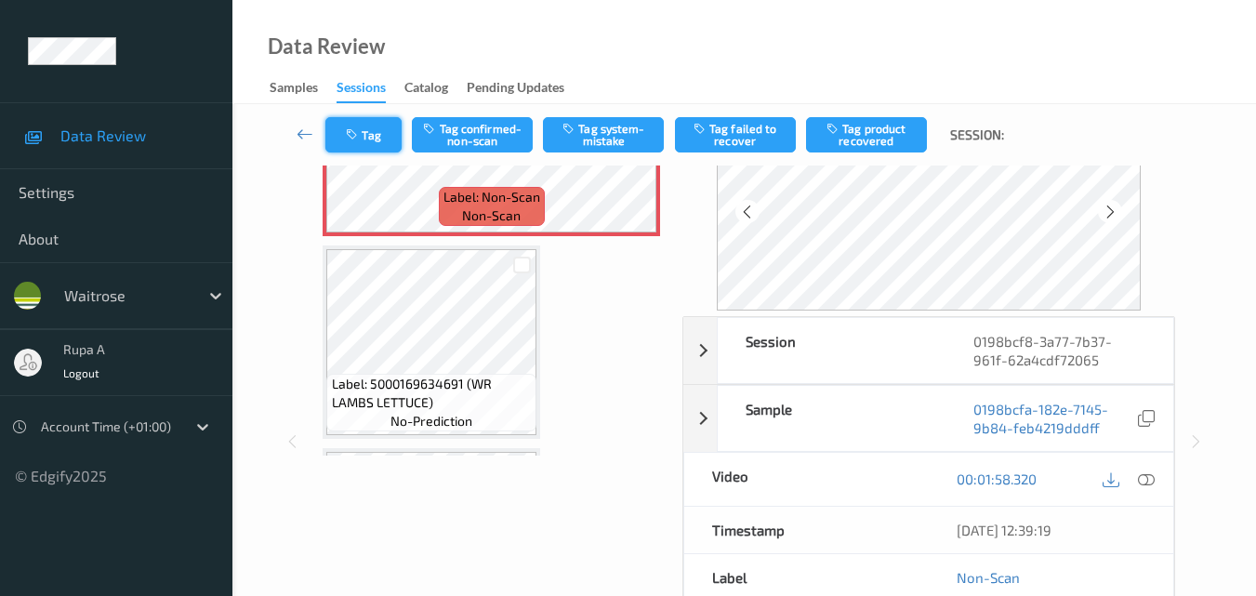
click at [360, 139] on icon "button" at bounding box center [354, 134] width 16 height 13
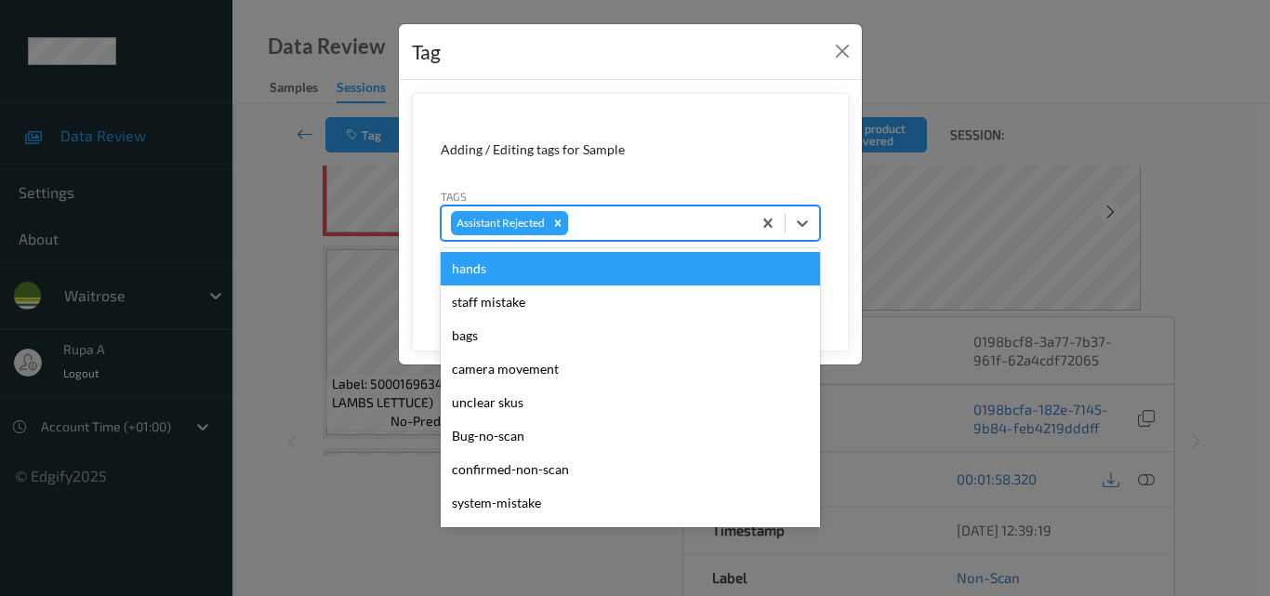
click at [596, 222] on div at bounding box center [657, 223] width 170 height 22
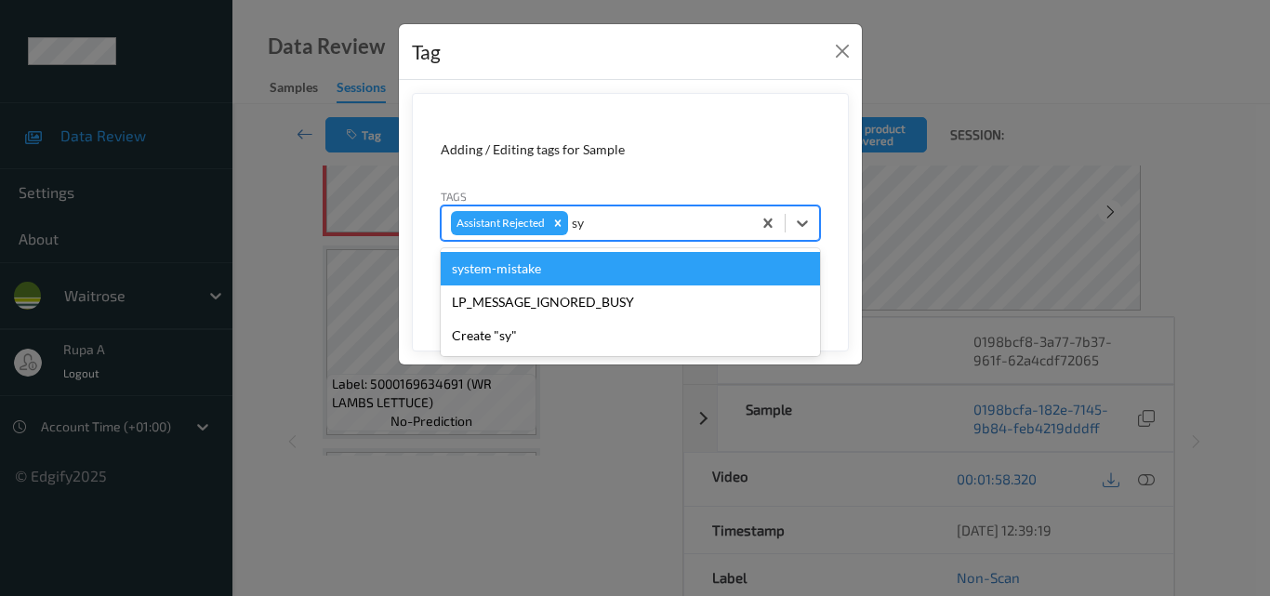
type input "sys"
click at [670, 271] on div "system-mistake" at bounding box center [630, 268] width 379 height 33
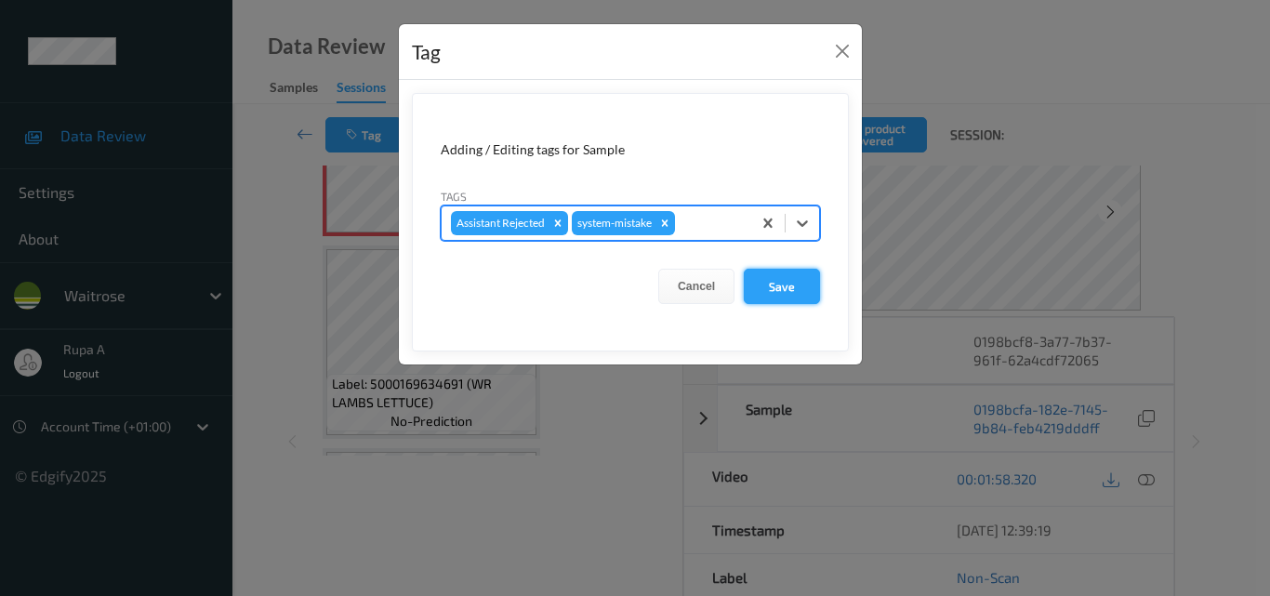
click at [772, 277] on button "Save" at bounding box center [782, 286] width 76 height 35
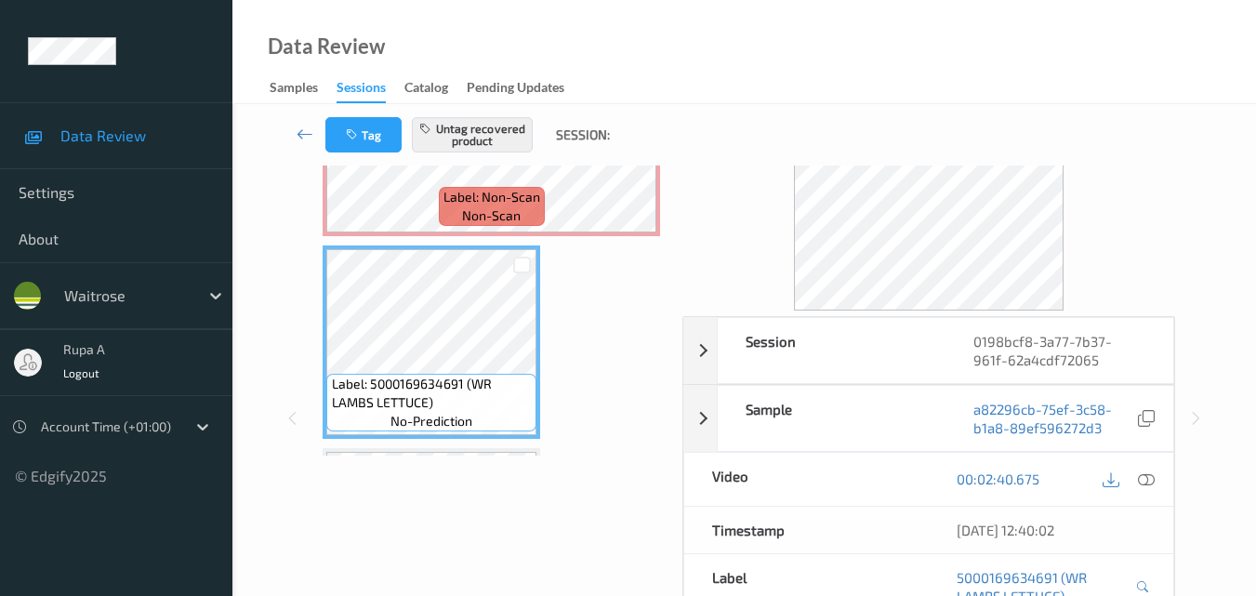
scroll to position [1032, 0]
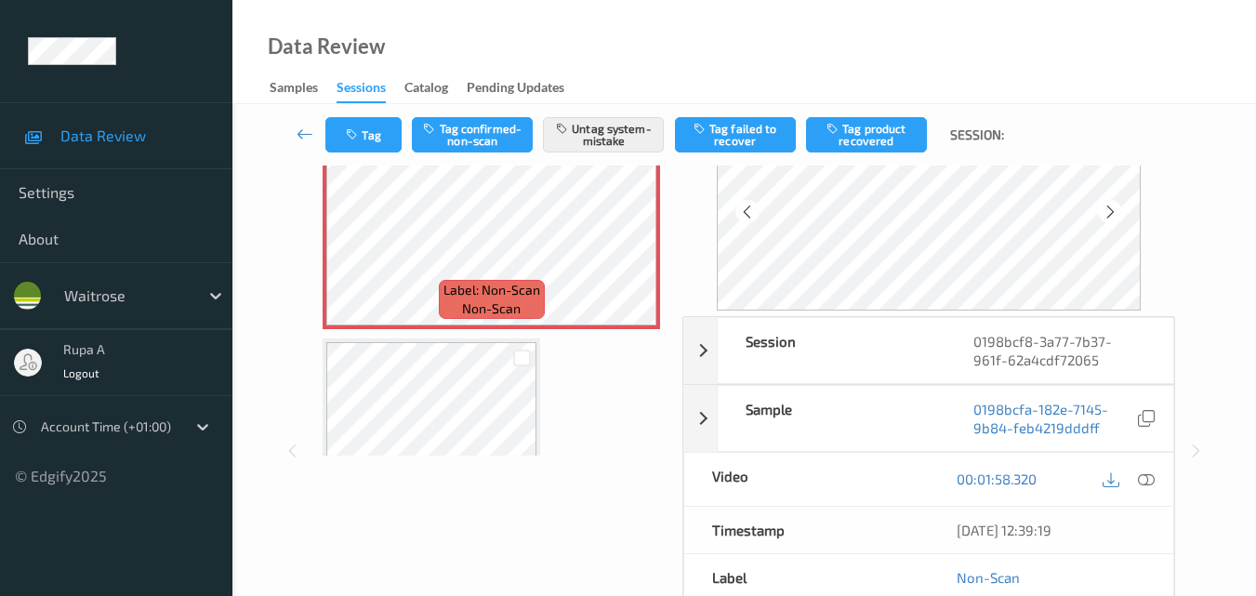
click at [353, 155] on div "Tag Tag confirmed-non-scan Untag system-mistake Tag failed to recover Tag produ…" at bounding box center [744, 134] width 947 height 61
click at [354, 138] on icon "button" at bounding box center [354, 134] width 16 height 13
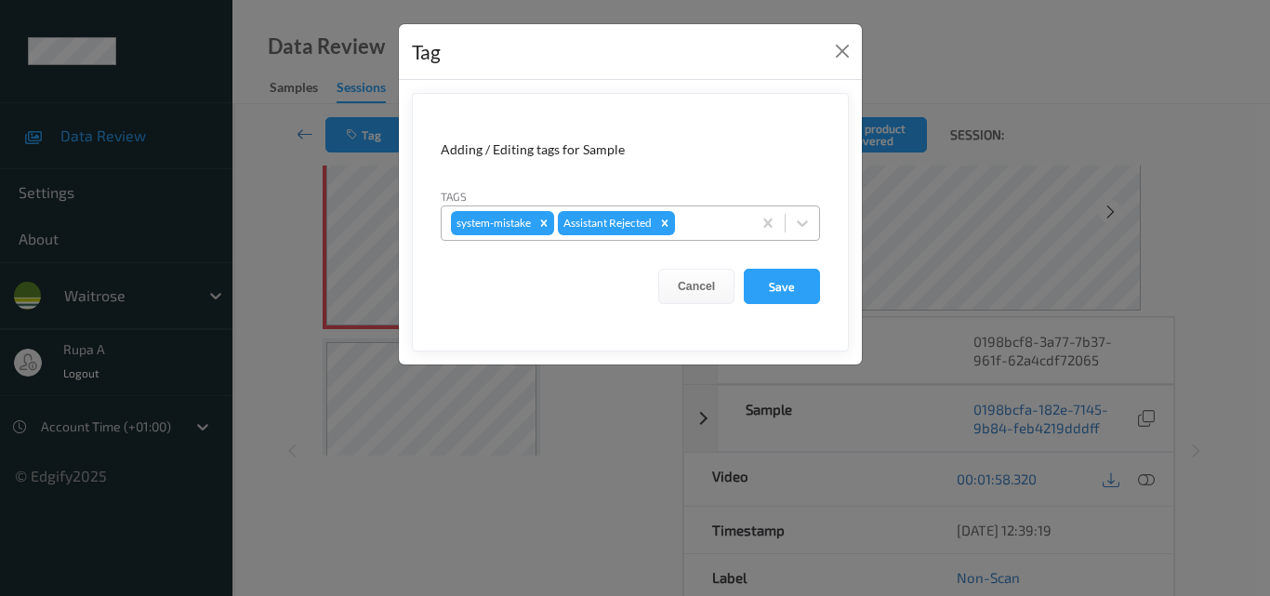
click at [689, 221] on div at bounding box center [710, 223] width 63 height 22
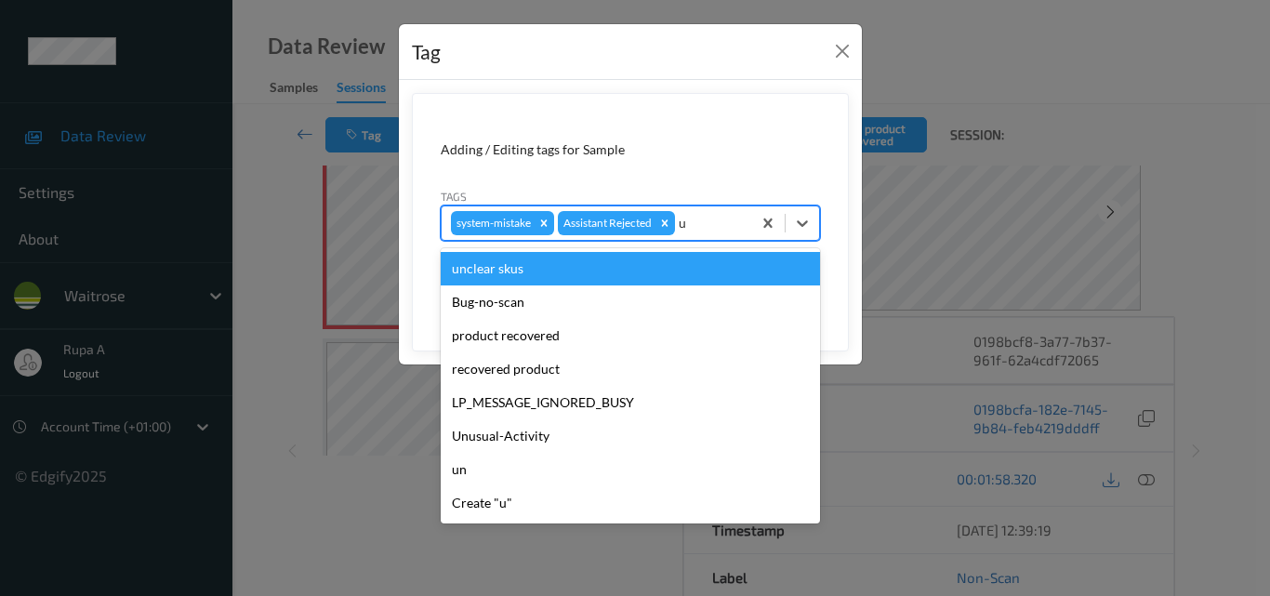
type input "un"
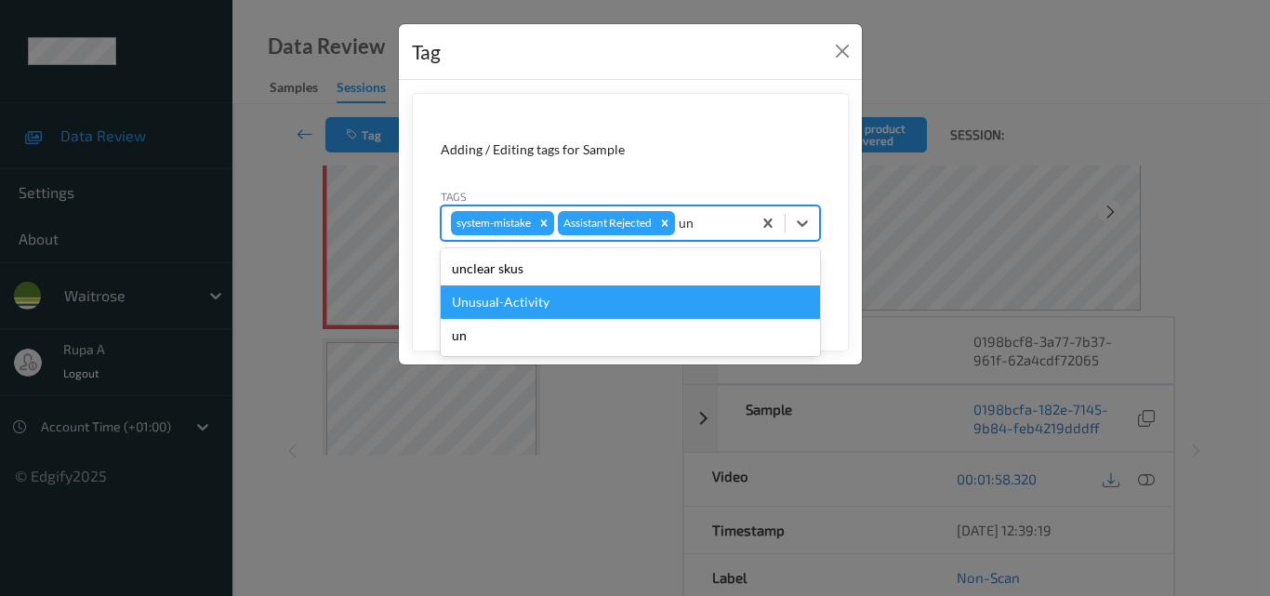
click at [507, 299] on div "Unusual-Activity" at bounding box center [630, 301] width 379 height 33
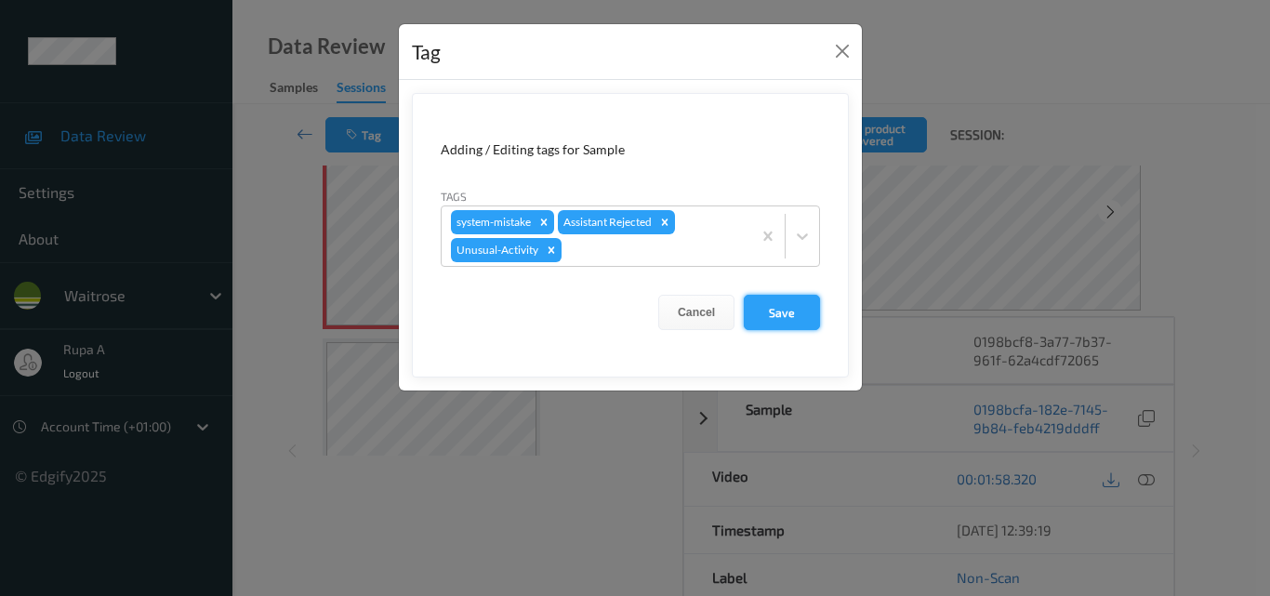
click at [794, 319] on button "Save" at bounding box center [782, 312] width 76 height 35
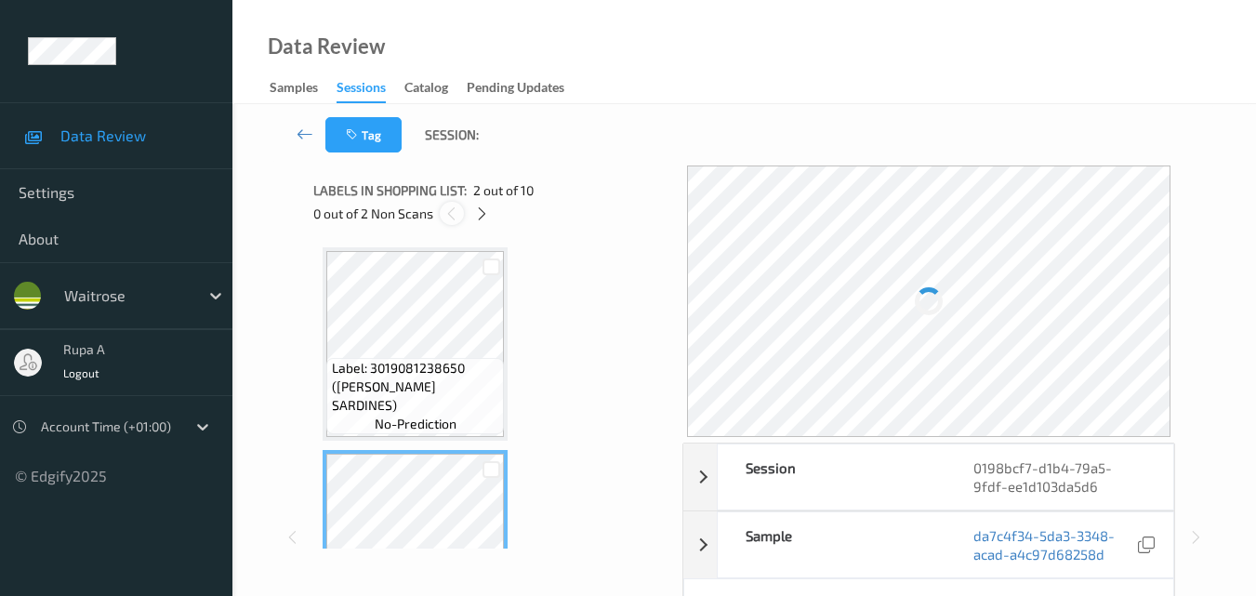
click at [452, 214] on icon at bounding box center [452, 213] width 16 height 17
click at [483, 214] on icon at bounding box center [482, 213] width 16 height 17
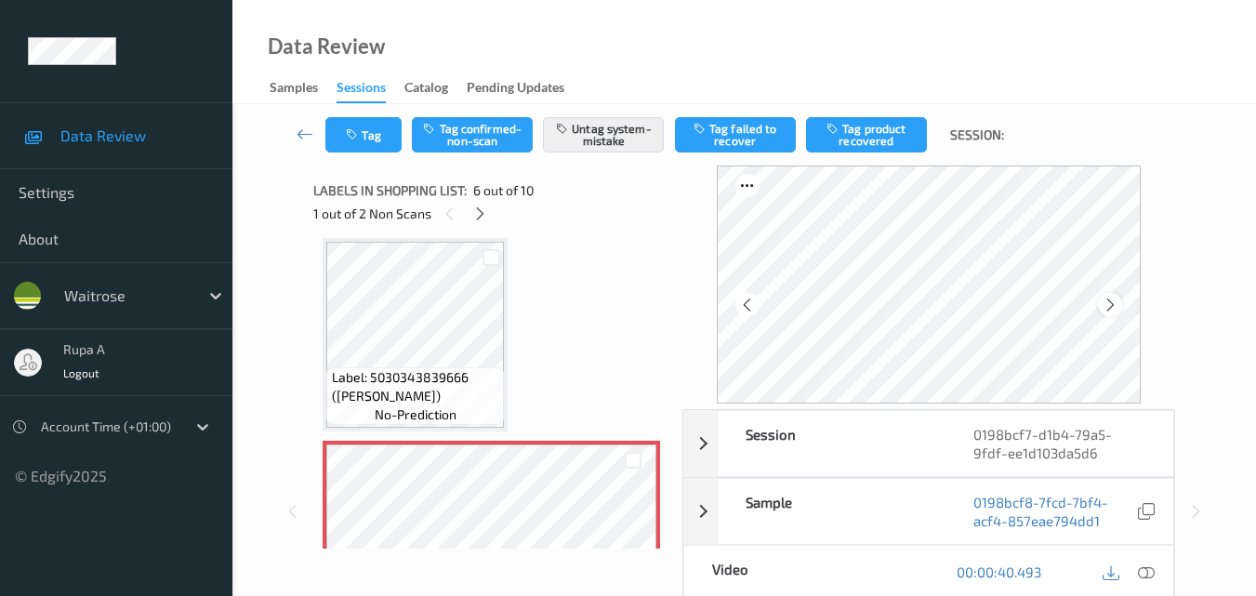
click at [1119, 299] on icon at bounding box center [1111, 305] width 16 height 17
click at [1149, 578] on icon at bounding box center [1146, 571] width 17 height 17
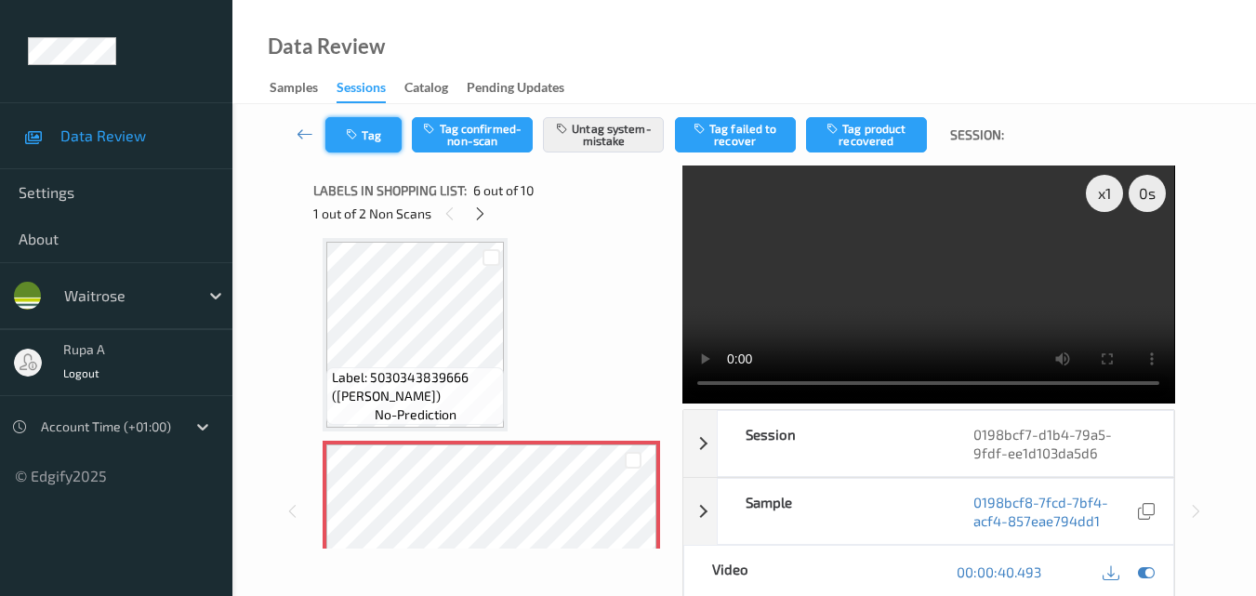
click at [378, 144] on button "Tag" at bounding box center [363, 134] width 76 height 35
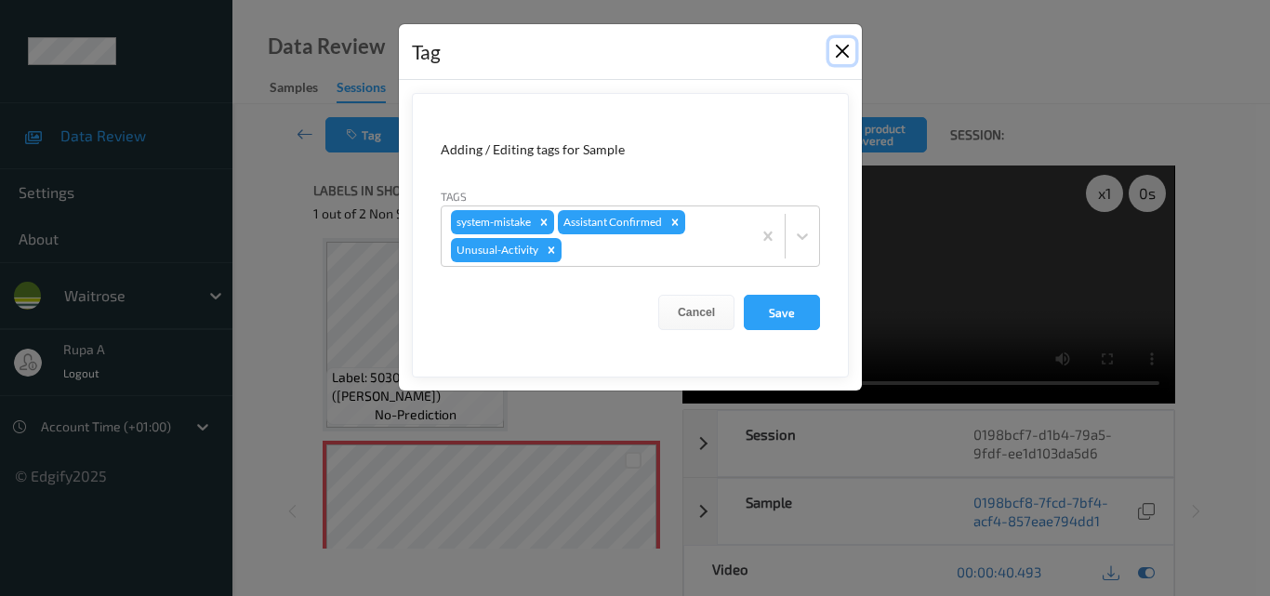
click at [848, 51] on button "Close" at bounding box center [842, 51] width 26 height 26
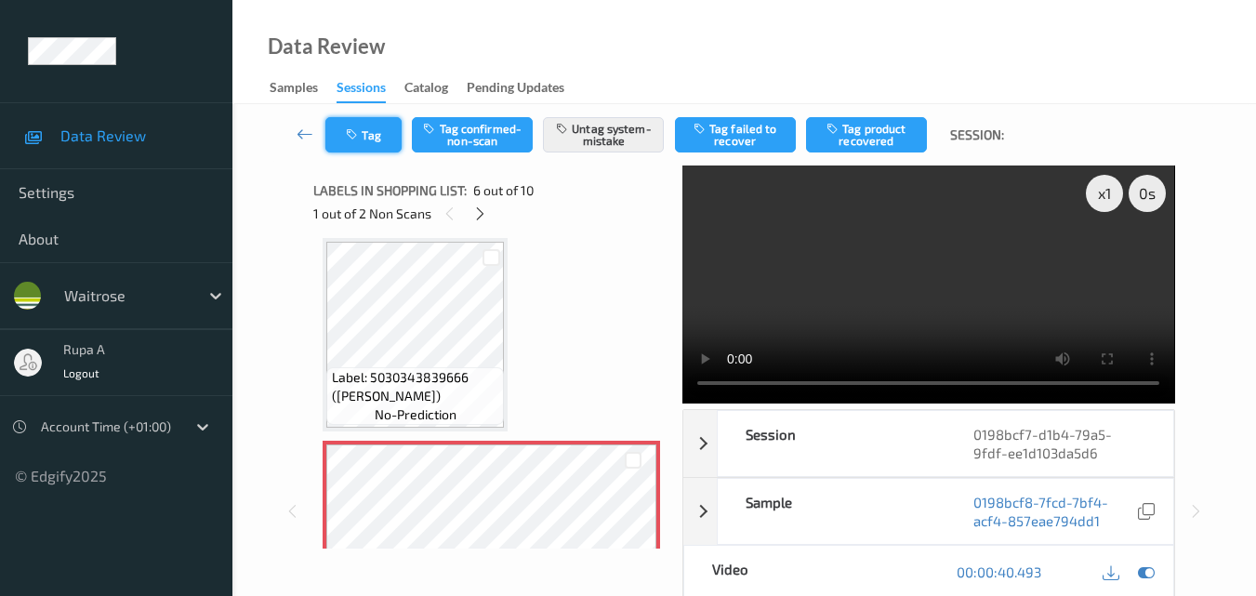
click at [358, 138] on icon "button" at bounding box center [354, 134] width 16 height 13
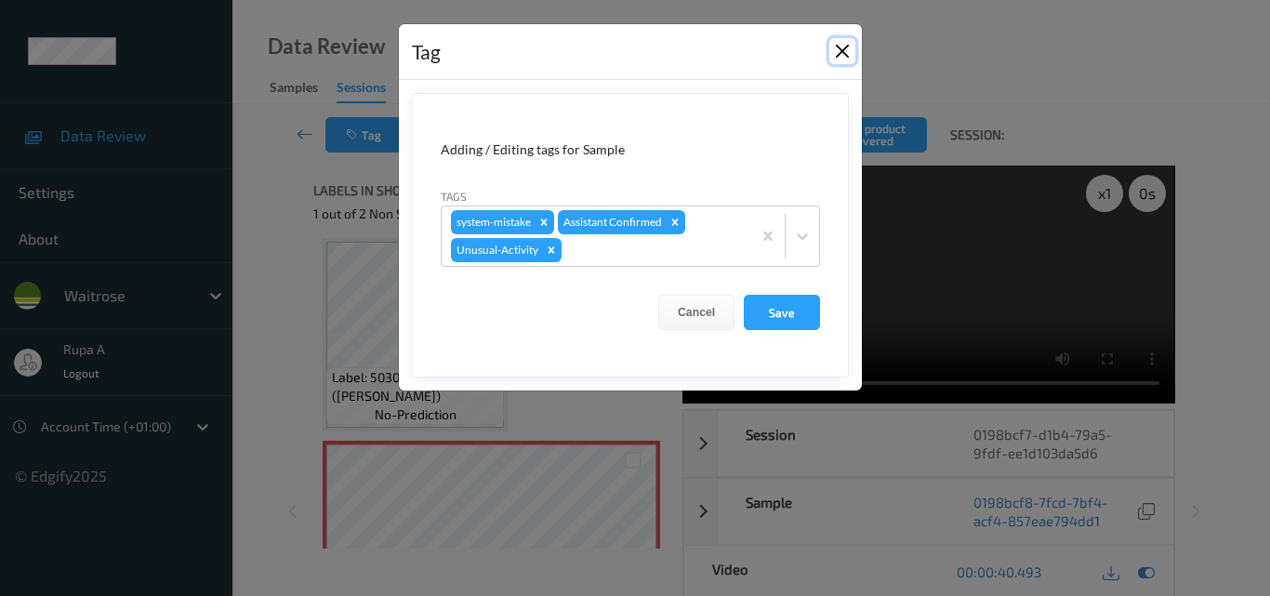
click at [841, 45] on button "Close" at bounding box center [842, 51] width 26 height 26
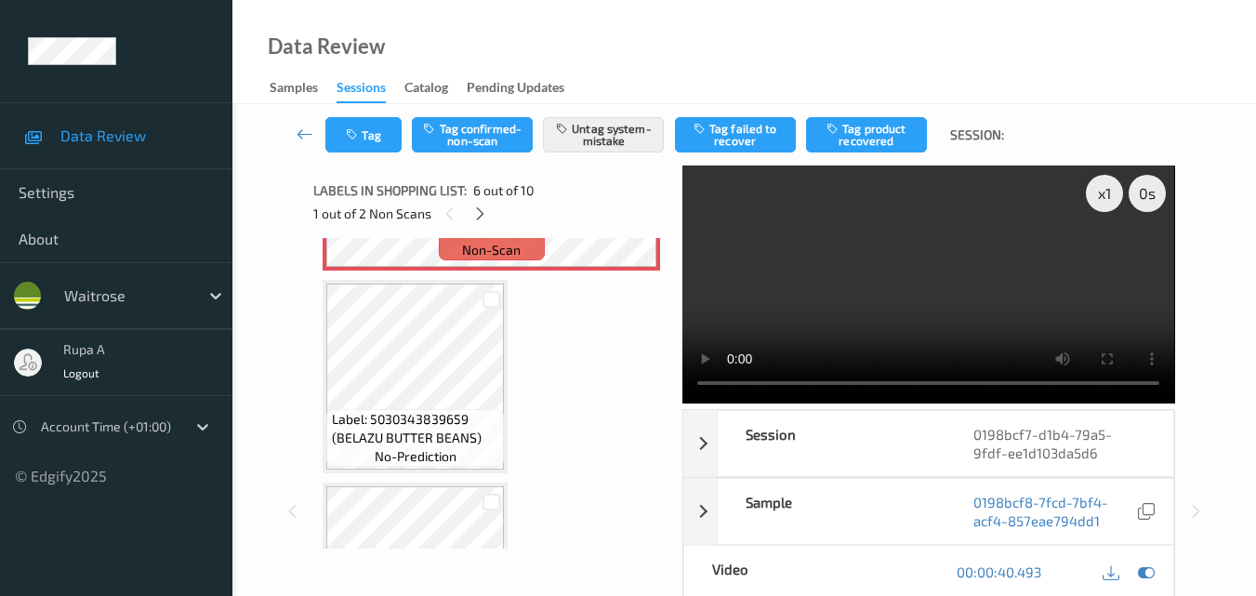
scroll to position [1192, 0]
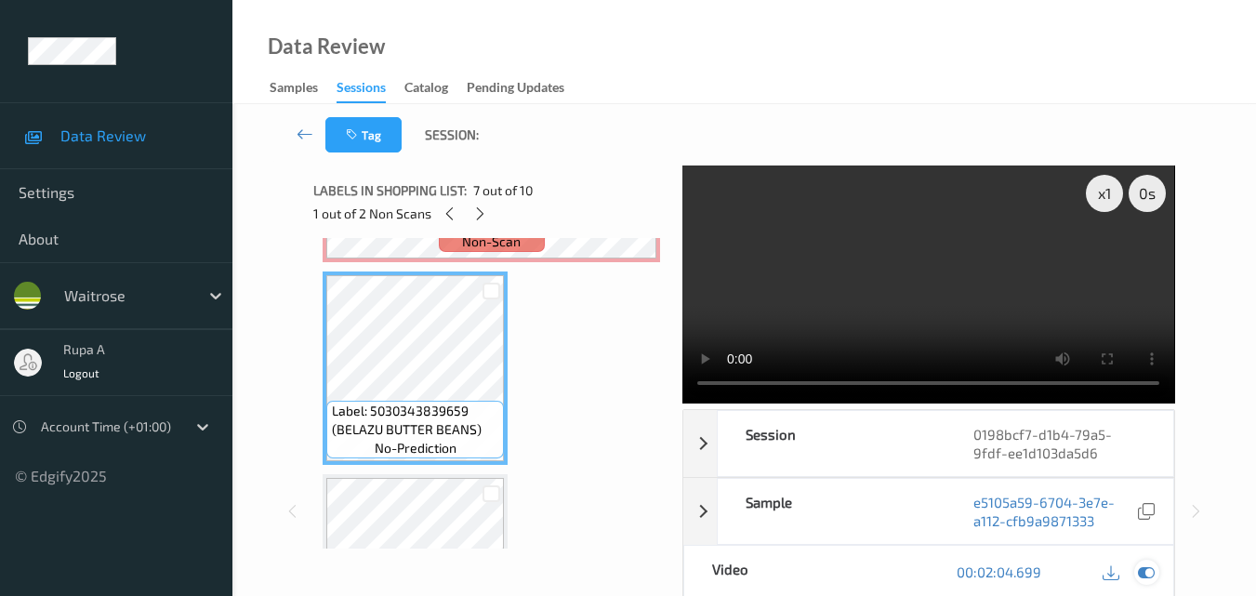
click at [1151, 576] on icon at bounding box center [1146, 571] width 17 height 17
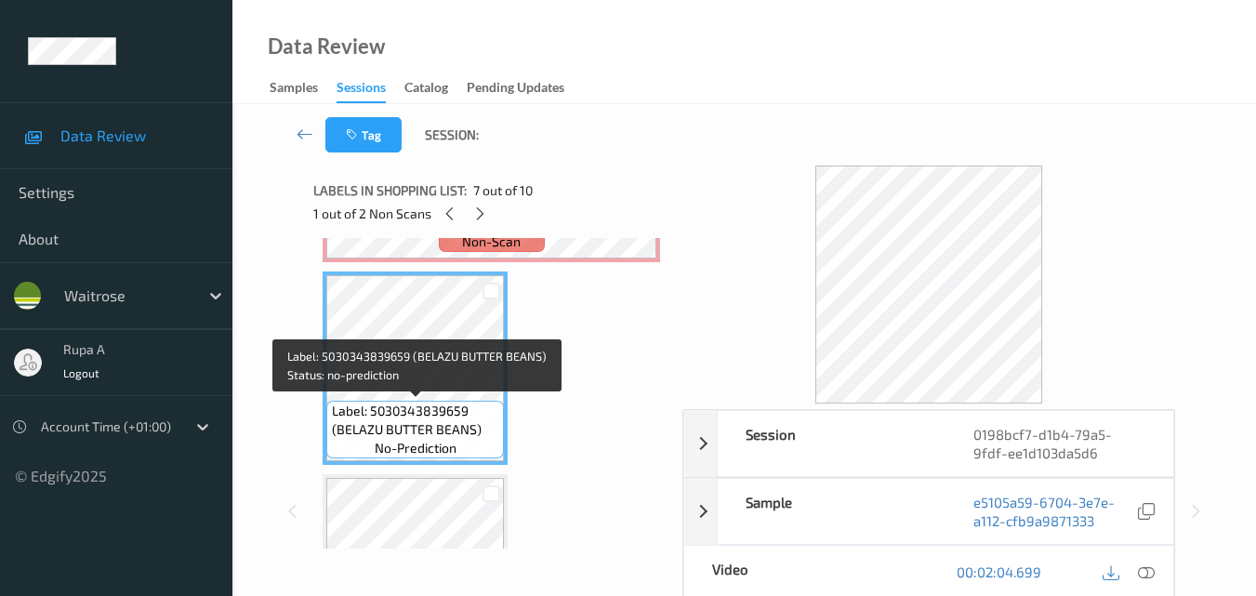
click at [404, 463] on div "Label: 5030343839659 (BELAZU BUTTER BEANS) no-prediction" at bounding box center [415, 367] width 185 height 193
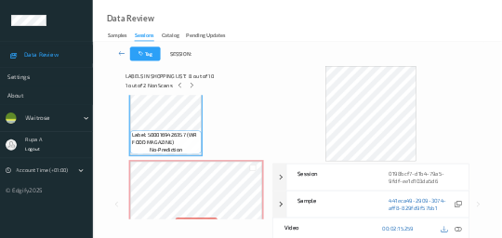
scroll to position [1564, 0]
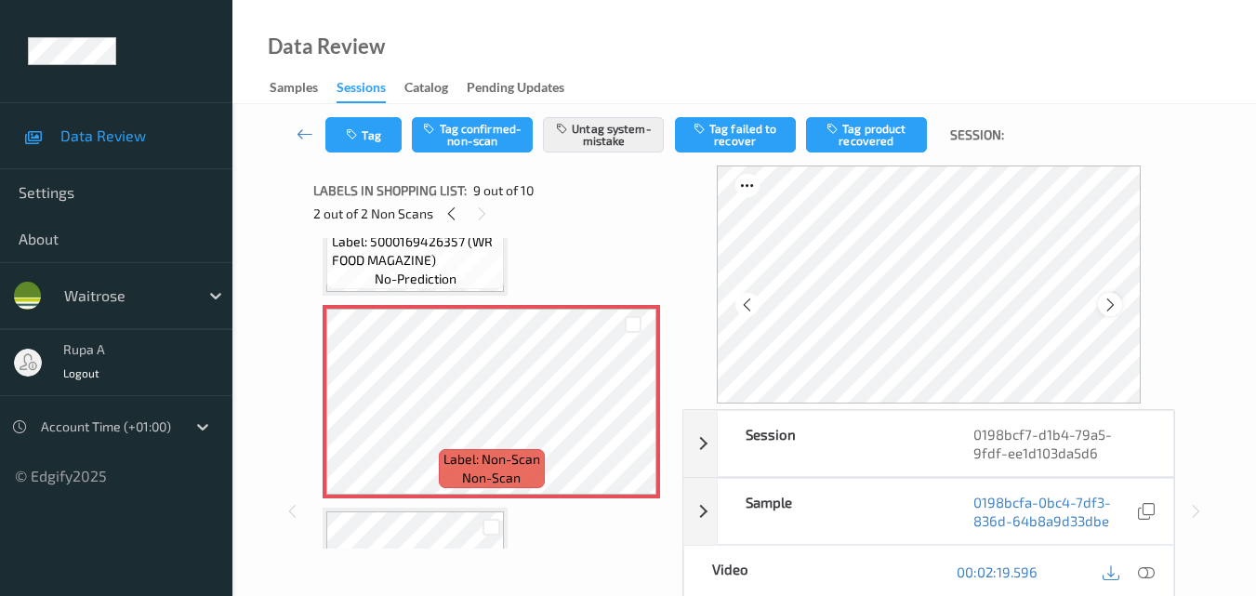
click at [1111, 309] on icon at bounding box center [1111, 305] width 16 height 17
click at [1138, 576] on icon at bounding box center [1146, 571] width 17 height 17
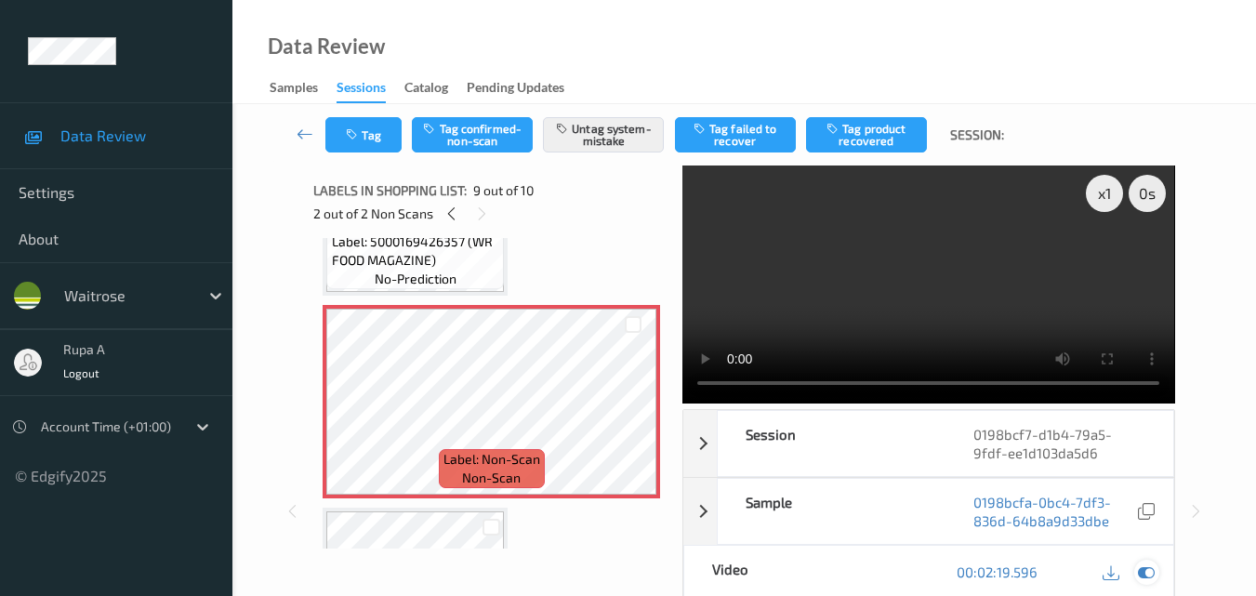
click at [1140, 569] on icon at bounding box center [1146, 571] width 17 height 17
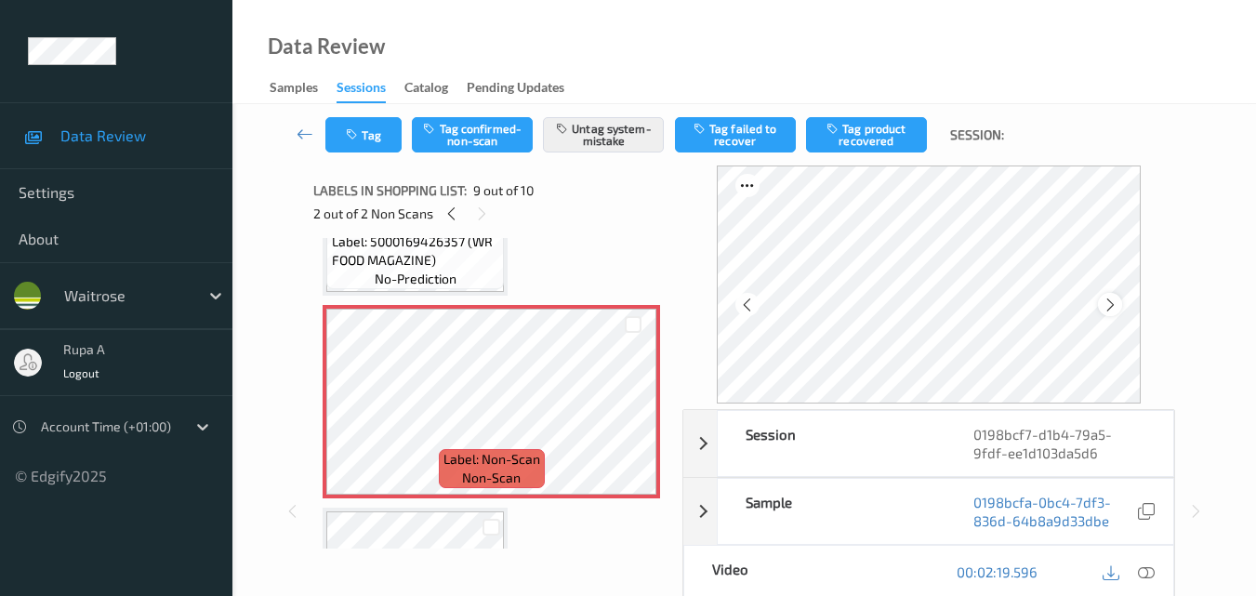
click at [1115, 309] on icon at bounding box center [1111, 305] width 16 height 17
click at [1115, 299] on icon at bounding box center [1111, 305] width 16 height 17
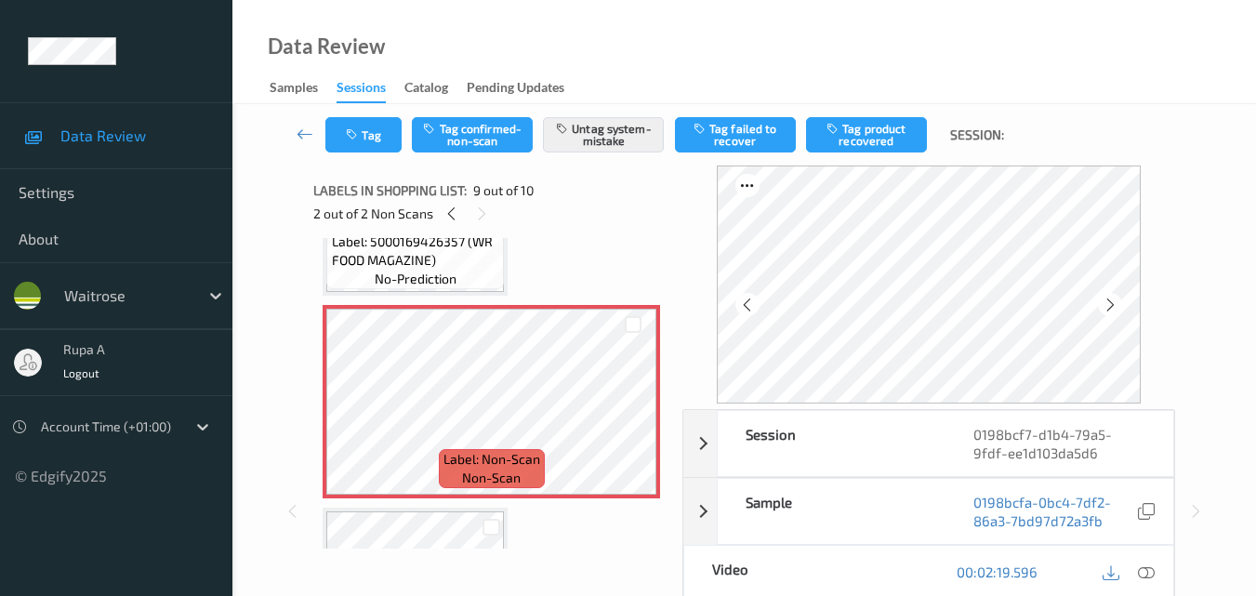
click at [1115, 299] on icon at bounding box center [1111, 305] width 16 height 17
click at [1112, 311] on icon at bounding box center [1111, 305] width 16 height 17
click at [365, 130] on button "Tag" at bounding box center [363, 134] width 76 height 35
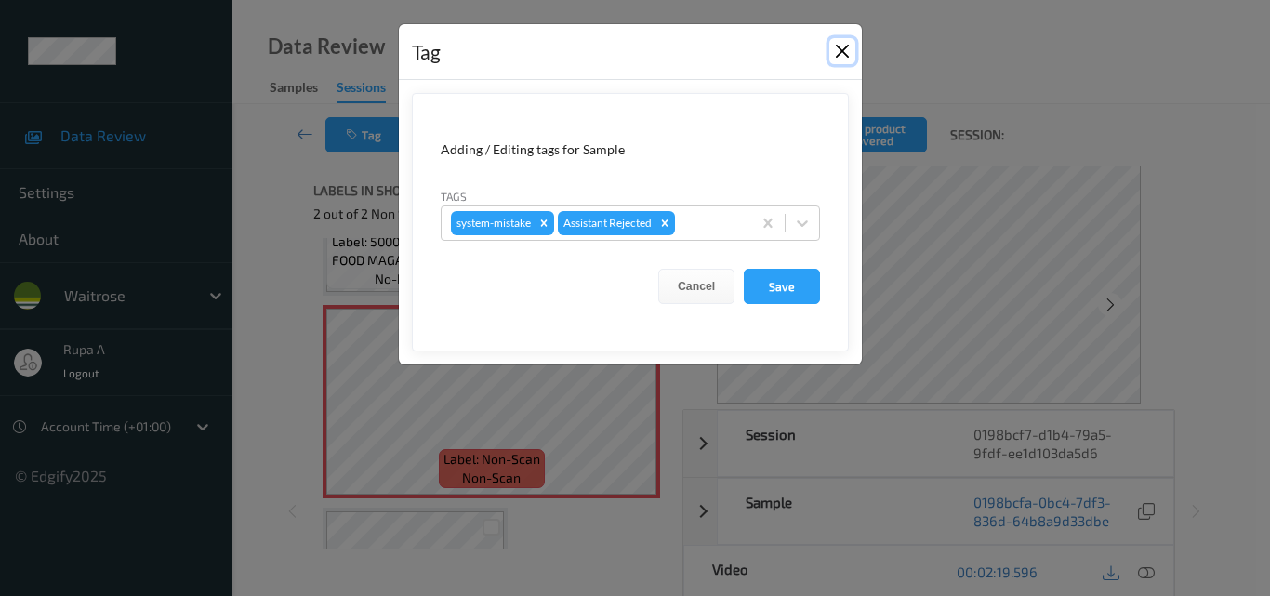
click at [848, 44] on button "Close" at bounding box center [842, 51] width 26 height 26
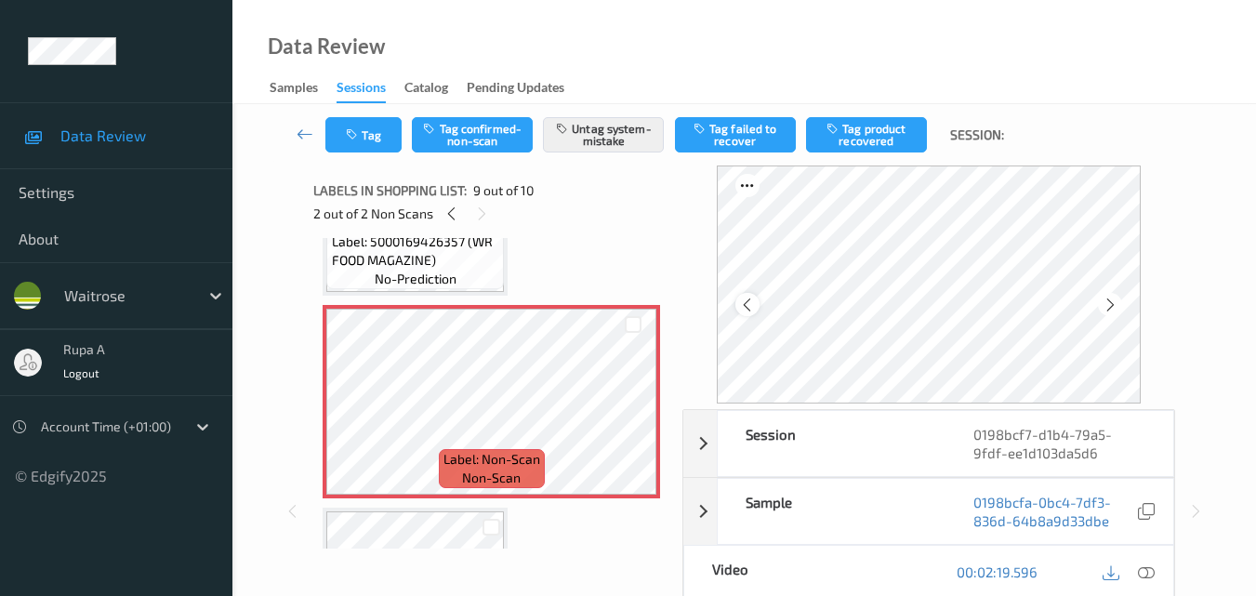
click at [749, 302] on icon at bounding box center [747, 305] width 16 height 17
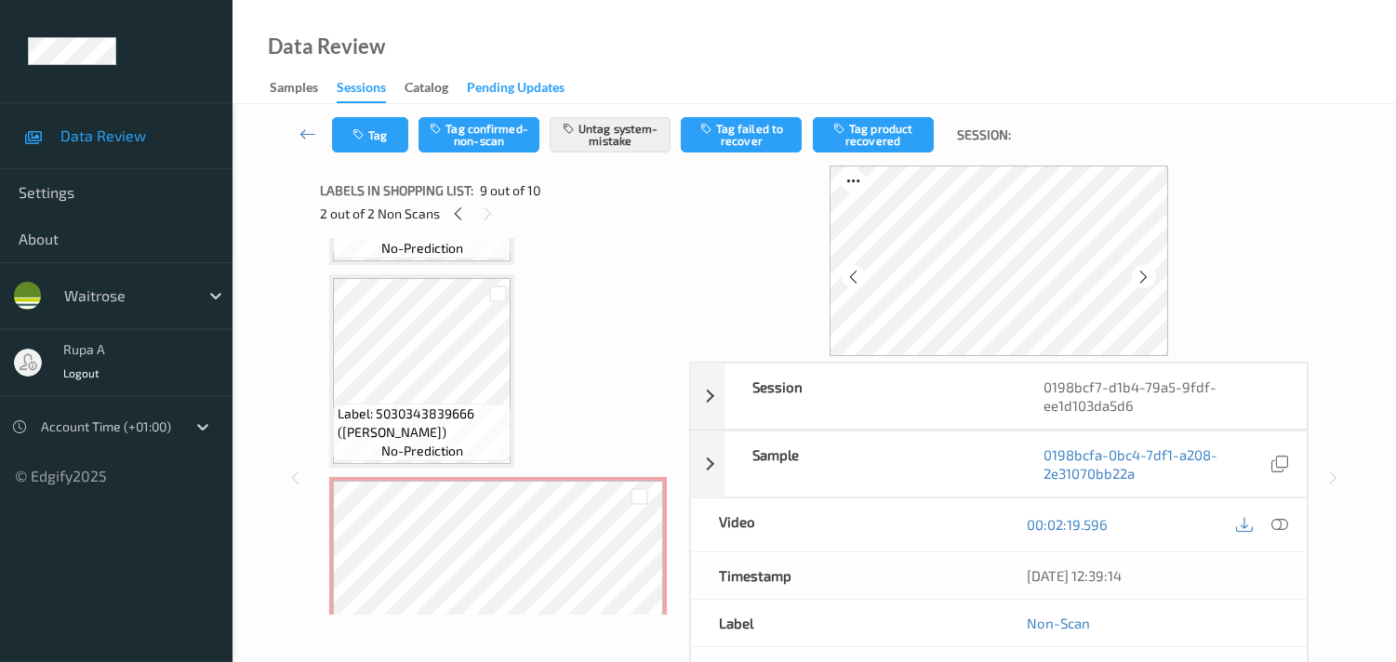
scroll to position [785, 0]
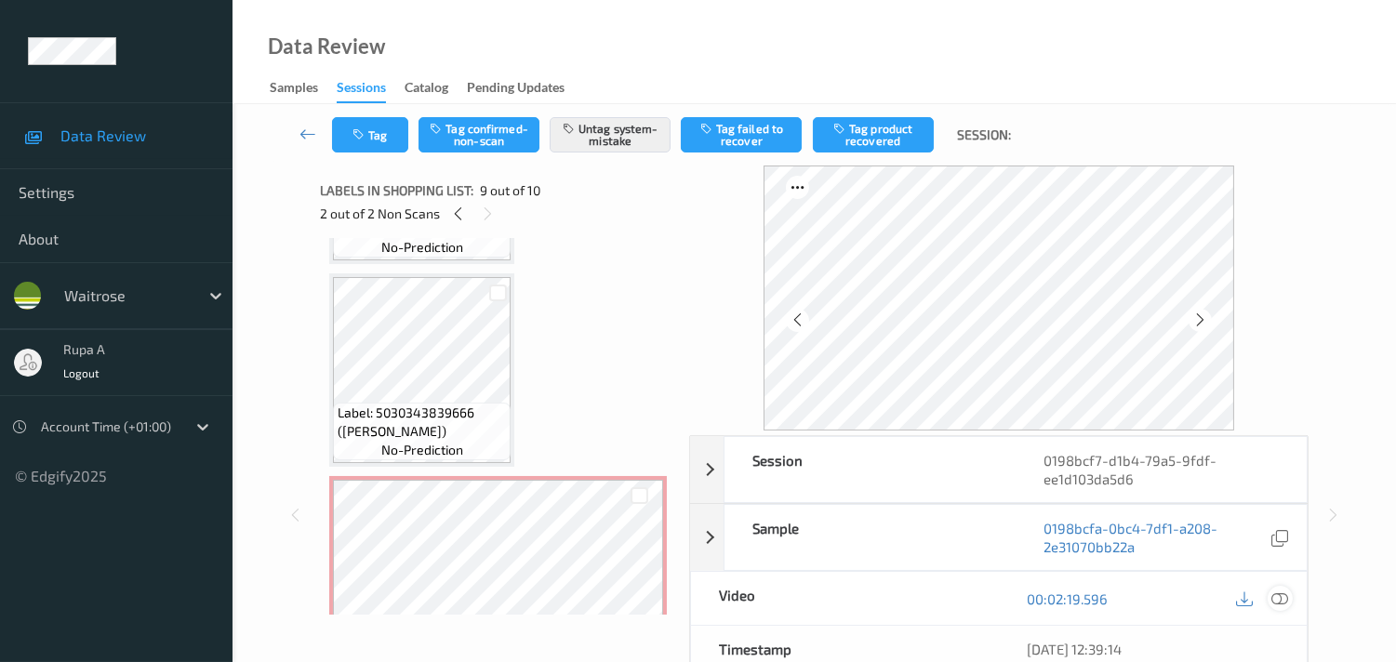
click at [1269, 595] on icon at bounding box center [1279, 598] width 17 height 17
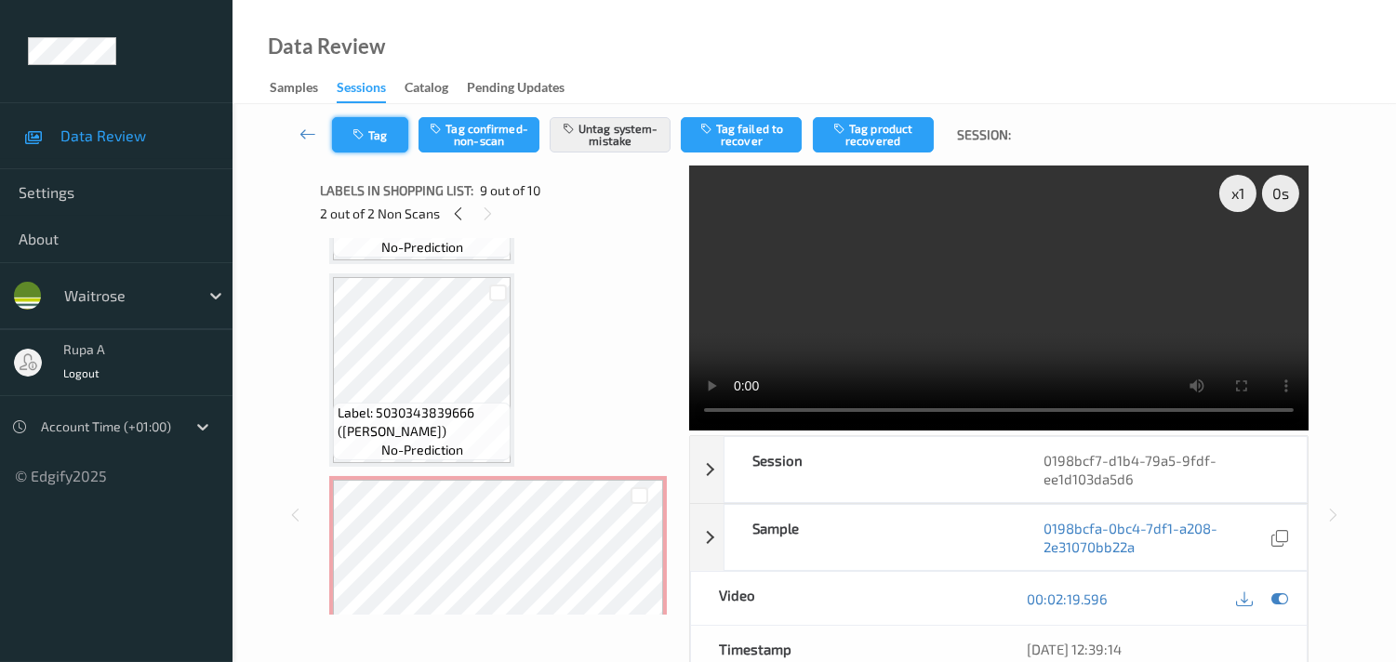
click at [374, 131] on button "Tag" at bounding box center [370, 134] width 76 height 35
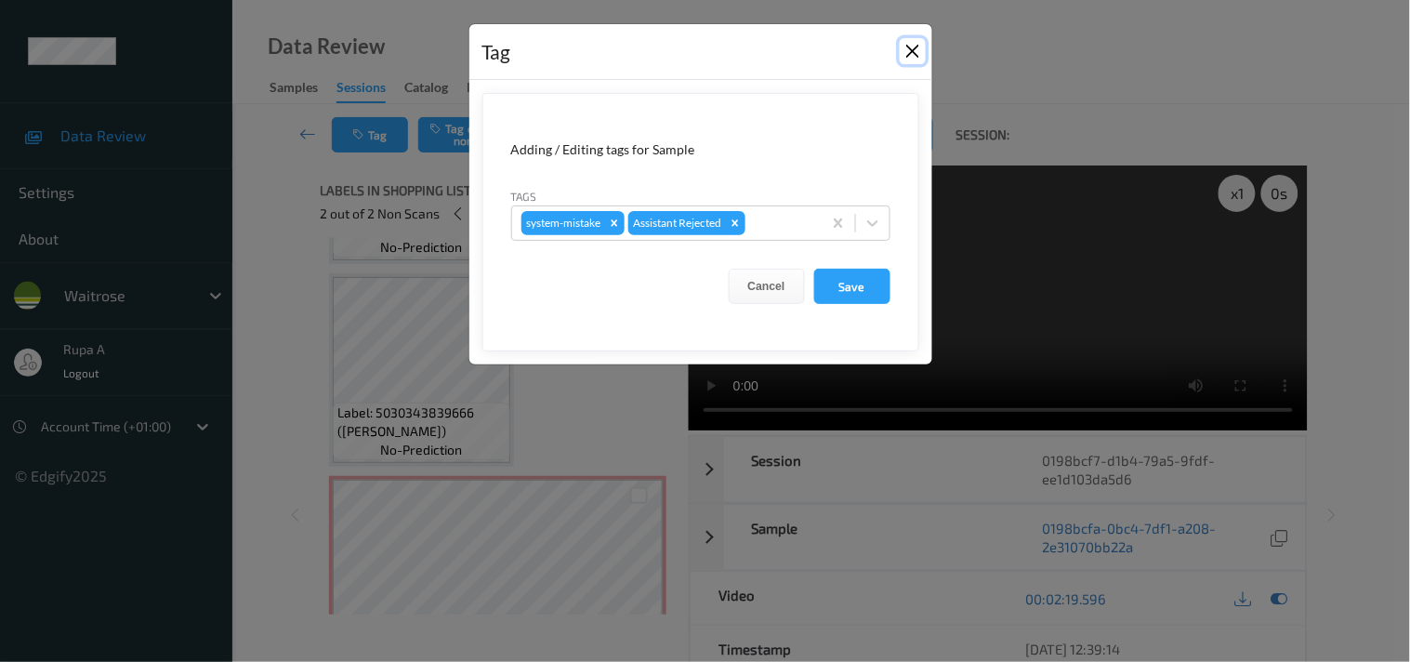
click at [906, 50] on button "Close" at bounding box center [913, 51] width 26 height 26
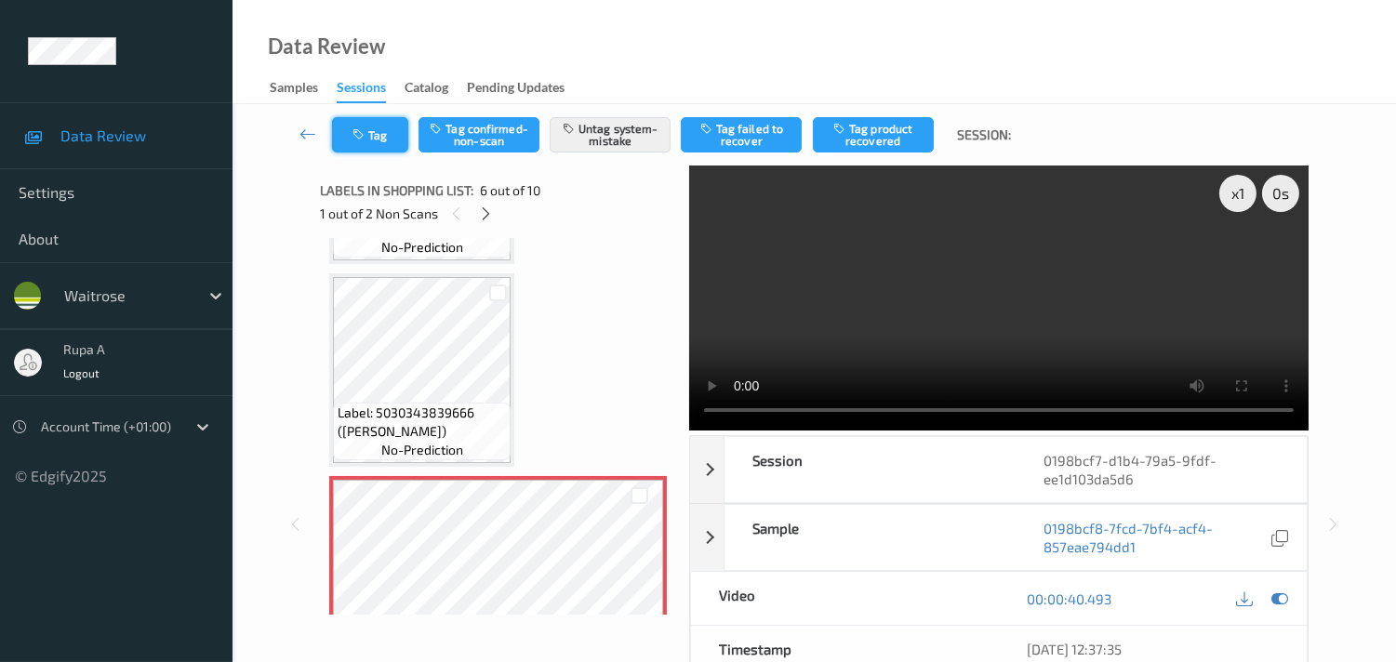
click at [375, 145] on button "Tag" at bounding box center [370, 134] width 76 height 35
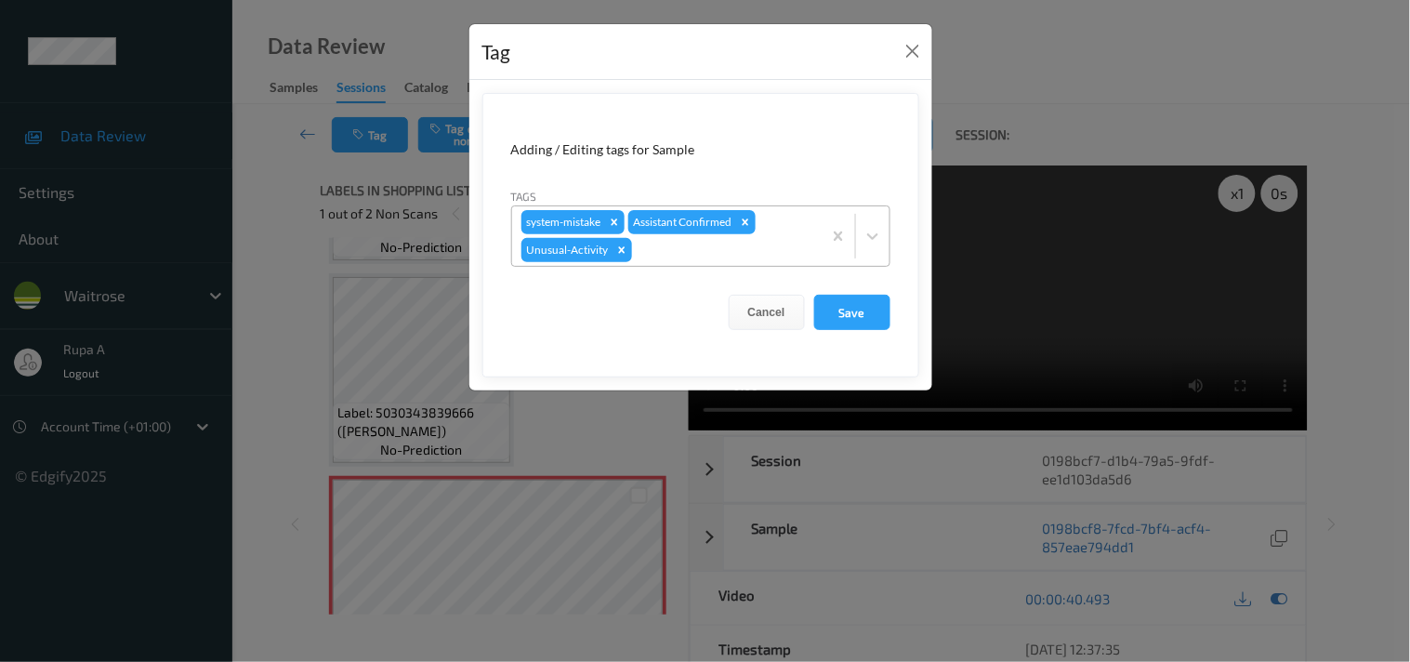
click at [682, 257] on div at bounding box center [724, 250] width 177 height 22
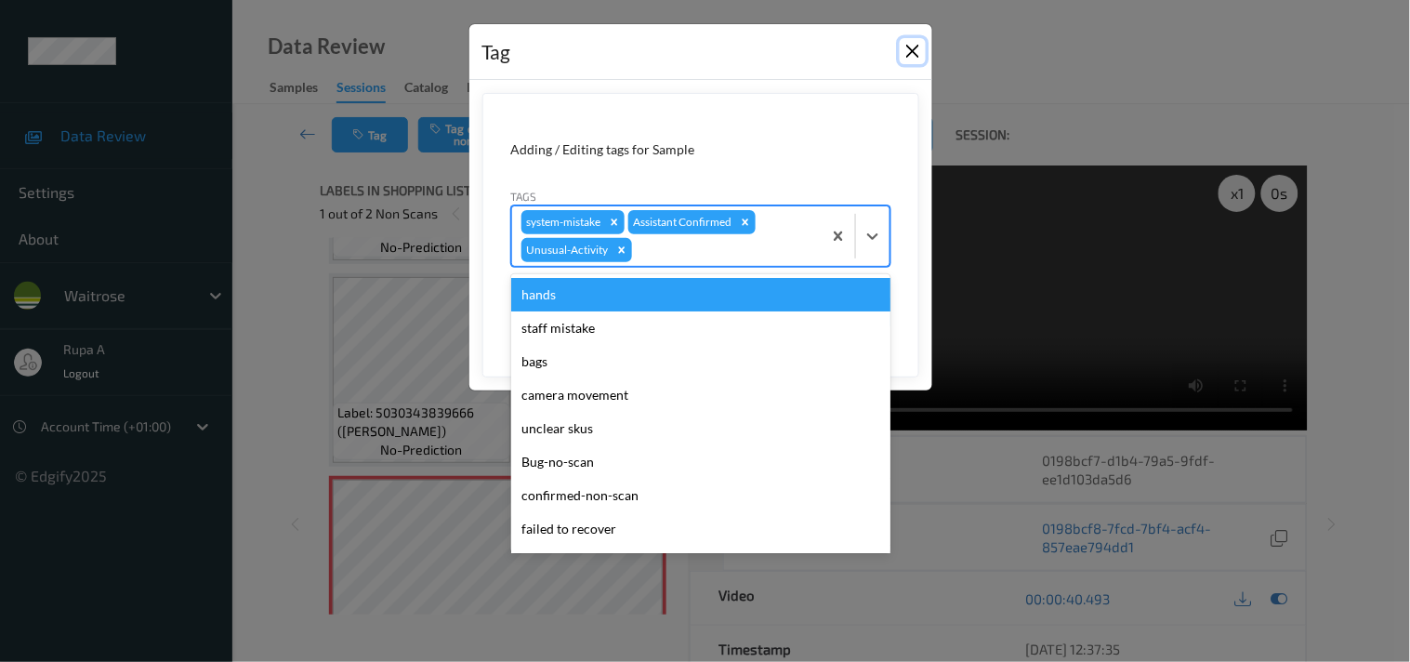
click at [913, 42] on button "Close" at bounding box center [913, 51] width 26 height 26
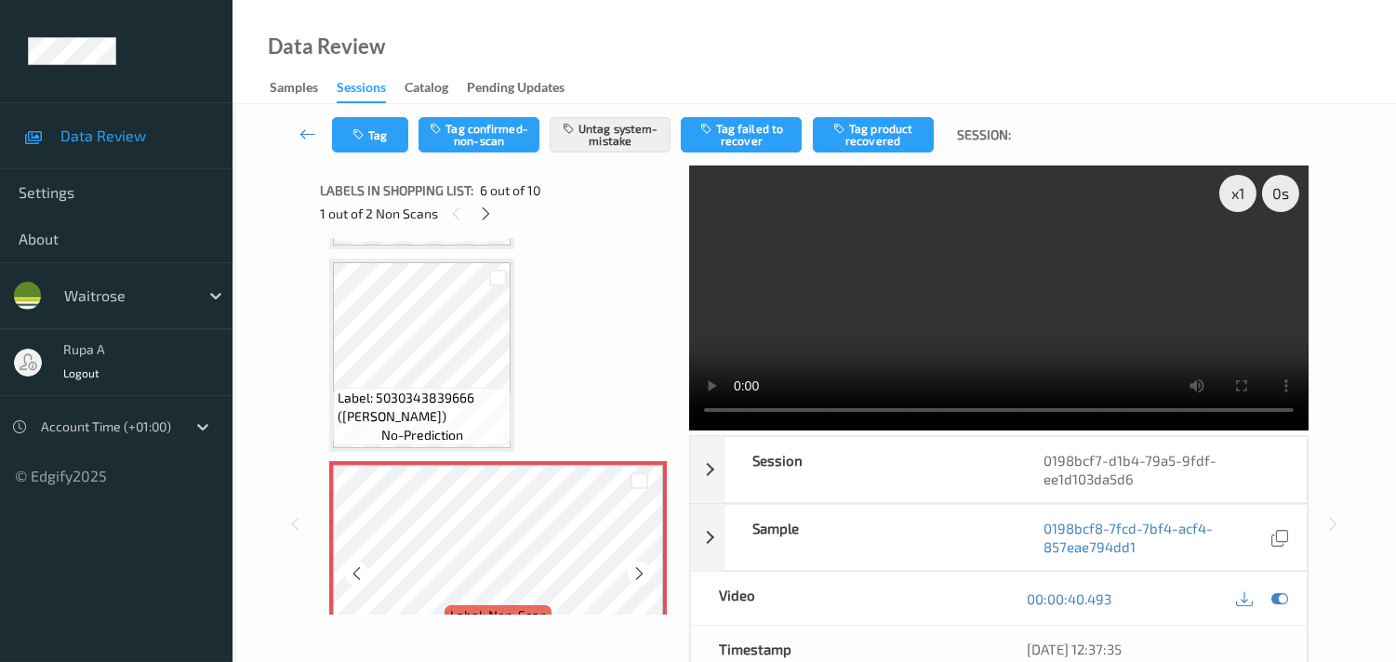
scroll to position [1033, 0]
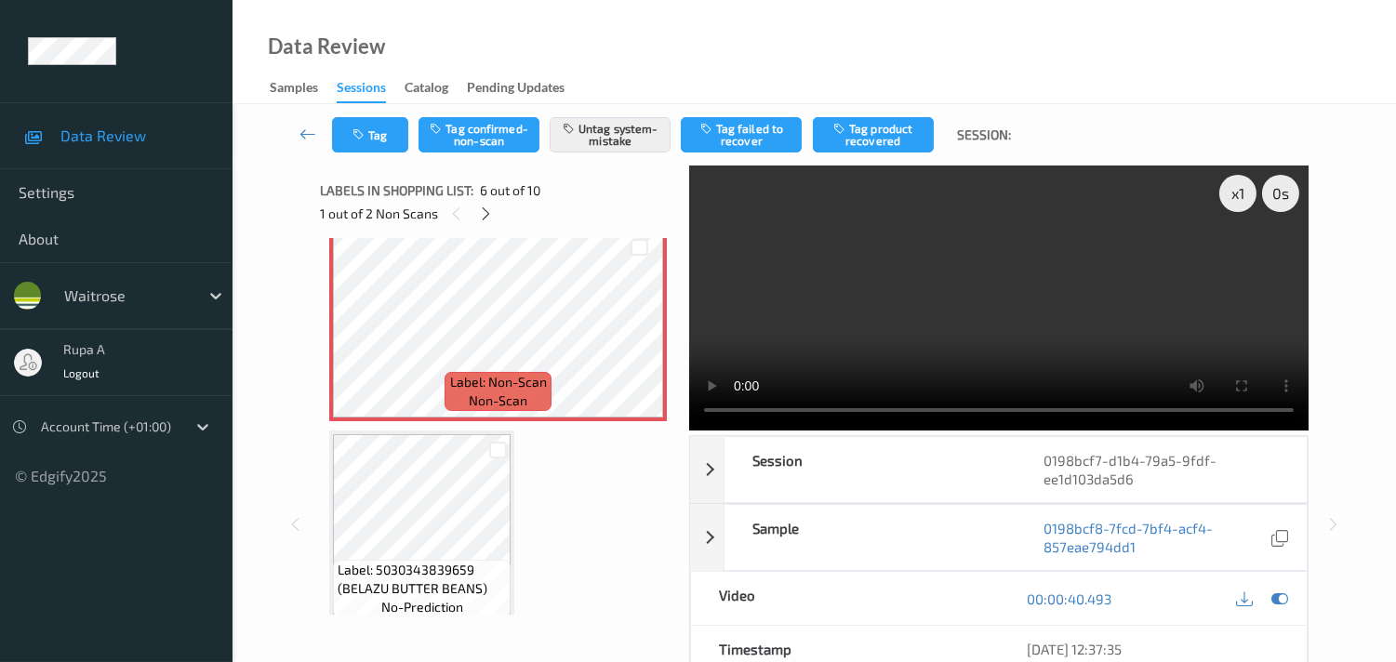
click at [374, 152] on div "Tag Tag confirmed-non-scan Untag system-mistake Tag failed to recover Tag produ…" at bounding box center [814, 134] width 1087 height 61
click at [374, 140] on button "Tag" at bounding box center [370, 134] width 76 height 35
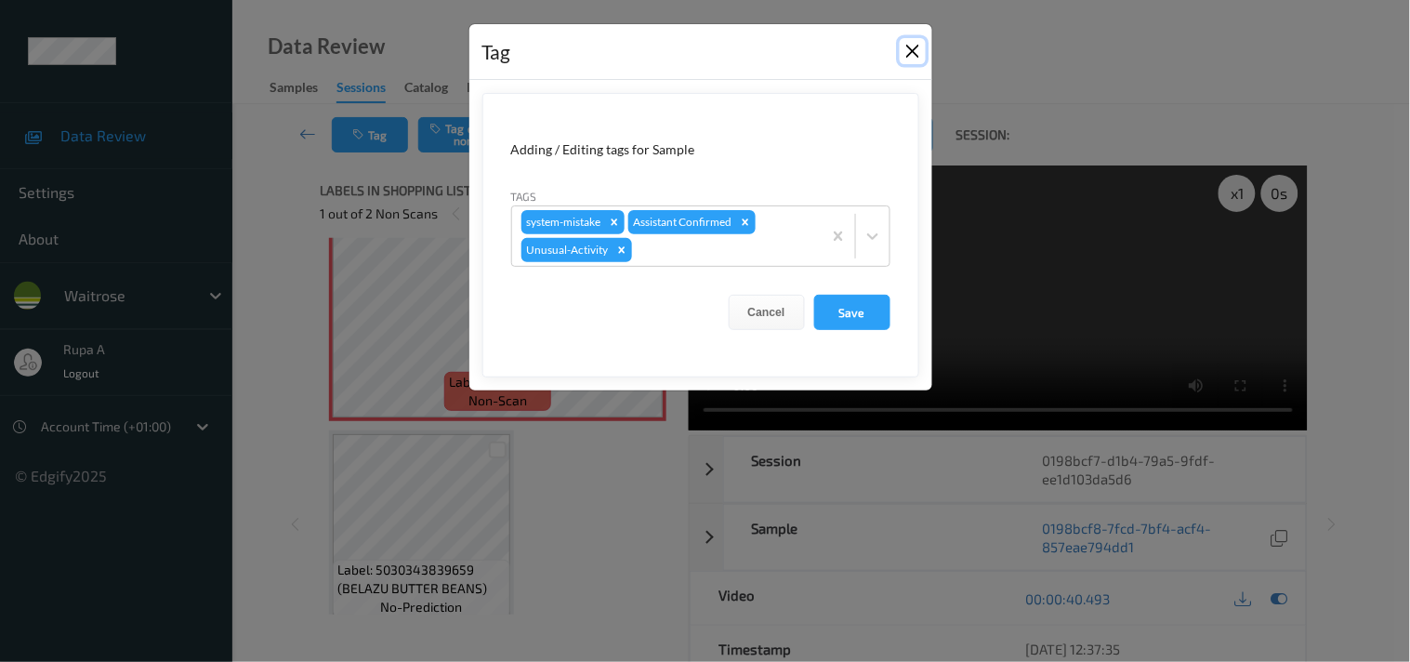
click at [916, 50] on button "Close" at bounding box center [913, 51] width 26 height 26
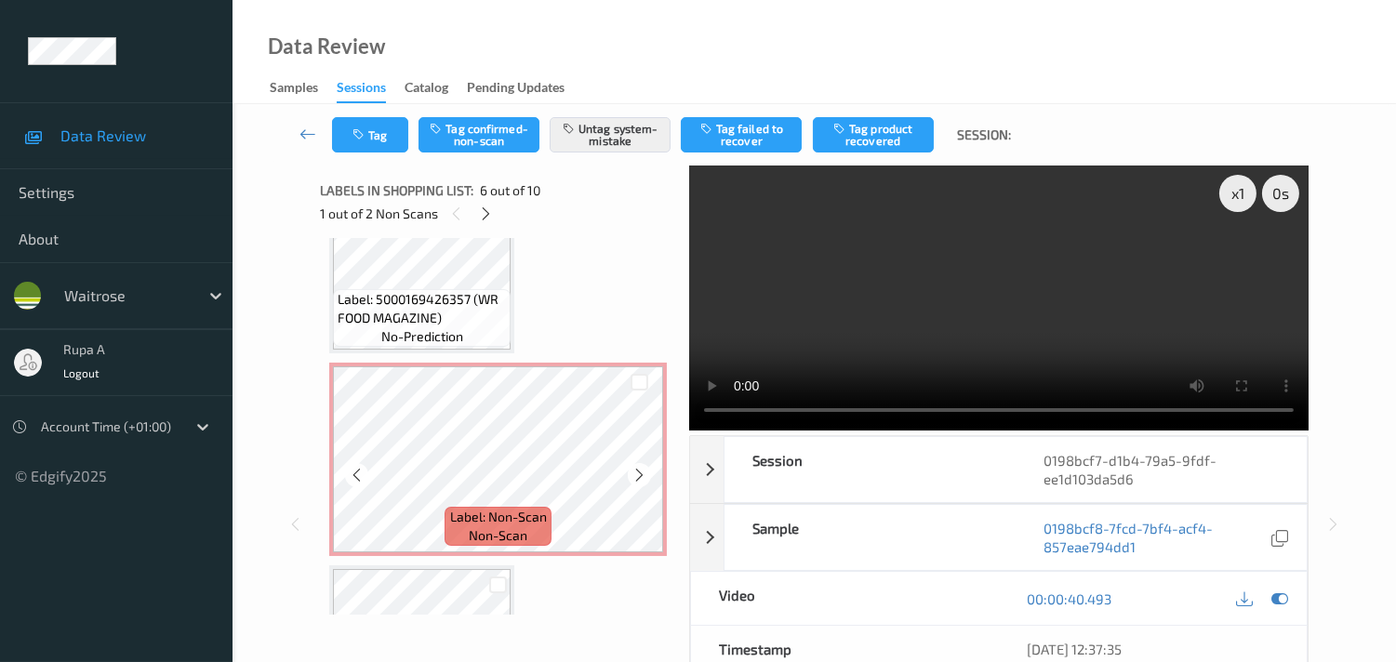
scroll to position [1549, 0]
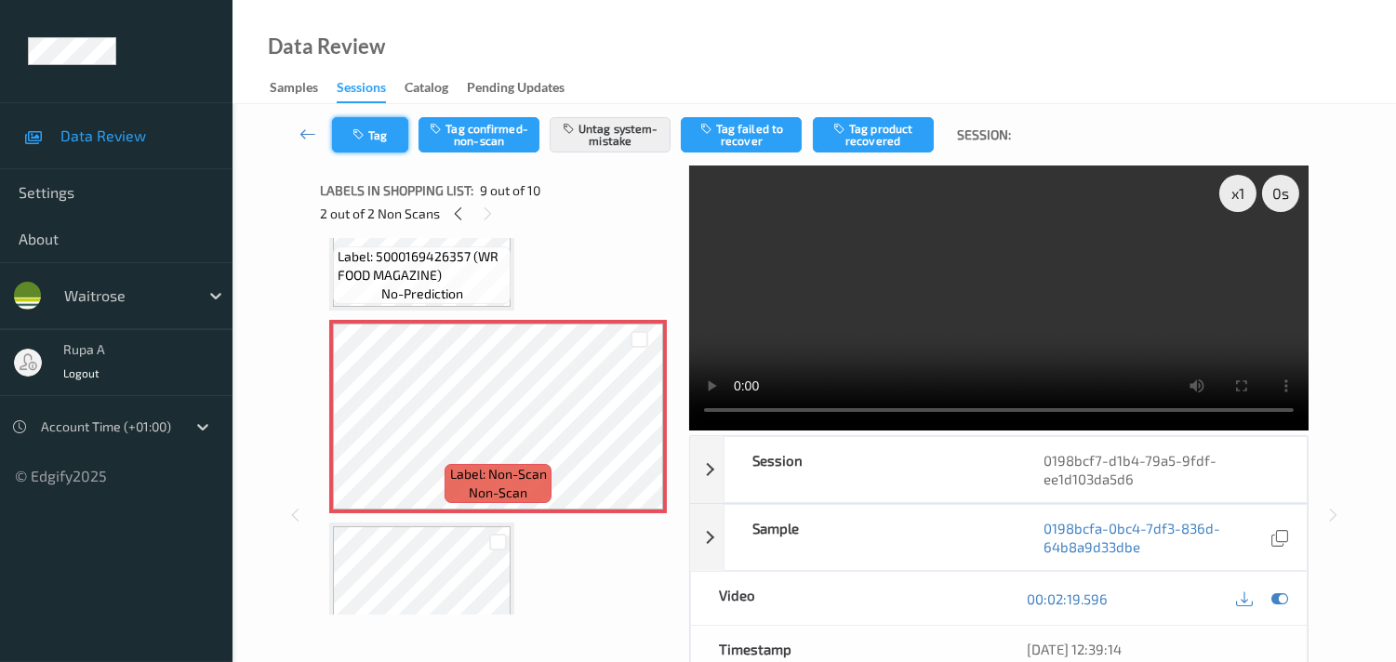
click at [383, 138] on button "Tag" at bounding box center [370, 134] width 76 height 35
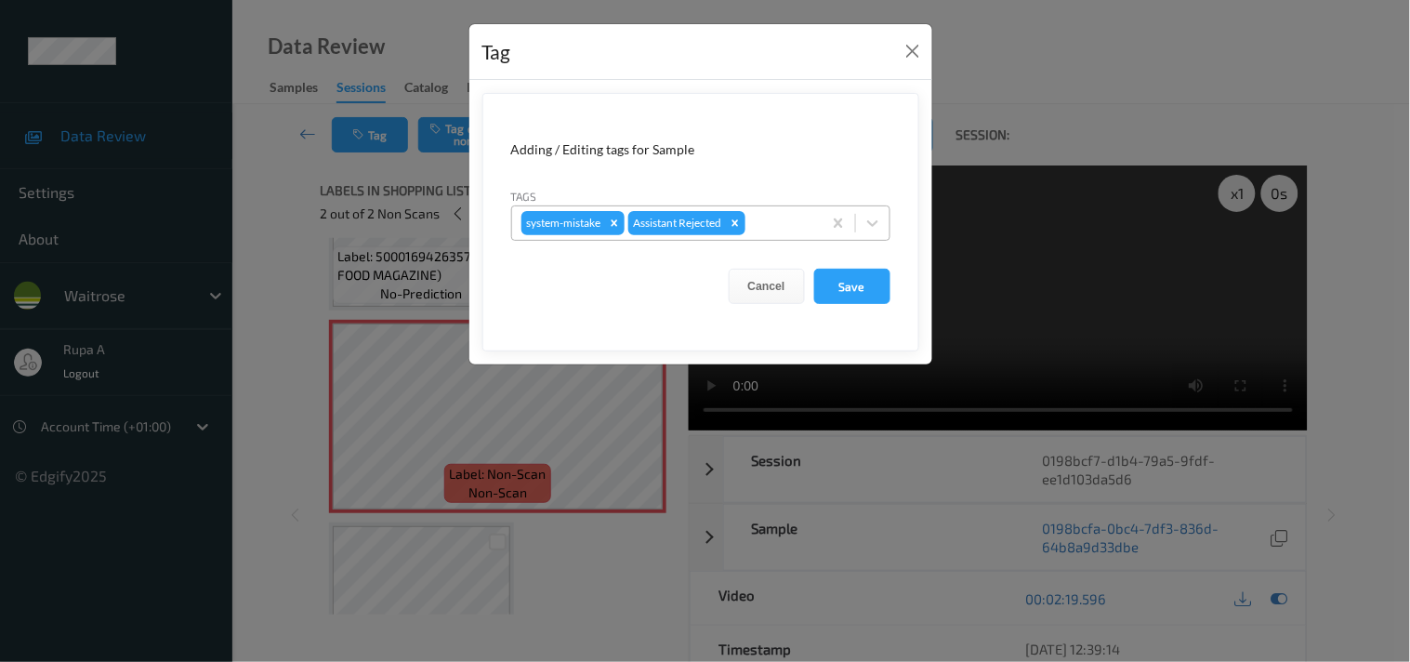
click at [801, 219] on div at bounding box center [780, 223] width 63 height 22
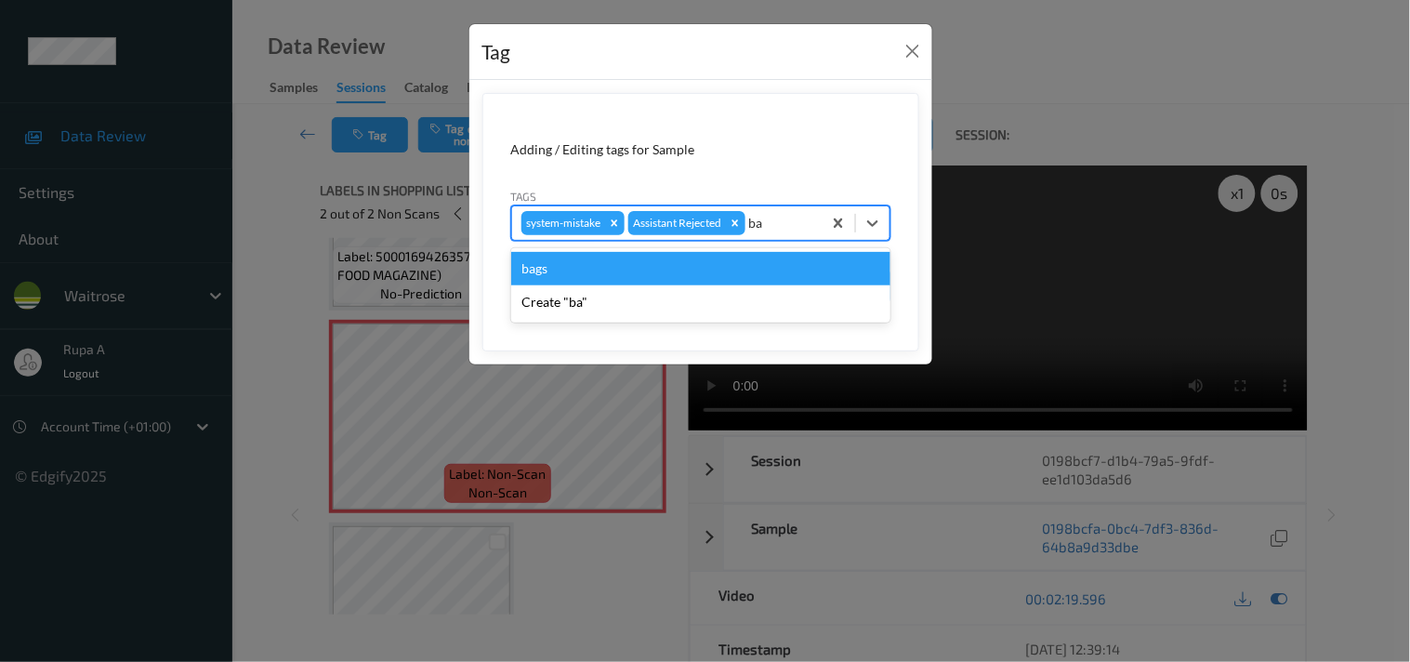
type input "bag"
click at [602, 271] on div "bags" at bounding box center [700, 268] width 379 height 33
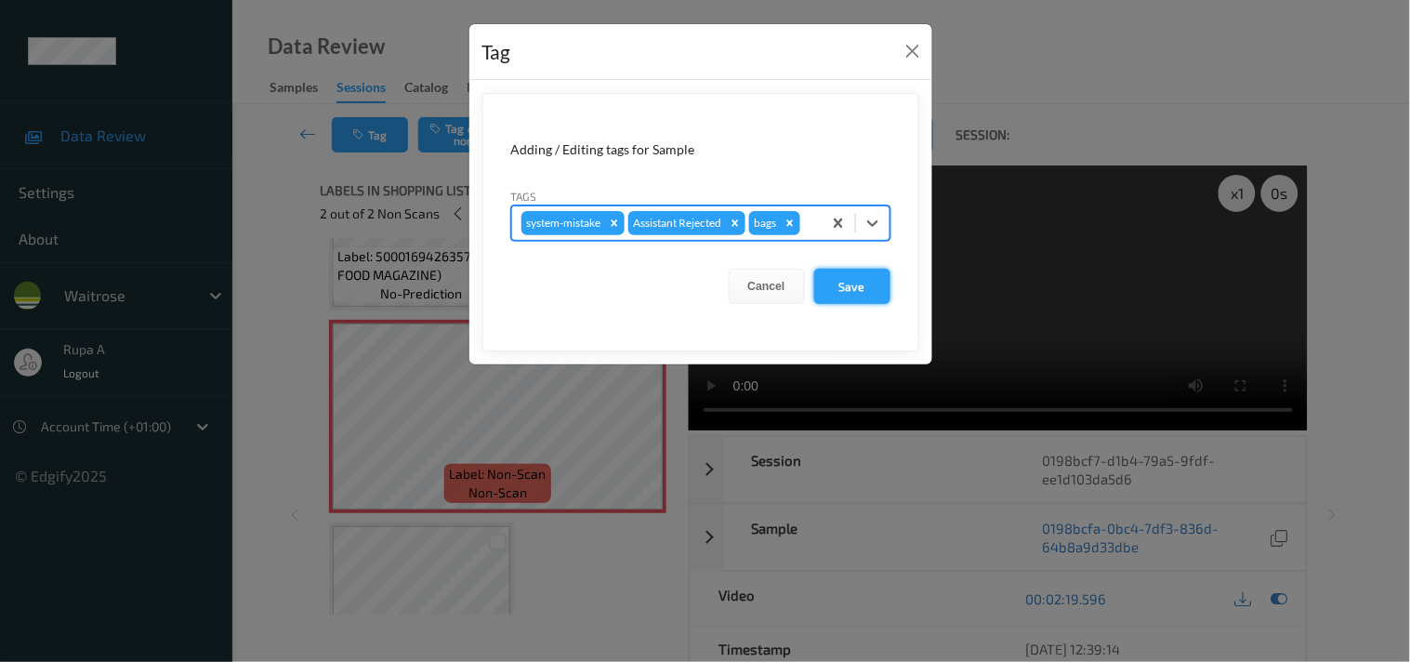
click at [860, 294] on button "Save" at bounding box center [852, 286] width 76 height 35
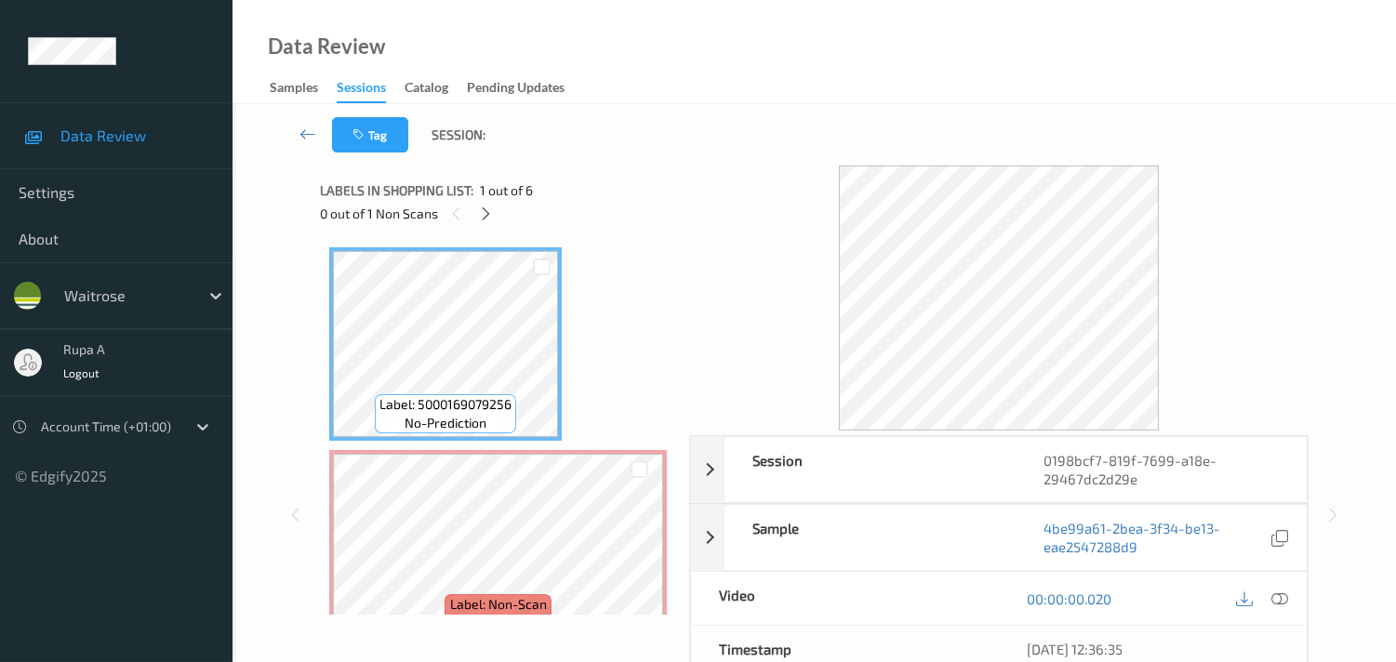
click at [555, 188] on div "Labels in shopping list: 1 out of 6" at bounding box center [498, 190] width 356 height 23
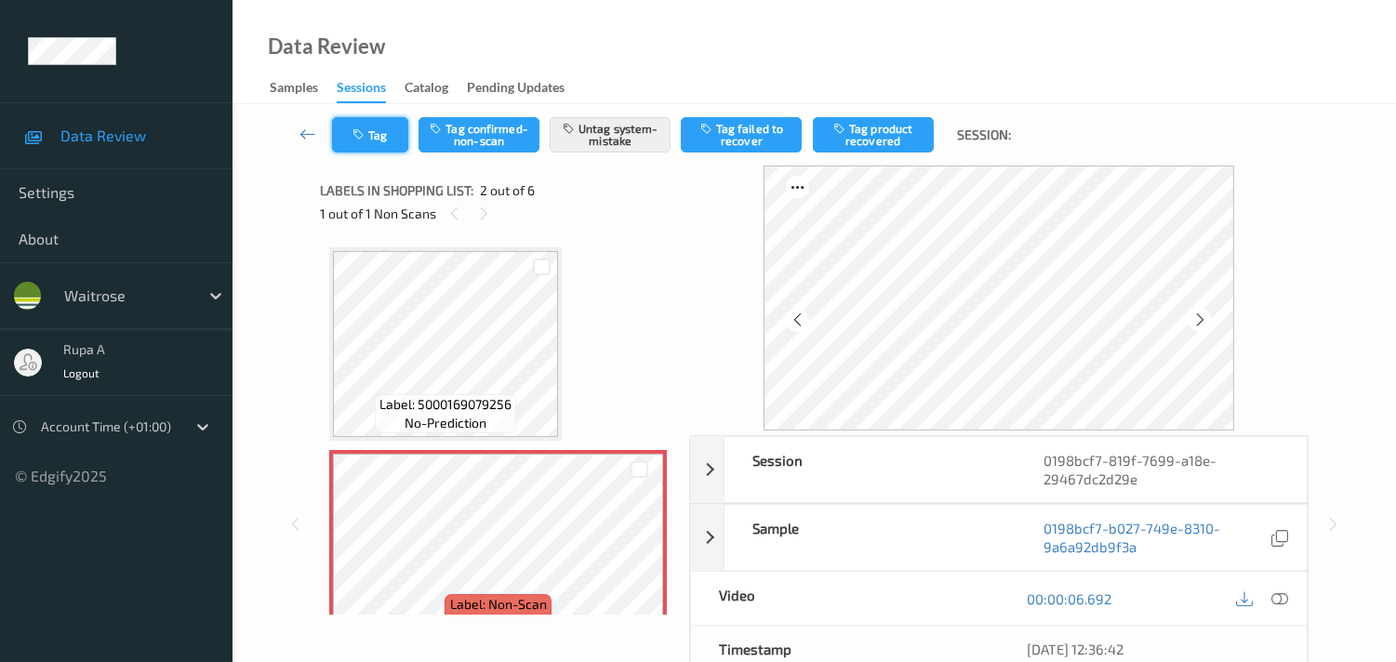
click at [391, 150] on button "Tag" at bounding box center [370, 134] width 76 height 35
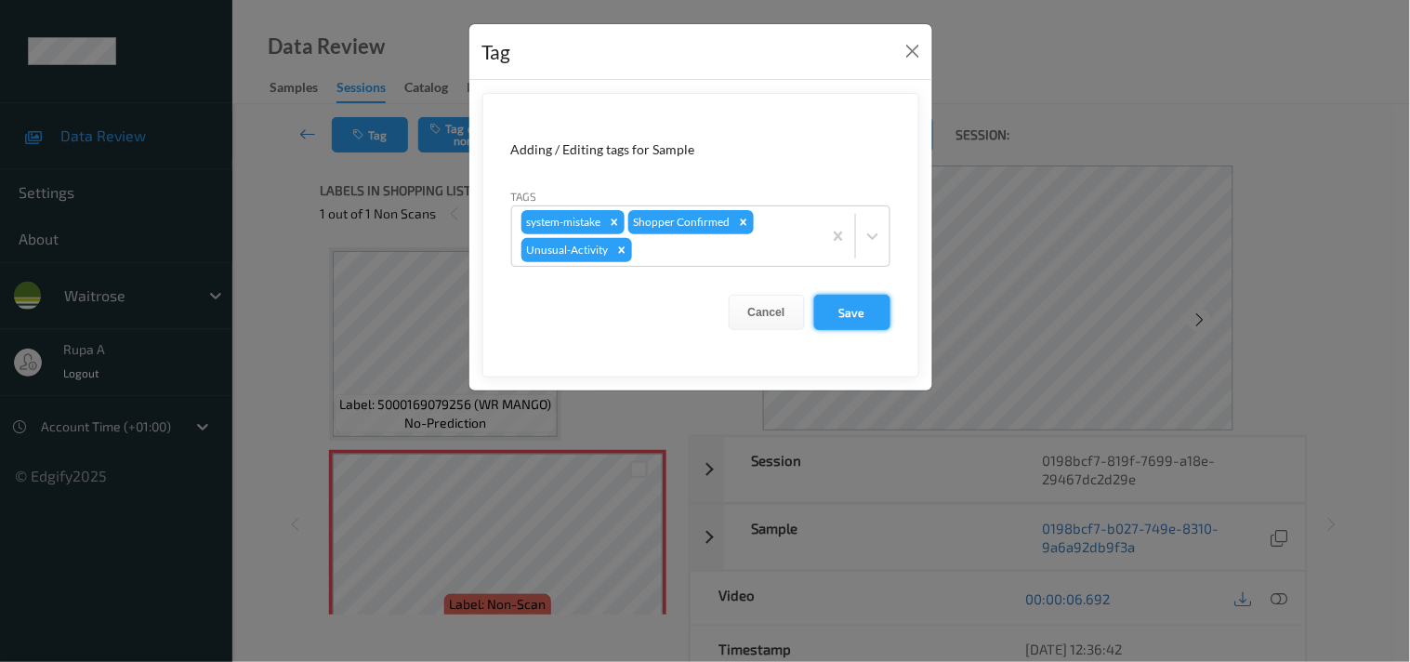
click at [862, 303] on button "Save" at bounding box center [852, 312] width 76 height 35
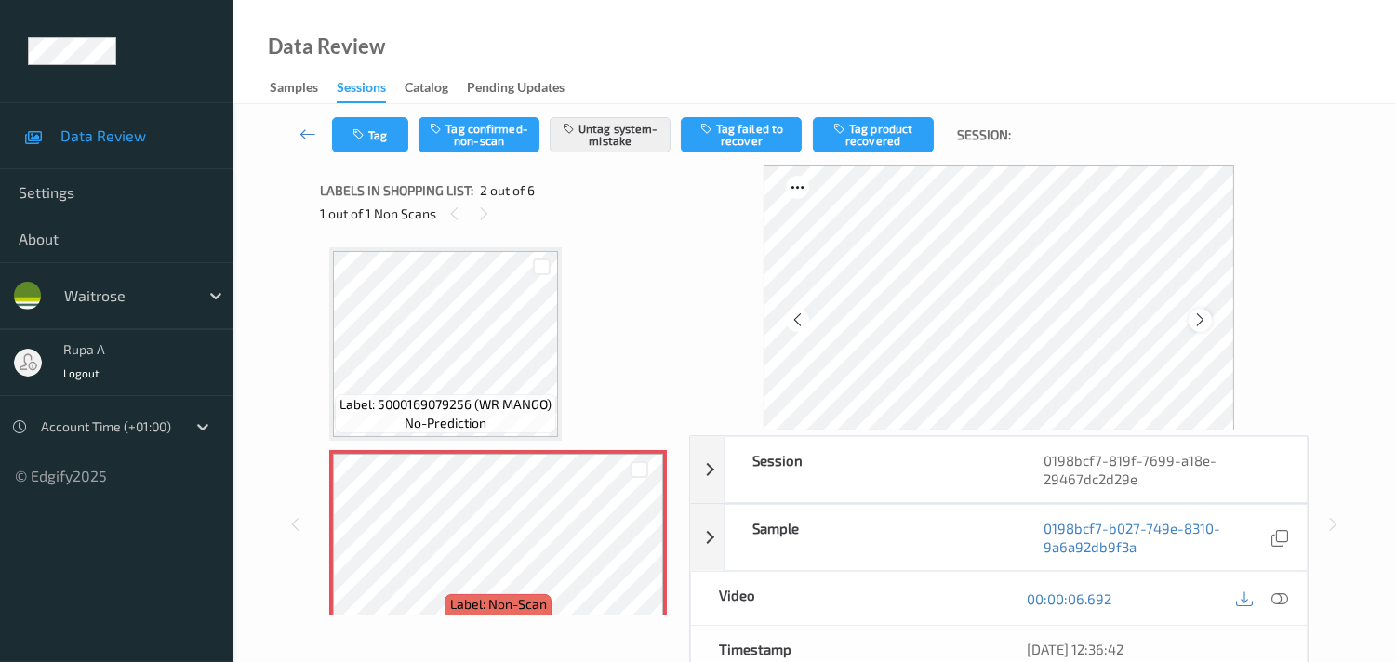
click at [1204, 316] on icon at bounding box center [1200, 319] width 16 height 17
click at [1274, 598] on icon at bounding box center [1279, 598] width 17 height 17
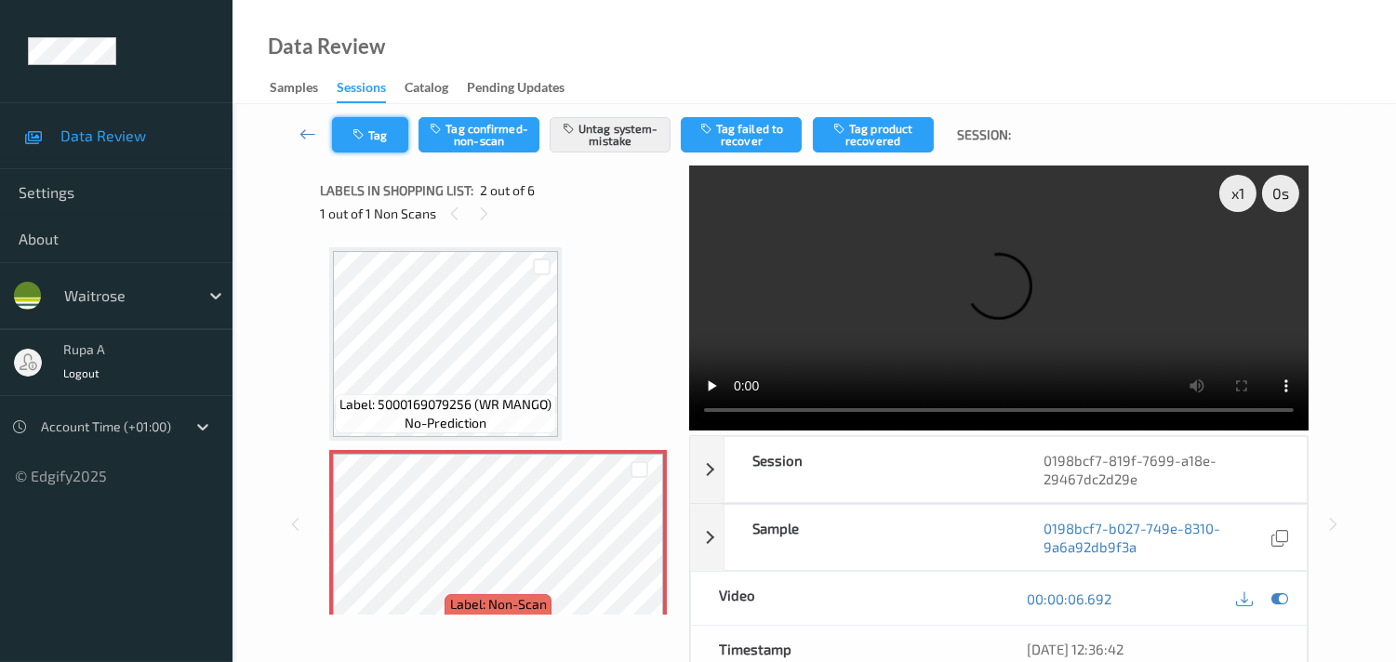
click at [365, 141] on button "Tag" at bounding box center [370, 134] width 76 height 35
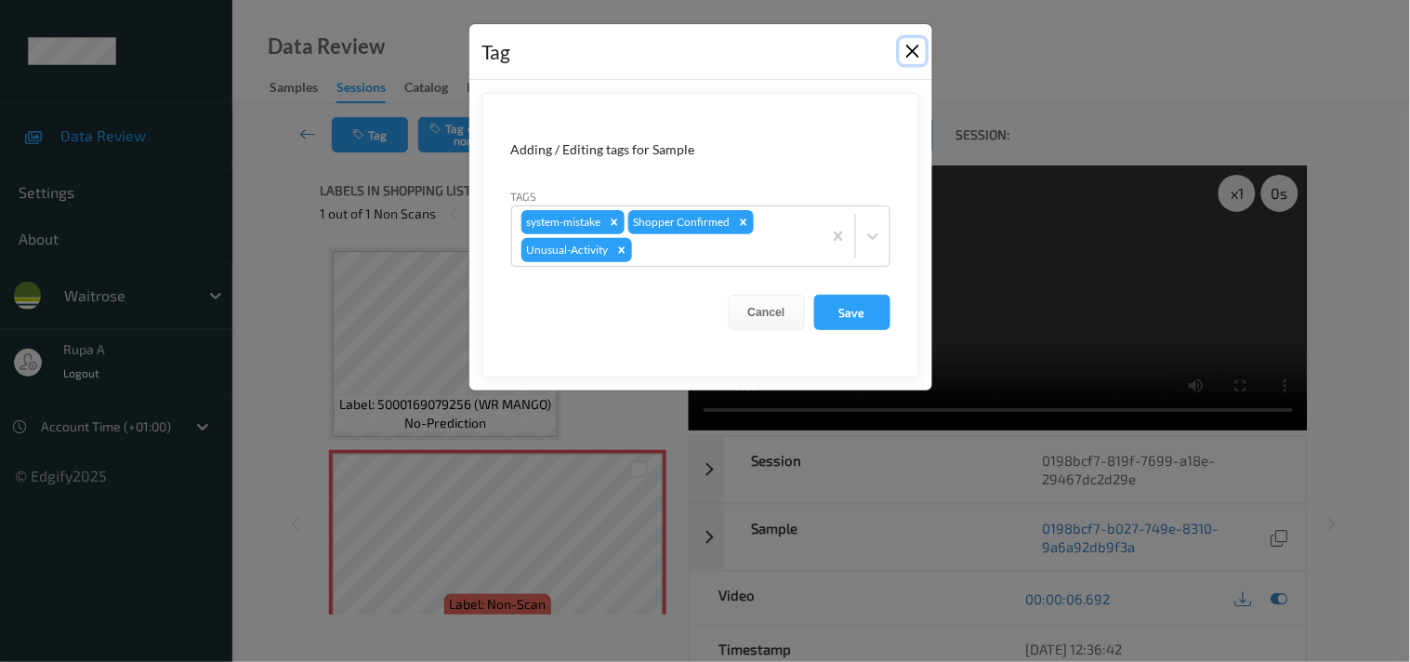
click at [921, 56] on button "Close" at bounding box center [913, 51] width 26 height 26
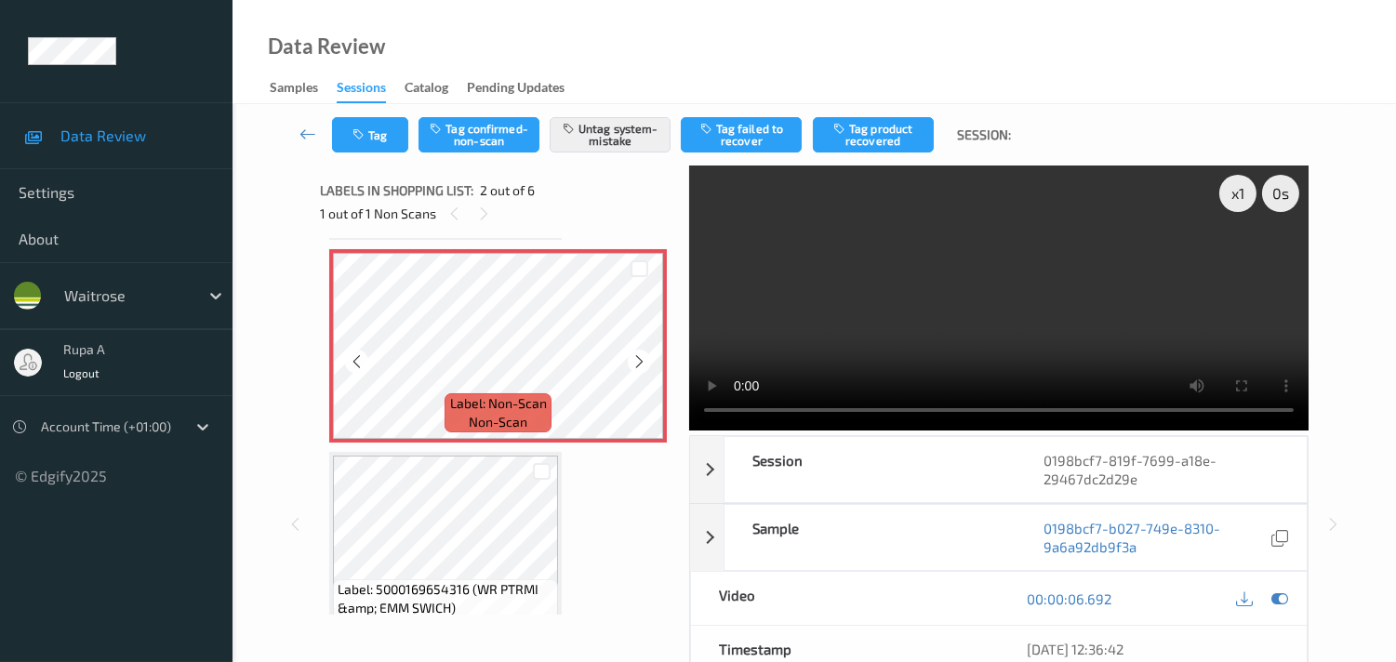
scroll to position [206, 0]
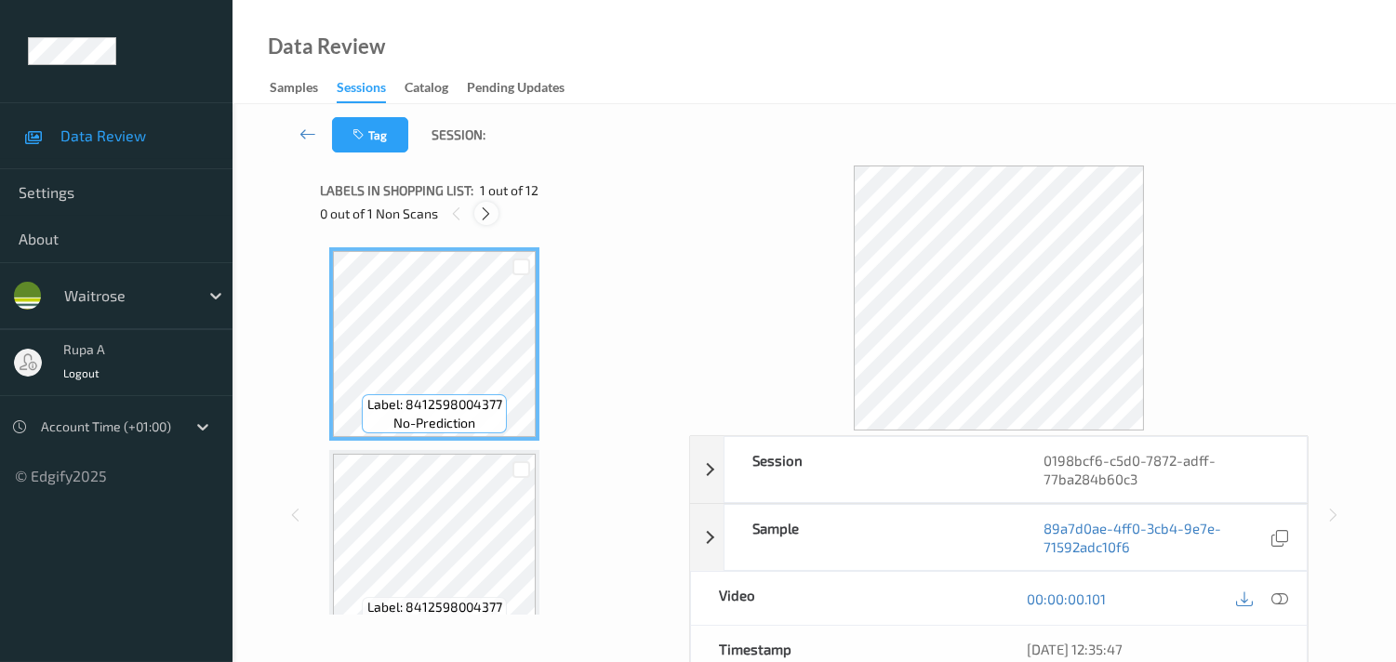
click at [480, 212] on icon at bounding box center [486, 213] width 16 height 17
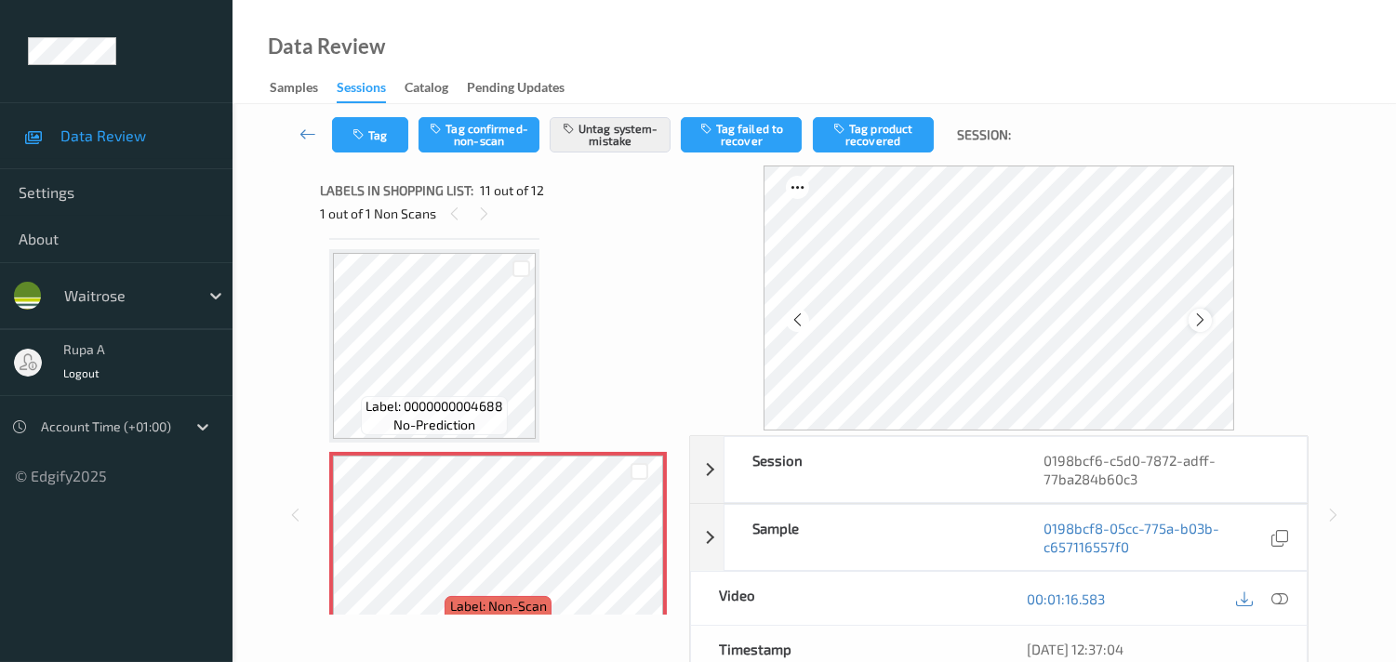
click at [1200, 318] on icon at bounding box center [1200, 319] width 16 height 17
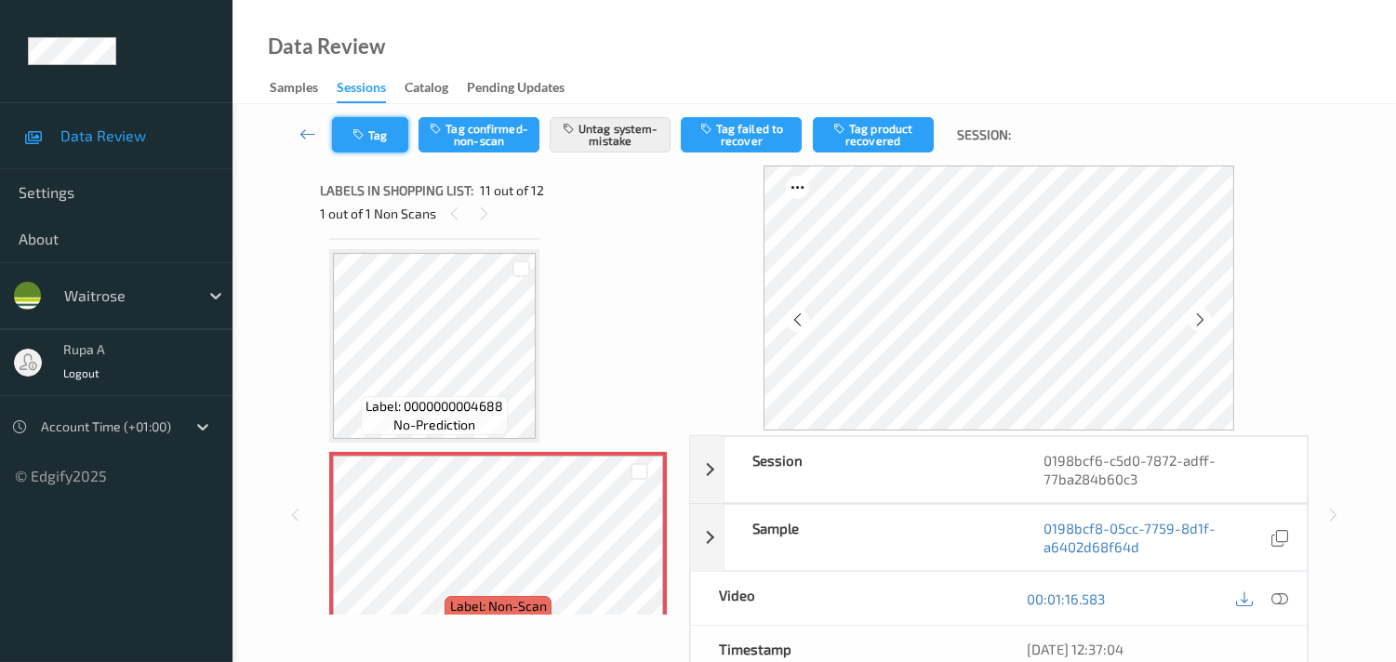
click at [389, 140] on button "Tag" at bounding box center [370, 134] width 76 height 35
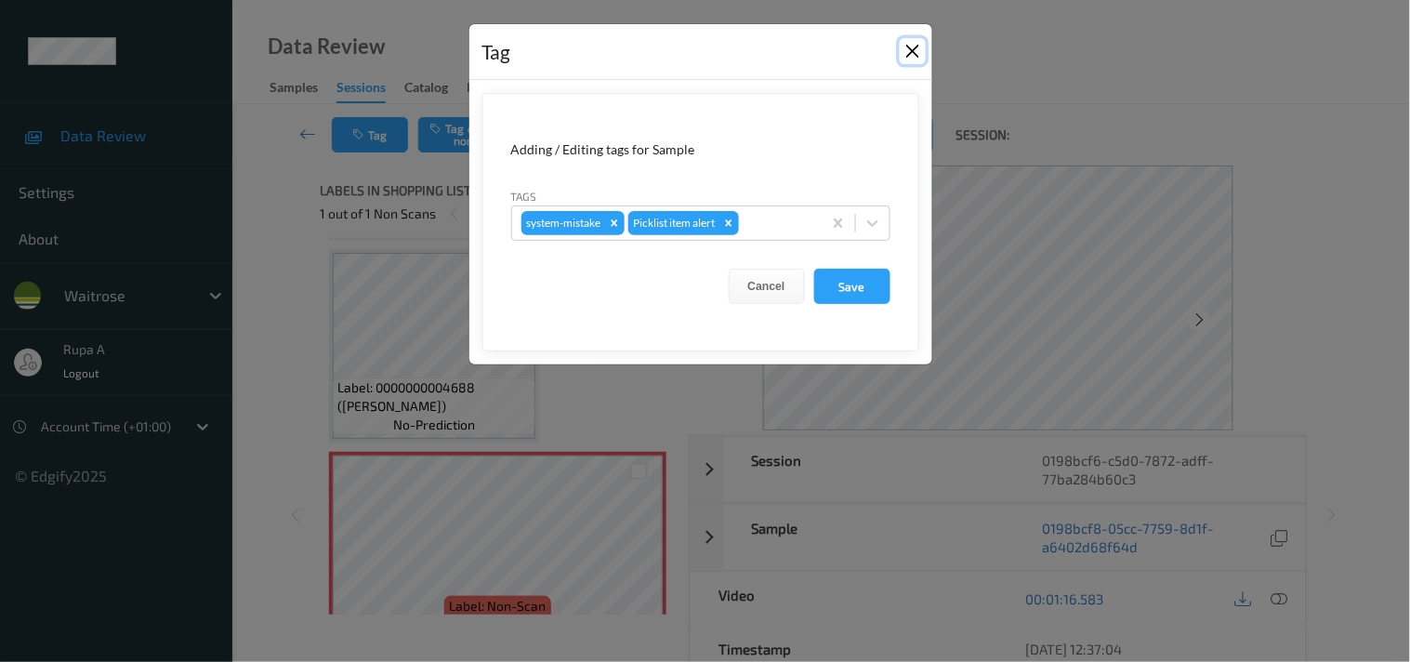
click at [908, 60] on button "Close" at bounding box center [913, 51] width 26 height 26
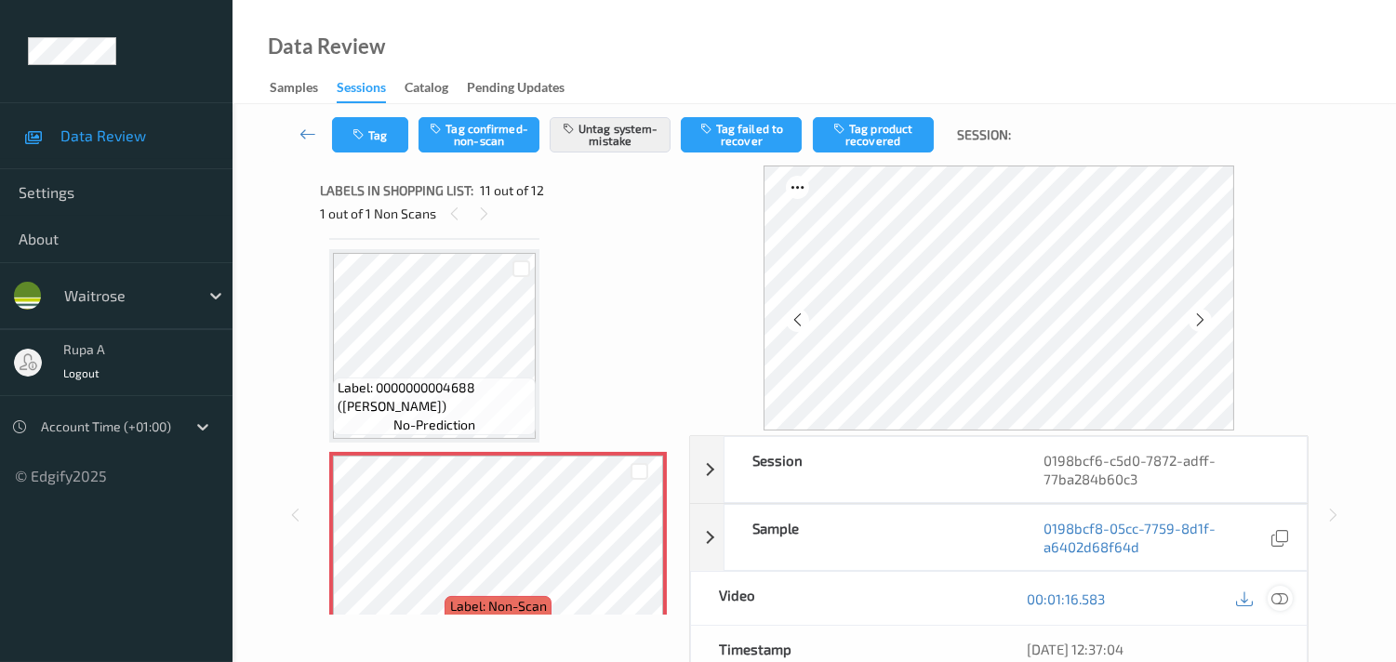
click at [1271, 601] on icon at bounding box center [1279, 598] width 17 height 17
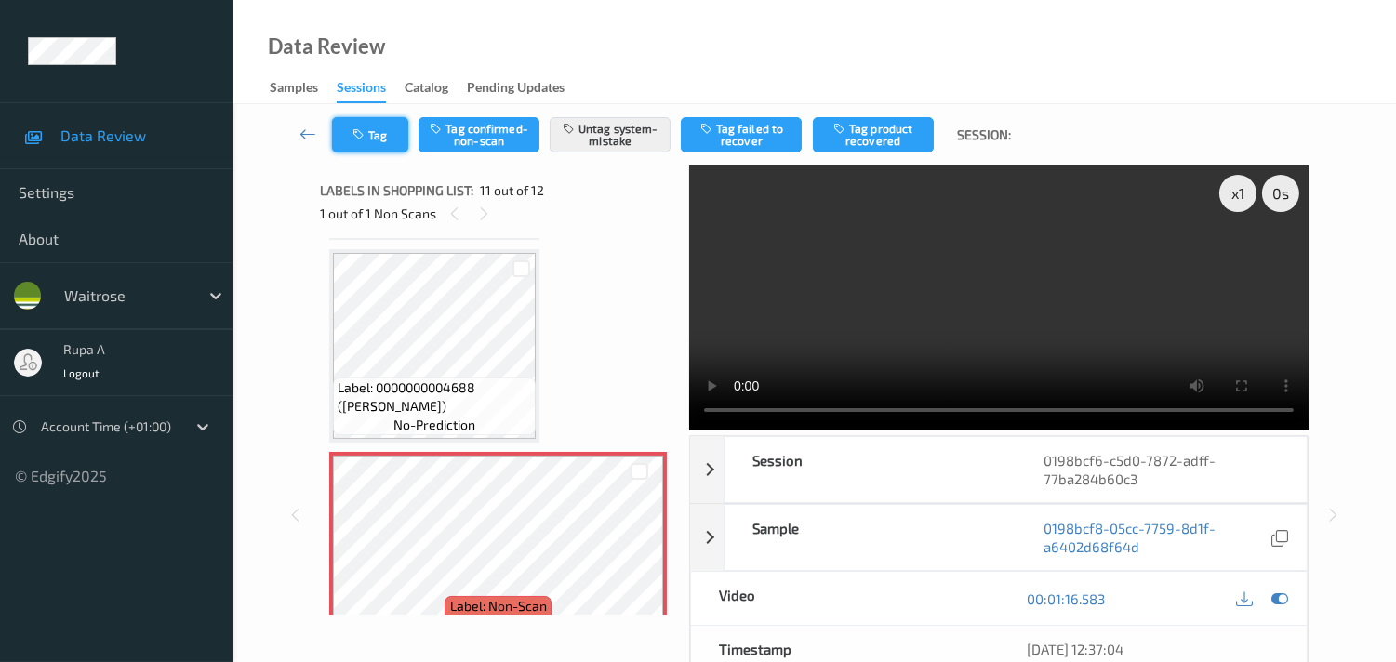
click at [387, 149] on button "Tag" at bounding box center [370, 134] width 76 height 35
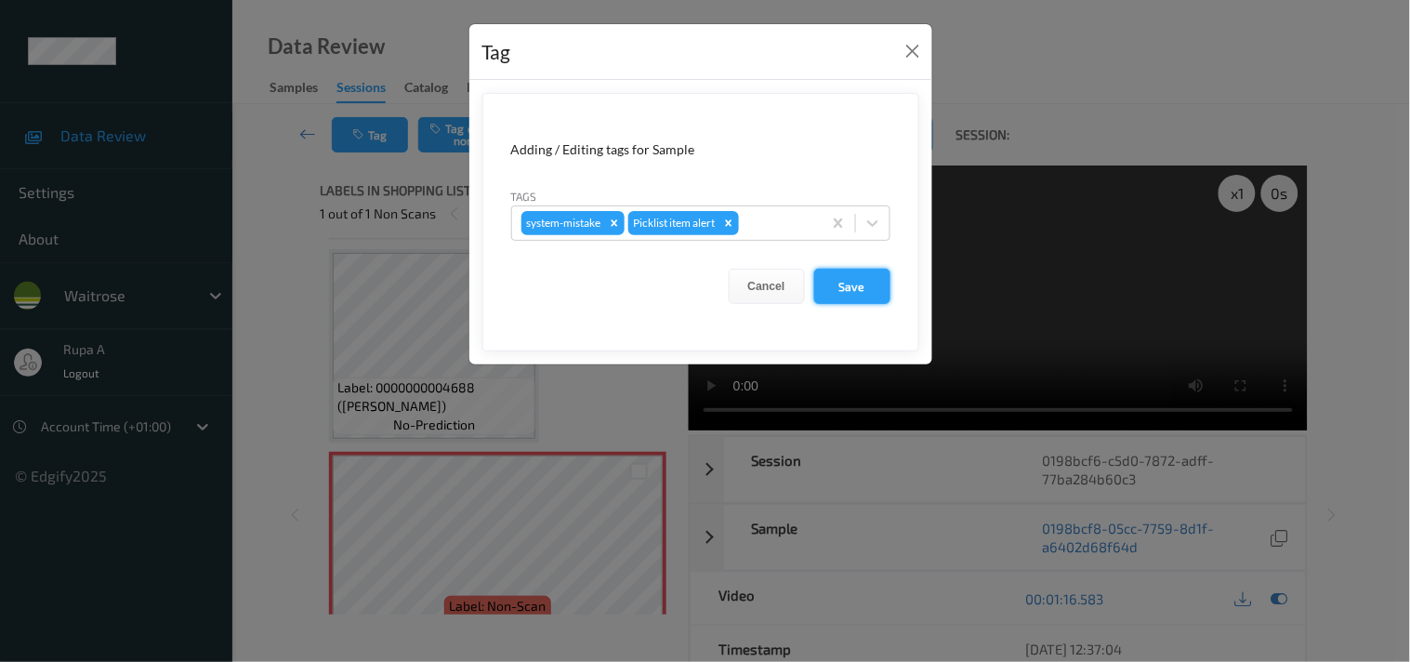
click at [868, 291] on button "Save" at bounding box center [852, 286] width 76 height 35
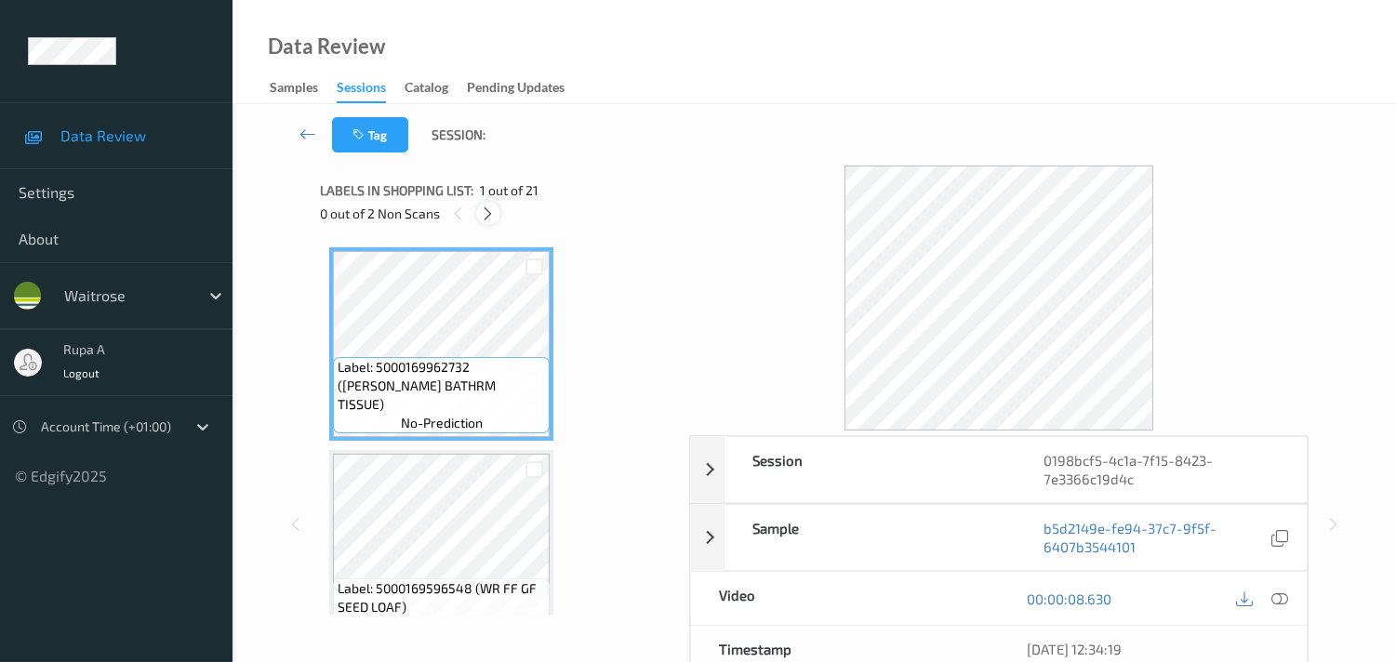
click at [480, 217] on icon at bounding box center [488, 213] width 16 height 17
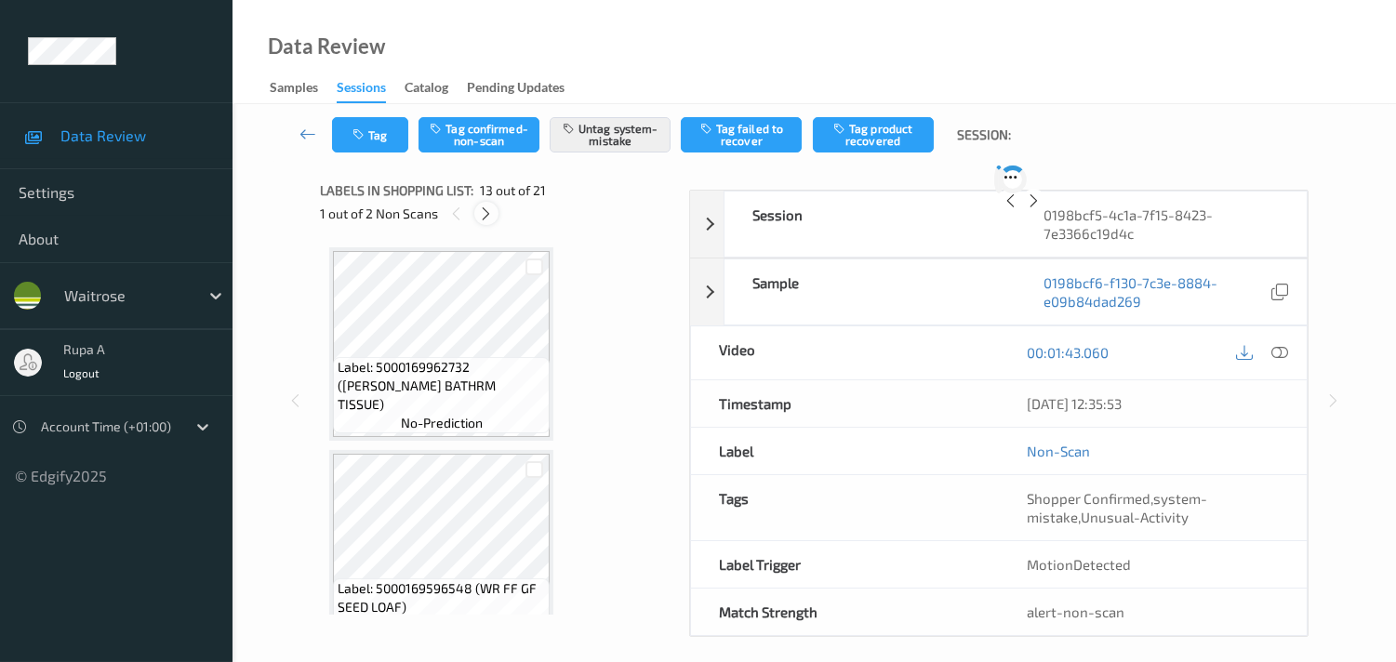
scroll to position [2225, 0]
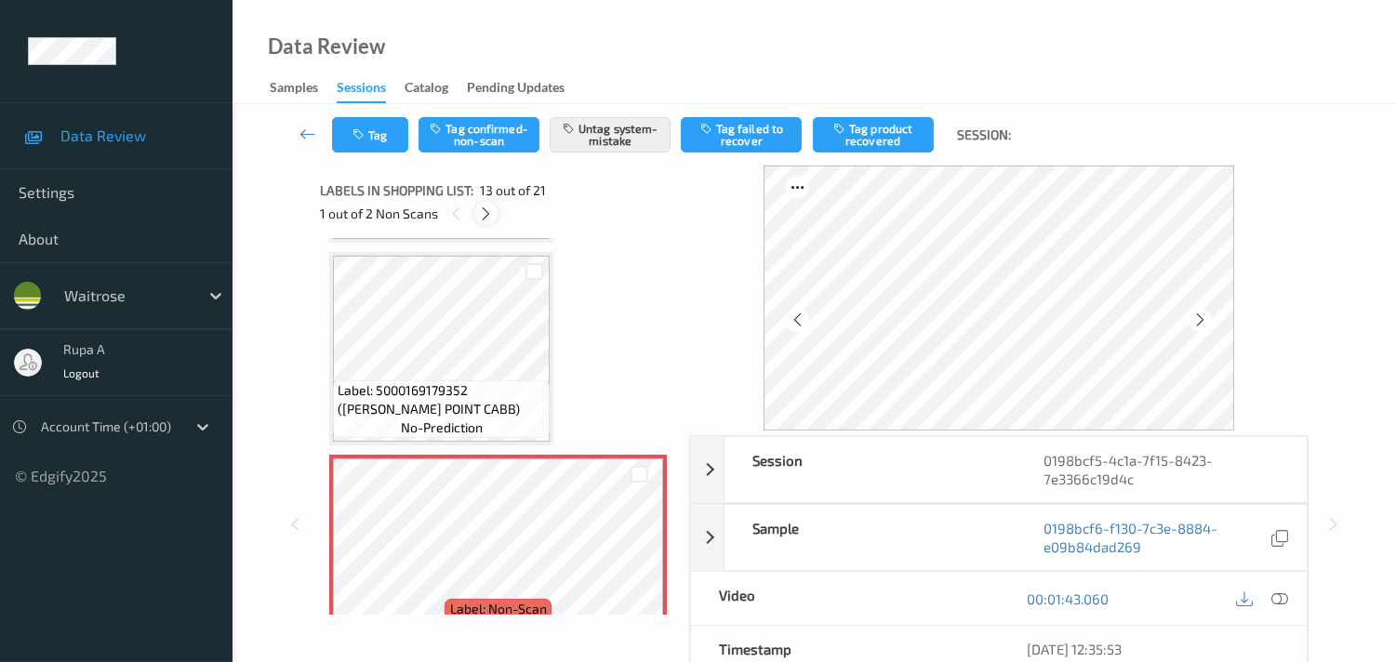
click at [497, 217] on div at bounding box center [485, 213] width 23 height 23
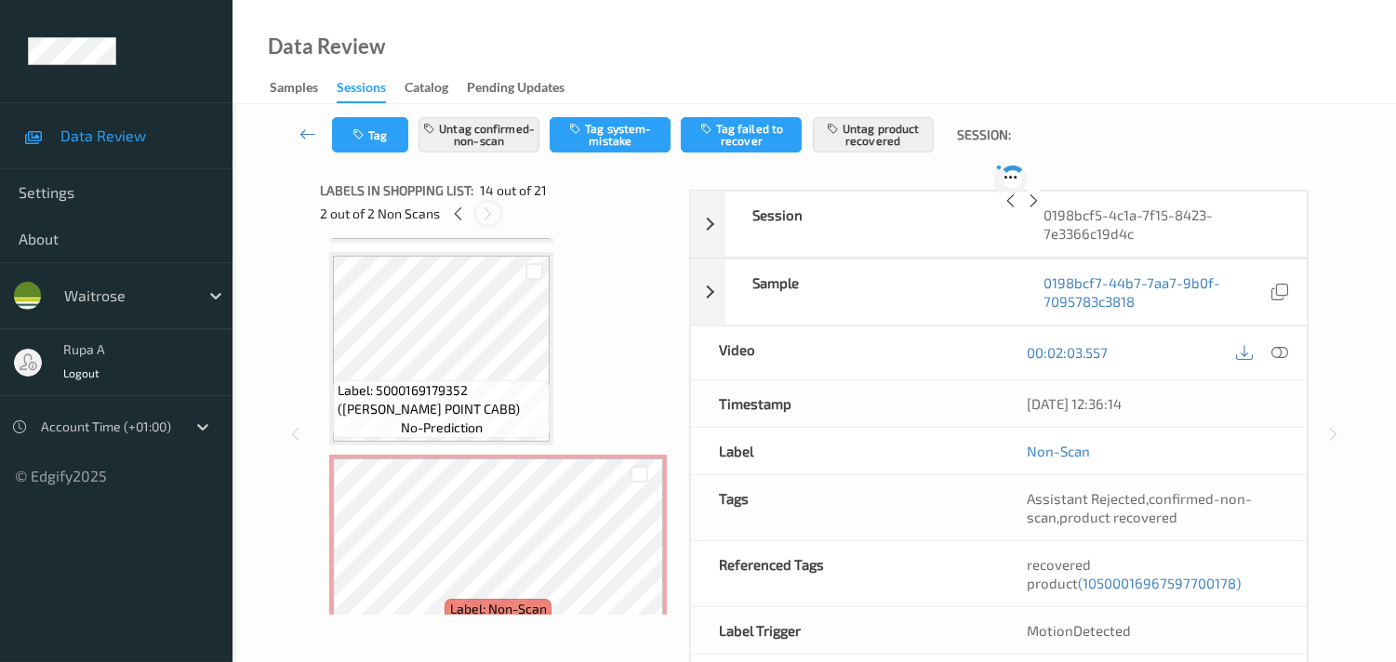
scroll to position [2427, 0]
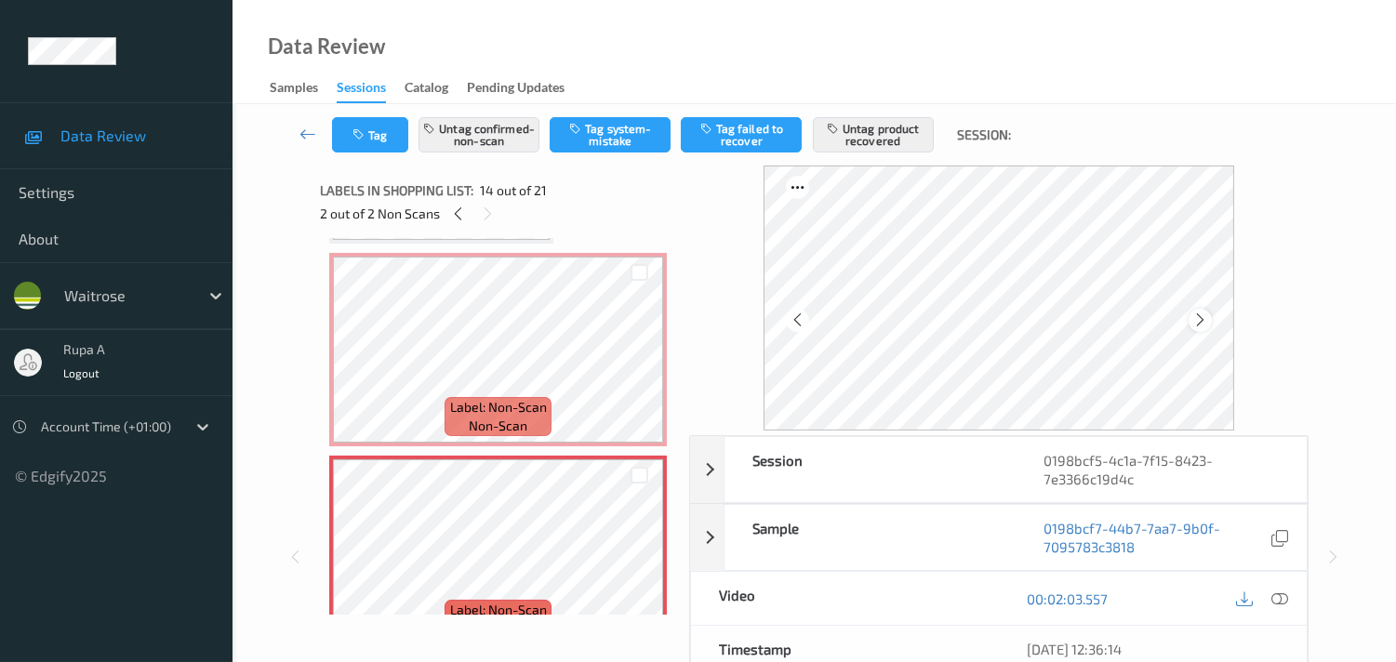
click at [1208, 323] on icon at bounding box center [1200, 319] width 16 height 17
click at [1283, 596] on icon at bounding box center [1279, 598] width 17 height 17
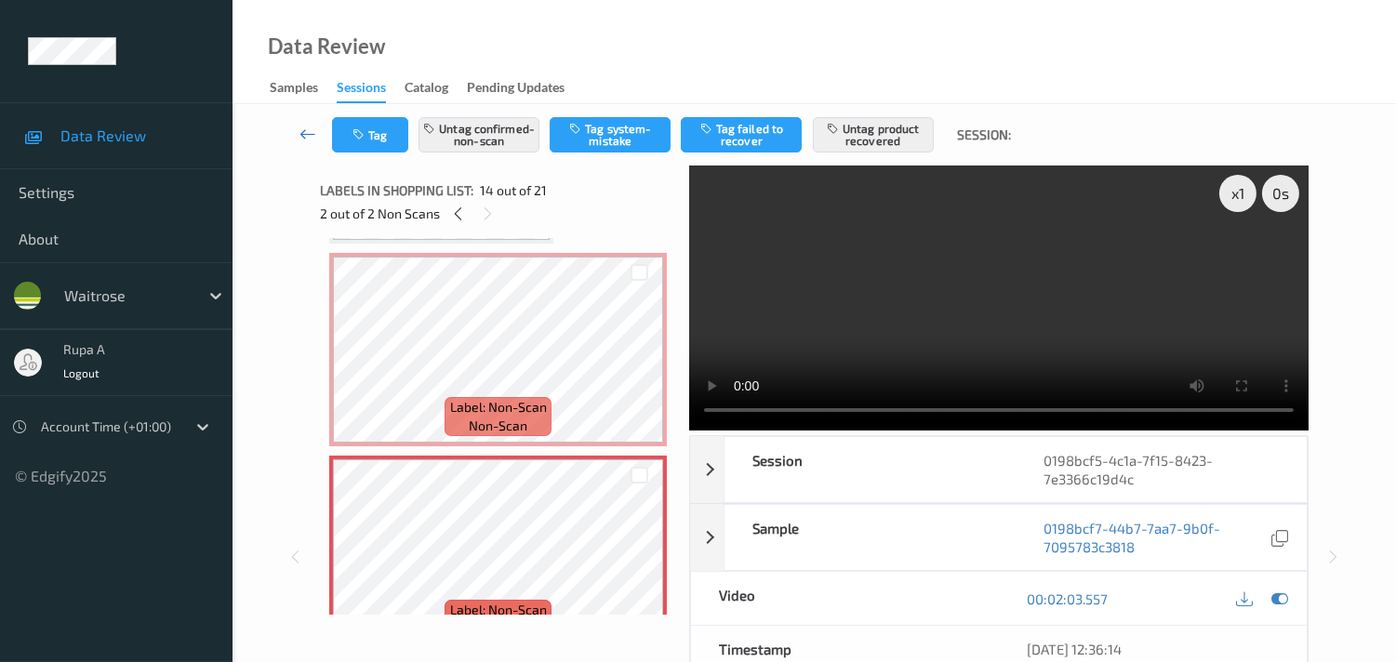
click at [330, 136] on link at bounding box center [308, 134] width 48 height 35
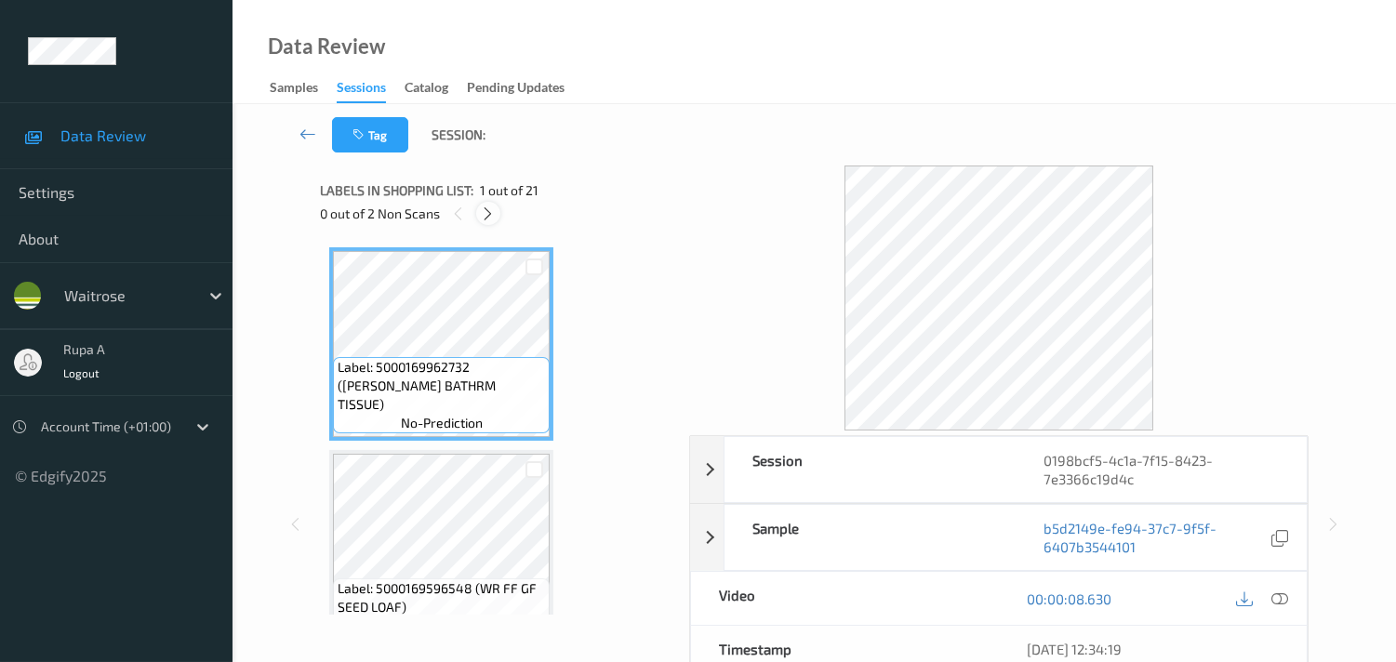
click at [483, 207] on icon at bounding box center [488, 213] width 16 height 17
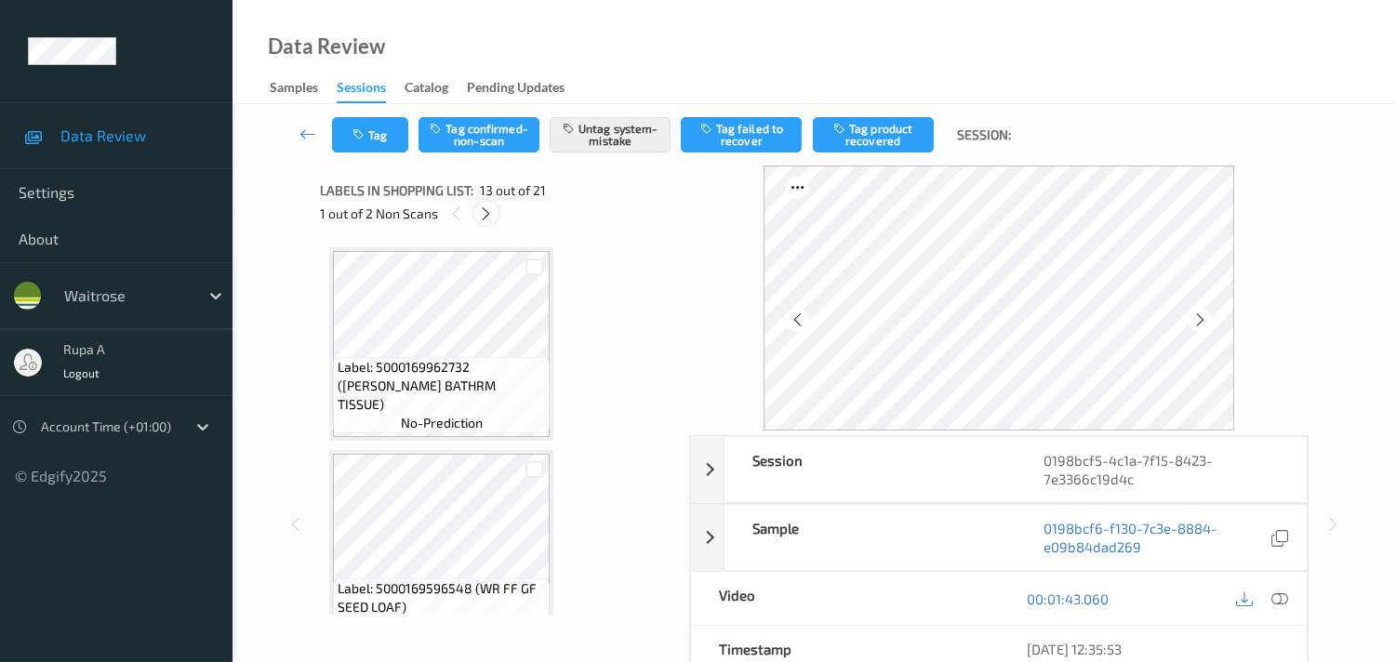
scroll to position [2225, 0]
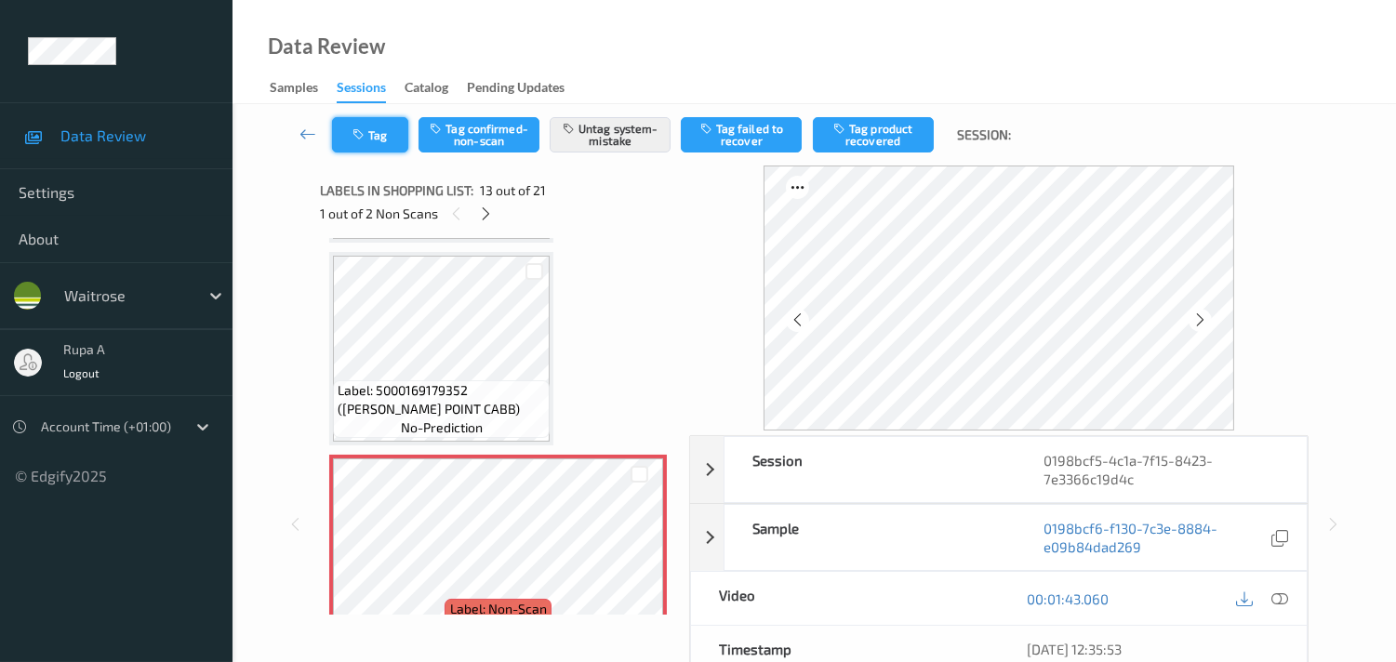
click at [364, 144] on button "Tag" at bounding box center [370, 134] width 76 height 35
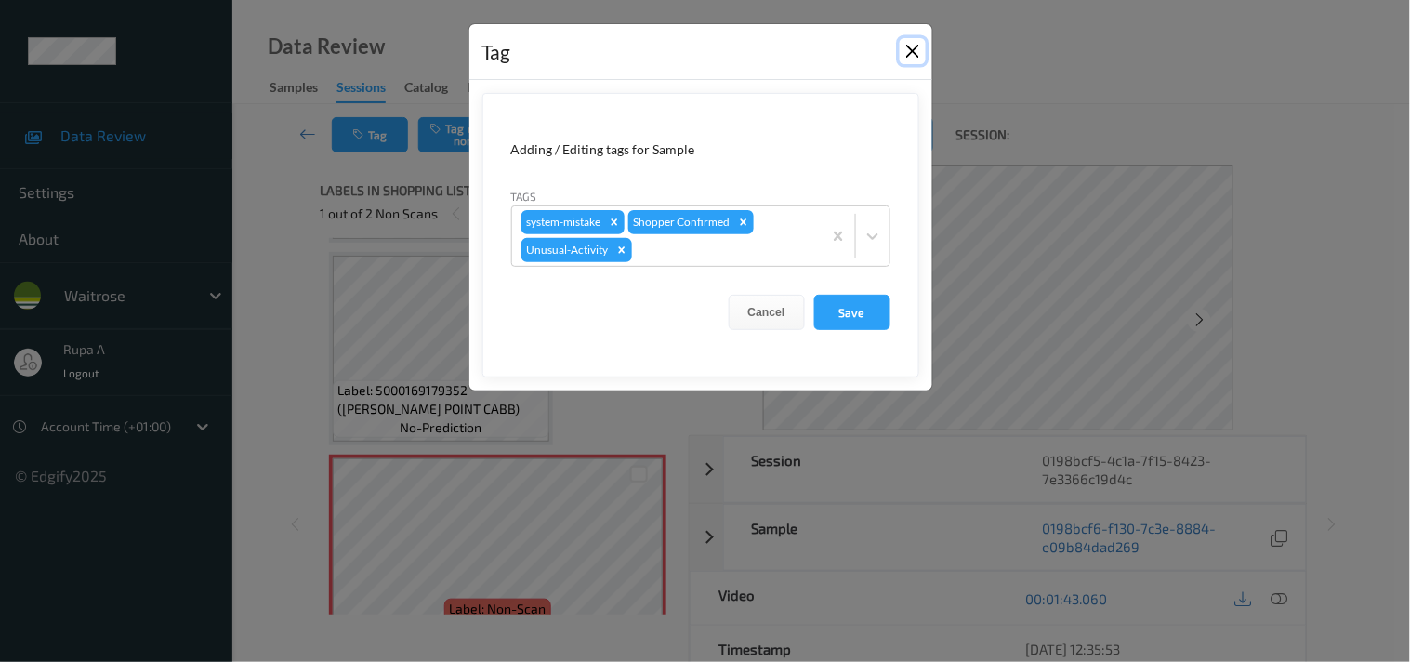
click at [916, 53] on button "Close" at bounding box center [913, 51] width 26 height 26
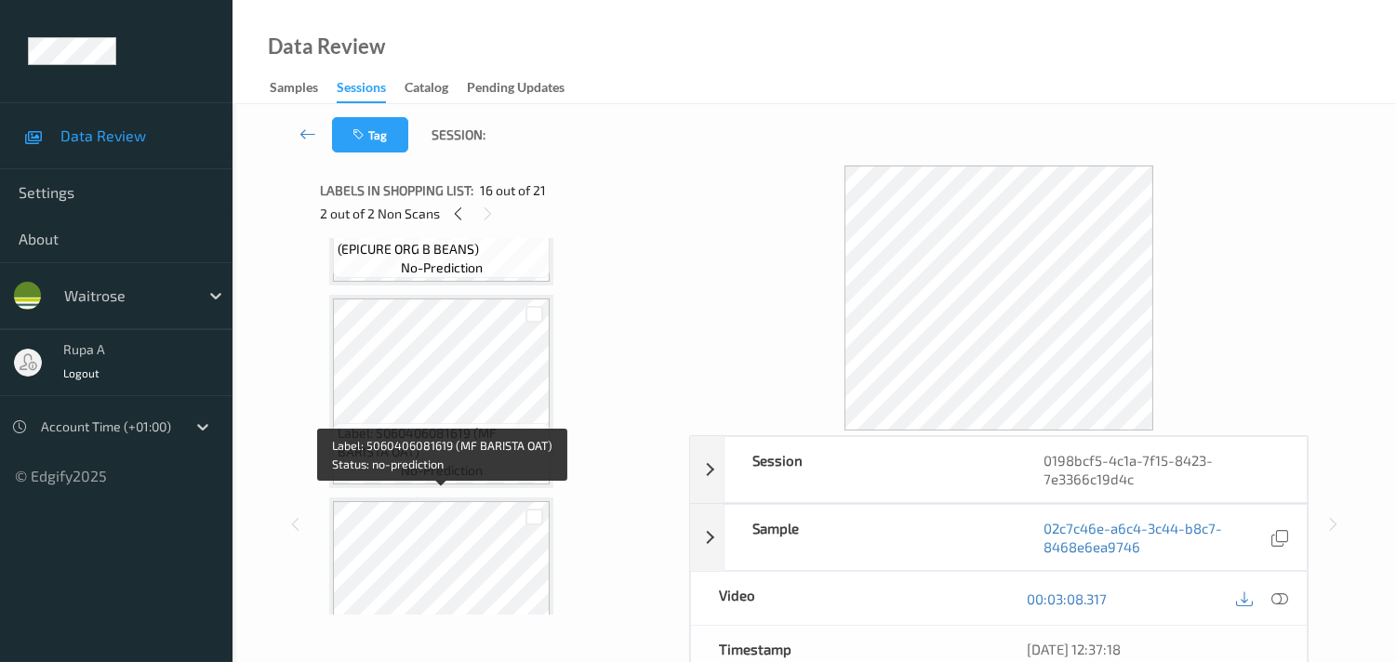
scroll to position [1089, 0]
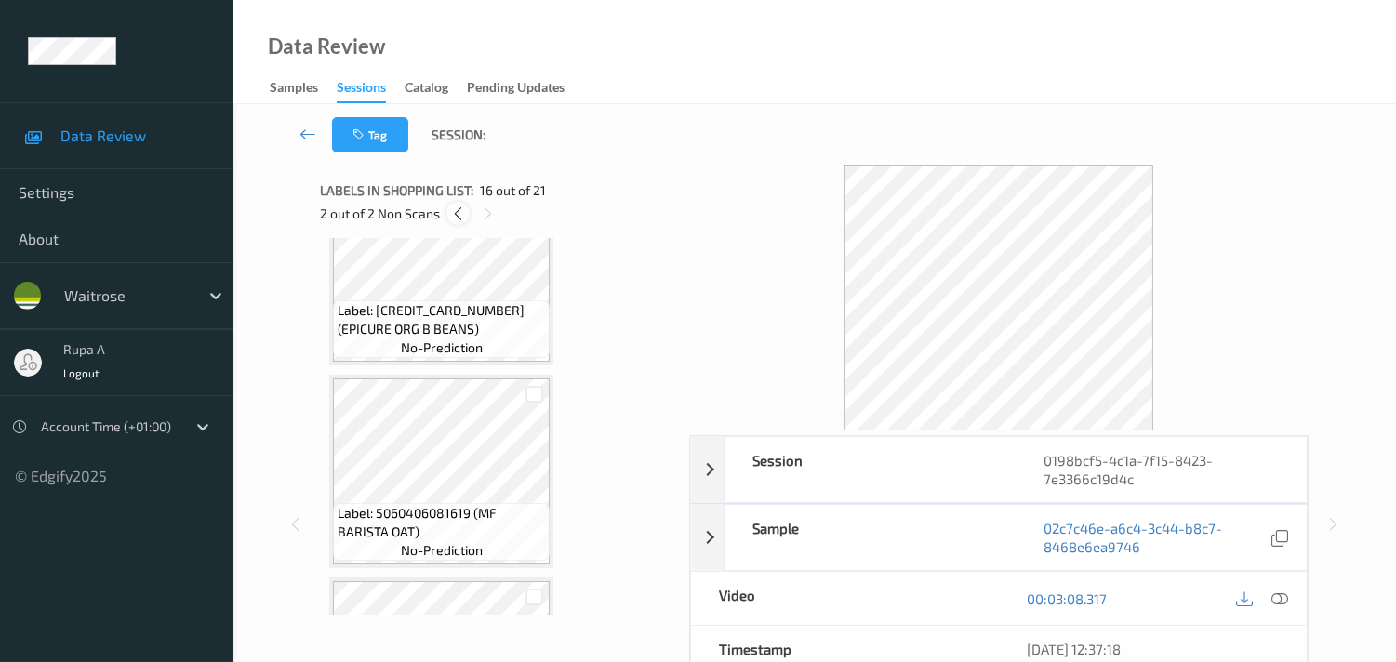
click at [451, 217] on icon at bounding box center [458, 213] width 16 height 17
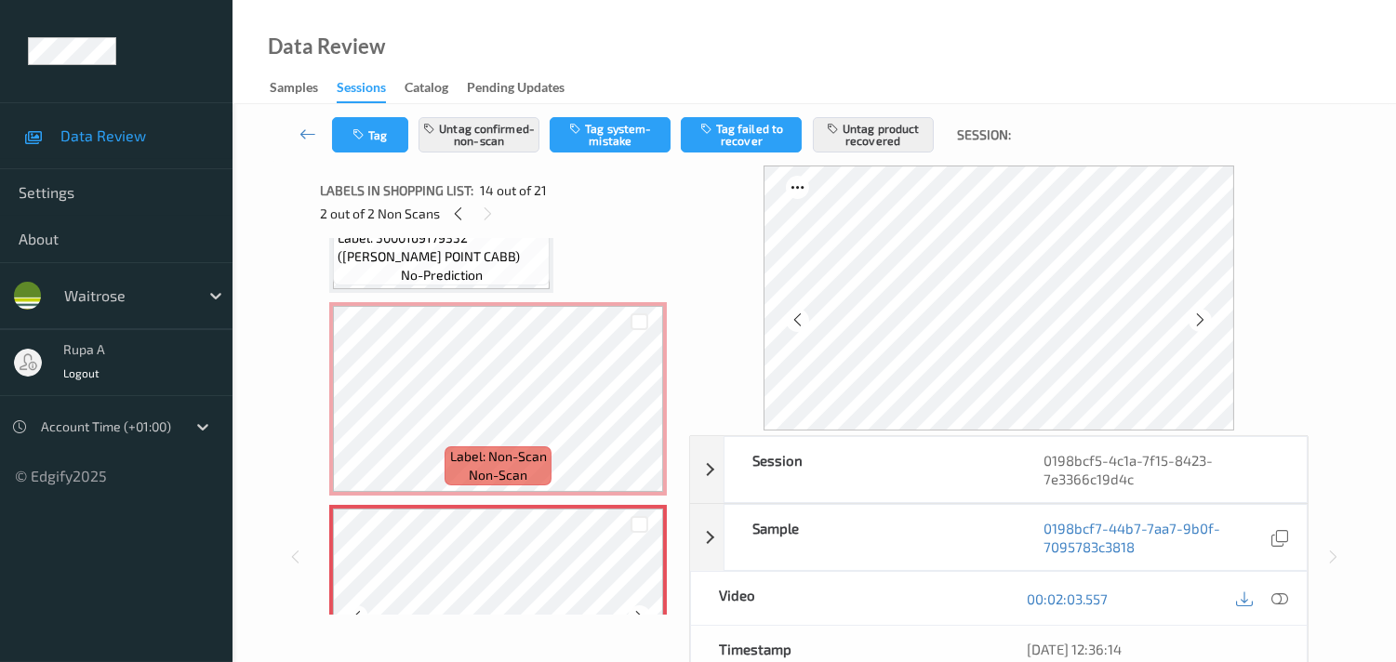
scroll to position [2323, 0]
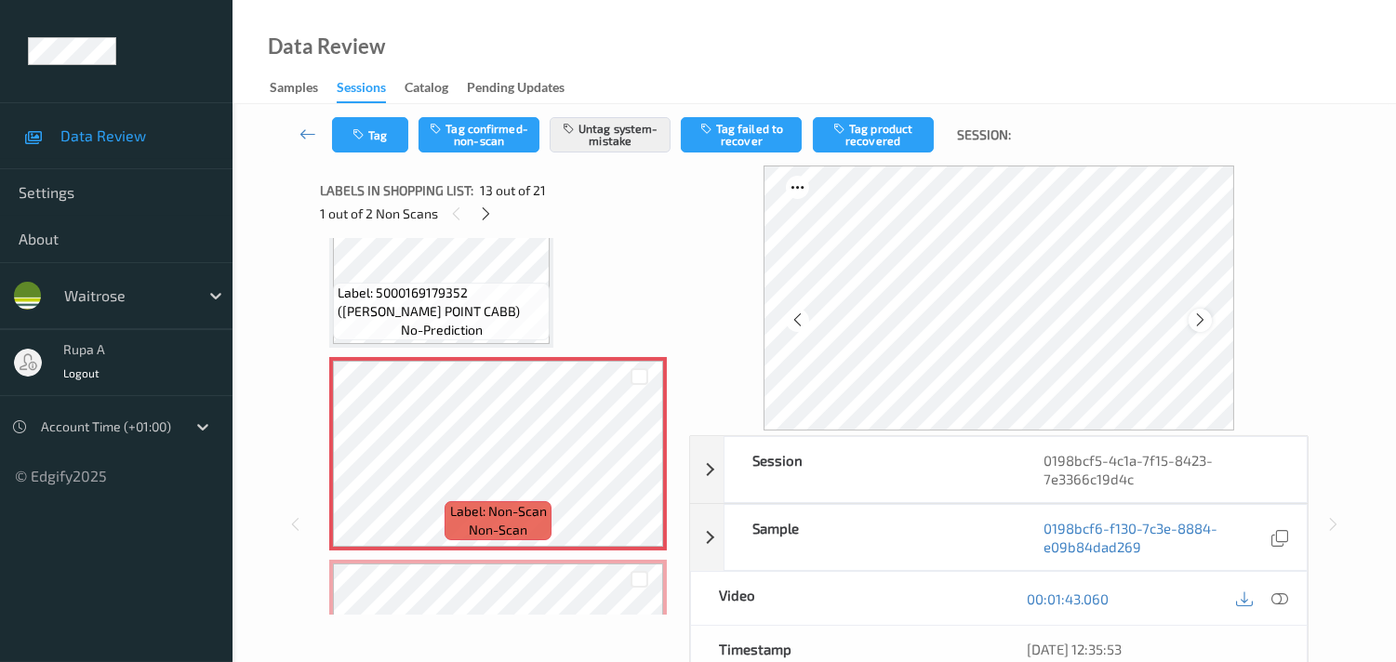
click at [1206, 324] on icon at bounding box center [1200, 319] width 16 height 17
click at [351, 138] on button "Tag" at bounding box center [370, 134] width 76 height 35
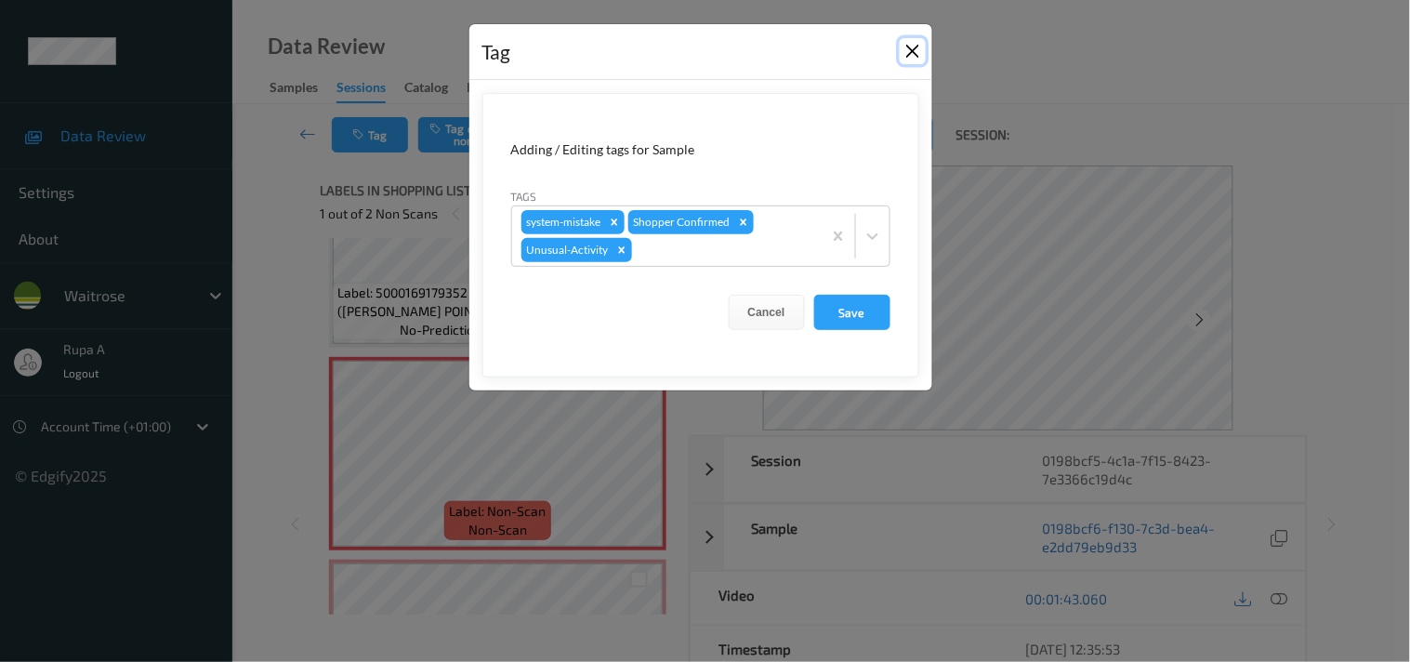
click at [923, 53] on button "Close" at bounding box center [913, 51] width 26 height 26
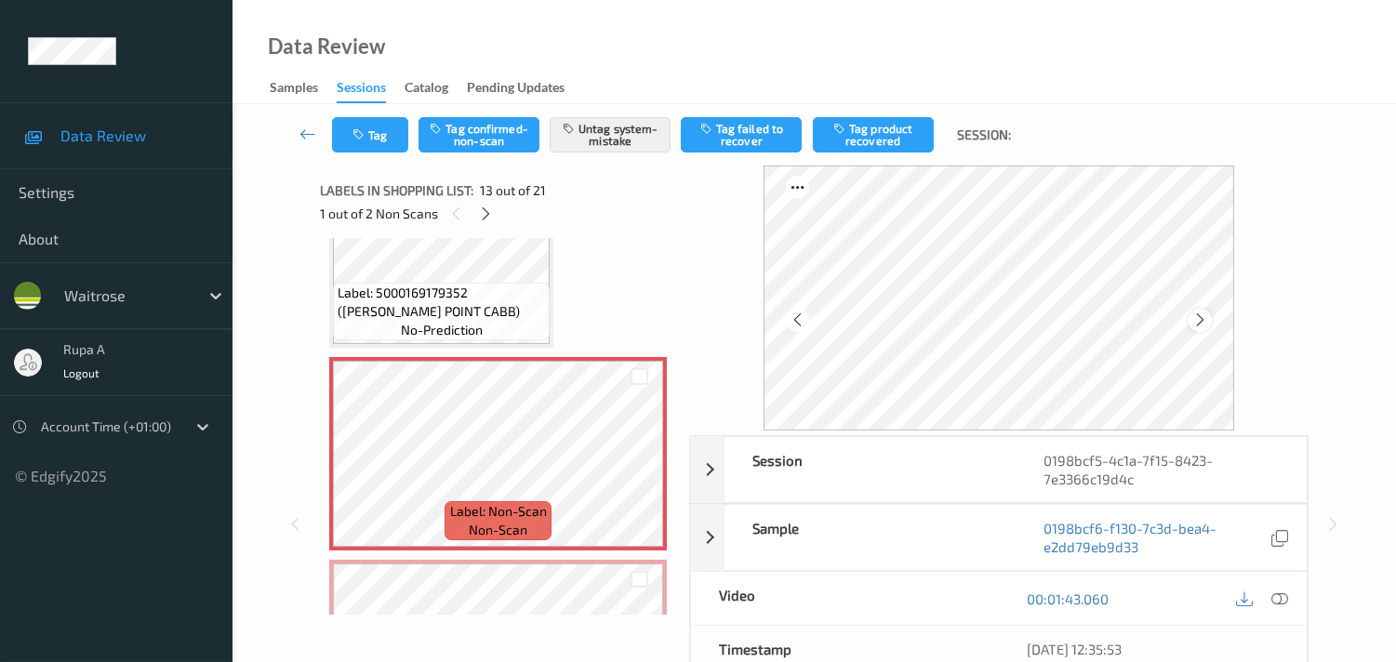
click at [1212, 323] on div at bounding box center [1199, 320] width 23 height 23
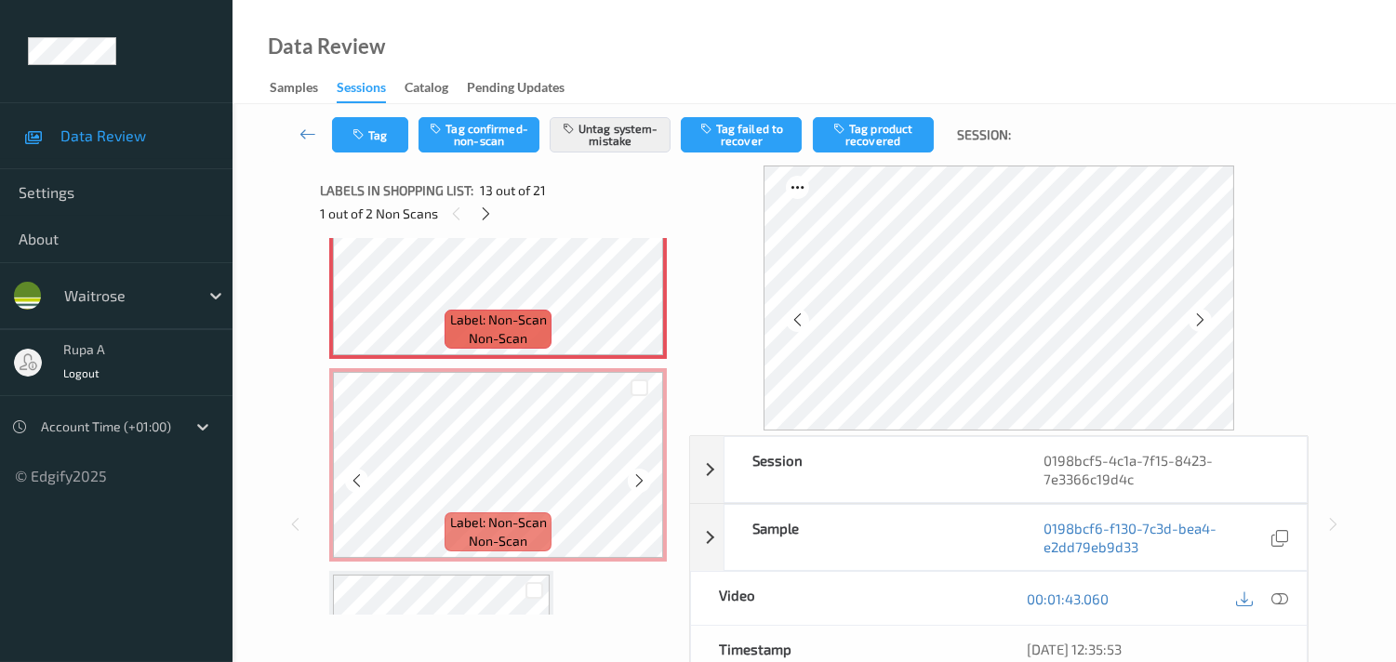
scroll to position [2530, 0]
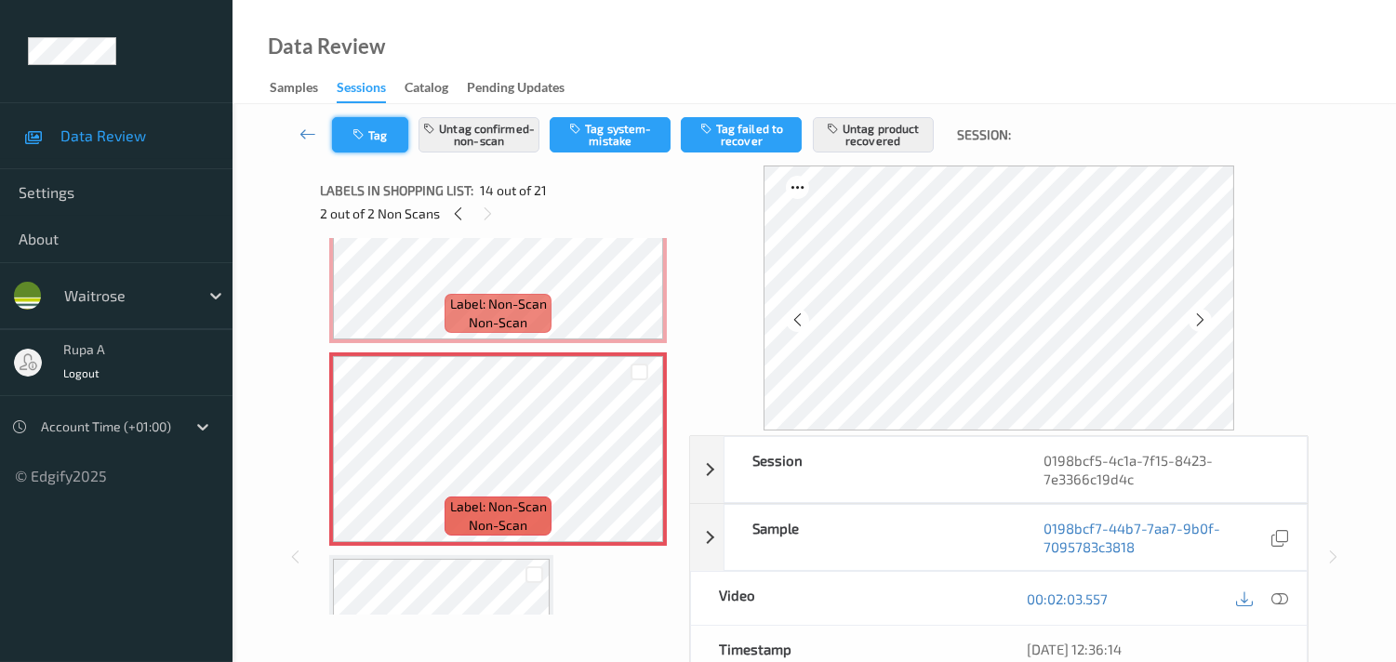
click at [367, 143] on button "Tag" at bounding box center [370, 134] width 76 height 35
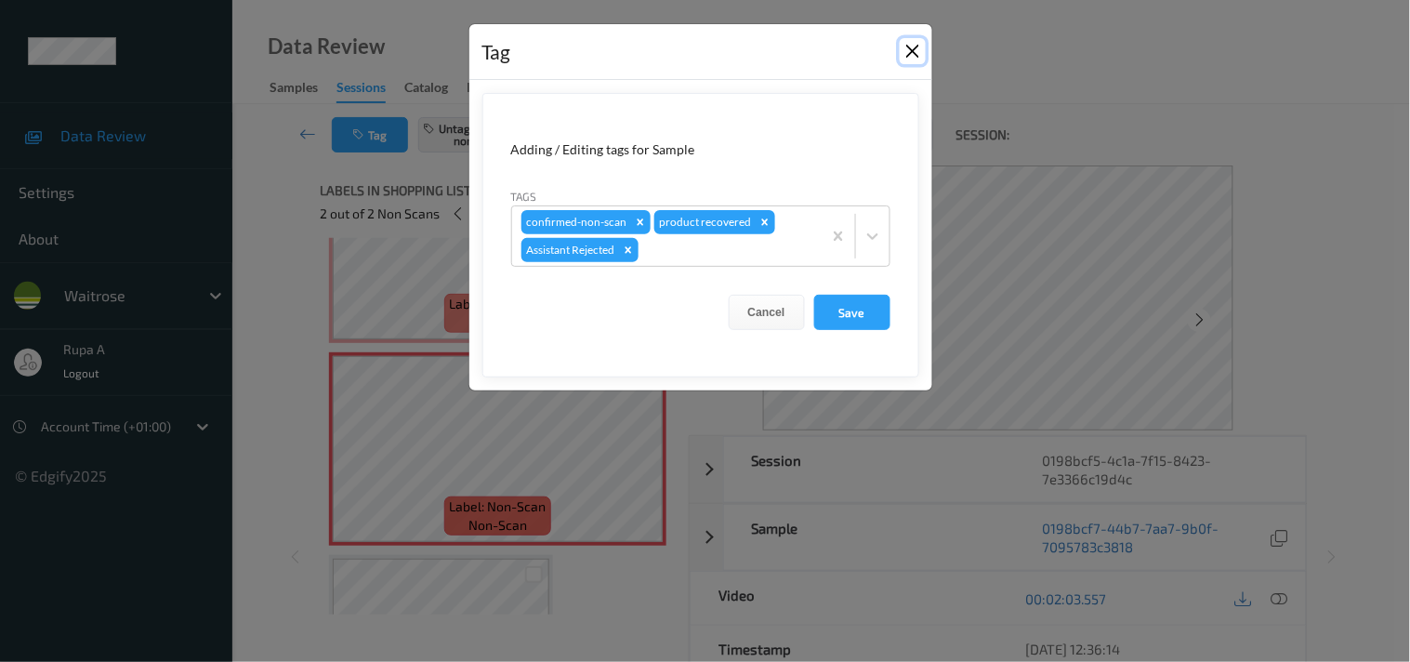
click at [907, 48] on button "Close" at bounding box center [913, 51] width 26 height 26
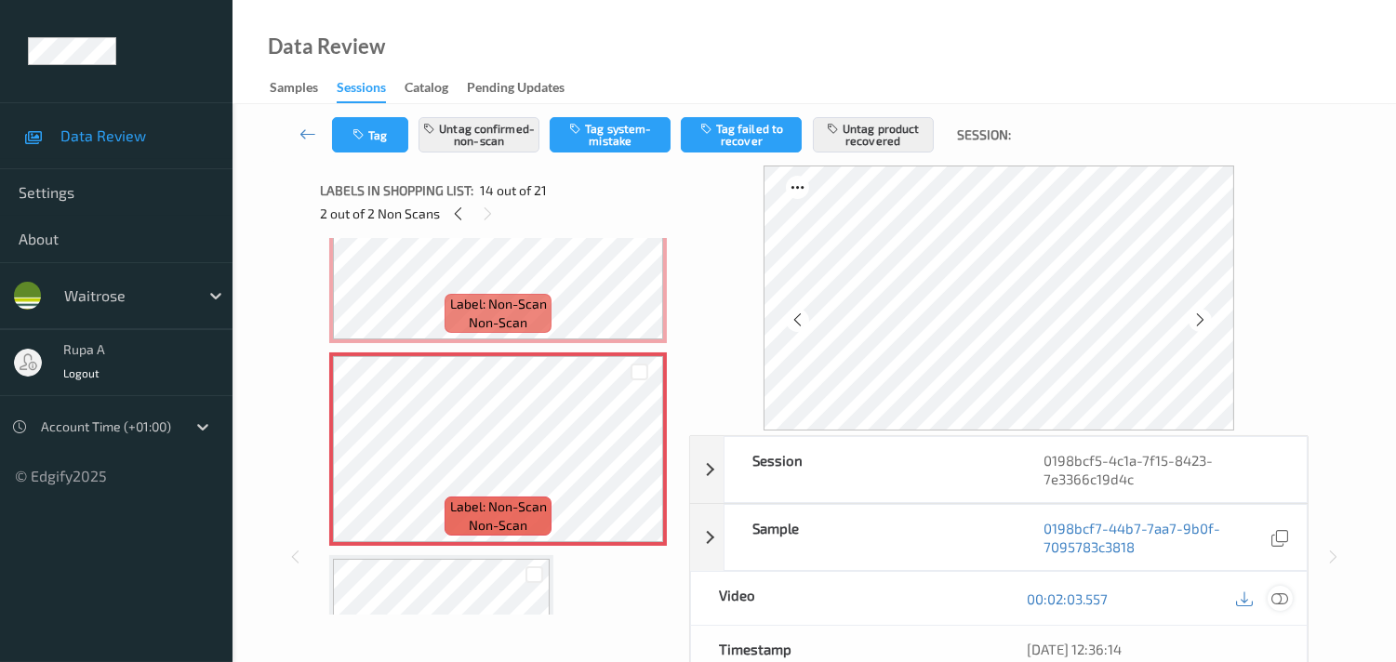
click at [1284, 600] on icon at bounding box center [1279, 598] width 17 height 17
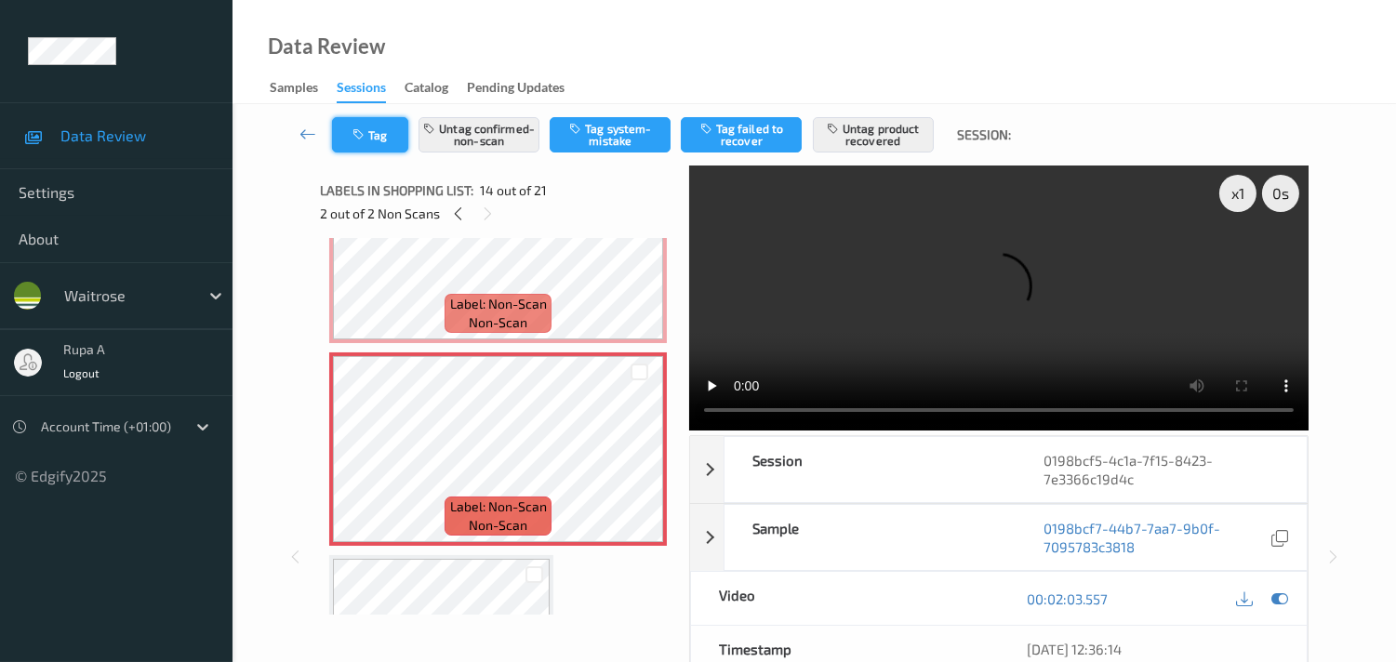
click at [377, 138] on button "Tag" at bounding box center [370, 134] width 76 height 35
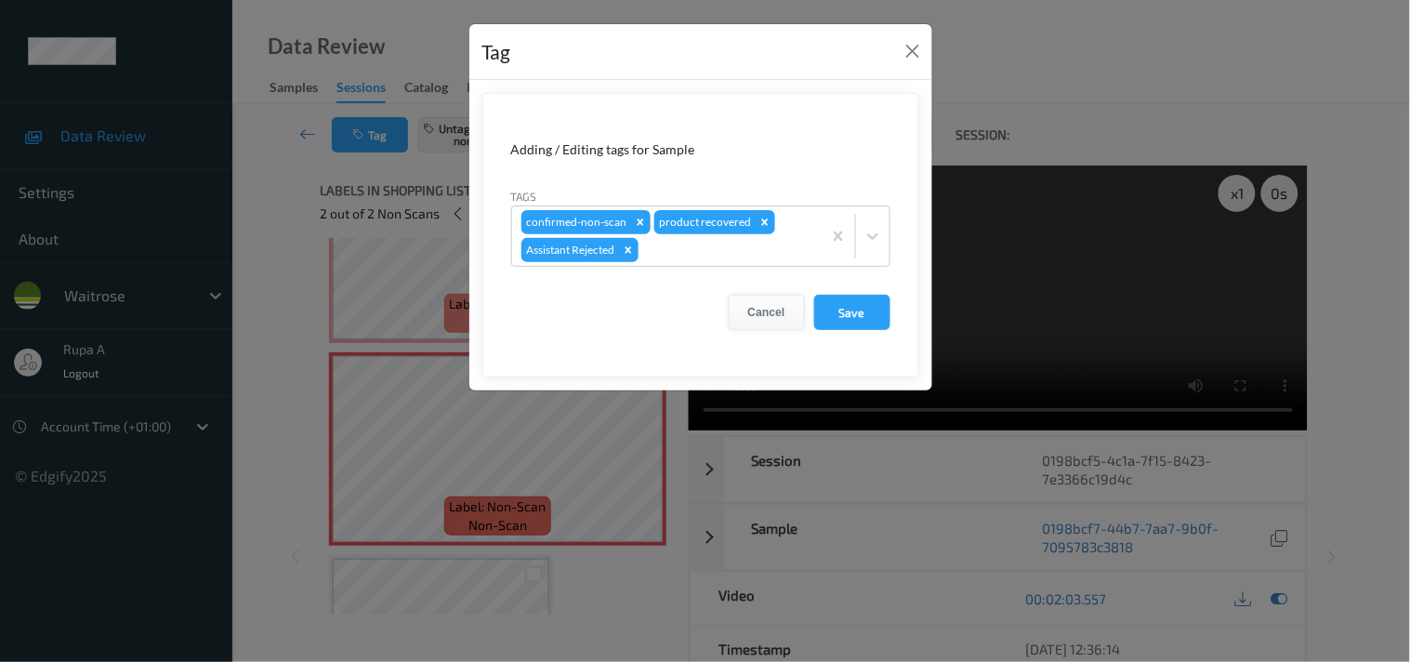
click at [772, 311] on button "Cancel" at bounding box center [767, 312] width 76 height 35
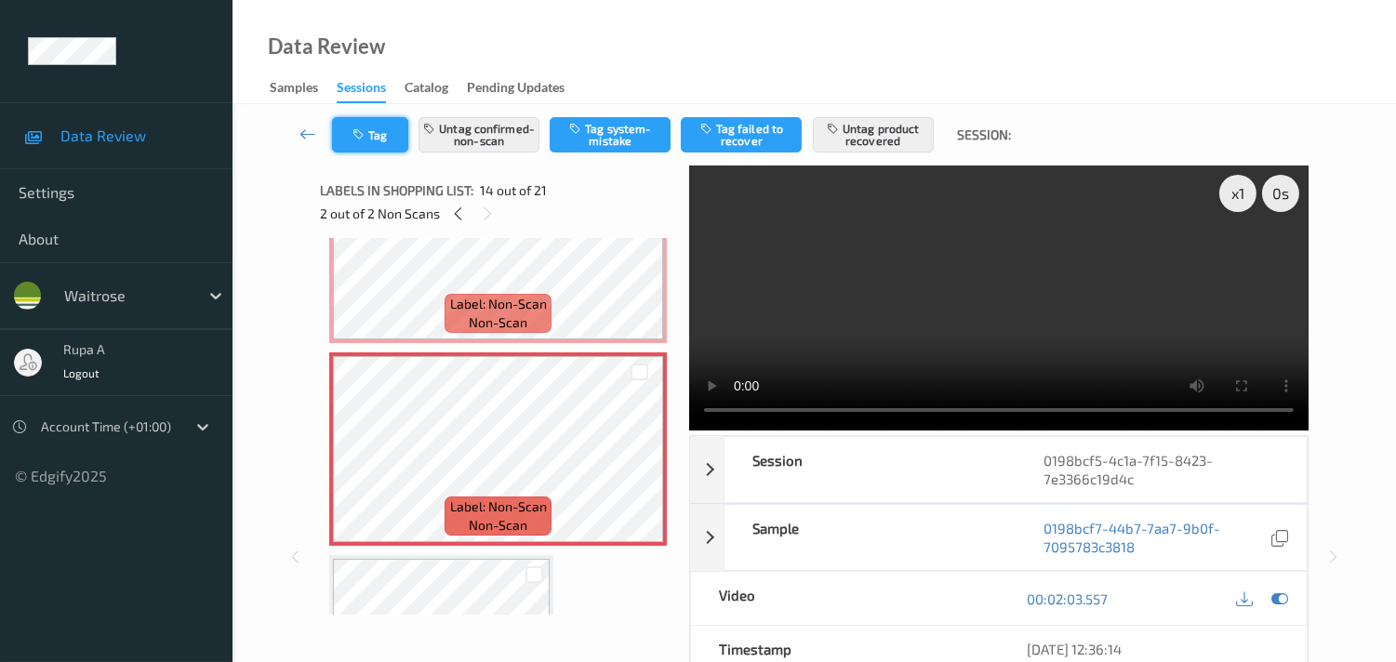
click at [374, 135] on button "Tag" at bounding box center [370, 134] width 76 height 35
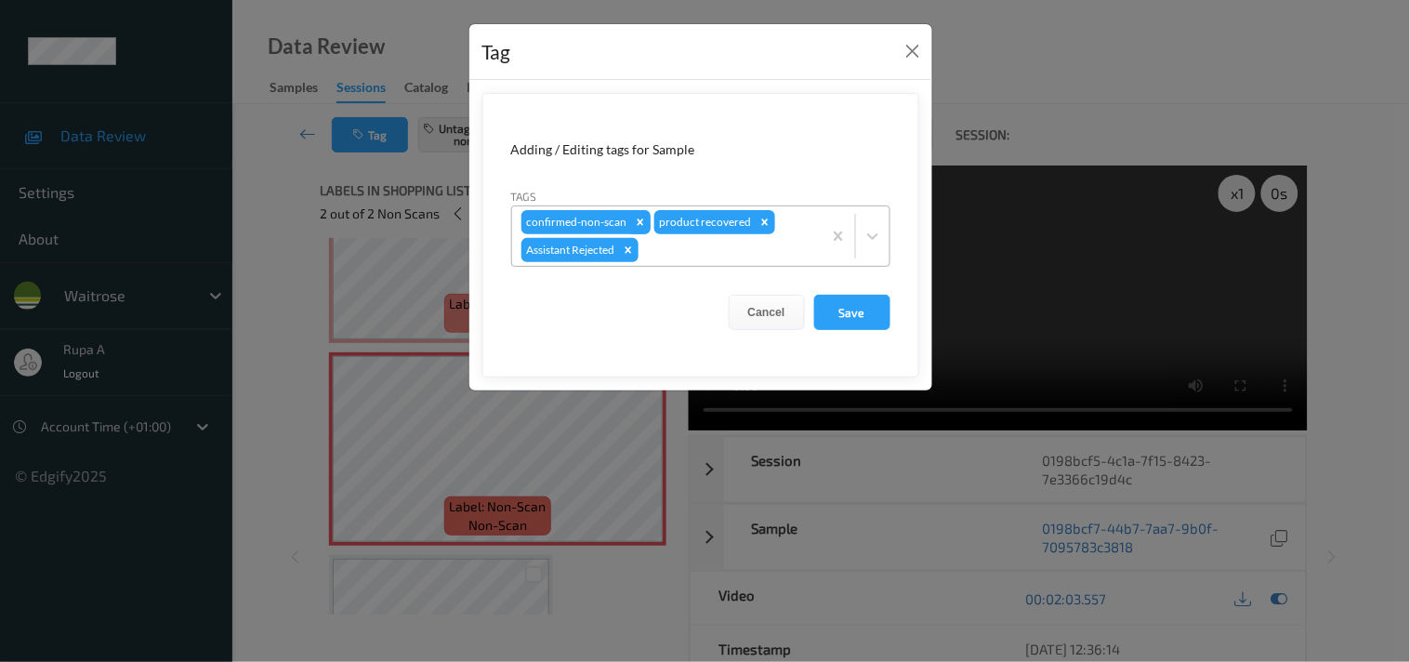
click at [642, 223] on icon "Remove confirmed-non-scan" at bounding box center [640, 222] width 13 height 13
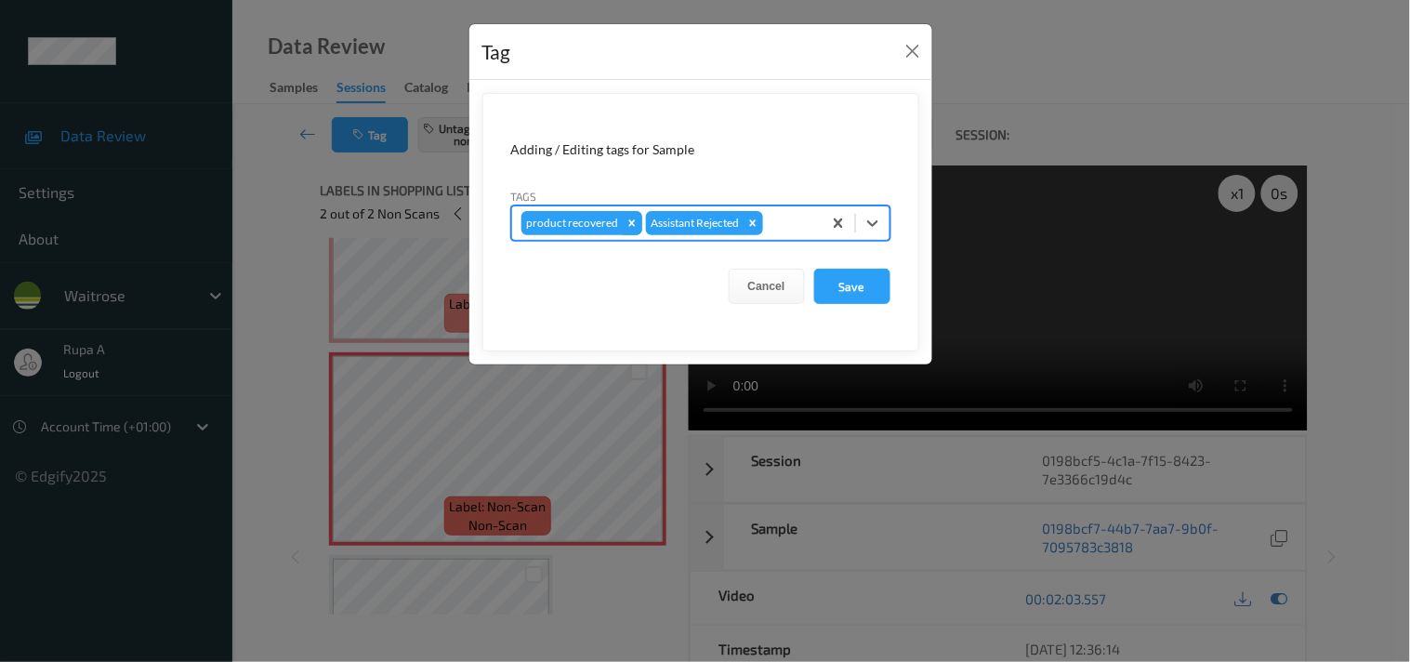
click at [630, 223] on icon "Remove product recovered" at bounding box center [632, 222] width 7 height 7
click at [851, 286] on button "Save" at bounding box center [852, 286] width 76 height 35
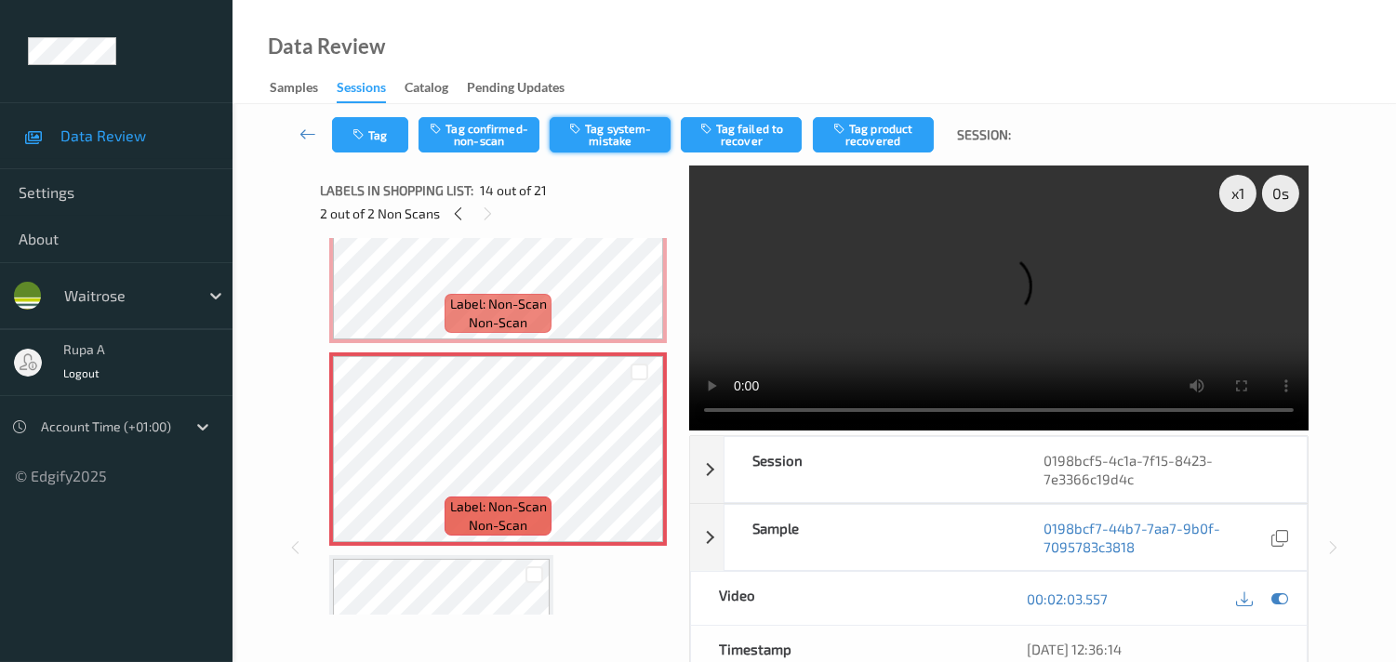
click at [616, 137] on button "Tag system-mistake" at bounding box center [609, 134] width 121 height 35
click at [356, 128] on icon "button" at bounding box center [360, 134] width 16 height 13
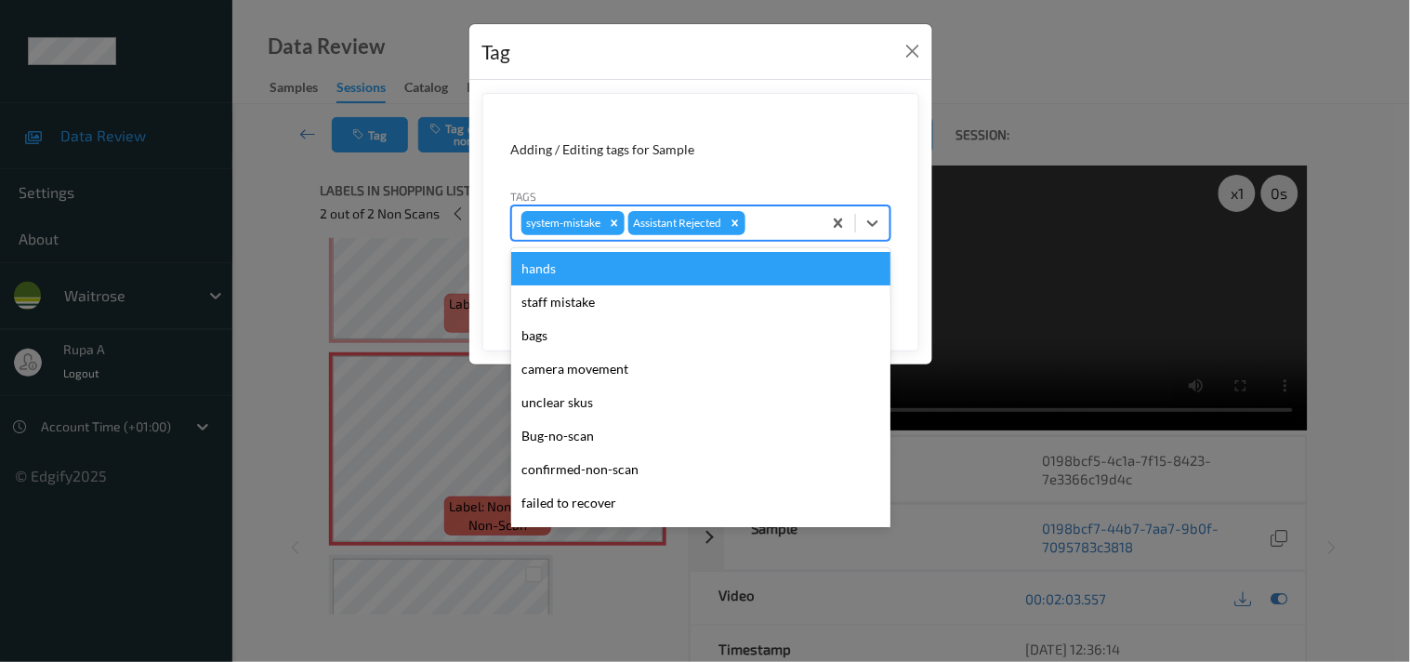
click at [774, 221] on div at bounding box center [780, 223] width 63 height 22
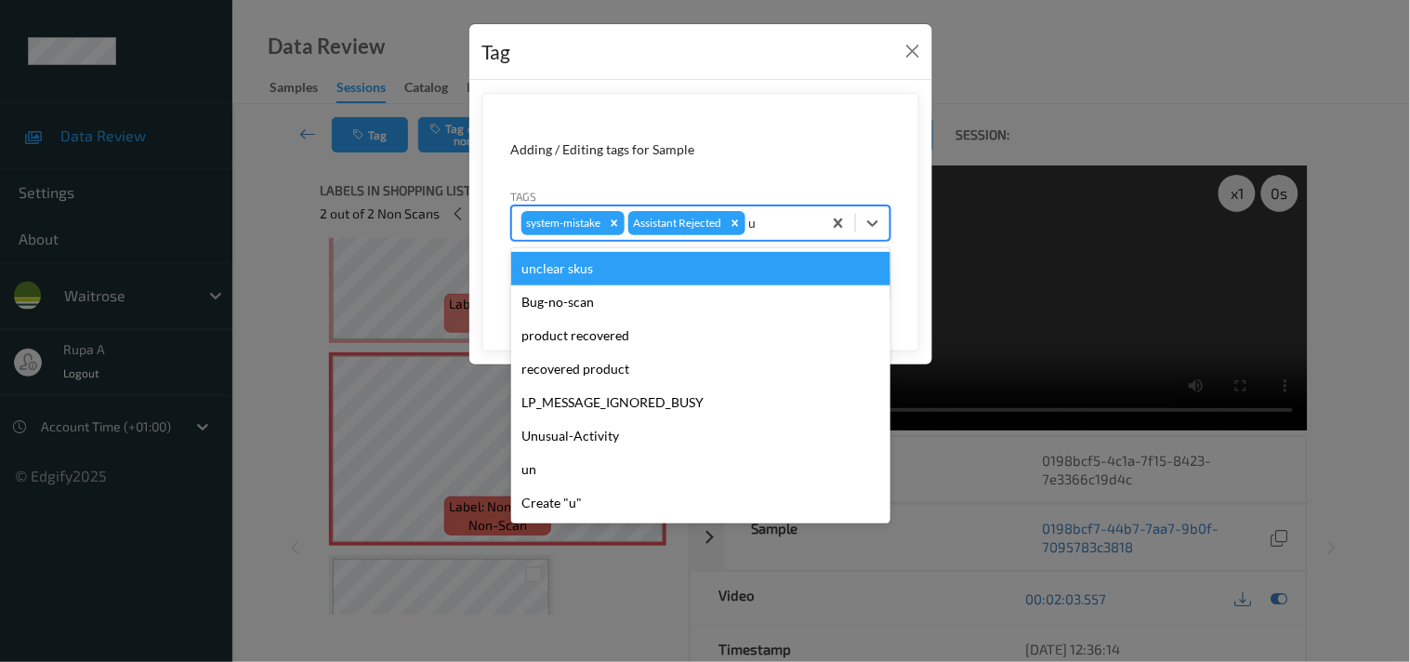
type input "un"
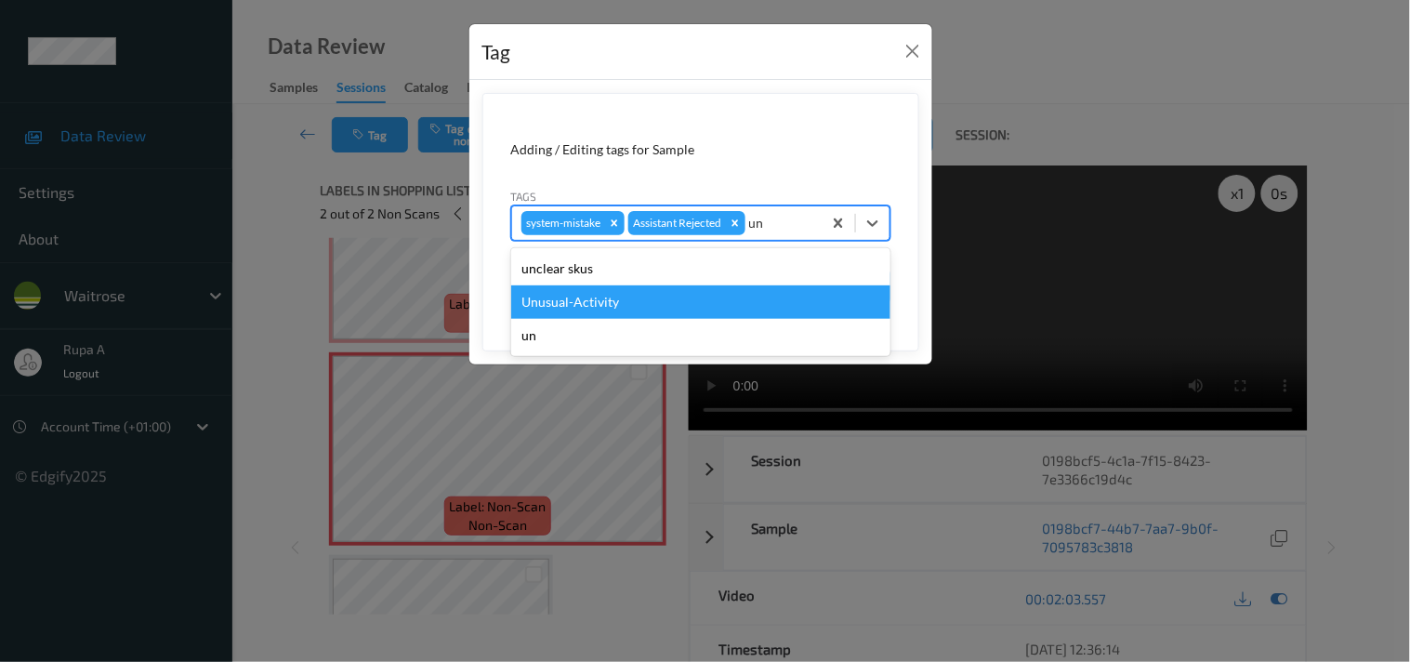
click at [627, 296] on div "Unusual-Activity" at bounding box center [700, 301] width 379 height 33
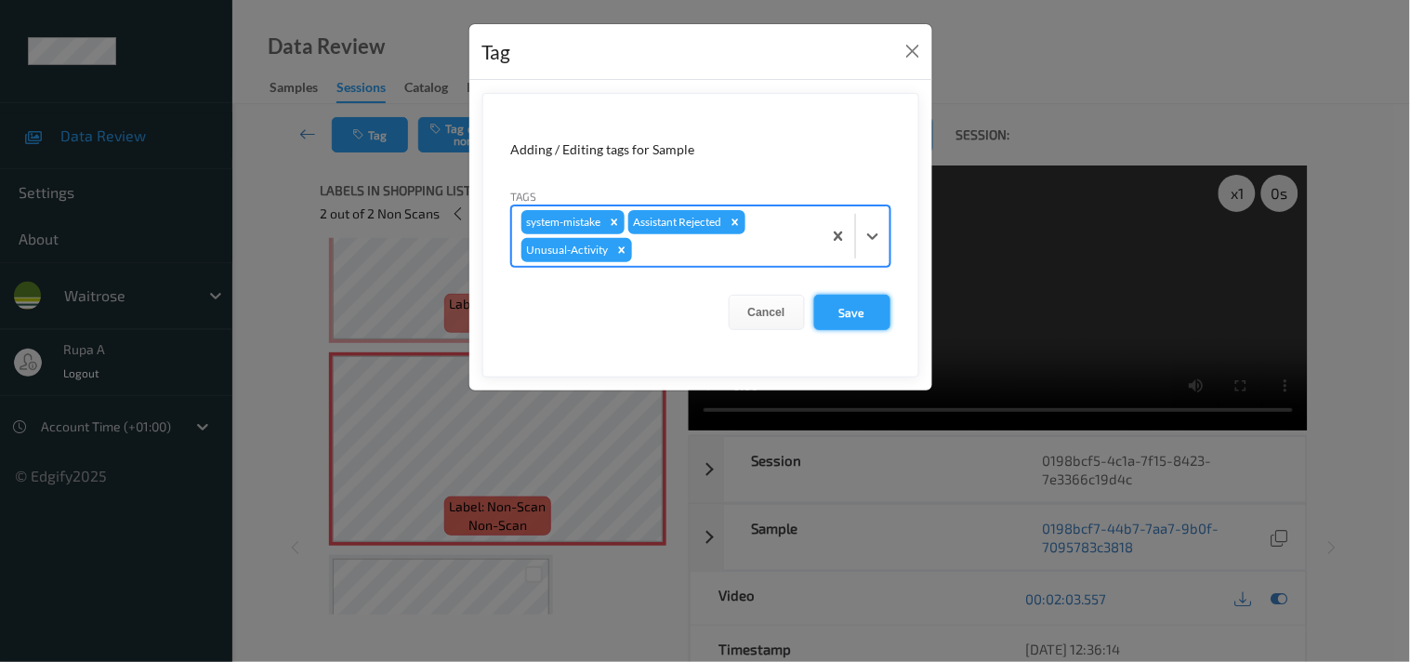
click at [842, 311] on button "Save" at bounding box center [852, 312] width 76 height 35
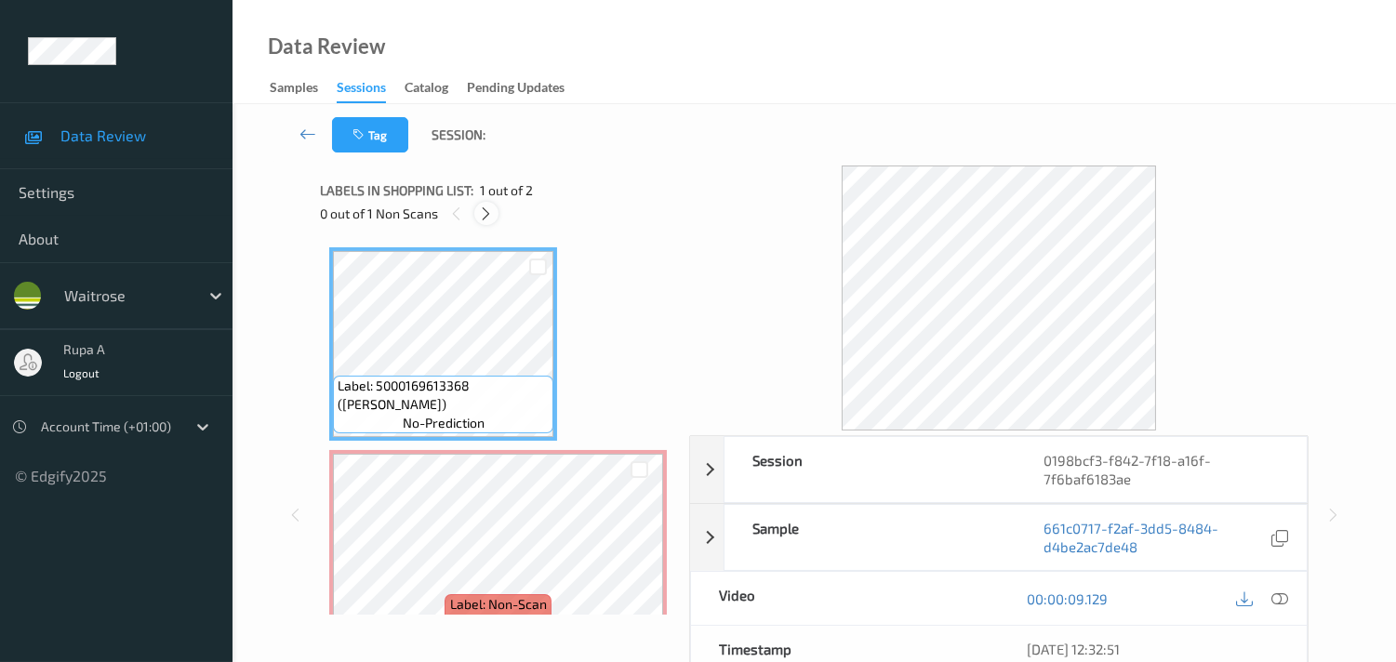
click at [488, 205] on div at bounding box center [485, 213] width 23 height 23
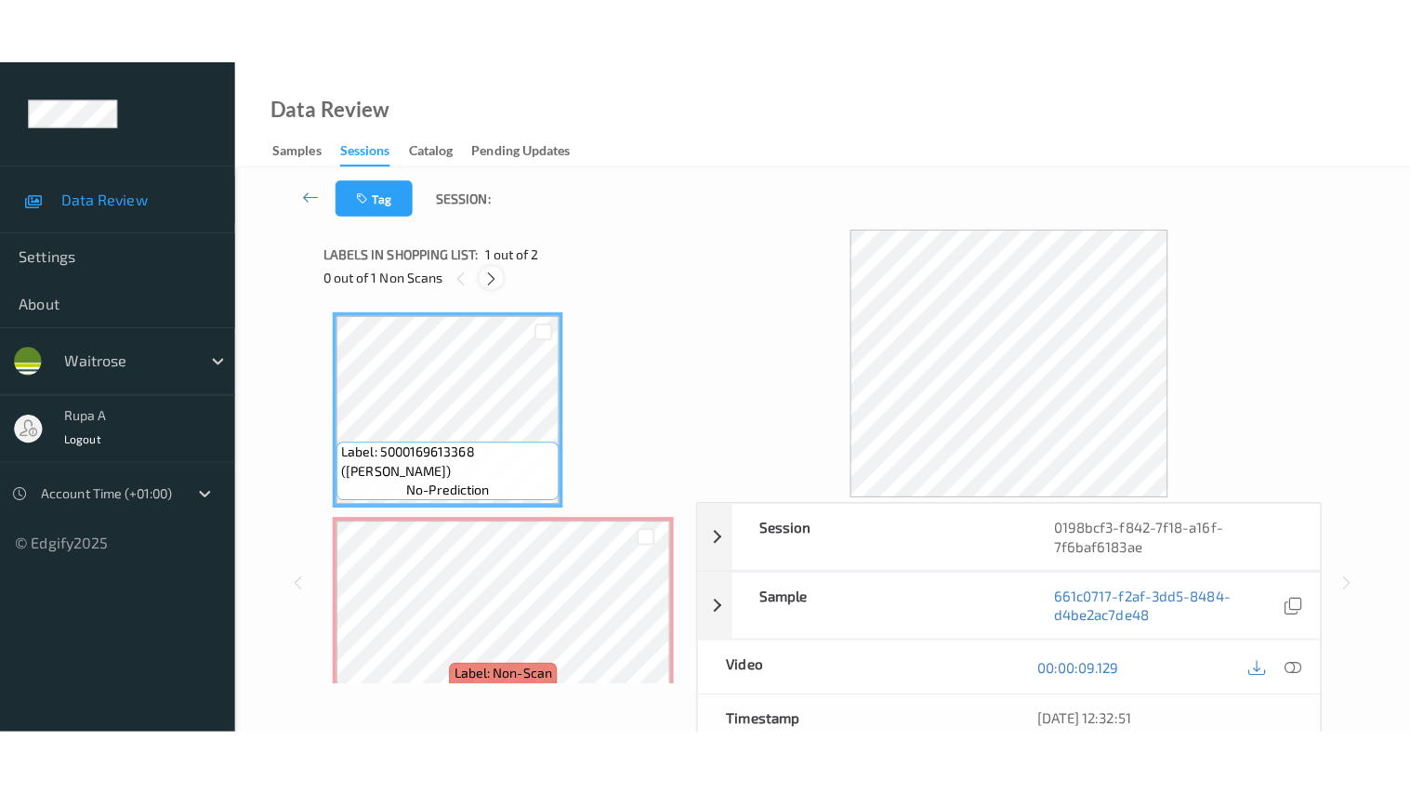
scroll to position [9, 0]
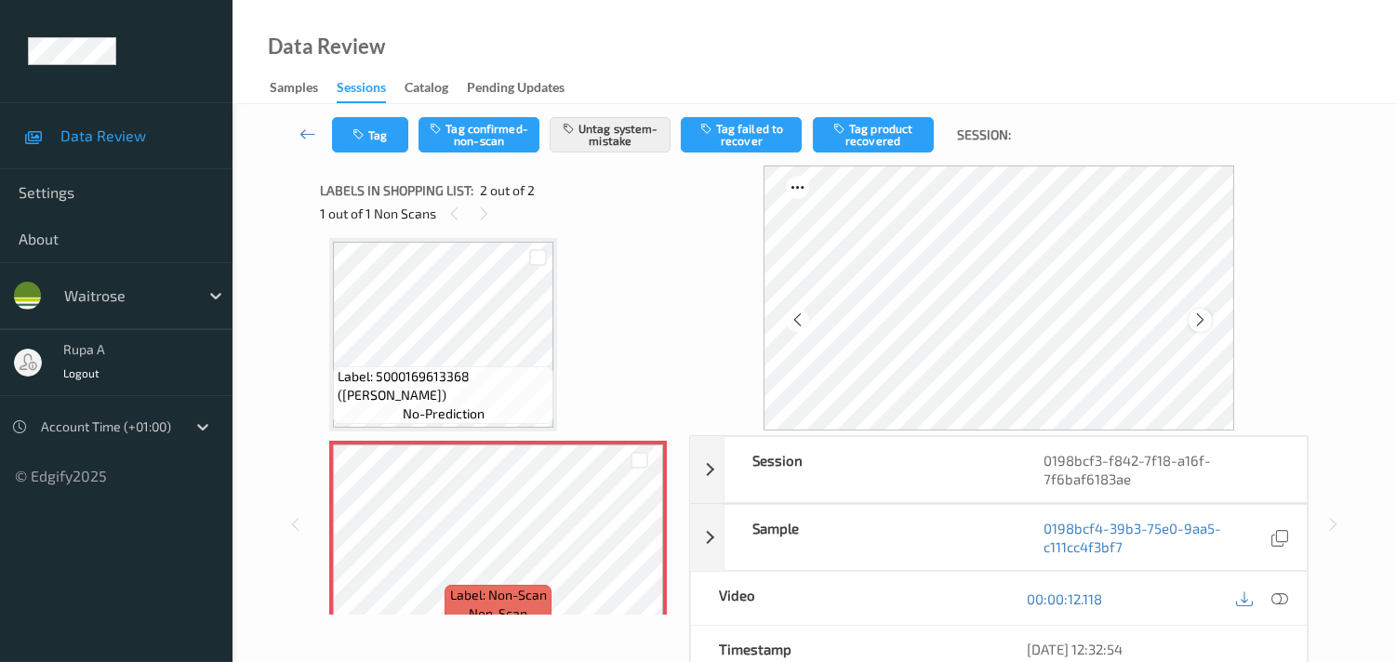
click at [1194, 312] on div at bounding box center [1199, 320] width 23 height 23
click at [1197, 314] on icon at bounding box center [1200, 319] width 16 height 17
click at [363, 137] on icon "button" at bounding box center [360, 134] width 16 height 13
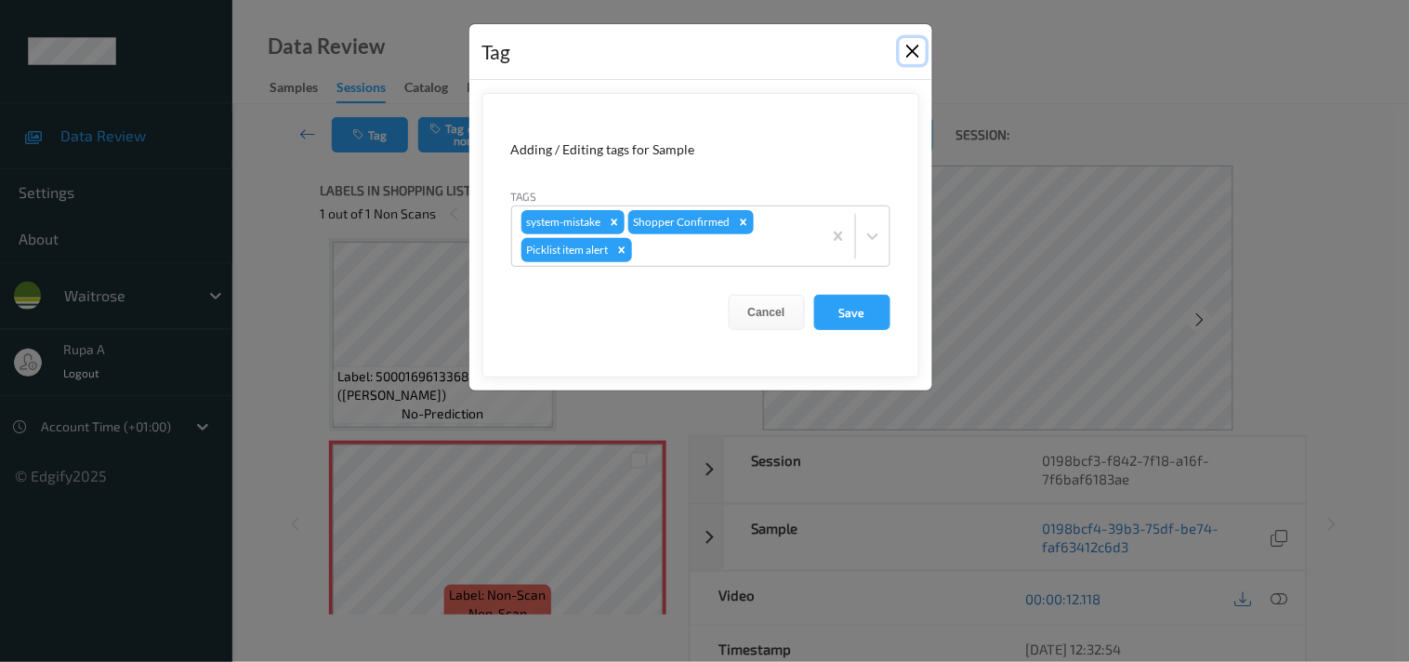
click at [908, 61] on button "Close" at bounding box center [913, 51] width 26 height 26
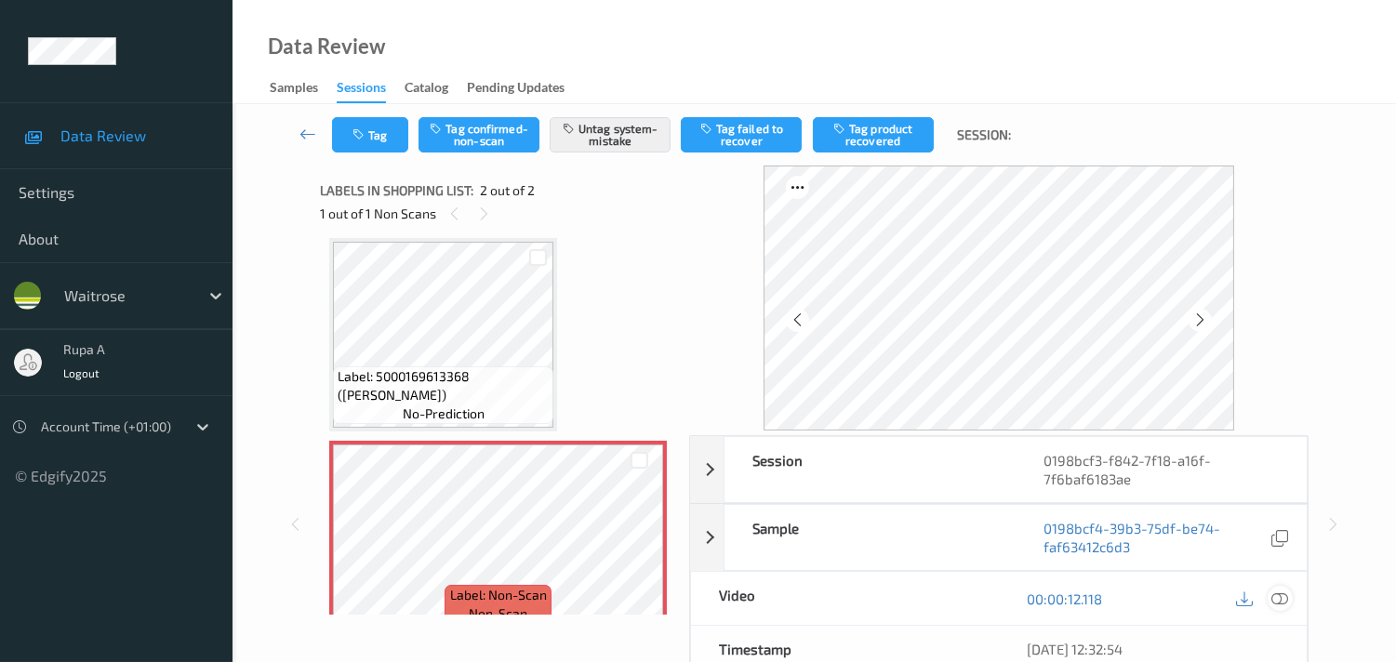
click at [1283, 595] on icon at bounding box center [1279, 598] width 17 height 17
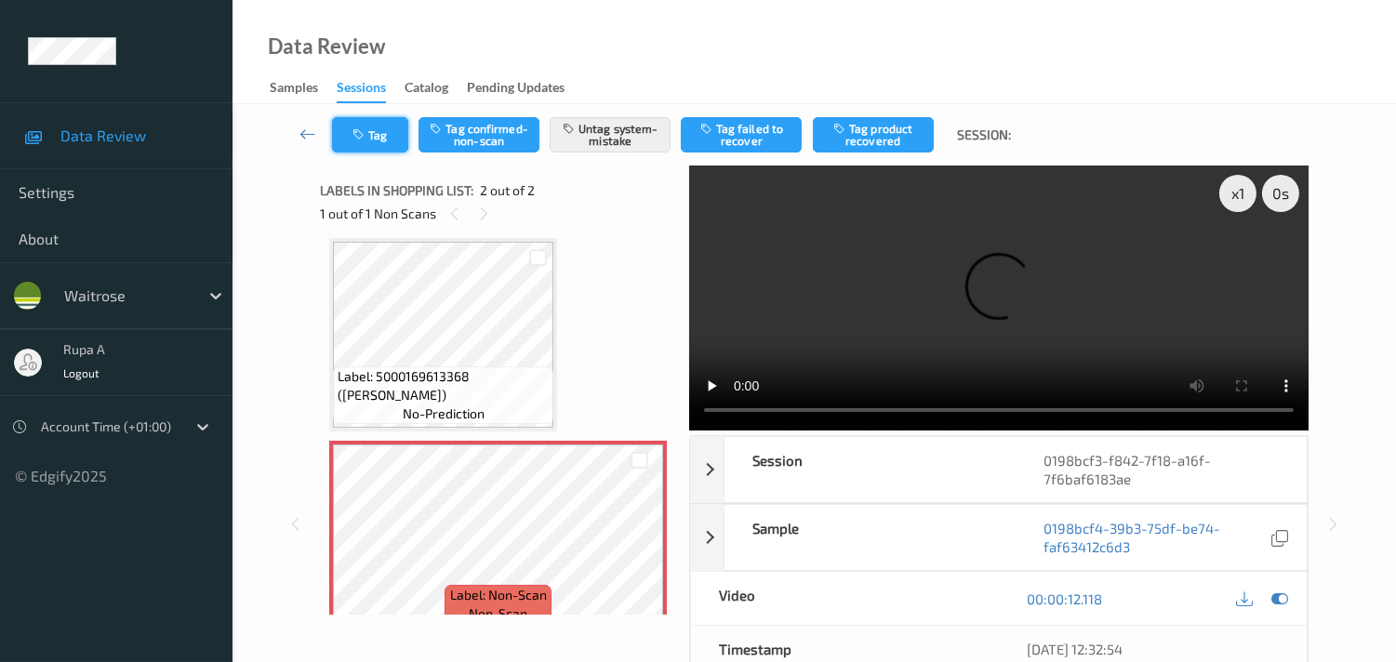
click at [363, 123] on button "Tag" at bounding box center [370, 134] width 76 height 35
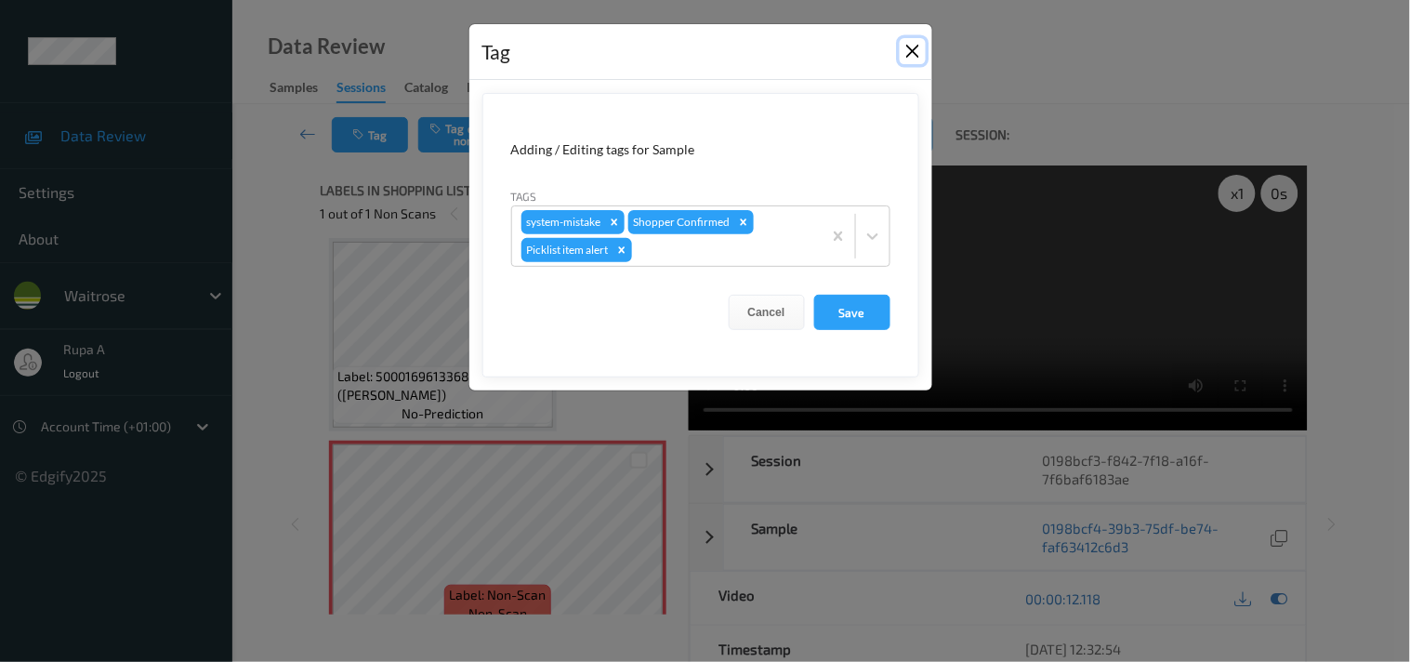
click at [915, 50] on button "Close" at bounding box center [913, 51] width 26 height 26
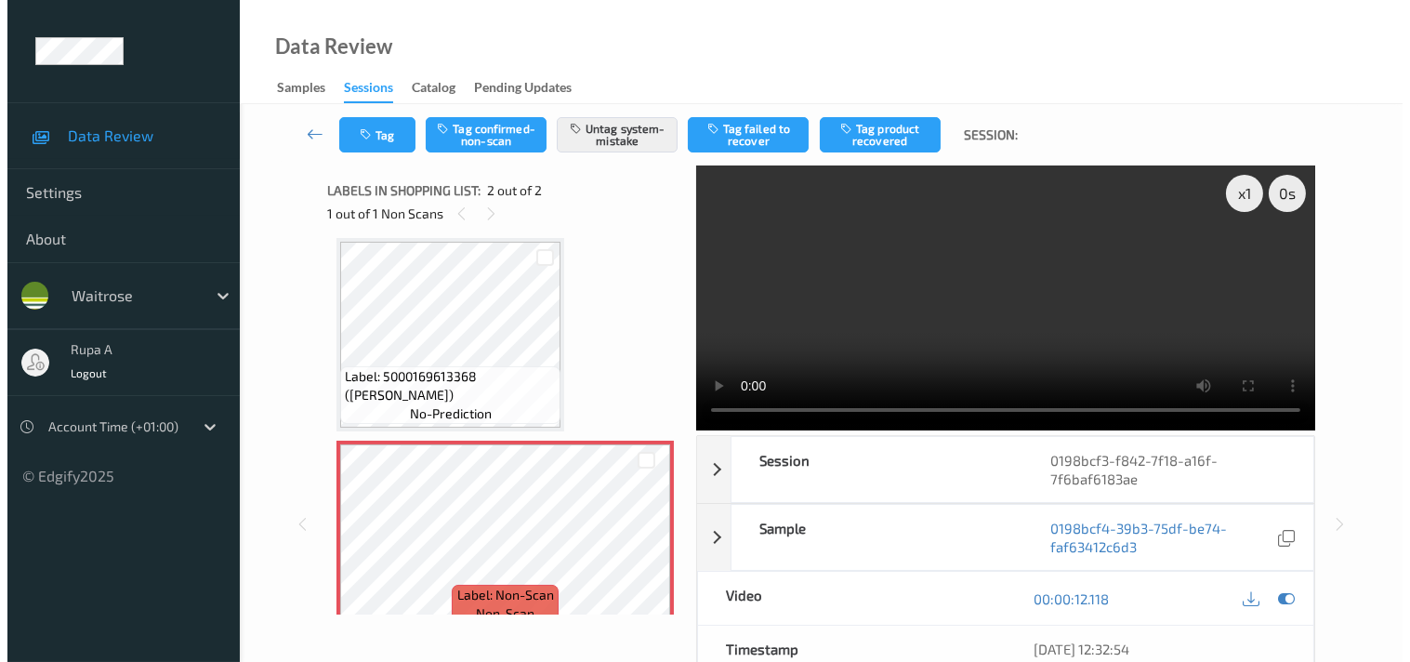
scroll to position [0, 0]
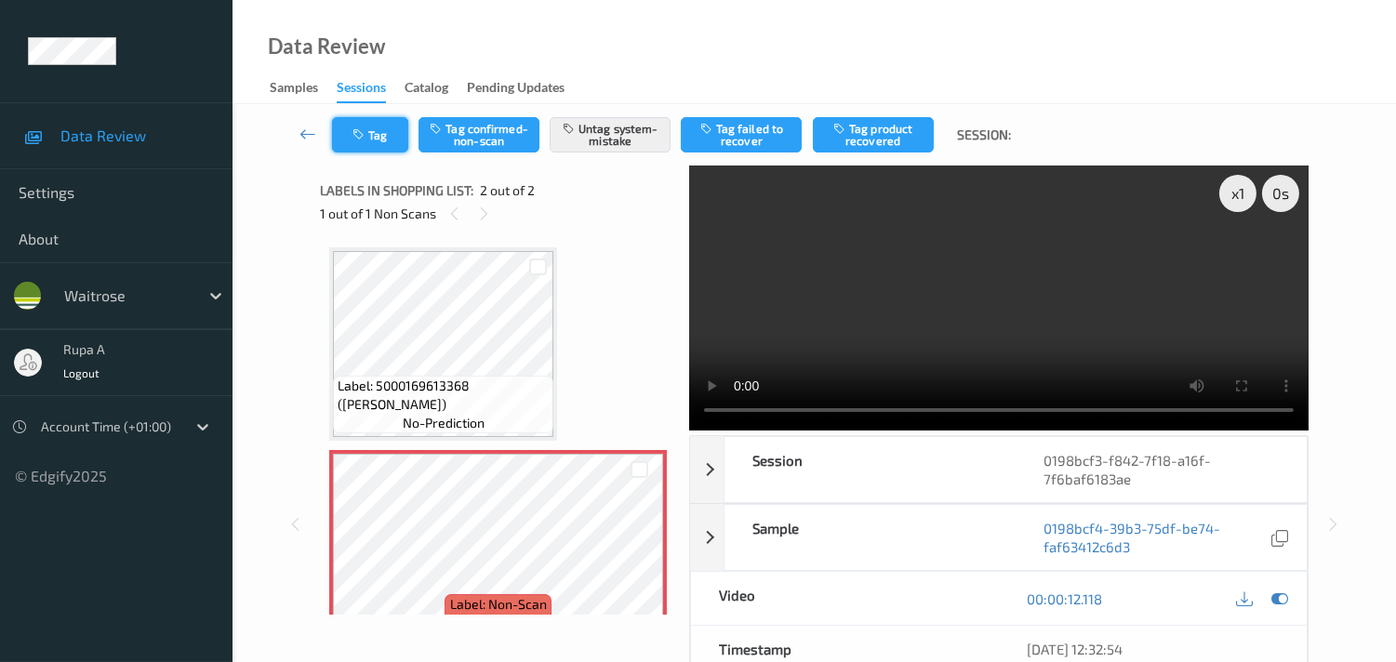
click at [358, 138] on icon "button" at bounding box center [360, 134] width 16 height 13
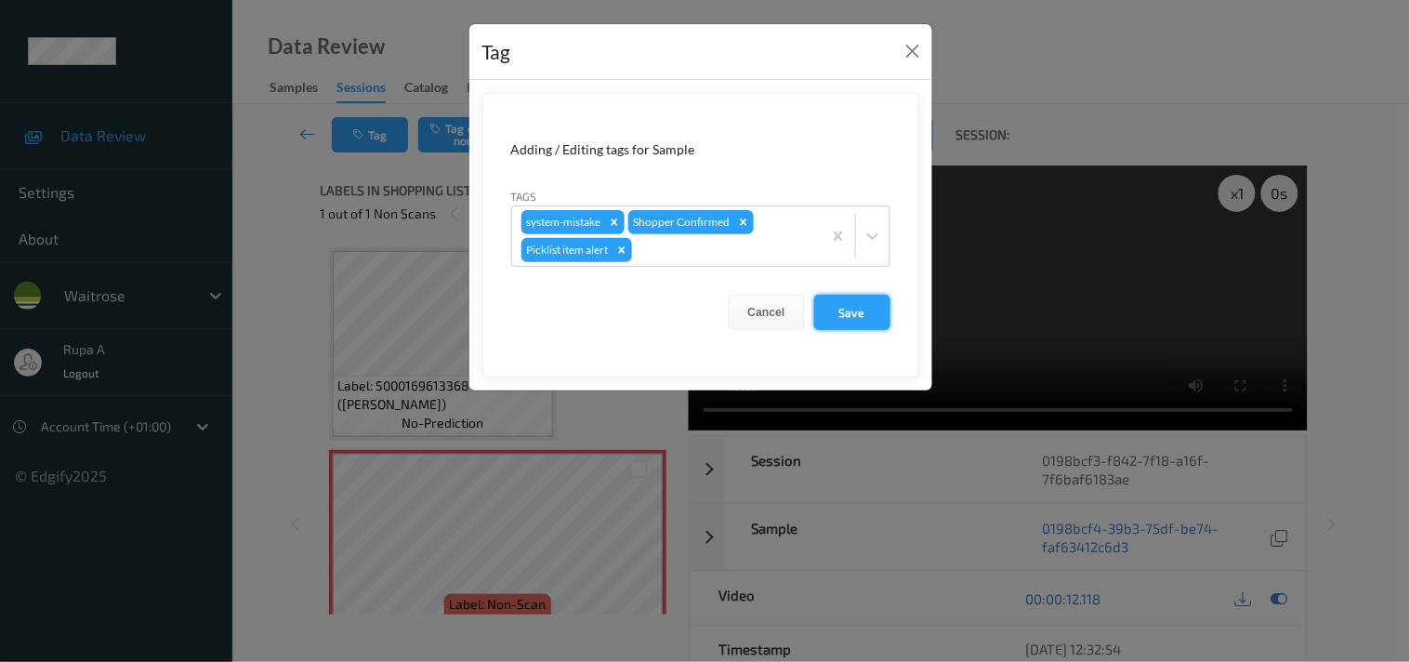
click at [851, 319] on button "Save" at bounding box center [852, 312] width 76 height 35
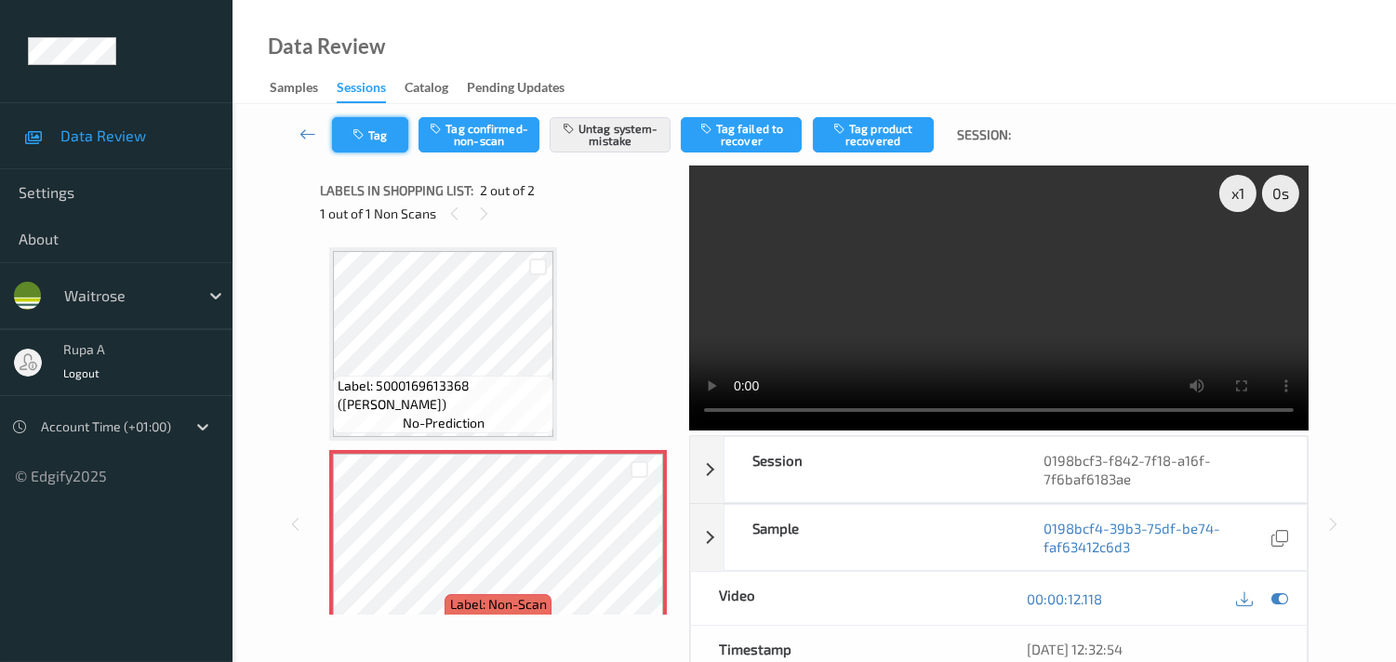
click at [361, 144] on button "Tag" at bounding box center [370, 134] width 76 height 35
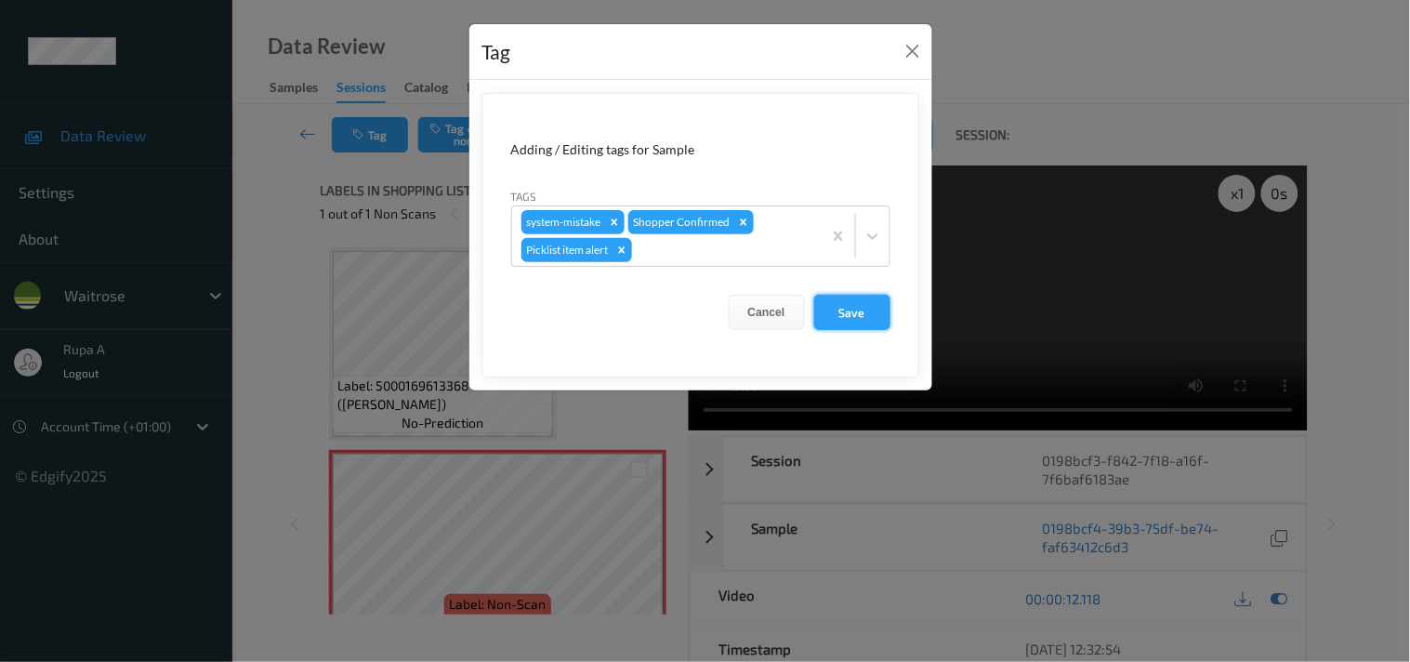
click at [872, 311] on button "Save" at bounding box center [852, 312] width 76 height 35
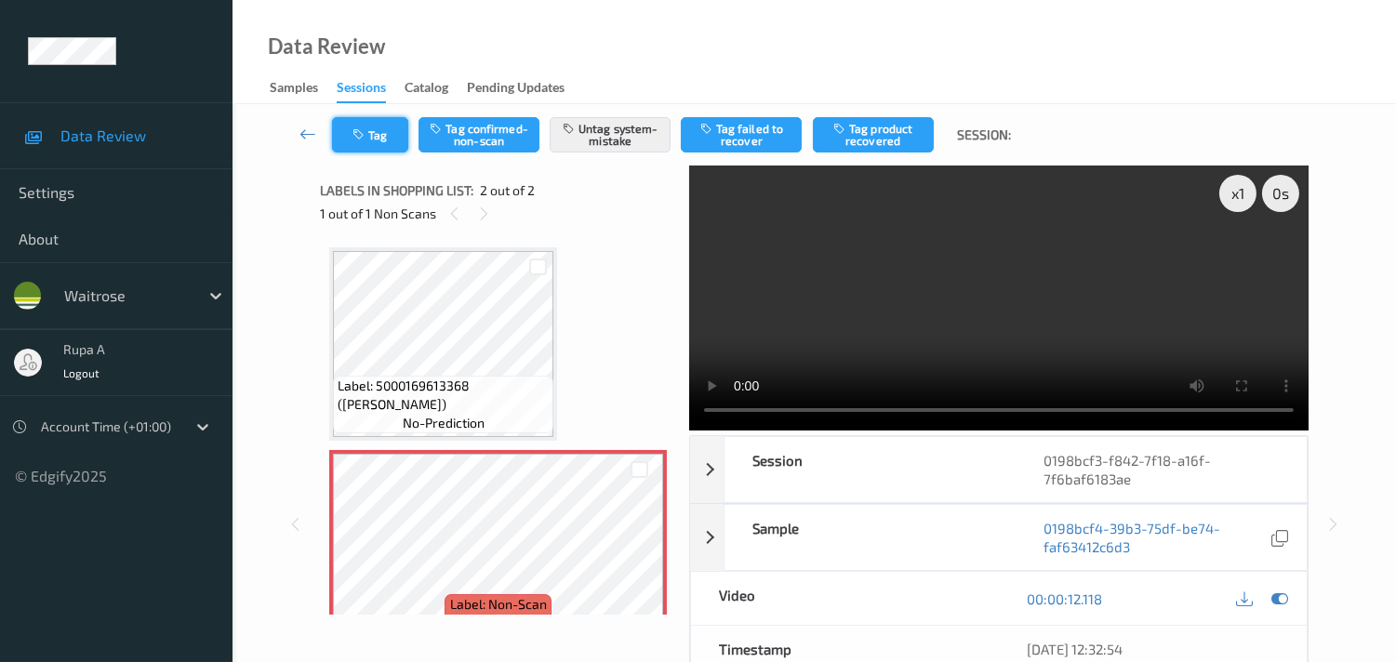
click at [388, 143] on button "Tag" at bounding box center [370, 134] width 76 height 35
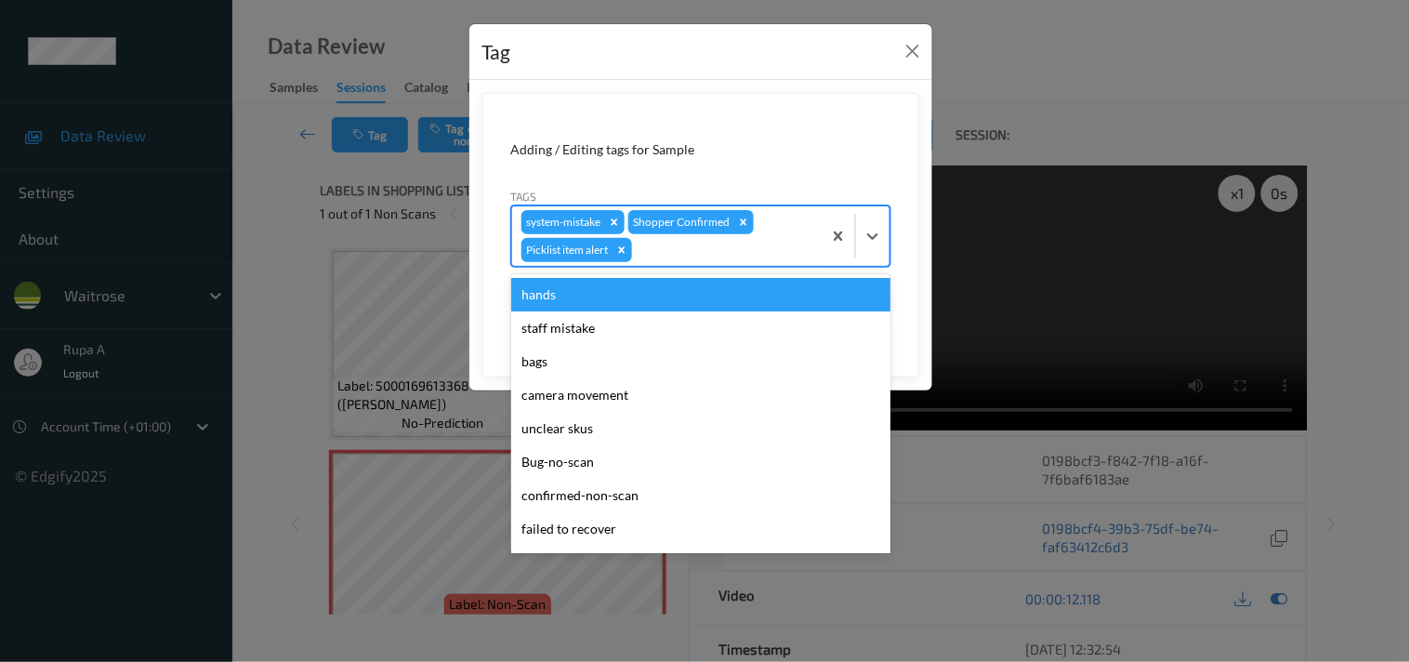
click at [691, 249] on div at bounding box center [724, 250] width 177 height 22
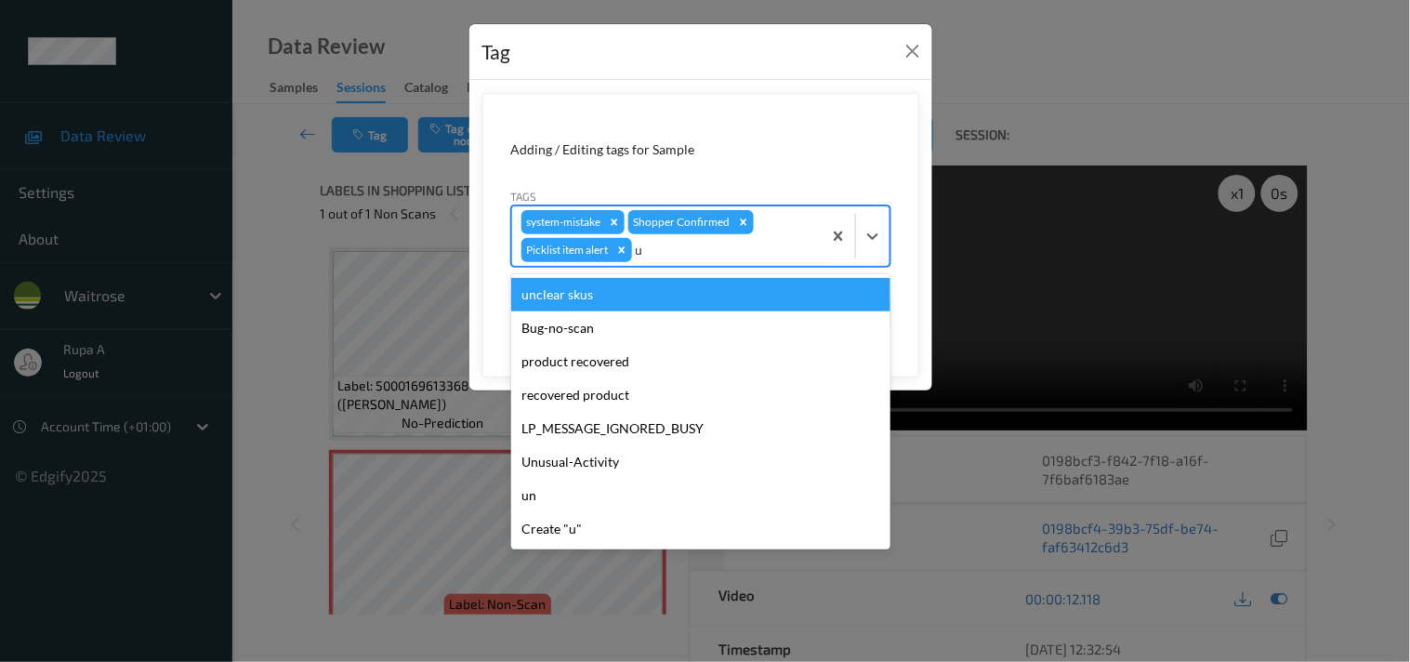
type input "un"
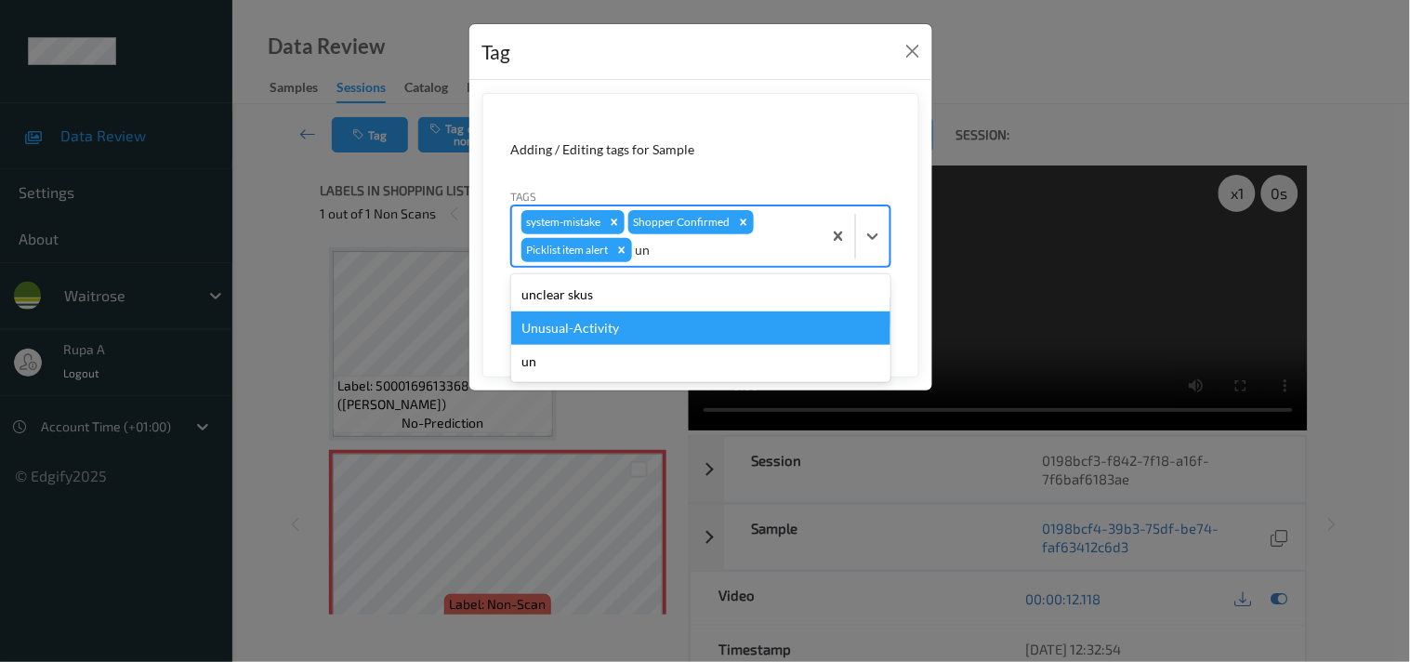
click at [611, 324] on div "Unusual-Activity" at bounding box center [700, 327] width 379 height 33
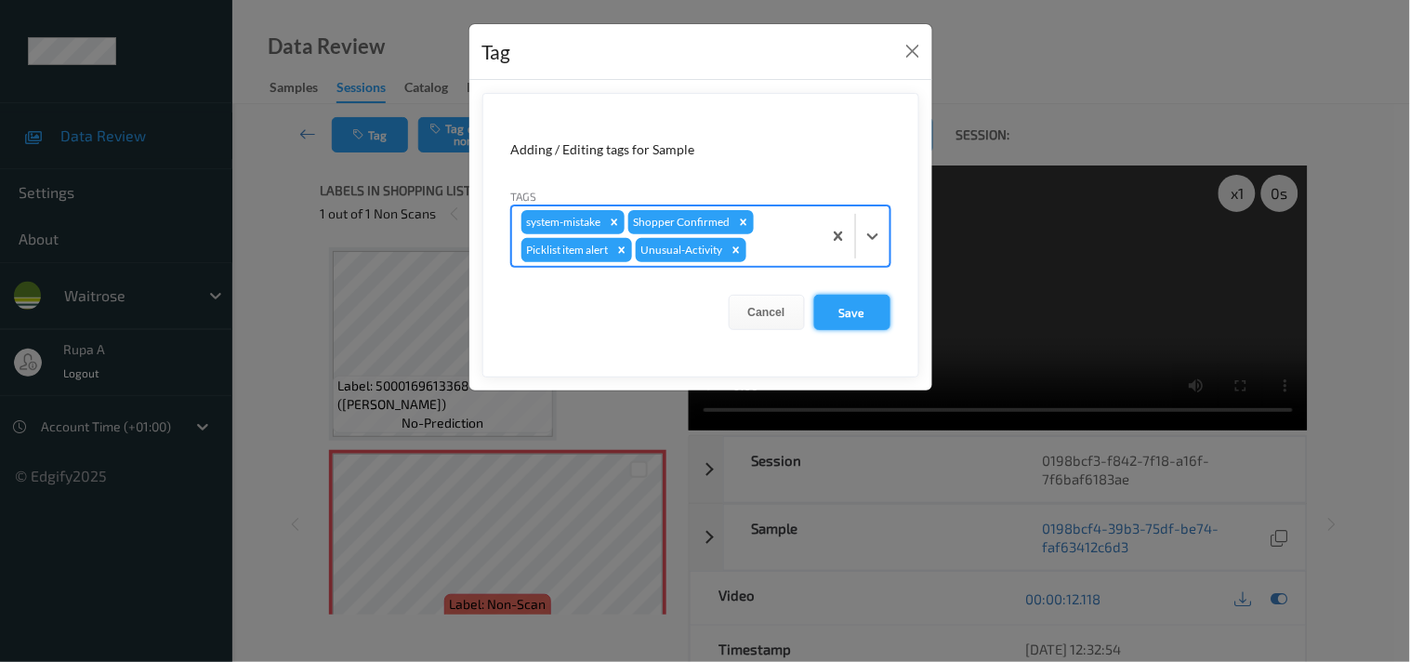
click at [840, 311] on button "Save" at bounding box center [852, 312] width 76 height 35
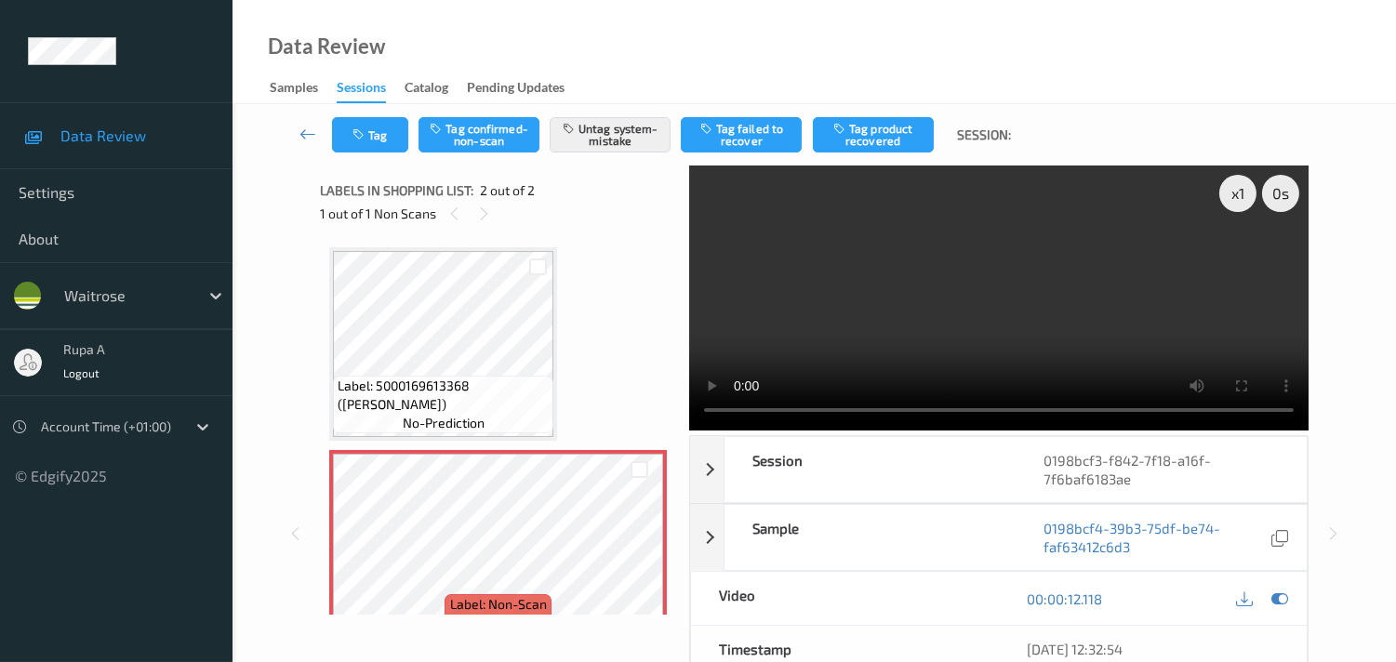
click at [606, 316] on div "Label: 5000169613368 (DORG BROWN BLOOMER) no-prediction Label: Non-Scan non-sca…" at bounding box center [498, 445] width 338 height 396
click at [394, 137] on button "Tag" at bounding box center [370, 134] width 76 height 35
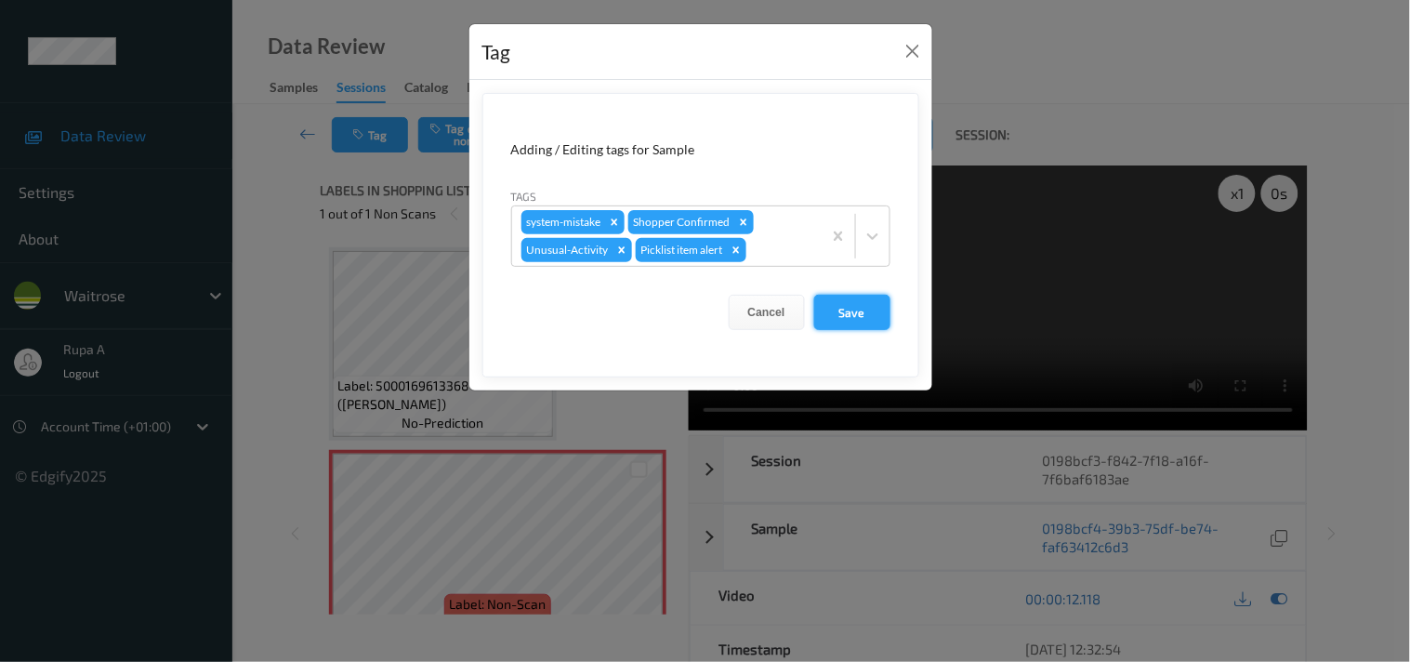
click at [850, 308] on button "Save" at bounding box center [852, 312] width 76 height 35
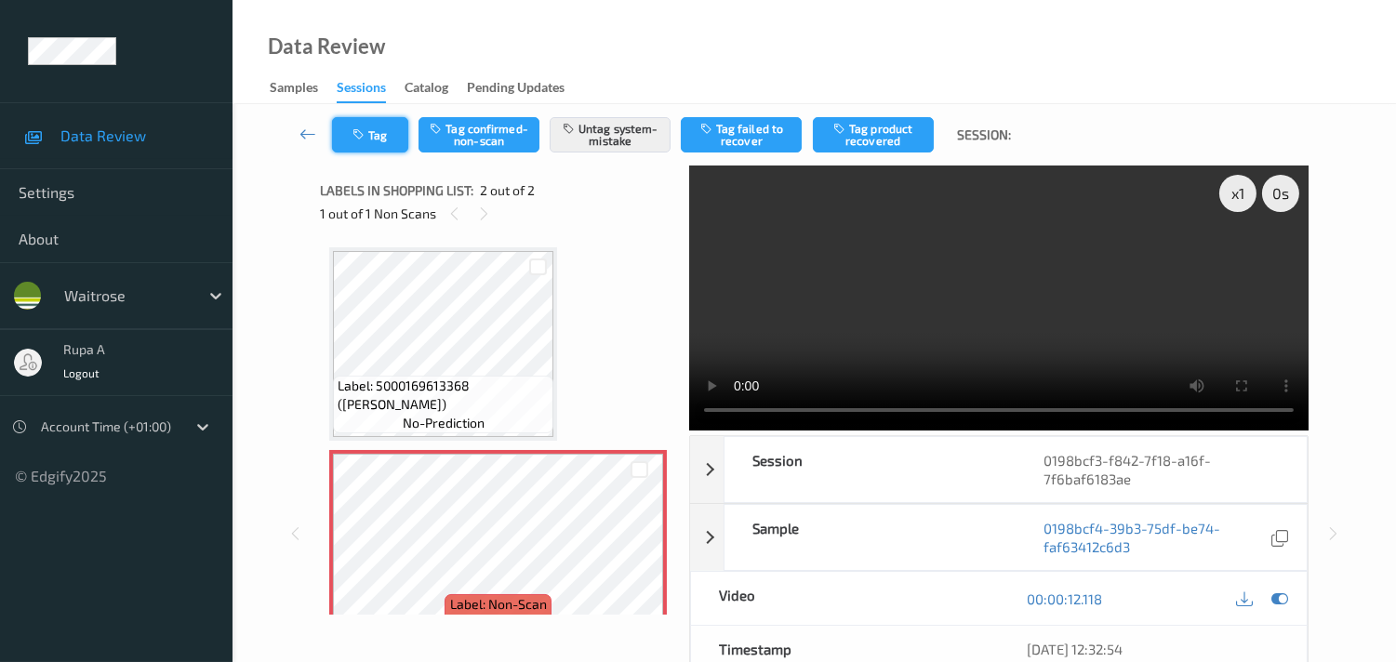
click at [387, 143] on button "Tag" at bounding box center [370, 134] width 76 height 35
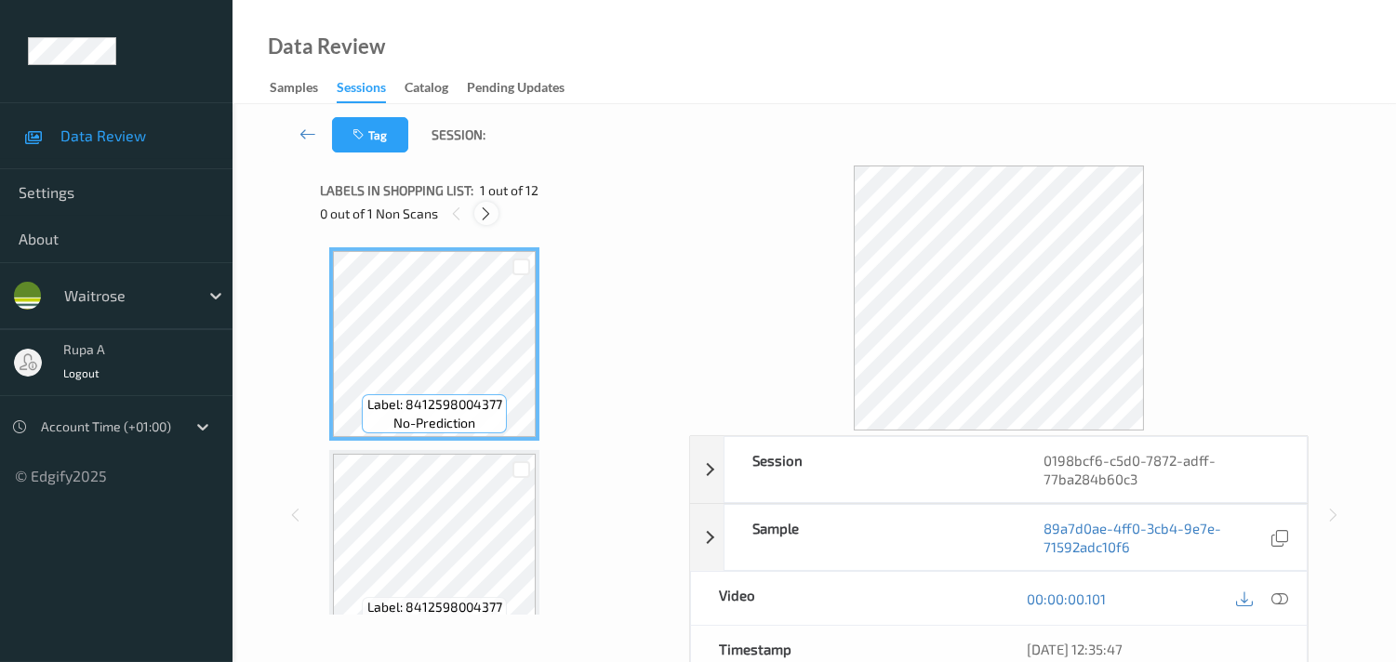
click at [493, 218] on icon at bounding box center [486, 213] width 16 height 17
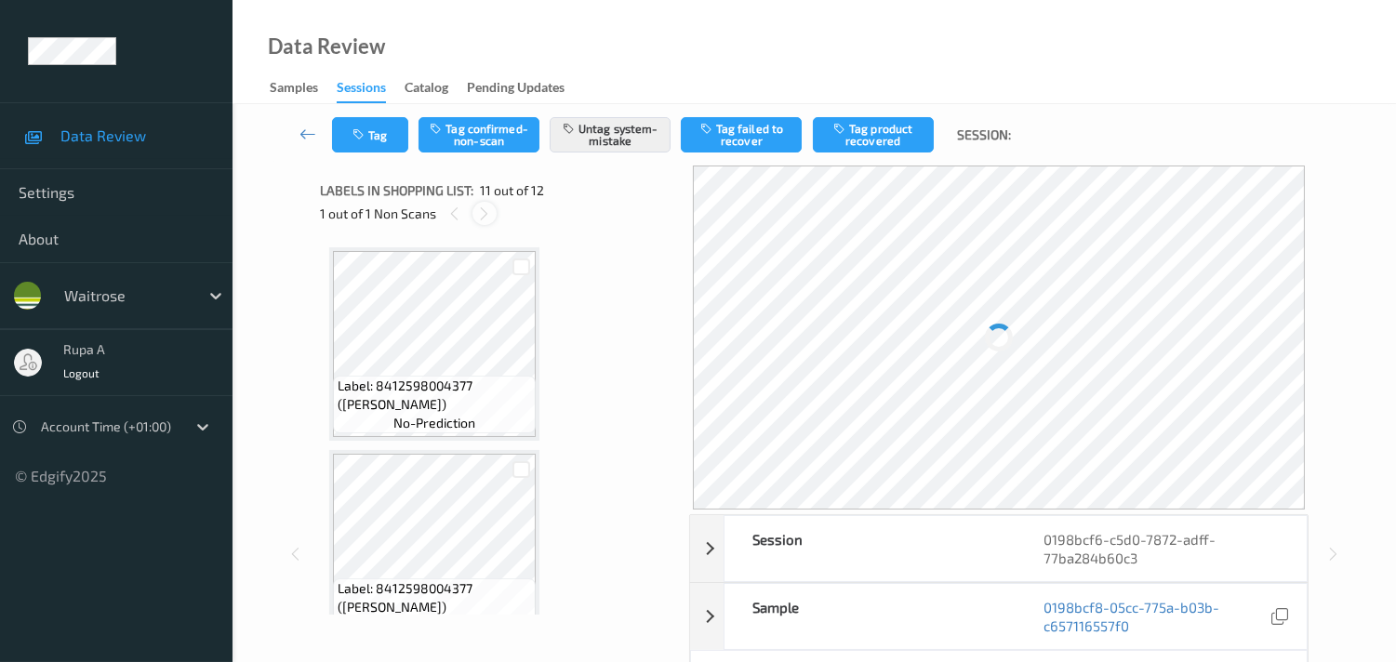
scroll to position [1822, 0]
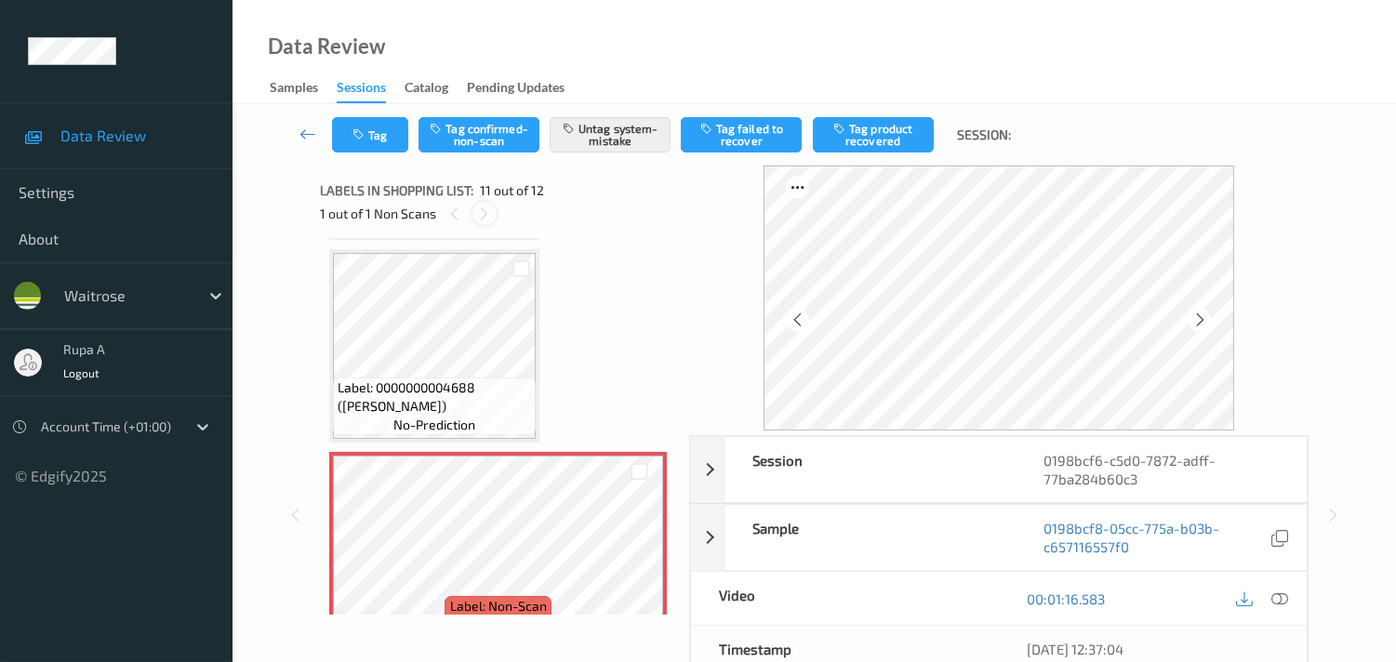
click at [489, 218] on icon at bounding box center [484, 213] width 16 height 17
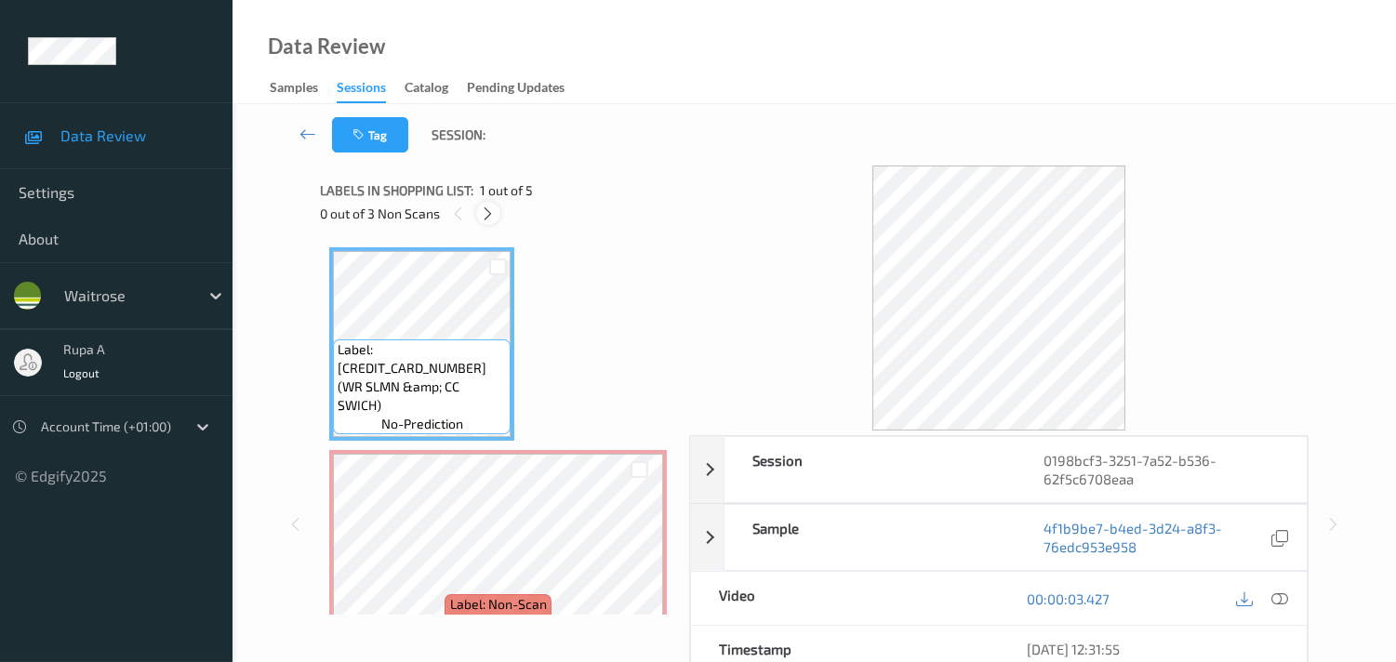
click at [486, 219] on icon at bounding box center [488, 213] width 16 height 17
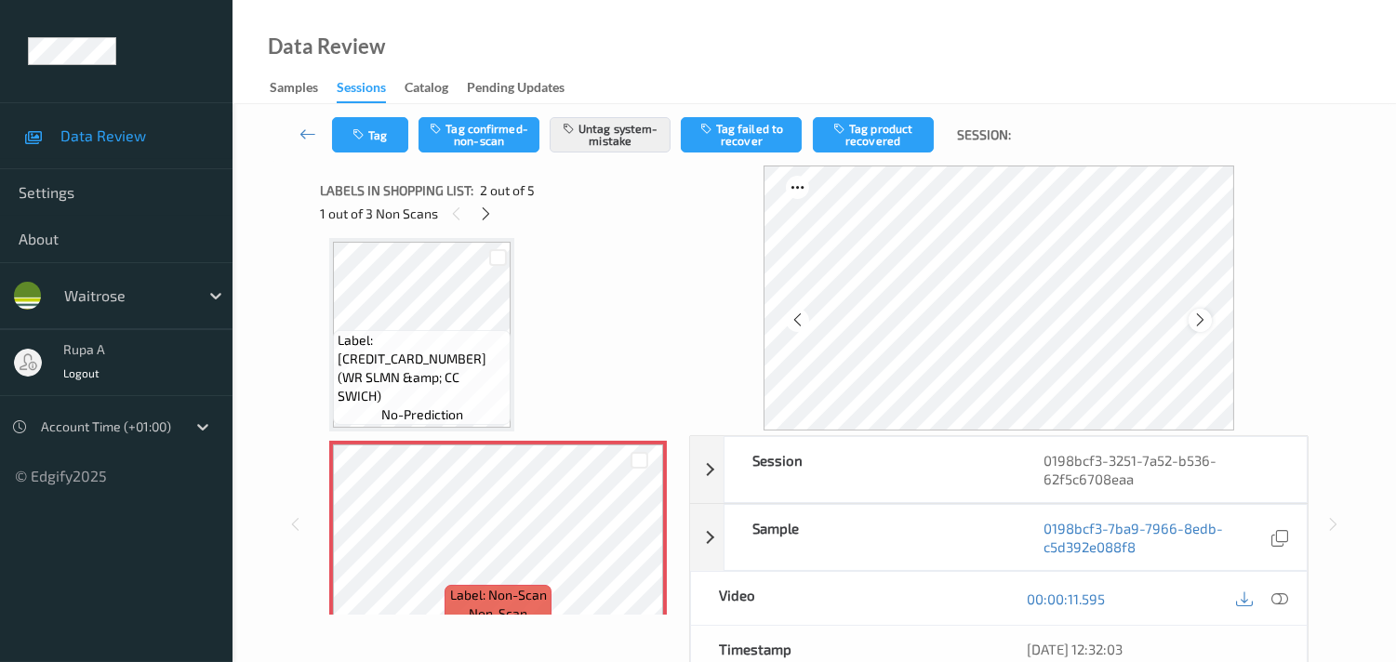
click at [1201, 323] on icon at bounding box center [1200, 319] width 16 height 17
click at [1206, 314] on icon at bounding box center [1200, 319] width 16 height 17
click at [1281, 602] on icon at bounding box center [1279, 598] width 17 height 17
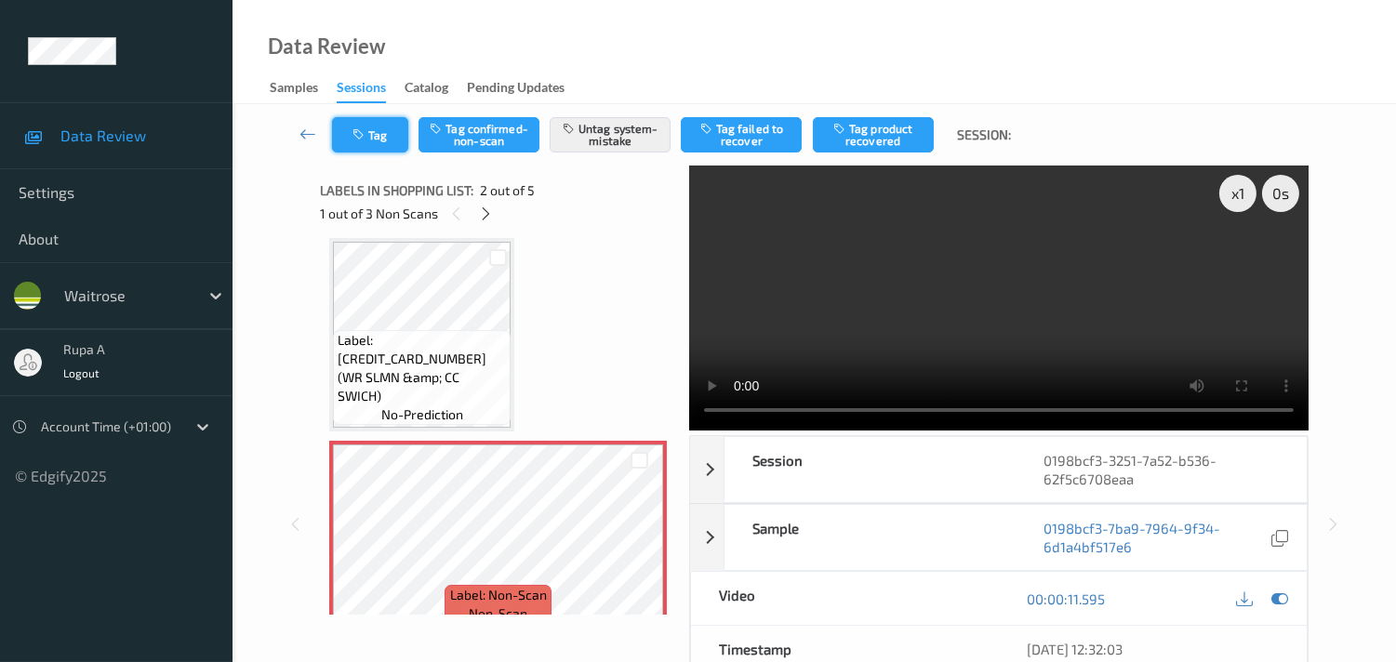
click at [357, 139] on icon "button" at bounding box center [360, 134] width 16 height 13
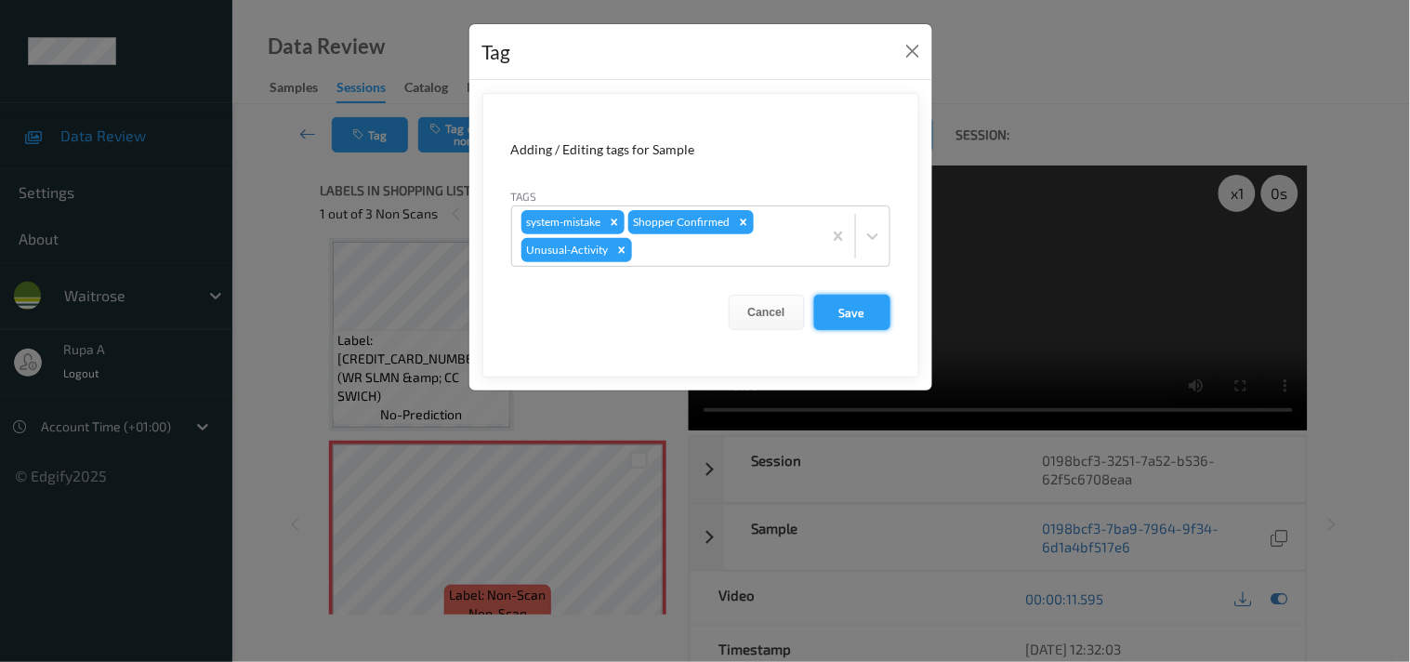
click at [841, 317] on button "Save" at bounding box center [852, 312] width 76 height 35
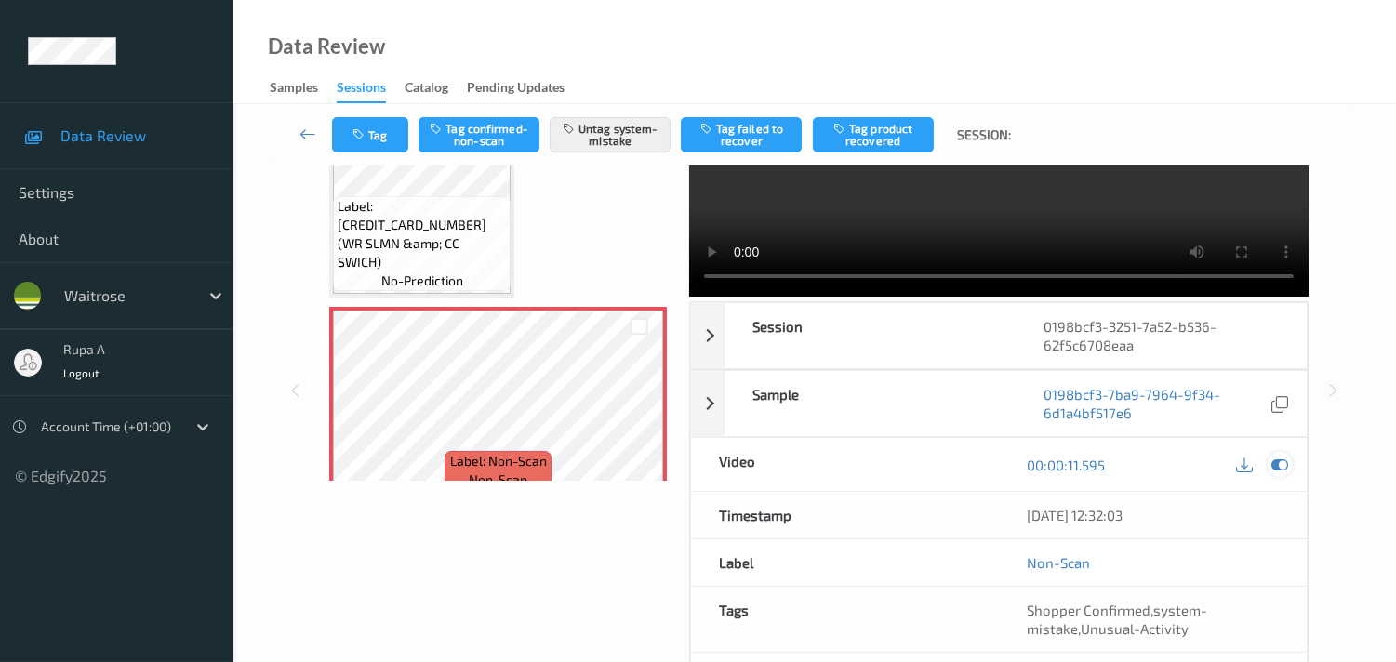
click at [1281, 457] on icon at bounding box center [1279, 465] width 17 height 17
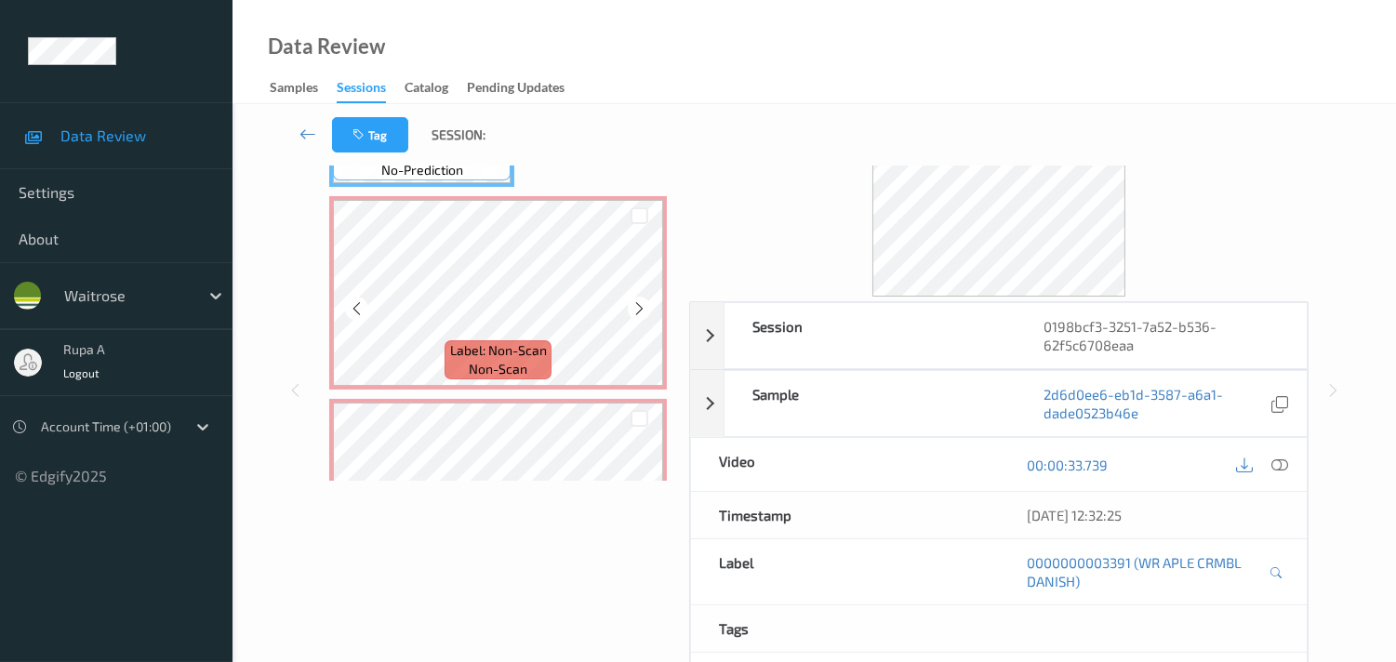
scroll to position [422, 0]
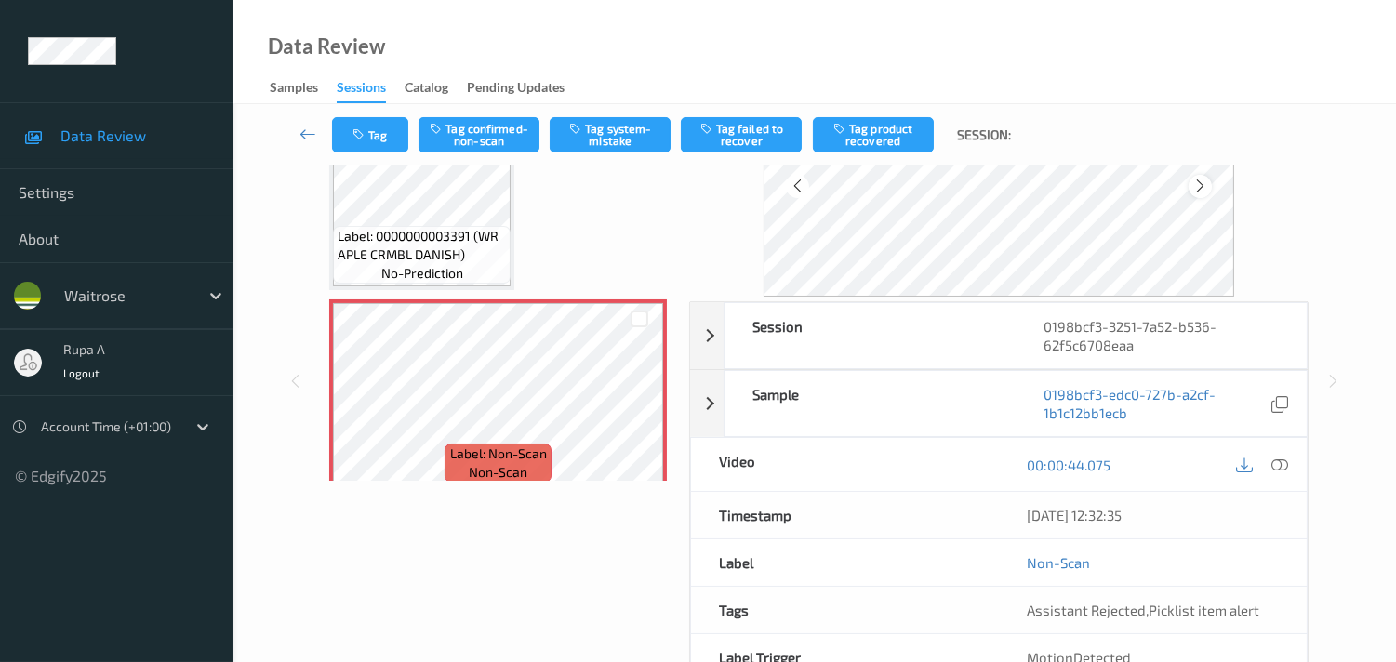
click at [1204, 192] on icon at bounding box center [1200, 186] width 16 height 17
click at [1202, 197] on div at bounding box center [1199, 186] width 23 height 23
click at [1198, 175] on div at bounding box center [1199, 186] width 23 height 23
click at [365, 133] on icon "button" at bounding box center [360, 134] width 16 height 13
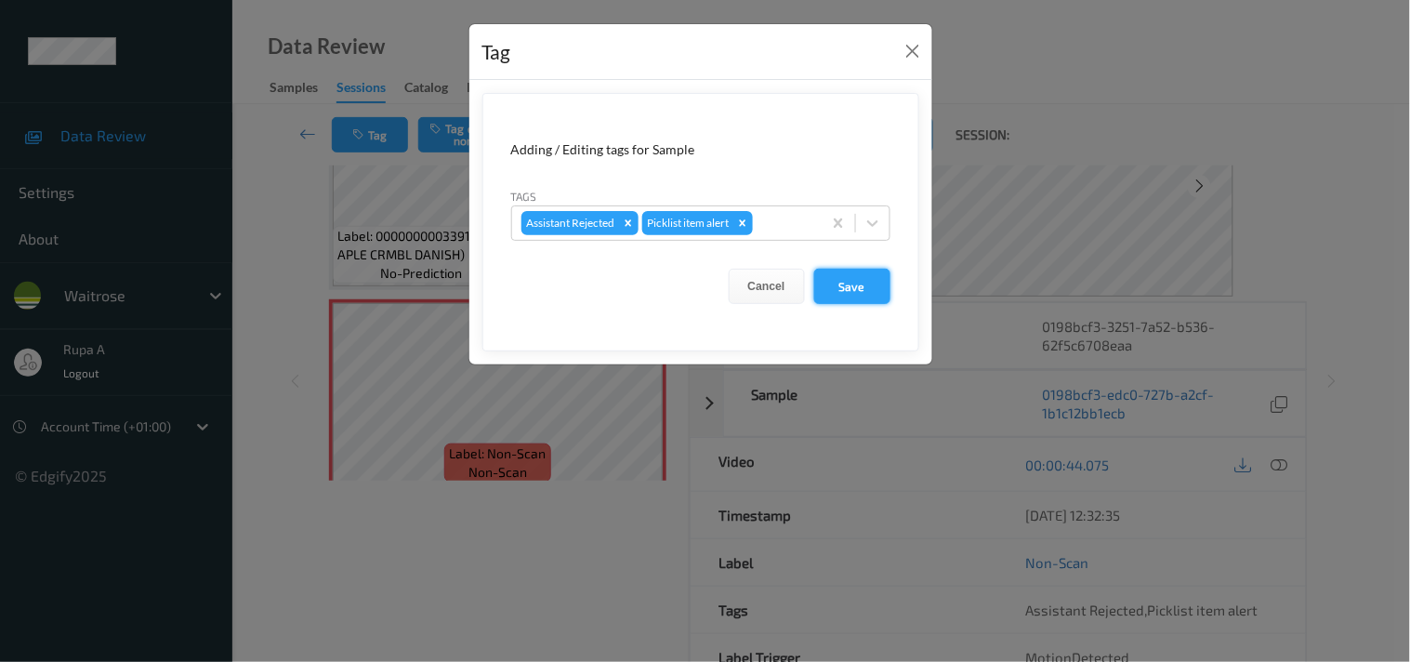
click at [858, 295] on button "Save" at bounding box center [852, 286] width 76 height 35
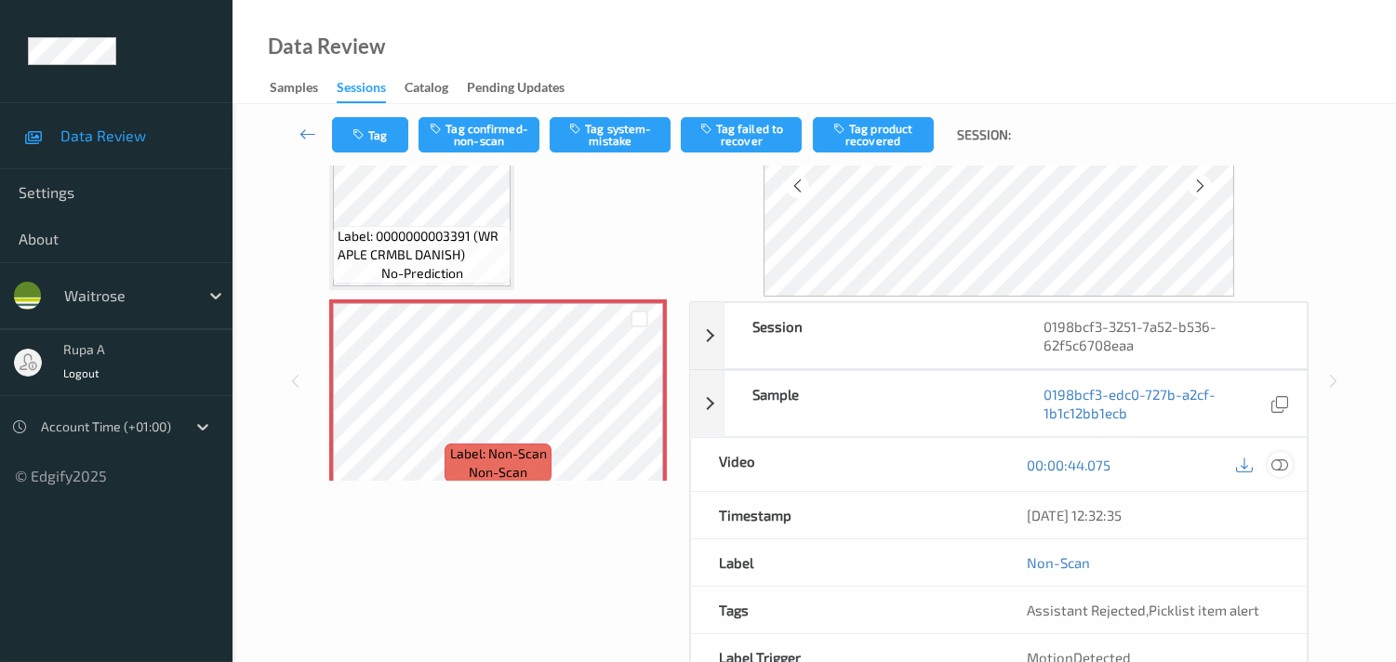
click at [1283, 465] on icon at bounding box center [1279, 465] width 17 height 17
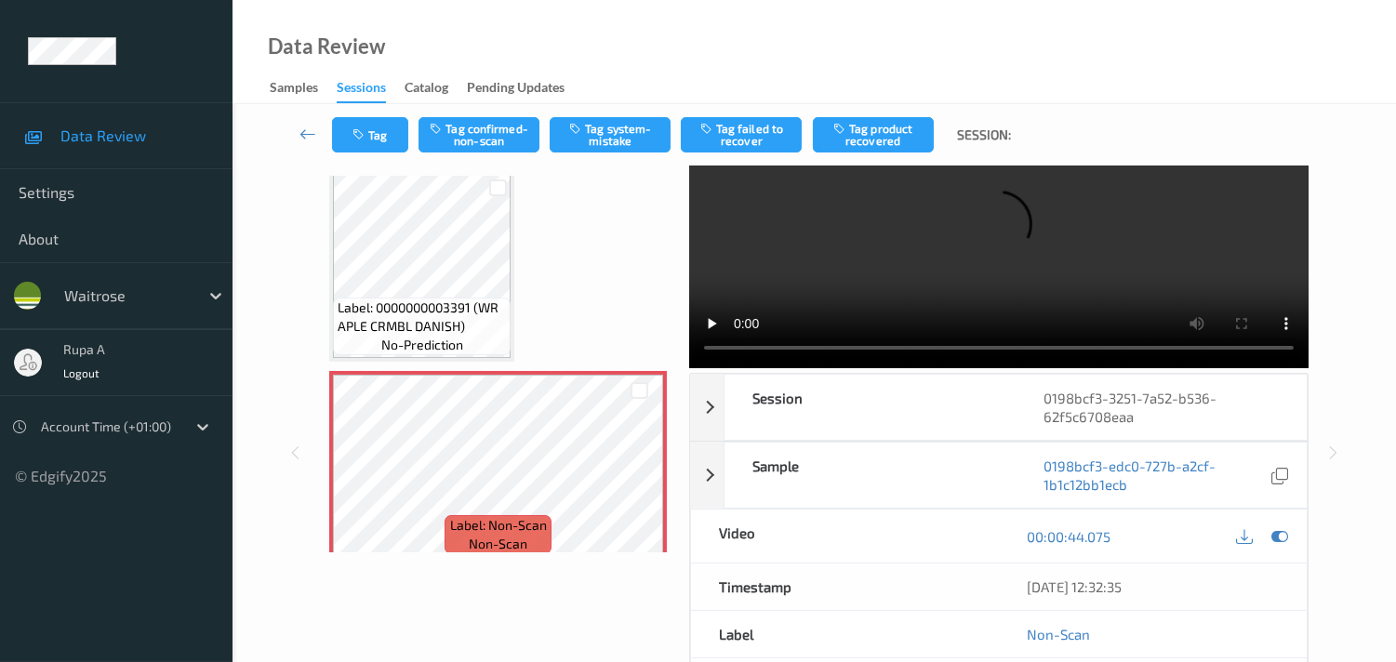
scroll to position [0, 0]
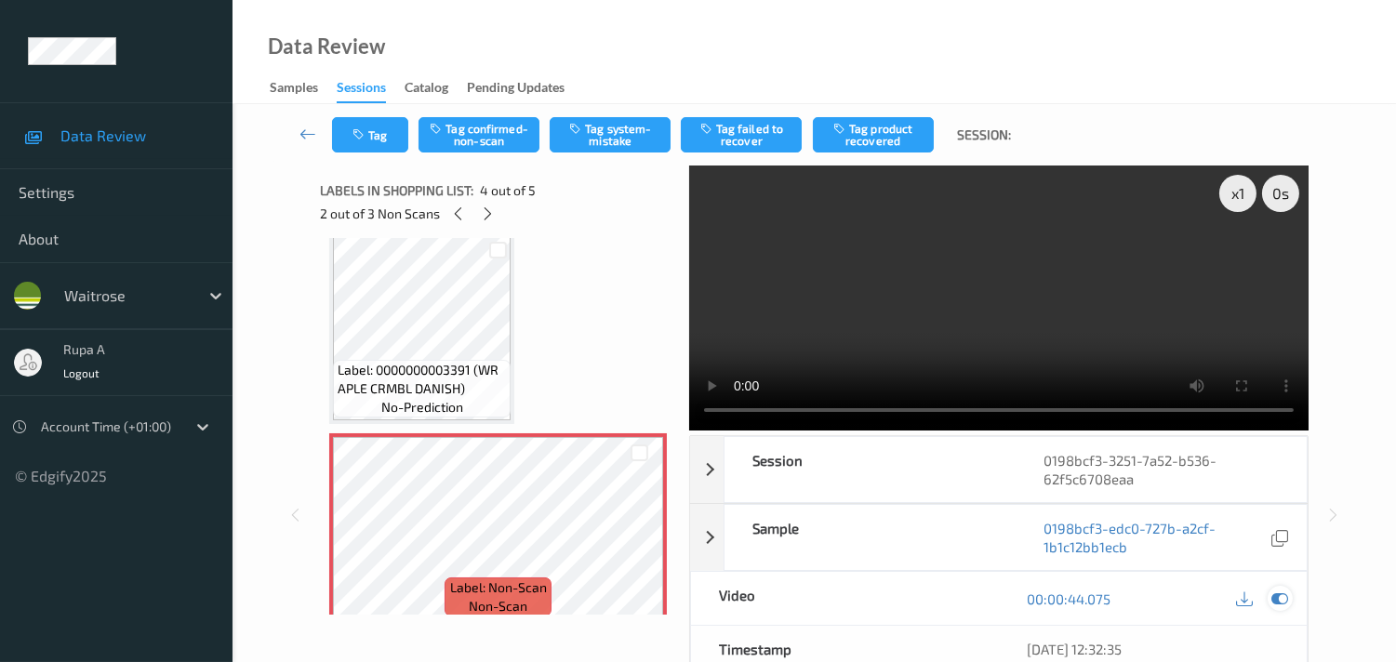
click at [1286, 606] on icon at bounding box center [1279, 598] width 17 height 17
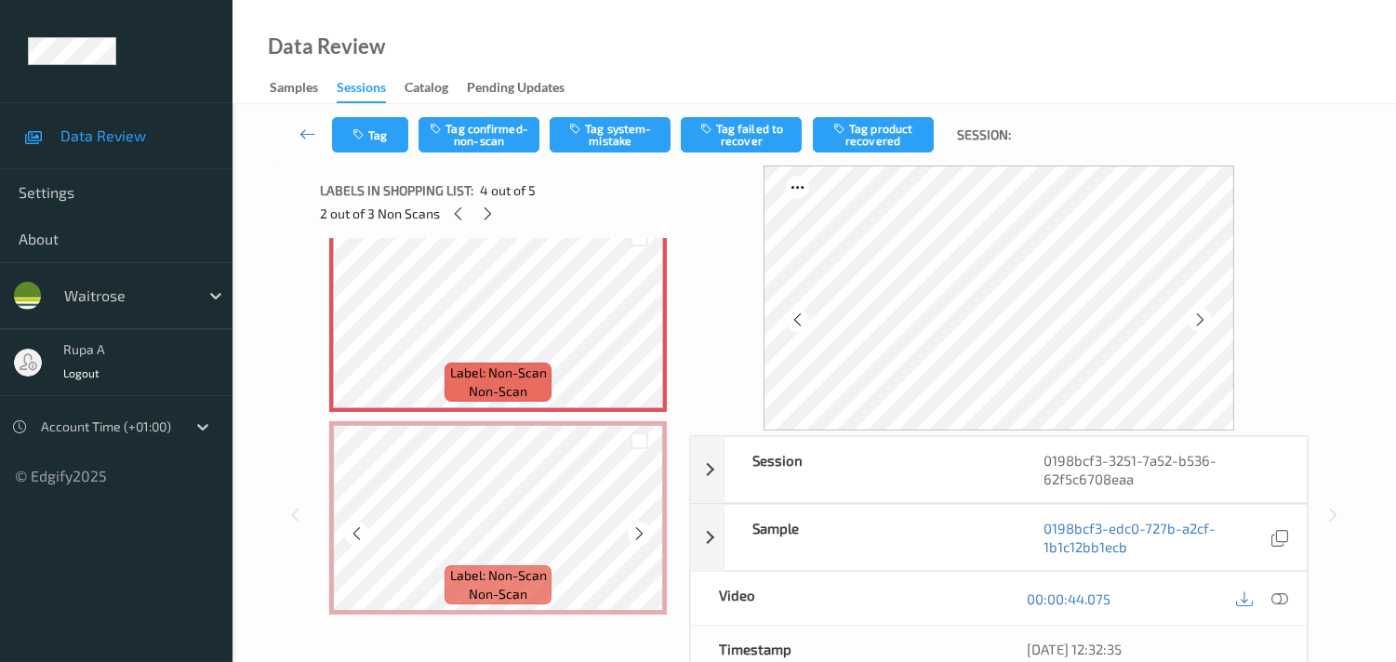
scroll to position [639, 0]
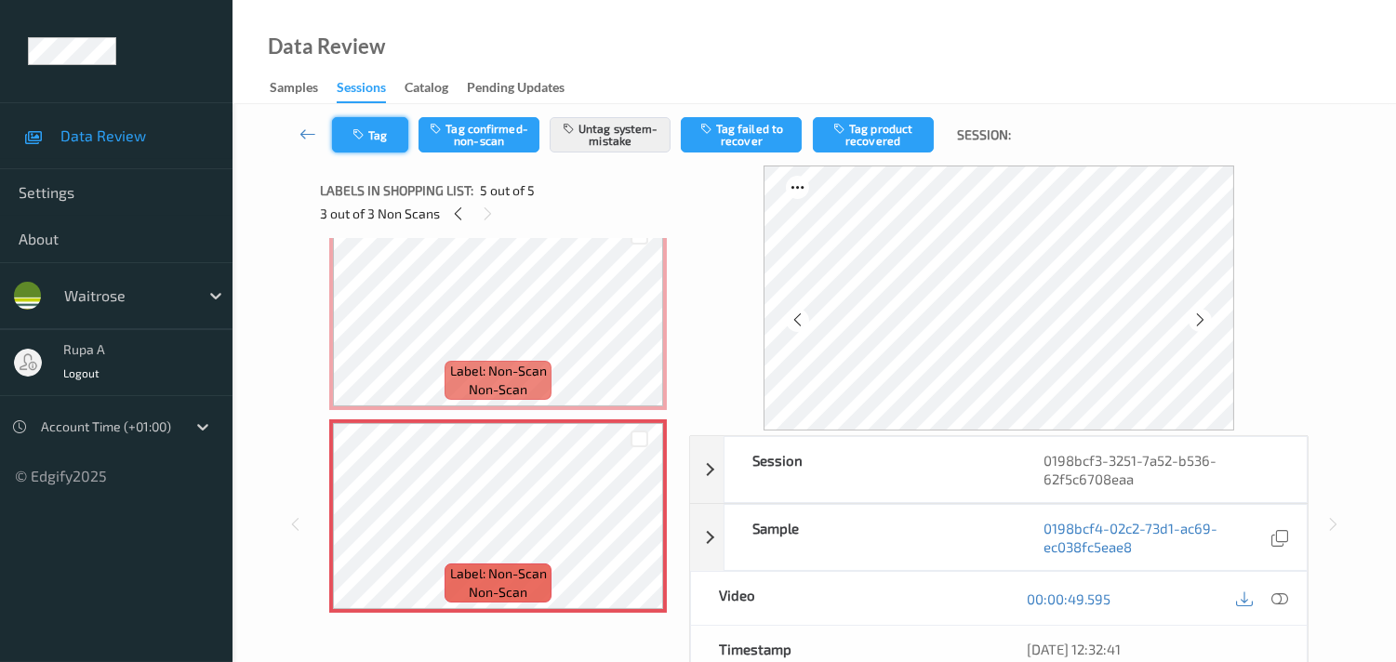
click at [372, 149] on button "Tag" at bounding box center [370, 134] width 76 height 35
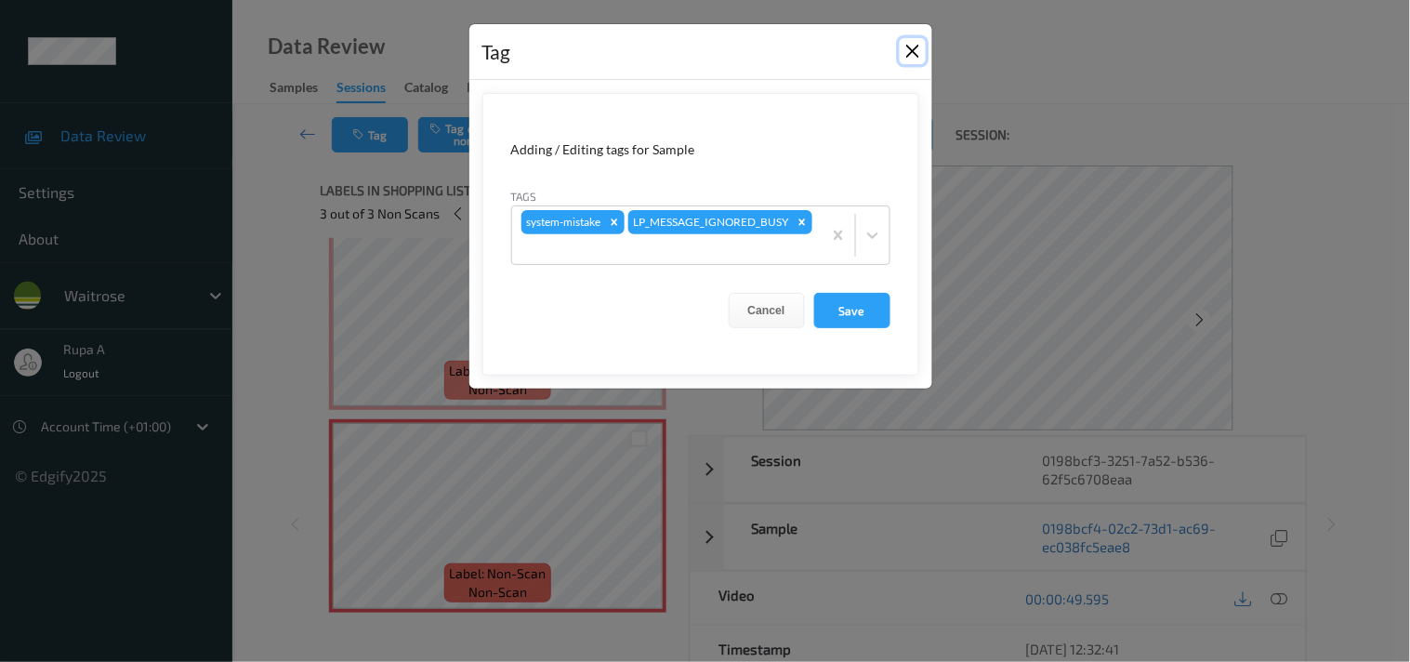
click at [916, 47] on button "Close" at bounding box center [913, 51] width 26 height 26
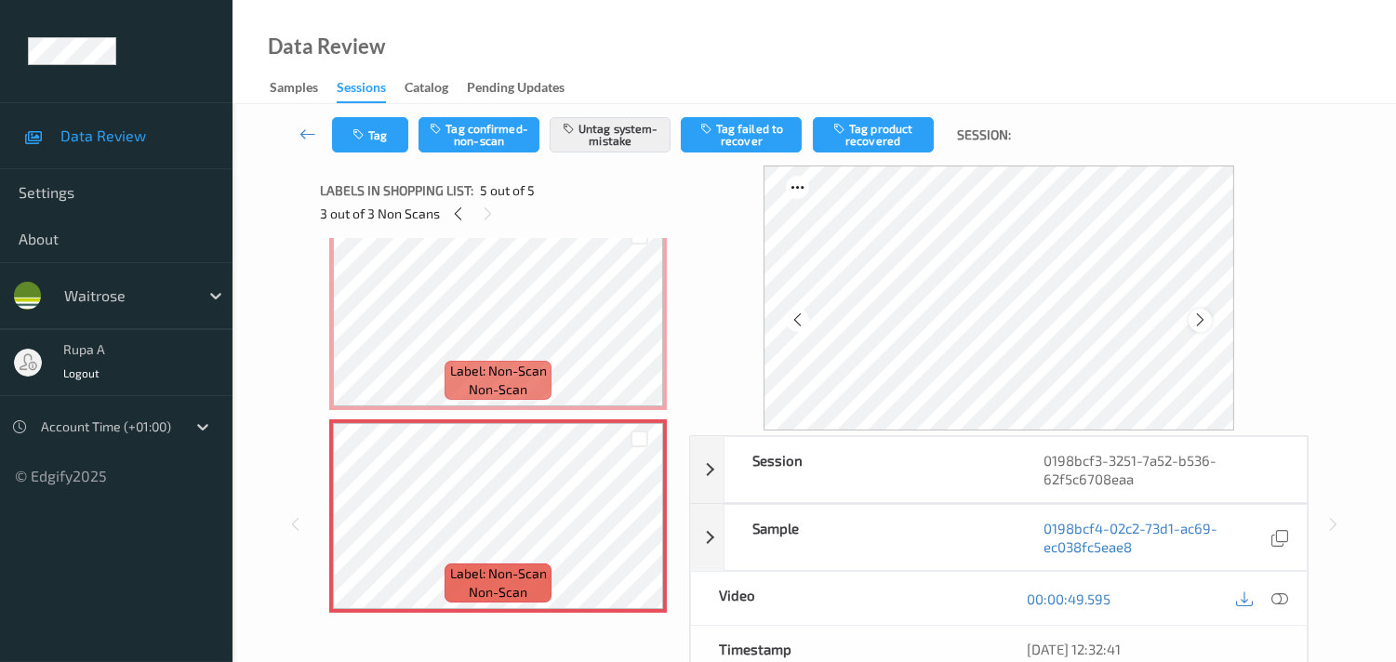
click at [1198, 311] on div at bounding box center [1199, 320] width 23 height 23
click at [1207, 311] on icon at bounding box center [1200, 319] width 16 height 17
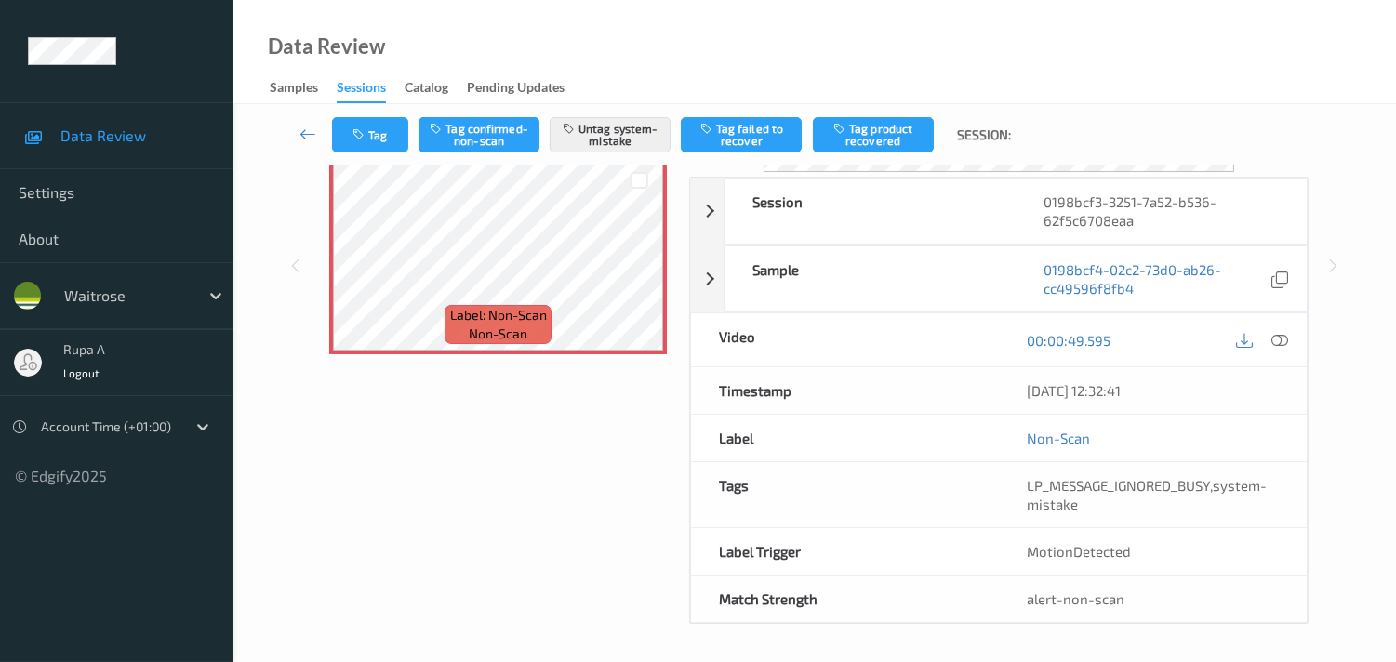
scroll to position [0, 0]
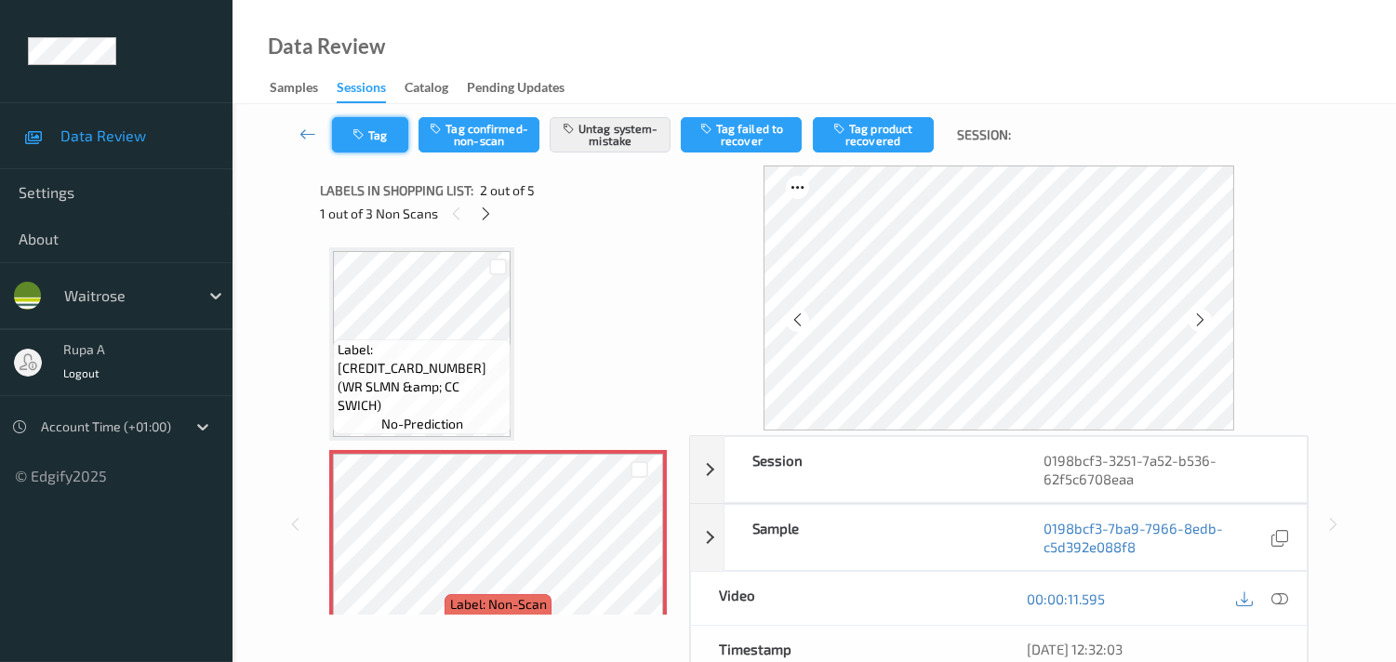
click at [355, 141] on button "Tag" at bounding box center [370, 134] width 76 height 35
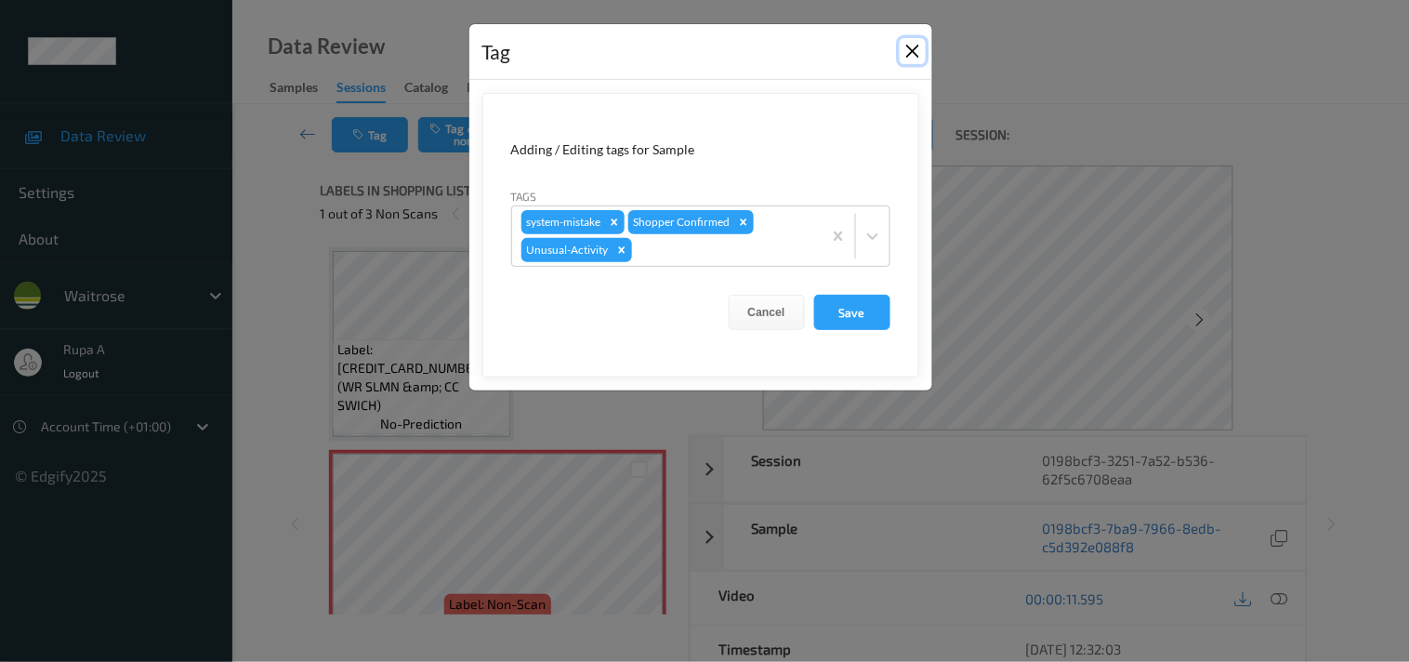
click at [905, 57] on button "Close" at bounding box center [913, 51] width 26 height 26
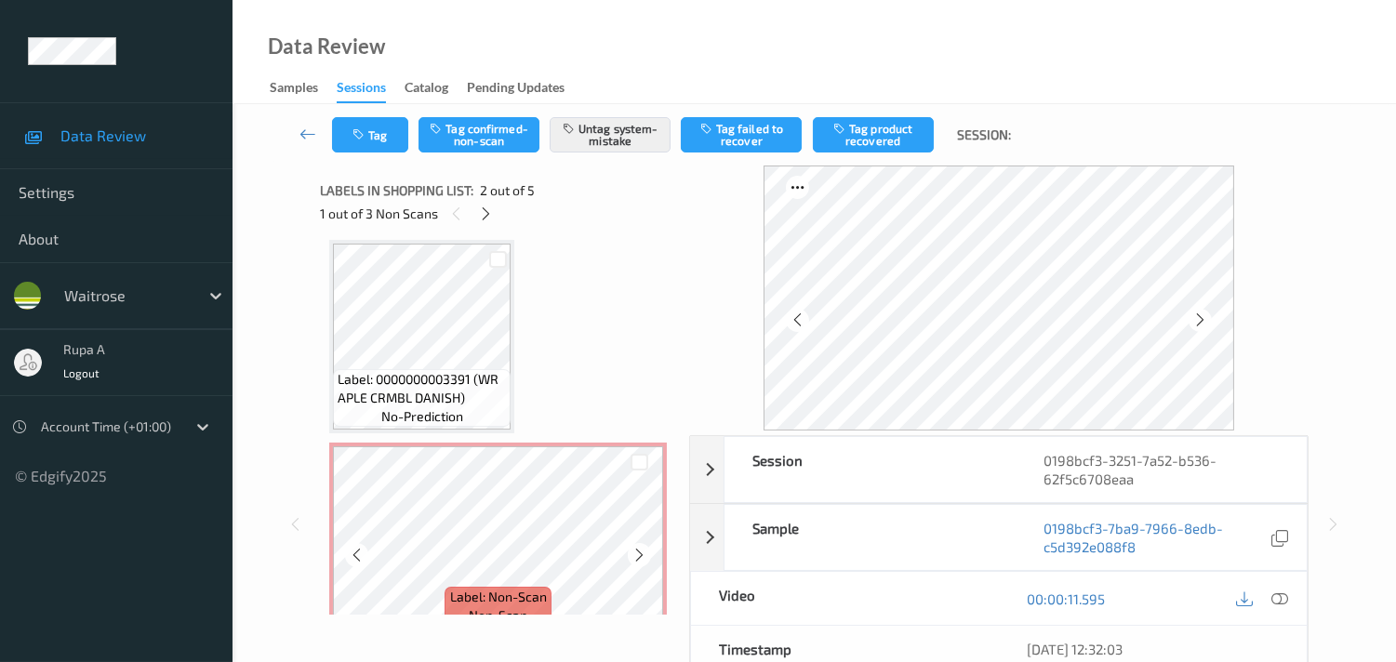
scroll to position [516, 0]
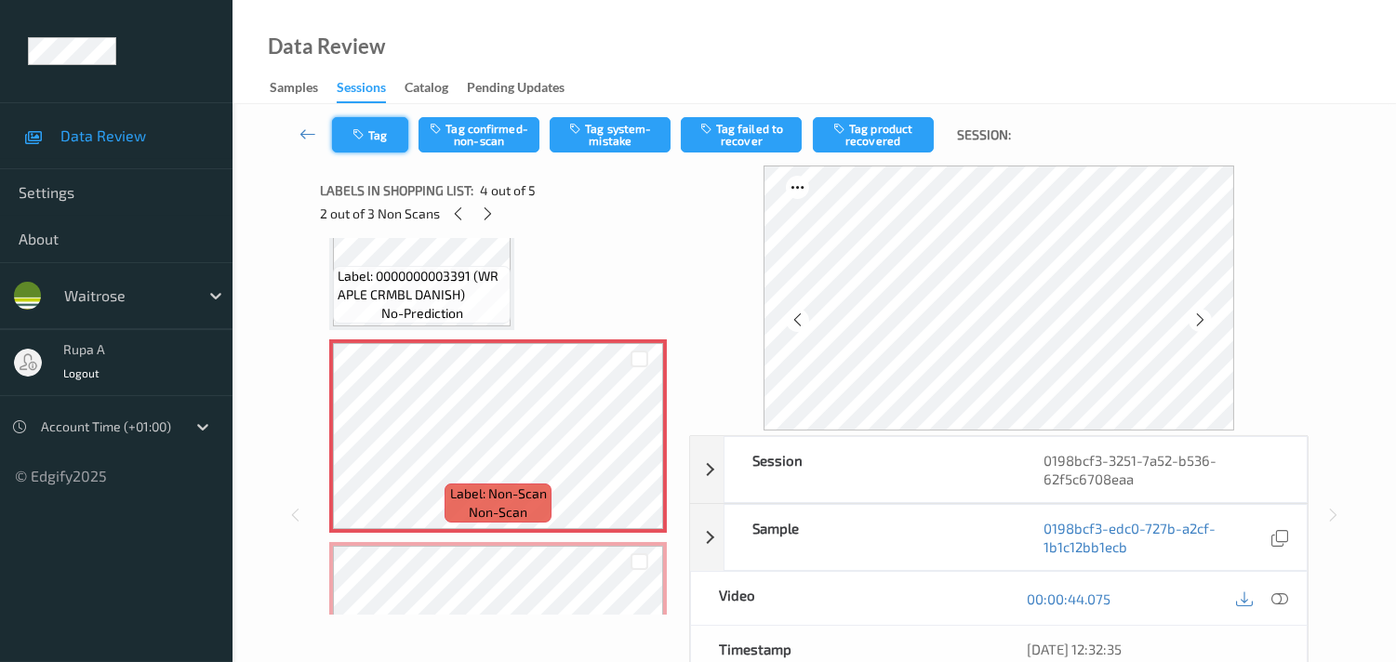
click at [354, 130] on icon "button" at bounding box center [360, 134] width 16 height 13
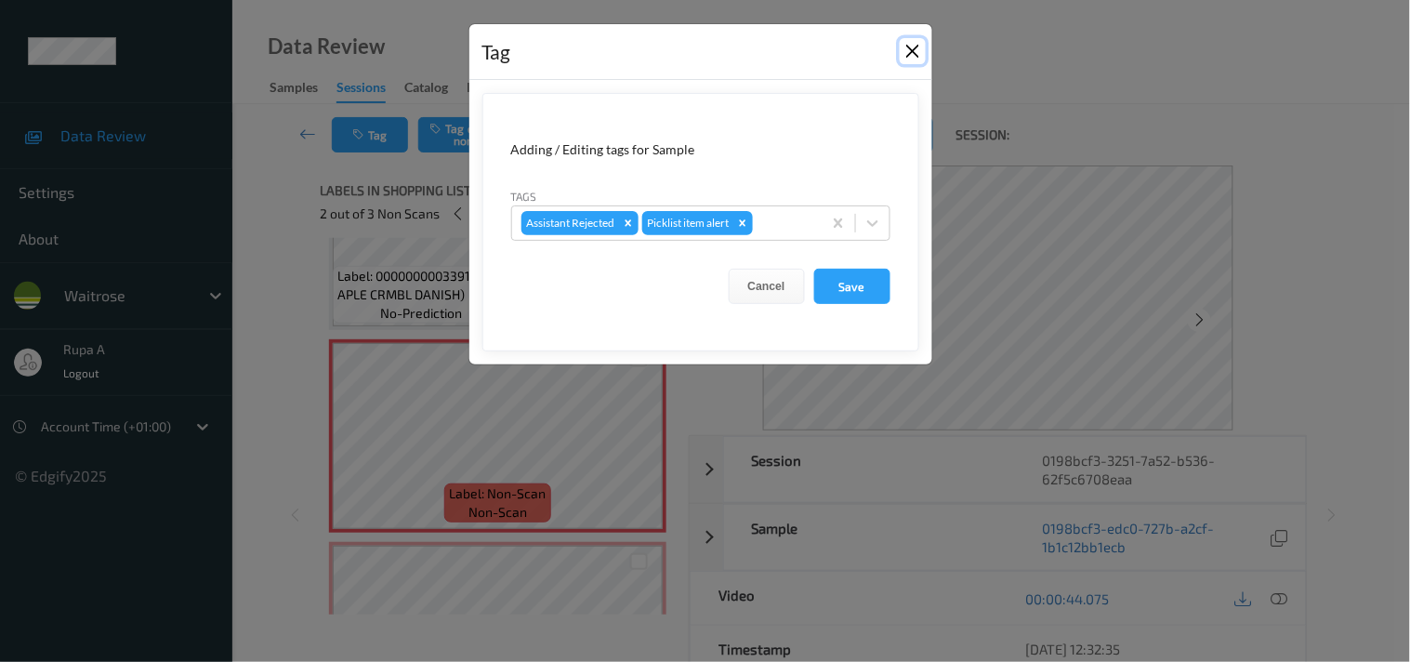
click at [911, 47] on button "Close" at bounding box center [913, 51] width 26 height 26
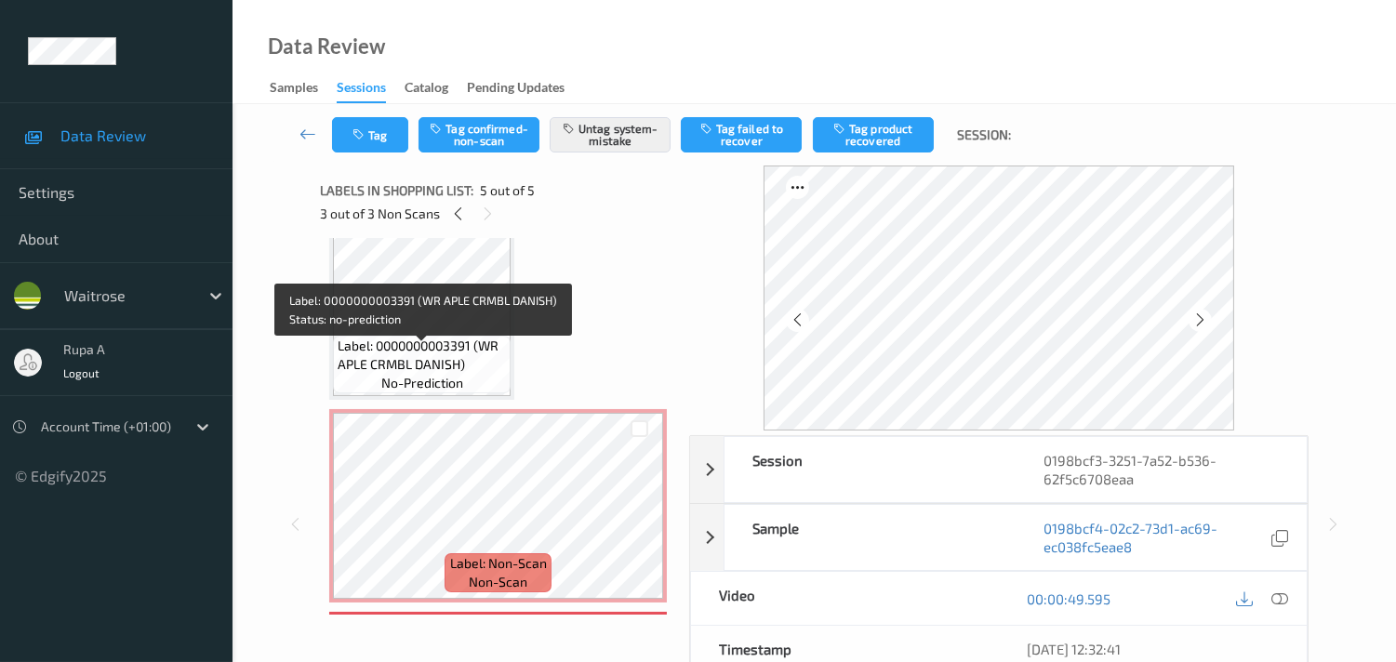
scroll to position [432, 0]
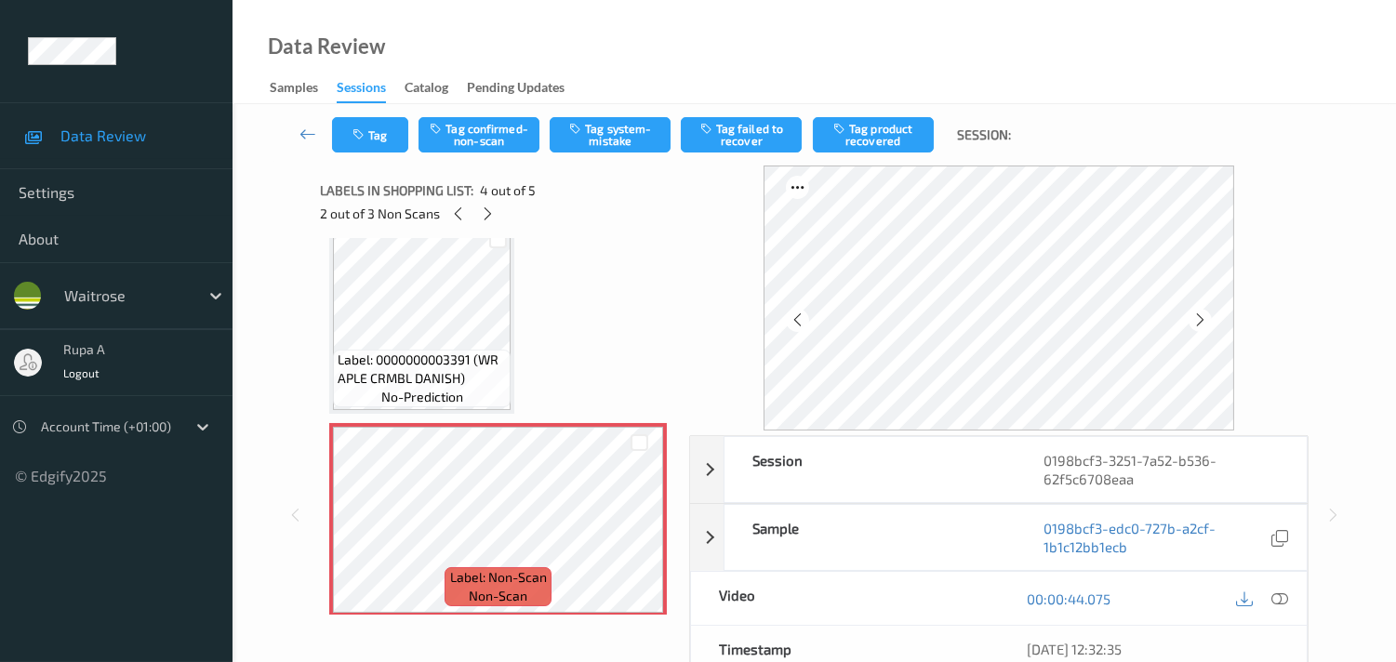
click at [365, 152] on div "Tag Tag confirmed-non-scan Tag system-mistake Tag failed to recover Tag product…" at bounding box center [814, 134] width 1087 height 61
click at [365, 150] on button "Tag" at bounding box center [370, 134] width 76 height 35
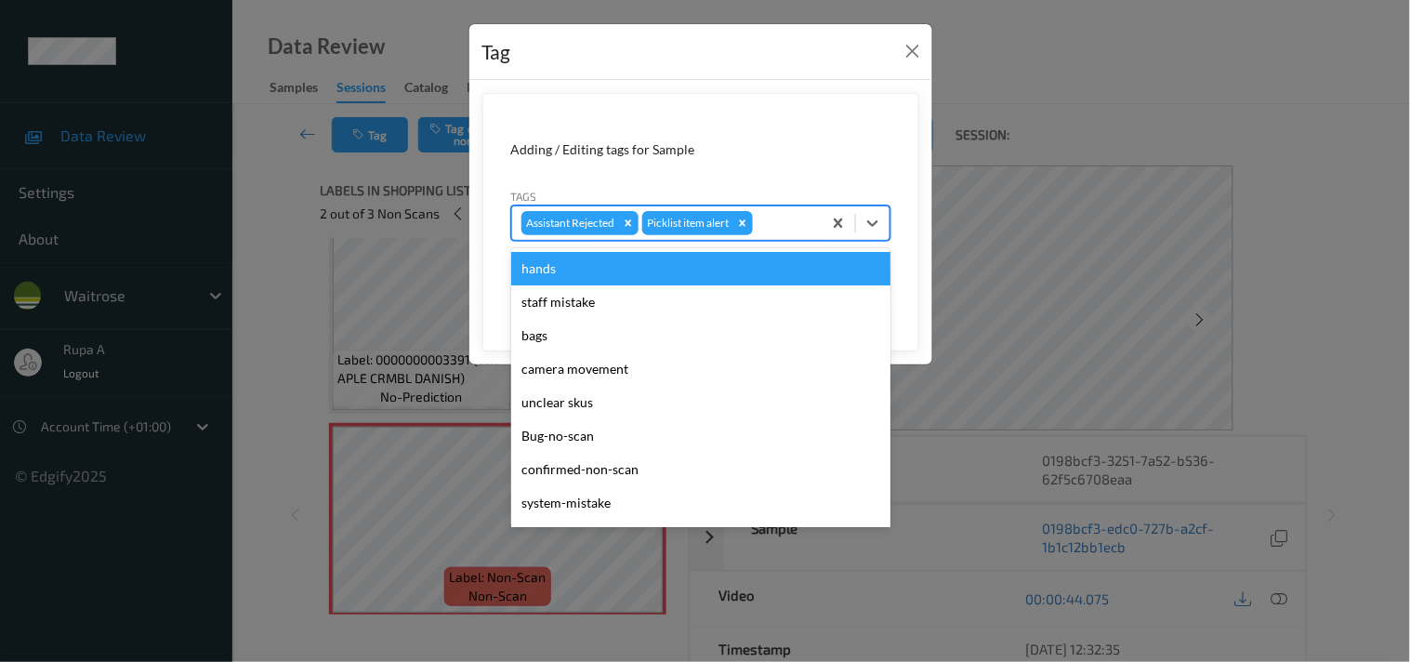
click at [776, 220] on div at bounding box center [785, 223] width 56 height 22
type input "sy"
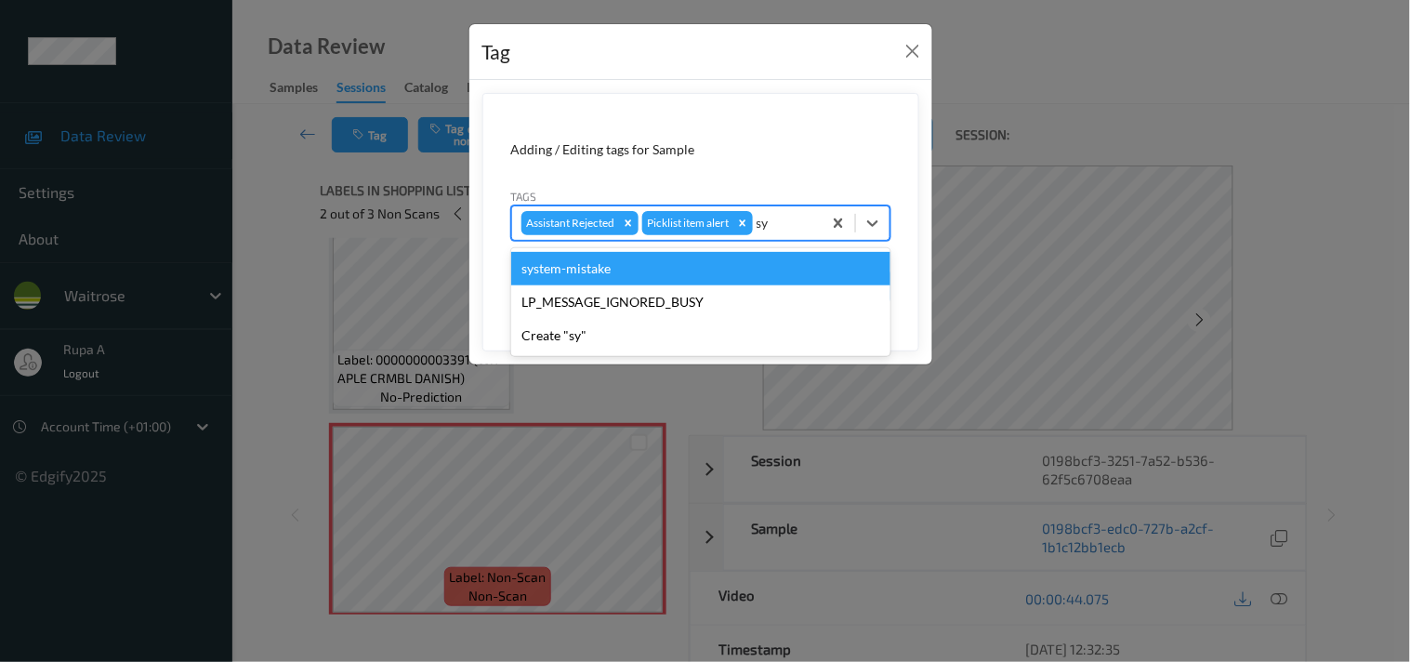
click at [671, 265] on div "system-mistake" at bounding box center [700, 268] width 379 height 33
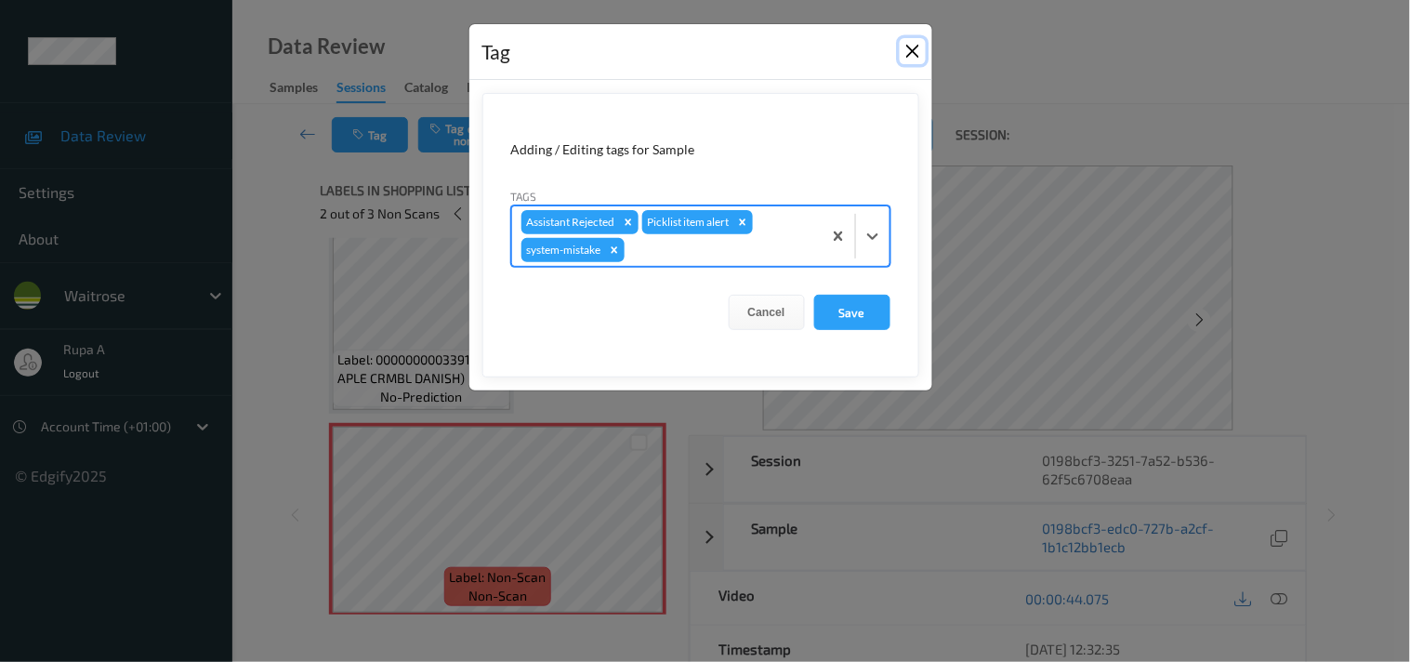
click at [913, 57] on button "Close" at bounding box center [913, 51] width 26 height 26
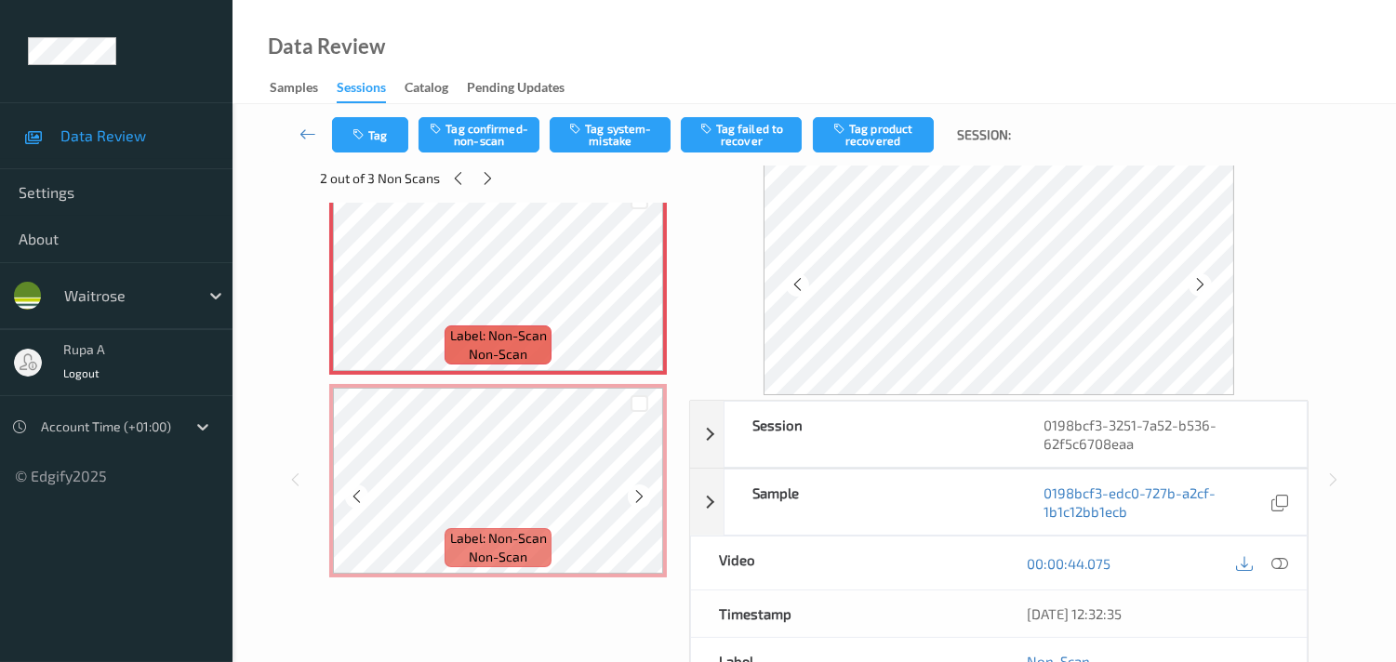
scroll to position [34, 0]
click at [631, 286] on icon at bounding box center [639, 294] width 16 height 17
click at [636, 288] on icon at bounding box center [639, 294] width 16 height 17
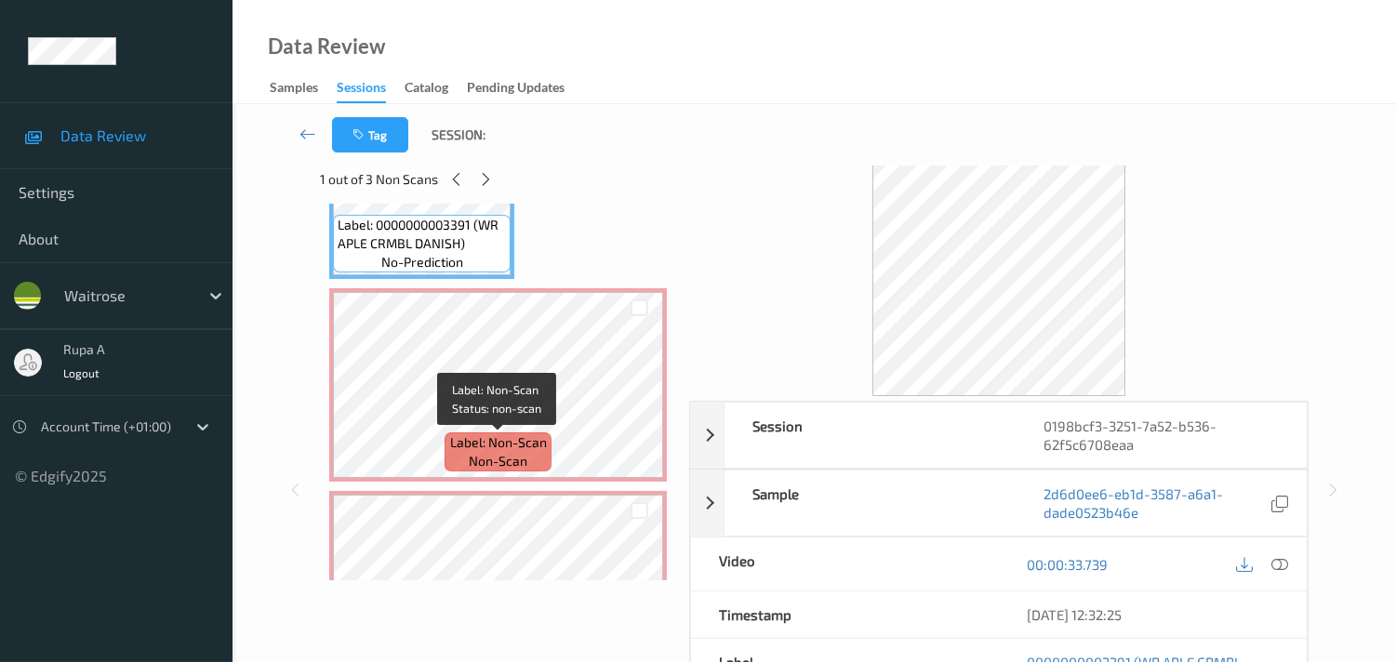
scroll to position [536, 0]
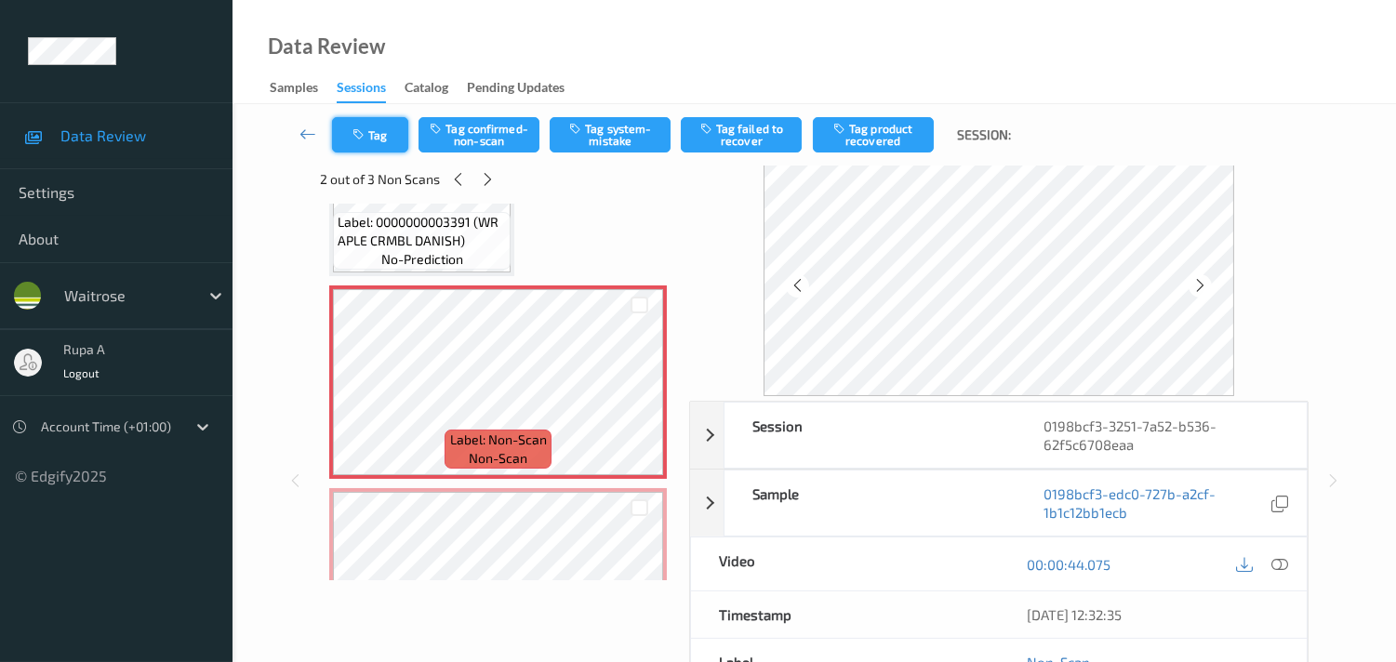
click at [376, 127] on button "Tag" at bounding box center [370, 134] width 76 height 35
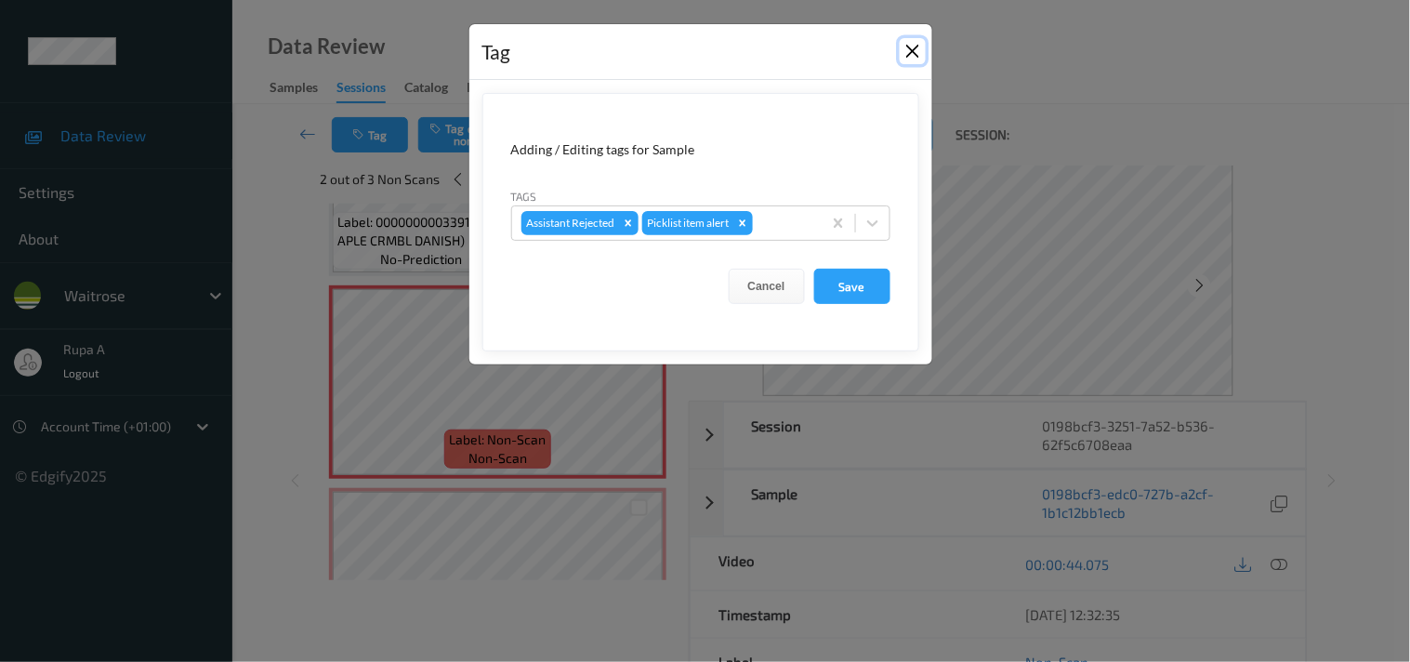
click at [912, 54] on button "Close" at bounding box center [913, 51] width 26 height 26
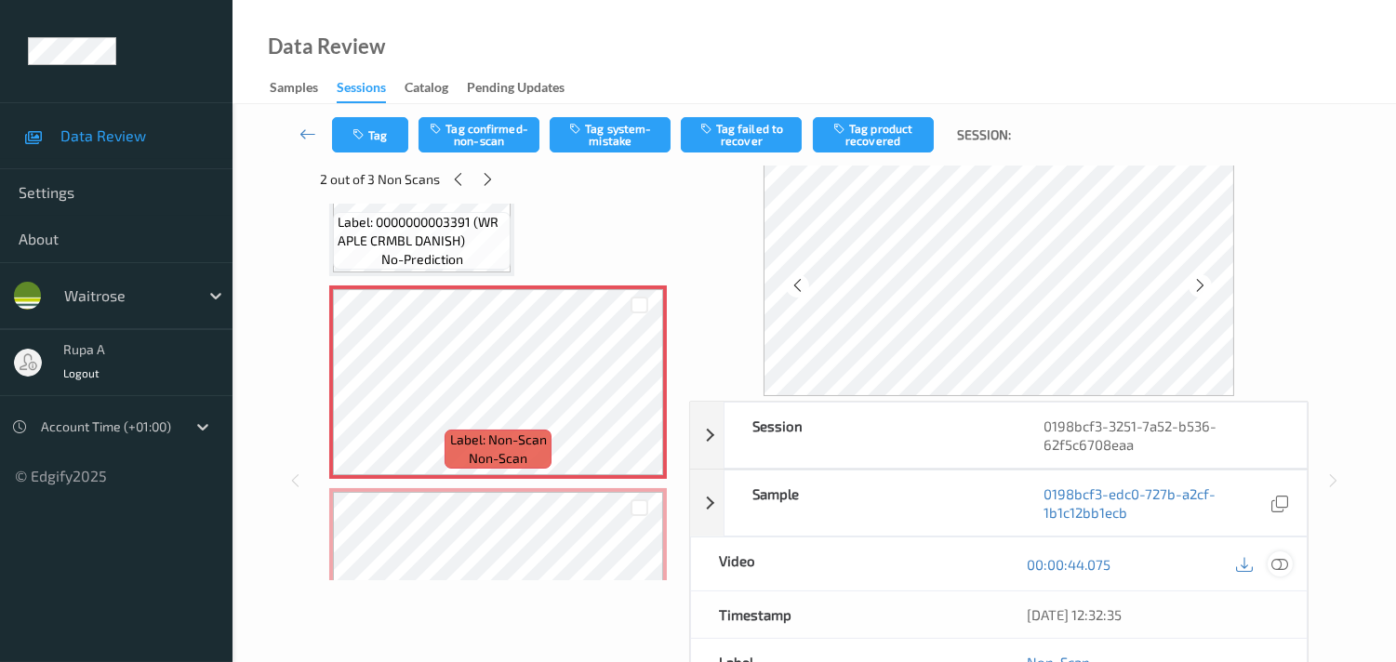
click at [1278, 563] on icon at bounding box center [1279, 564] width 17 height 17
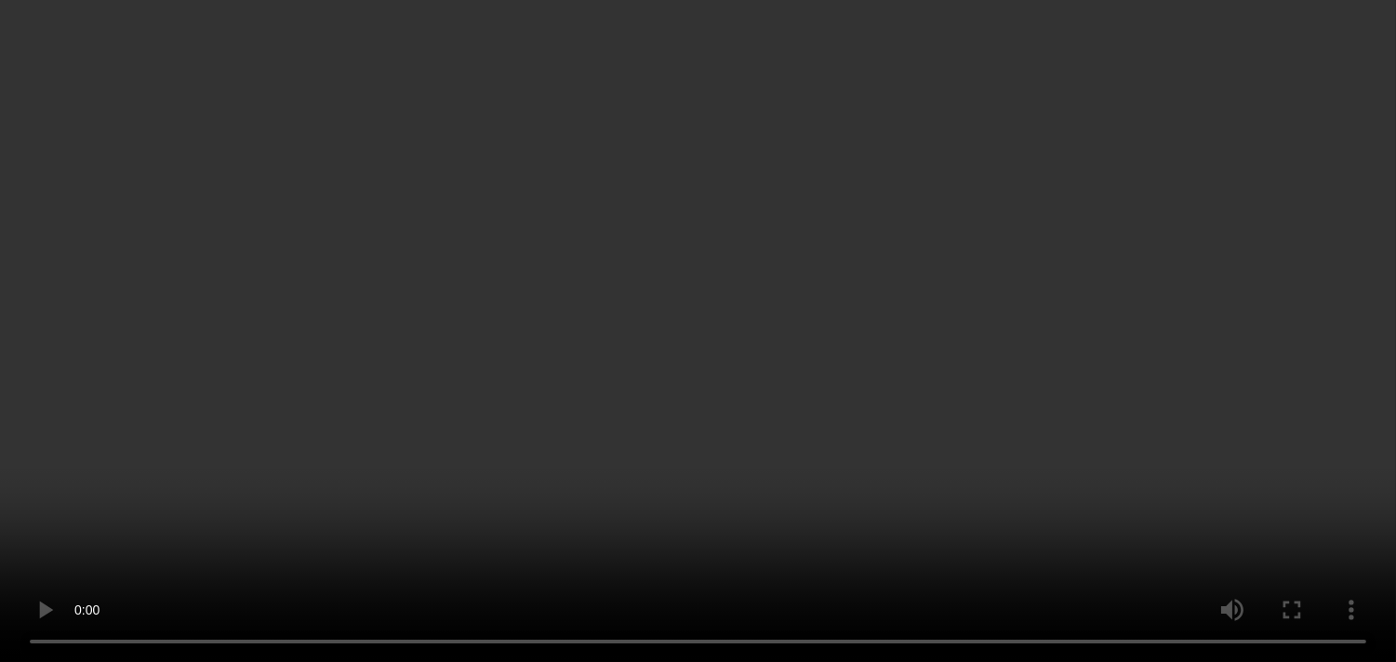
scroll to position [508, 0]
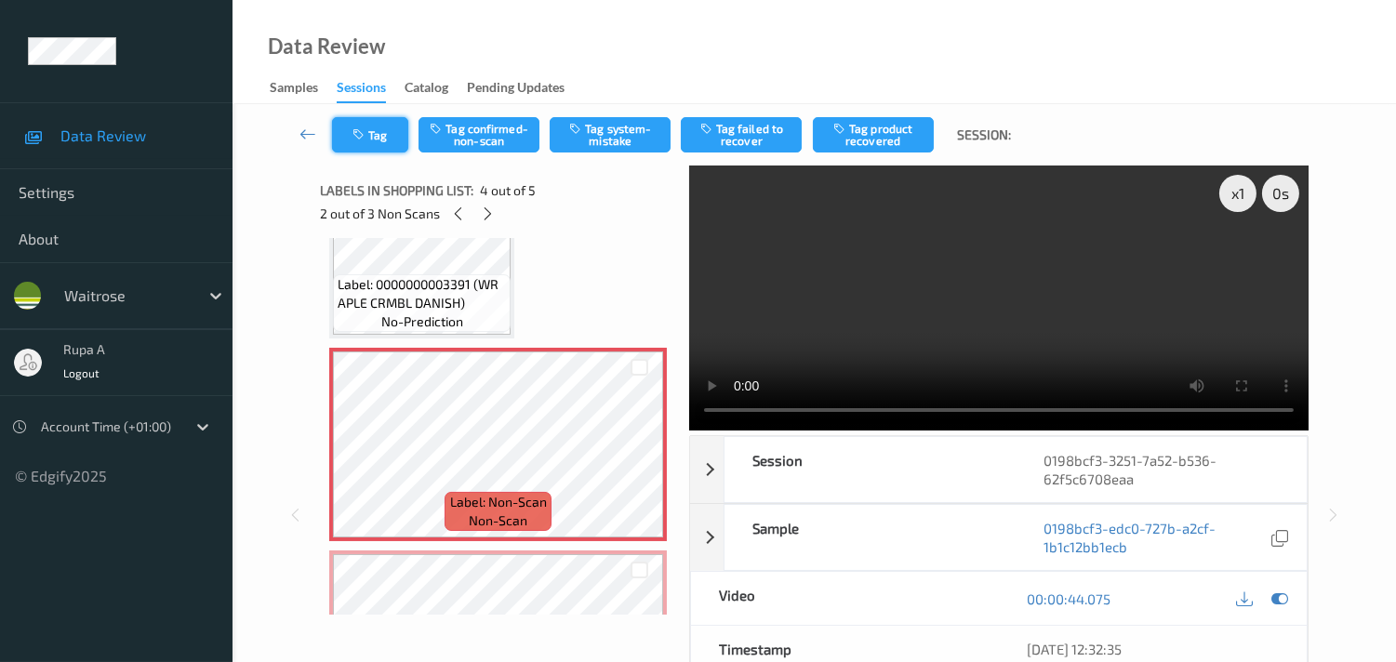
click at [350, 125] on button "Tag" at bounding box center [370, 134] width 76 height 35
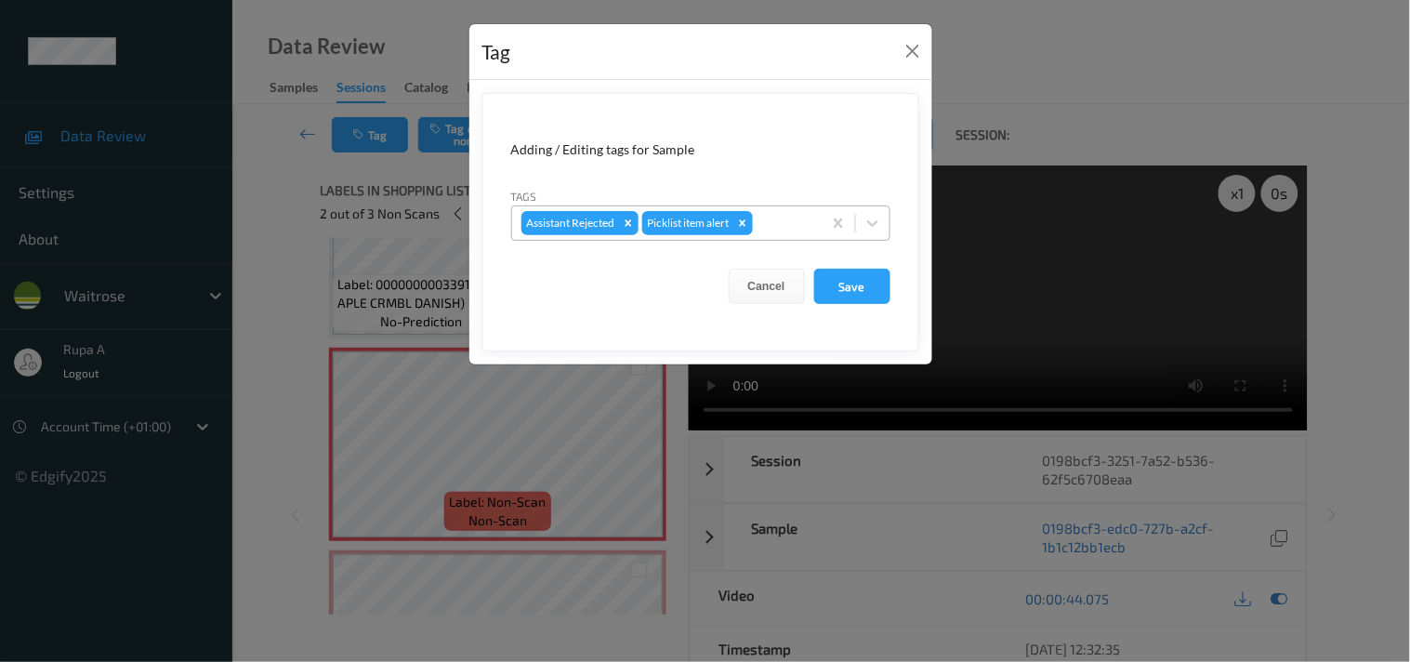
click at [787, 227] on div at bounding box center [785, 223] width 56 height 22
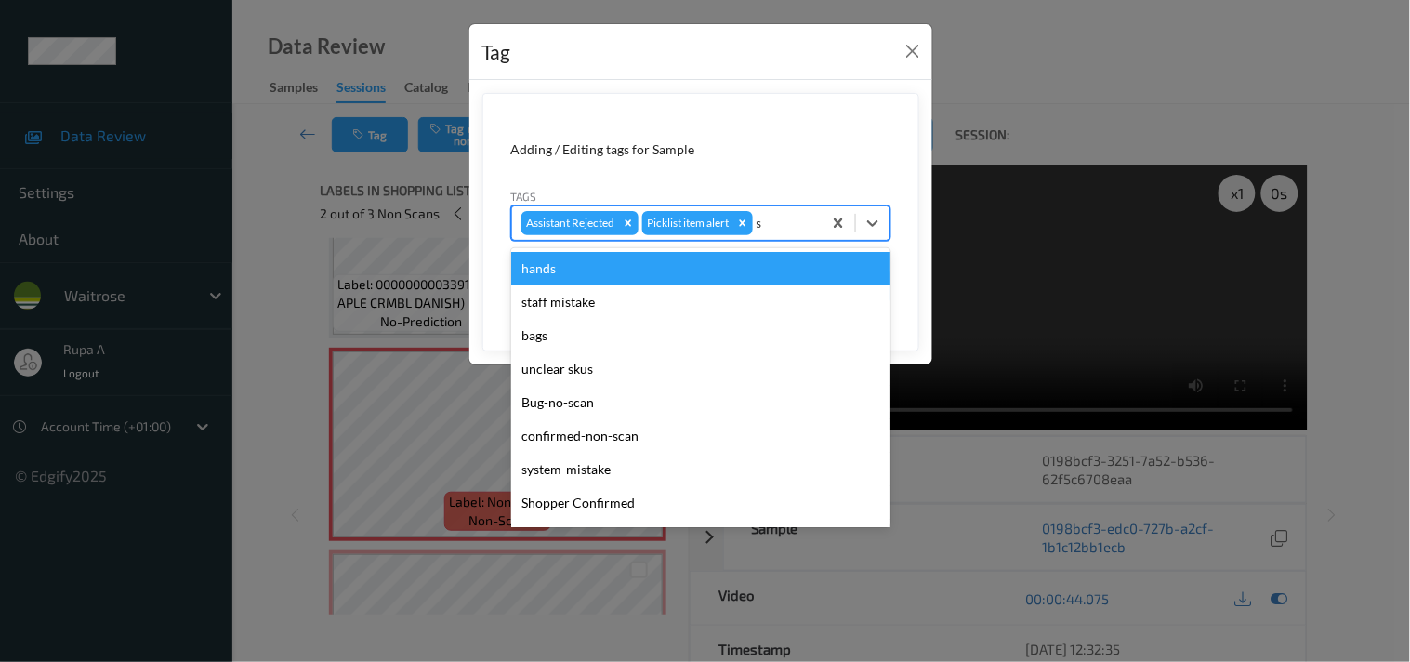
type input "sy"
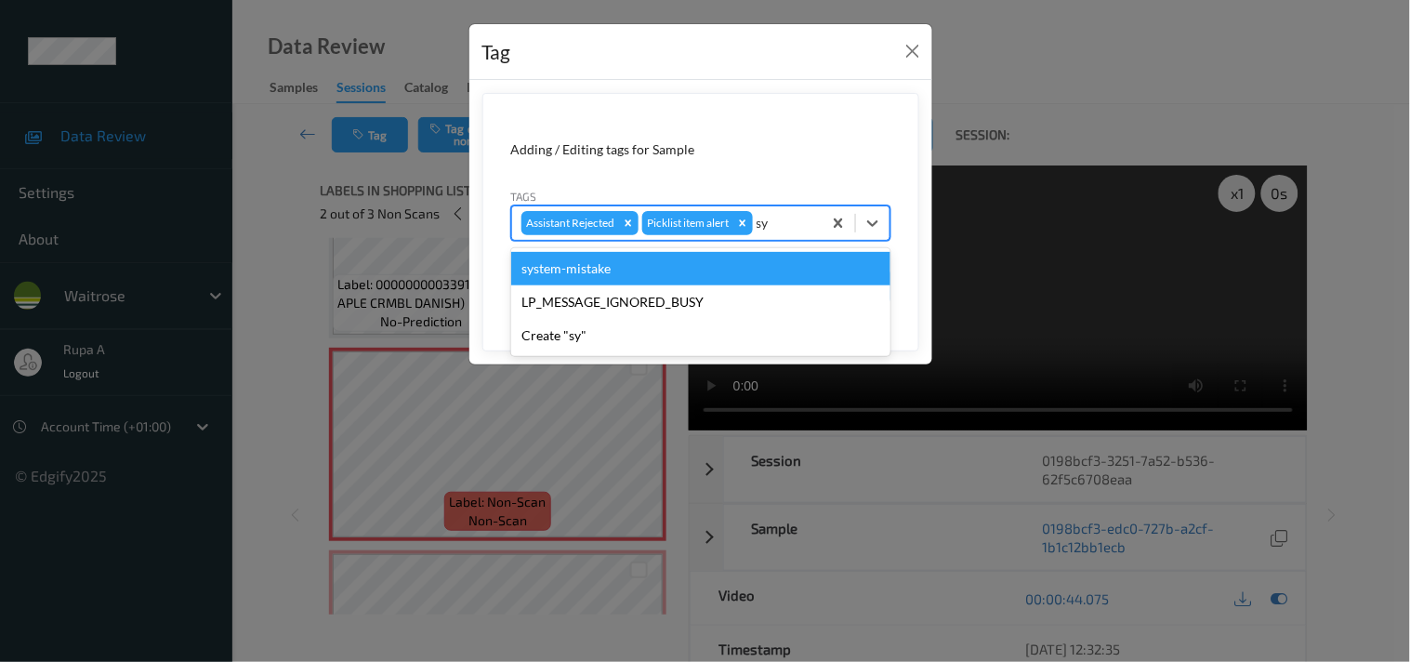
click at [602, 265] on div "system-mistake" at bounding box center [700, 268] width 379 height 33
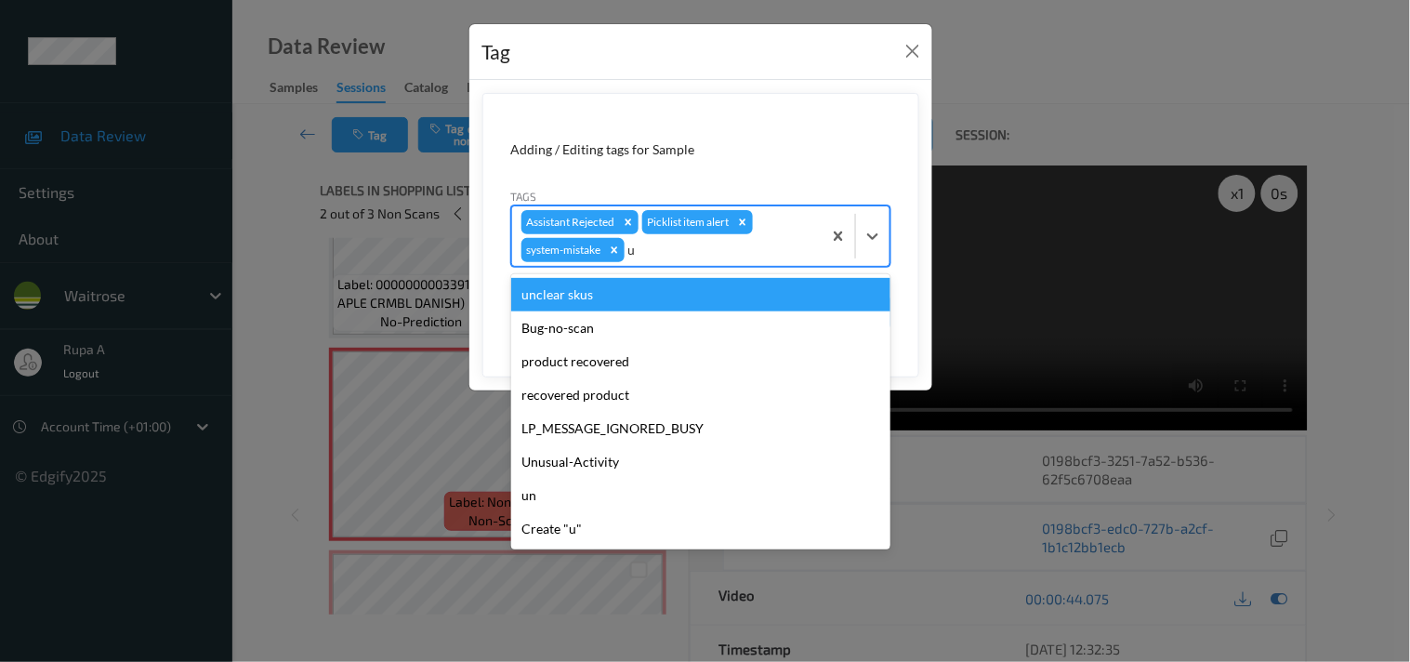
type input "un"
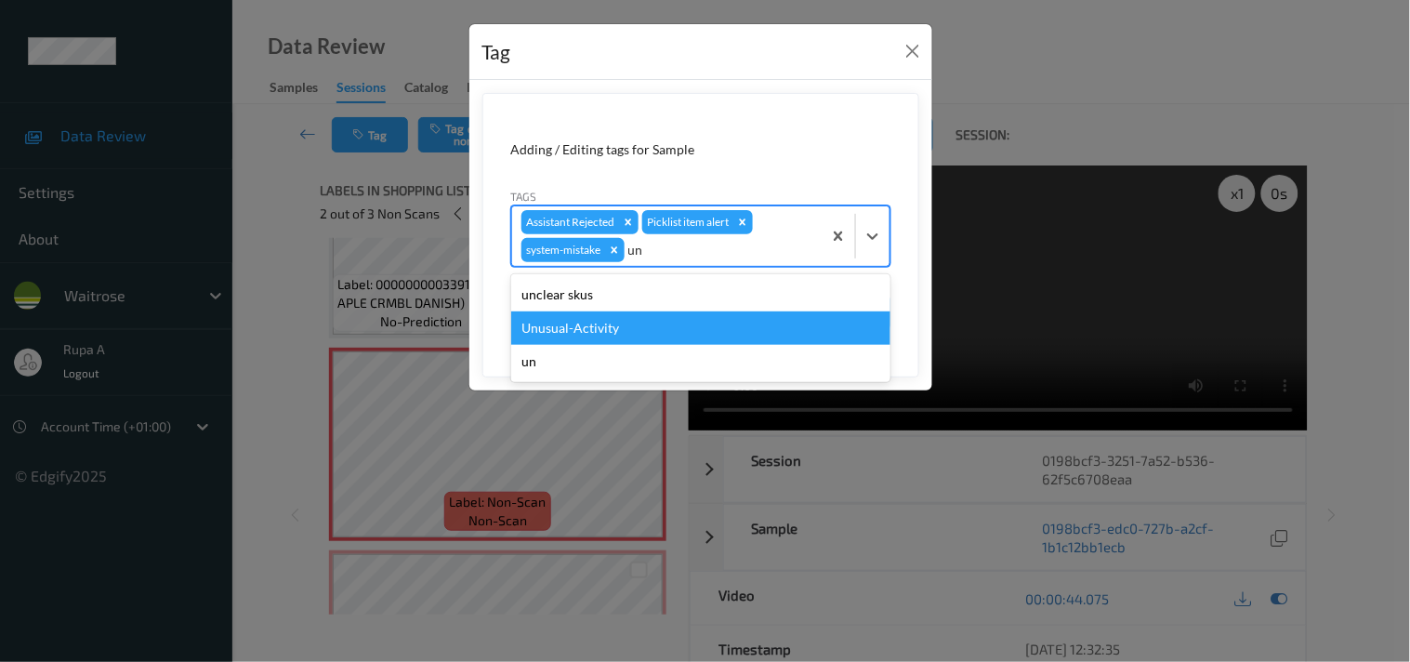
click at [590, 323] on div "Unusual-Activity" at bounding box center [700, 327] width 379 height 33
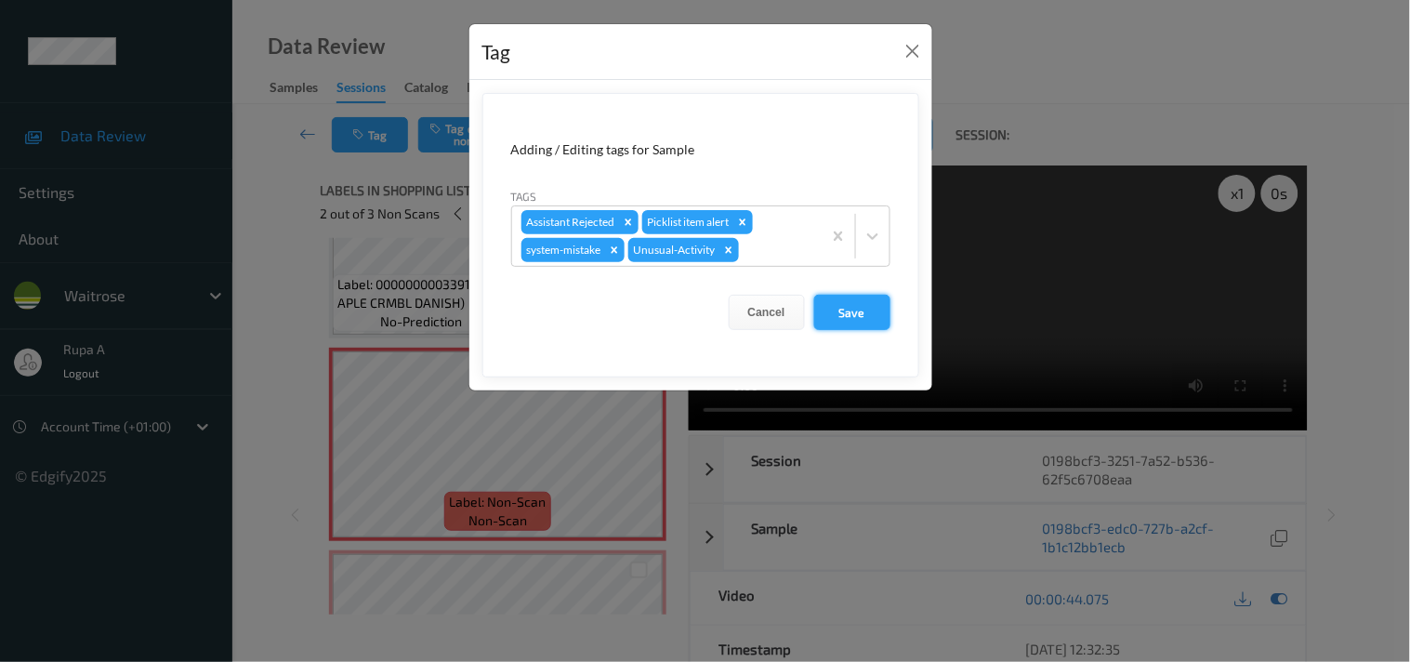
click at [837, 310] on button "Save" at bounding box center [852, 312] width 76 height 35
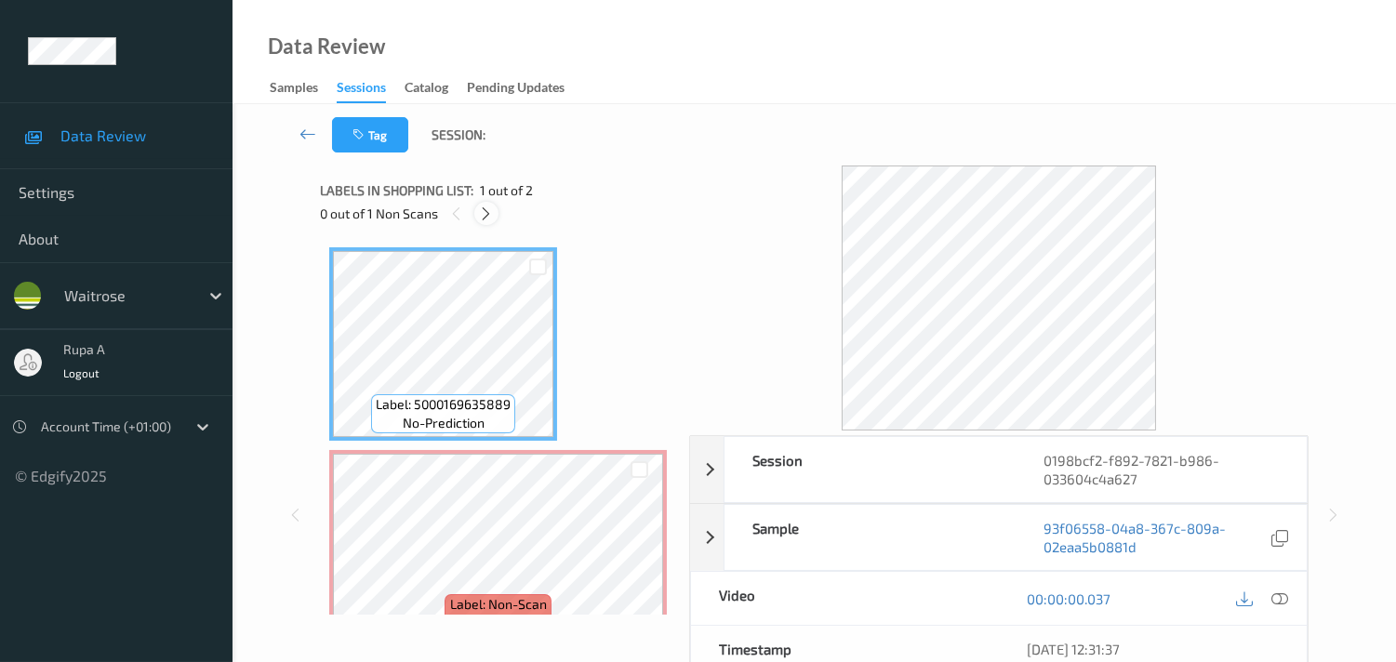
click at [487, 216] on icon at bounding box center [486, 213] width 16 height 17
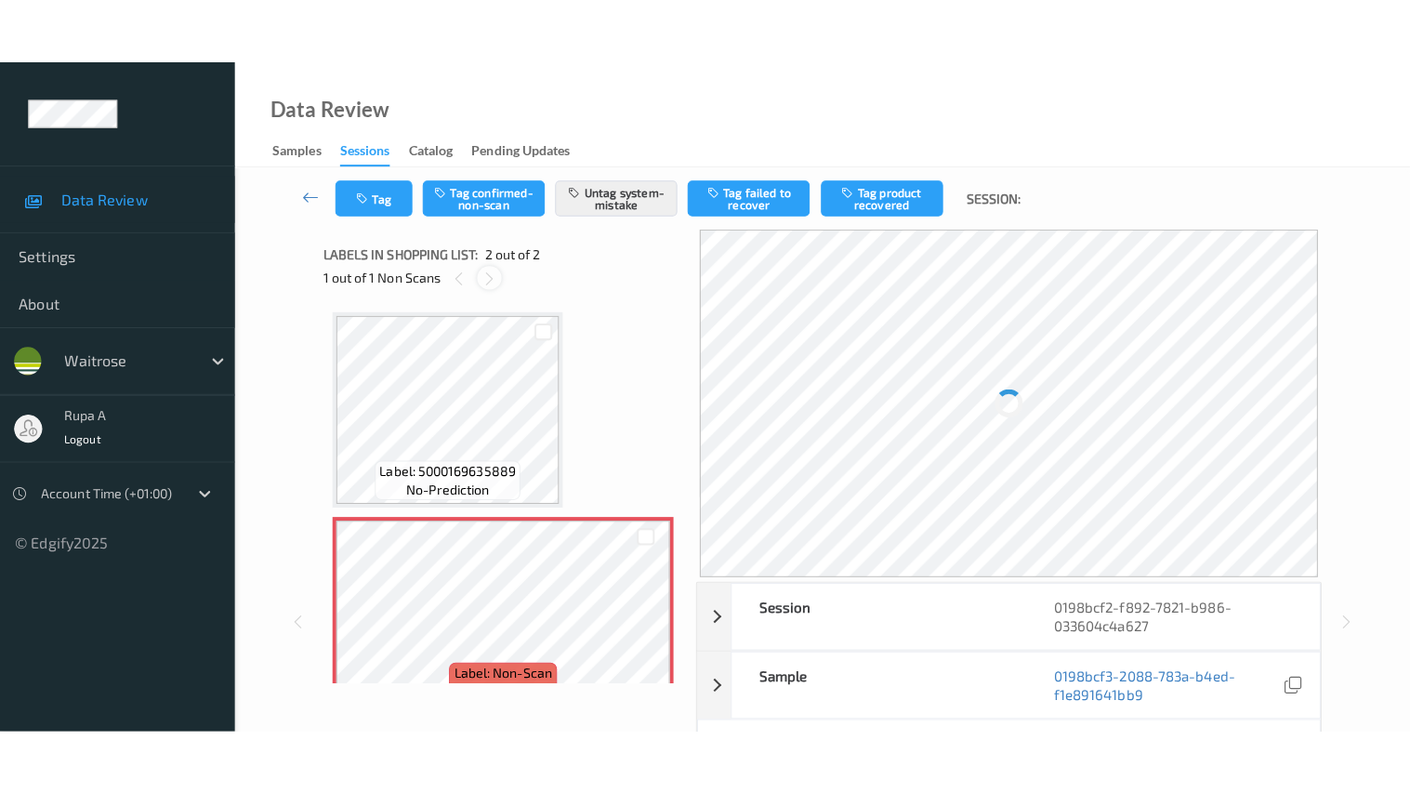
scroll to position [9, 0]
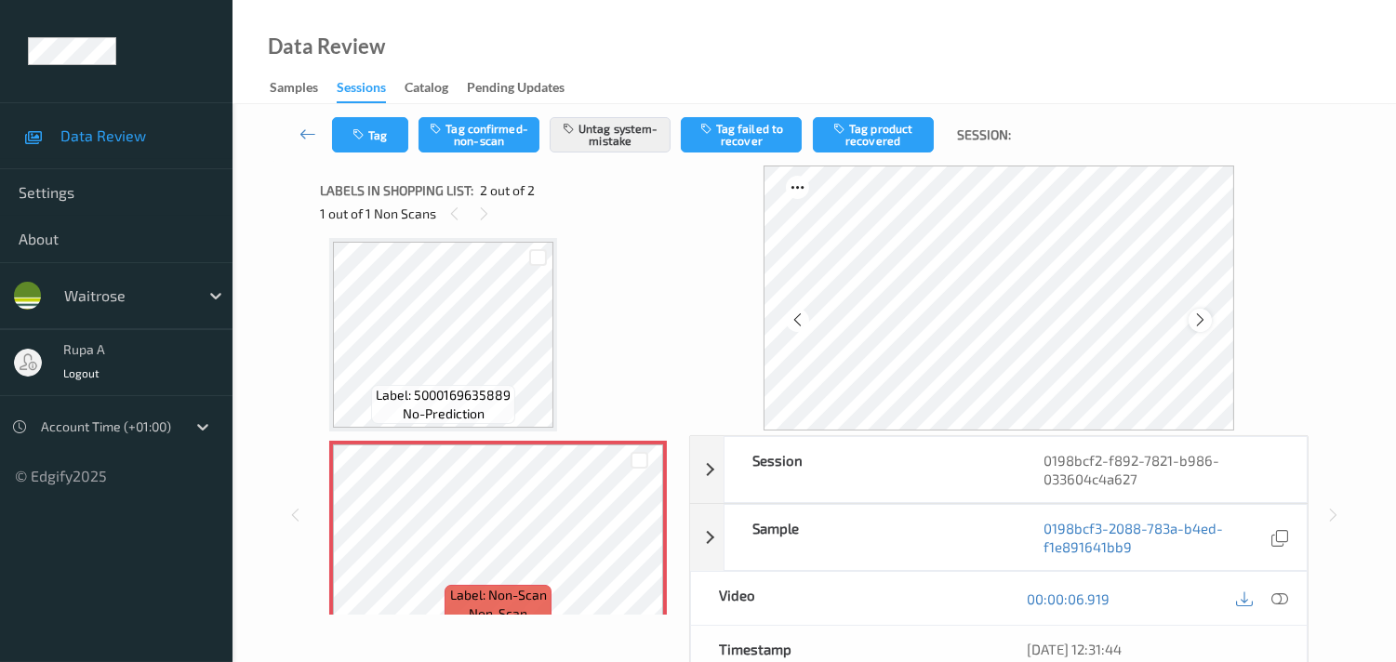
click at [1203, 320] on icon at bounding box center [1200, 319] width 16 height 17
click at [353, 142] on button "Tag" at bounding box center [370, 134] width 76 height 35
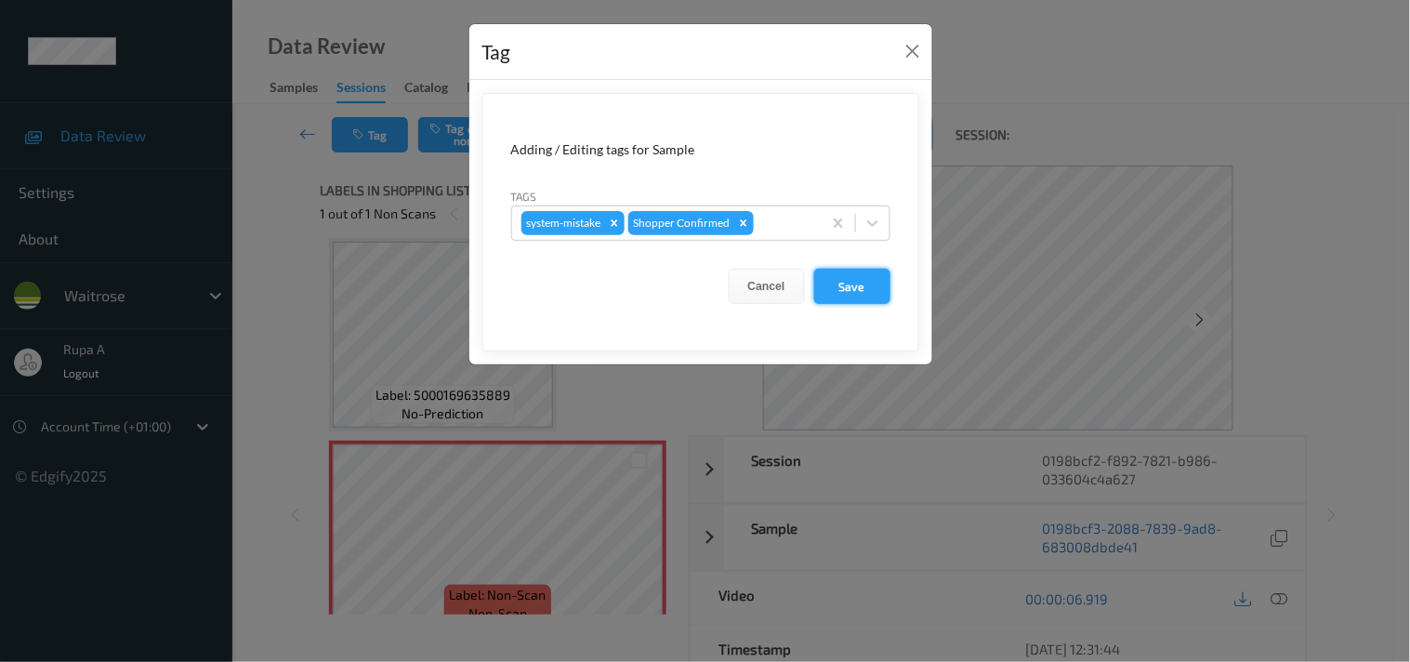
click at [842, 291] on button "Save" at bounding box center [852, 286] width 76 height 35
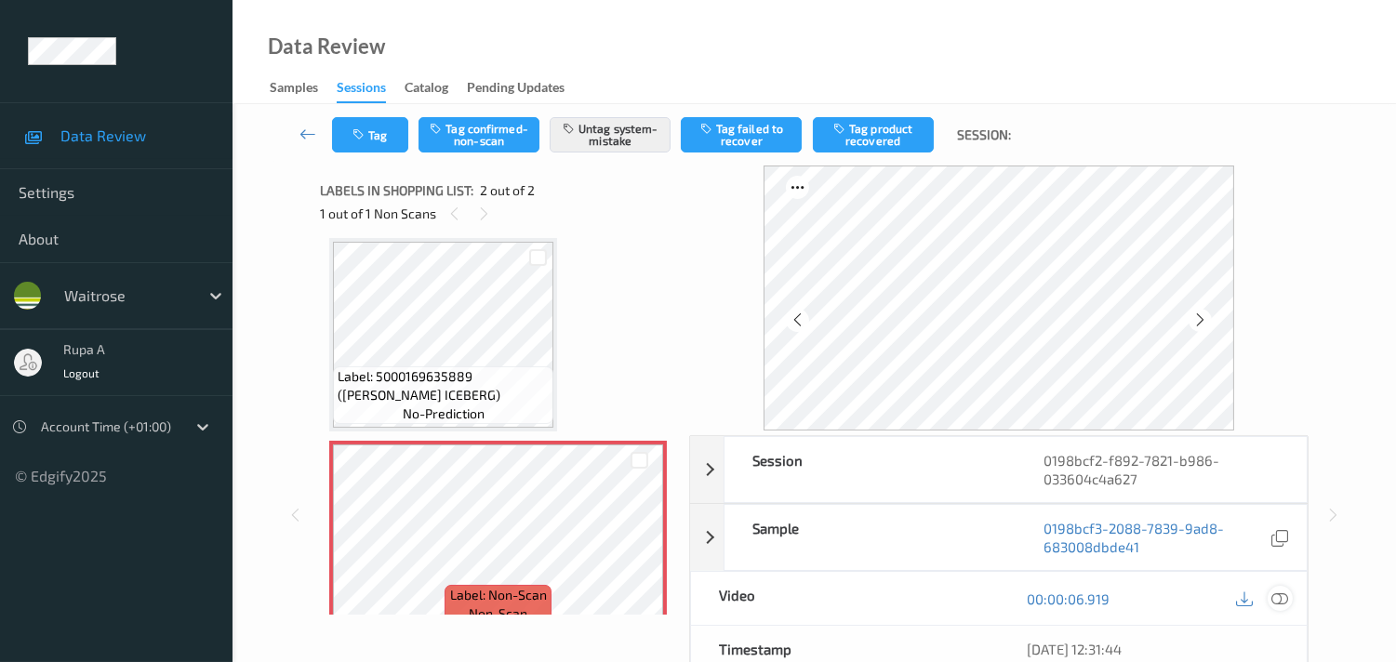
click at [1281, 599] on icon at bounding box center [1279, 598] width 17 height 17
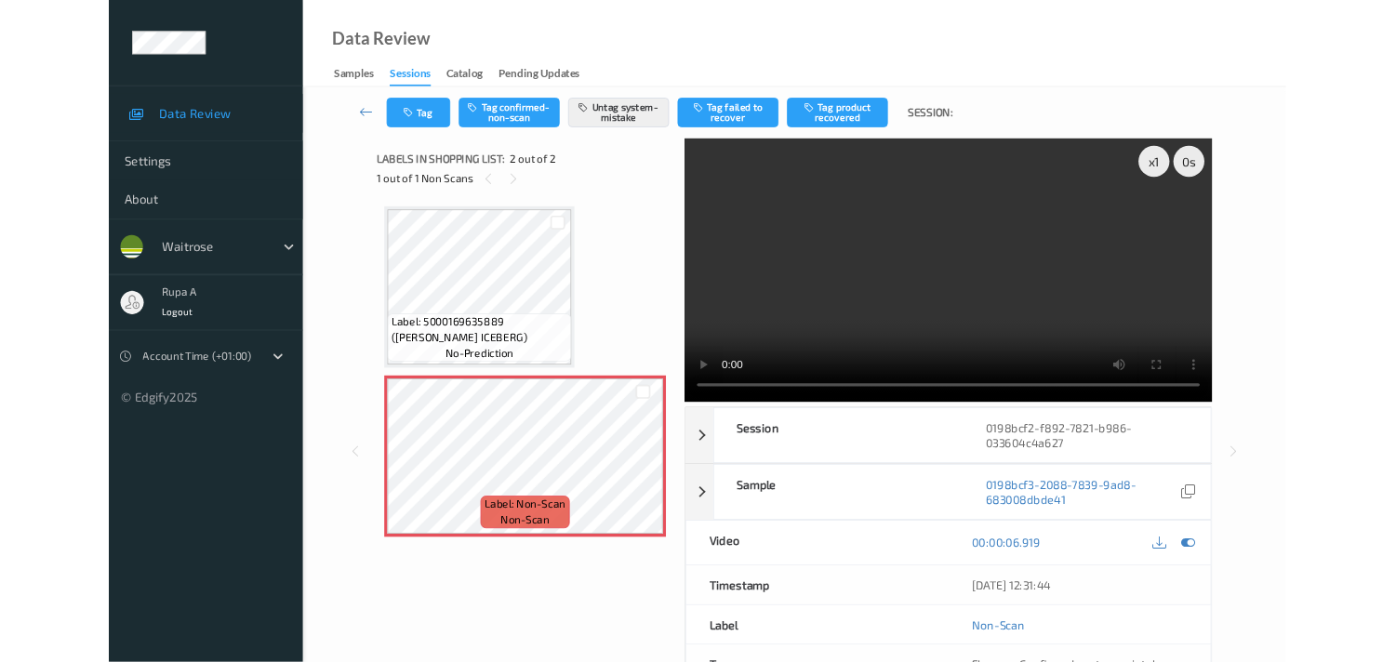
scroll to position [0, 0]
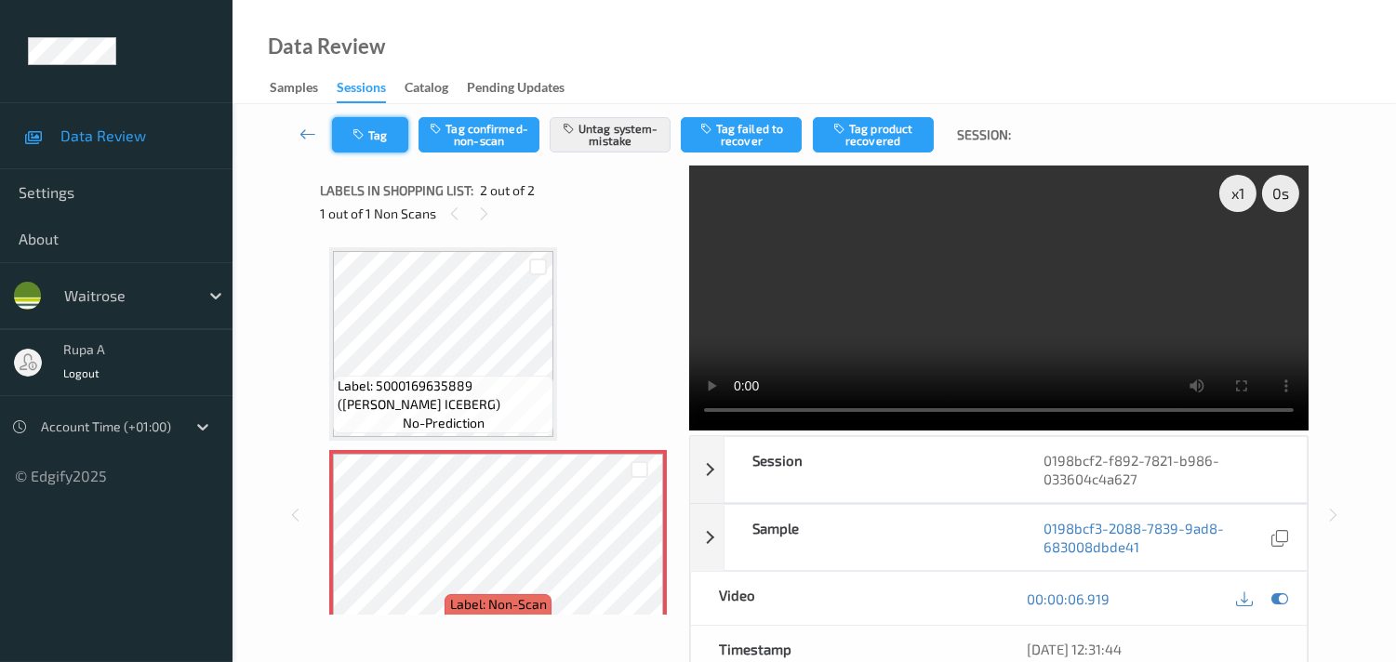
click at [391, 136] on button "Tag" at bounding box center [370, 134] width 76 height 35
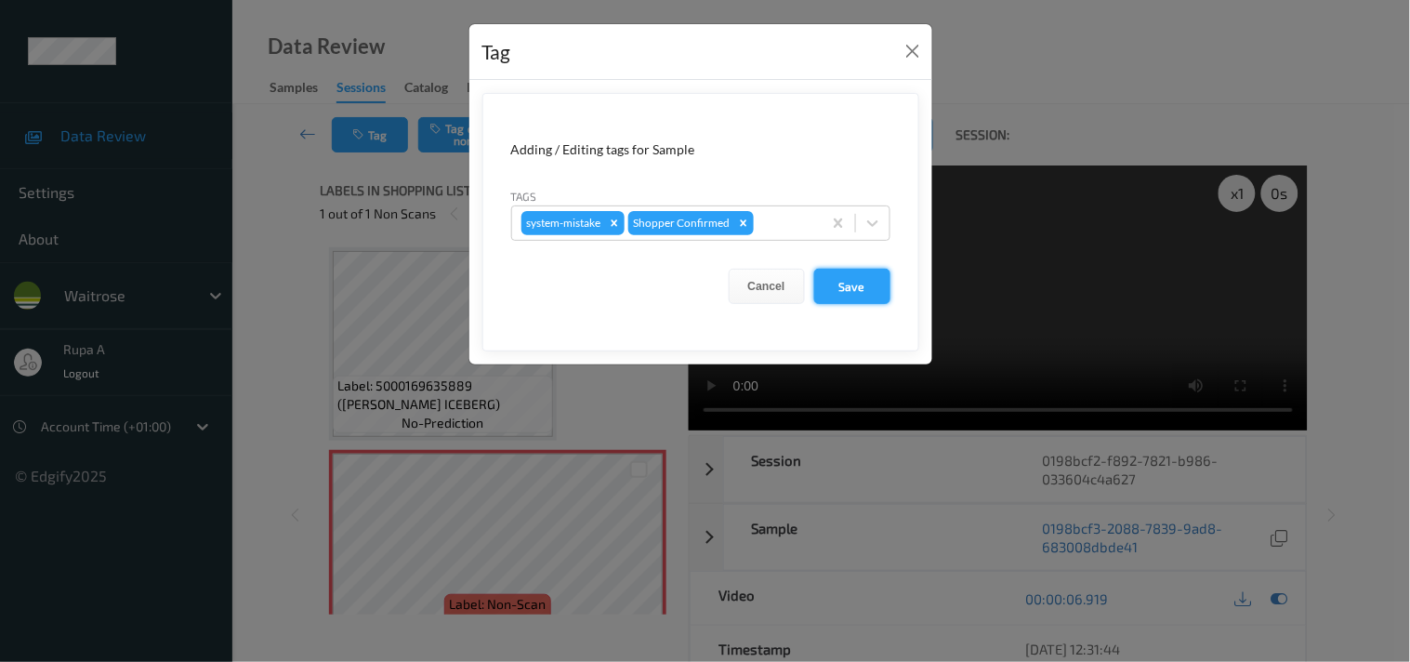
click at [874, 281] on button "Save" at bounding box center [852, 286] width 76 height 35
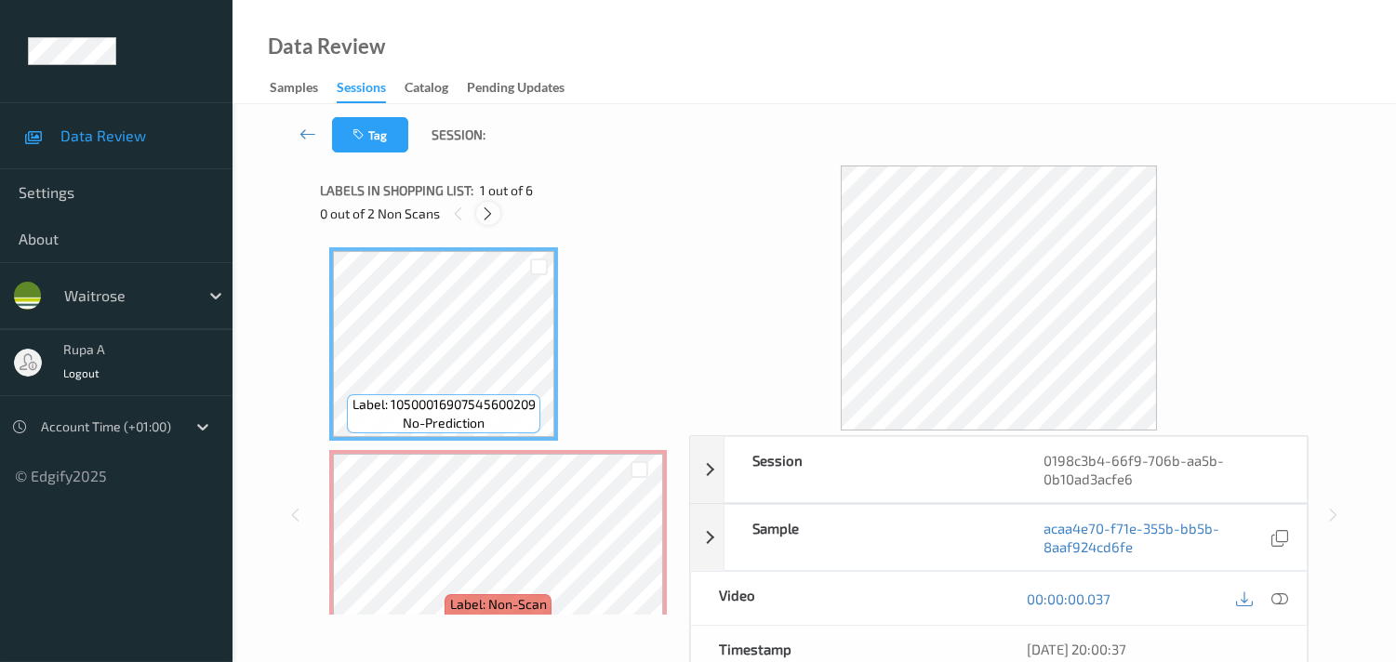
click at [480, 216] on icon at bounding box center [488, 213] width 16 height 17
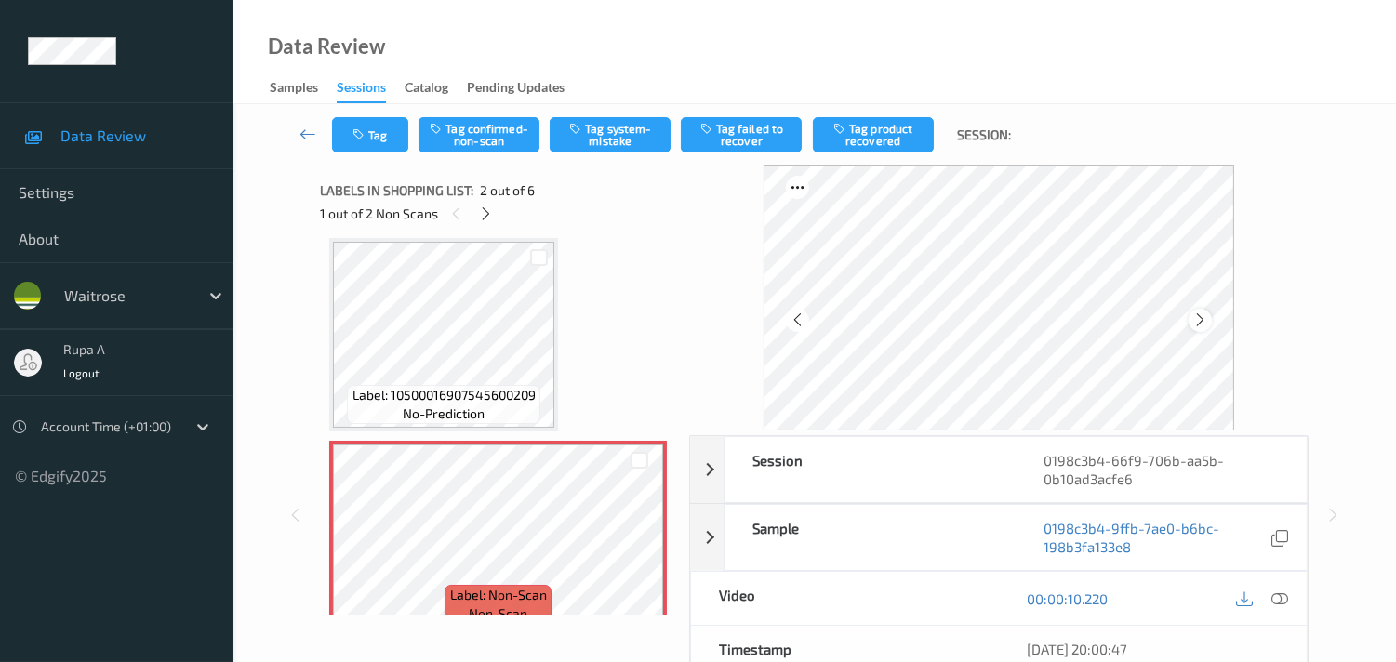
click at [1202, 325] on icon at bounding box center [1200, 319] width 16 height 17
click at [1208, 320] on icon at bounding box center [1200, 319] width 16 height 17
click at [1285, 593] on icon at bounding box center [1279, 598] width 17 height 17
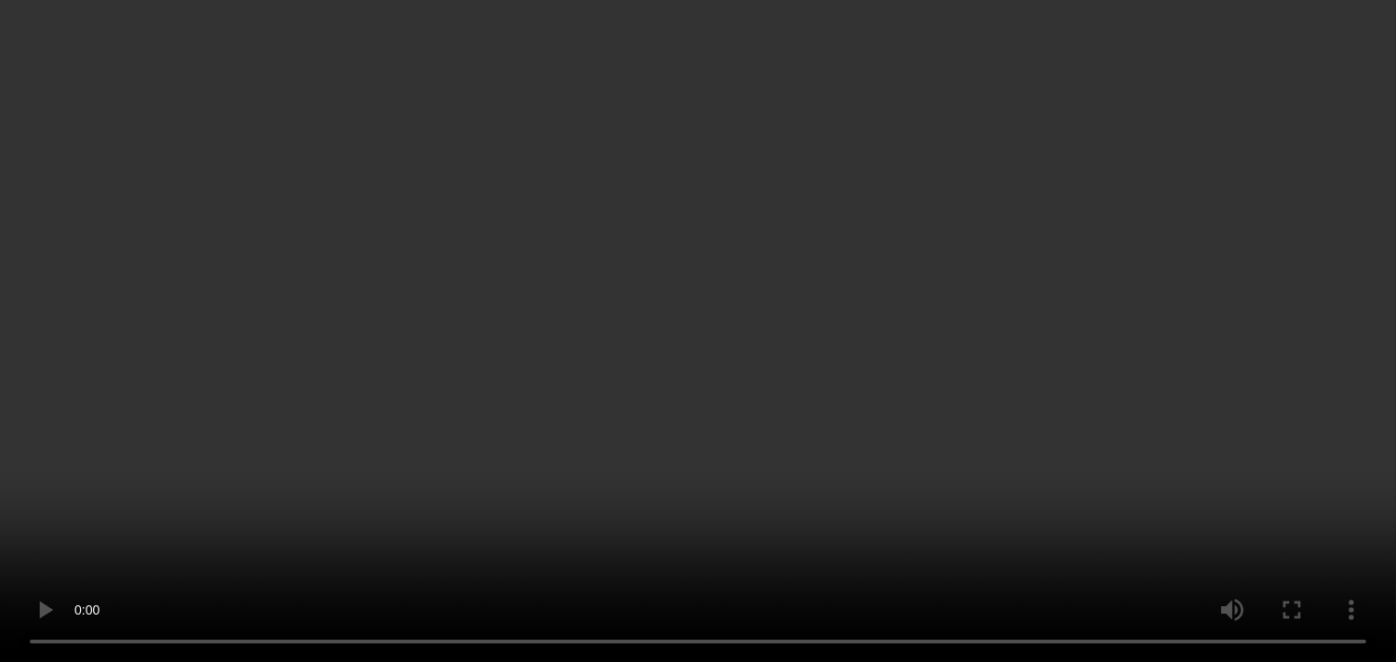
scroll to position [0, 0]
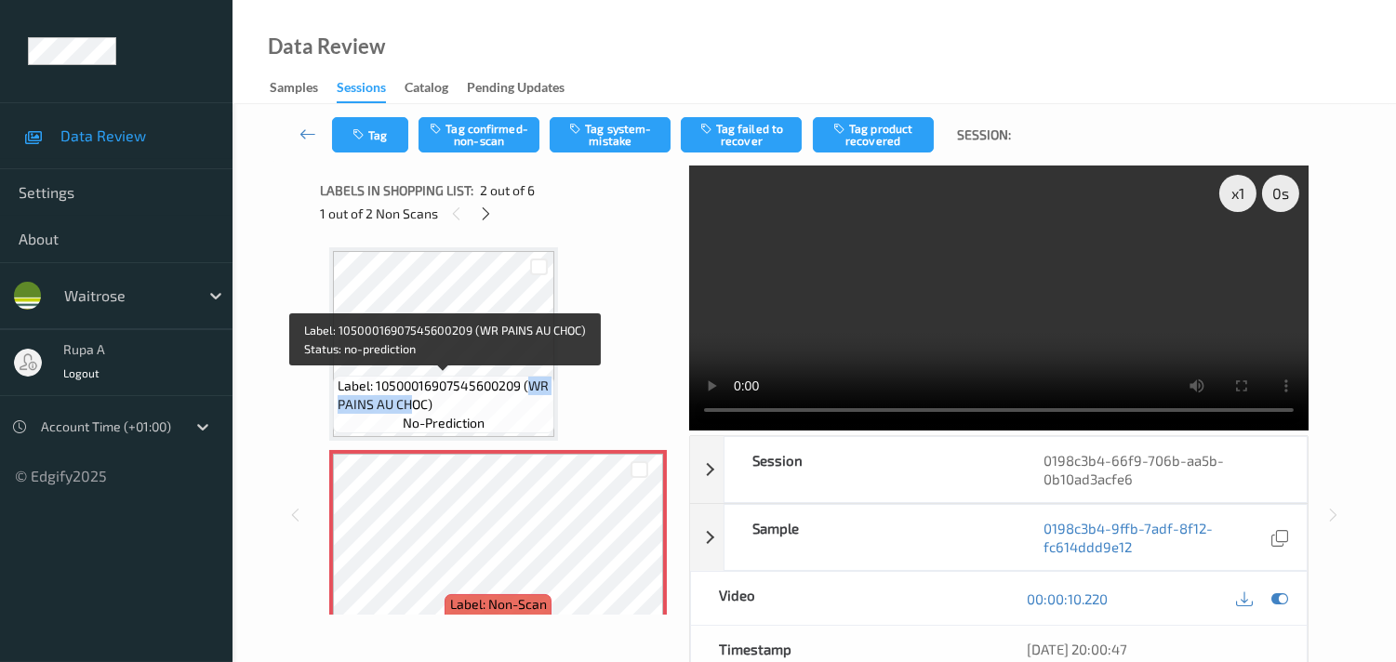
drag, startPoint x: 345, startPoint y: 404, endPoint x: 440, endPoint y: 404, distance: 94.8
click at [439, 404] on span "Label: 10500016907545600209 (WR PAINS AU CHOC)" at bounding box center [444, 395] width 212 height 37
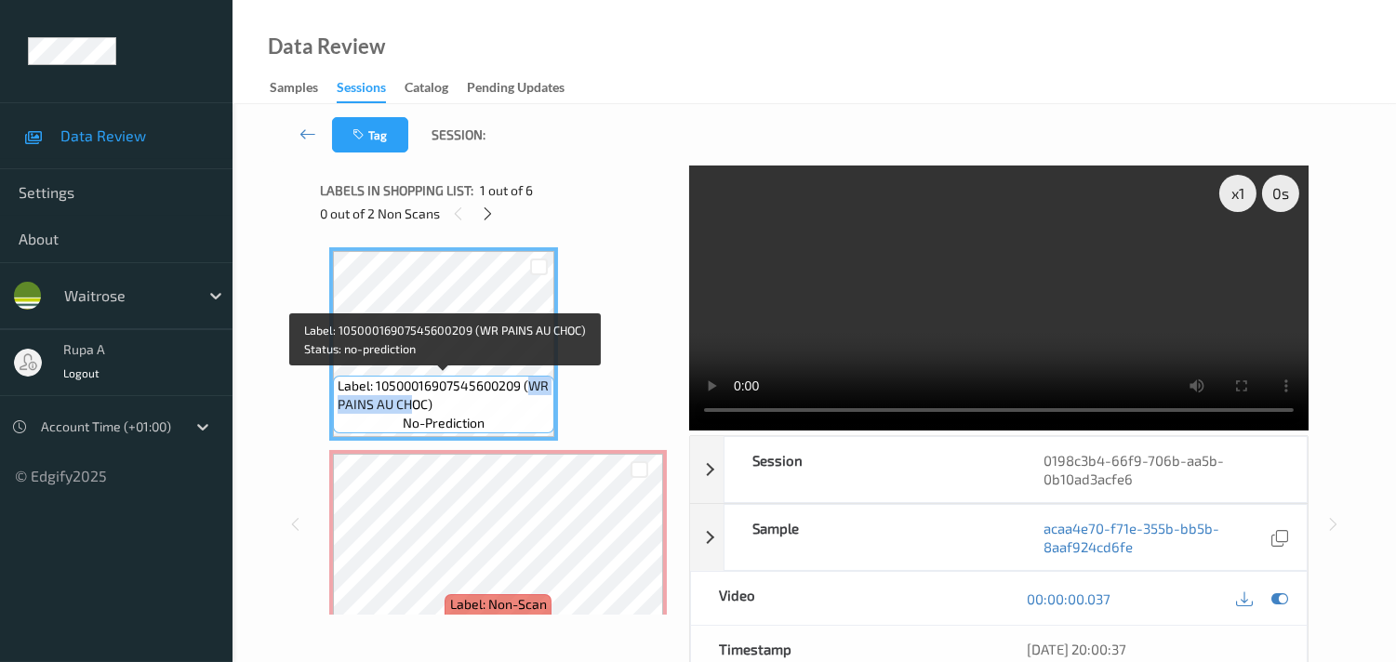
click at [374, 396] on span "Label: 10500016907545600209 (WR PAINS AU CHOC)" at bounding box center [444, 395] width 212 height 37
click at [377, 396] on span "Label: 10500016907545600209 (WR PAINS AU CHOC)" at bounding box center [444, 395] width 212 height 37
drag, startPoint x: 342, startPoint y: 407, endPoint x: 456, endPoint y: 401, distance: 113.6
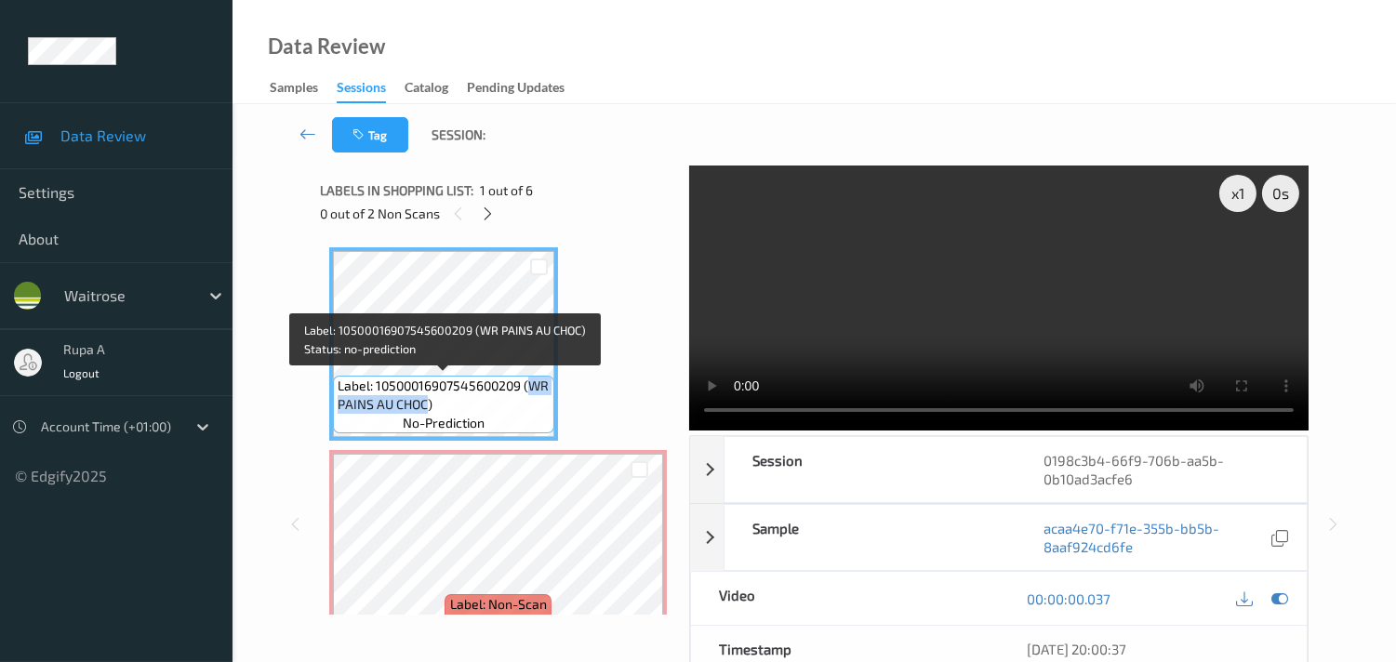
click at [456, 401] on span "Label: 10500016907545600209 (WR PAINS AU CHOC)" at bounding box center [444, 395] width 212 height 37
copy span "WR PAINS AU CHOC"
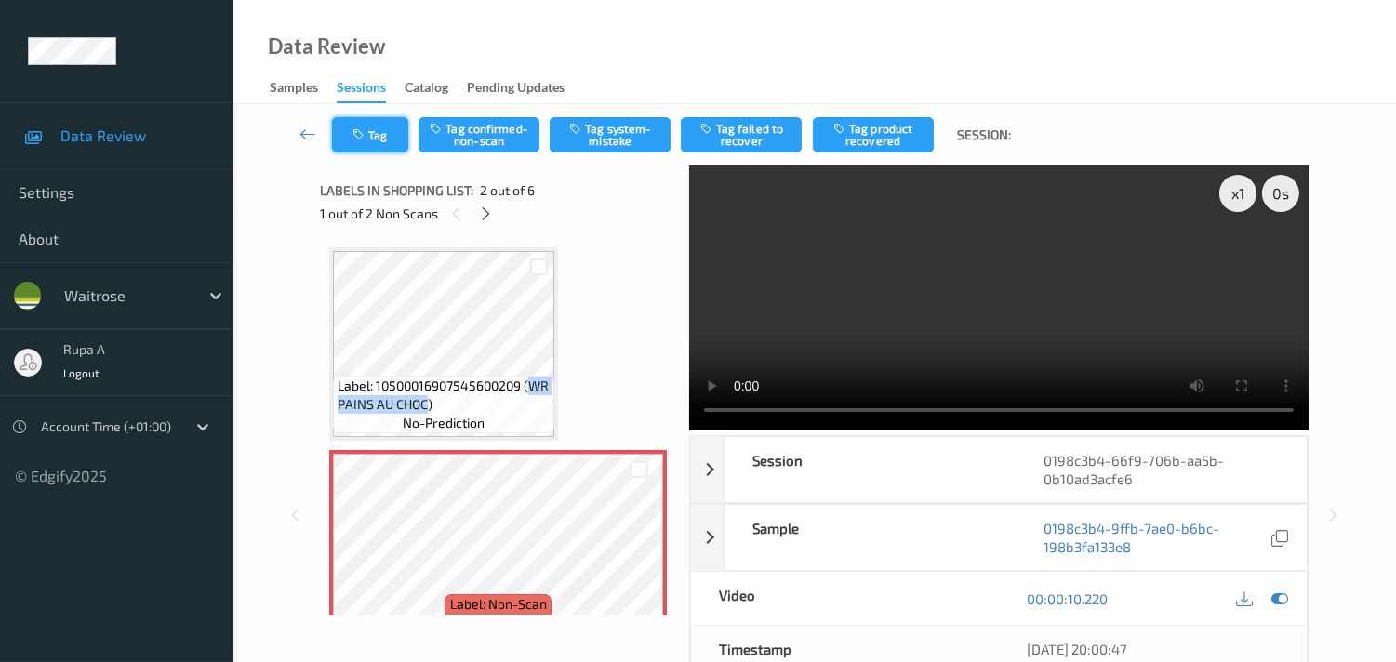
click at [372, 144] on button "Tag" at bounding box center [370, 134] width 76 height 35
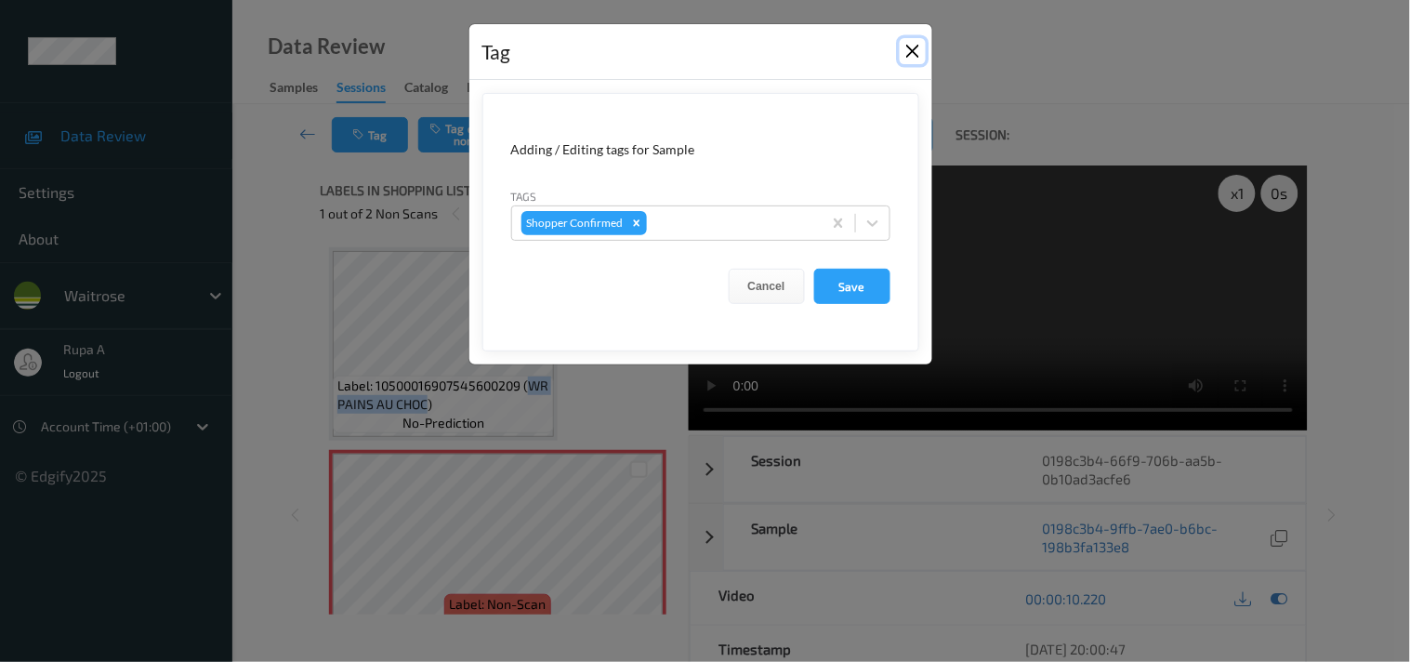
click at [916, 58] on button "Close" at bounding box center [913, 51] width 26 height 26
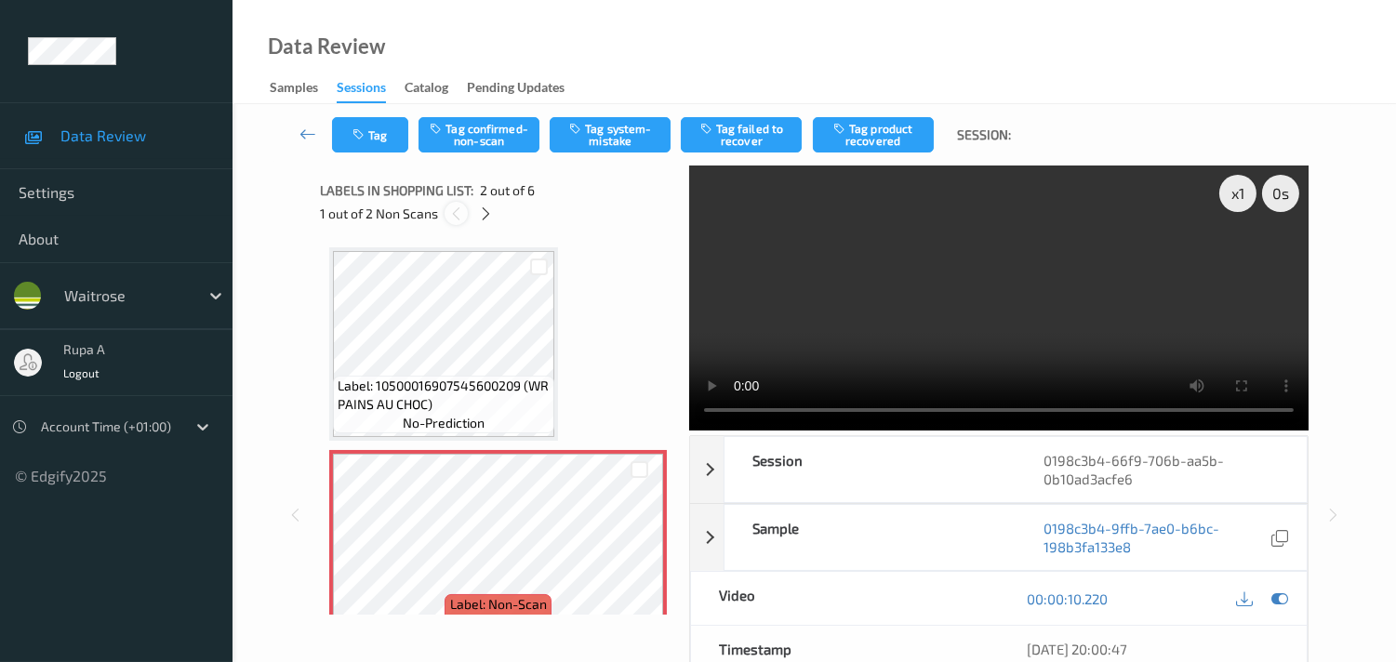
click at [457, 215] on icon at bounding box center [456, 213] width 16 height 17
click at [487, 217] on icon at bounding box center [486, 213] width 16 height 17
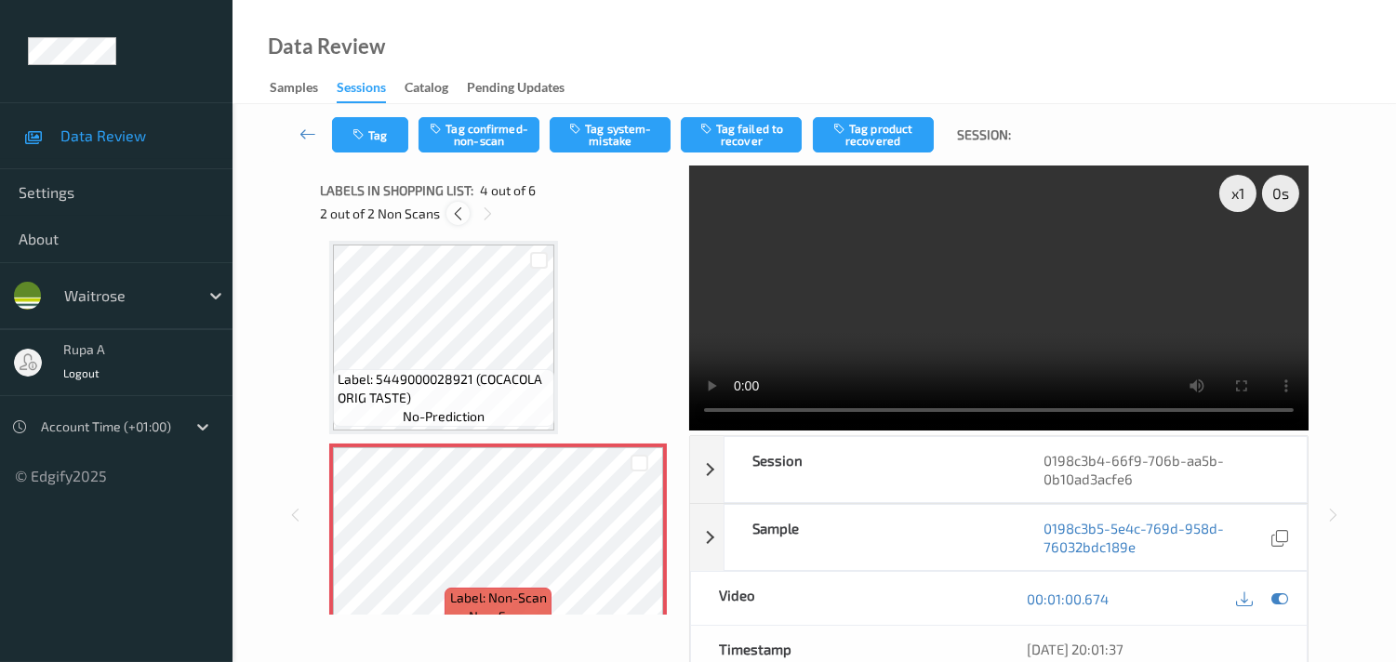
click at [462, 216] on icon at bounding box center [458, 213] width 16 height 17
click at [1283, 598] on icon at bounding box center [1279, 598] width 17 height 17
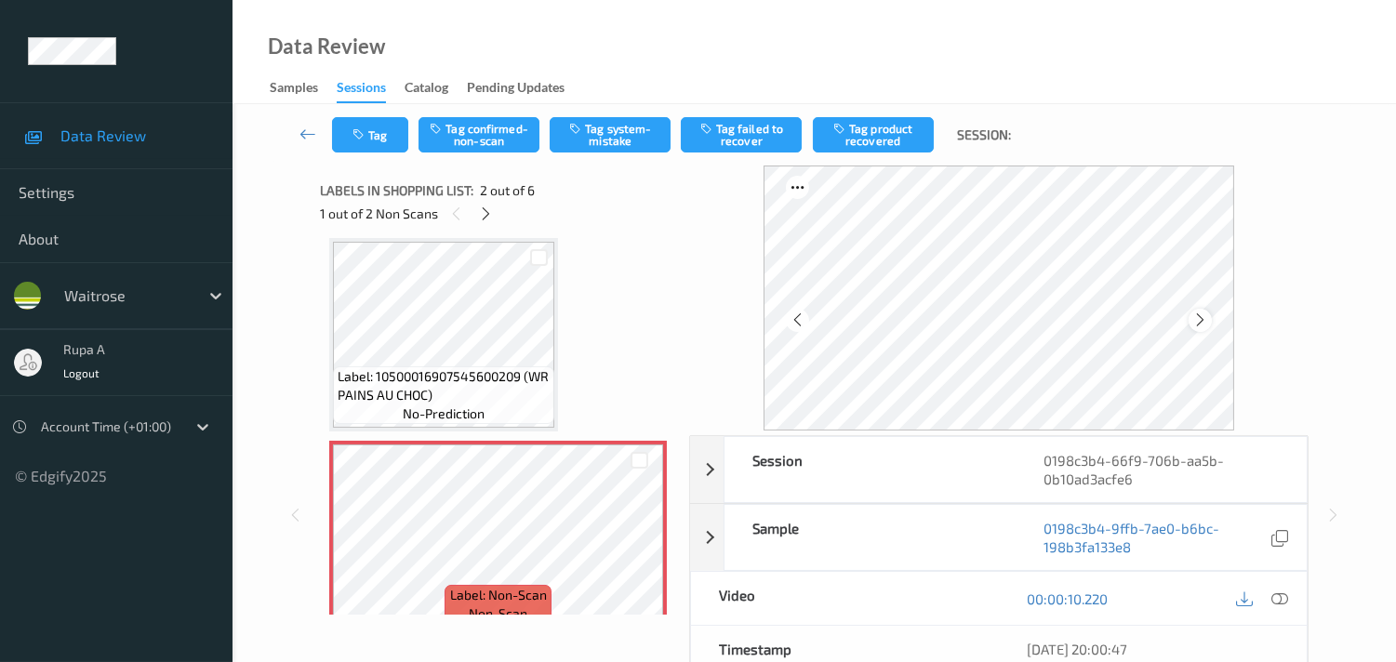
click at [1208, 327] on icon at bounding box center [1200, 319] width 16 height 17
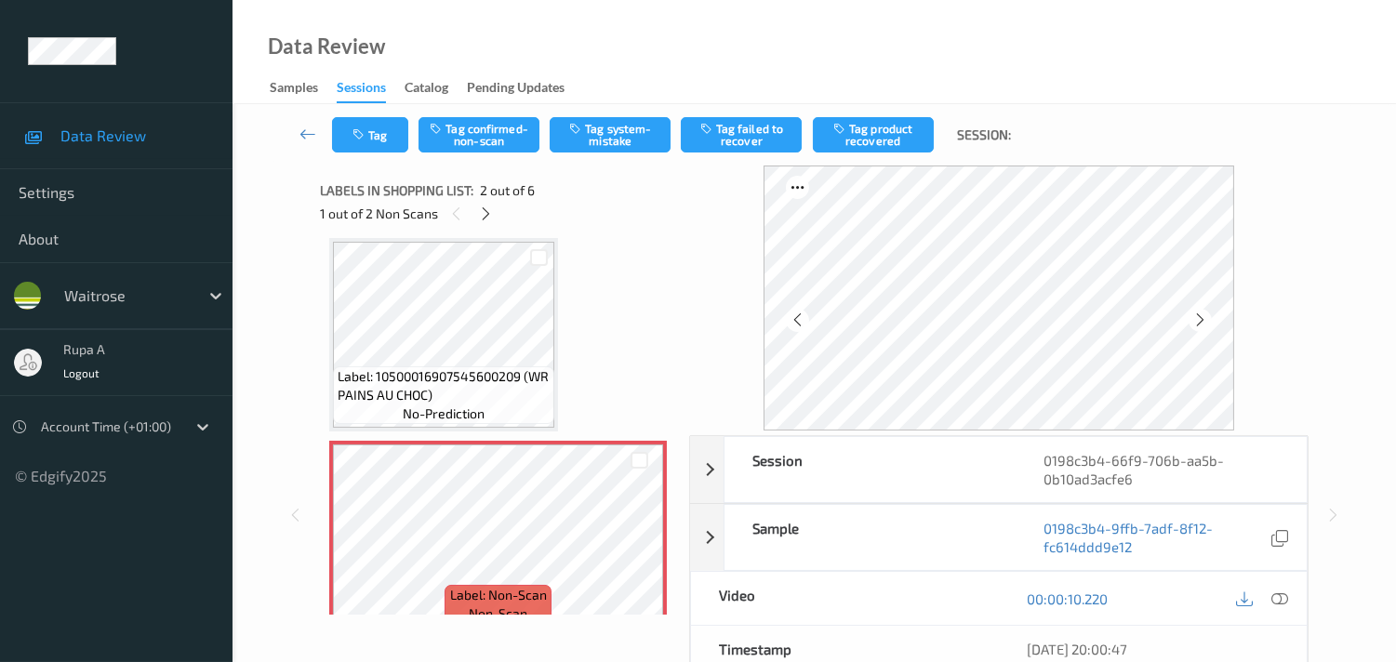
click at [1208, 327] on icon at bounding box center [1200, 319] width 16 height 17
click at [583, 127] on icon "button" at bounding box center [577, 128] width 16 height 13
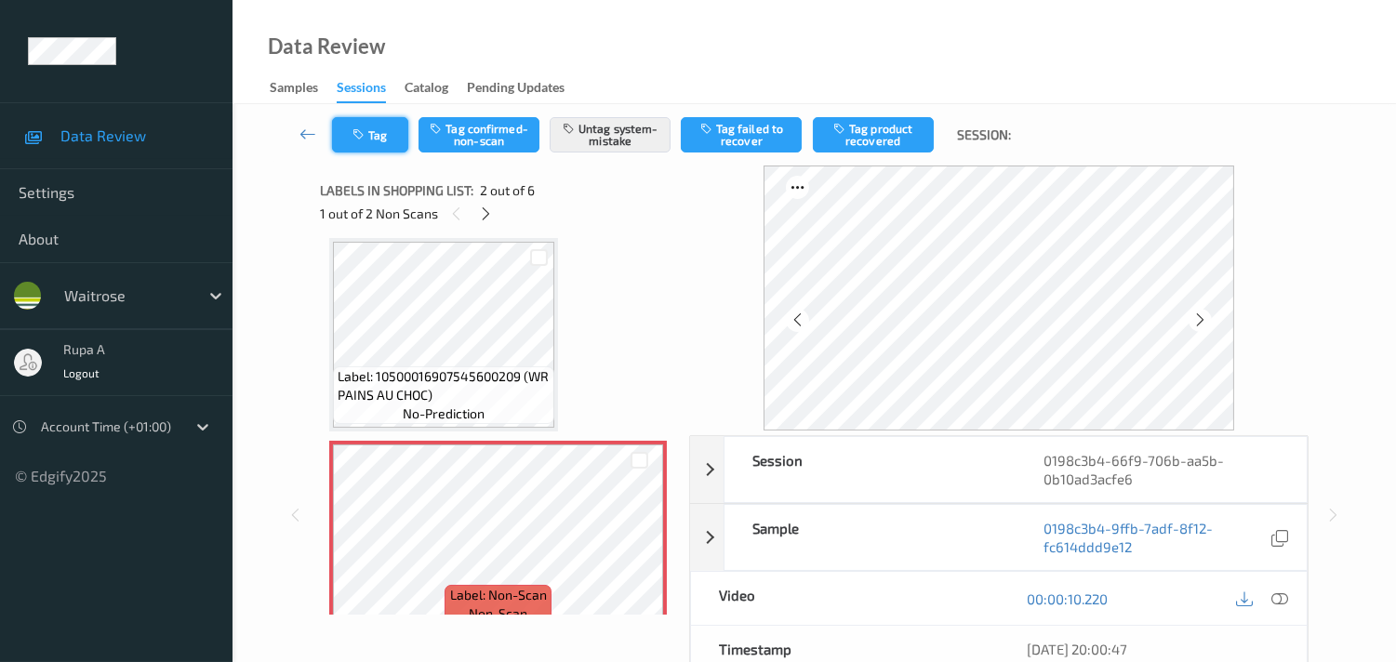
click at [374, 143] on button "Tag" at bounding box center [370, 134] width 76 height 35
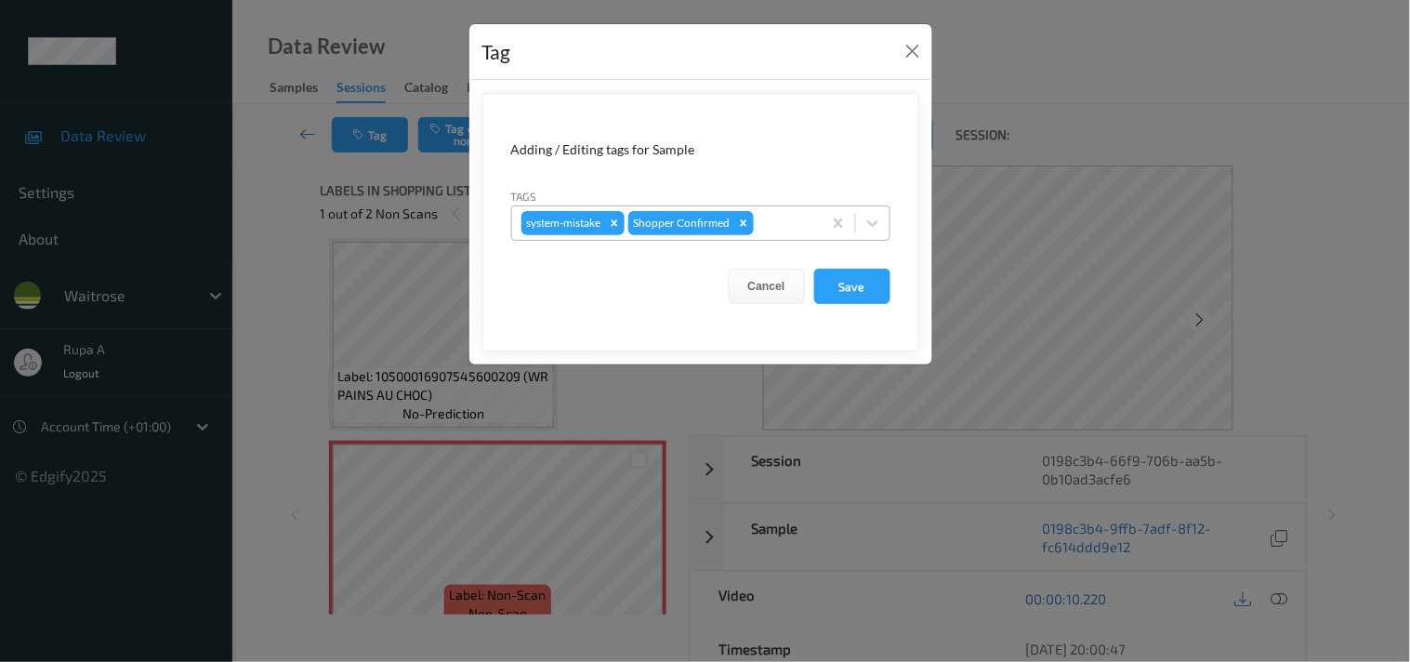
click at [798, 220] on div at bounding box center [785, 223] width 55 height 22
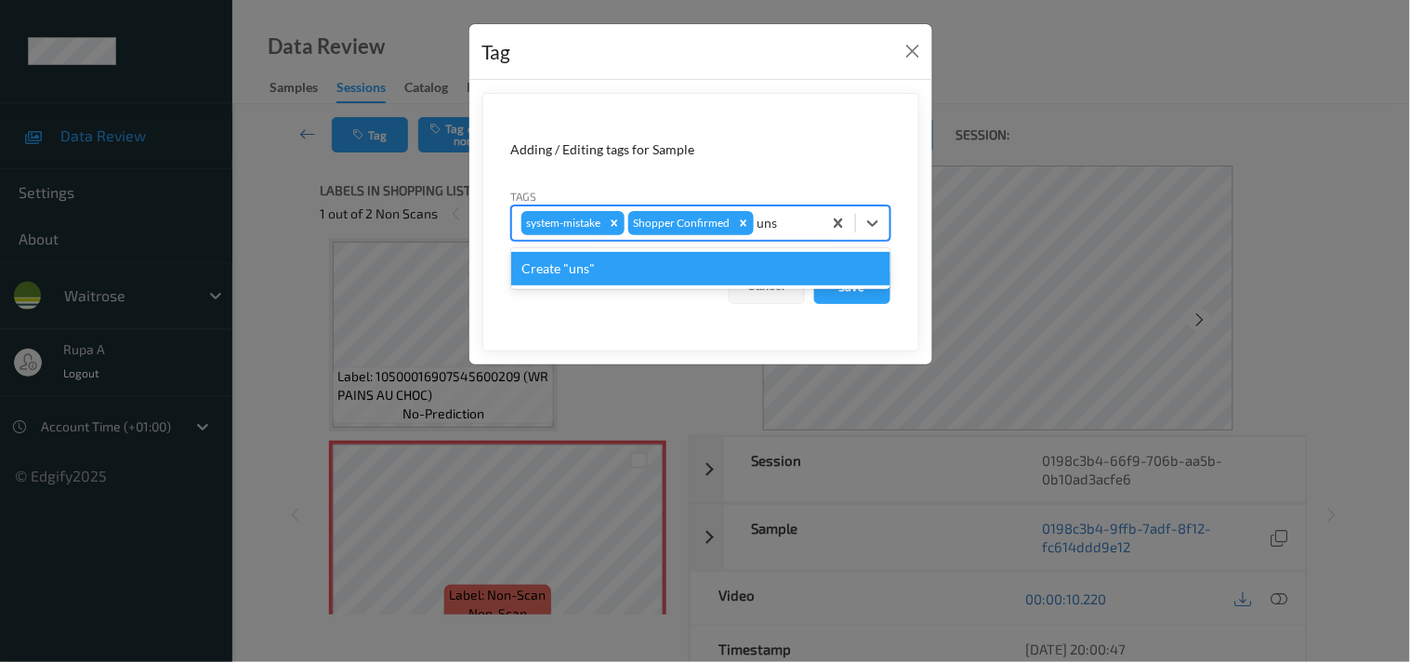
type input "un"
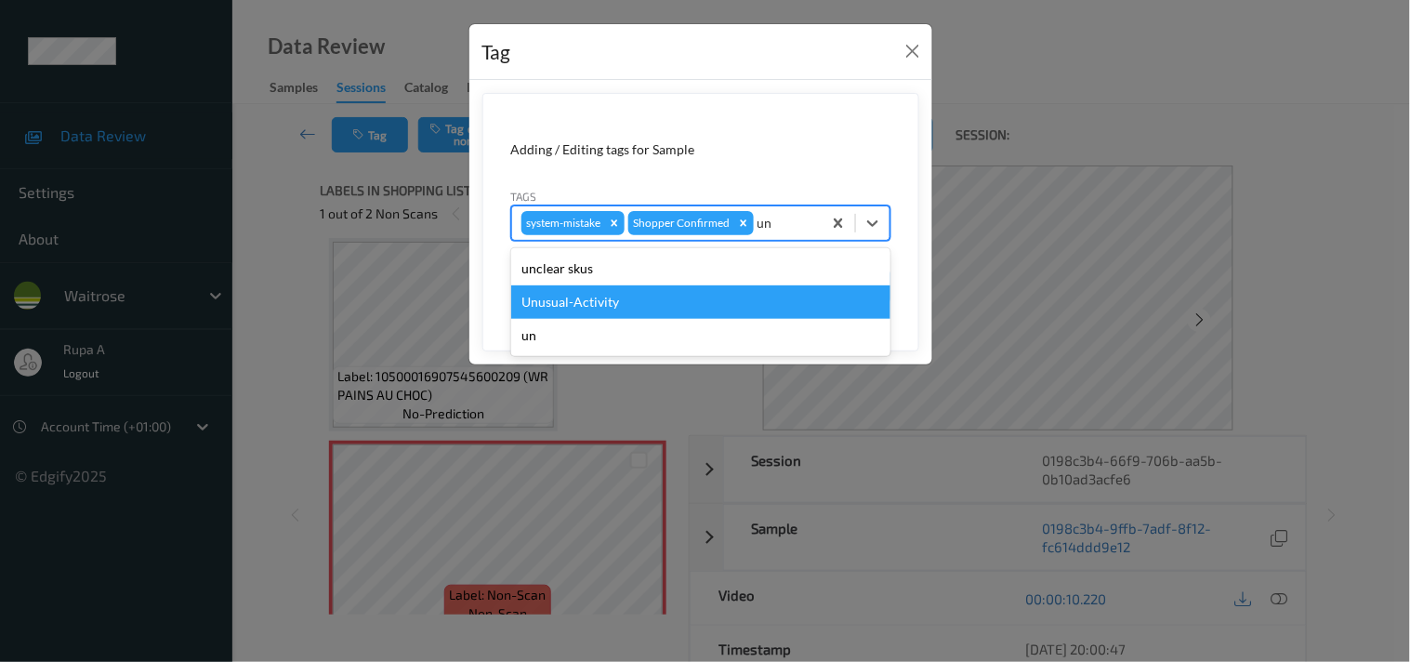
click at [565, 293] on div "Unusual-Activity" at bounding box center [700, 301] width 379 height 33
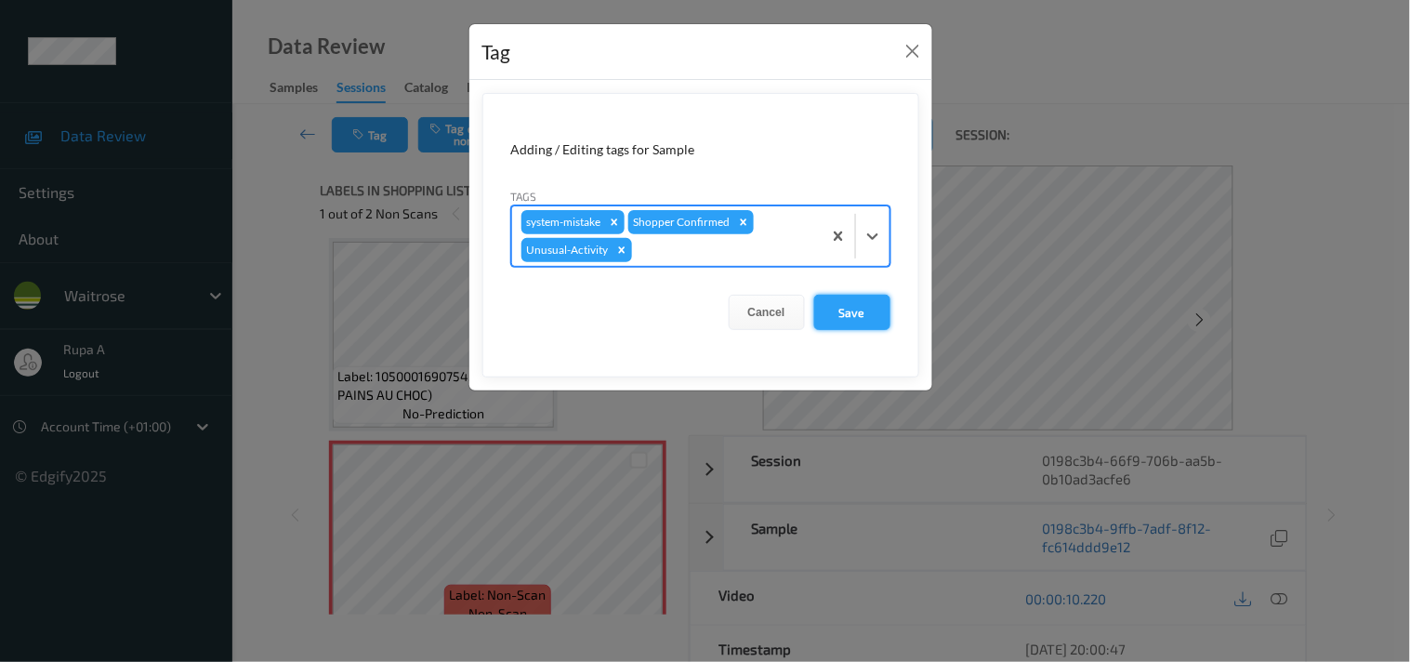
click at [856, 311] on button "Save" at bounding box center [852, 312] width 76 height 35
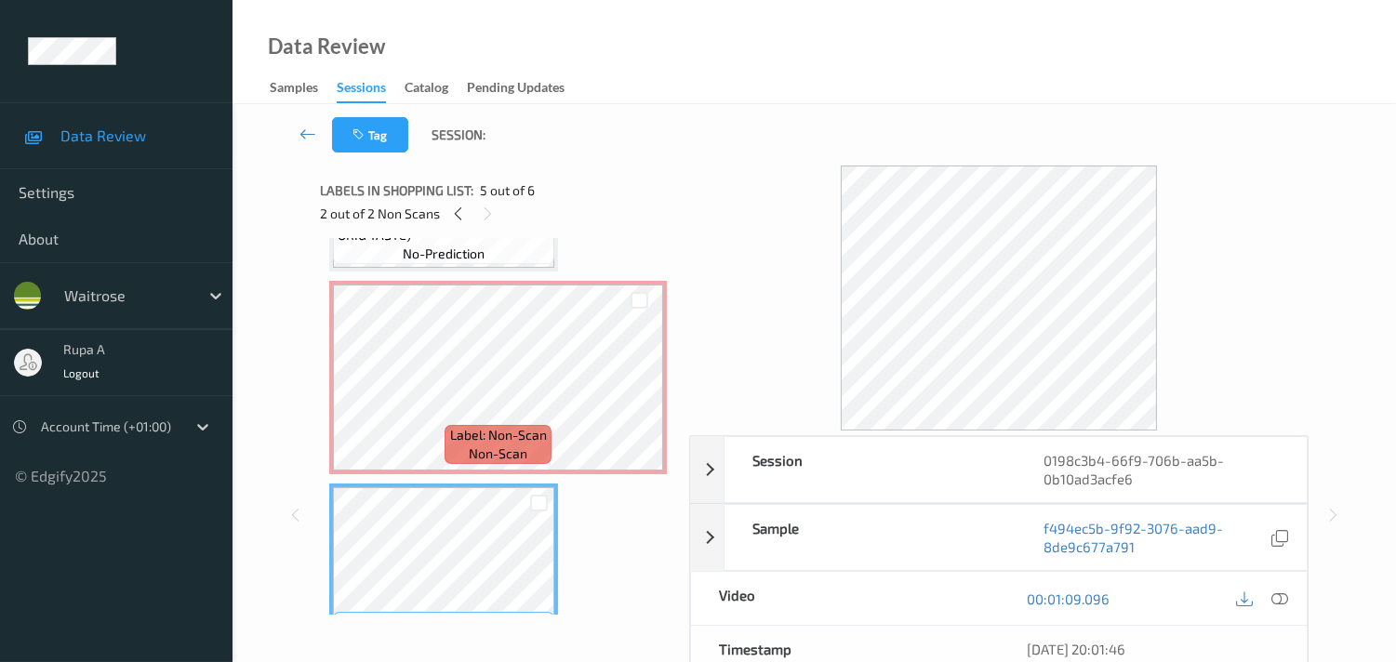
scroll to position [532, 0]
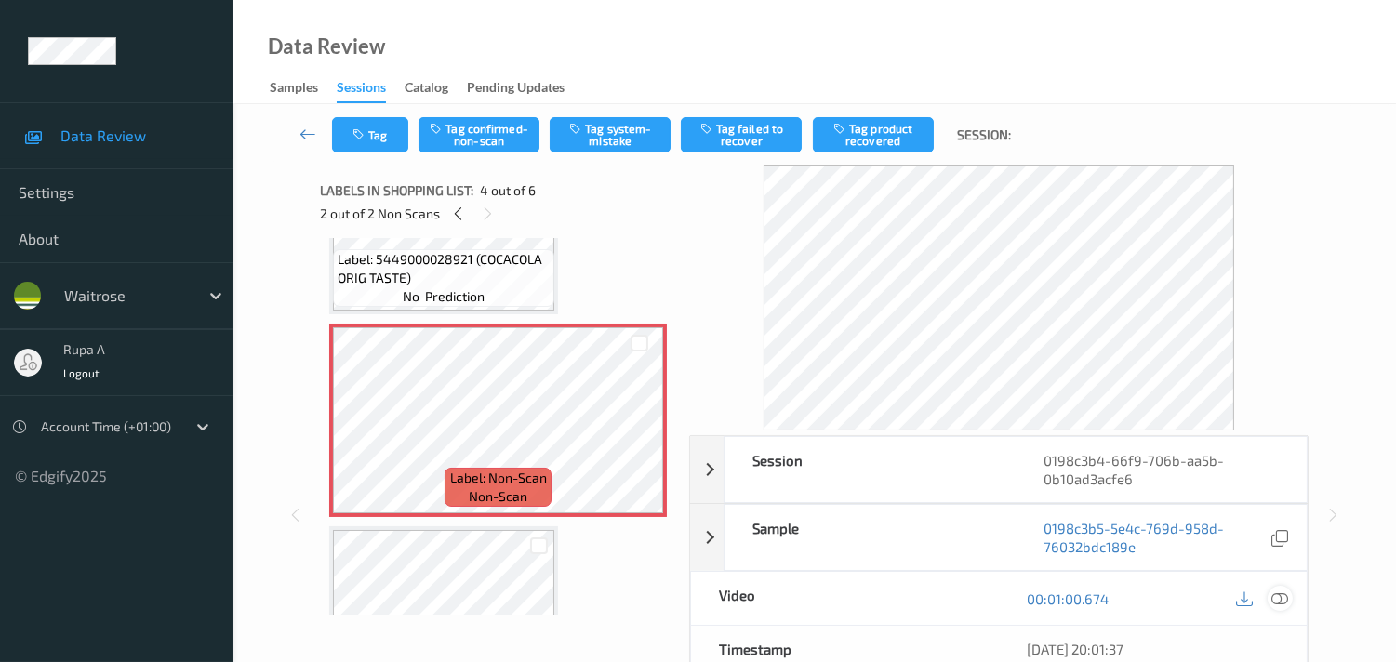
click at [1280, 609] on div at bounding box center [1279, 598] width 25 height 25
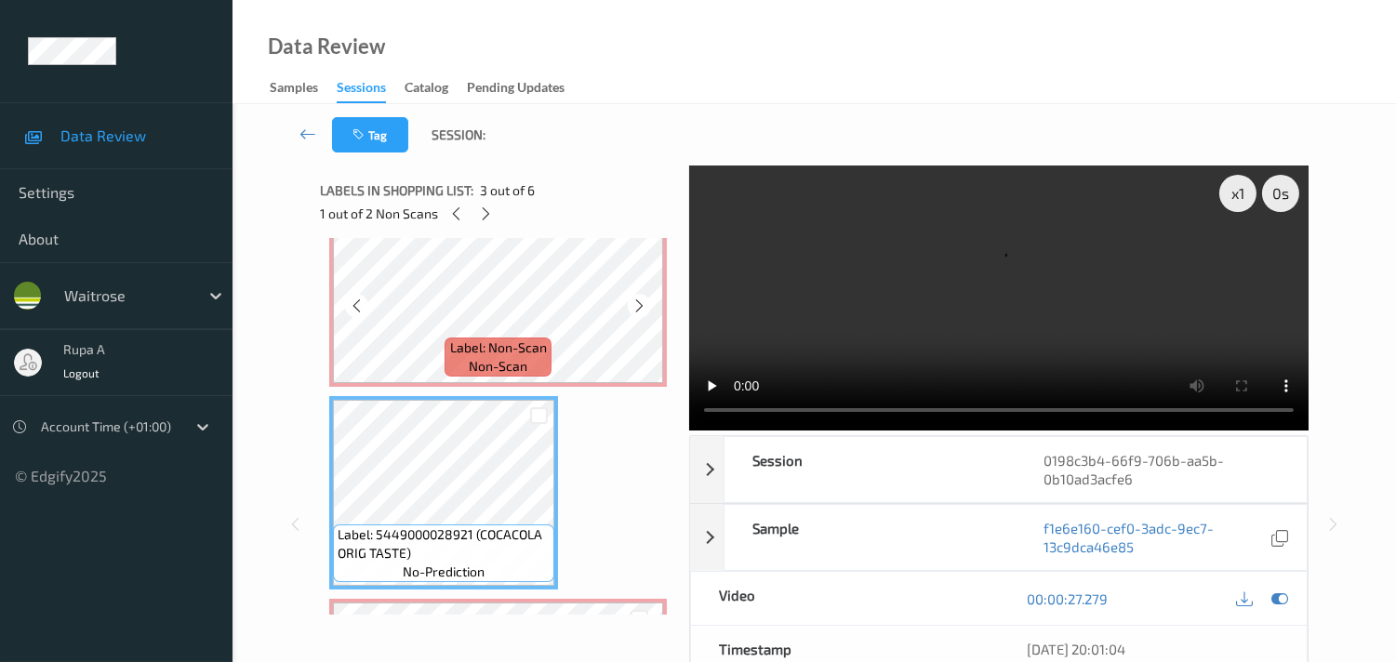
scroll to position [221, 0]
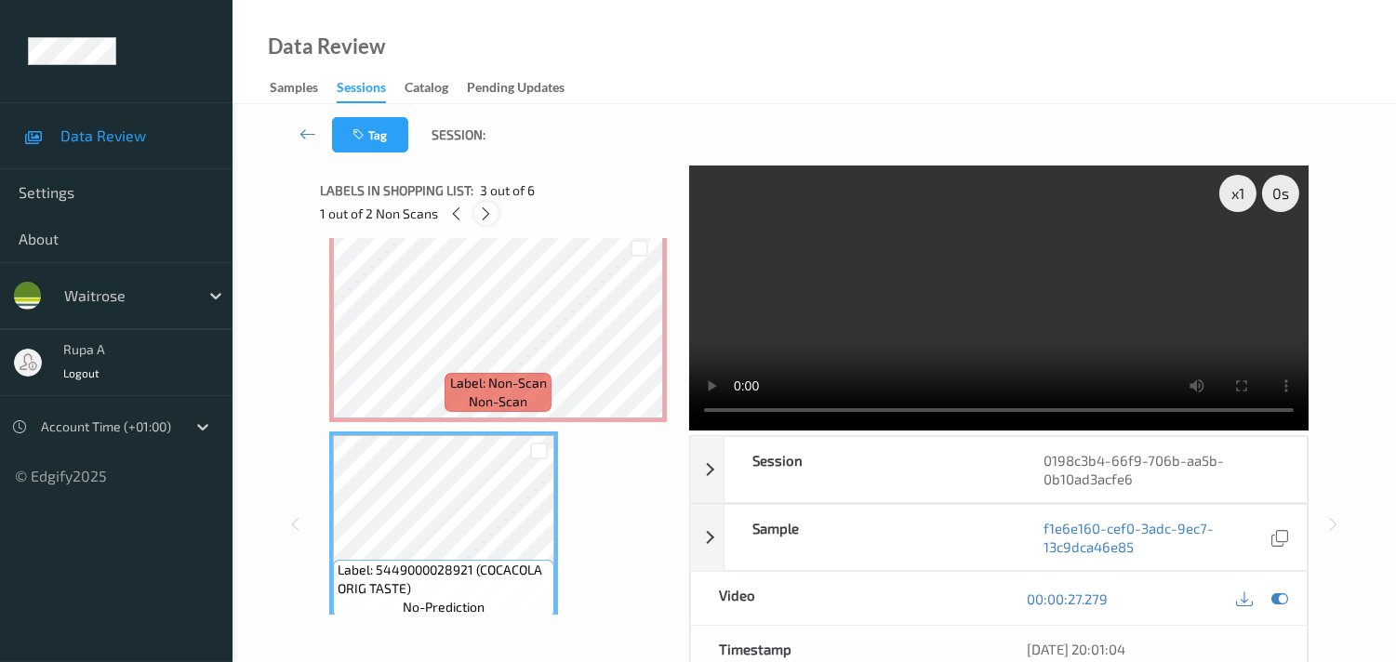
click at [483, 218] on icon at bounding box center [486, 213] width 16 height 17
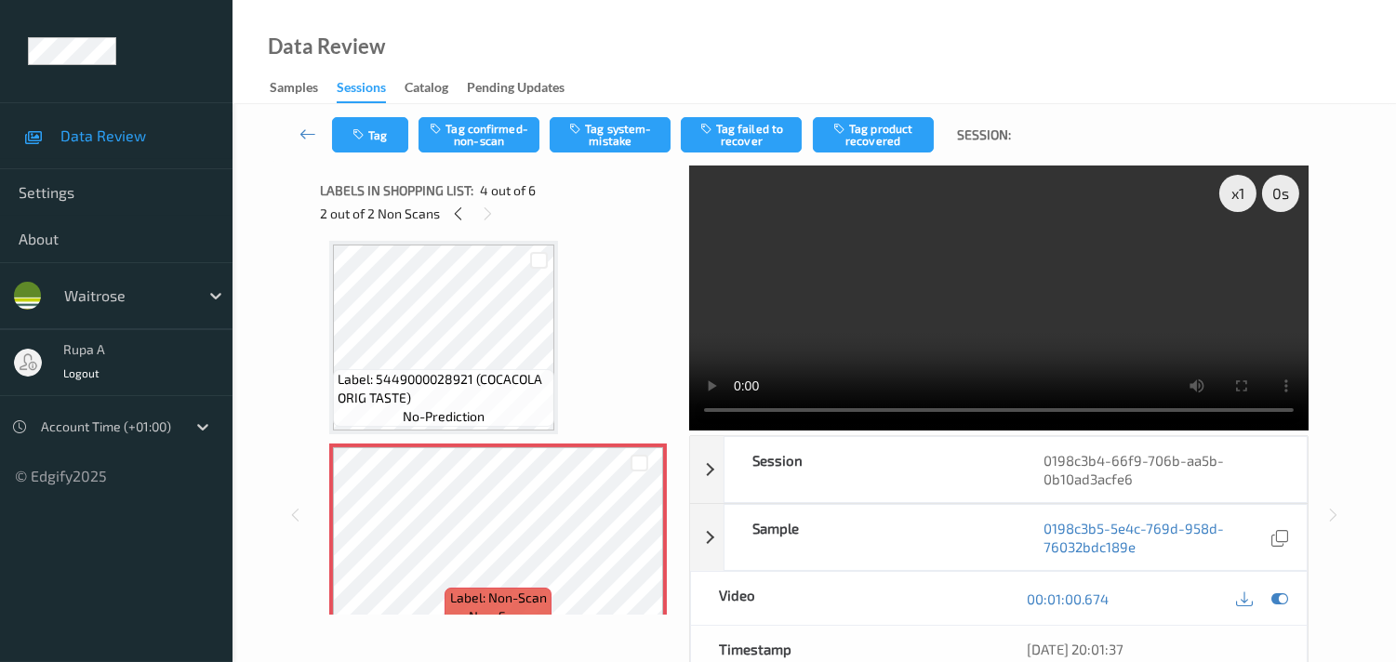
scroll to position [515, 0]
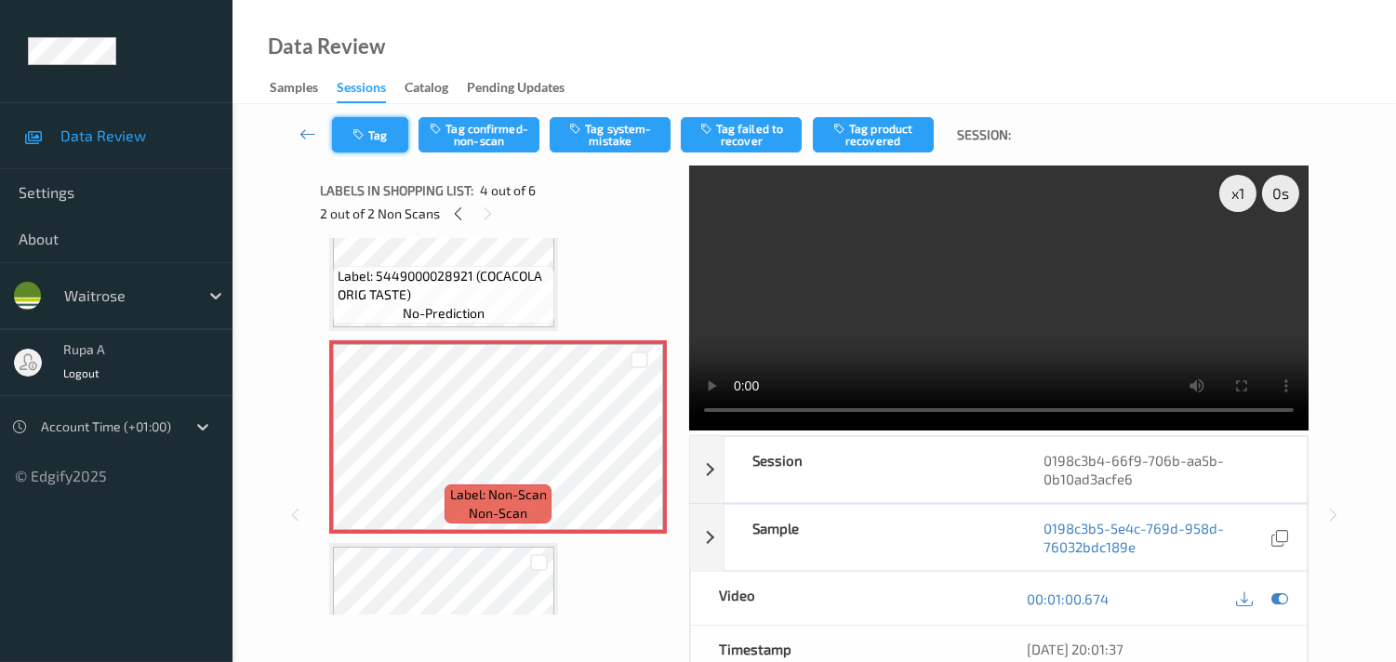
click at [354, 138] on icon "button" at bounding box center [360, 134] width 16 height 13
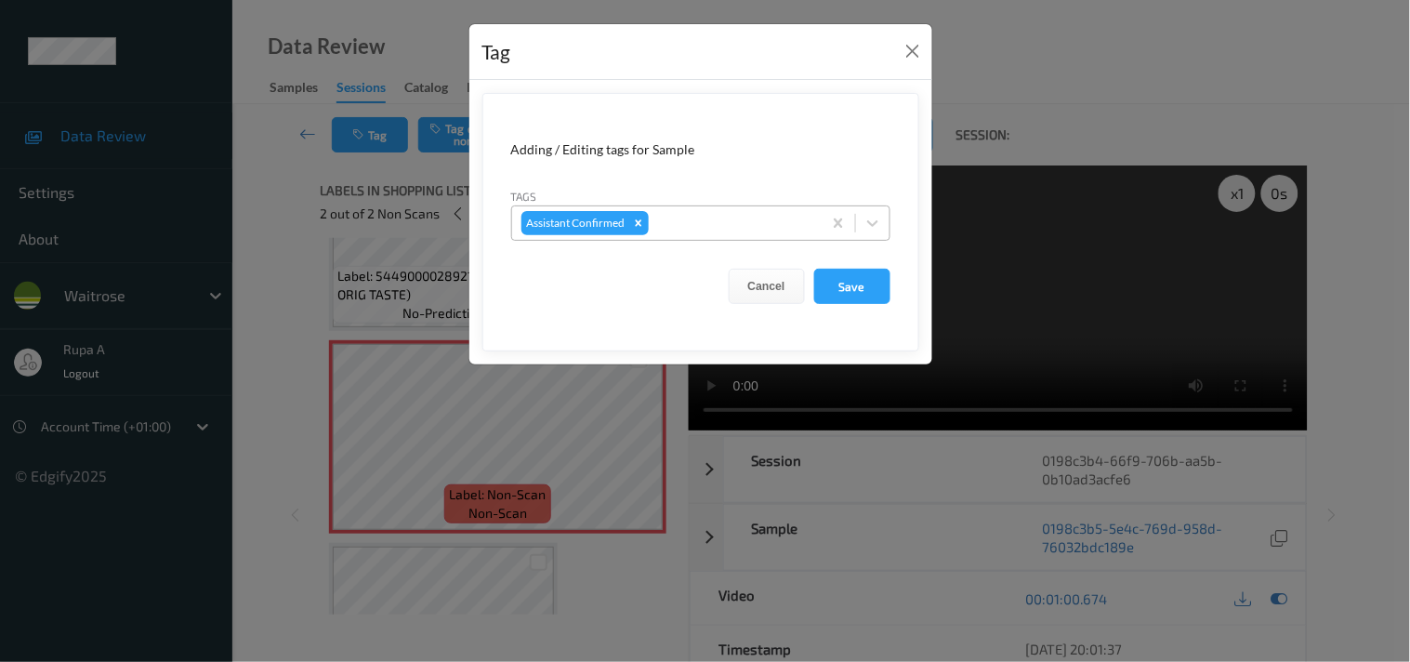
click at [693, 235] on div "Assistant Confirmed" at bounding box center [667, 223] width 310 height 32
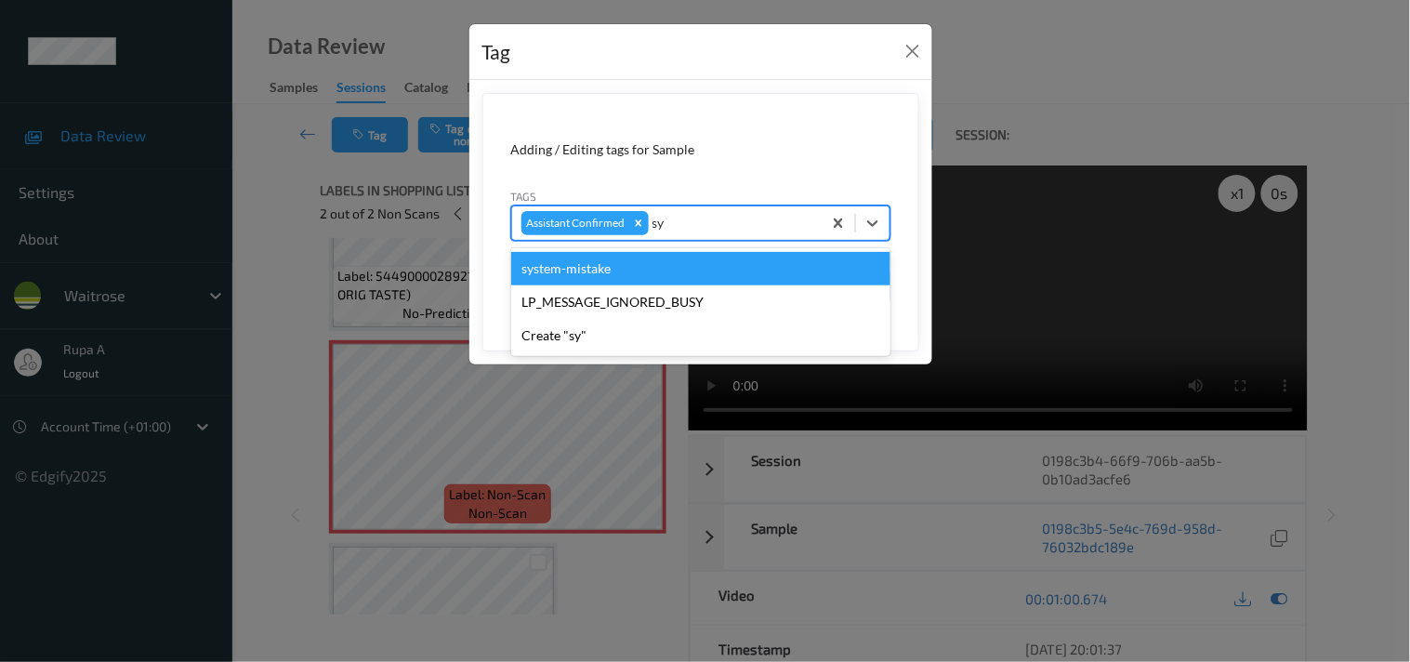
type input "sys"
click at [686, 261] on div "system-mistake" at bounding box center [700, 268] width 379 height 33
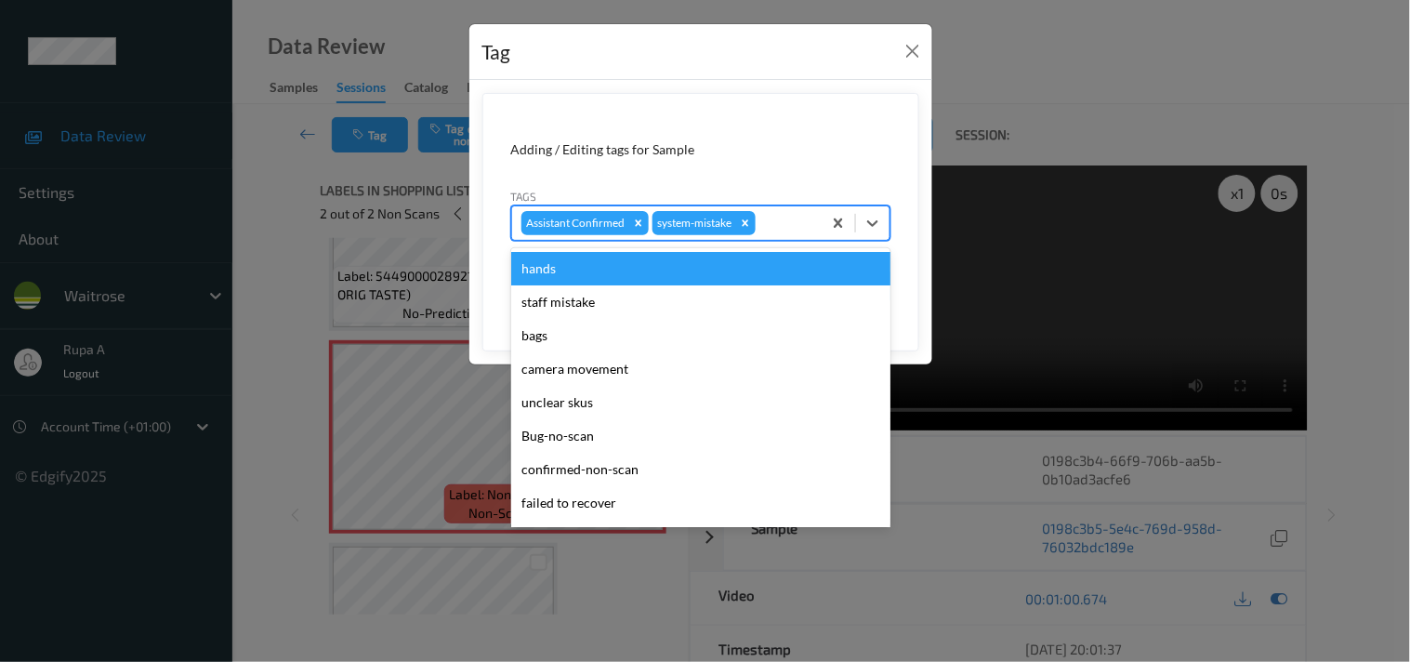
click at [801, 226] on div at bounding box center [786, 223] width 53 height 22
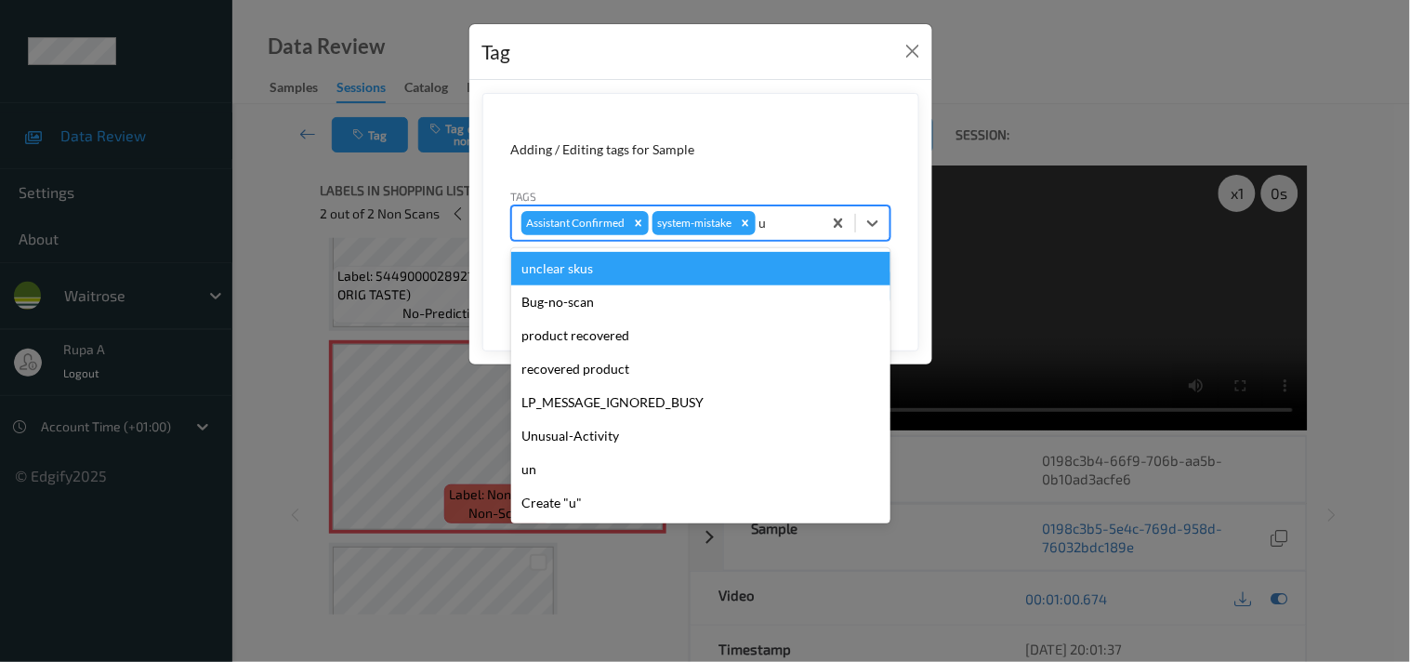
type input "un"
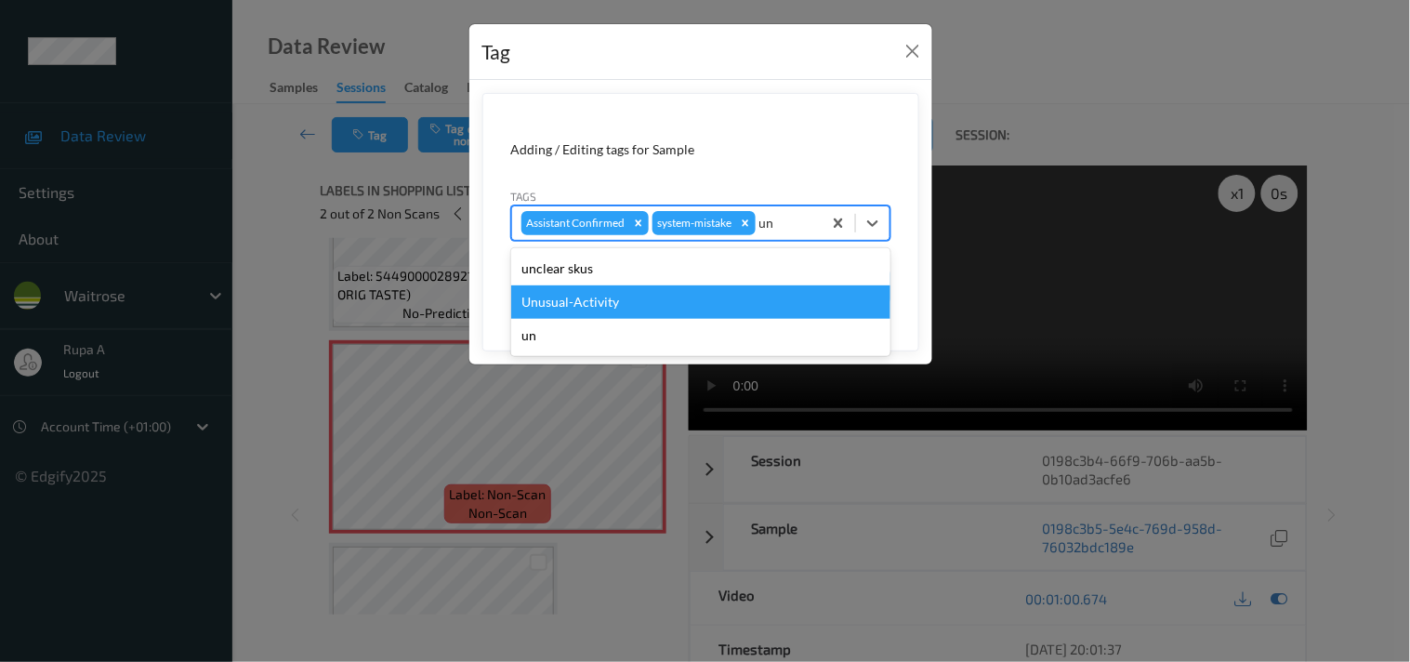
click at [635, 305] on div "Unusual-Activity" at bounding box center [700, 301] width 379 height 33
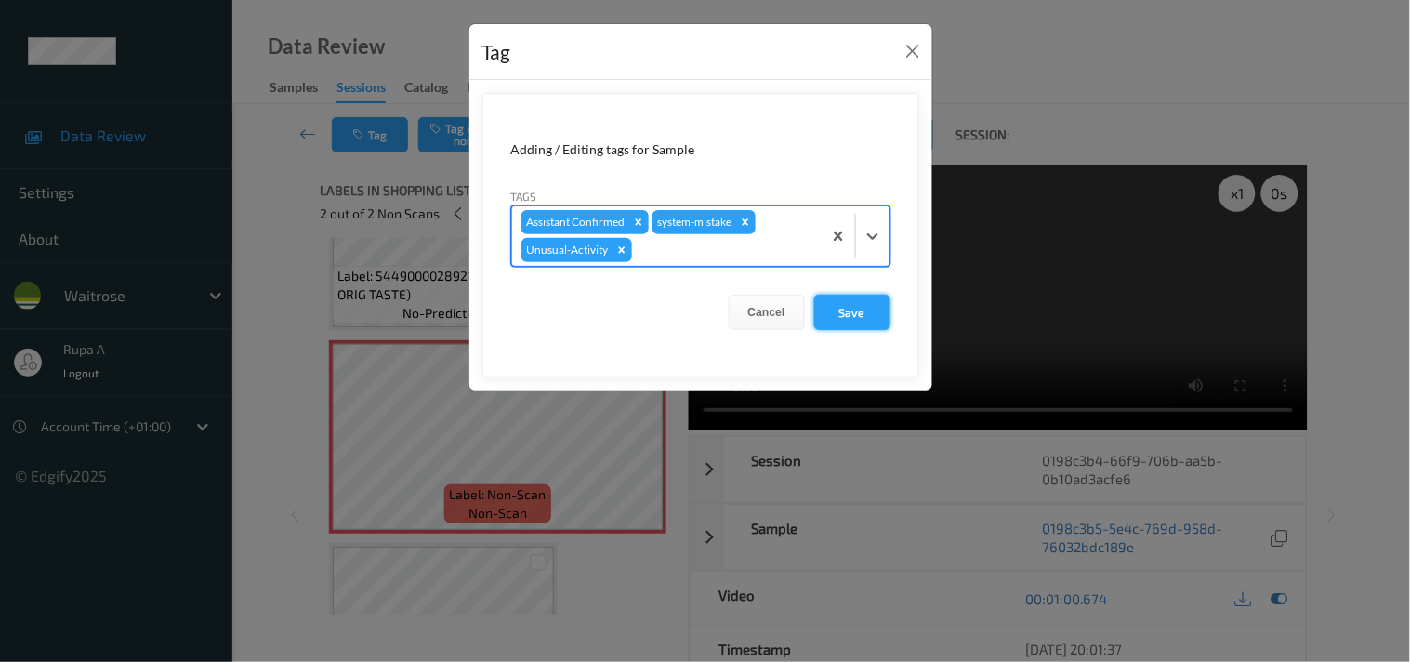
click at [865, 313] on button "Save" at bounding box center [852, 312] width 76 height 35
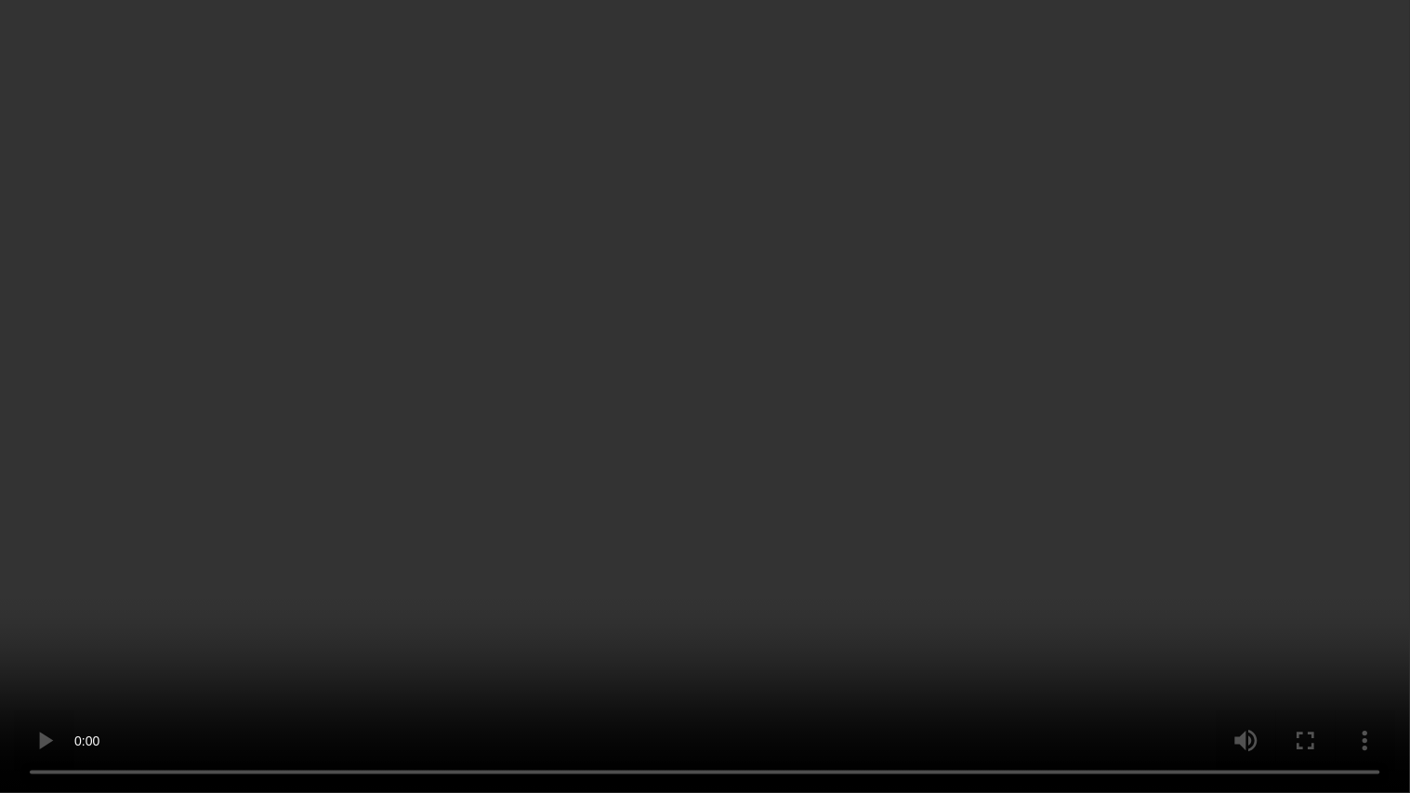
click at [81, 642] on video at bounding box center [705, 396] width 1410 height 793
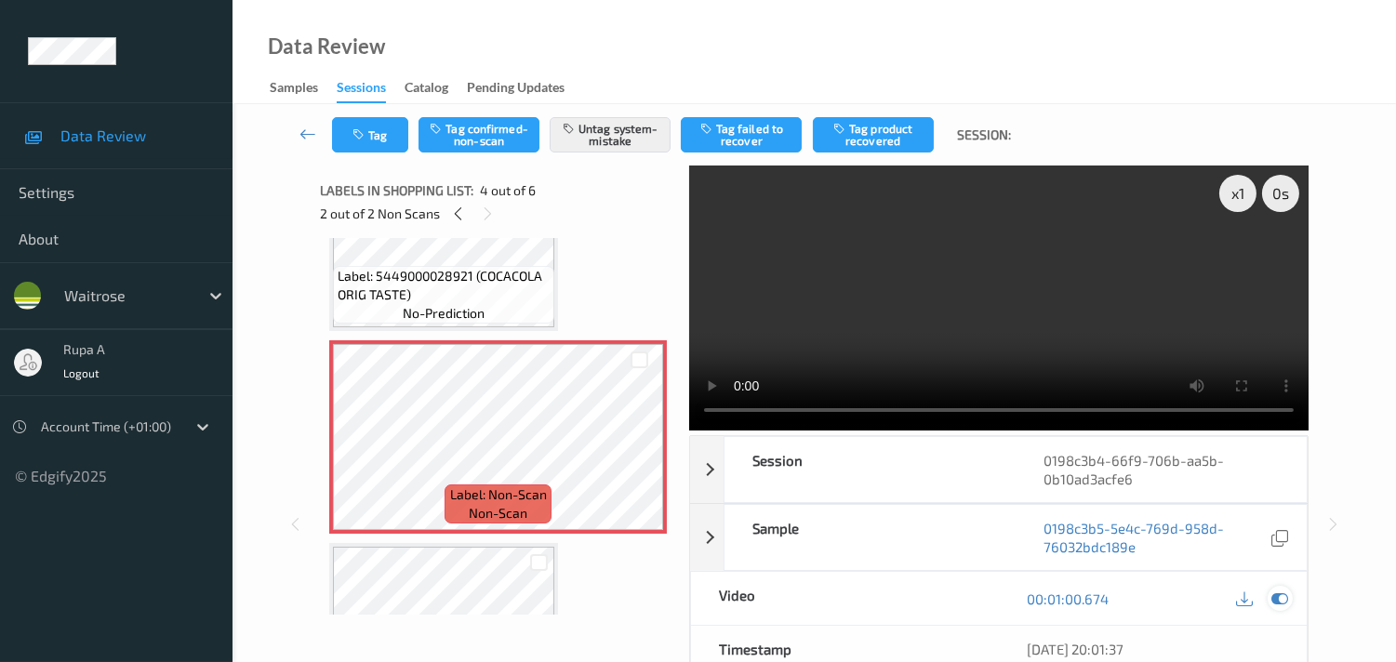
click at [1289, 596] on div at bounding box center [1279, 598] width 25 height 25
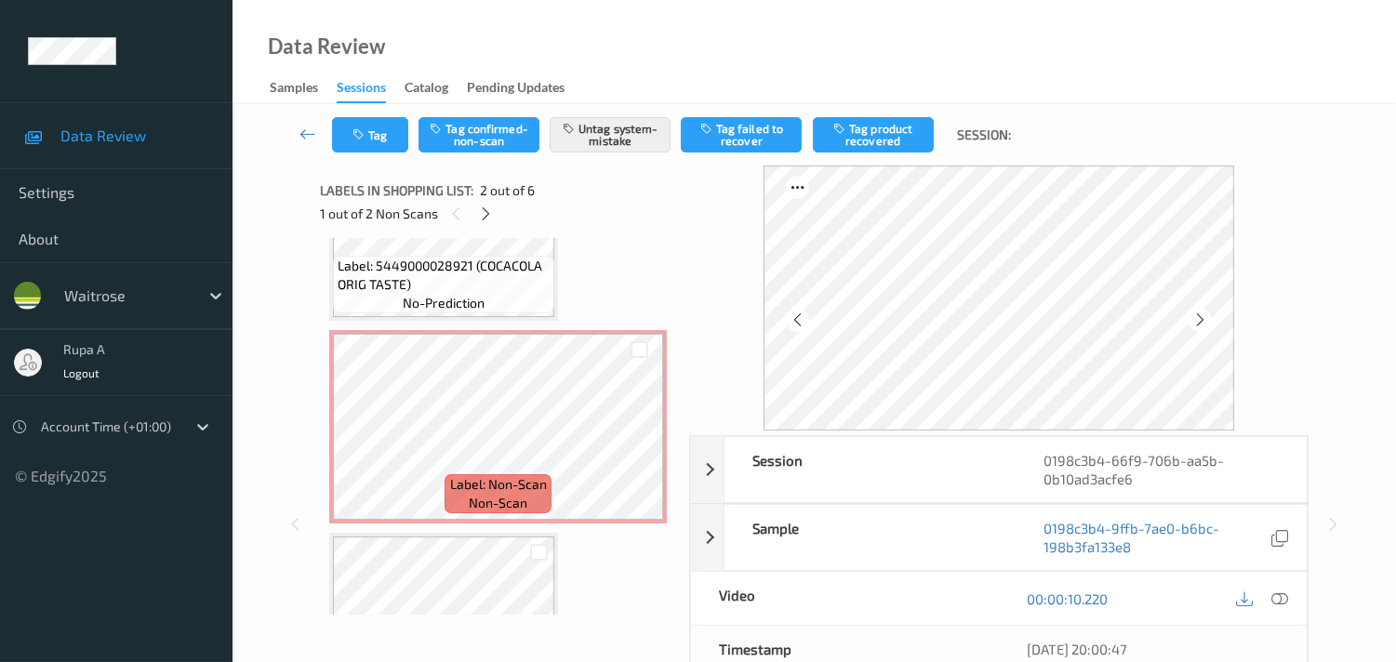
scroll to position [532, 0]
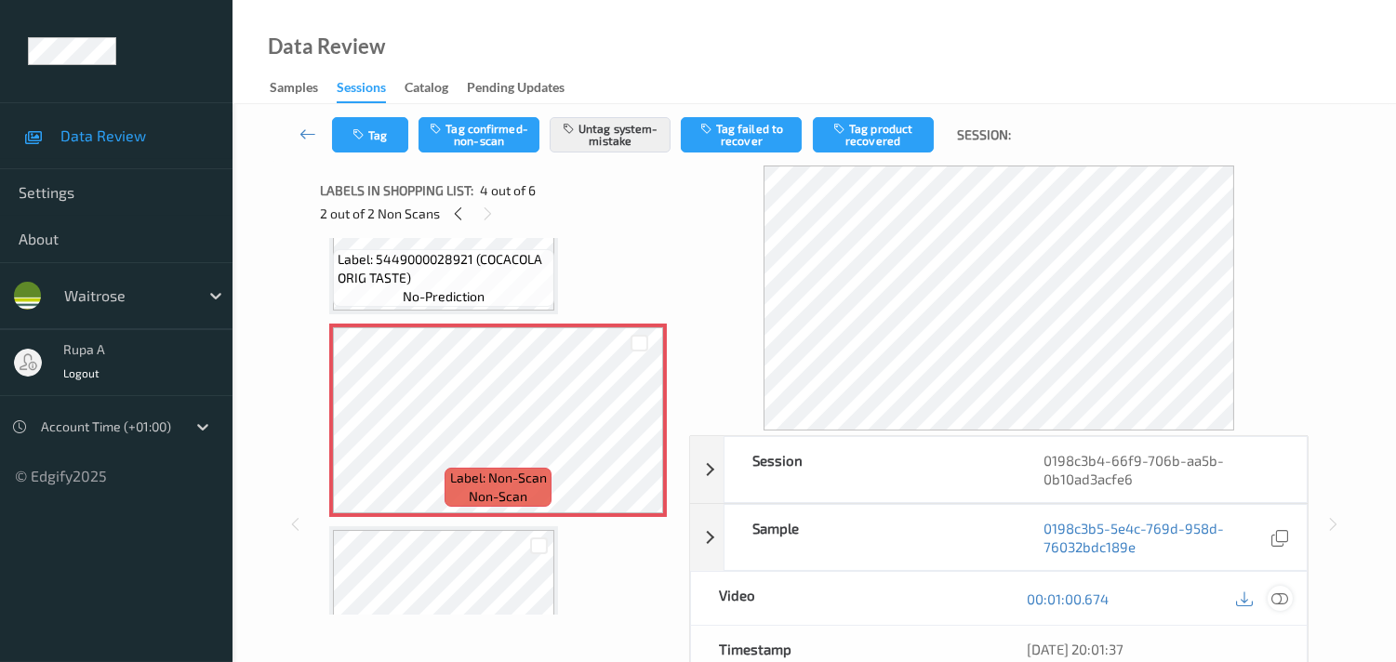
click at [1284, 599] on icon at bounding box center [1279, 598] width 17 height 17
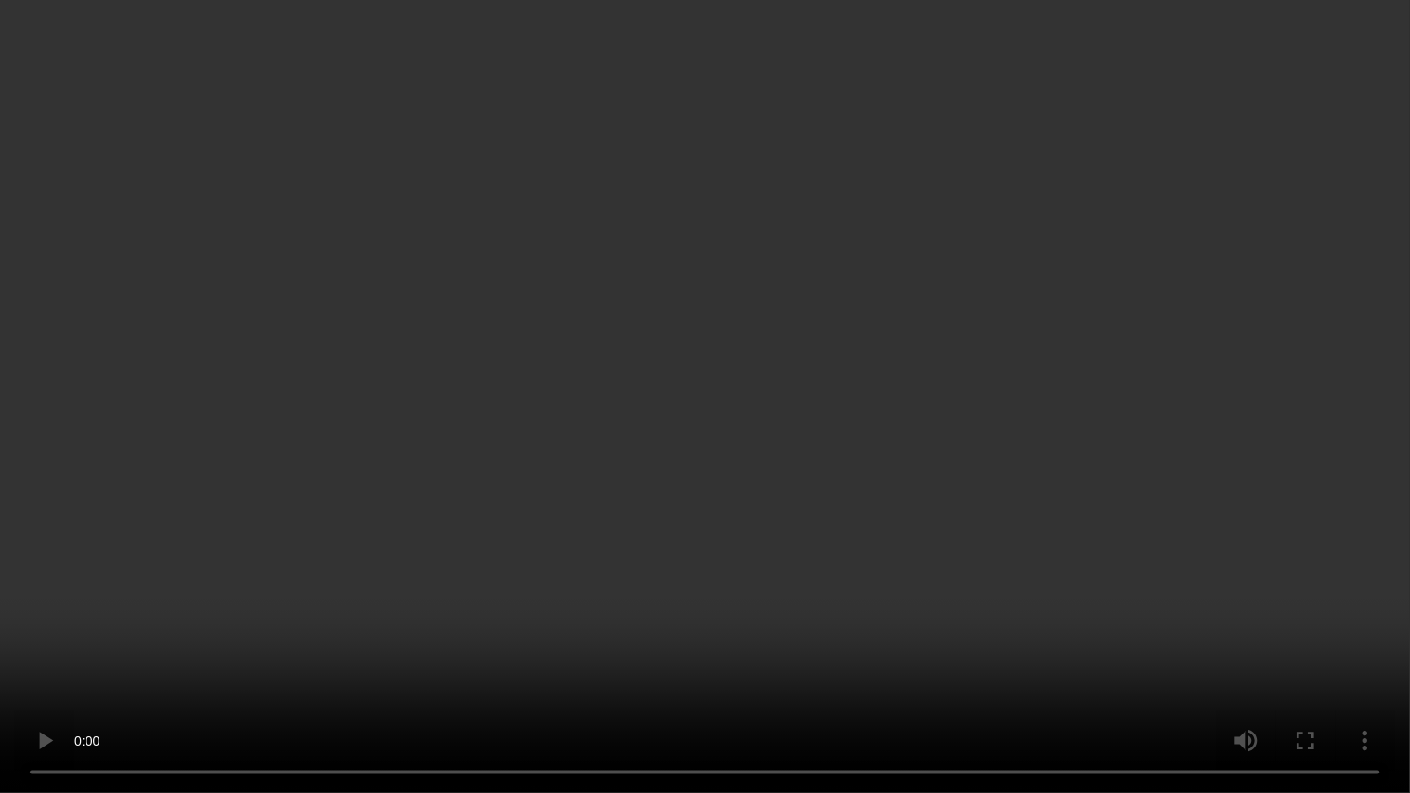
click at [1243, 443] on video at bounding box center [705, 396] width 1410 height 793
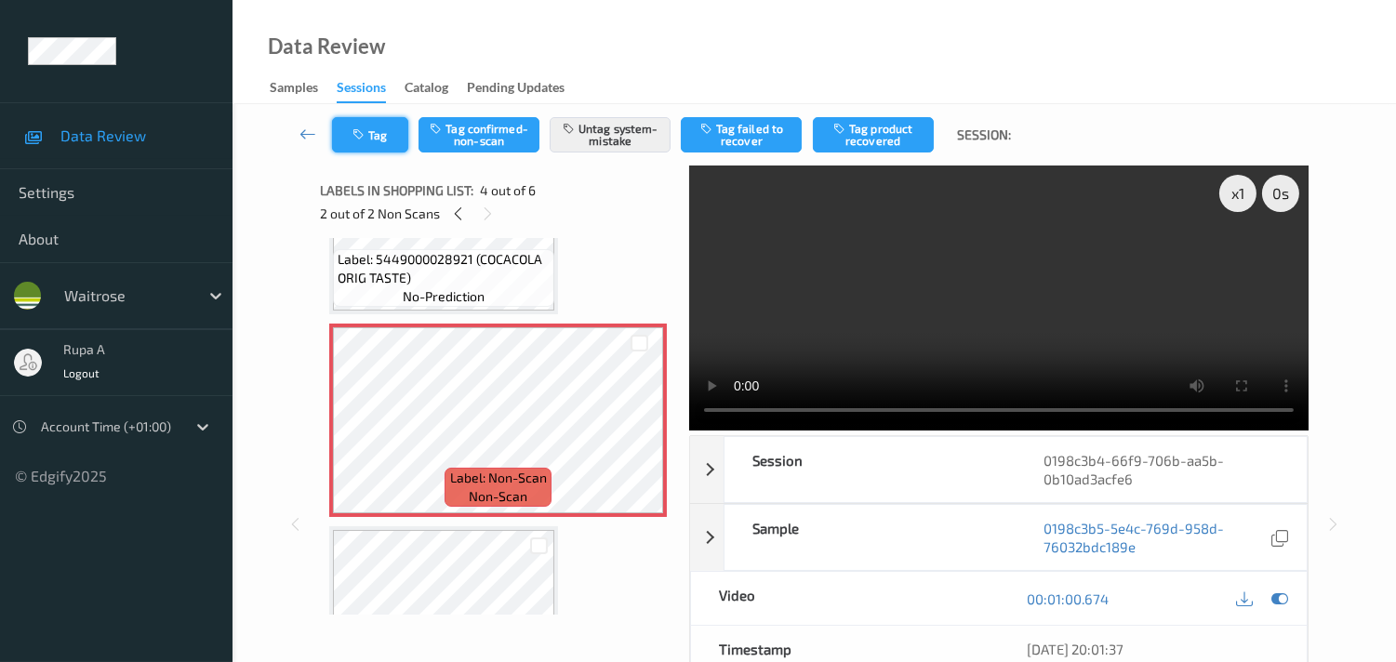
click at [378, 145] on button "Tag" at bounding box center [370, 134] width 76 height 35
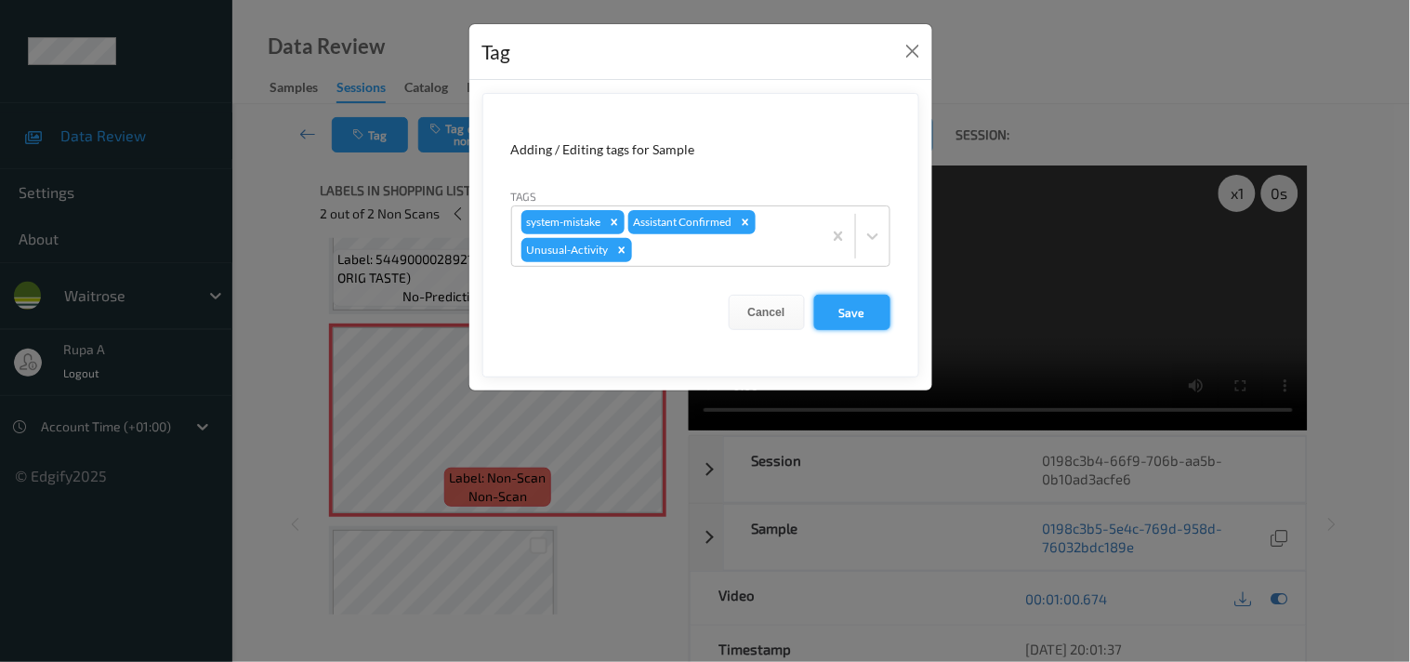
click at [852, 322] on button "Save" at bounding box center [852, 312] width 76 height 35
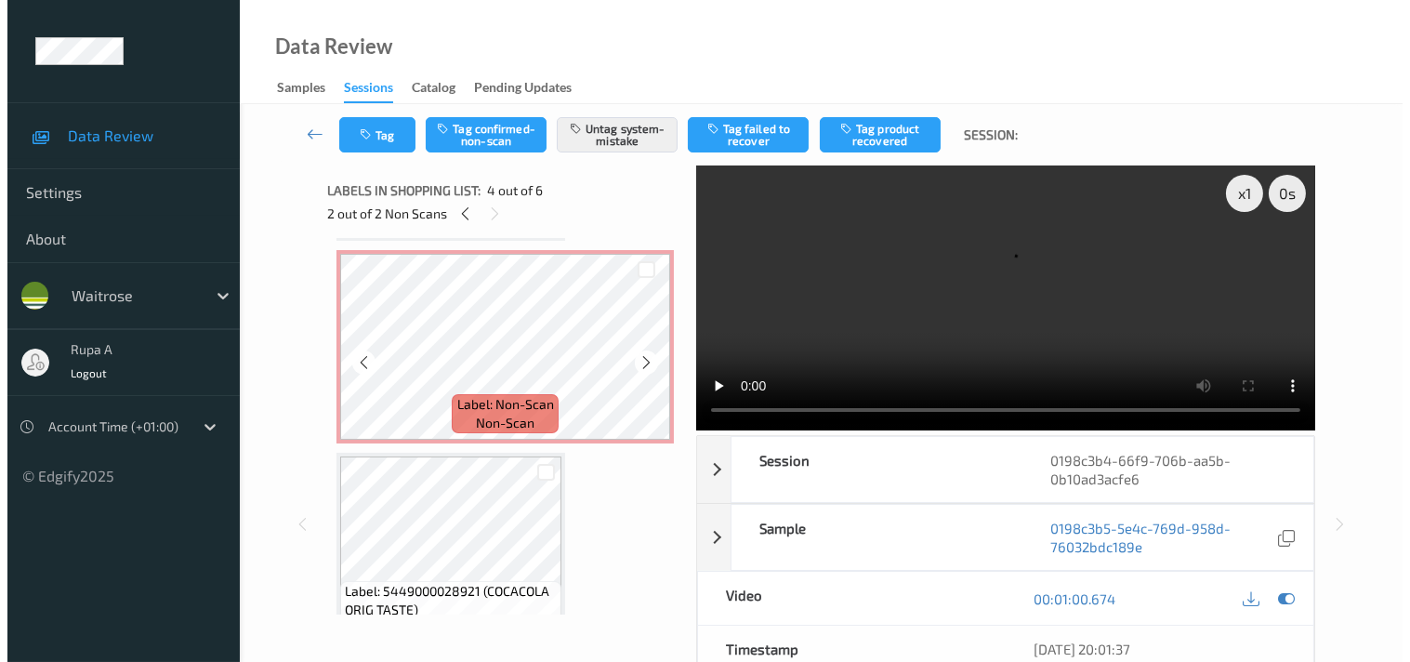
scroll to position [118, 0]
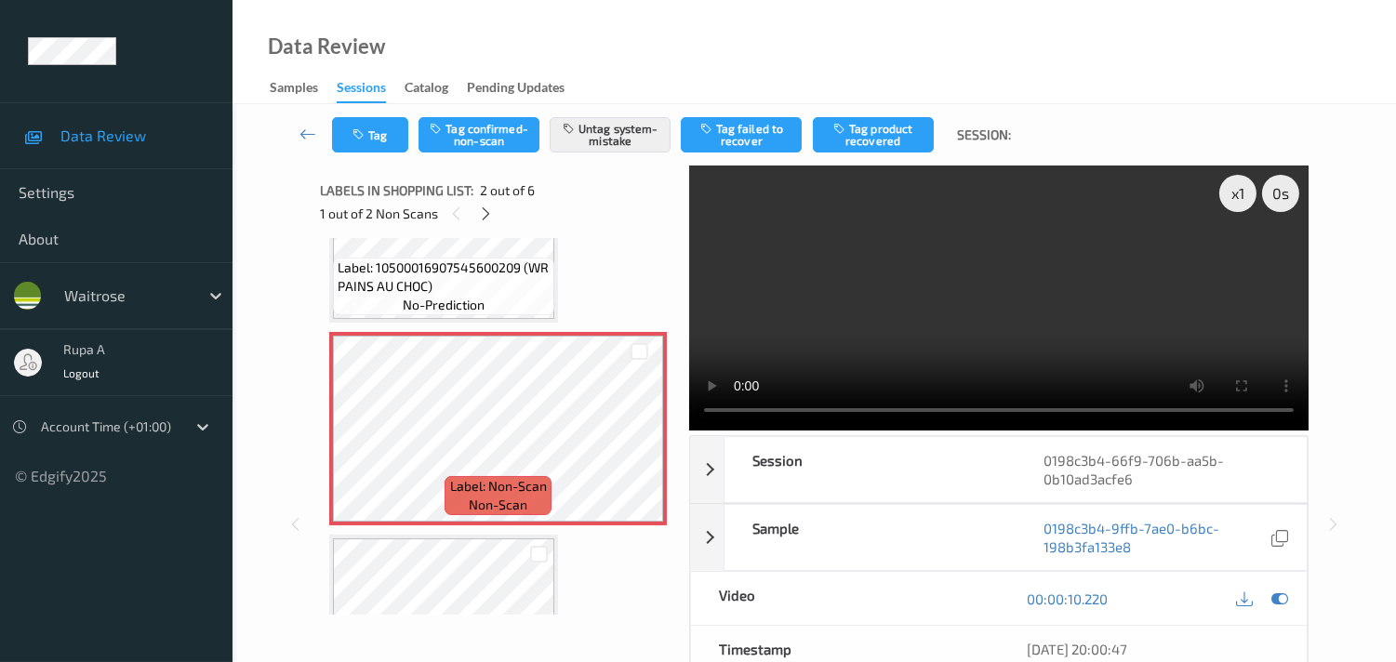
click at [391, 153] on div "Tag Tag confirmed-non-scan Untag system-mistake Tag failed to recover Tag produ…" at bounding box center [814, 134] width 1087 height 61
click at [385, 130] on button "Tag" at bounding box center [370, 134] width 76 height 35
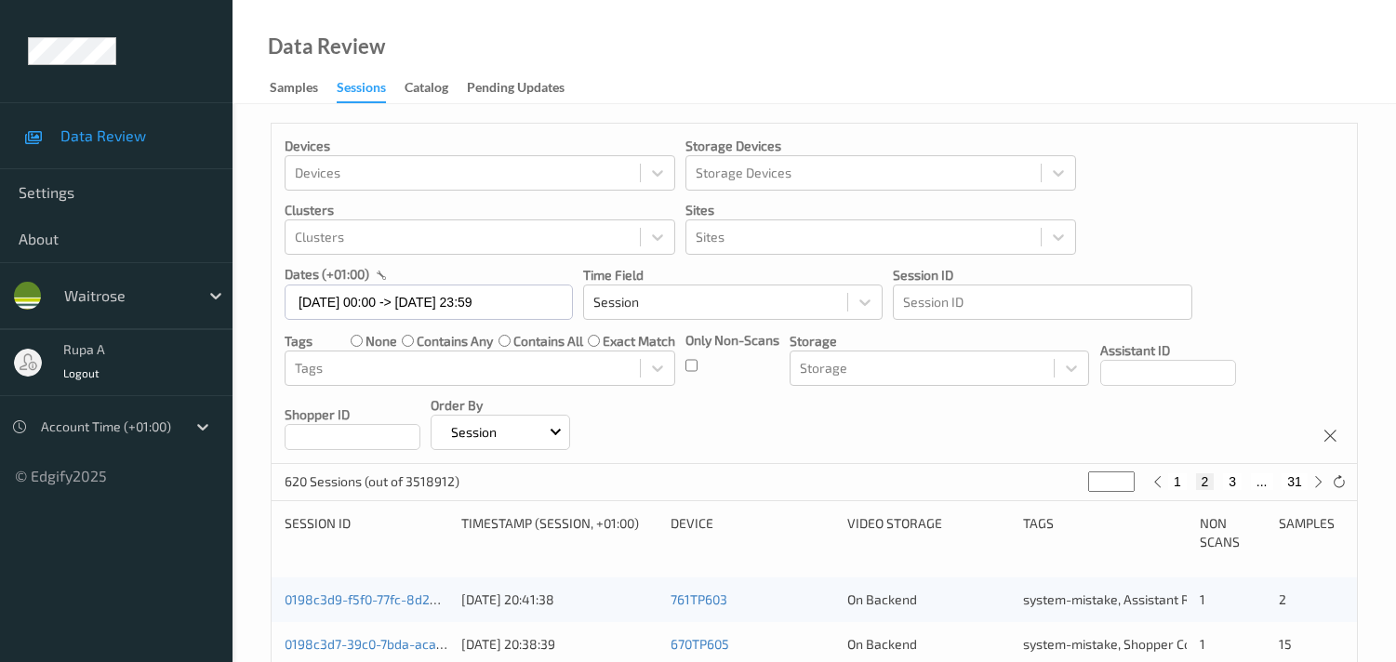
scroll to position [884, 0]
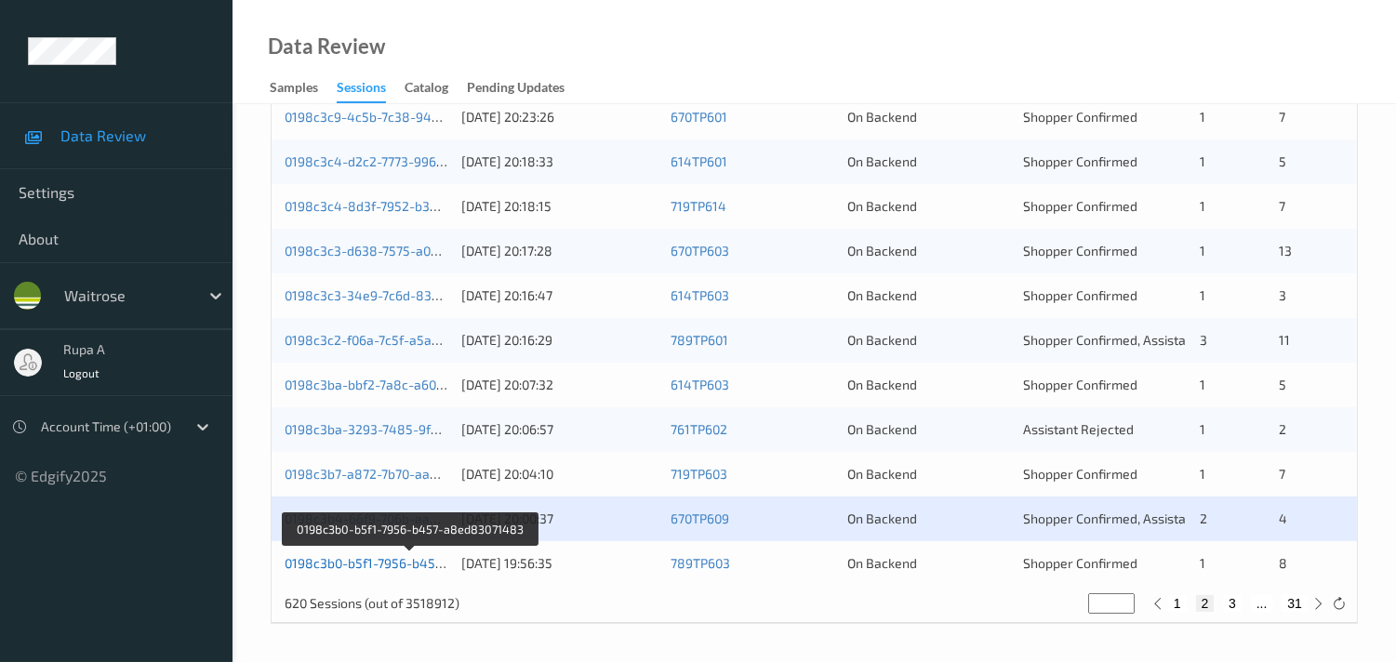
click at [404, 568] on link "0198c3b0-b5f1-7956-b457-a8ed83071483" at bounding box center [411, 563] width 253 height 16
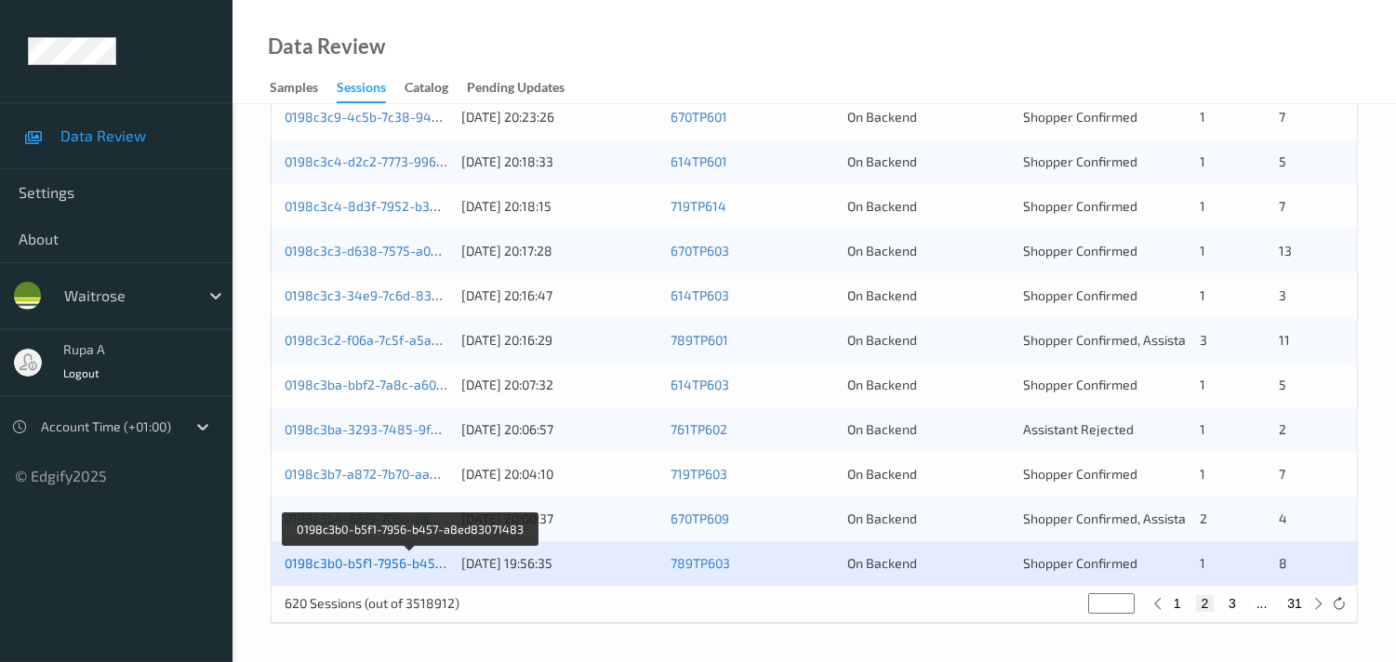
click at [412, 560] on link "0198c3b0-b5f1-7956-b457-a8ed83071483" at bounding box center [411, 563] width 253 height 16
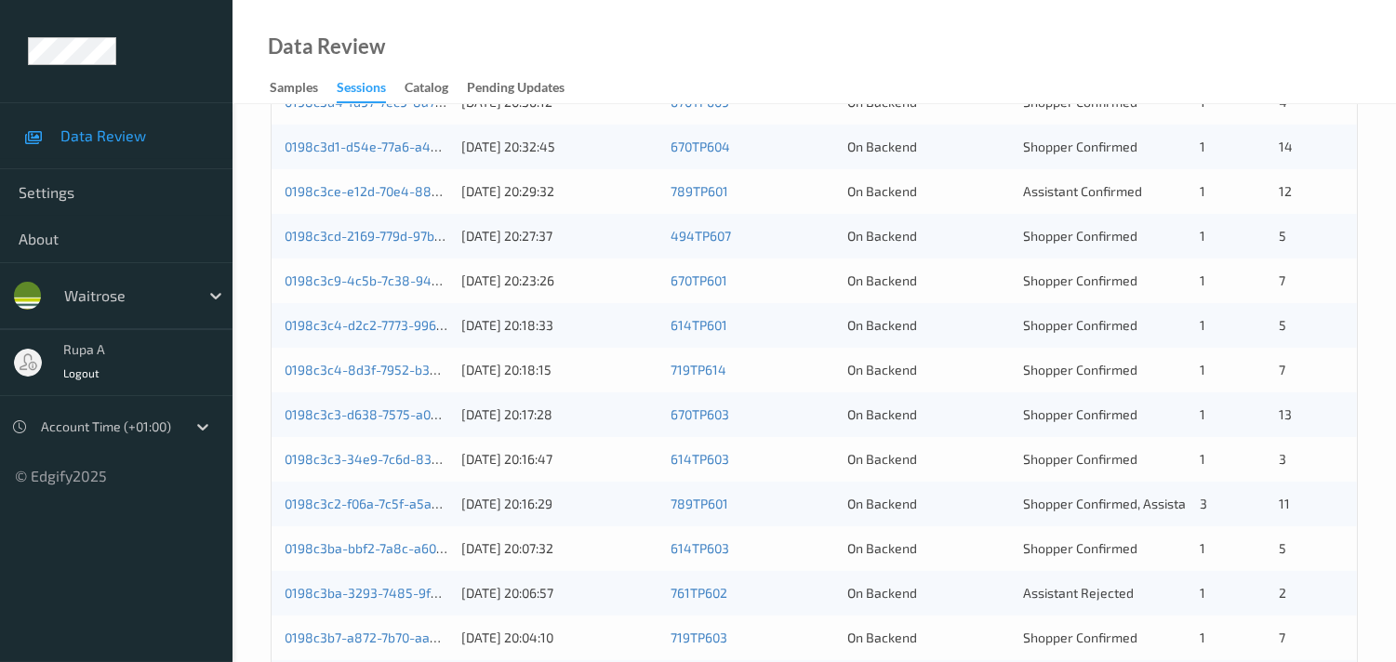
scroll to position [677, 0]
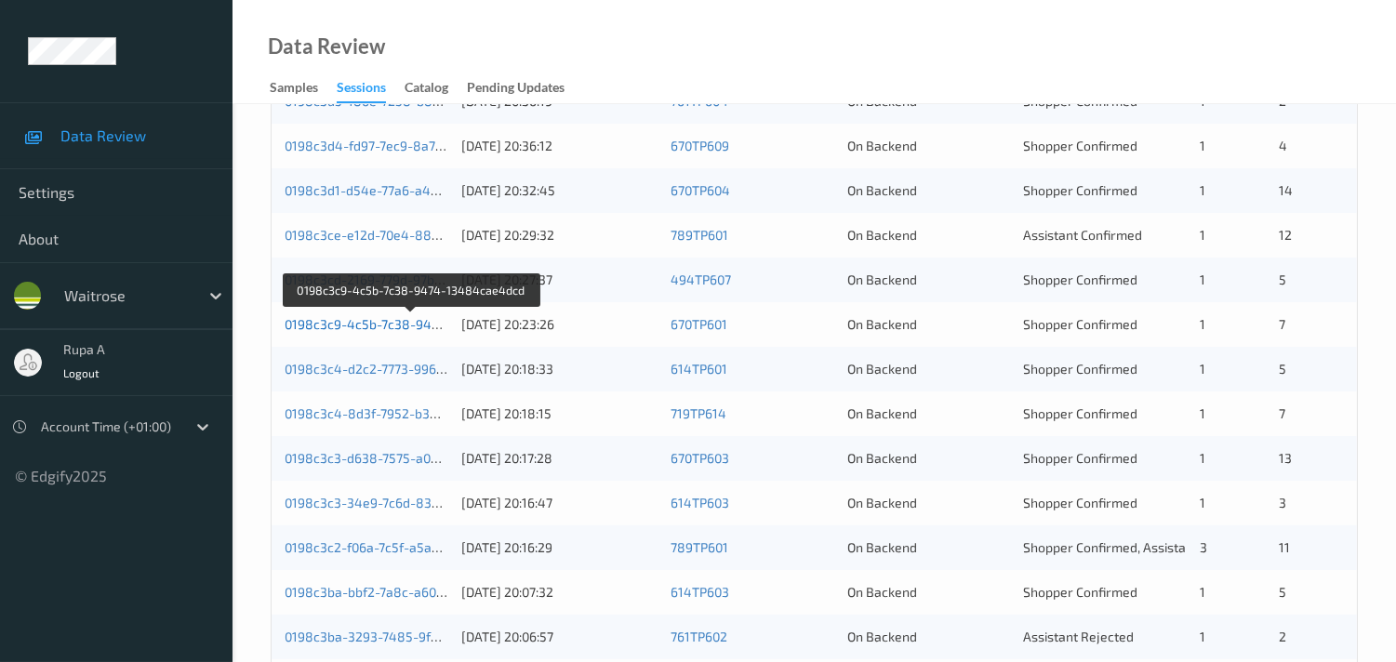
click at [364, 323] on link "0198c3c9-4c5b-7c38-9474-13484cae4dcd" at bounding box center [413, 324] width 257 height 16
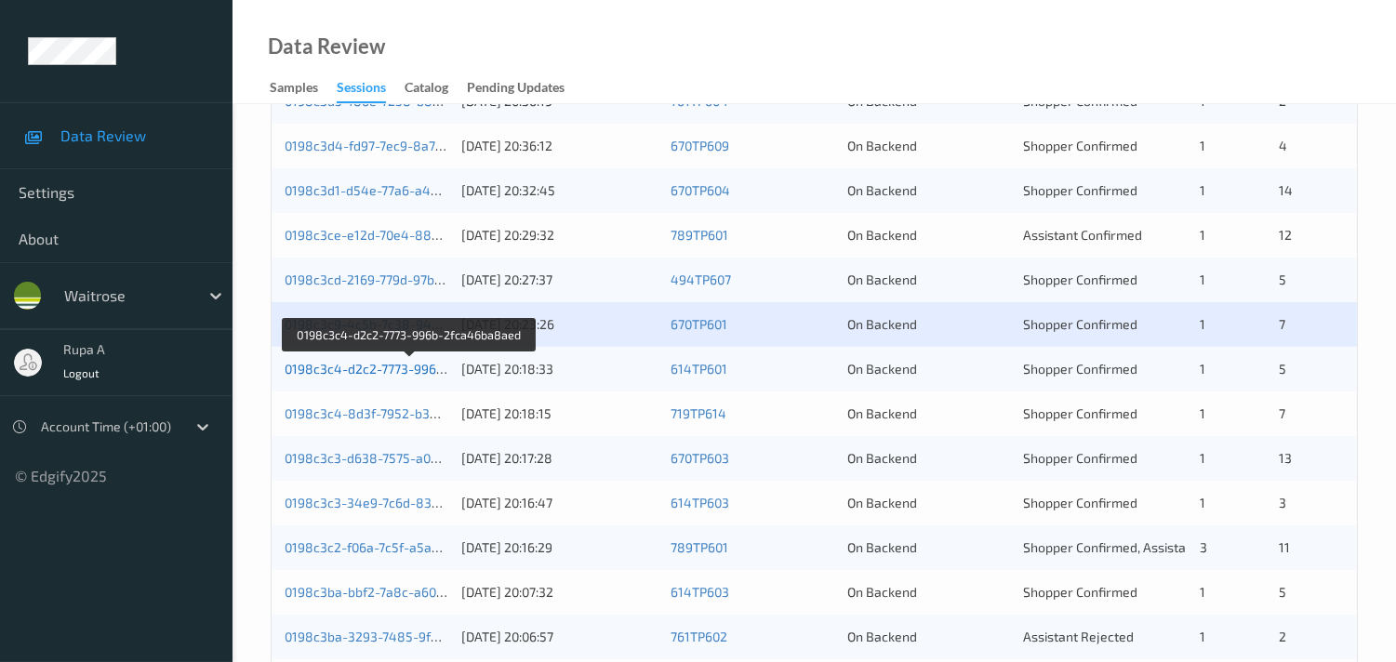
click at [388, 367] on link "0198c3c4-d2c2-7773-996b-2fca46ba8aed" at bounding box center [411, 369] width 252 height 16
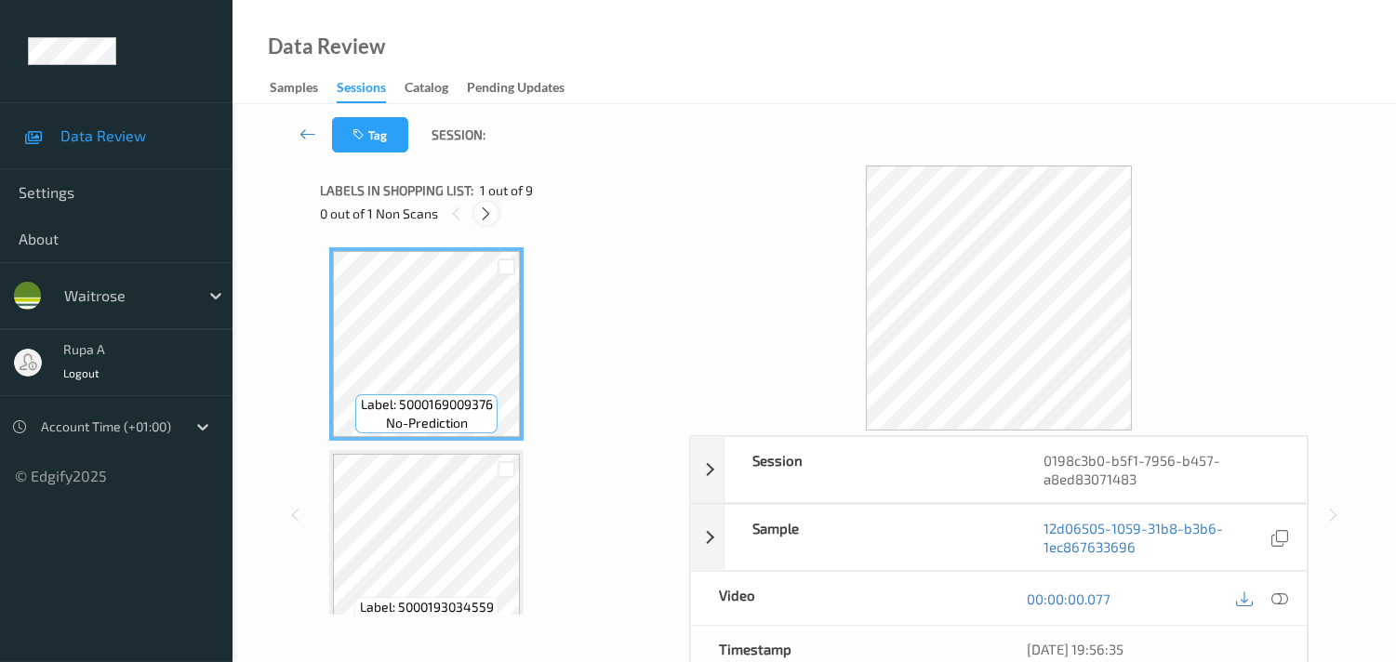
click at [488, 218] on icon at bounding box center [486, 213] width 16 height 17
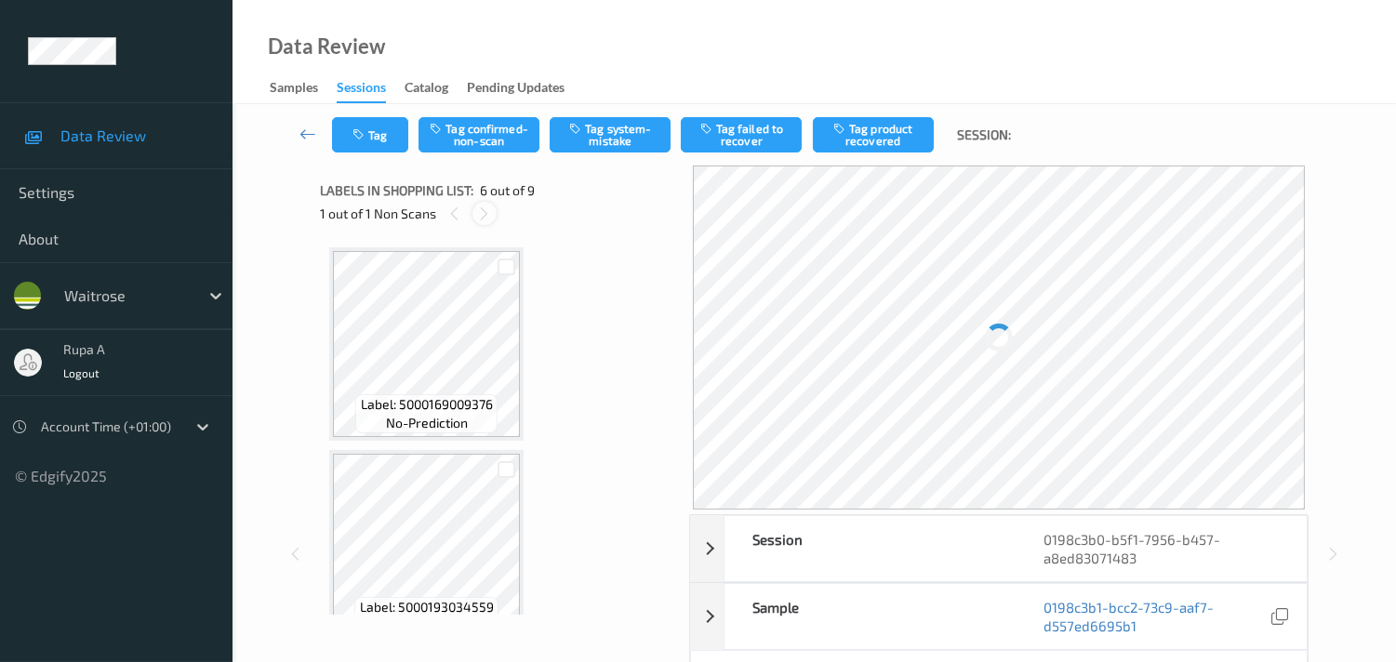
scroll to position [814, 0]
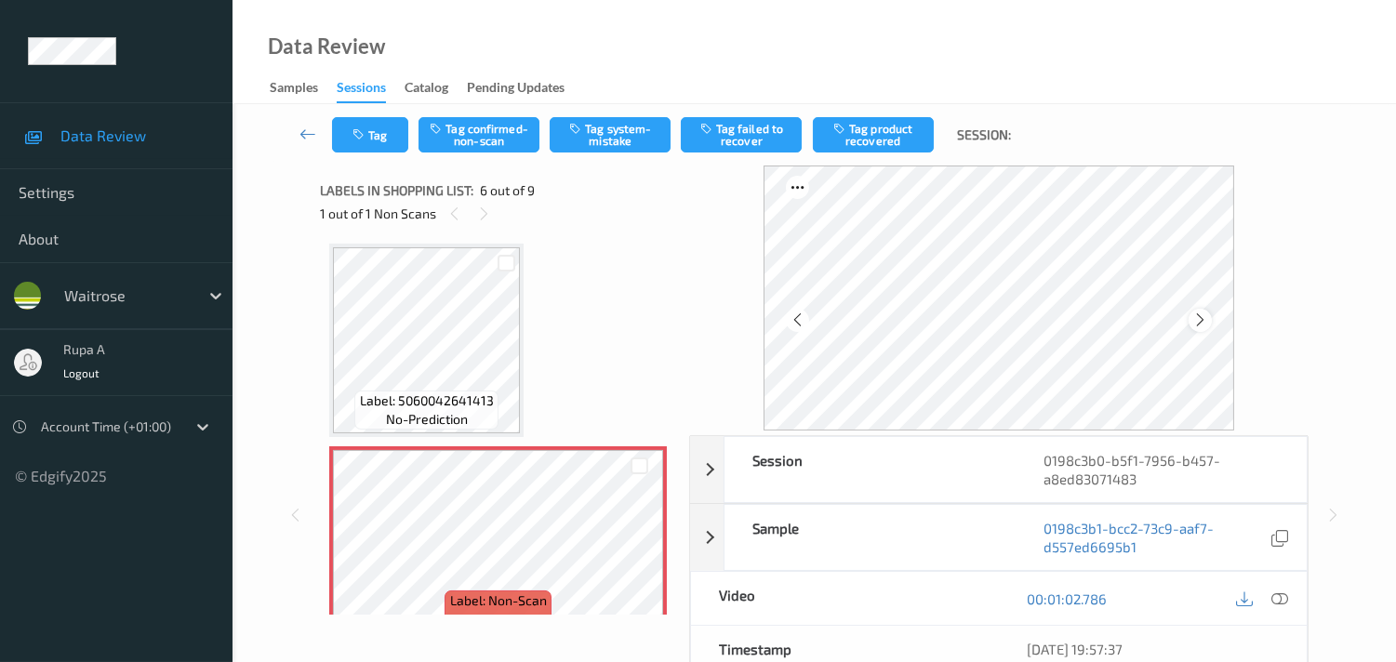
click at [1193, 312] on div at bounding box center [1199, 320] width 23 height 23
click at [1197, 313] on icon at bounding box center [1200, 319] width 16 height 17
click at [1201, 314] on icon at bounding box center [1200, 319] width 16 height 17
click at [1267, 596] on div at bounding box center [1279, 598] width 25 height 25
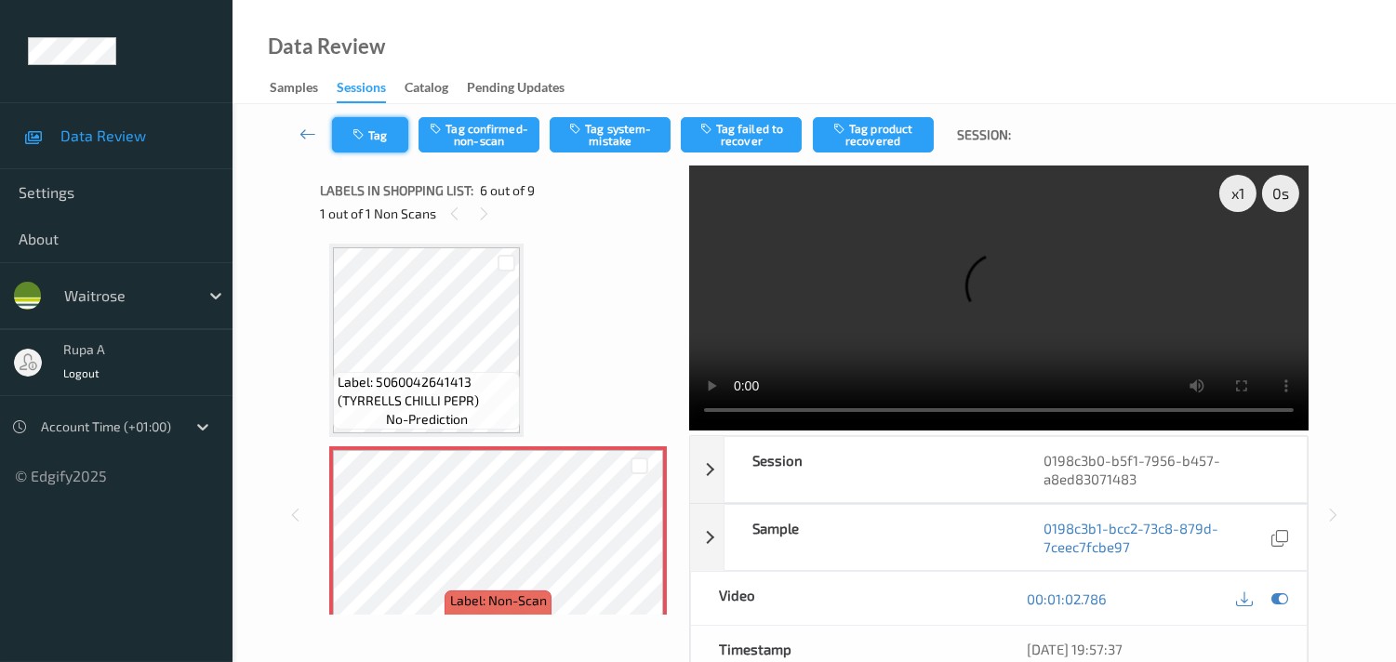
click at [348, 136] on button "Tag" at bounding box center [370, 134] width 76 height 35
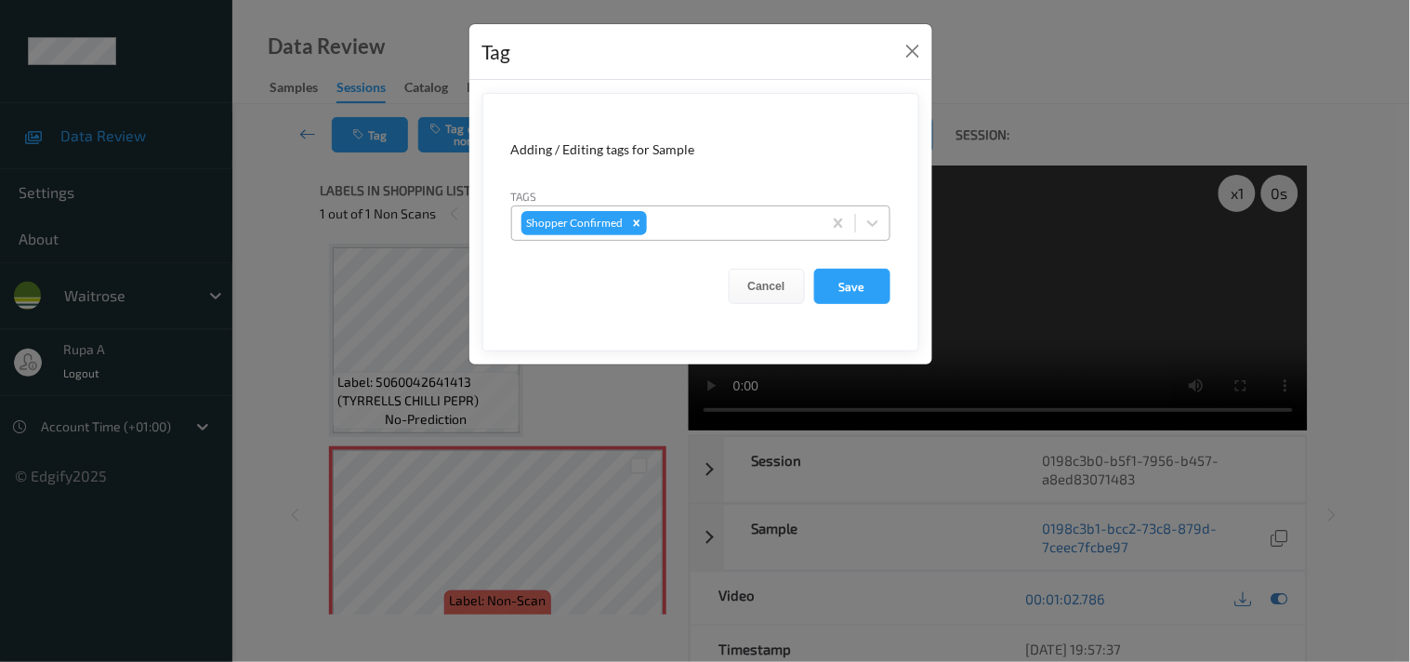
click at [779, 228] on div at bounding box center [732, 223] width 162 height 22
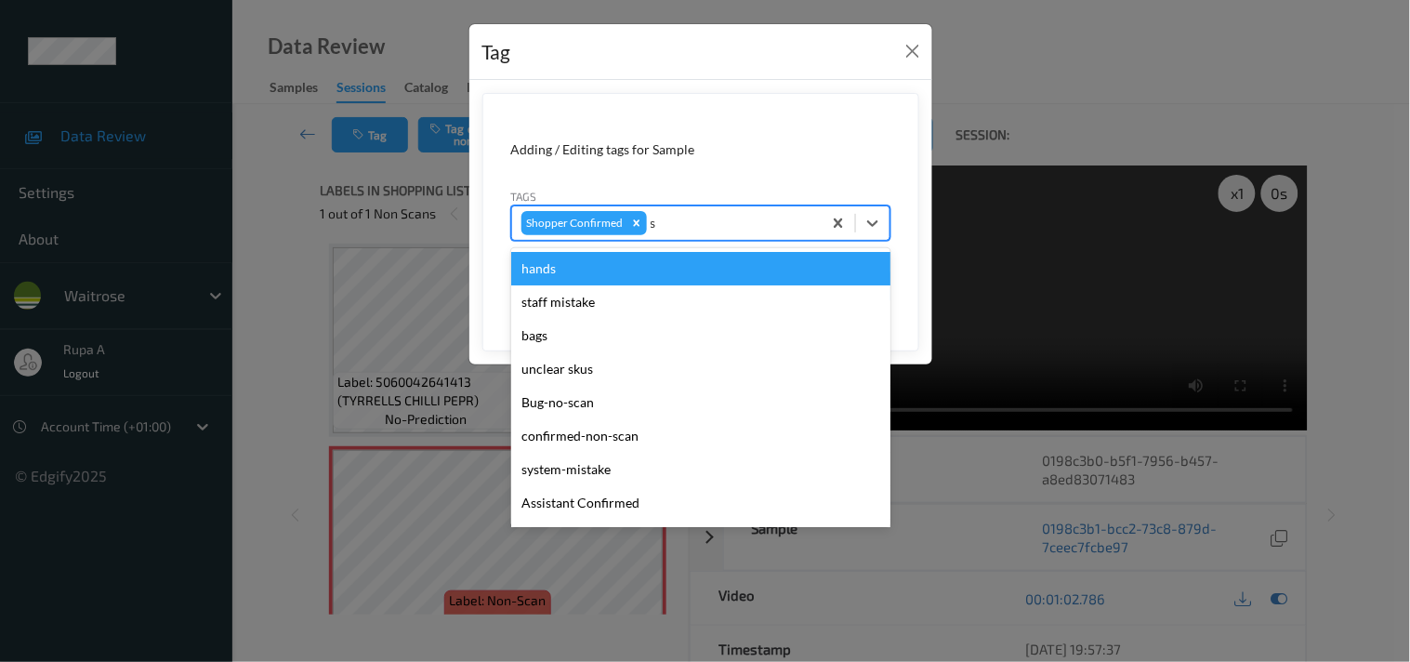
type input "sy"
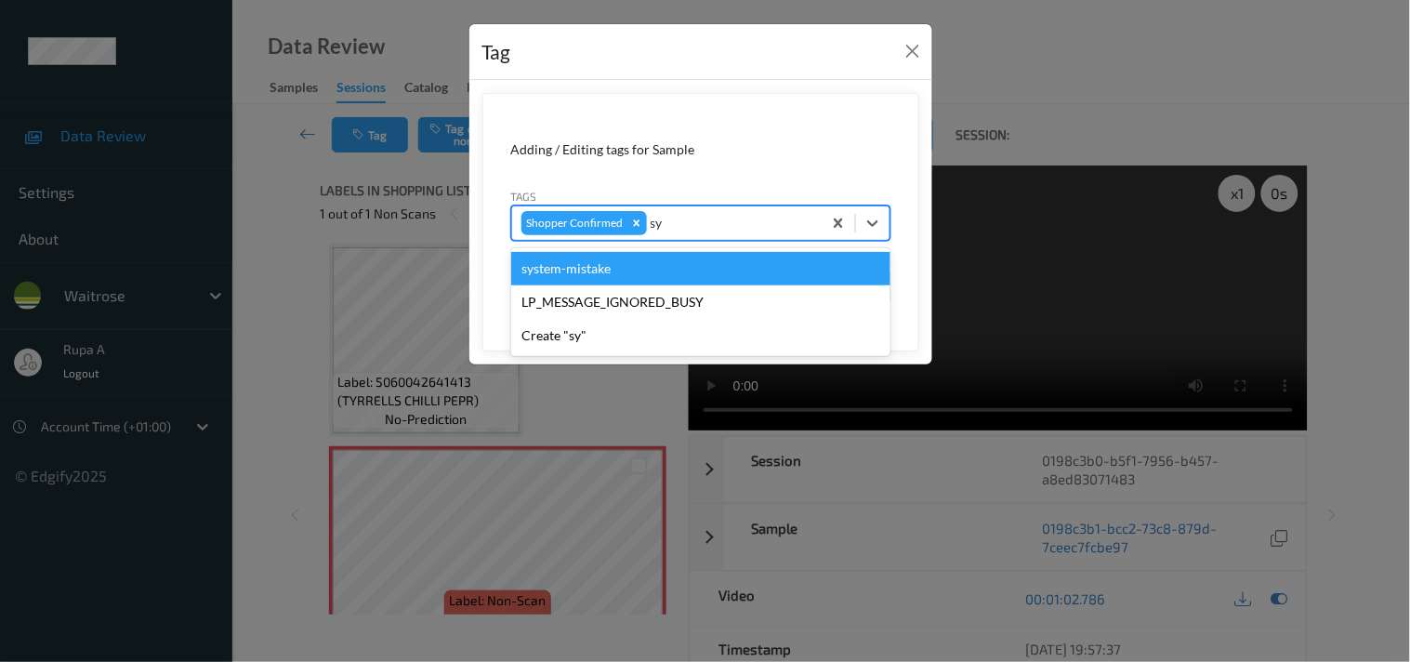
click at [711, 257] on div "system-mistake" at bounding box center [700, 268] width 379 height 33
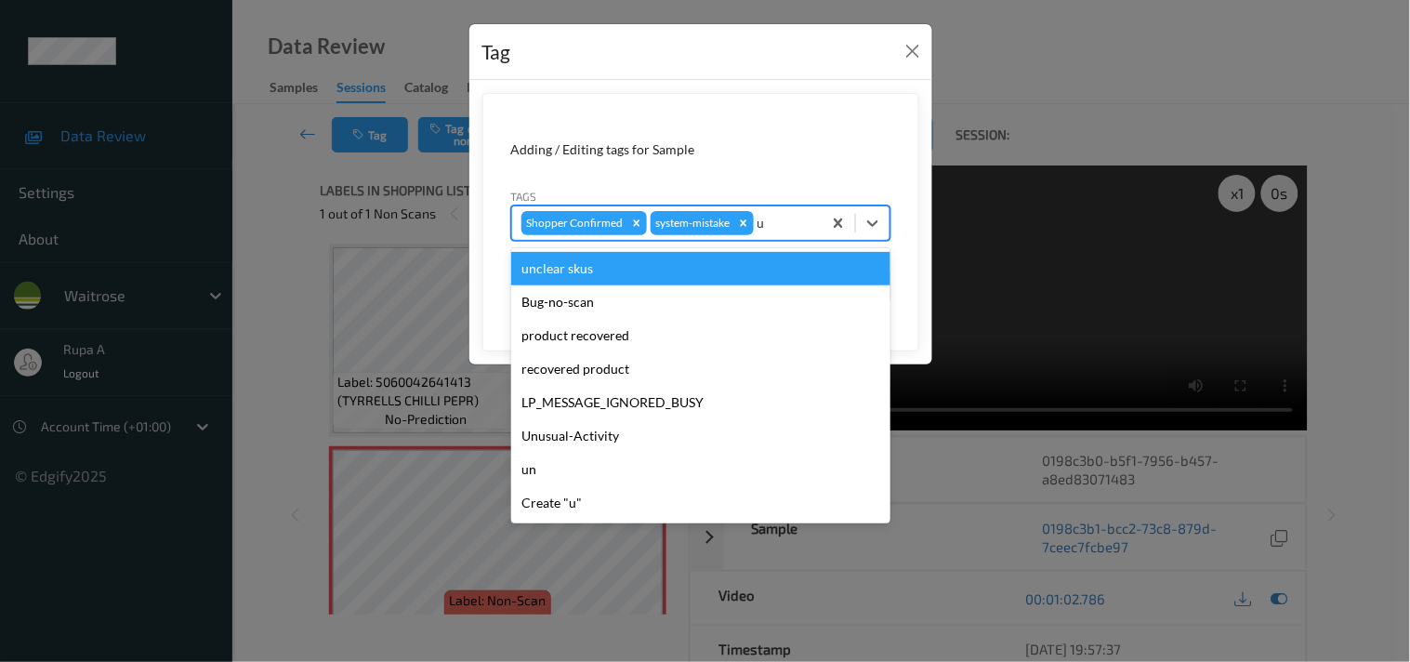
type input "un"
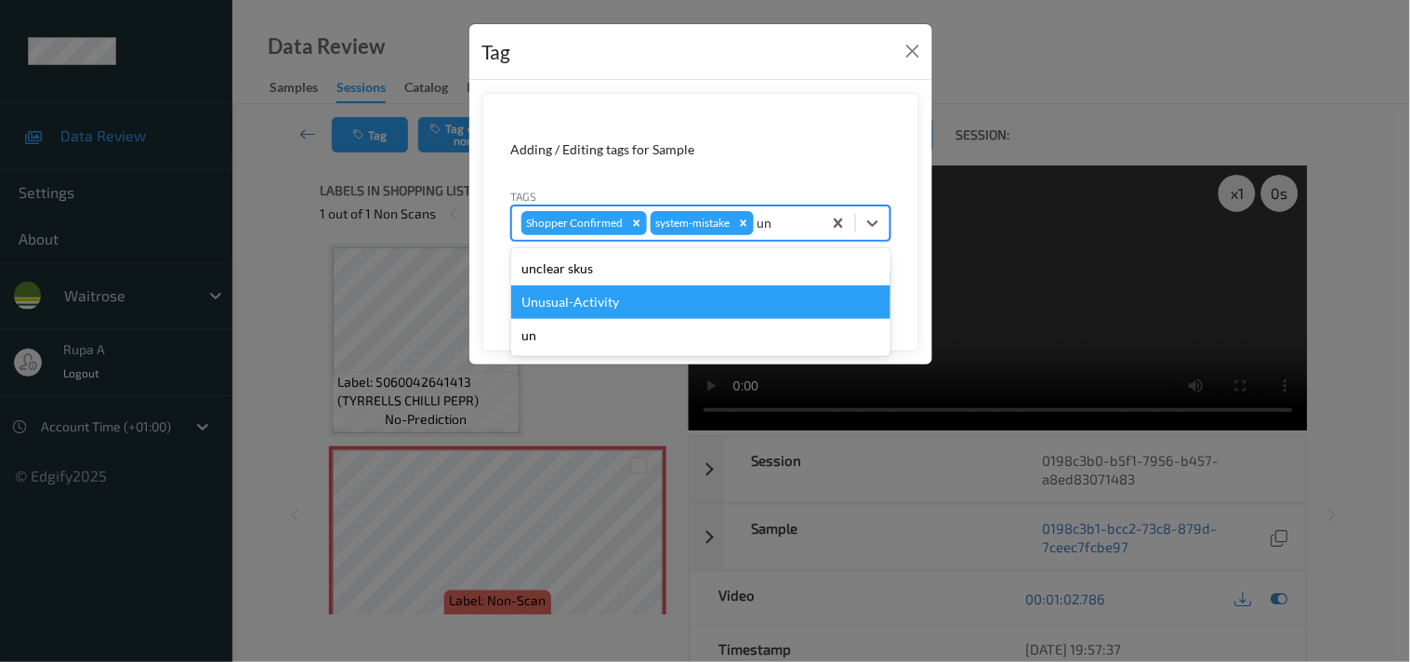
click at [664, 310] on div "Unusual-Activity" at bounding box center [700, 301] width 379 height 33
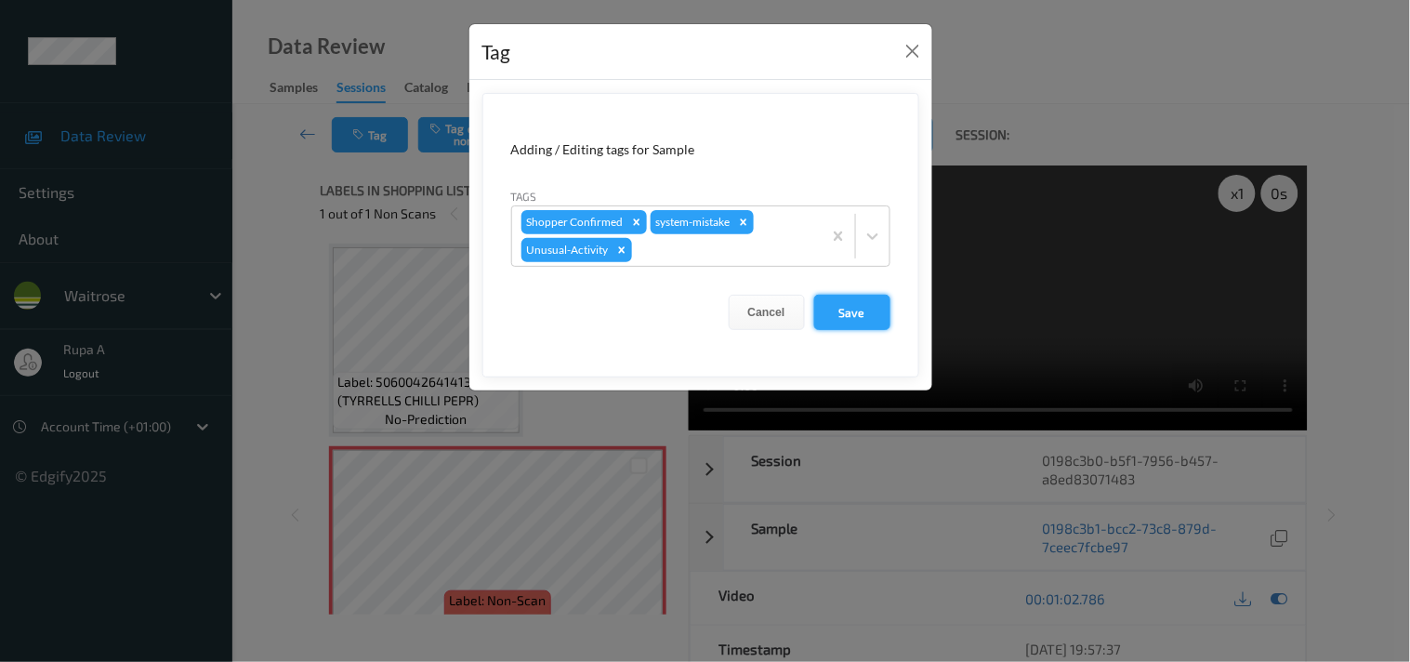
click at [879, 309] on button "Save" at bounding box center [852, 312] width 76 height 35
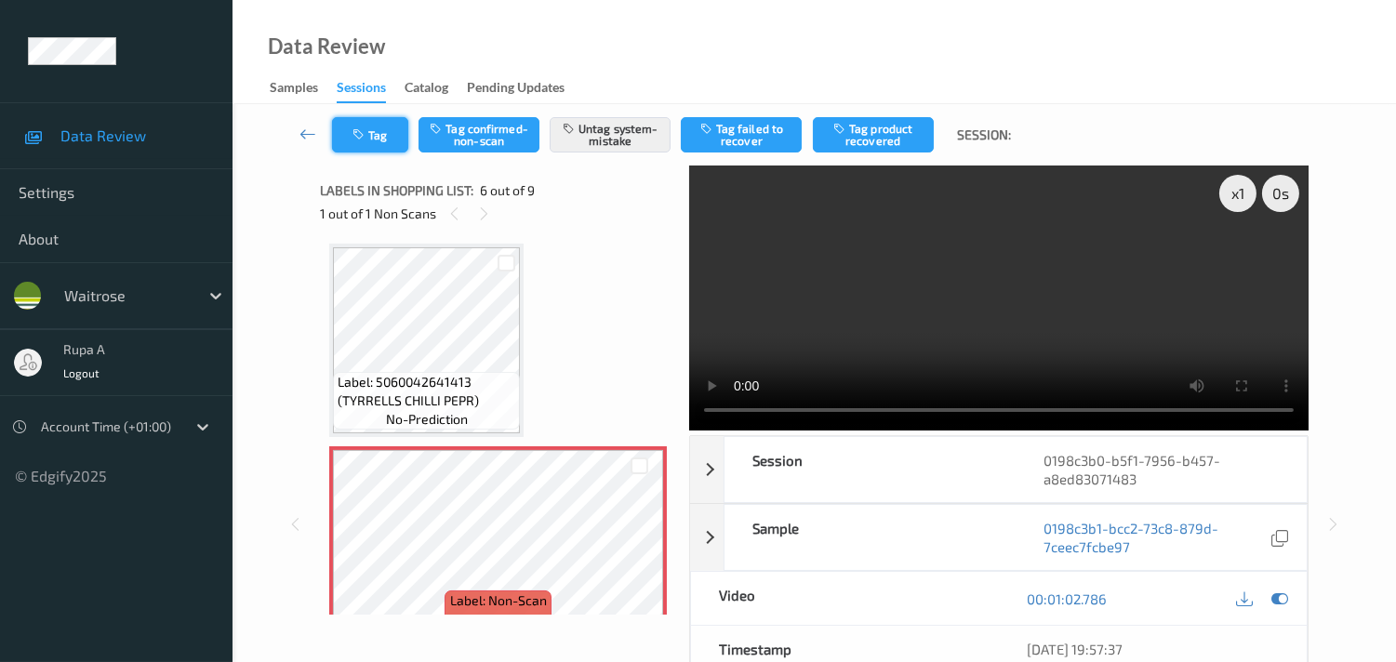
click at [388, 137] on button "Tag" at bounding box center [370, 134] width 76 height 35
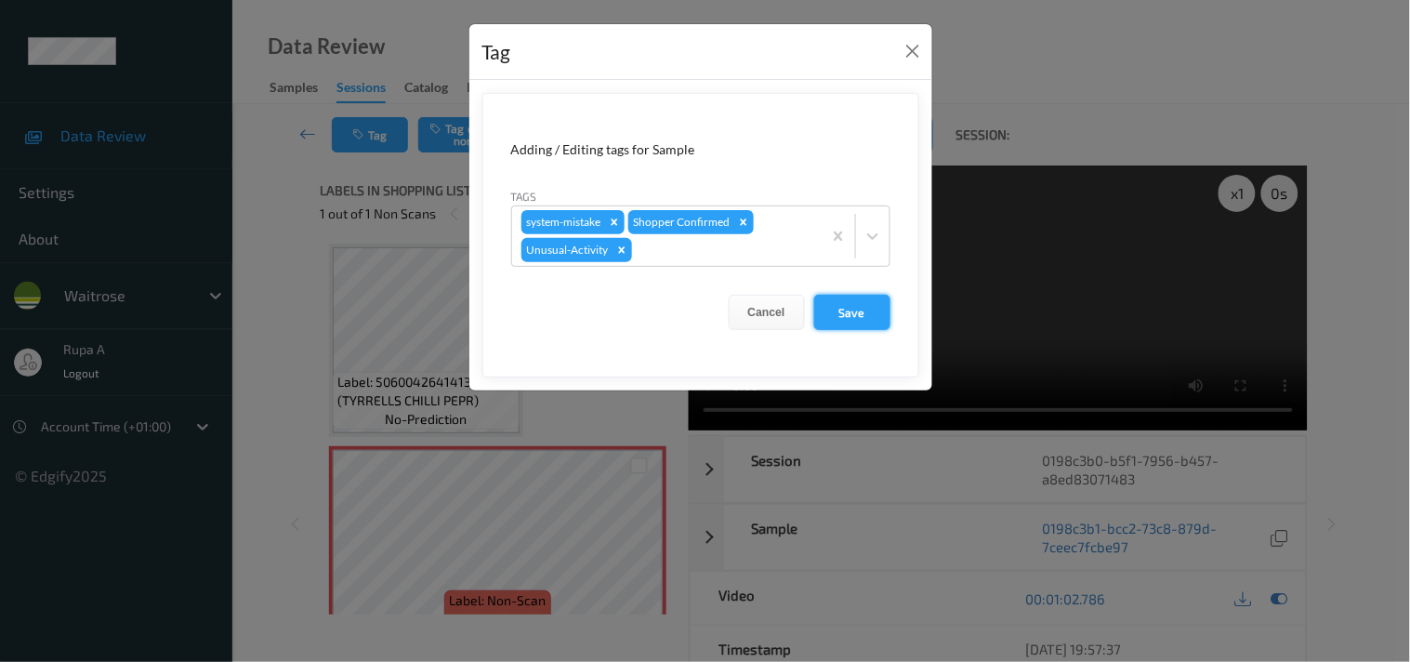
click at [837, 311] on button "Save" at bounding box center [852, 312] width 76 height 35
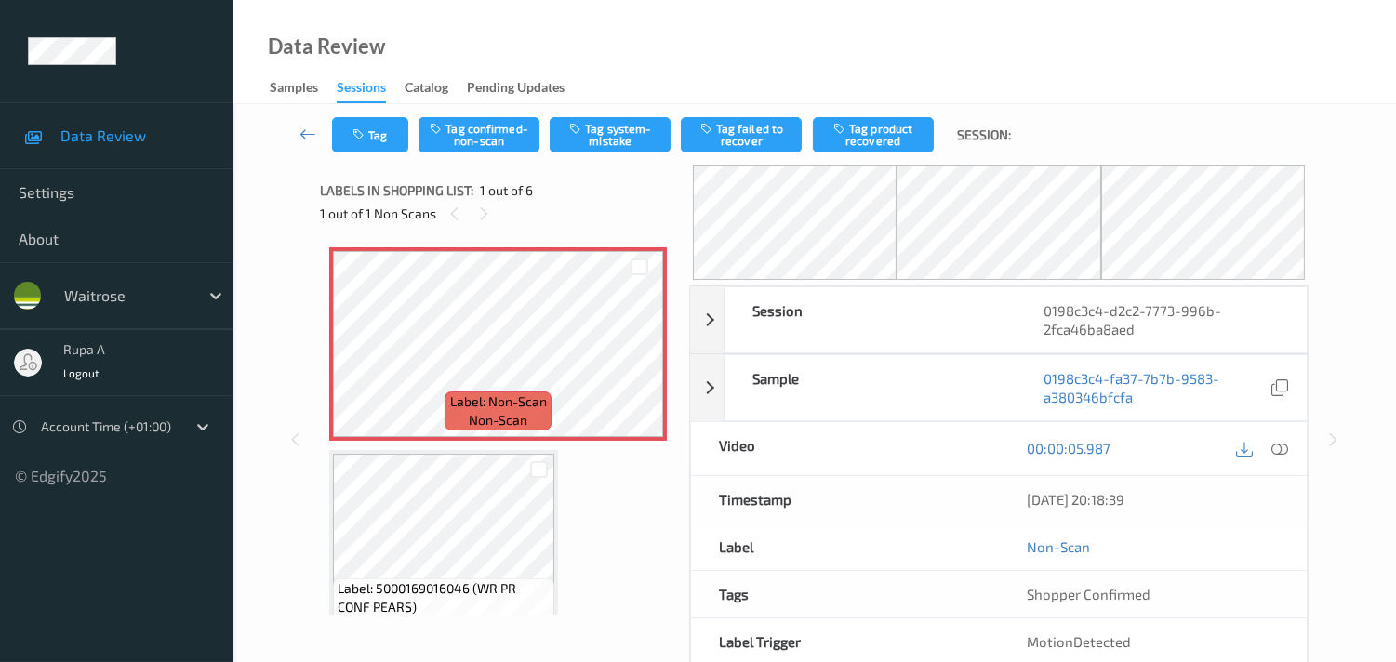
click at [609, 199] on div "Labels in shopping list: 1 out of 6" at bounding box center [498, 190] width 356 height 23
click at [472, 212] on div at bounding box center [483, 213] width 23 height 23
click at [638, 357] on icon at bounding box center [639, 359] width 16 height 17
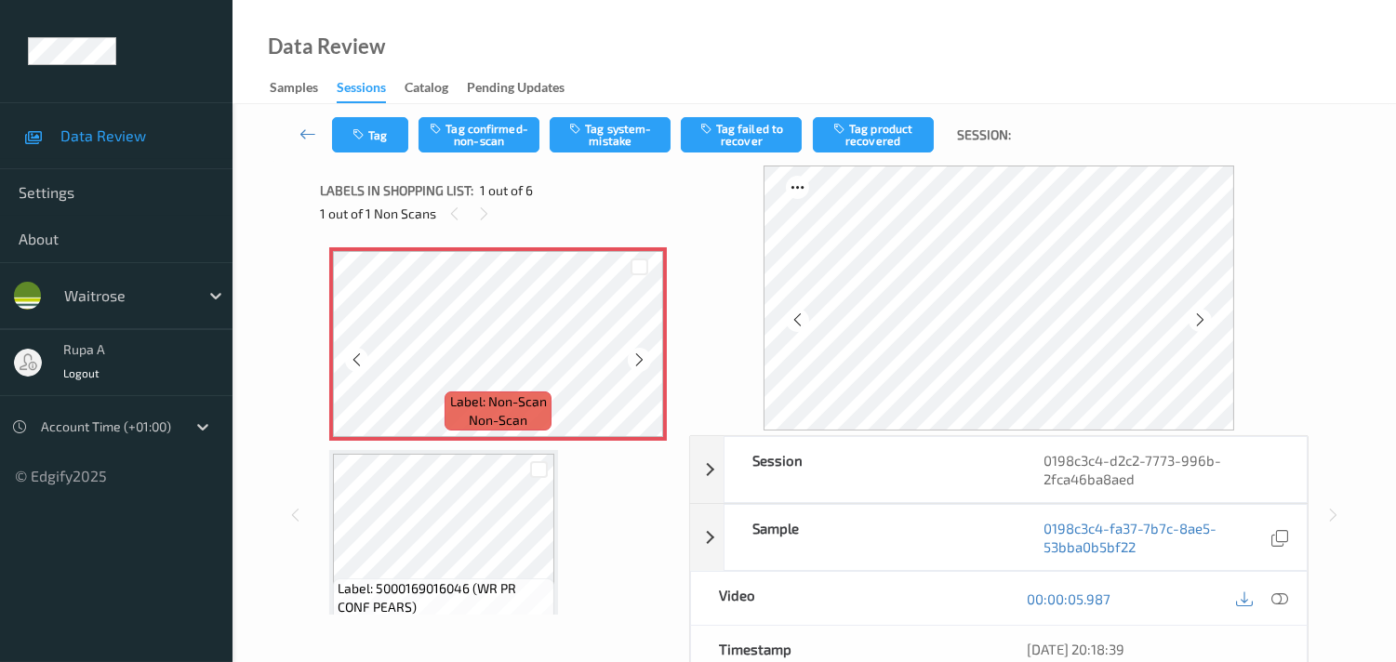
click at [638, 357] on icon at bounding box center [639, 359] width 16 height 17
click at [638, 356] on icon at bounding box center [639, 359] width 16 height 17
click at [1276, 598] on icon at bounding box center [1279, 598] width 17 height 17
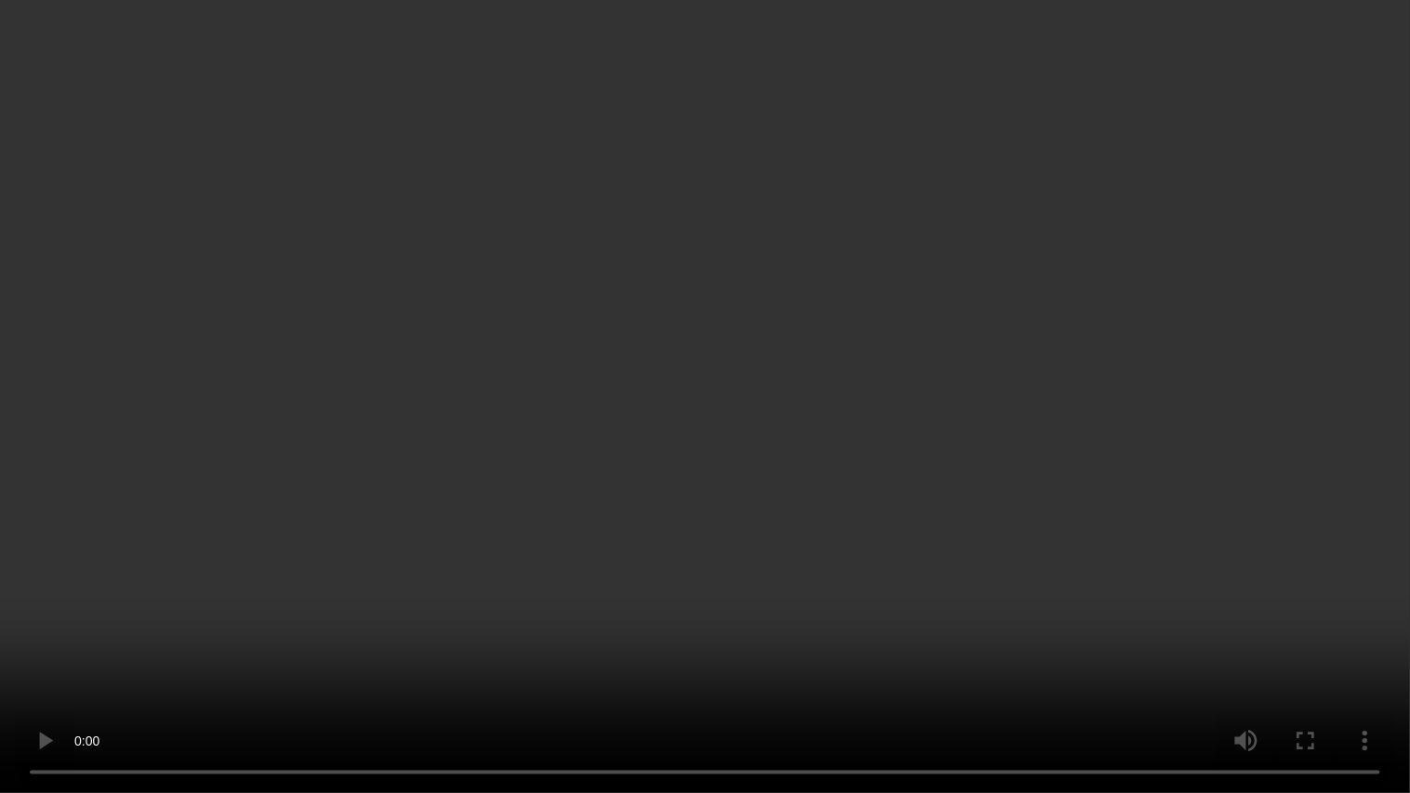
click at [1346, 358] on video at bounding box center [705, 396] width 1410 height 793
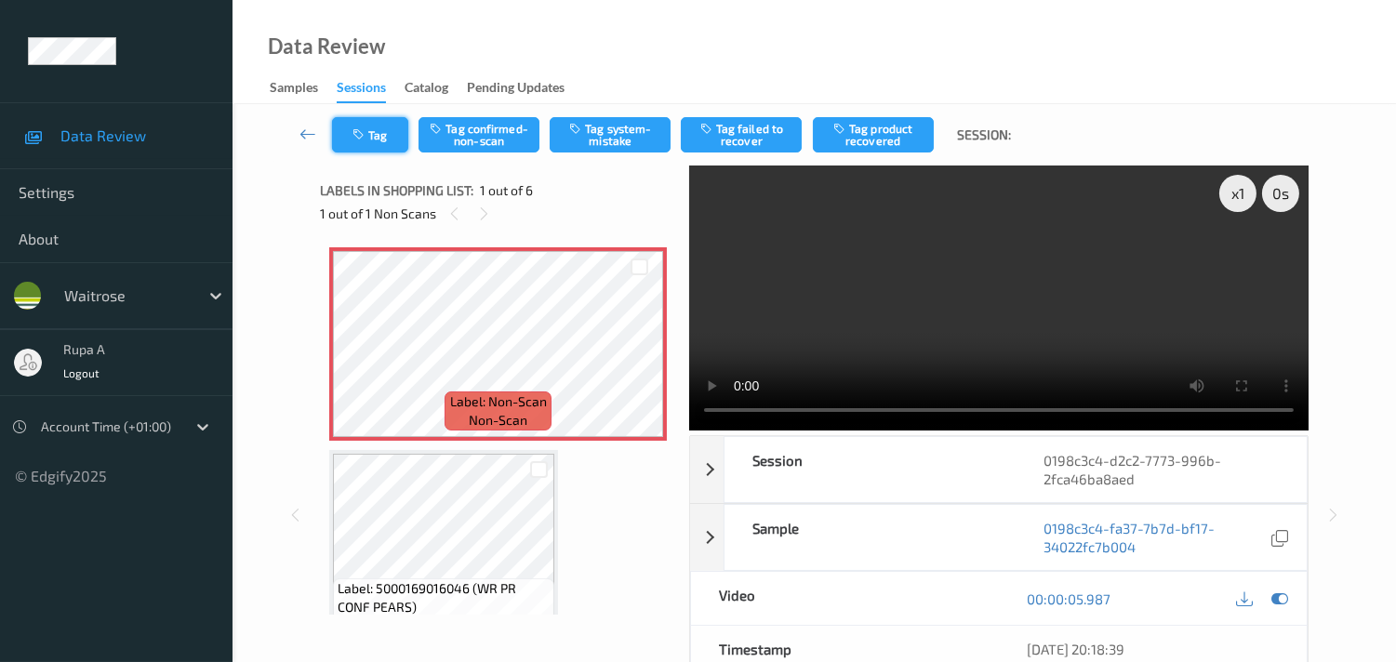
click at [369, 128] on button "Tag" at bounding box center [370, 134] width 76 height 35
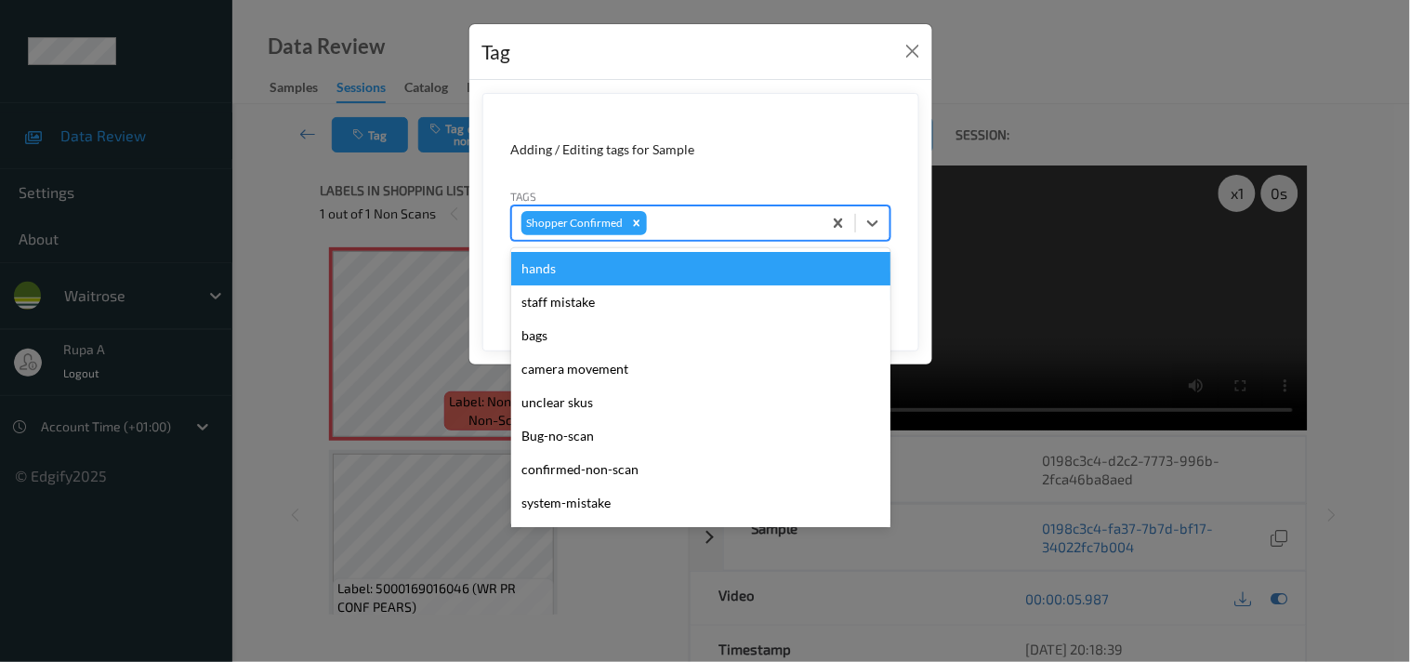
click at [716, 206] on div "Shopper Confirmed" at bounding box center [700, 222] width 379 height 35
type input "sys"
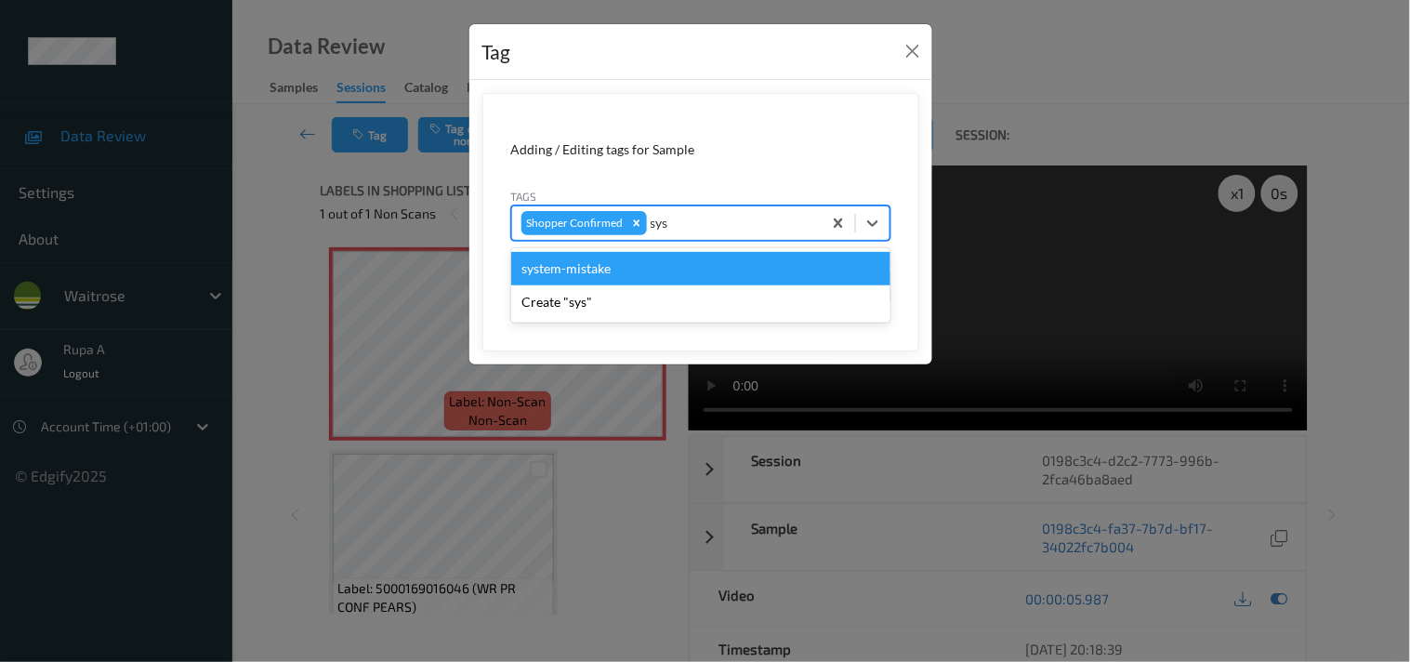
click at [814, 268] on div "system-mistake" at bounding box center [700, 268] width 379 height 33
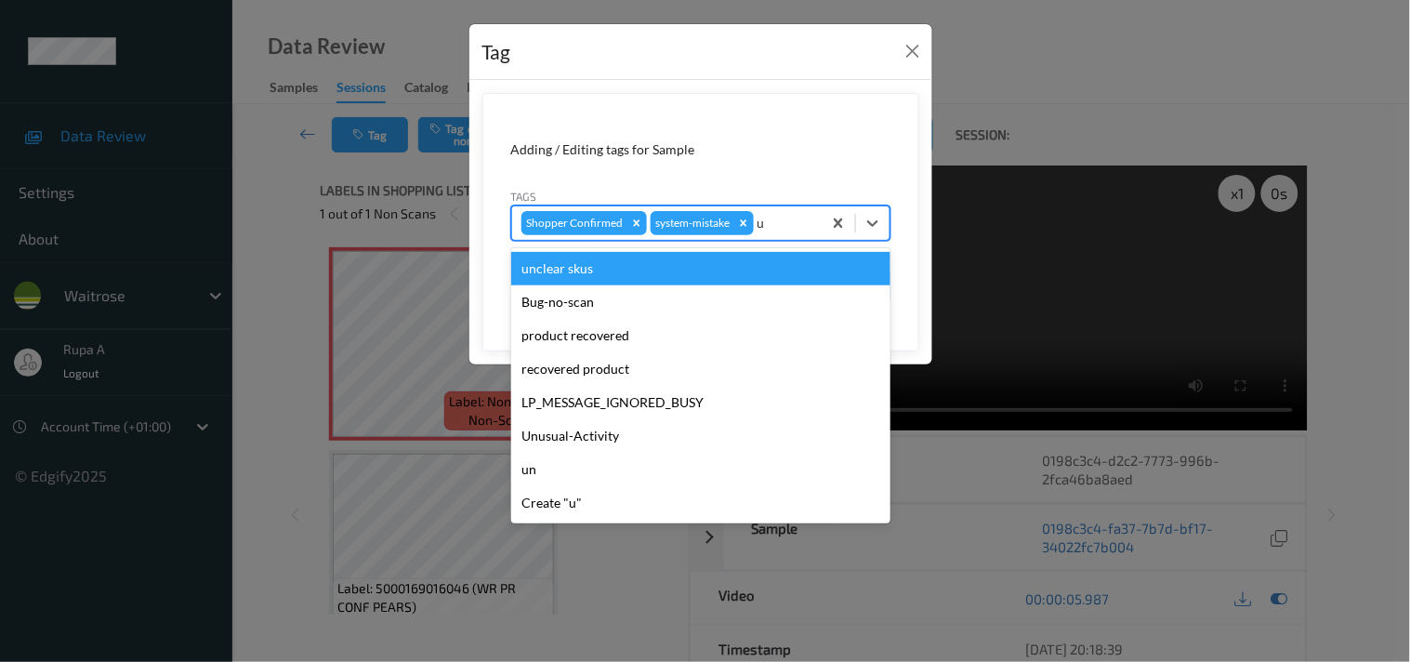
type input "un"
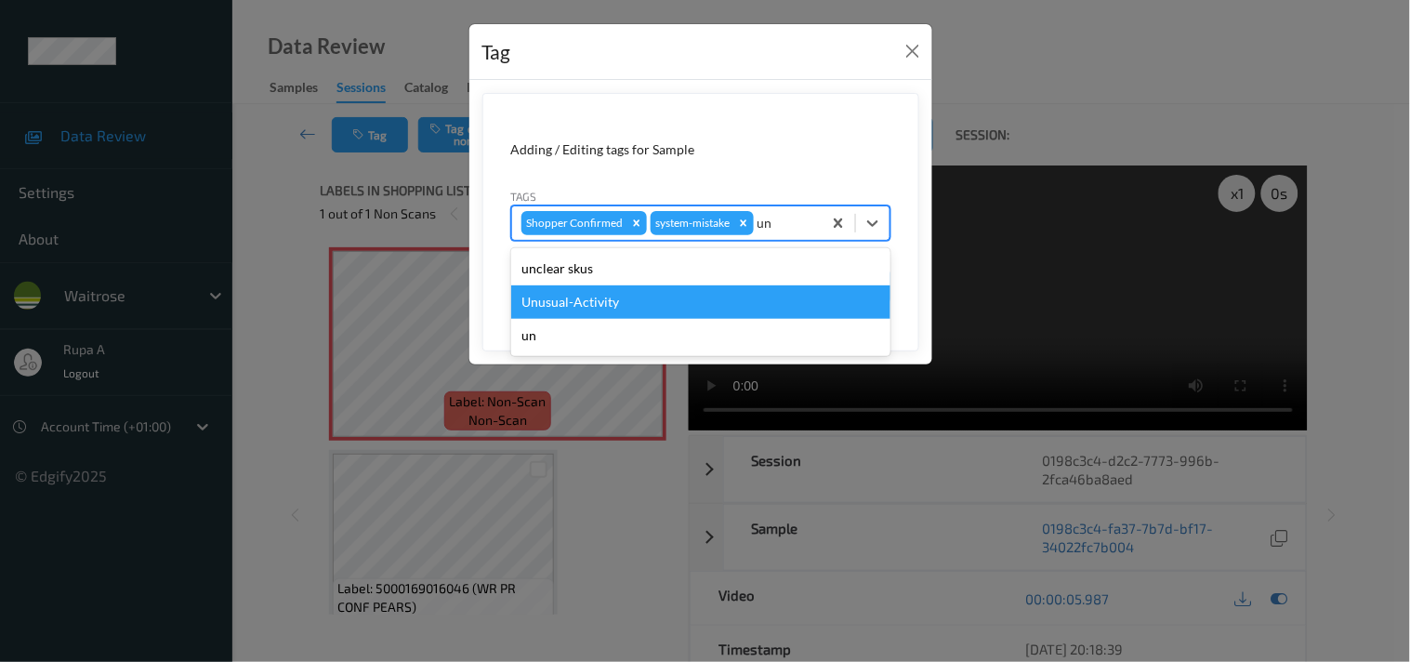
click at [617, 302] on div "Unusual-Activity" at bounding box center [700, 301] width 379 height 33
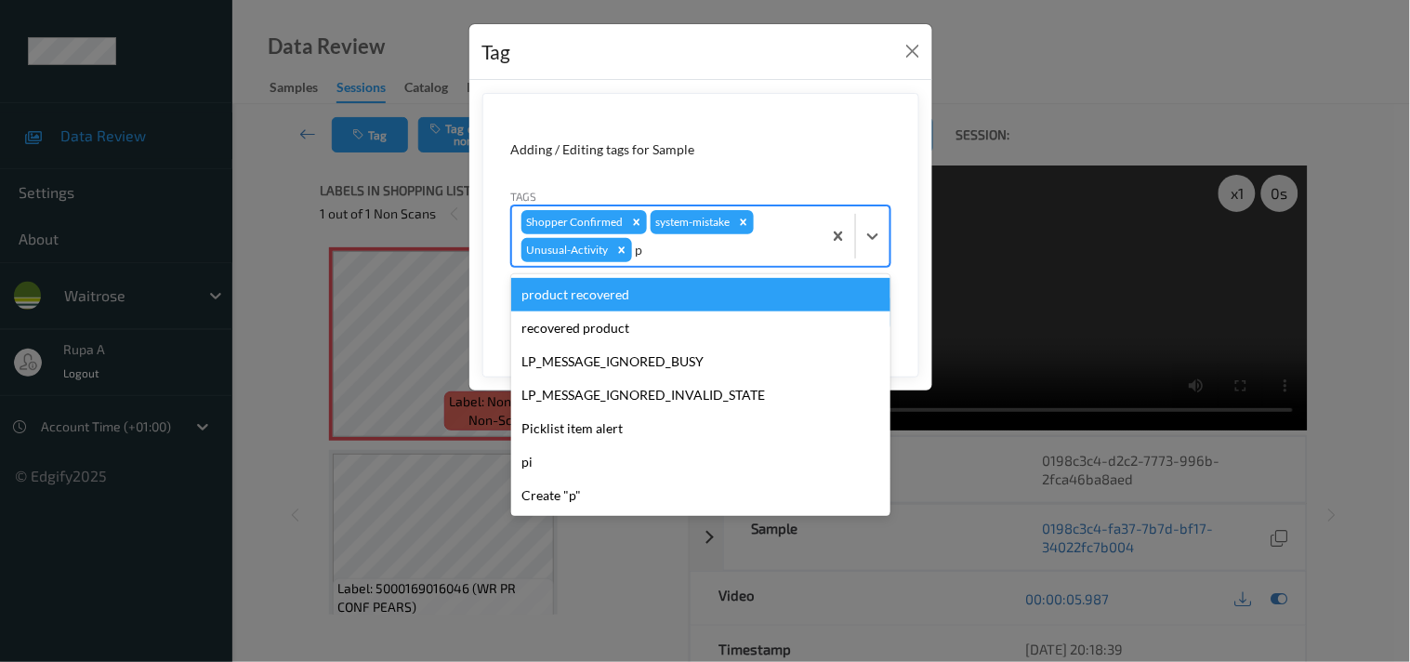
type input "pi"
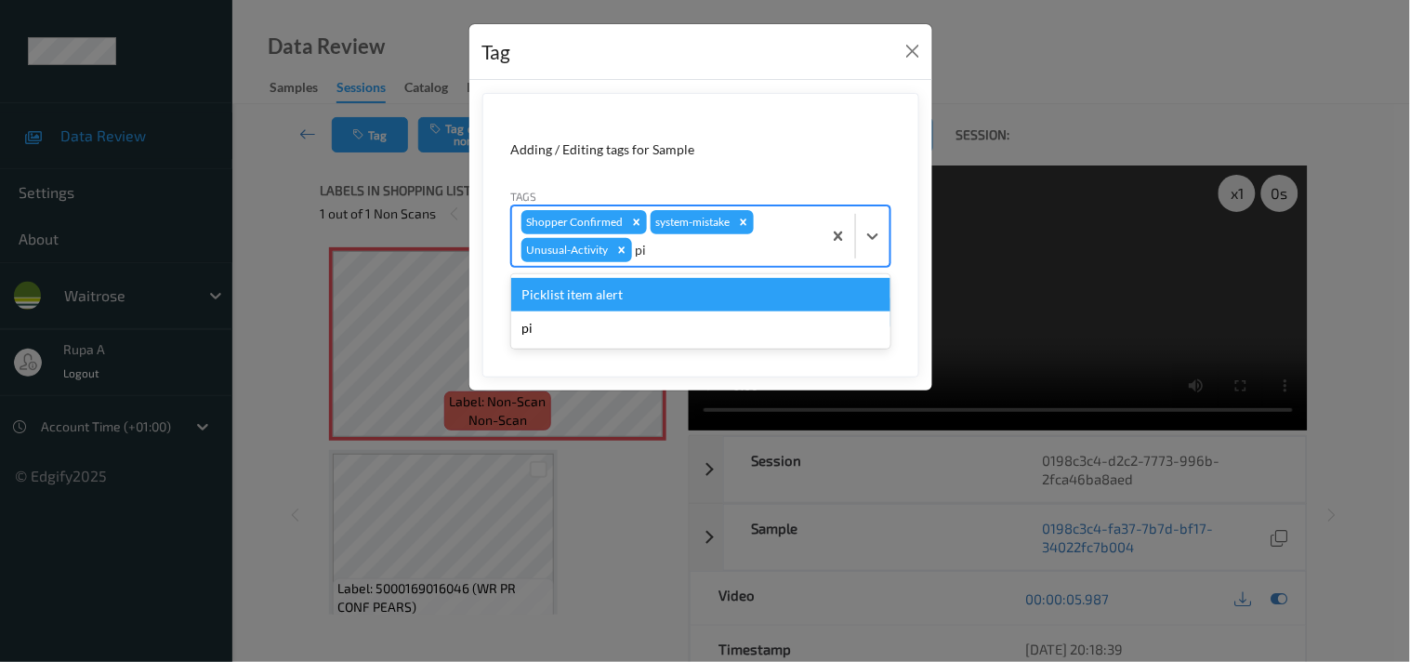
click at [617, 302] on div "Picklist item alert" at bounding box center [700, 294] width 379 height 33
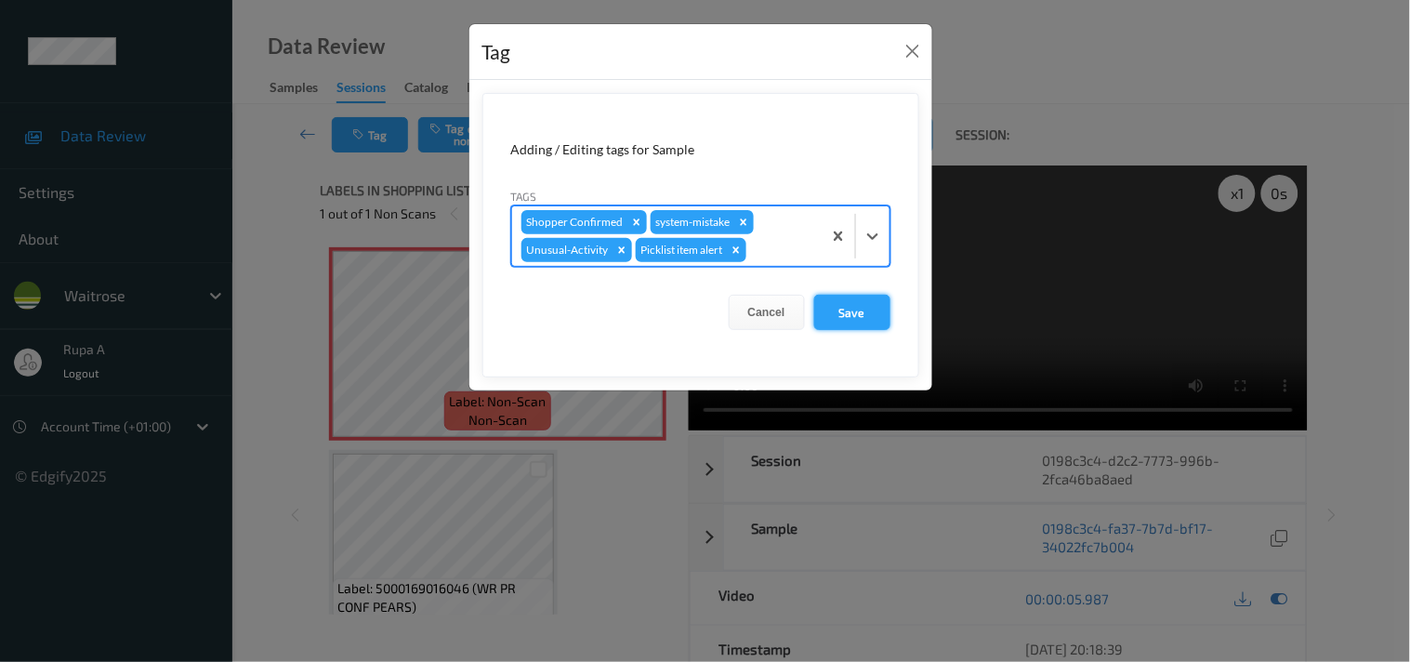
click at [877, 302] on button "Save" at bounding box center [852, 312] width 76 height 35
